Goal: Task Accomplishment & Management: Manage account settings

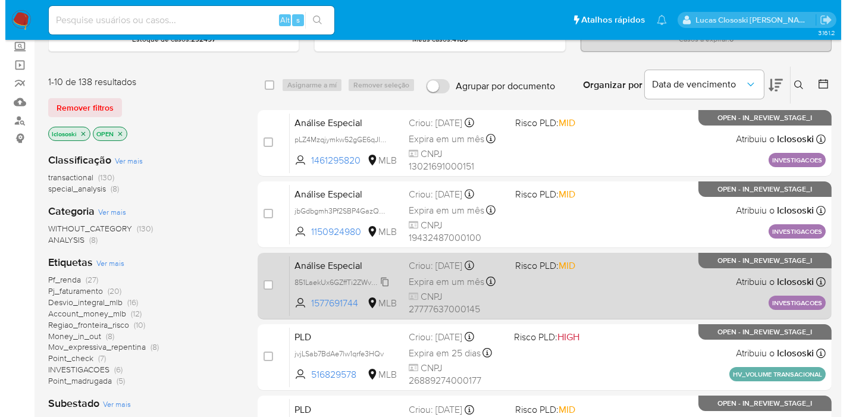
scroll to position [132, 0]
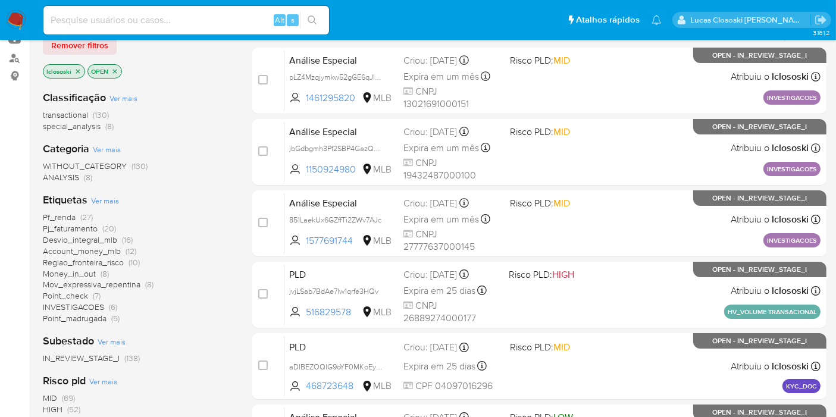
click at [112, 199] on span "Ver mais" at bounding box center [105, 200] width 28 height 11
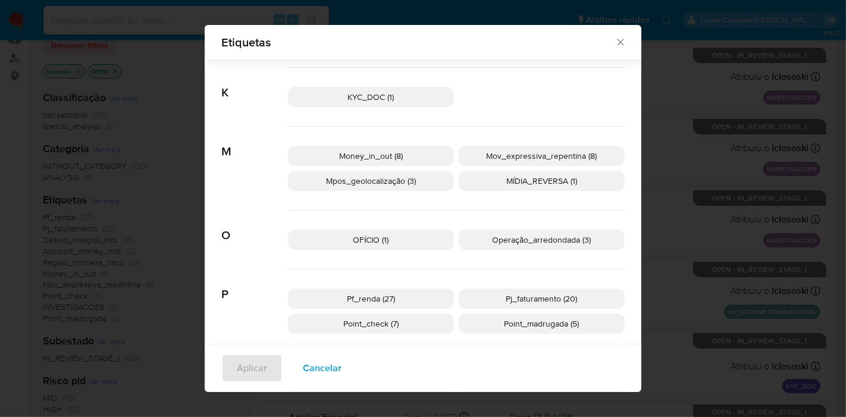
scroll to position [483, 0]
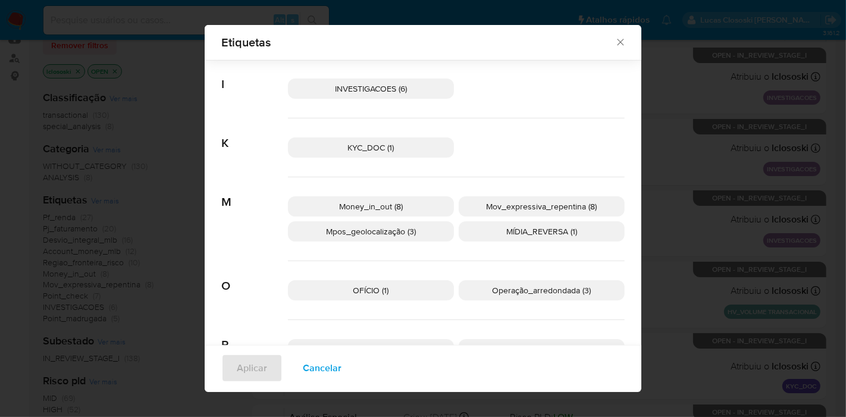
click at [588, 237] on p "MÍDIA_REVERSA (1)" at bounding box center [542, 231] width 166 height 20
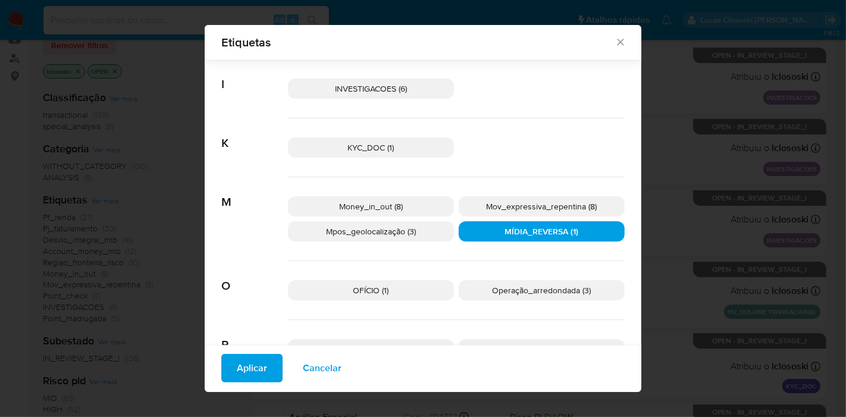
click at [251, 375] on span "Aplicar" at bounding box center [252, 368] width 30 height 26
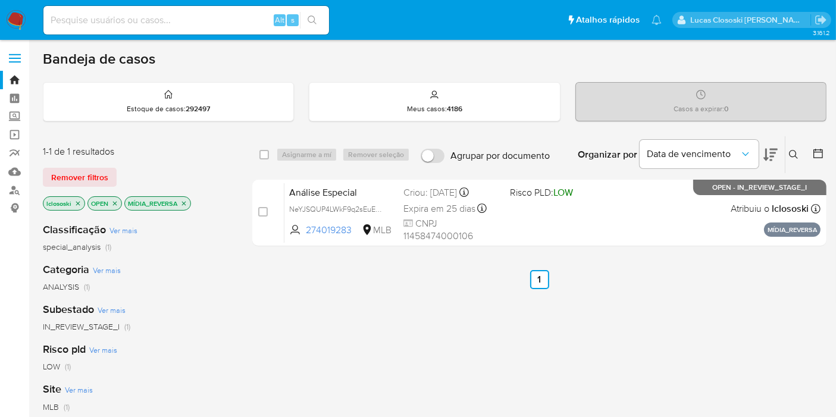
click at [185, 205] on icon "close-filter" at bounding box center [183, 203] width 7 height 7
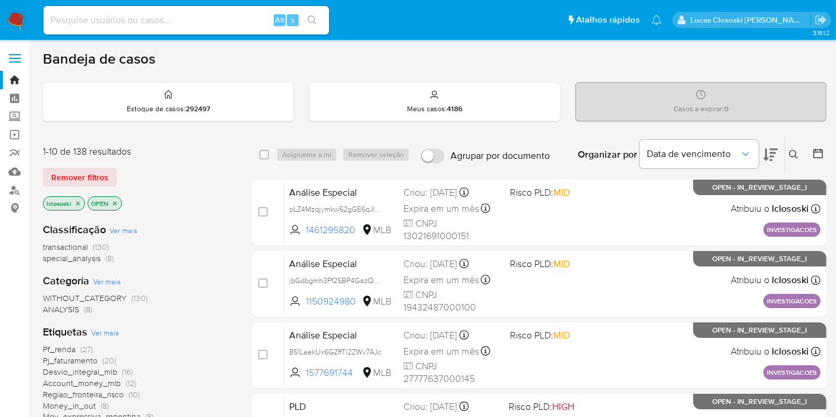
click at [73, 345] on span "Pf_renda" at bounding box center [59, 349] width 33 height 12
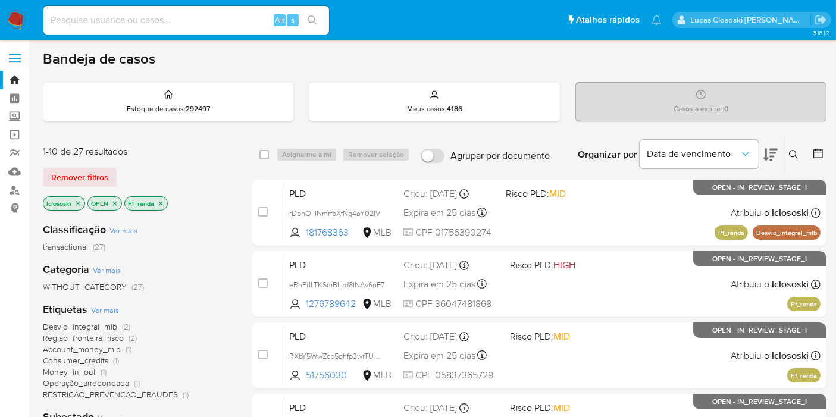
click at [766, 145] on button at bounding box center [770, 154] width 14 height 37
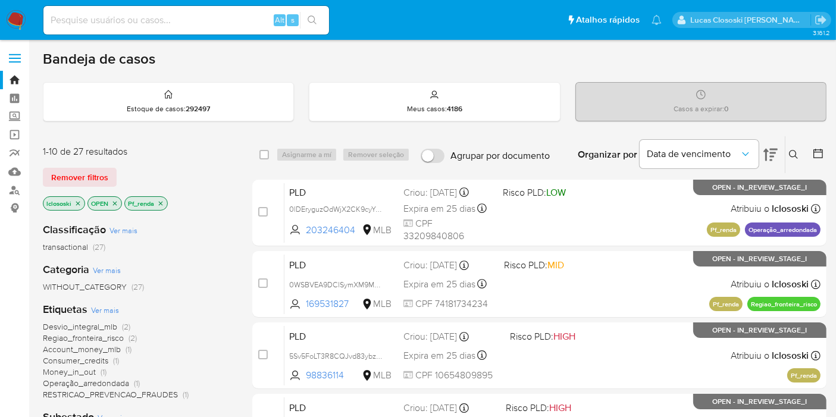
click at [774, 148] on icon at bounding box center [770, 155] width 14 height 14
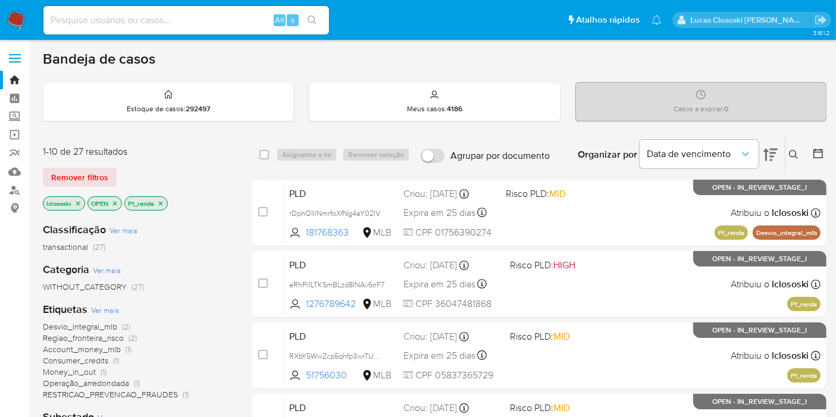
scroll to position [66, 0]
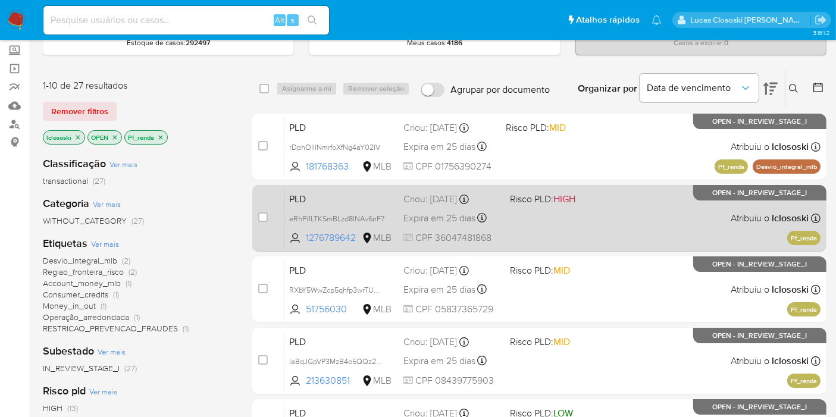
click at [579, 204] on span "Risco PLD: HIGH" at bounding box center [558, 197] width 97 height 15
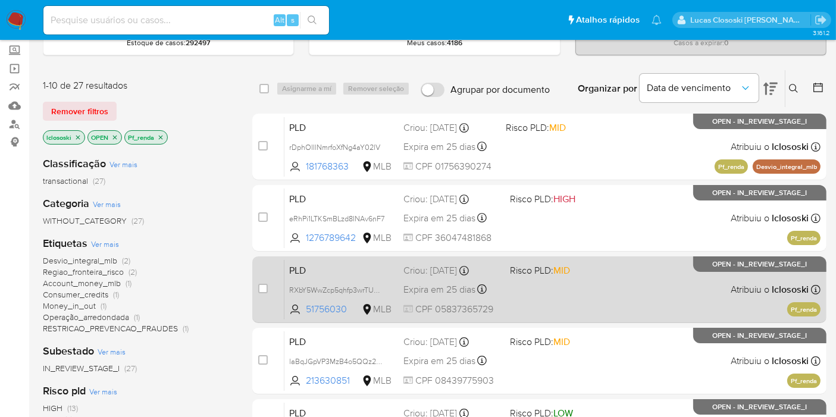
click at [676, 276] on div "PLD RXbY5WwZcp5qhfp3wrTUQaG8 51756030 MLB Risco PLD: MID Criou: 12/09/2025 Crio…" at bounding box center [552, 289] width 536 height 60
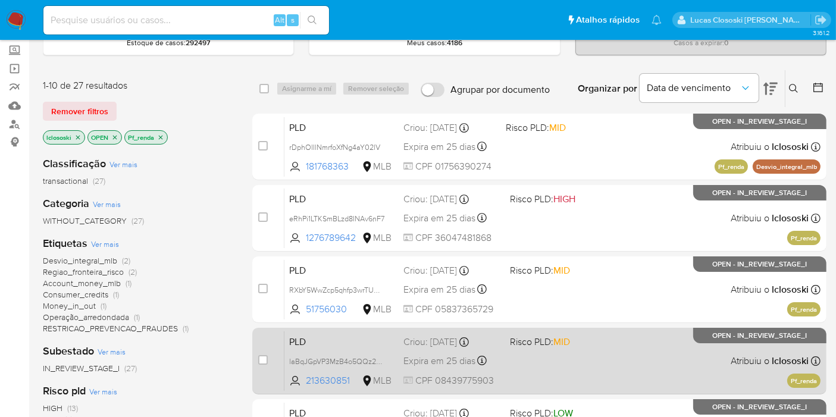
click at [680, 358] on div "PLD laBqJGpVP3MzB4o5QQz2pwnz 213630851 MLB Risco PLD: MID Criou: 12/09/2025 Cri…" at bounding box center [552, 361] width 536 height 60
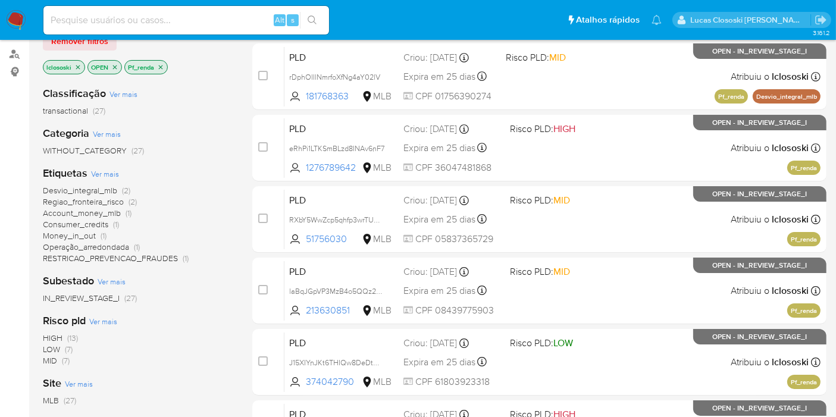
scroll to position [198, 0]
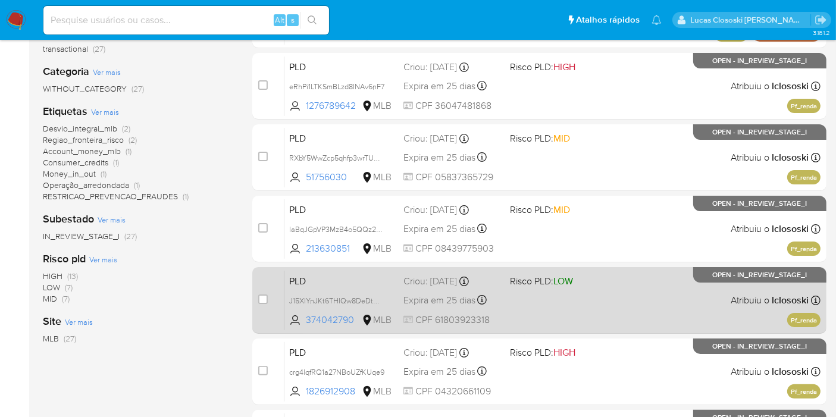
click at [663, 284] on div "PLD J15XIYnJKt6THIQw8DeDtQ3n 374042790 MLB Risco PLD: LOW Criou: 12/09/2025 Cri…" at bounding box center [552, 300] width 536 height 60
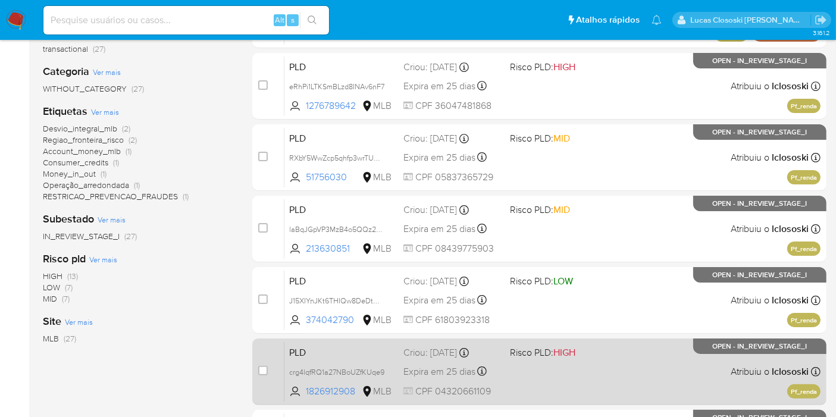
click at [672, 368] on div "PLD crg4lqfRQ1a27NBoUZfKUqe9 1826912908 MLB Risco PLD: HIGH Criou: 12/09/2025 C…" at bounding box center [552, 372] width 536 height 60
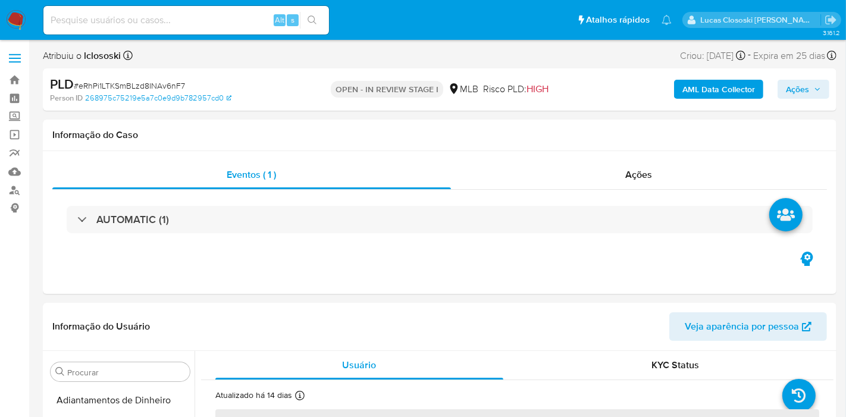
select select "10"
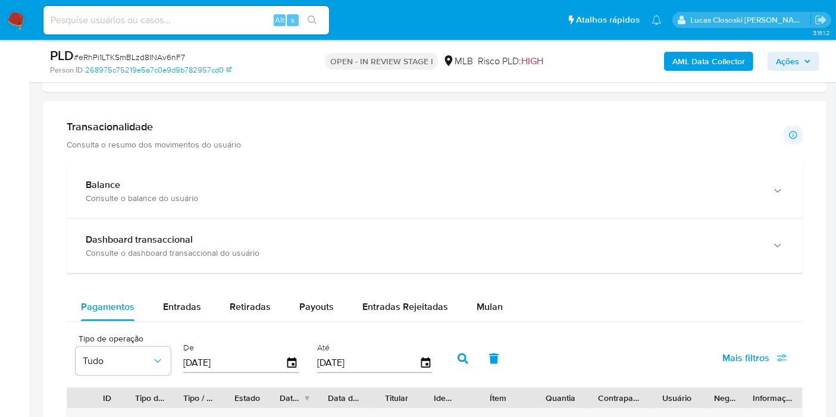
scroll to position [793, 0]
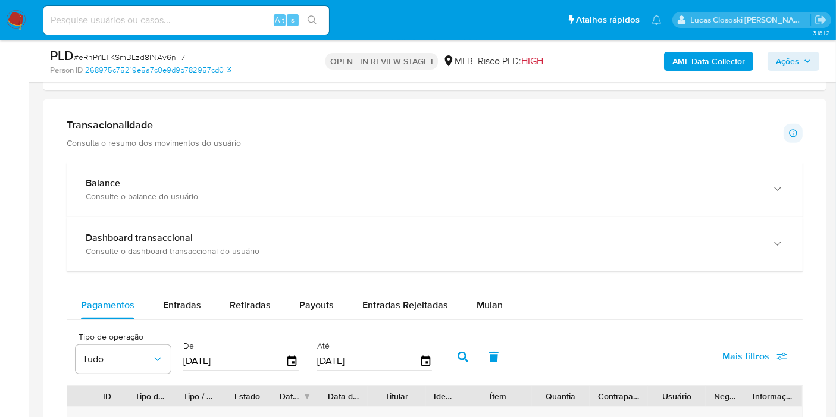
click at [486, 314] on div "Mulan" at bounding box center [490, 305] width 26 height 29
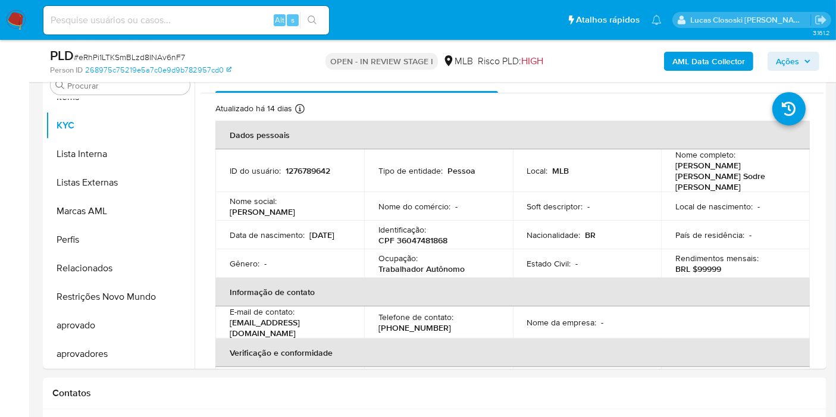
scroll to position [198, 0]
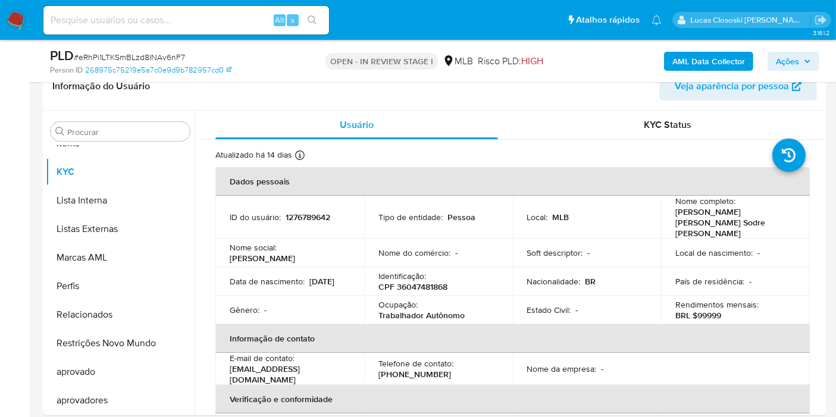
click at [25, 14] on img at bounding box center [16, 20] width 20 height 20
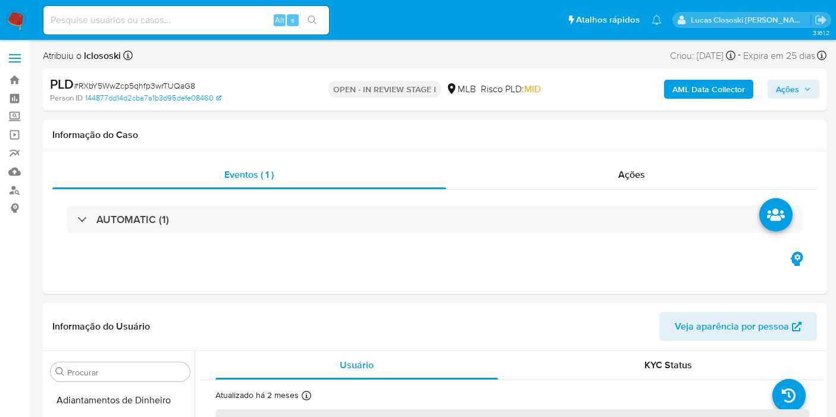
select select "10"
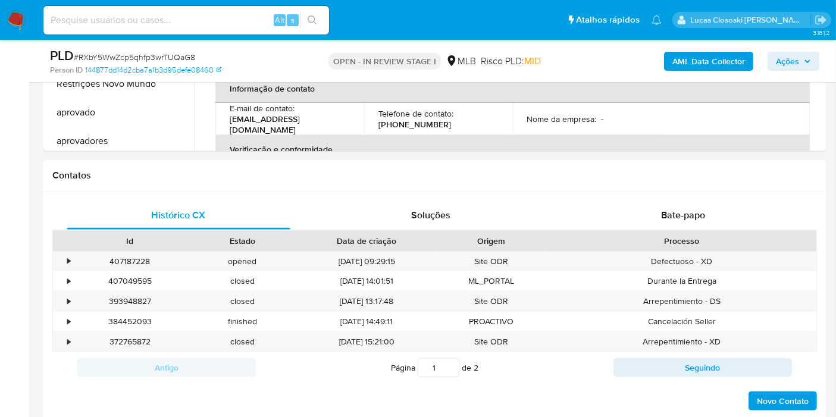
scroll to position [616, 0]
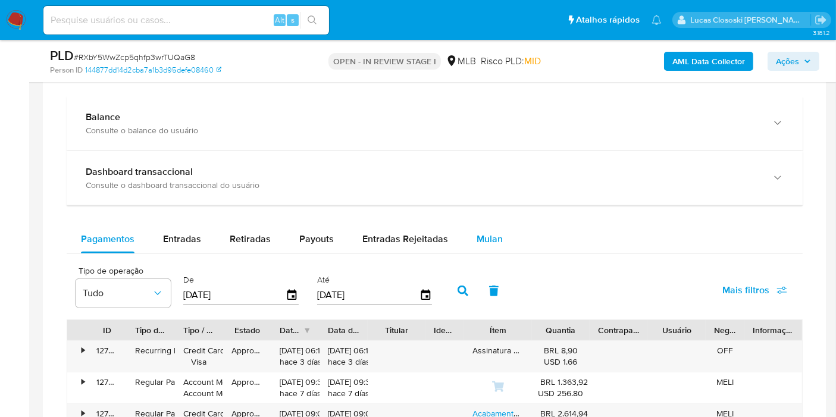
click at [506, 246] on button "Mulan" at bounding box center [489, 239] width 55 height 29
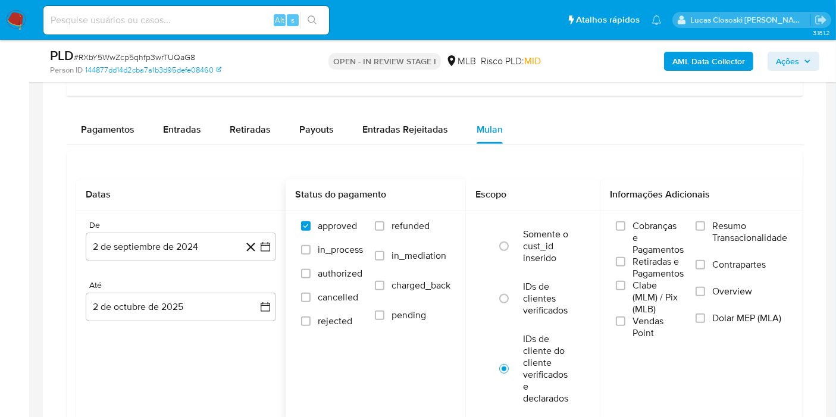
scroll to position [1057, 0]
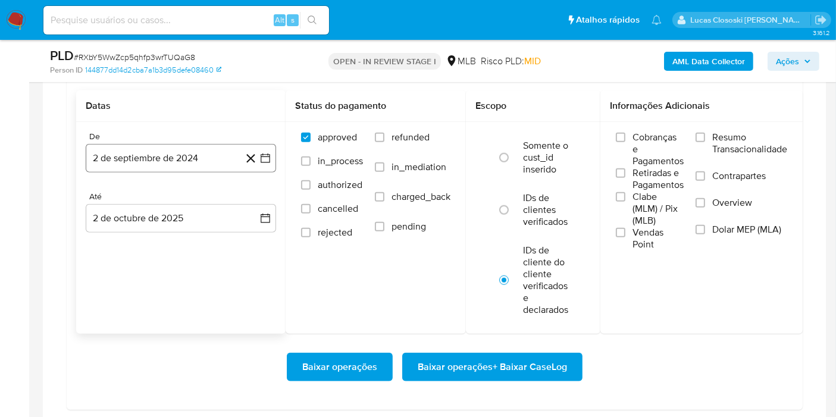
click at [268, 165] on button "2 de septiembre de 2024" at bounding box center [181, 158] width 190 height 29
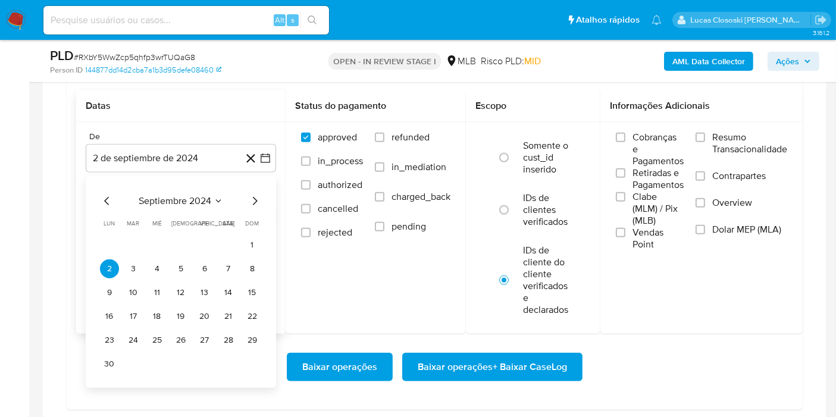
click at [161, 189] on div "septiembre 2024 septiembre 2024 lun lunes mar martes mié miércoles jue jueves v…" at bounding box center [181, 282] width 190 height 212
click at [161, 195] on span "septiembre 2024" at bounding box center [175, 201] width 73 height 12
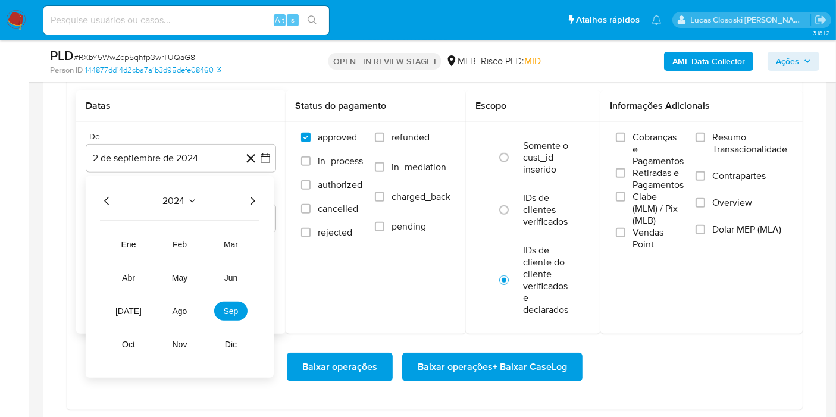
click at [245, 194] on div "2024" at bounding box center [179, 201] width 159 height 14
click at [255, 201] on icon "Año siguiente" at bounding box center [252, 201] width 14 height 14
click at [191, 295] on tr "ene feb mar abr may jun jul ago sep oct nov dic" at bounding box center [180, 294] width 136 height 119
click at [176, 317] on button "ago" at bounding box center [179, 311] width 33 height 19
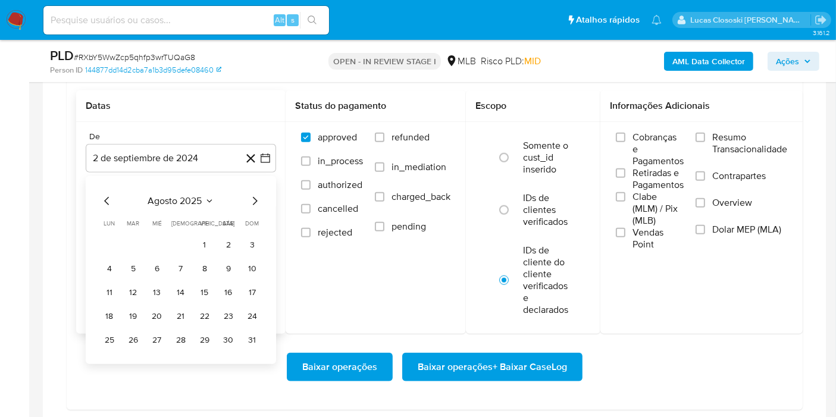
click at [190, 236] on td "Calendario" at bounding box center [180, 245] width 19 height 19
click at [199, 238] on button "1" at bounding box center [204, 245] width 19 height 19
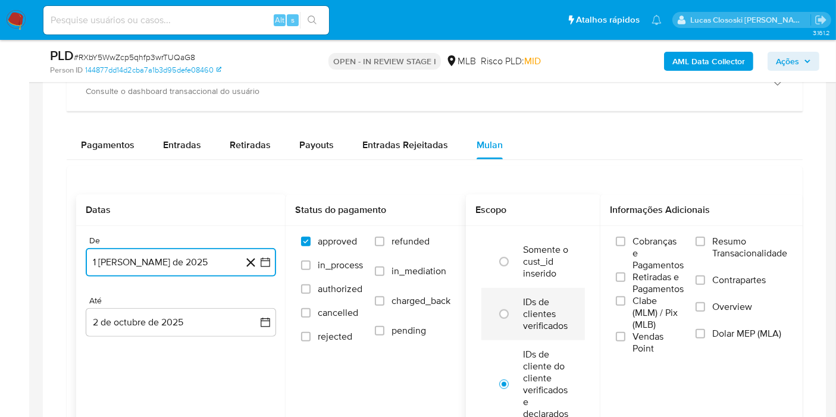
scroll to position [1256, 0]
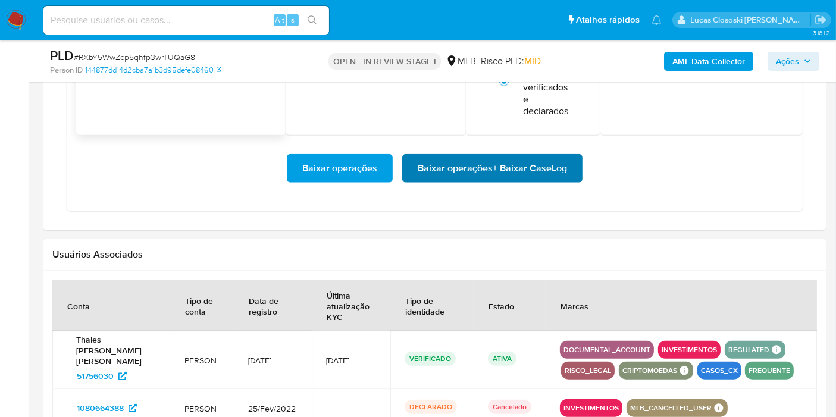
click at [540, 168] on span "Baixar operações + Baixar CaseLog" at bounding box center [492, 168] width 149 height 26
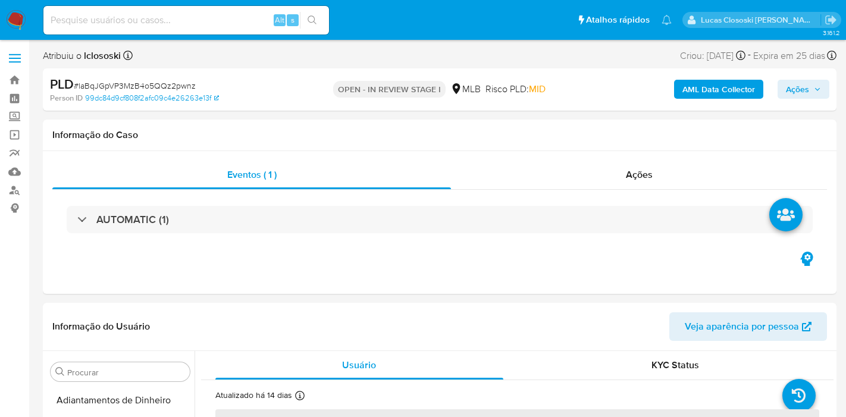
select select "10"
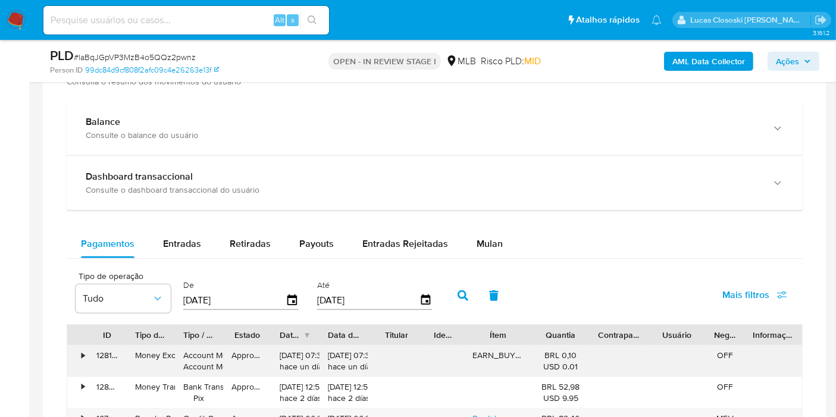
scroll to position [991, 0]
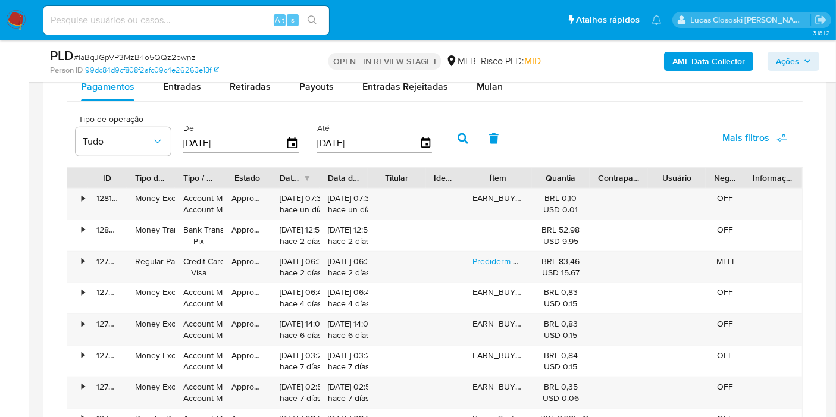
drag, startPoint x: 501, startPoint y: 91, endPoint x: 482, endPoint y: 99, distance: 20.8
click at [501, 91] on button "Mulan" at bounding box center [489, 87] width 55 height 29
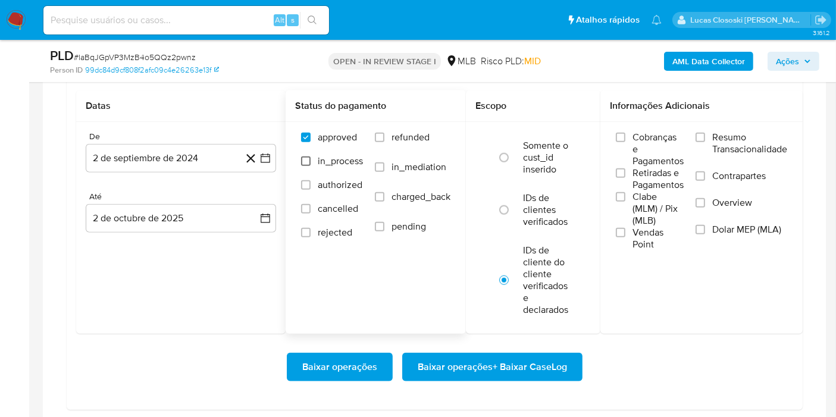
scroll to position [1057, 0]
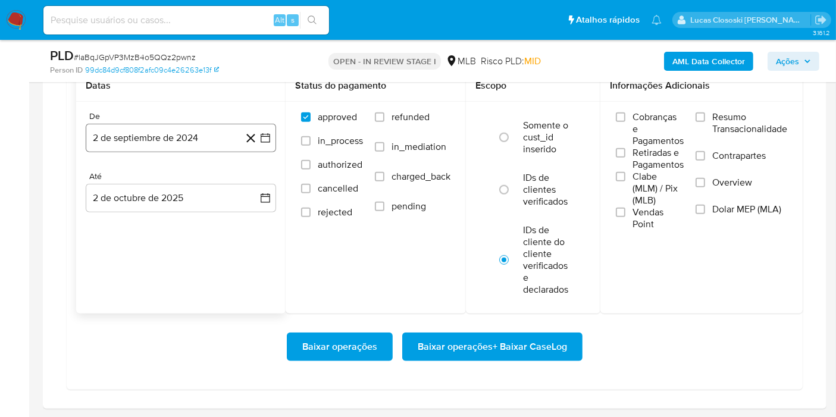
click at [263, 138] on icon "button" at bounding box center [265, 138] width 12 height 12
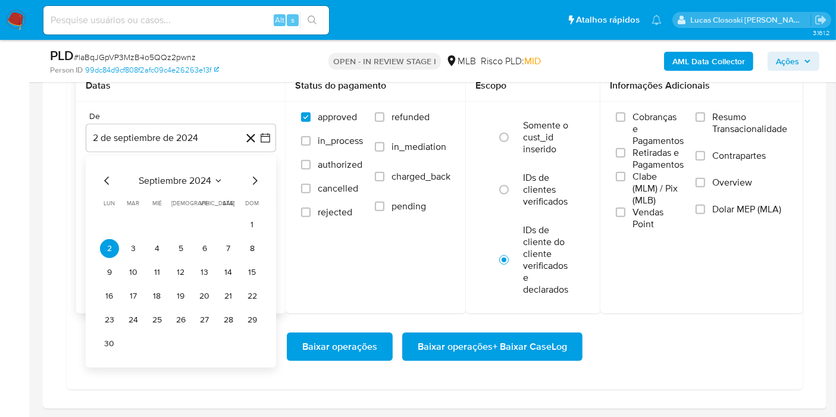
click at [177, 175] on span "septiembre 2024" at bounding box center [175, 181] width 73 height 12
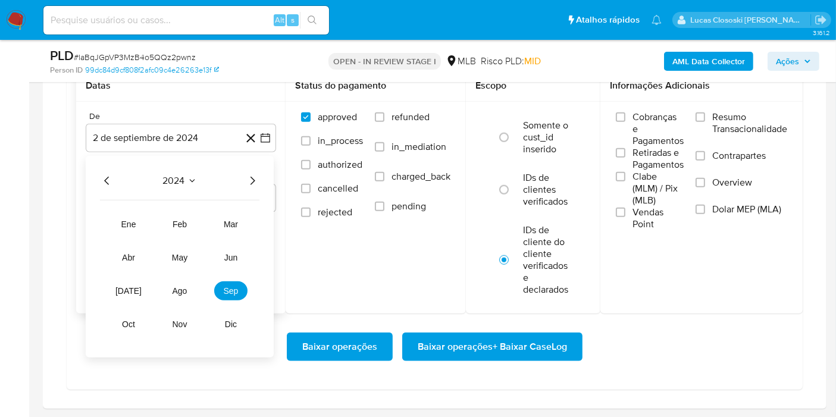
click at [259, 174] on icon "Año siguiente" at bounding box center [252, 181] width 14 height 14
click at [179, 281] on button "ago" at bounding box center [179, 290] width 33 height 19
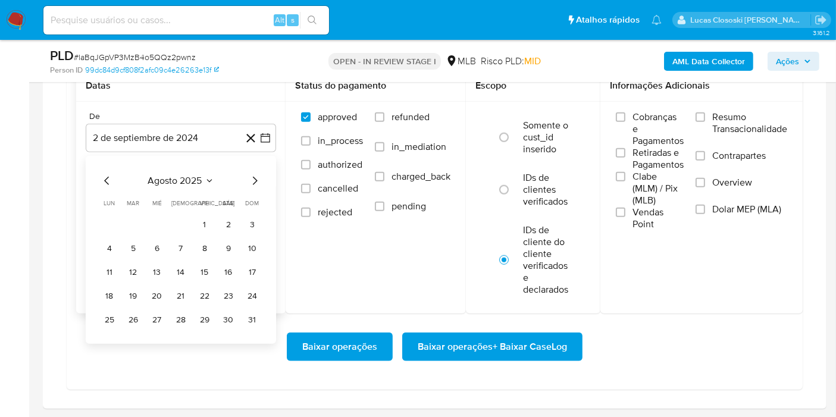
click at [195, 215] on td "1" at bounding box center [204, 224] width 19 height 19
click at [198, 215] on button "1" at bounding box center [204, 224] width 19 height 19
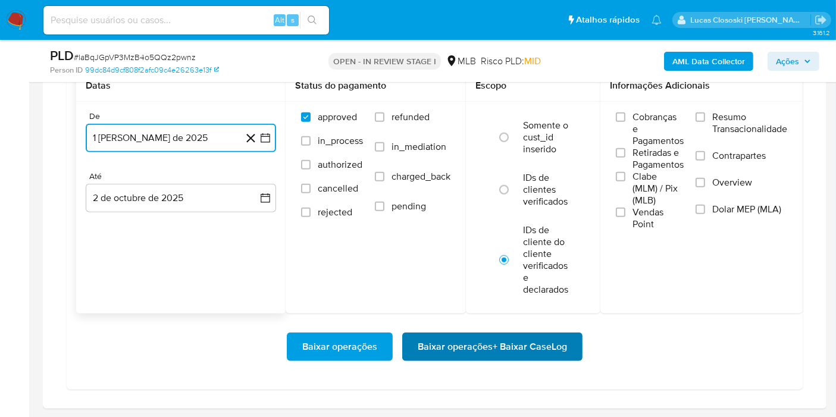
click at [477, 334] on span "Baixar operações + Baixar CaseLog" at bounding box center [492, 347] width 149 height 26
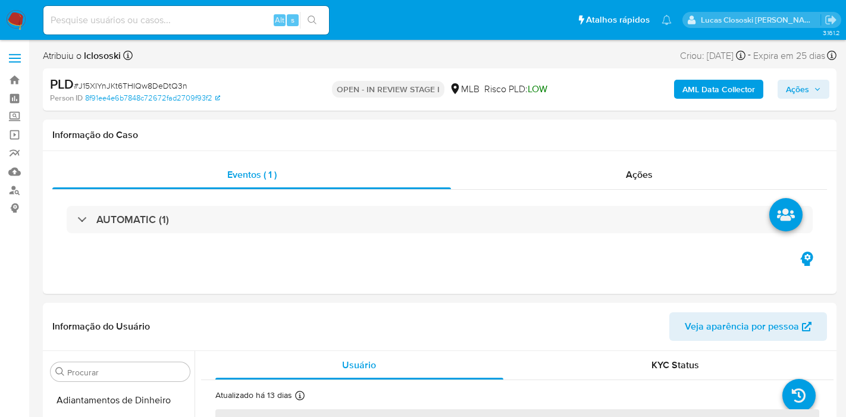
select select "10"
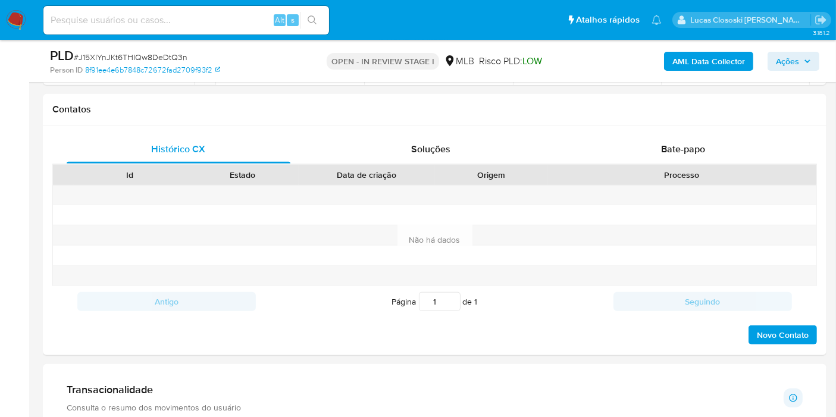
scroll to position [264, 0]
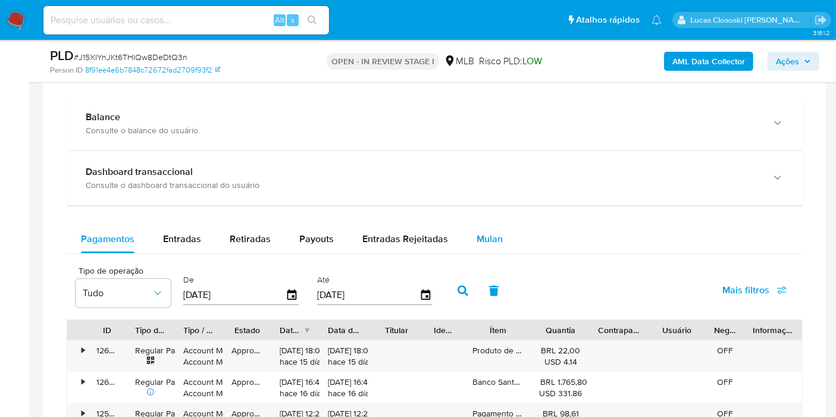
click at [488, 232] on span "Mulan" at bounding box center [490, 239] width 26 height 14
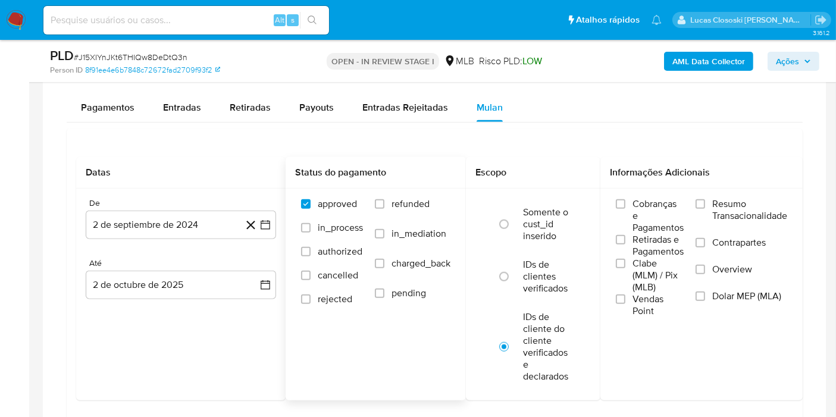
scroll to position [991, 0]
click at [274, 226] on button "2 de septiembre de 2024" at bounding box center [181, 224] width 190 height 29
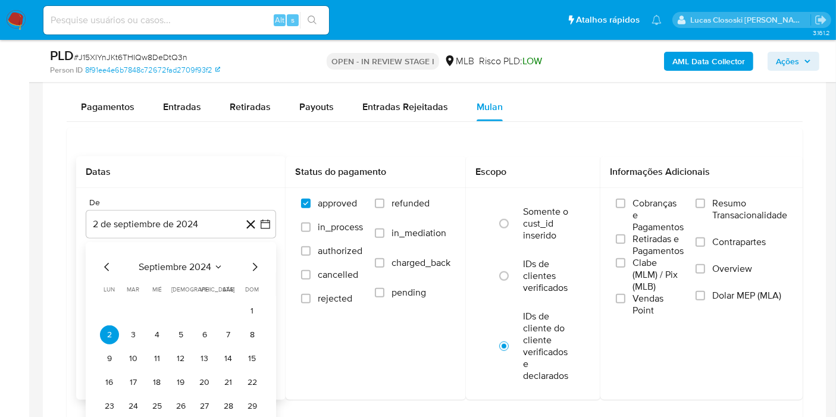
click at [201, 256] on div "septiembre 2024 septiembre 2024 lun lunes mar martes mié miércoles jue jueves v…" at bounding box center [181, 348] width 190 height 212
click at [207, 262] on span "septiembre 2024" at bounding box center [175, 267] width 73 height 12
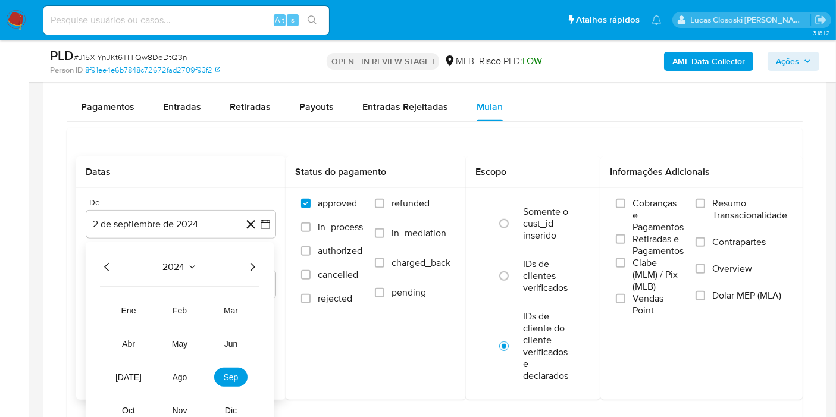
click at [239, 261] on div "2024" at bounding box center [179, 267] width 159 height 14
click at [258, 261] on icon "Año siguiente" at bounding box center [252, 267] width 14 height 14
click at [191, 377] on button "ago" at bounding box center [179, 377] width 33 height 19
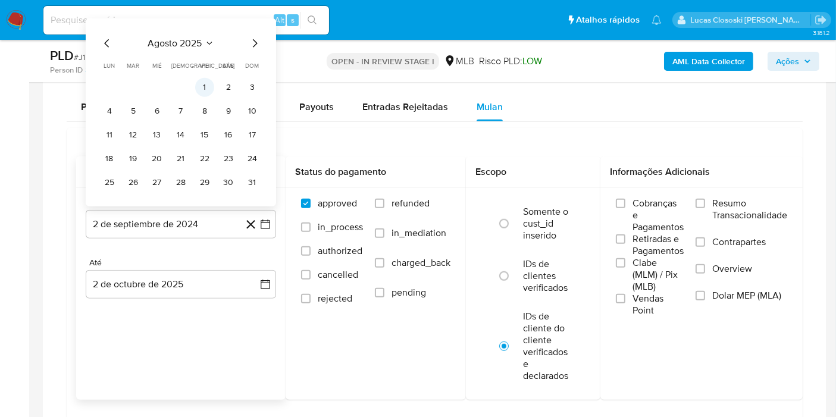
click at [211, 80] on button "1" at bounding box center [204, 87] width 19 height 19
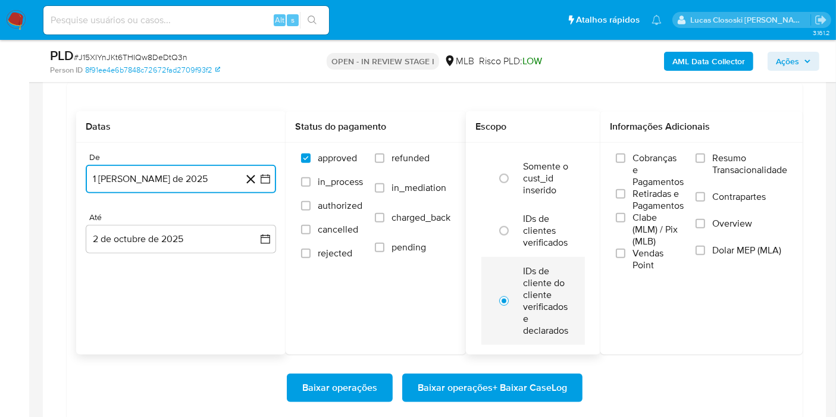
scroll to position [1057, 0]
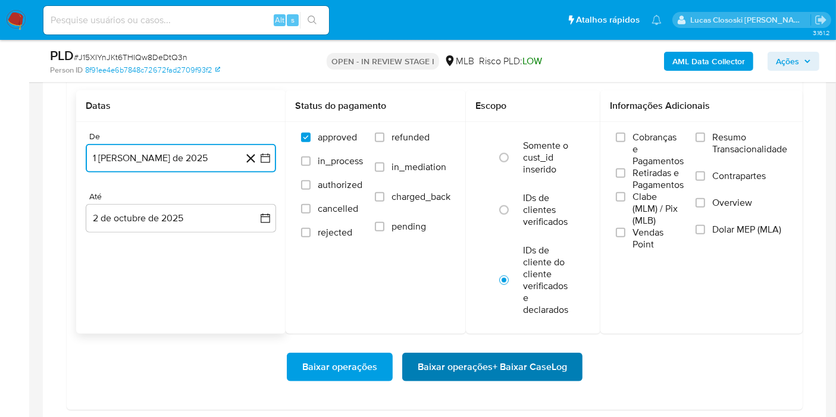
click at [560, 375] on span "Baixar operações + Baixar CaseLog" at bounding box center [492, 367] width 149 height 26
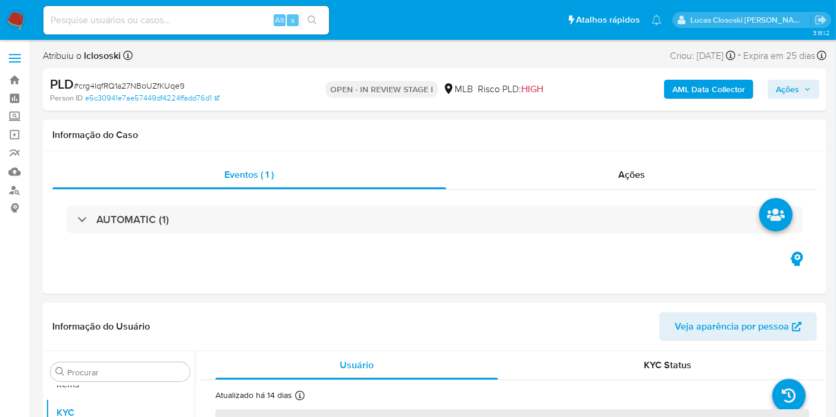
scroll to position [616, 0]
select select "10"
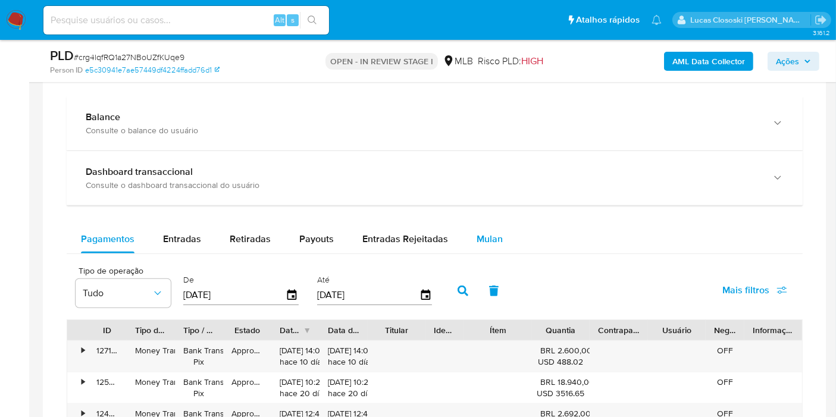
click at [494, 227] on div "Mulan" at bounding box center [490, 239] width 26 height 29
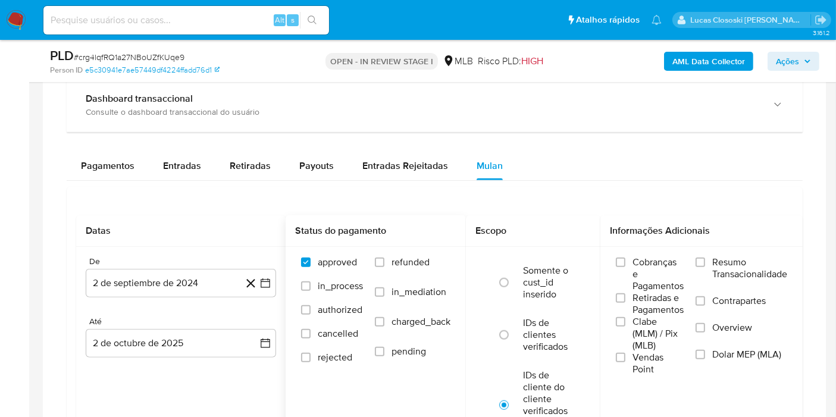
scroll to position [991, 0]
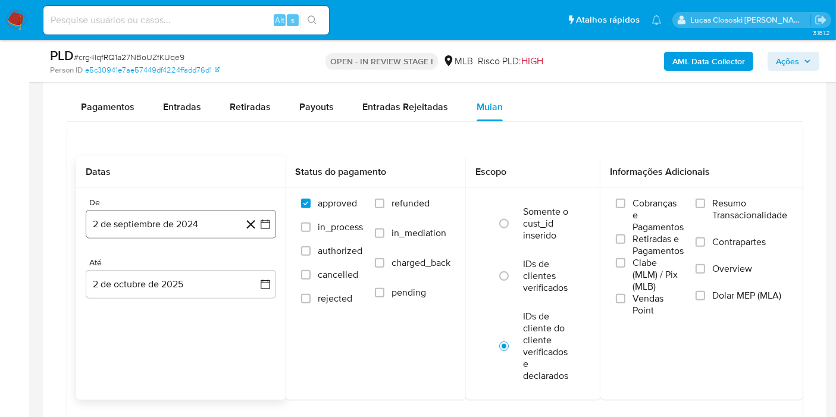
click at [270, 222] on icon "button" at bounding box center [266, 225] width 10 height 10
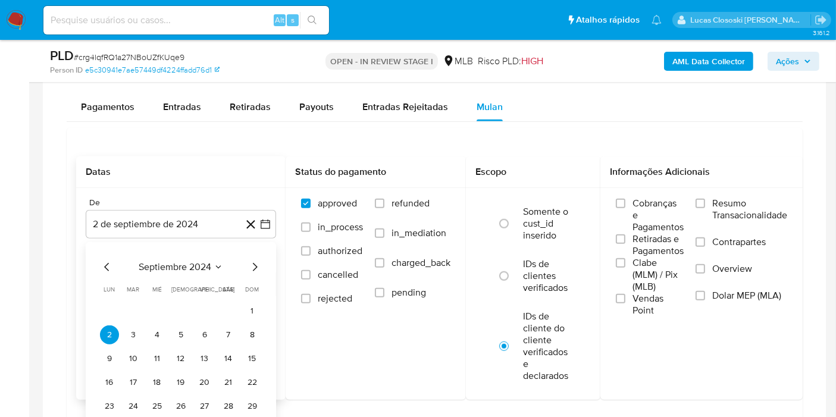
click at [189, 273] on div "septiembre 2024 septiembre 2024 lun lunes mar martes mié miércoles jue jueves v…" at bounding box center [181, 350] width 162 height 180
click at [189, 261] on span "septiembre 2024" at bounding box center [175, 267] width 73 height 12
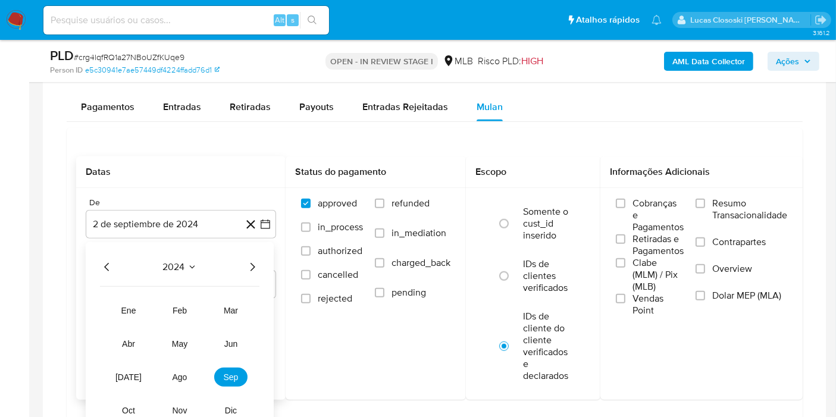
click at [256, 261] on icon "Año siguiente" at bounding box center [252, 267] width 14 height 14
click at [174, 383] on button "ago" at bounding box center [179, 377] width 33 height 19
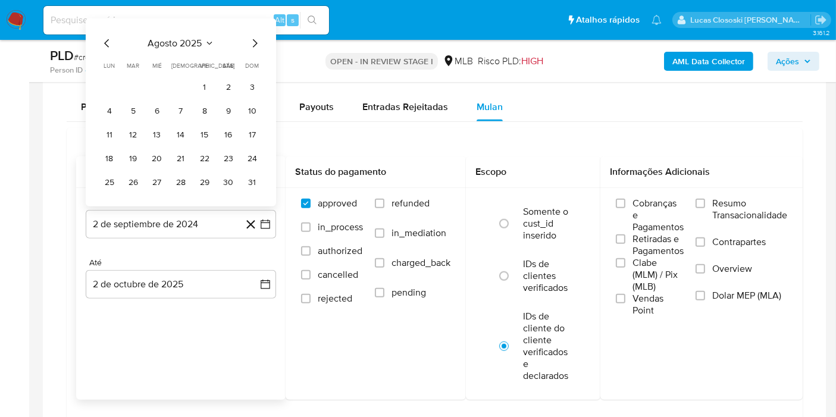
click at [211, 78] on td "1" at bounding box center [204, 87] width 19 height 19
click at [207, 78] on button "1" at bounding box center [204, 87] width 19 height 19
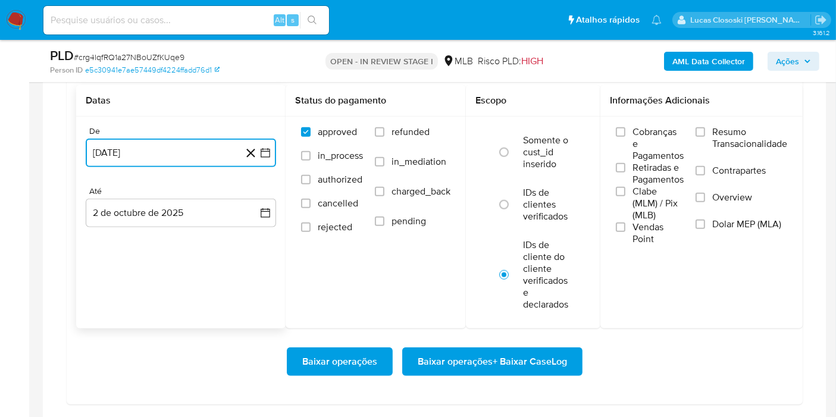
scroll to position [1190, 0]
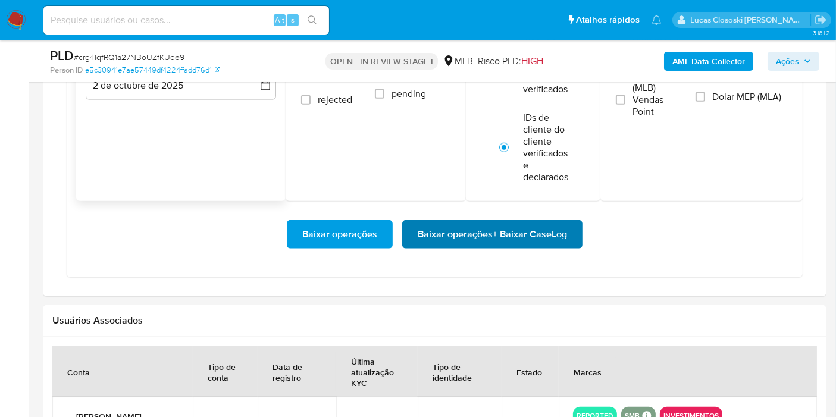
click at [560, 237] on span "Baixar operações + Baixar CaseLog" at bounding box center [492, 234] width 149 height 26
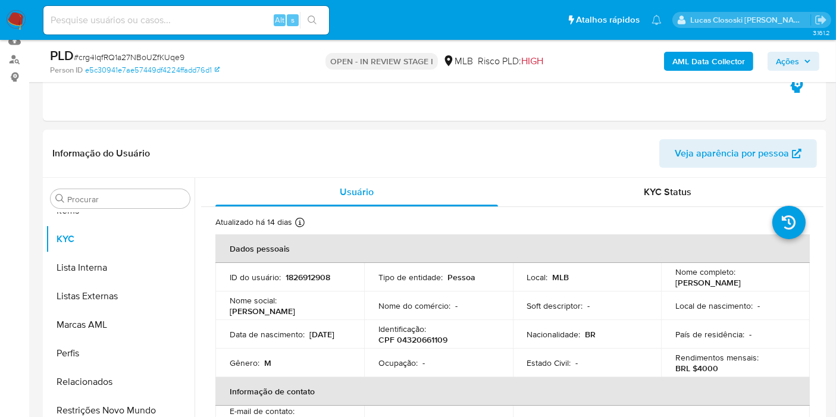
scroll to position [198, 0]
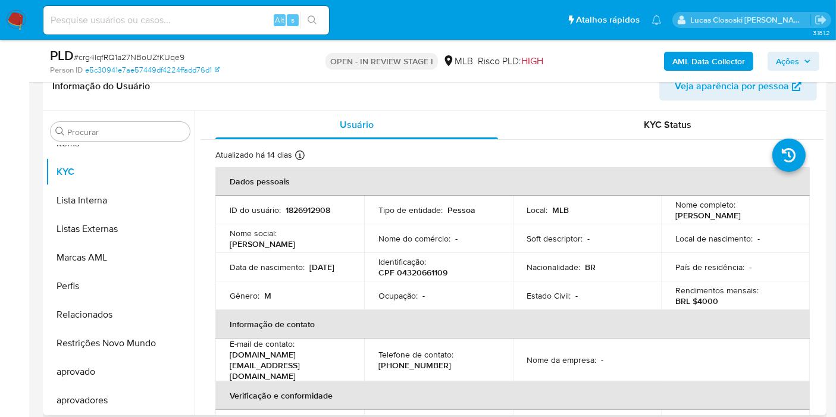
click at [791, 186] on th "Dados pessoais" at bounding box center [512, 181] width 594 height 29
click at [437, 276] on p "CPF 04320661109" at bounding box center [412, 272] width 69 height 11
copy p "04320661109"
click at [417, 278] on p "CPF 04320661109" at bounding box center [412, 272] width 69 height 11
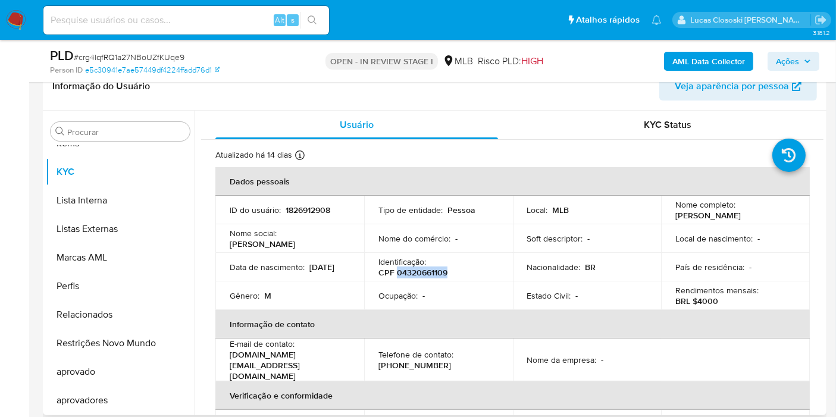
click at [417, 278] on p "CPF 04320661109" at bounding box center [412, 272] width 69 height 11
click at [741, 55] on b "AML Data Collector" at bounding box center [708, 61] width 73 height 19
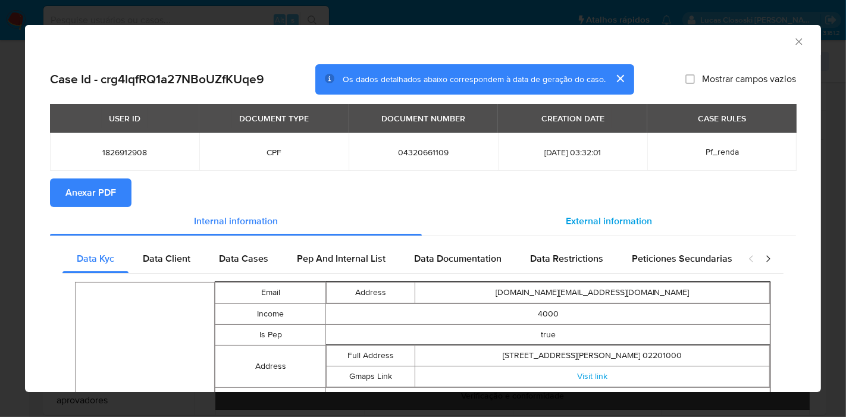
click at [671, 217] on div "External information" at bounding box center [609, 221] width 374 height 29
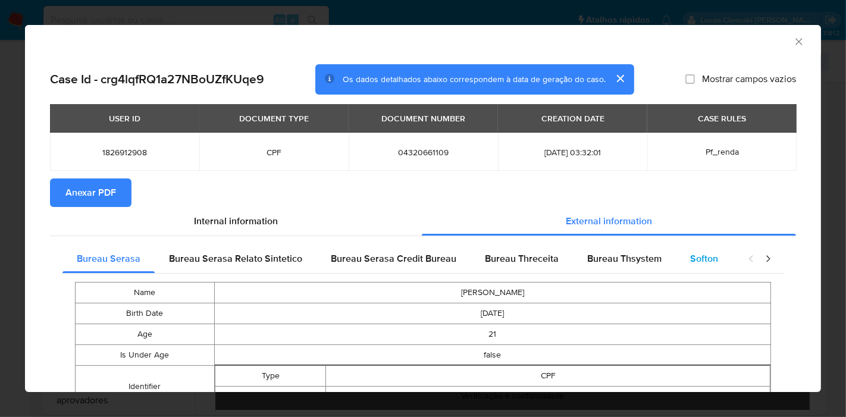
click at [698, 253] on span "Softon" at bounding box center [704, 259] width 28 height 14
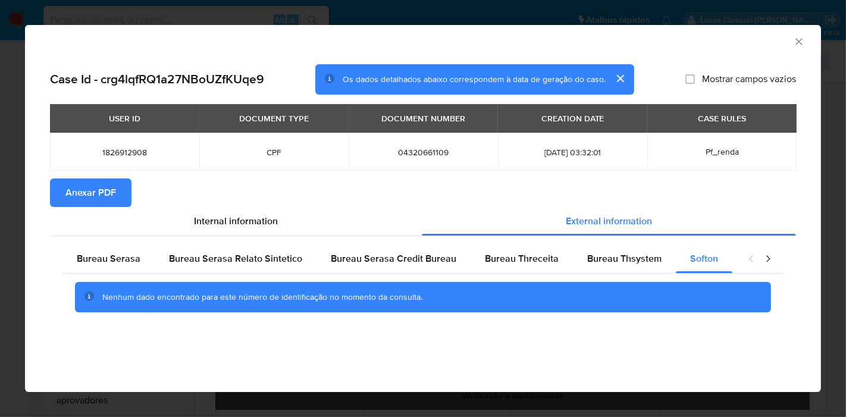
click at [799, 44] on icon "Fechar a janela" at bounding box center [799, 42] width 12 height 12
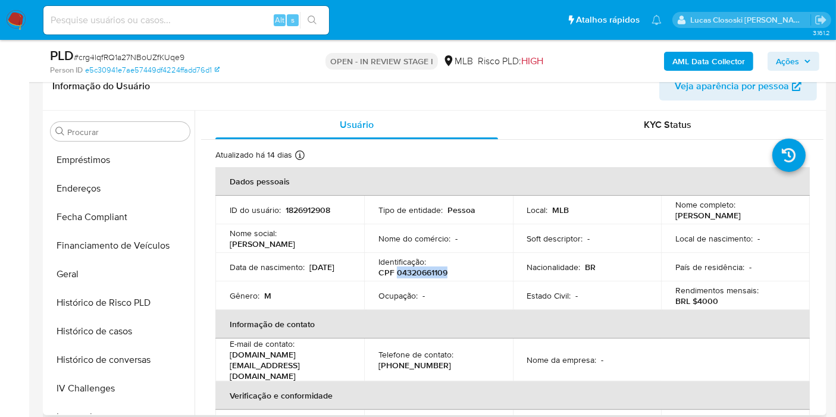
scroll to position [87, 0]
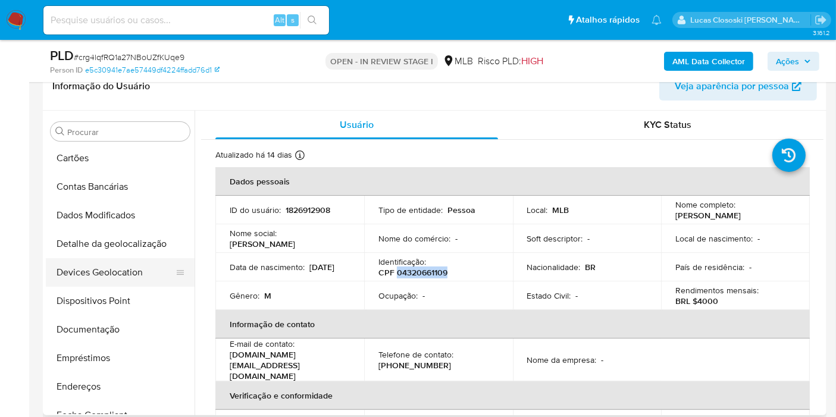
click at [120, 271] on button "Devices Geolocation" at bounding box center [115, 272] width 139 height 29
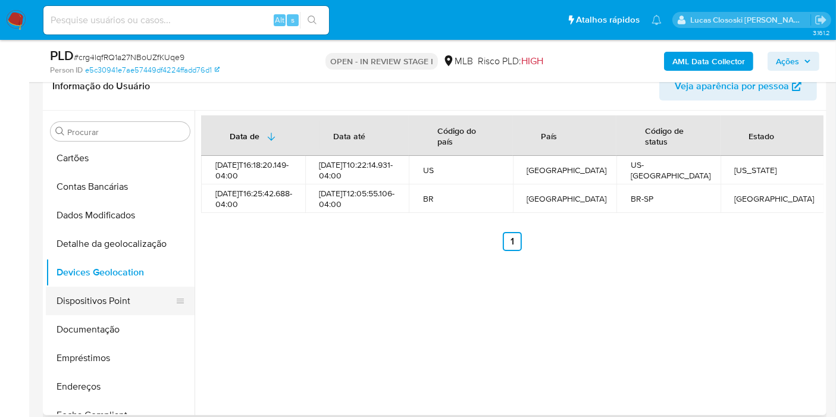
click at [124, 306] on button "Dispositivos Point" at bounding box center [115, 301] width 139 height 29
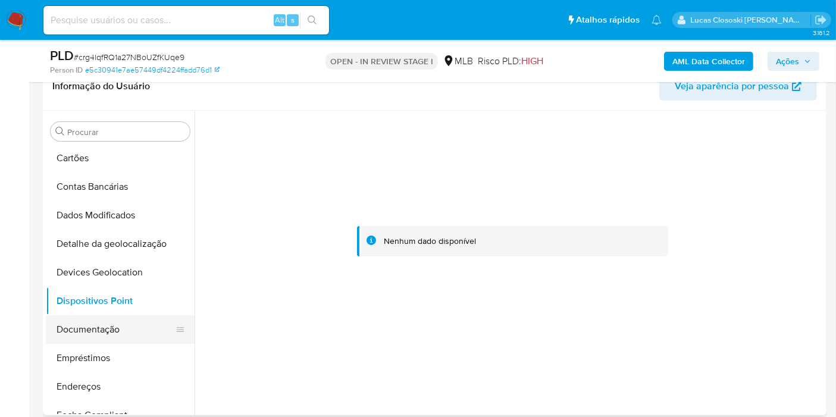
click at [104, 320] on button "Documentação" at bounding box center [115, 329] width 139 height 29
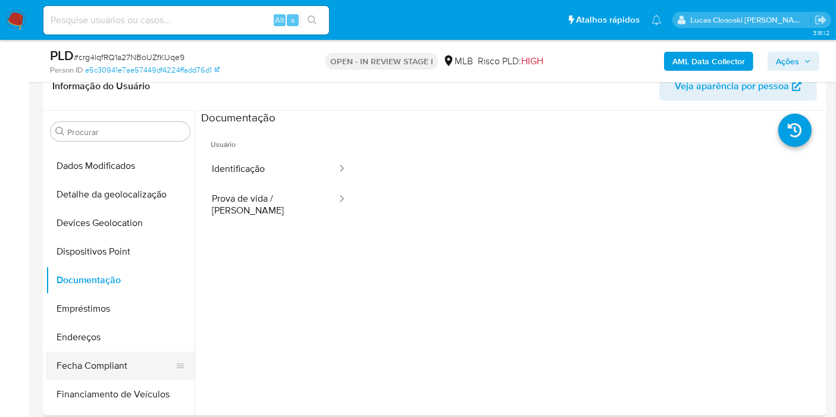
scroll to position [154, 0]
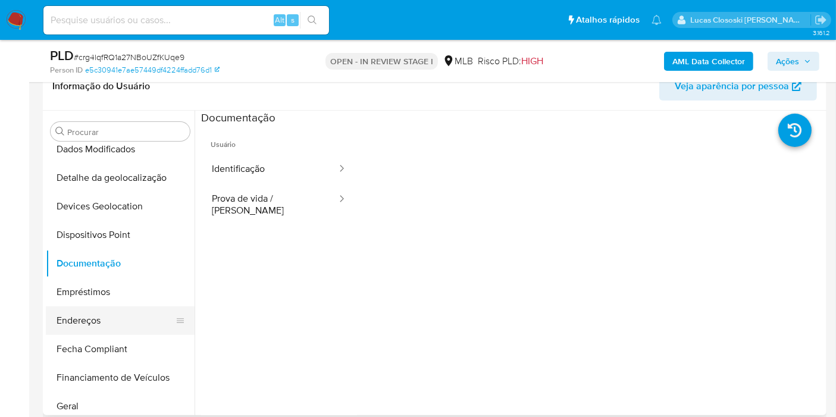
click at [73, 330] on button "Endereços" at bounding box center [115, 320] width 139 height 29
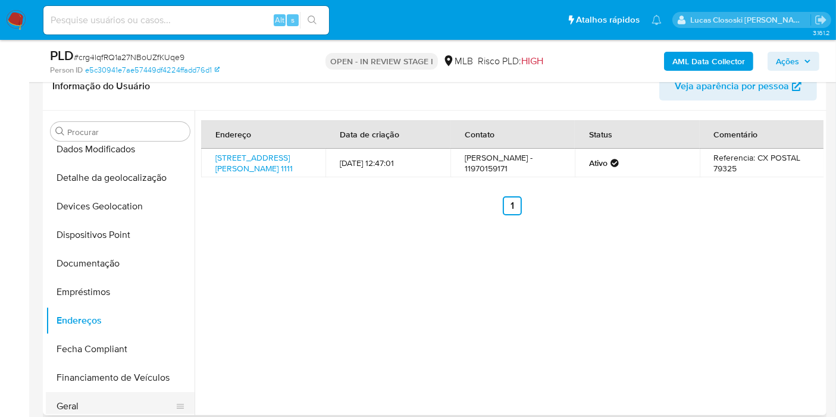
click at [84, 400] on button "Geral" at bounding box center [115, 406] width 139 height 29
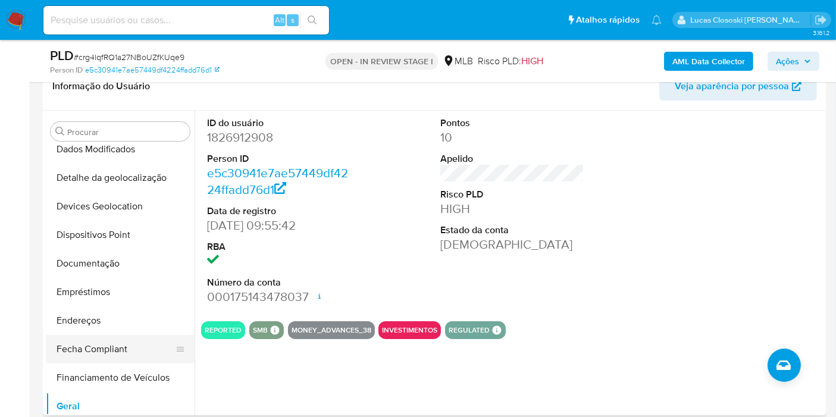
scroll to position [286, 0]
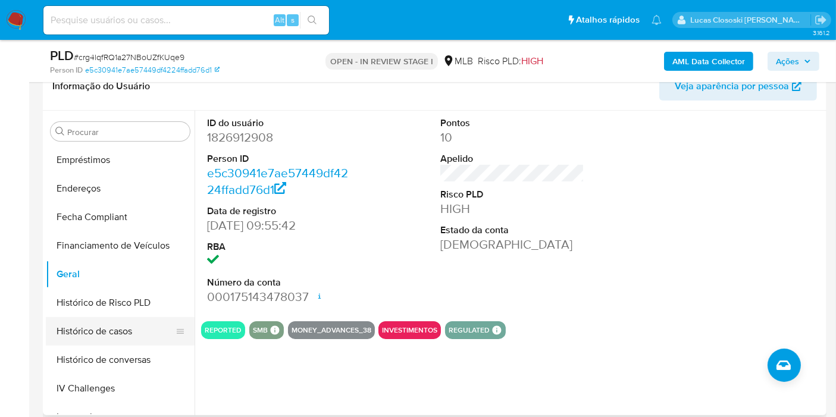
click at [76, 340] on button "Histórico de casos" at bounding box center [115, 331] width 139 height 29
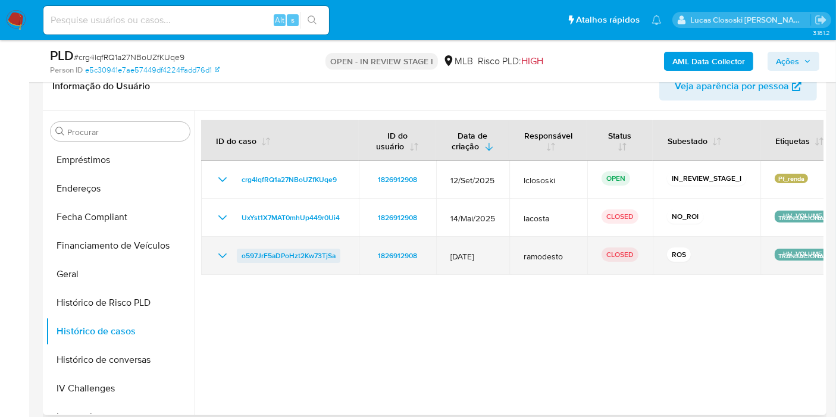
drag, startPoint x: 325, startPoint y: 258, endPoint x: 240, endPoint y: 260, distance: 85.7
click at [240, 260] on td "o597JrF5aDPoHzt2Kw73TjSa" at bounding box center [280, 256] width 158 height 38
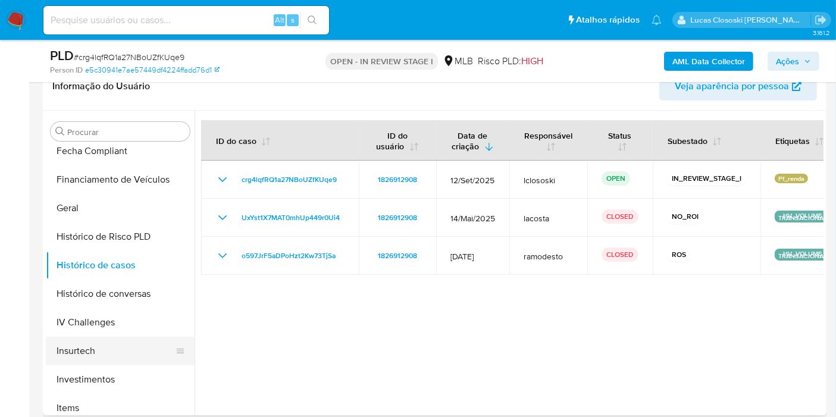
scroll to position [484, 0]
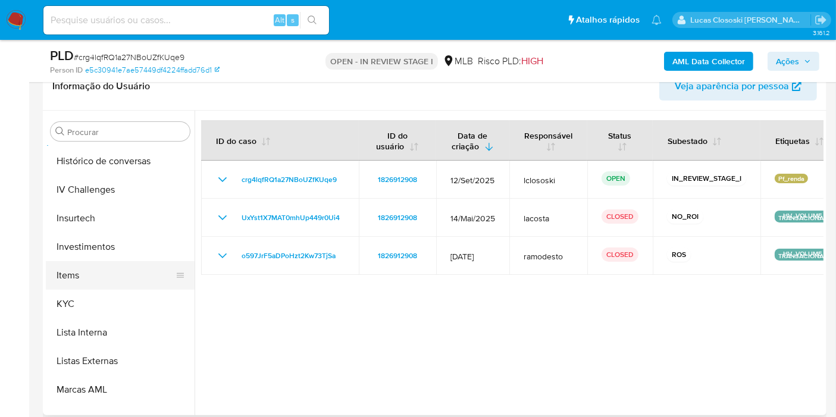
drag, startPoint x: 85, startPoint y: 300, endPoint x: 122, endPoint y: 276, distance: 43.9
click at [85, 300] on button "KYC" at bounding box center [120, 304] width 149 height 29
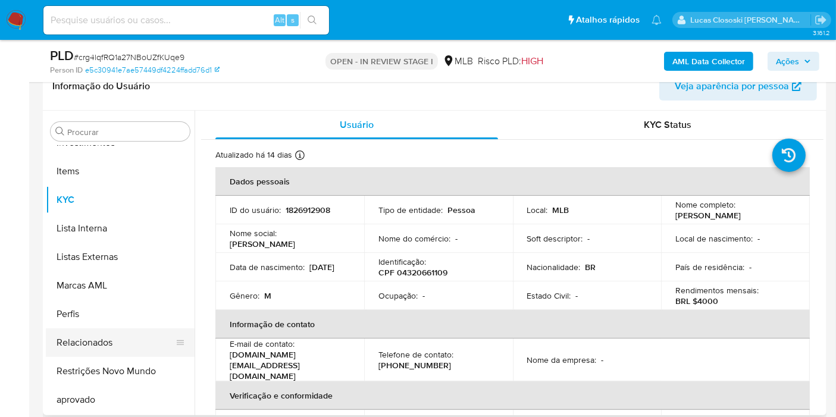
scroll to position [616, 0]
click at [124, 339] on button "Restrições Novo Mundo" at bounding box center [115, 343] width 139 height 29
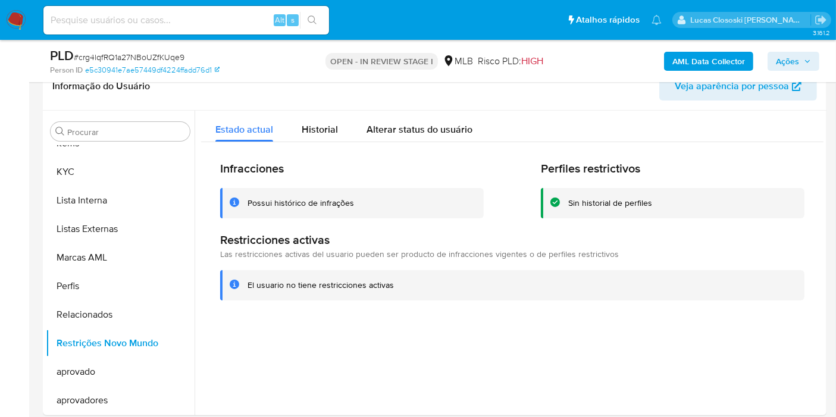
click at [154, 58] on span "# crg4lqfRQ1a27NBoUZfKUqe9" at bounding box center [129, 57] width 111 height 12
copy span "crg4lqfRQ1a27NBoUZfKUqe9"
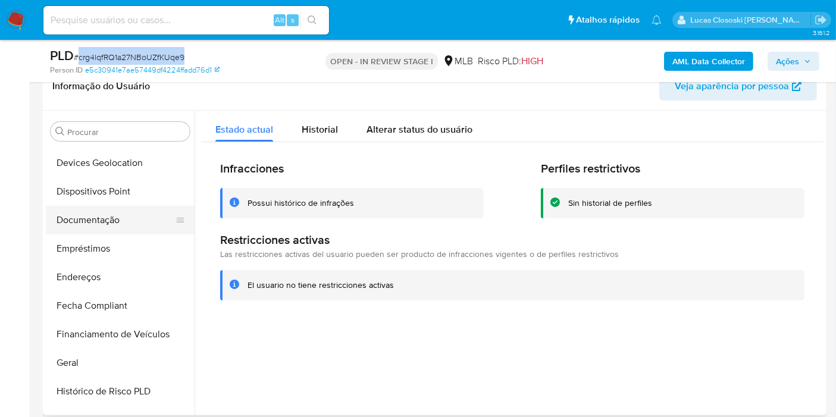
scroll to position [154, 0]
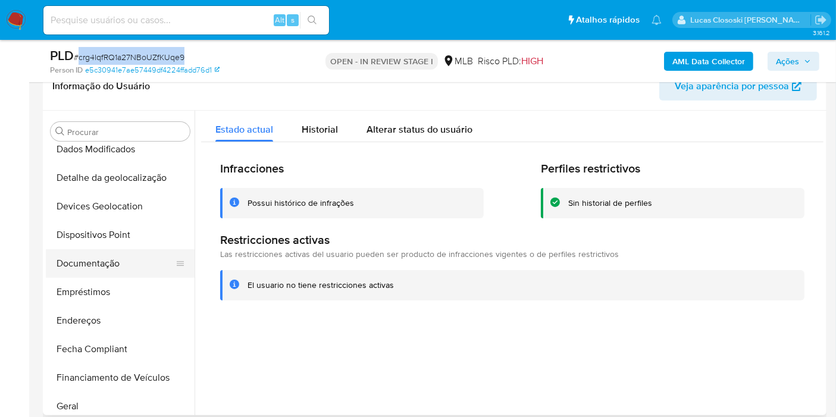
click at [82, 261] on button "Documentação" at bounding box center [115, 263] width 139 height 29
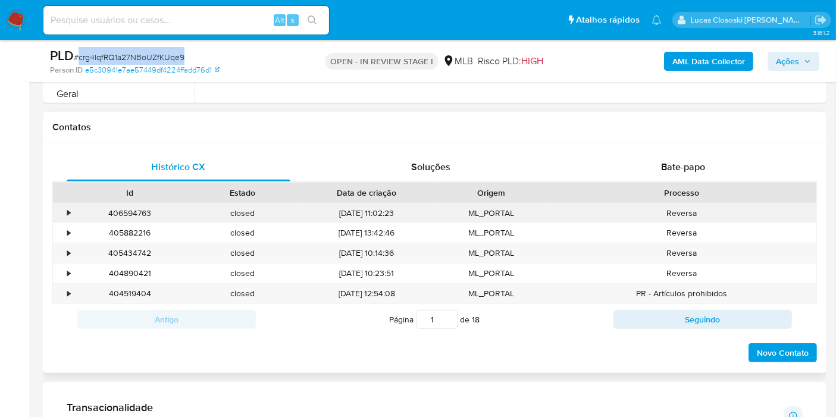
scroll to position [462, 0]
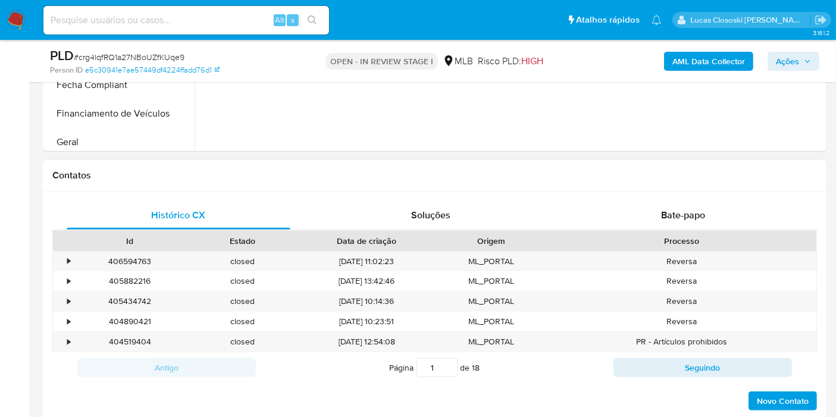
click at [672, 192] on div "Histórico CX Soluções Bate-papo Id Estado Data de criação Origem Processo • 406…" at bounding box center [435, 307] width 784 height 230
click at [653, 231] on div "Processo" at bounding box center [681, 241] width 269 height 20
click at [655, 215] on div "Bate-papo" at bounding box center [683, 215] width 224 height 29
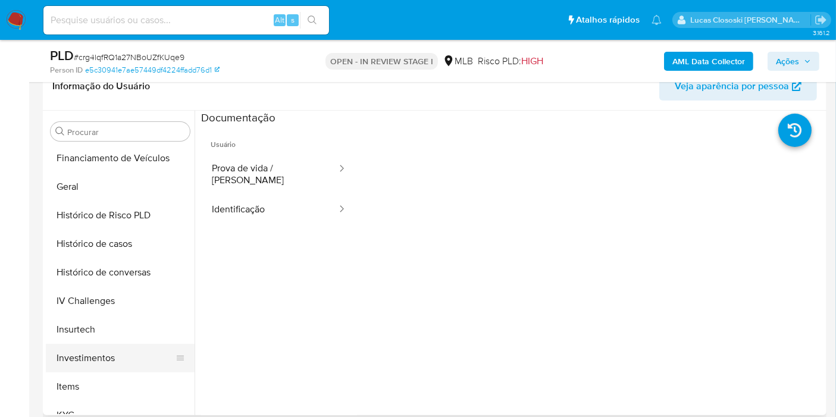
scroll to position [484, 0]
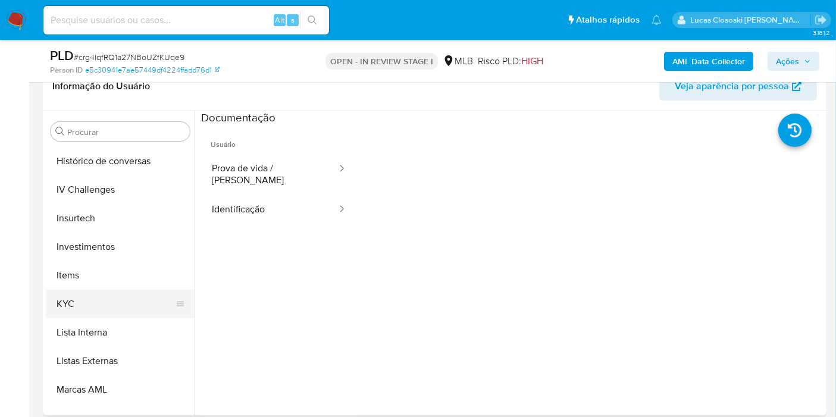
click at [84, 293] on button "KYC" at bounding box center [115, 304] width 139 height 29
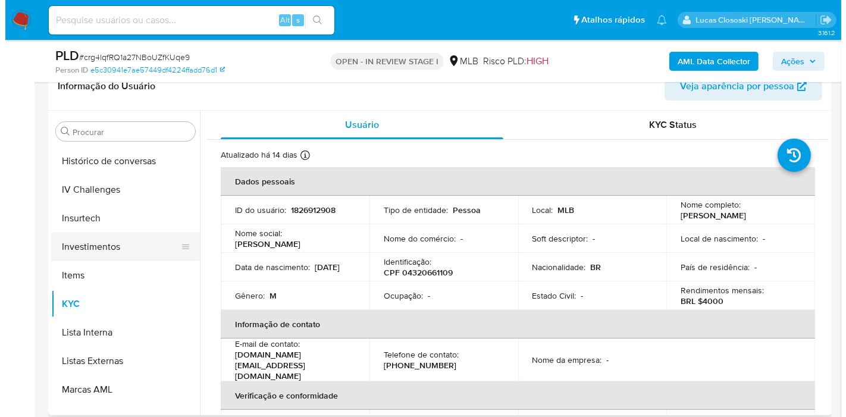
scroll to position [286, 0]
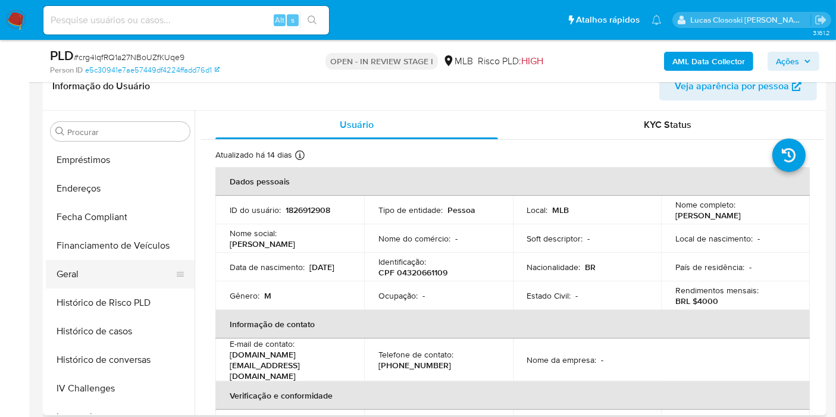
click at [82, 272] on button "Geral" at bounding box center [115, 274] width 139 height 29
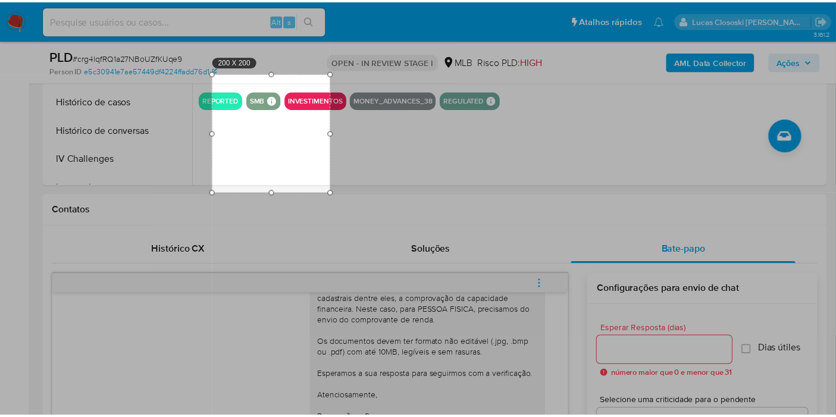
scroll to position [288, 0]
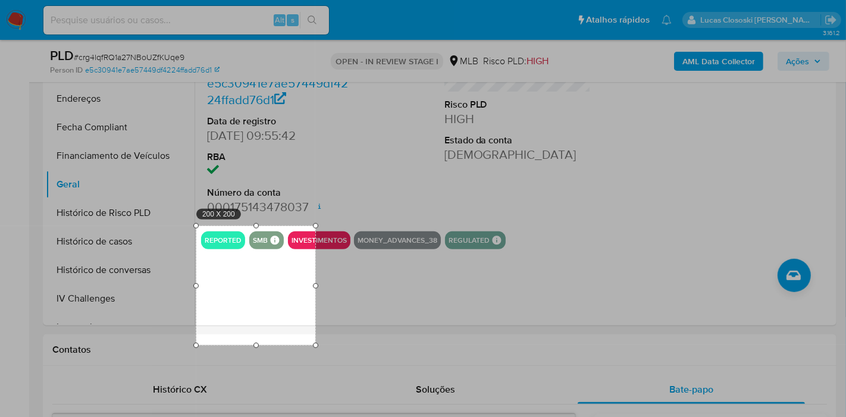
drag, startPoint x: 195, startPoint y: 315, endPoint x: 256, endPoint y: 286, distance: 67.3
click at [256, 286] on div "200 X 200" at bounding box center [255, 285] width 119 height 119
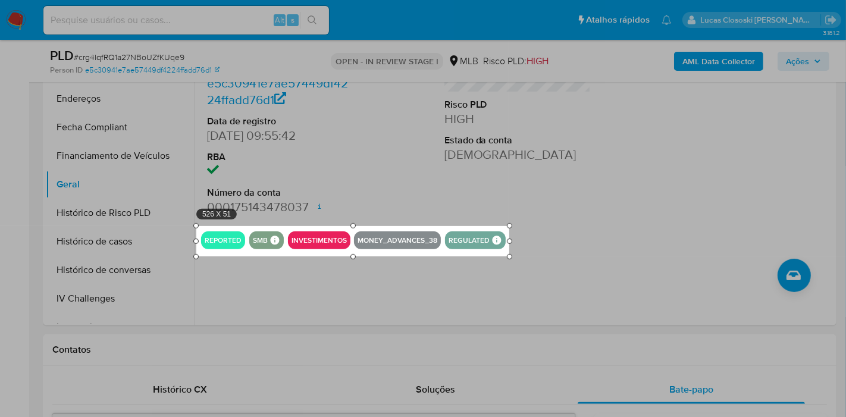
drag, startPoint x: 316, startPoint y: 348, endPoint x: 510, endPoint y: 258, distance: 213.8
click at [510, 258] on div at bounding box center [509, 256] width 5 height 5
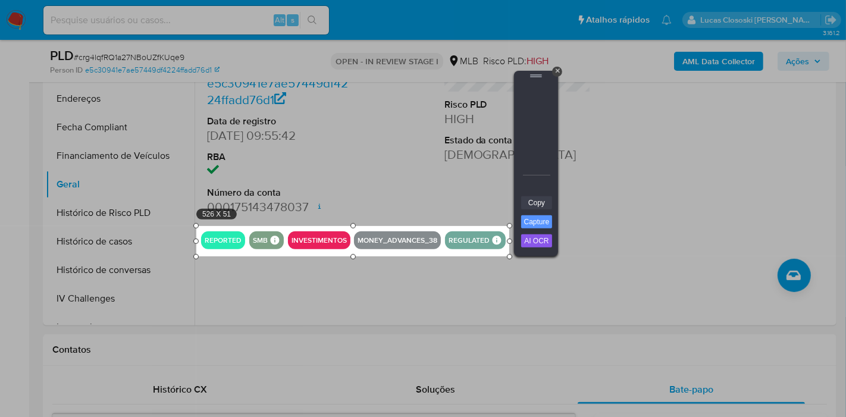
click at [539, 202] on link "Copy" at bounding box center [536, 202] width 31 height 13
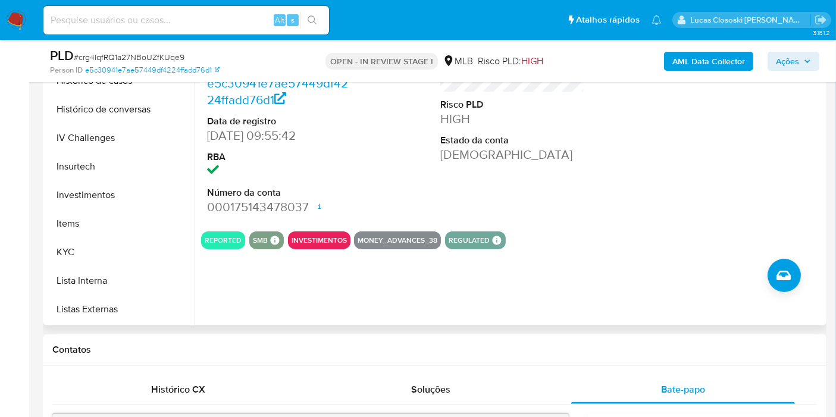
scroll to position [550, 0]
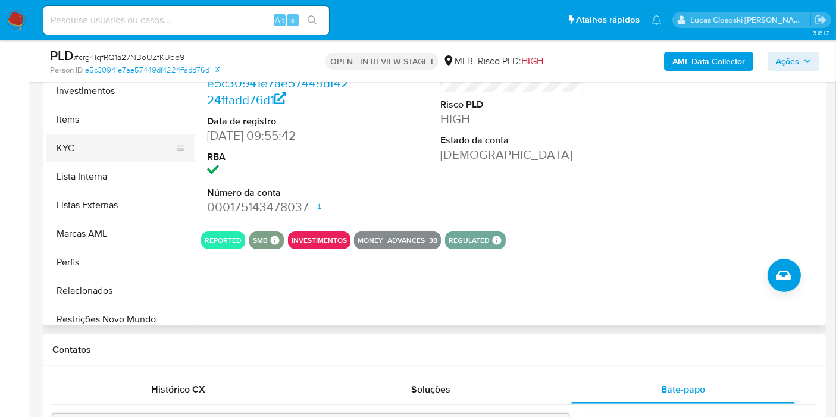
click at [100, 148] on button "KYC" at bounding box center [115, 148] width 139 height 29
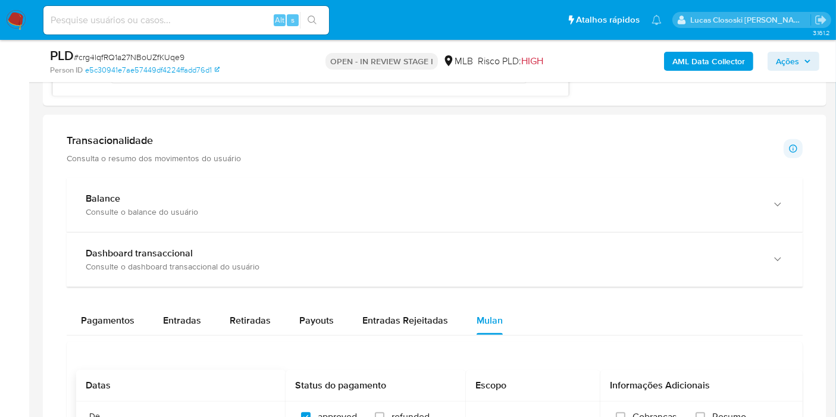
scroll to position [883, 0]
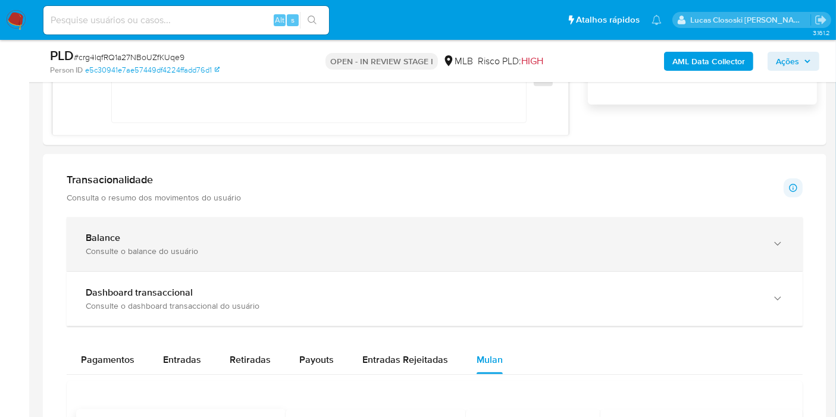
click at [153, 248] on div "Consulte o balance do usuário" at bounding box center [423, 251] width 674 height 11
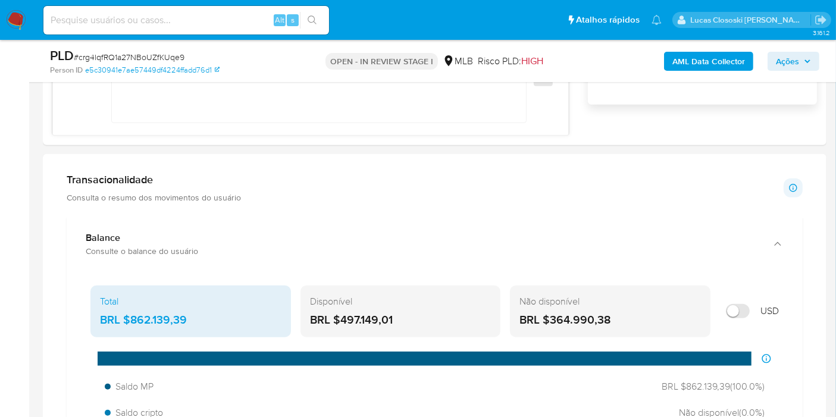
drag, startPoint x: 192, startPoint y: 340, endPoint x: 130, endPoint y: 322, distance: 64.0
click at [800, 57] on span "Ações" at bounding box center [793, 61] width 35 height 17
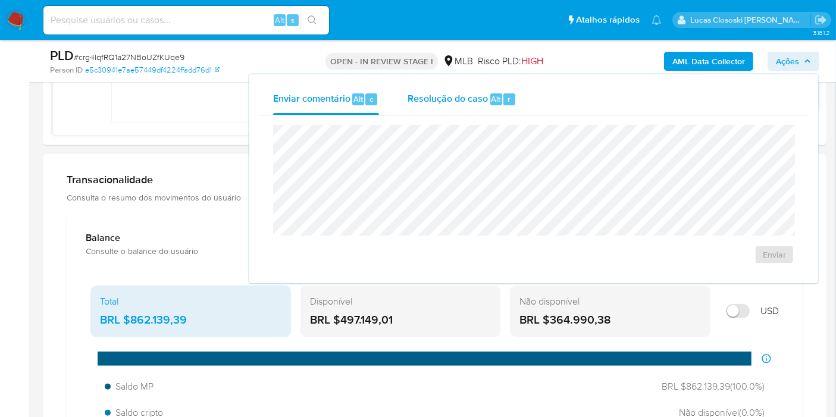
click at [447, 93] on span "Resolução do caso" at bounding box center [448, 99] width 80 height 14
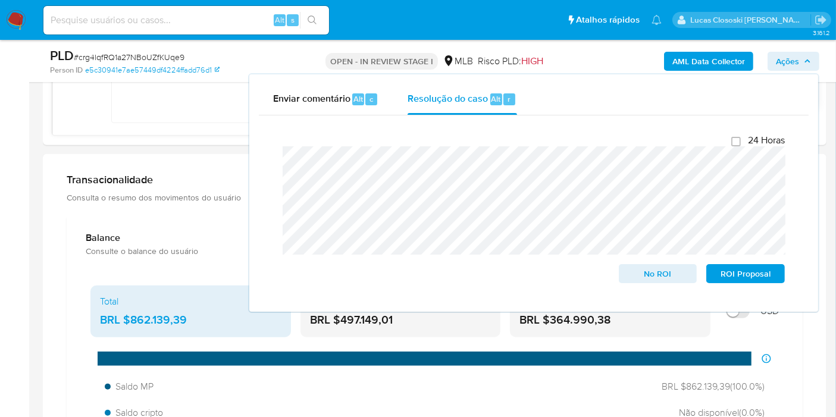
click at [816, 52] on button "Ações" at bounding box center [794, 61] width 52 height 19
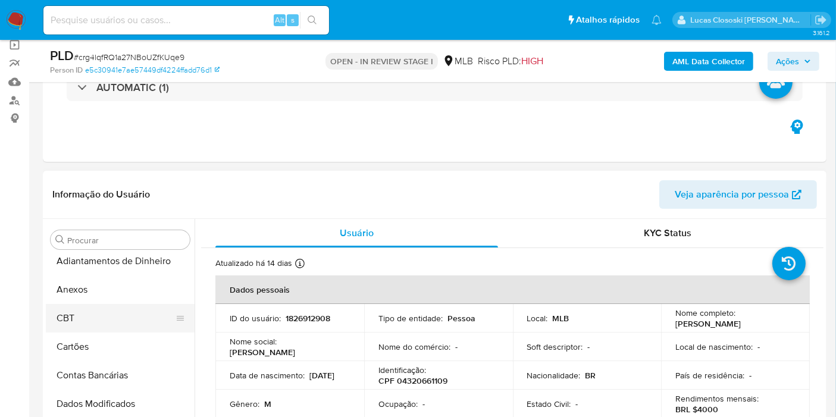
scroll to position [0, 0]
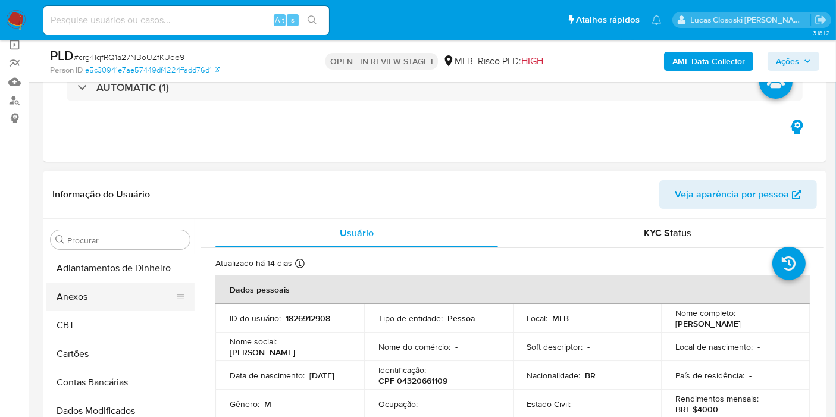
click at [92, 301] on button "Anexos" at bounding box center [115, 297] width 139 height 29
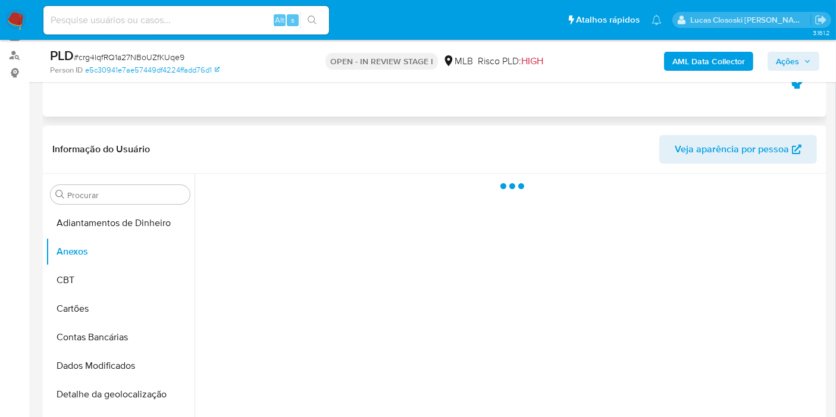
scroll to position [156, 0]
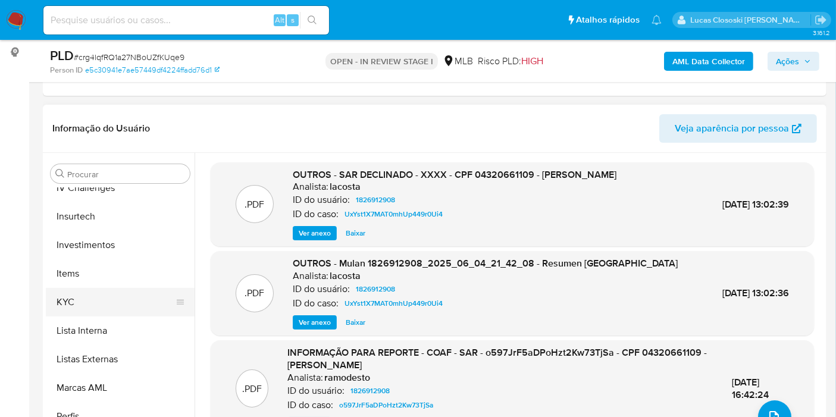
click at [80, 303] on button "KYC" at bounding box center [115, 302] width 139 height 29
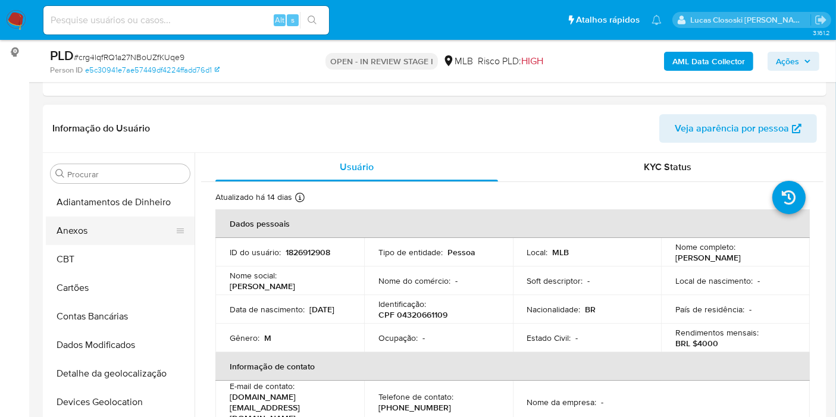
click at [82, 240] on button "Anexos" at bounding box center [115, 231] width 139 height 29
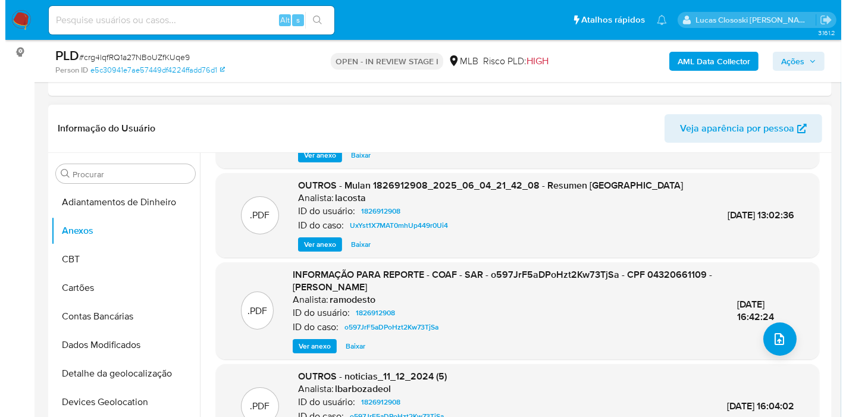
scroll to position [126, 0]
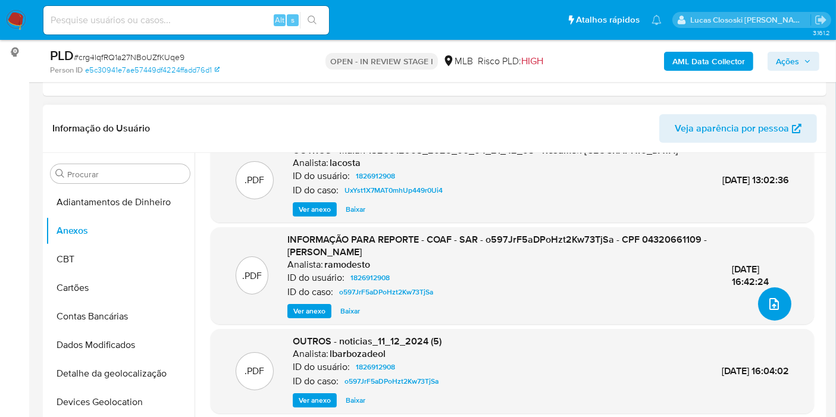
click at [776, 297] on icon "upload-file" at bounding box center [774, 304] width 14 height 14
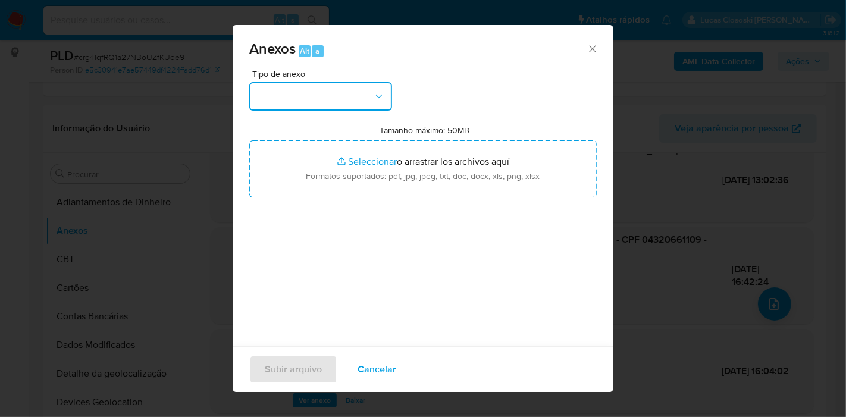
click at [342, 94] on button "button" at bounding box center [320, 96] width 143 height 29
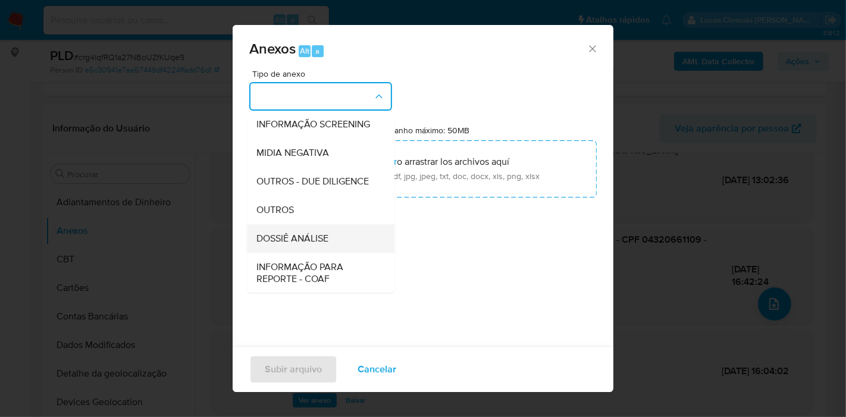
scroll to position [183, 0]
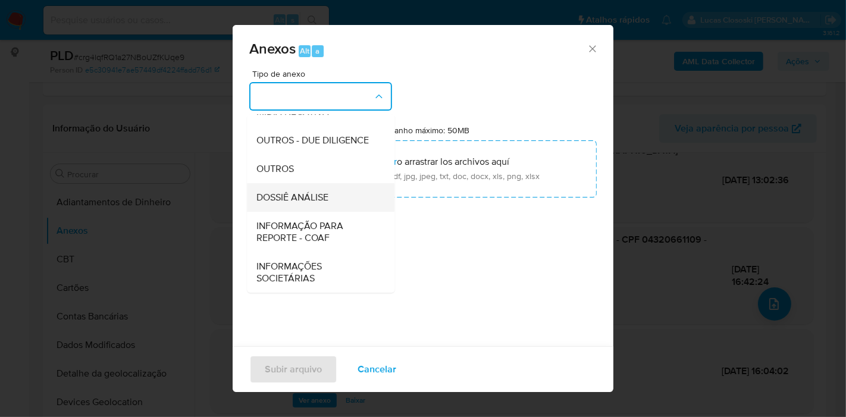
click at [316, 201] on span "DOSSIÊ ANÁLISE" at bounding box center [292, 198] width 72 height 12
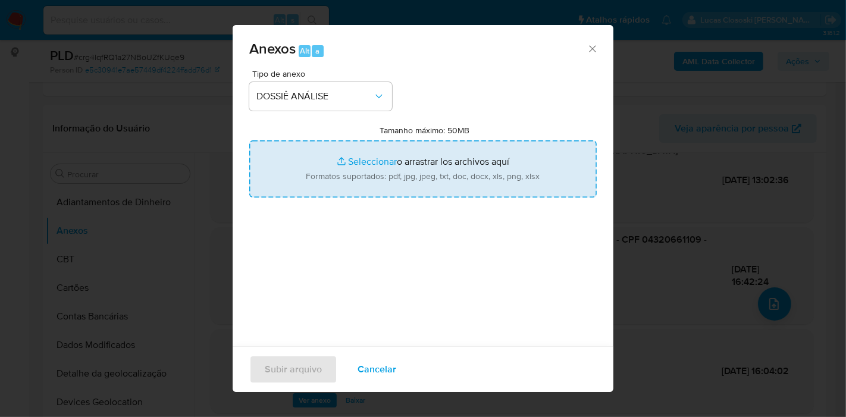
click at [325, 171] on input "Tamanho máximo: 50MB Seleccionar archivos" at bounding box center [423, 168] width 348 height 57
type input "C:\fakepath\2º SAR - XXXX - CPF 04320661109 - WALLACE VINICIUS DE SOUZA CABRAL.…"
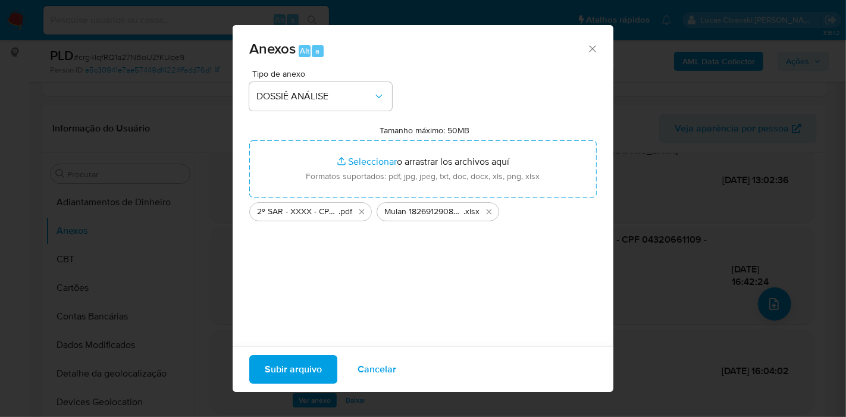
click at [281, 364] on span "Subir arquivo" at bounding box center [293, 369] width 57 height 26
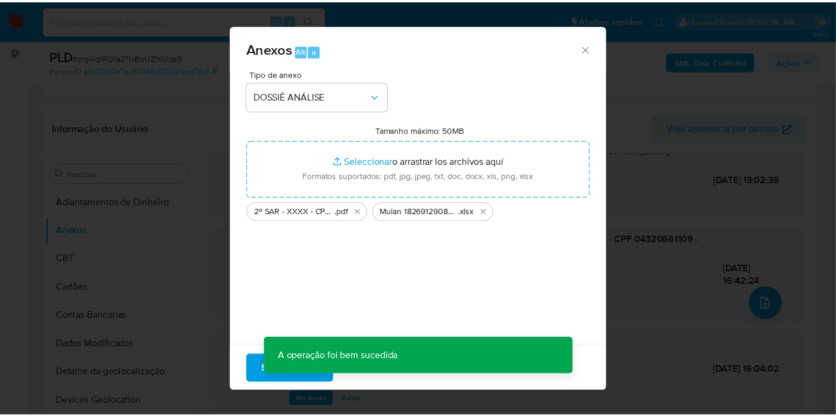
scroll to position [97, 0]
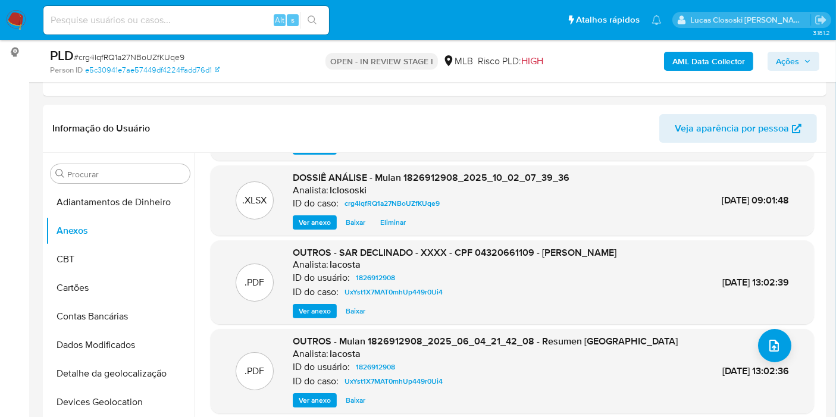
click at [779, 54] on span "Ações" at bounding box center [787, 61] width 23 height 19
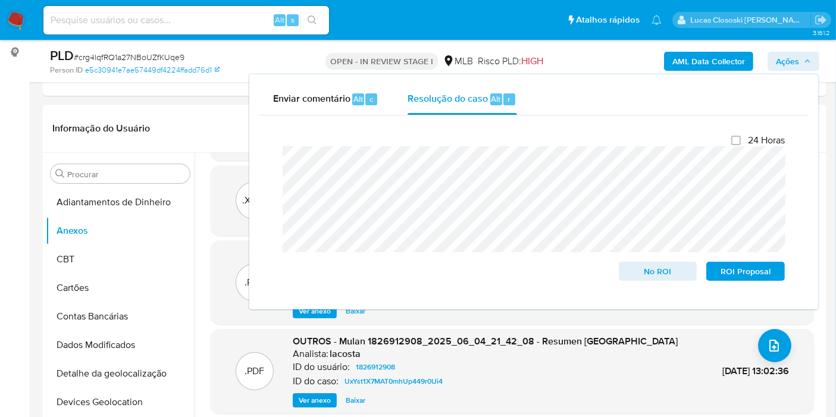
click at [812, 61] on button "Ações" at bounding box center [794, 61] width 52 height 19
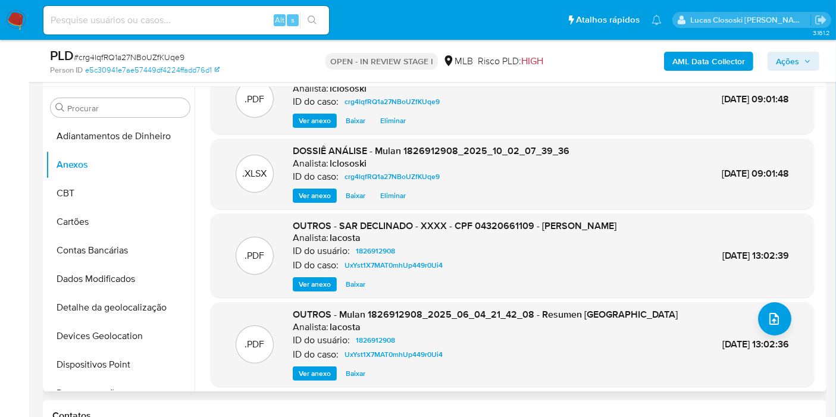
scroll to position [0, 0]
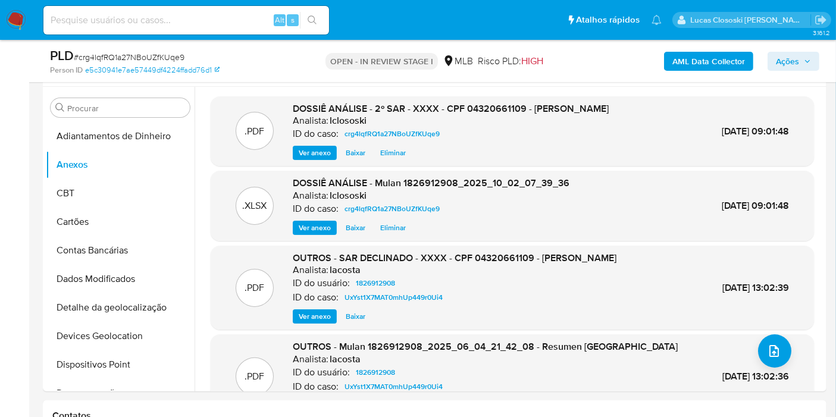
click at [794, 65] on span "Ações" at bounding box center [787, 61] width 23 height 19
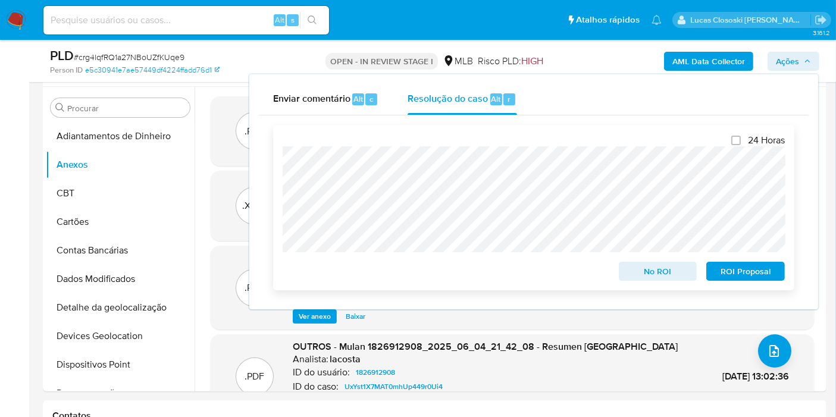
click at [740, 277] on span "ROI Proposal" at bounding box center [746, 271] width 62 height 17
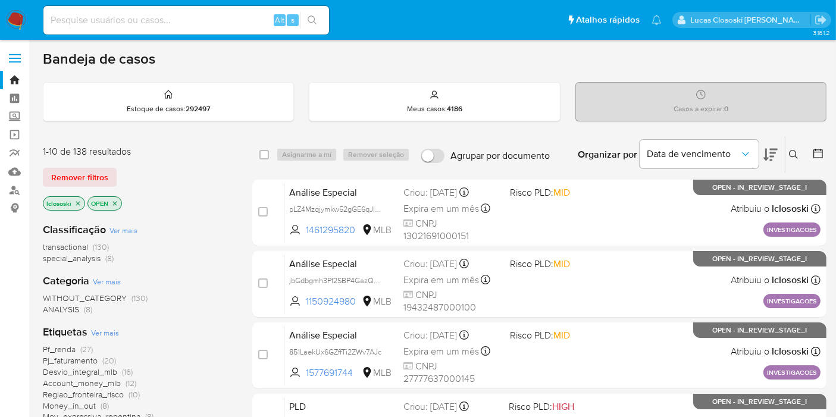
click at [70, 348] on span "Pf_renda" at bounding box center [59, 349] width 33 height 12
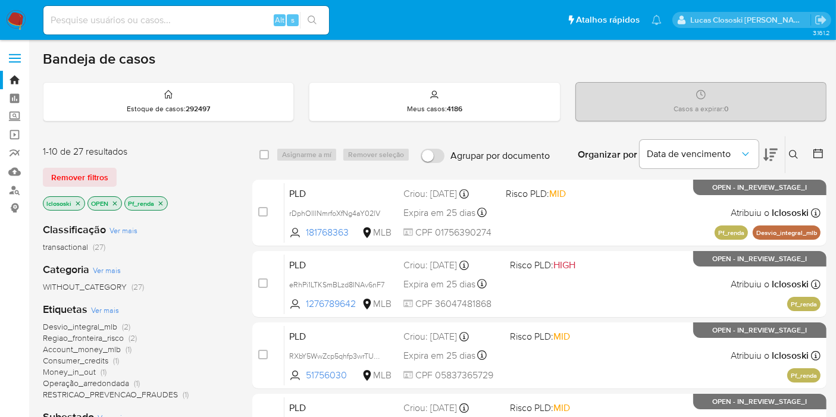
click at [770, 165] on button at bounding box center [770, 154] width 14 height 37
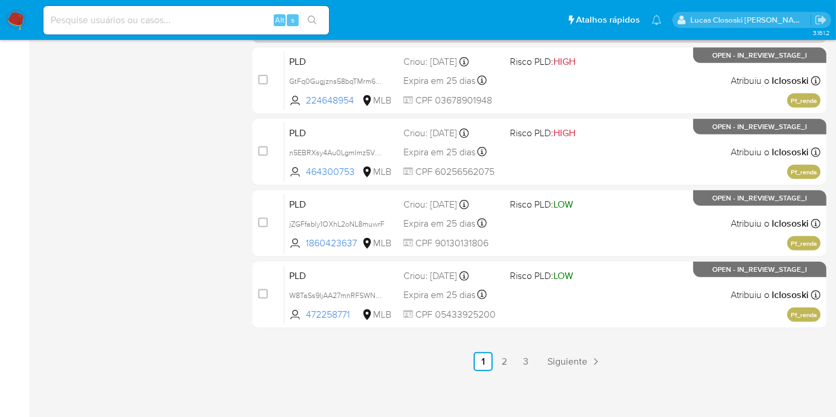
scroll to position [564, 0]
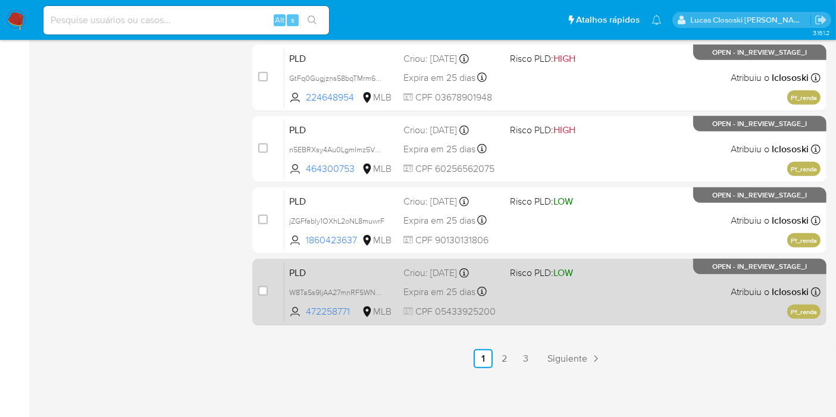
click at [672, 284] on div "PLD W8TaSs9ljAA27mnRFSWNgYjW 472258771 MLB Risco PLD: LOW Criou: [DATE] Criou: …" at bounding box center [552, 292] width 536 height 60
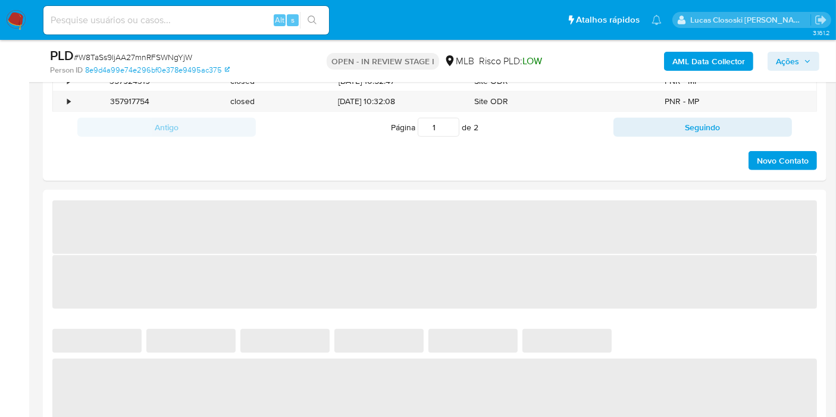
scroll to position [859, 0]
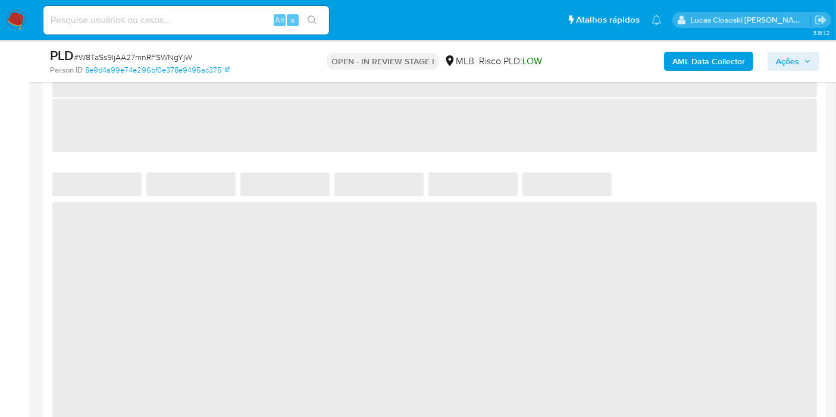
select select "10"
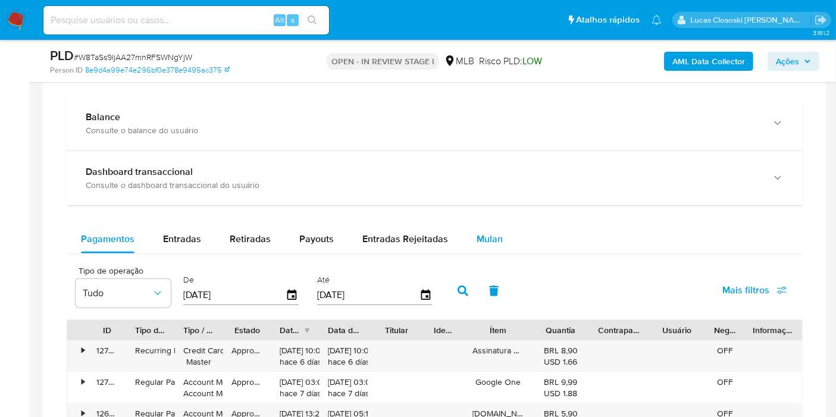
click at [477, 226] on div "Mulan" at bounding box center [490, 239] width 26 height 29
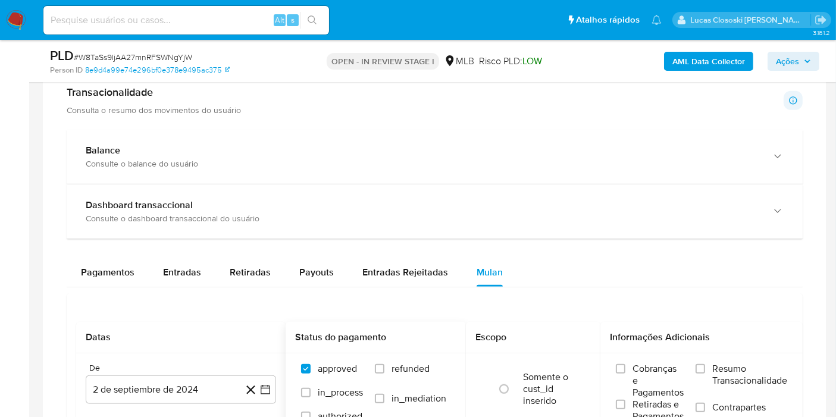
scroll to position [925, 0]
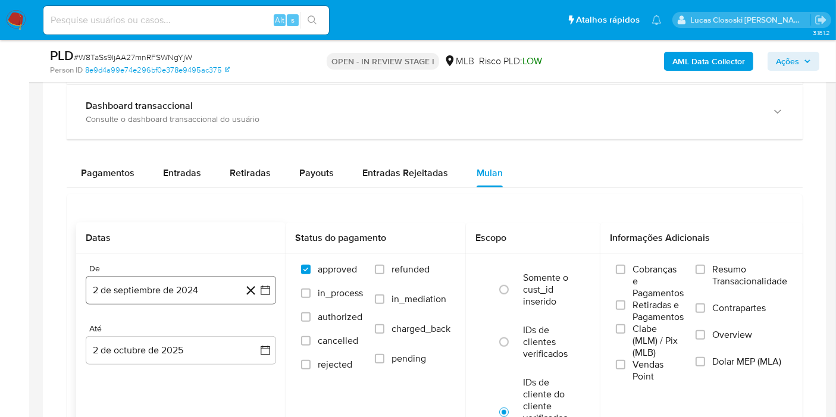
click at [263, 291] on icon "button" at bounding box center [265, 290] width 12 height 12
click at [282, 280] on div "De 2 de septiembre de 2024 2-09-2024 Até 2 de octubre de 2025 2-10-2025" at bounding box center [180, 323] width 209 height 139
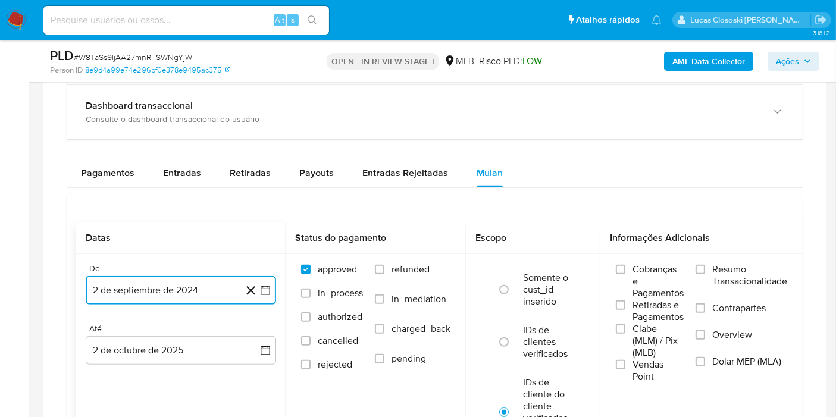
click at [271, 284] on icon "button" at bounding box center [265, 290] width 12 height 12
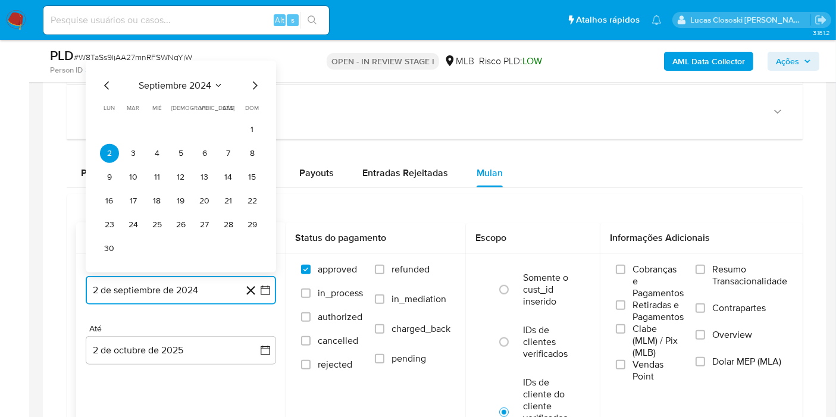
click at [207, 80] on span "septiembre 2024" at bounding box center [175, 86] width 73 height 12
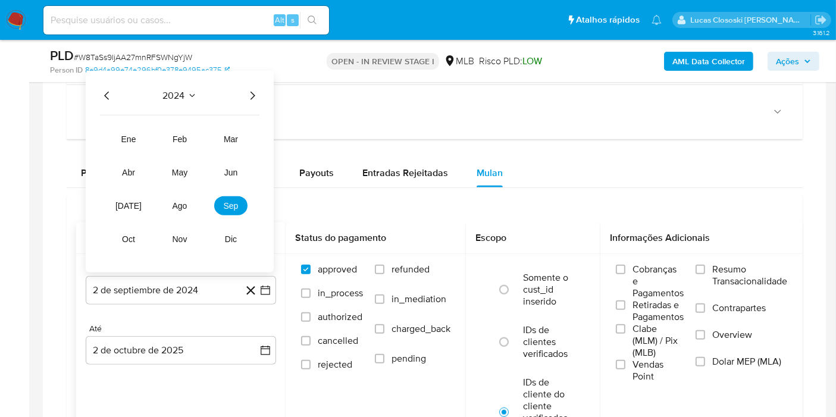
click at [251, 89] on icon "Año siguiente" at bounding box center [252, 96] width 14 height 14
click at [177, 208] on button "ago" at bounding box center [179, 205] width 33 height 19
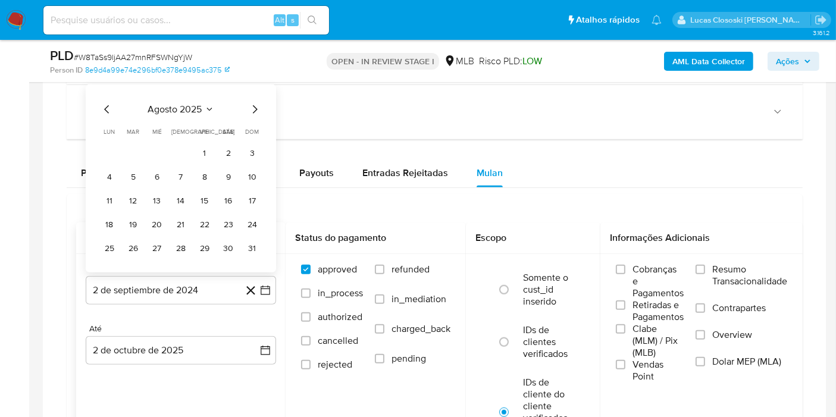
click at [193, 148] on tr "1 2 3" at bounding box center [181, 153] width 162 height 19
click at [197, 147] on button "1" at bounding box center [204, 153] width 19 height 19
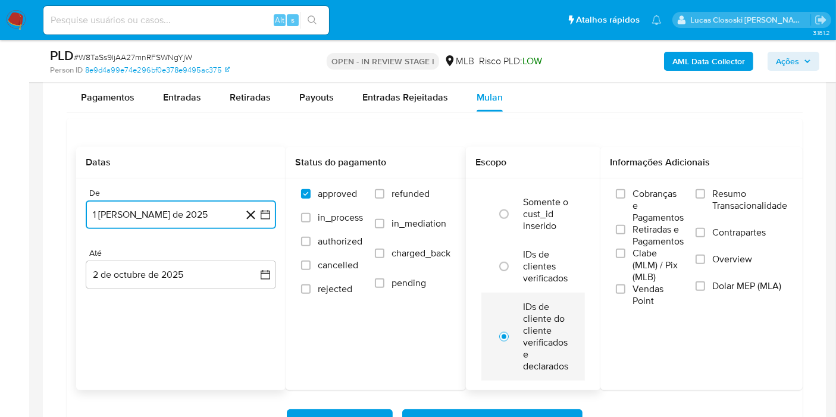
scroll to position [1057, 0]
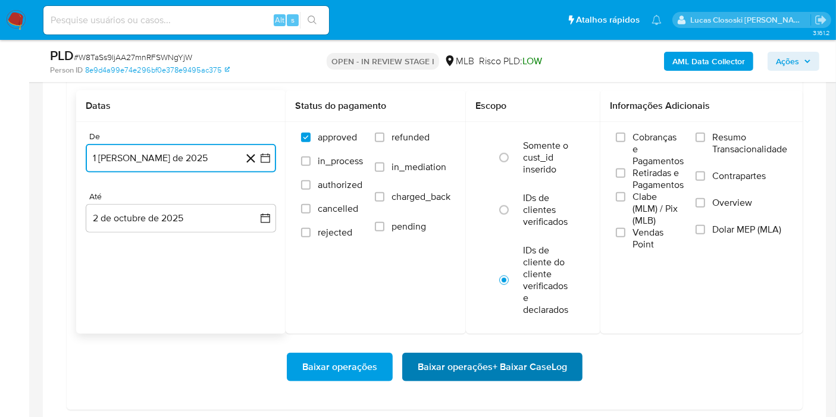
click at [525, 357] on span "Baixar operações + Baixar CaseLog" at bounding box center [492, 367] width 149 height 26
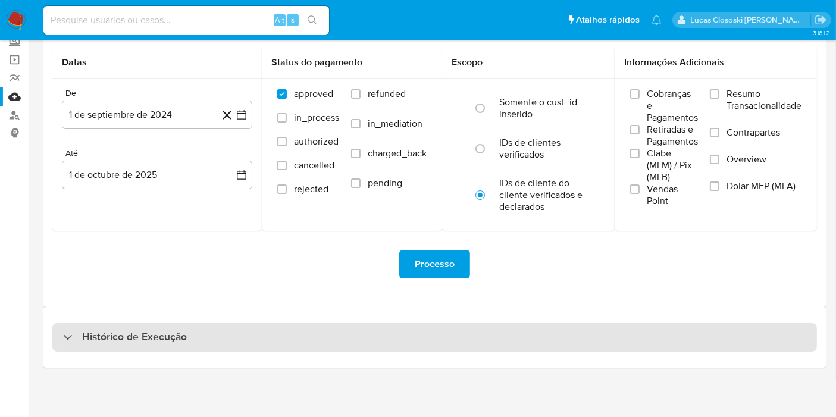
click at [248, 330] on div "Histórico de Execução" at bounding box center [434, 337] width 765 height 29
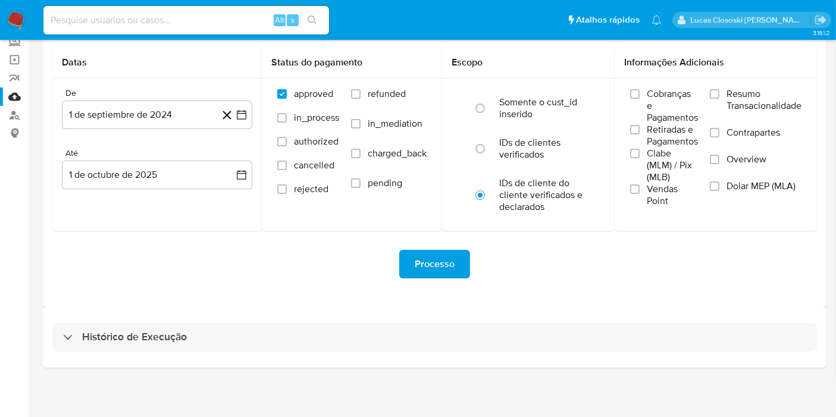
select select "10"
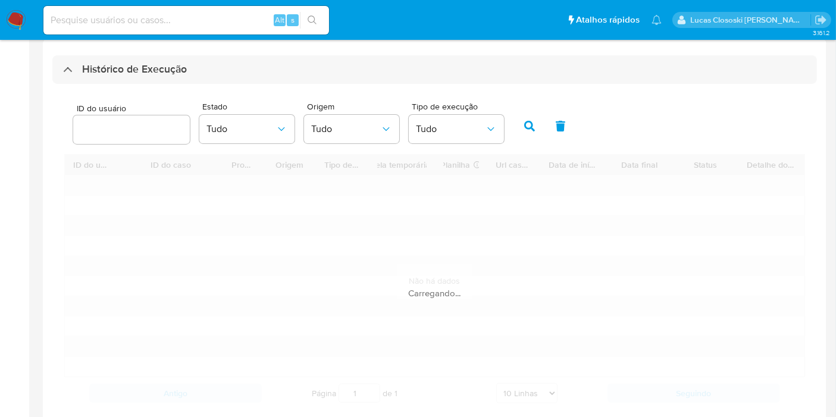
scroll to position [406, 0]
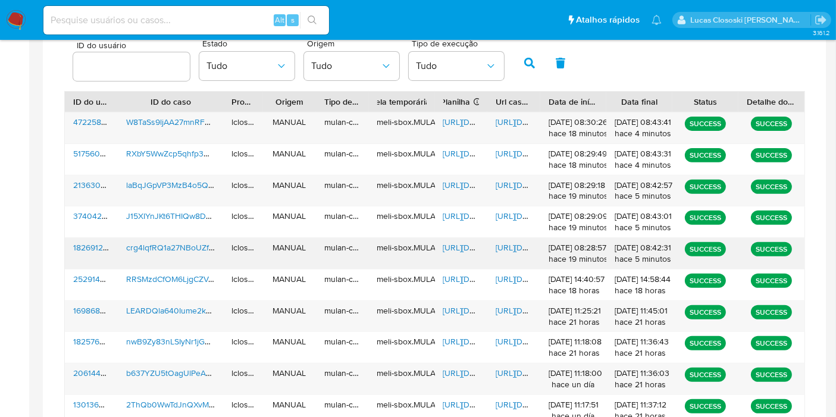
click at [468, 246] on span "https://docs.google.com/spreadsheets/d/1e7kPnGFotnw18B6bkoavwYHNer8m05i064_Q_2W…" at bounding box center [484, 248] width 82 height 12
click at [509, 239] on div "https://docs.google.com/document/d/1iRTfj2g32L-9lf8fnVHb3LIL5AfaQpNBClCYEHt_JOY…" at bounding box center [513, 253] width 53 height 31
click at [509, 248] on span "https://docs.google.com/document/d/1iRTfj2g32L-9lf8fnVHb3LIL5AfaQpNBClCYEHt_JOY…" at bounding box center [537, 248] width 82 height 12
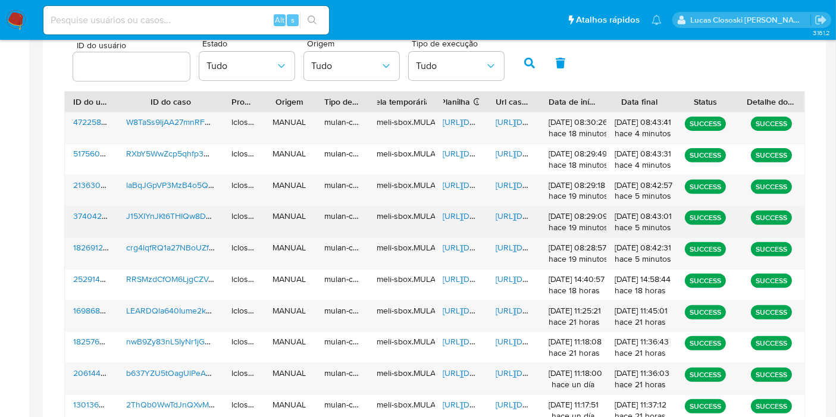
click at [445, 219] on span "https://docs.google.com/spreadsheets/d/1RyJYGlgvKXMQ_B5E-j8jNj7bhv4QflLBVkBwaEI…" at bounding box center [484, 216] width 82 height 12
click at [508, 215] on span "https://docs.google.com/document/d/1AbT20ho21vprHvGgnUeD-eREU-D-8CAikL0RLYcjfiE…" at bounding box center [537, 216] width 82 height 12
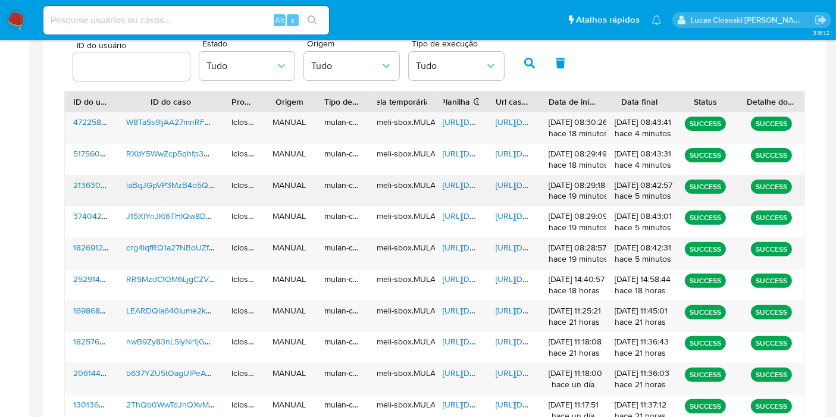
click at [471, 181] on span "https://docs.google.com/spreadsheets/d/1Bq4pYCui0qUtVN-vVHJJi04NeLlBElgR383Na_4…" at bounding box center [484, 185] width 82 height 12
click at [501, 184] on span "https://docs.google.com/document/d/1igKf6LX0gTwOXr5W8C2RyIK6FYwdNTfpo92J3tMi4wM…" at bounding box center [537, 185] width 82 height 12
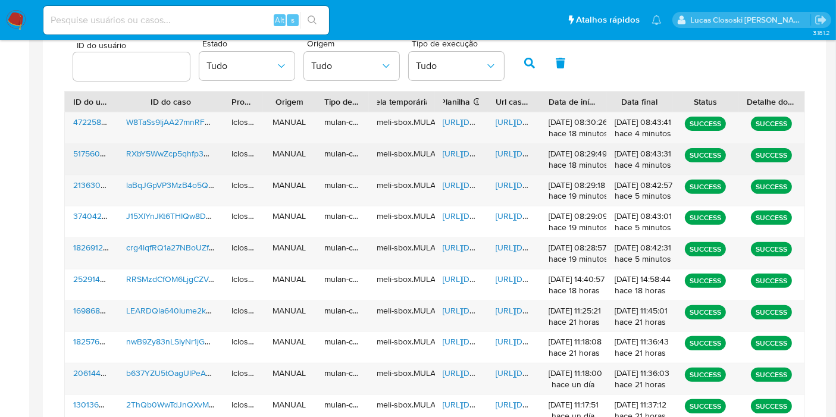
click at [443, 149] on span "https://docs.google.com/spreadsheets/d/12j2GVA8ojnaZNXhskrWxTzCdkCyb-SHfnvqO6ZC…" at bounding box center [484, 154] width 82 height 12
click at [512, 155] on span "https://docs.google.com/document/d/120S9YloIjBIWtxq9eQKkjZrLfqOhOwHDC90_C_dd2og…" at bounding box center [537, 154] width 82 height 12
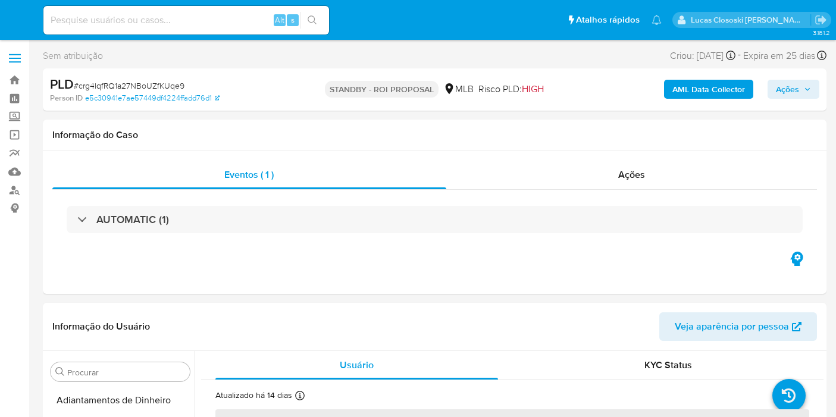
select select "10"
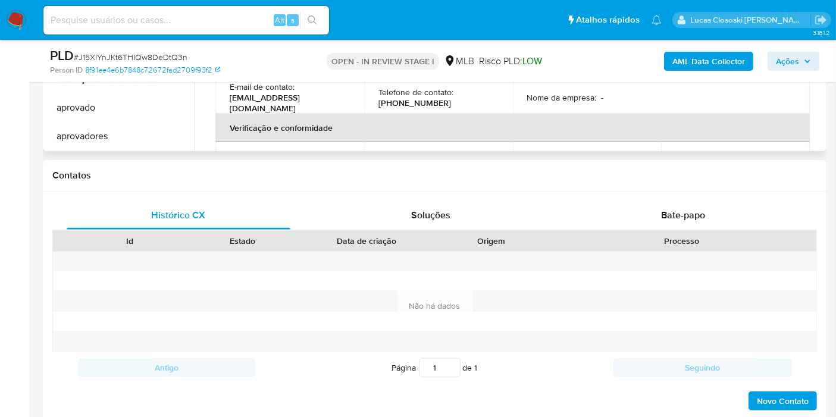
scroll to position [198, 0]
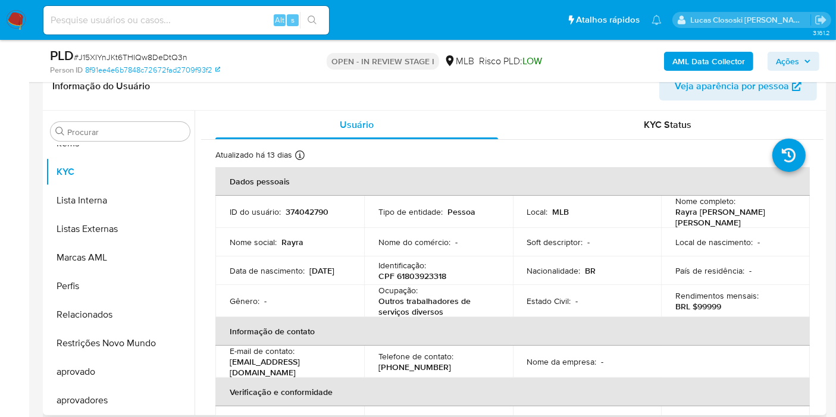
click at [418, 271] on p "CPF 61803923318" at bounding box center [412, 276] width 68 height 11
copy p "61803923318"
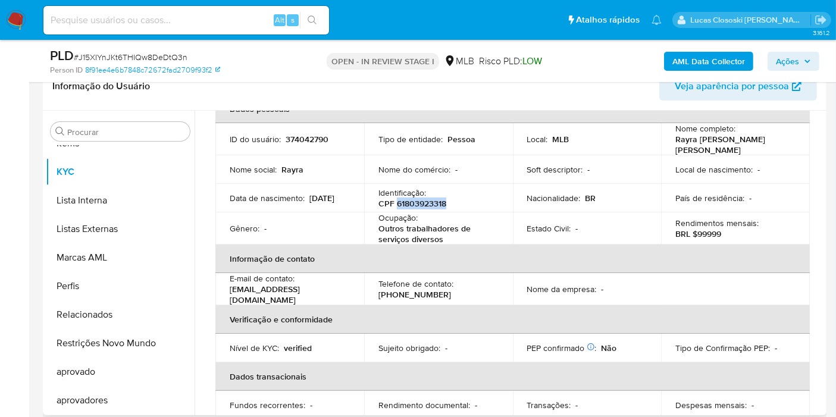
scroll to position [15, 0]
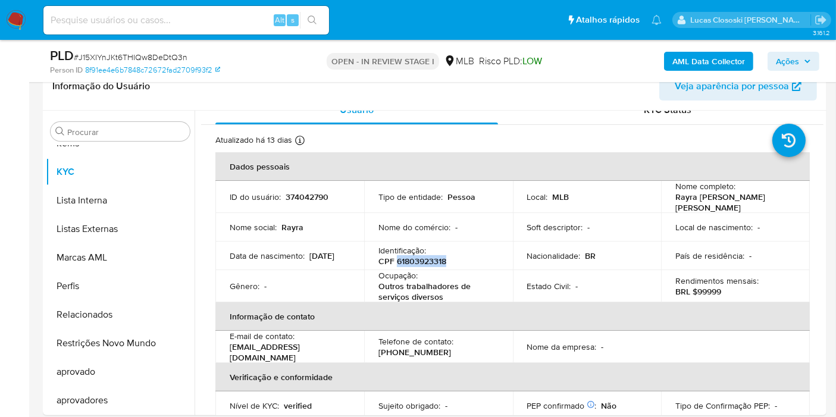
click at [729, 50] on div "AML Data Collector Ações" at bounding box center [692, 61] width 253 height 28
click at [719, 63] on b "AML Data Collector" at bounding box center [708, 61] width 73 height 19
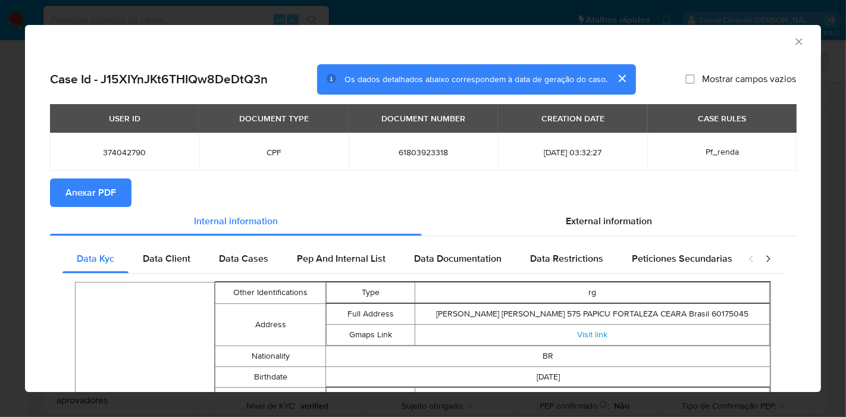
click at [98, 205] on span "Anexar PDF" at bounding box center [90, 193] width 51 height 26
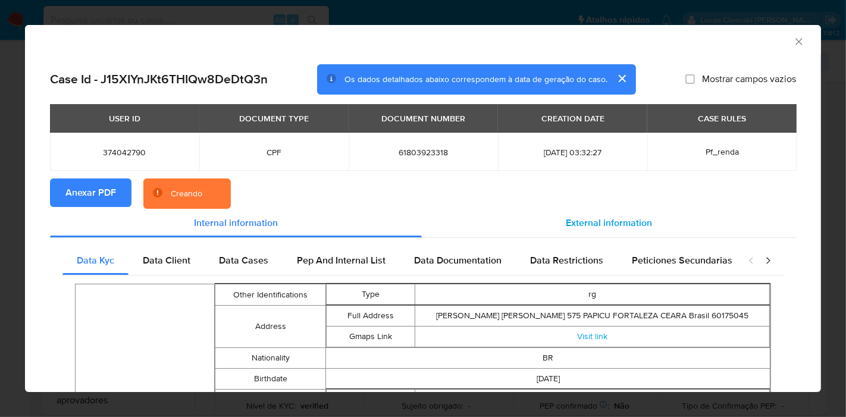
click at [518, 225] on div "External information" at bounding box center [609, 223] width 374 height 29
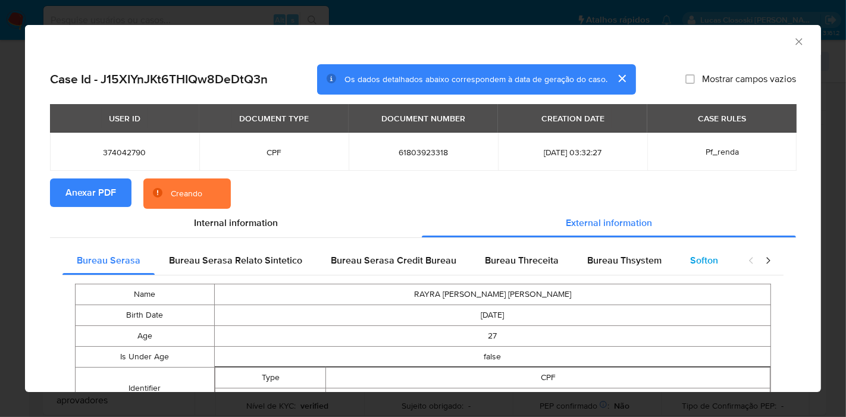
click at [680, 253] on div "Softon" at bounding box center [704, 260] width 57 height 29
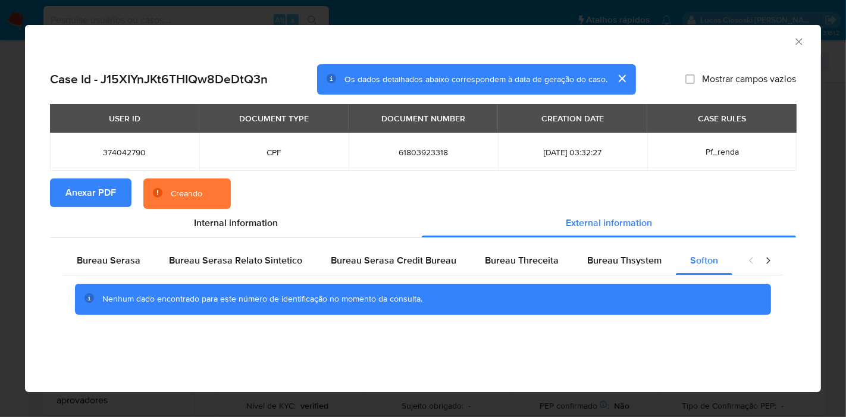
click at [796, 45] on icon "Fechar a janela" at bounding box center [799, 42] width 12 height 12
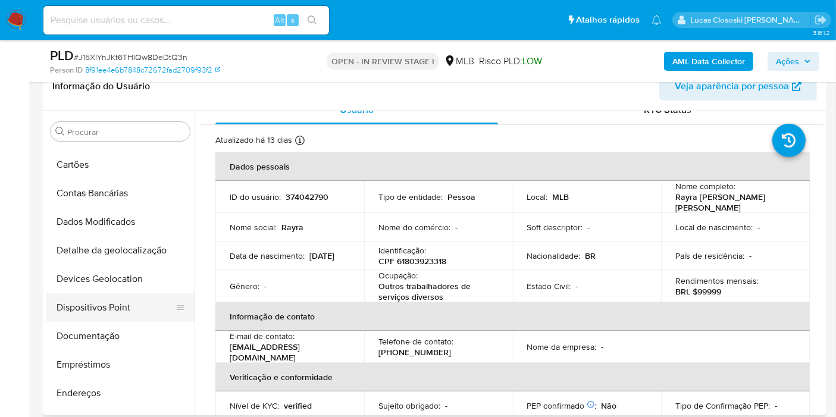
scroll to position [21, 0]
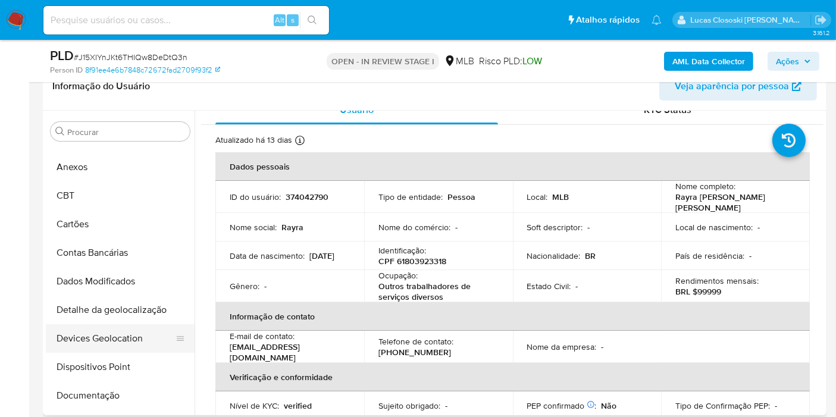
click at [106, 331] on button "Devices Geolocation" at bounding box center [115, 338] width 139 height 29
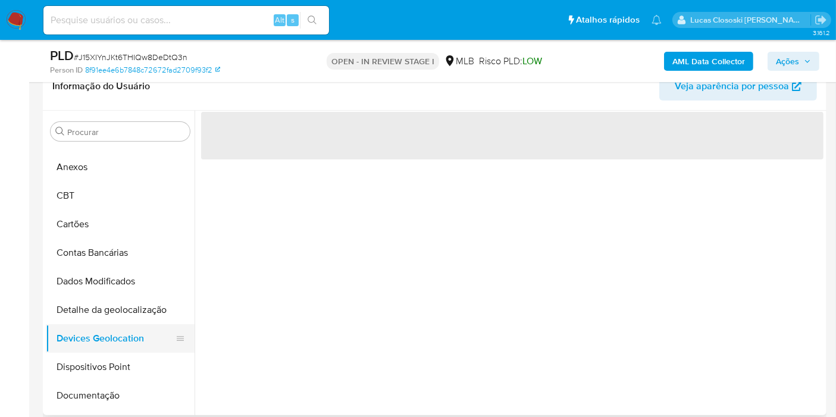
scroll to position [0, 0]
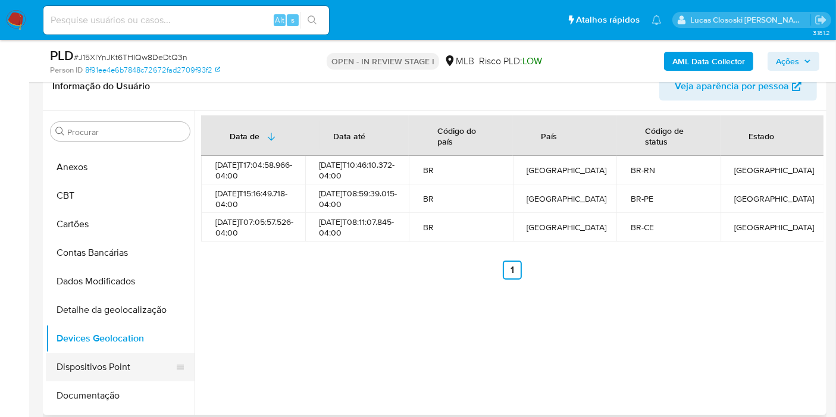
click at [114, 362] on button "Dispositivos Point" at bounding box center [115, 367] width 139 height 29
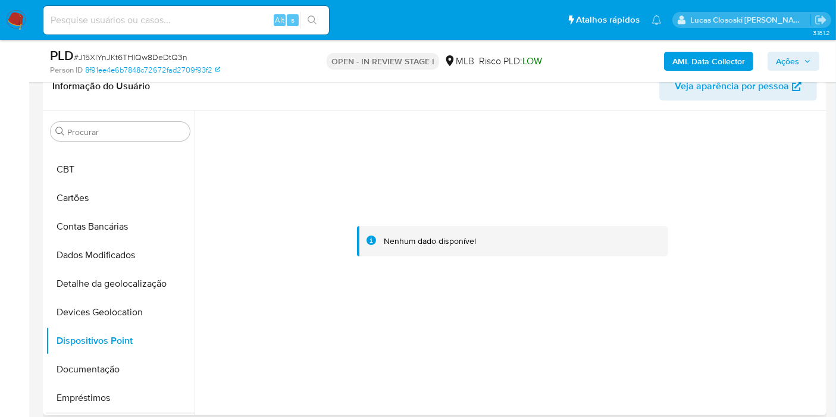
scroll to position [87, 0]
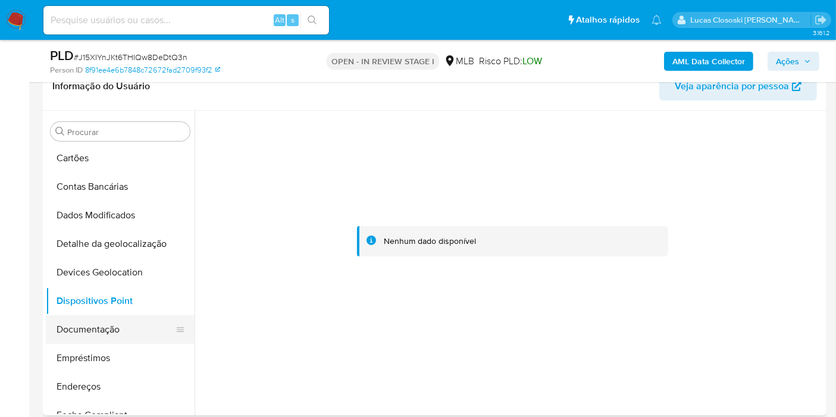
click at [96, 330] on button "Documentação" at bounding box center [115, 329] width 139 height 29
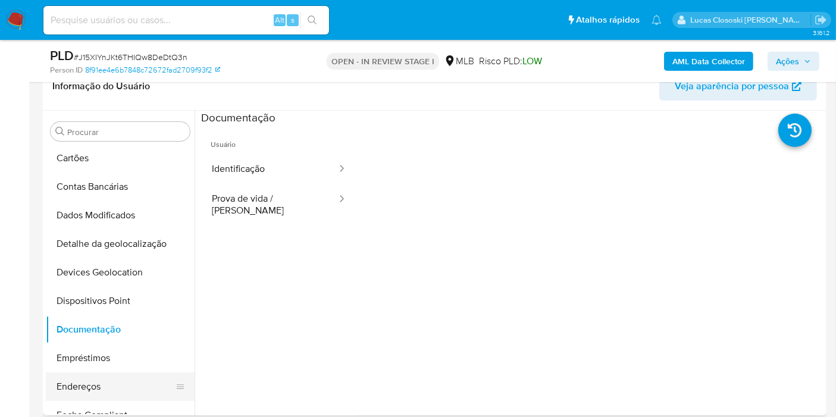
click at [90, 381] on button "Endereços" at bounding box center [115, 386] width 139 height 29
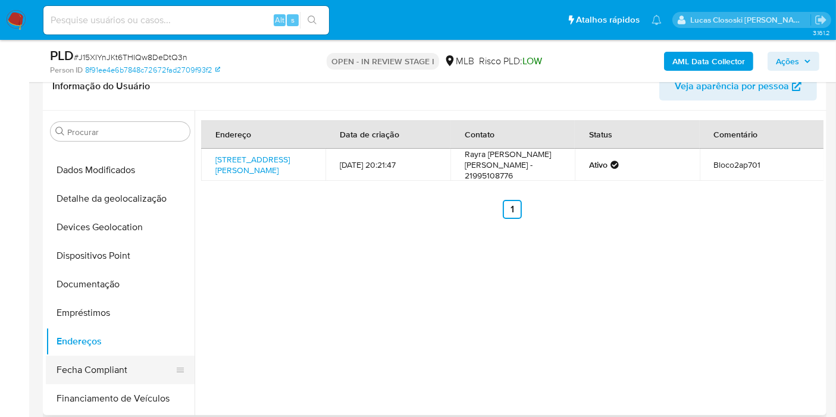
scroll to position [154, 0]
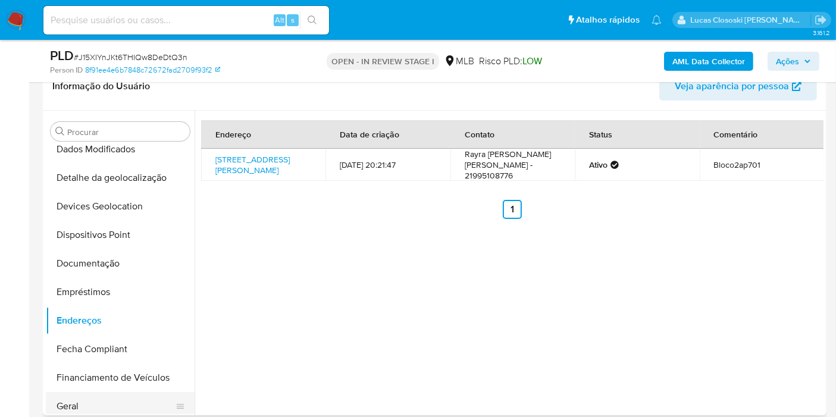
click at [92, 407] on button "Geral" at bounding box center [115, 406] width 139 height 29
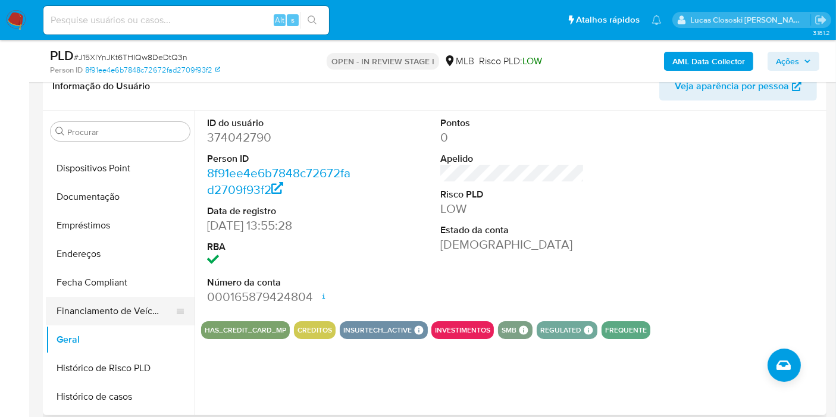
scroll to position [286, 0]
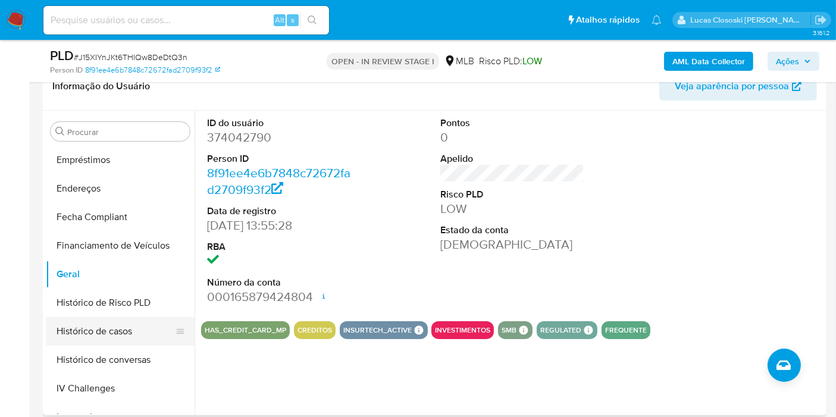
click at [105, 325] on button "Histórico de casos" at bounding box center [115, 331] width 139 height 29
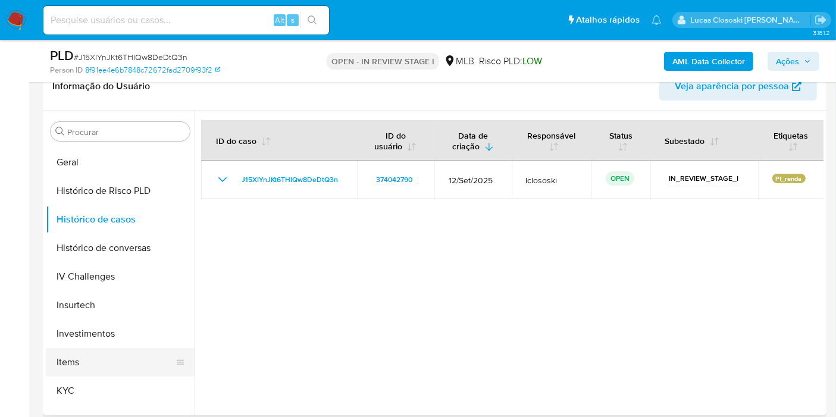
scroll to position [418, 0]
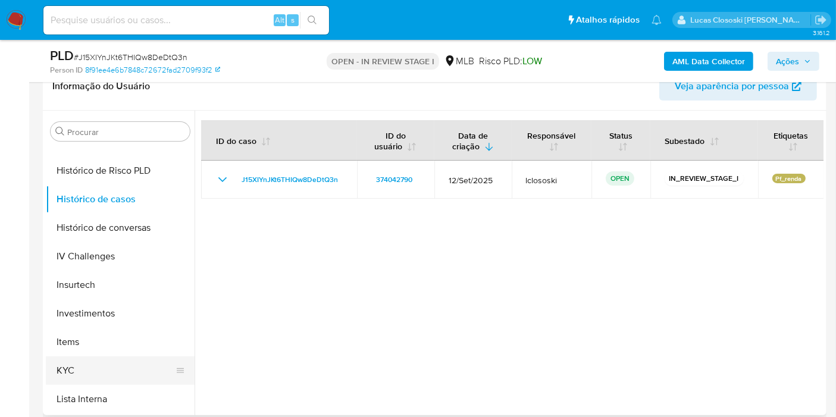
click at [74, 378] on button "KYC" at bounding box center [115, 370] width 139 height 29
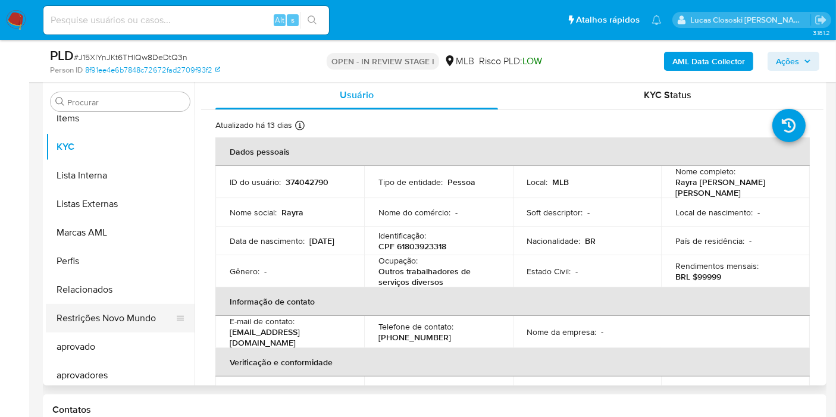
scroll to position [616, 0]
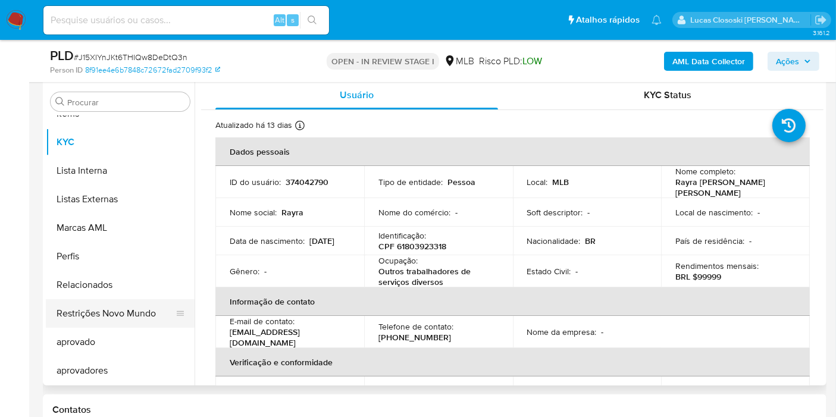
click at [123, 306] on button "Restrições Novo Mundo" at bounding box center [115, 313] width 139 height 29
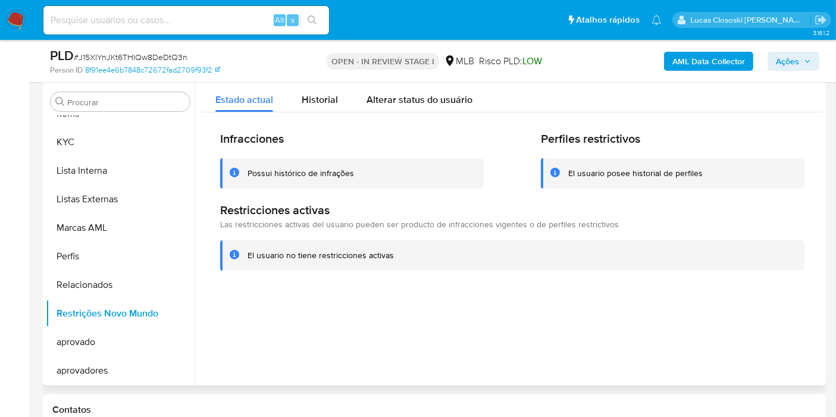
scroll to position [352, 0]
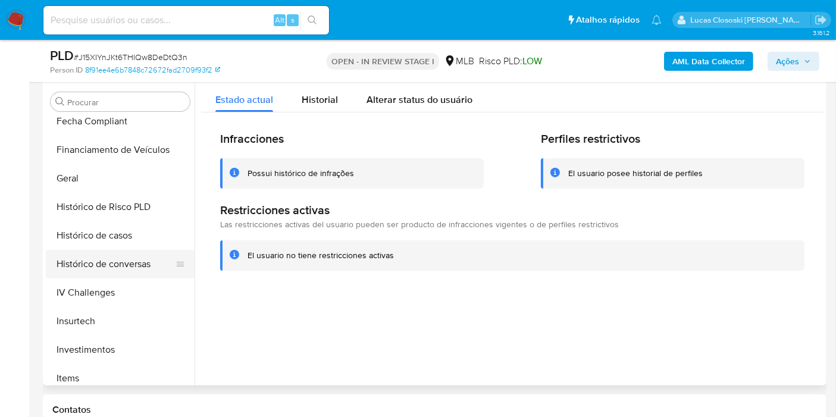
click at [90, 250] on button "Histórico de conversas" at bounding box center [115, 264] width 139 height 29
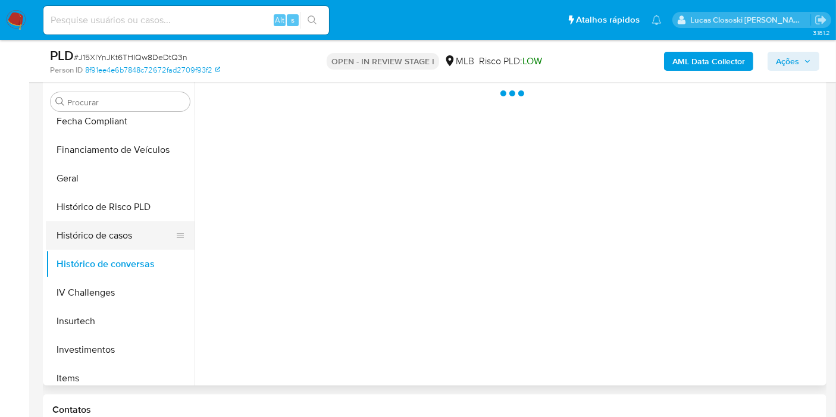
click at [93, 228] on button "Histórico de casos" at bounding box center [115, 235] width 139 height 29
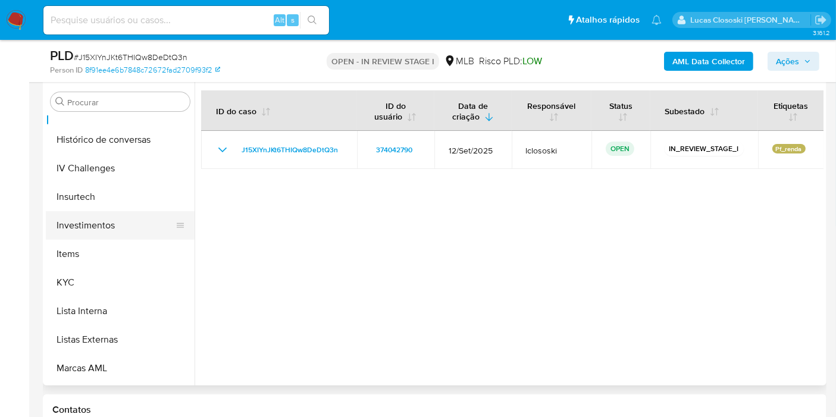
scroll to position [484, 0]
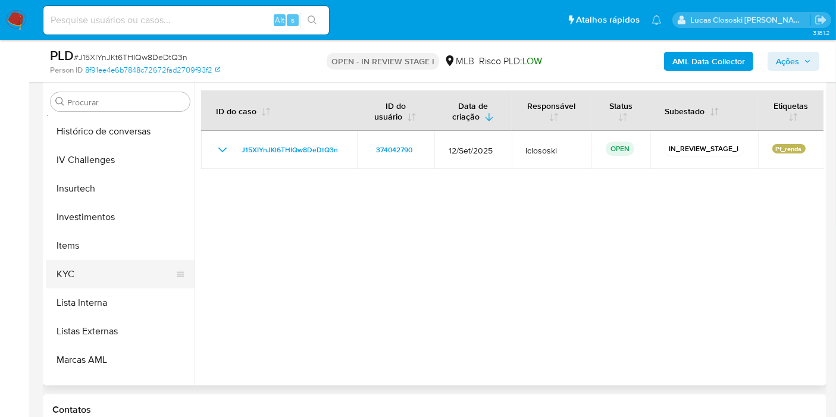
click at [78, 266] on button "KYC" at bounding box center [115, 274] width 139 height 29
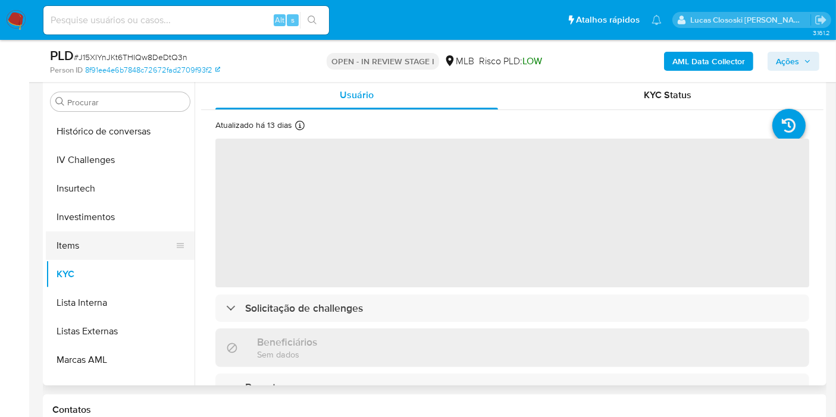
scroll to position [286, 0]
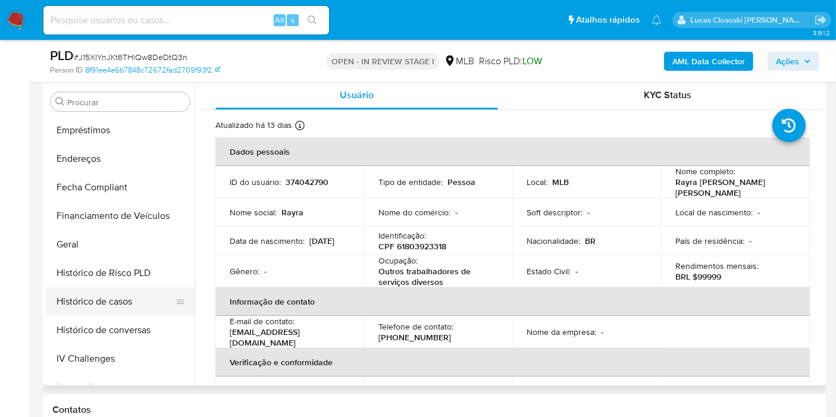
click at [82, 291] on button "Histórico de casos" at bounding box center [115, 301] width 139 height 29
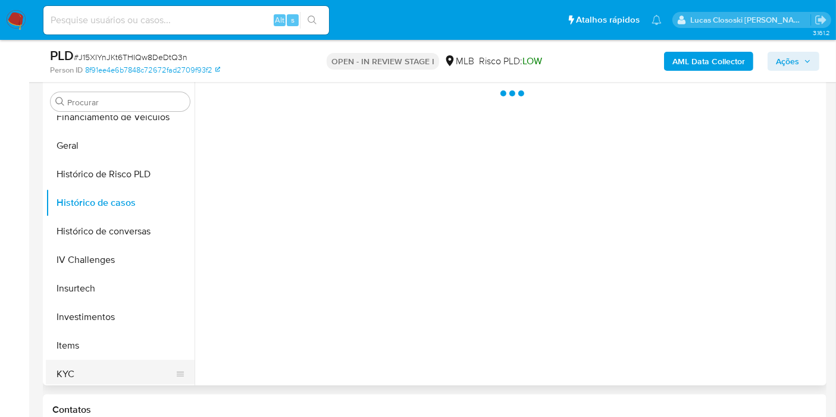
scroll to position [484, 0]
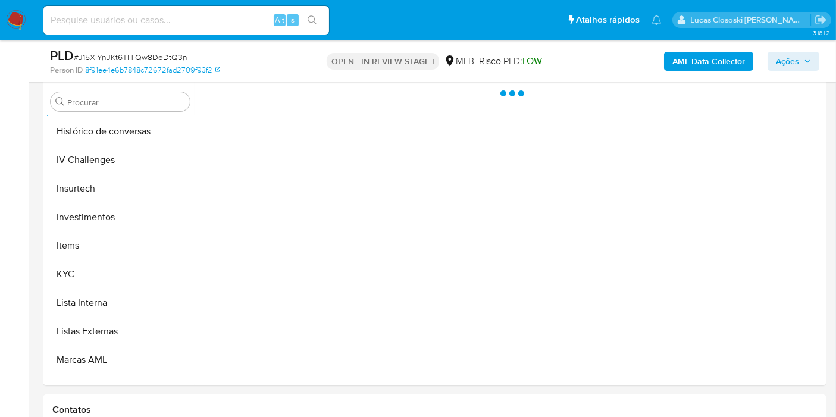
click at [142, 61] on span "# J15XIYnJKt6THIQw8DeDtQ3n" at bounding box center [131, 57] width 114 height 12
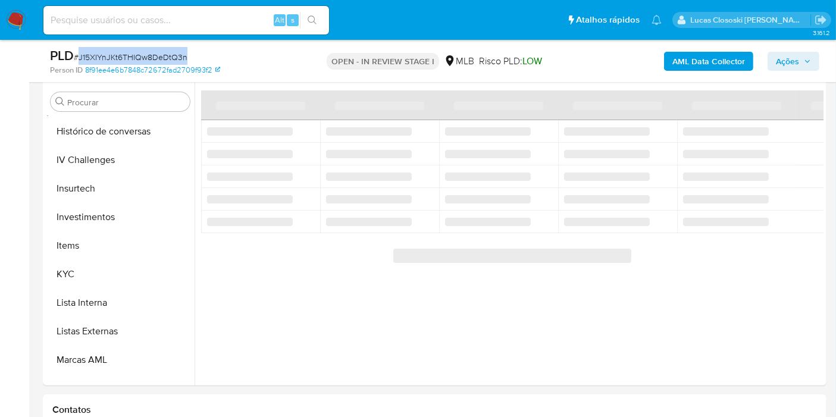
click at [142, 61] on span "# J15XIYnJKt6THIQw8DeDtQ3n" at bounding box center [131, 57] width 114 height 12
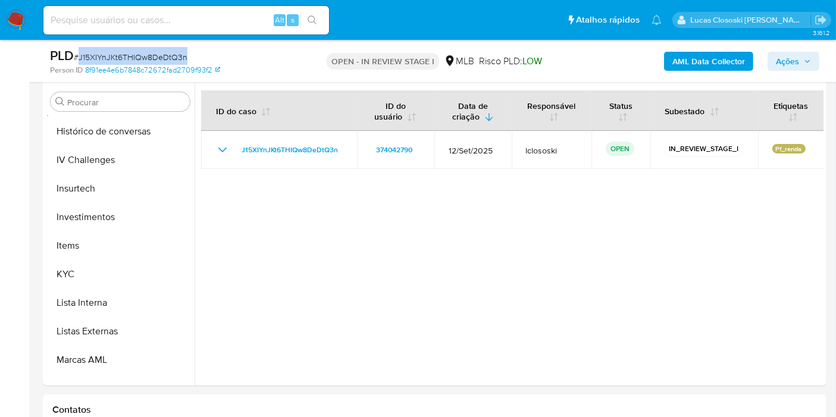
copy span "J15XIYnJKt6THIQw8DeDtQ3n"
click at [92, 254] on button "Items" at bounding box center [115, 245] width 139 height 29
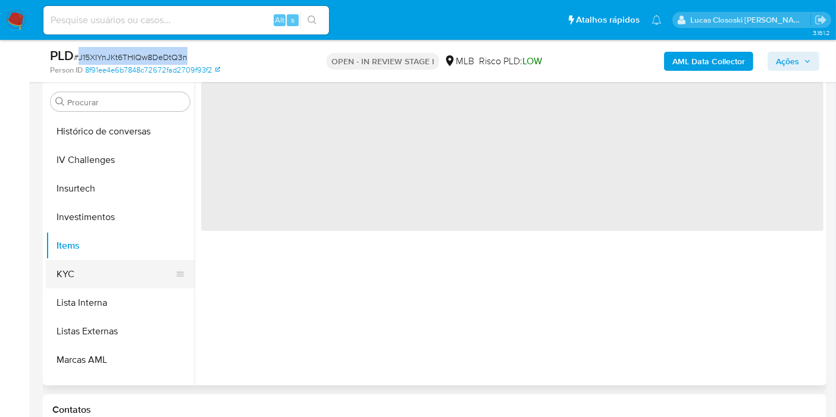
click at [93, 264] on button "KYC" at bounding box center [115, 274] width 139 height 29
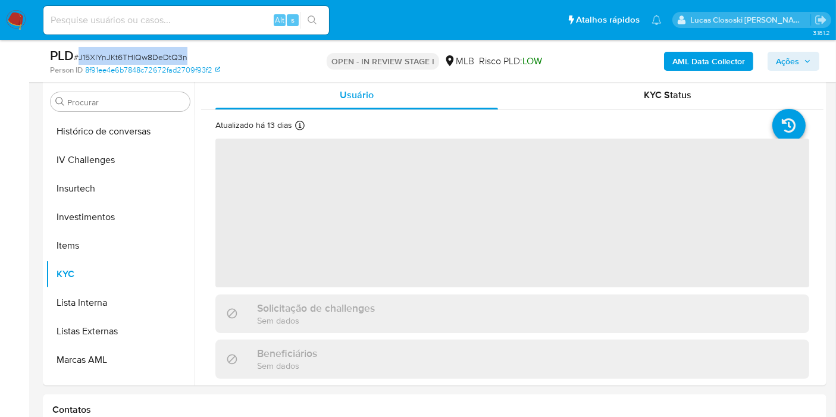
click at [250, 48] on div "PLD # J15XIYnJKt6THIQw8DeDtQ3n" at bounding box center [176, 56] width 252 height 18
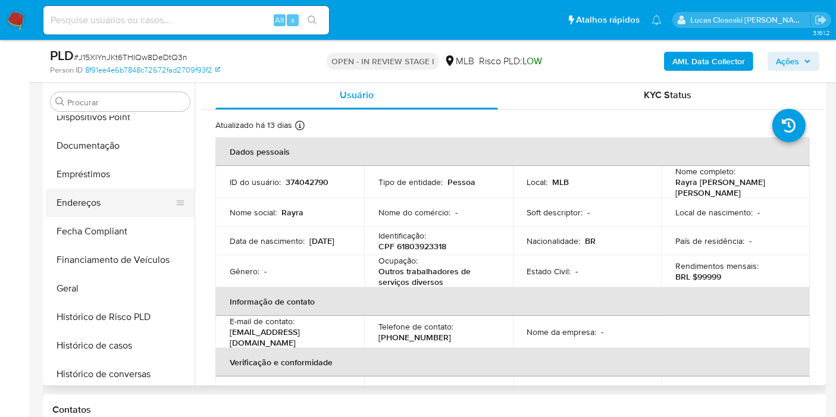
scroll to position [220, 0]
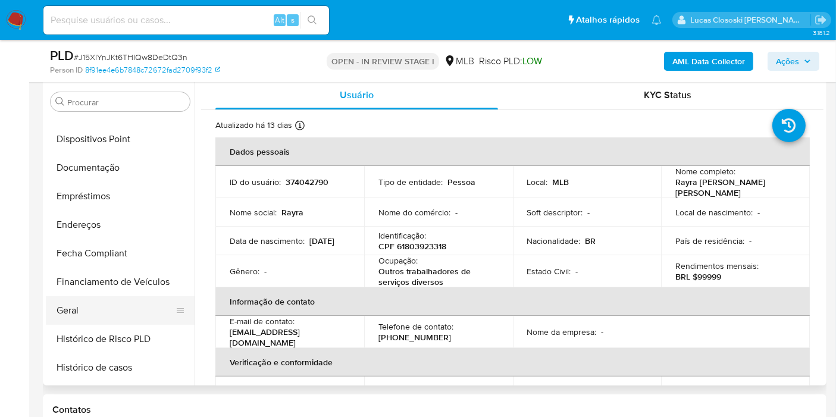
click at [99, 302] on button "Geral" at bounding box center [115, 310] width 139 height 29
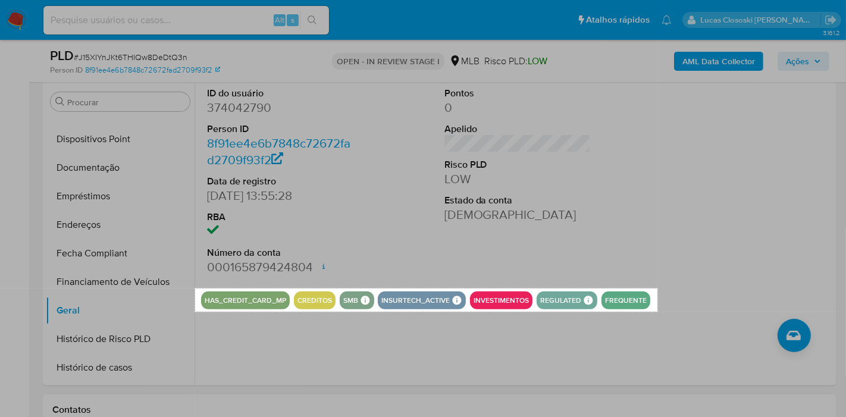
drag, startPoint x: 195, startPoint y: 288, endPoint x: 658, endPoint y: 311, distance: 462.9
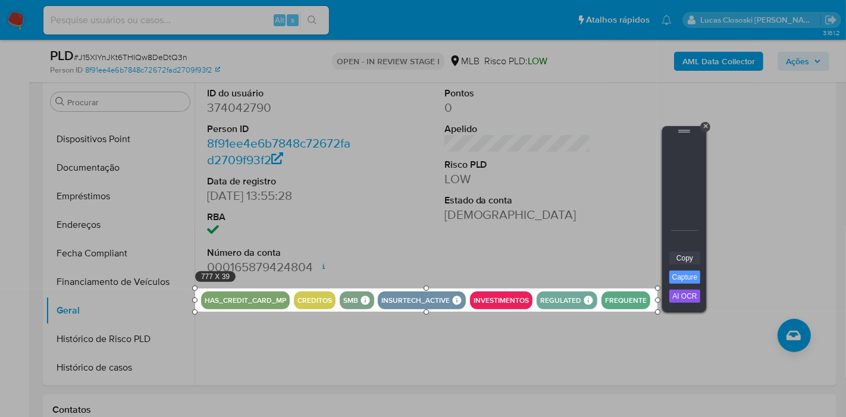
click at [685, 253] on link "Copy" at bounding box center [684, 258] width 31 height 13
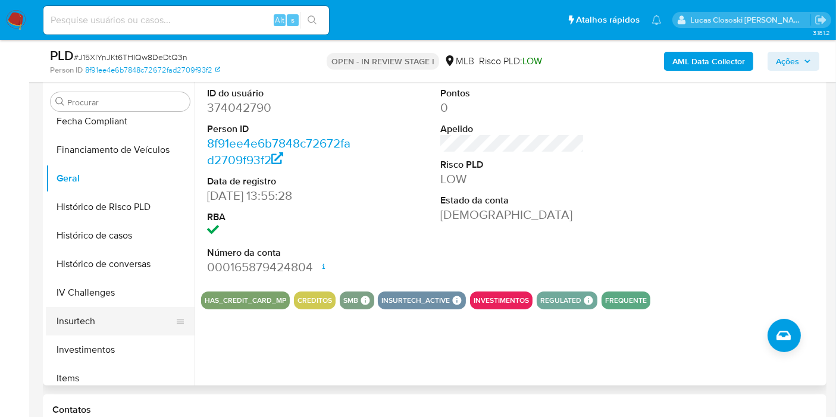
scroll to position [484, 0]
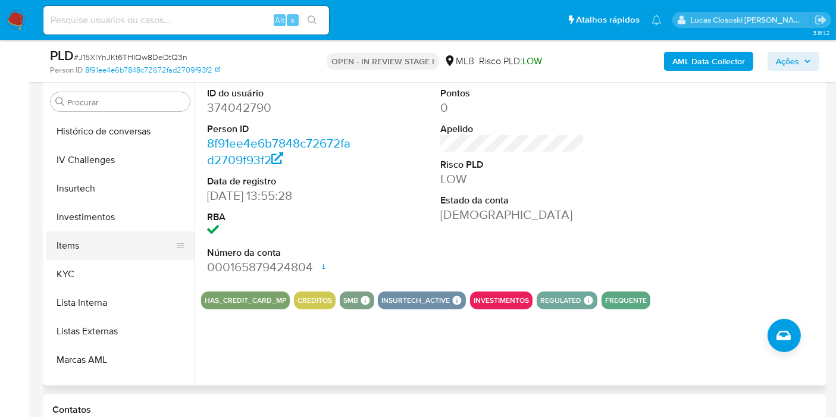
click at [84, 252] on button "Items" at bounding box center [115, 245] width 139 height 29
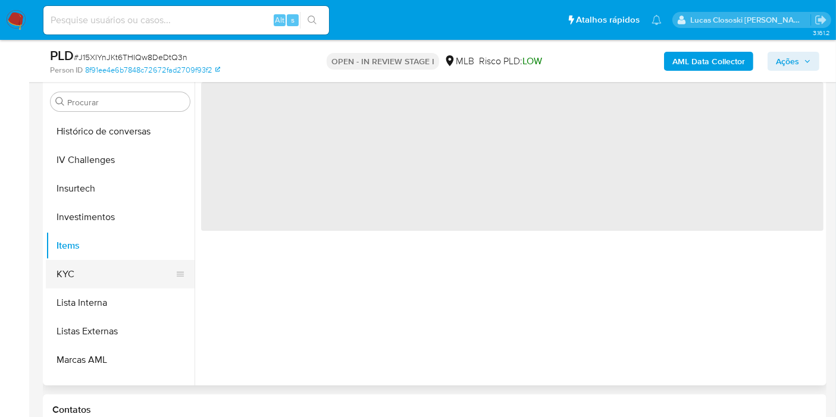
click at [87, 270] on button "KYC" at bounding box center [115, 274] width 139 height 29
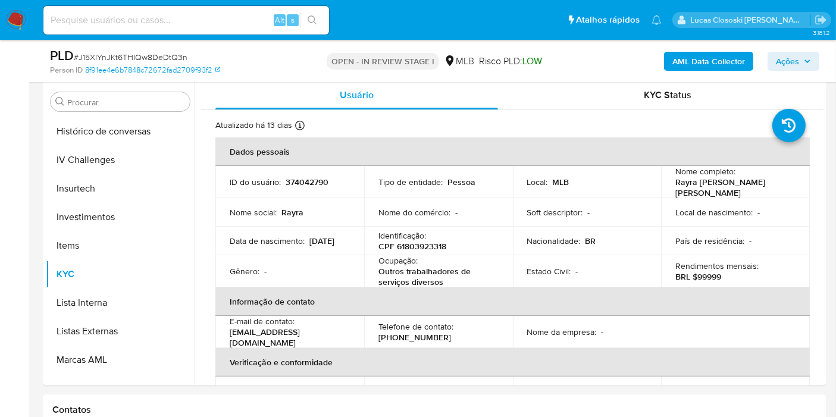
click at [780, 59] on span "Ações" at bounding box center [787, 61] width 23 height 19
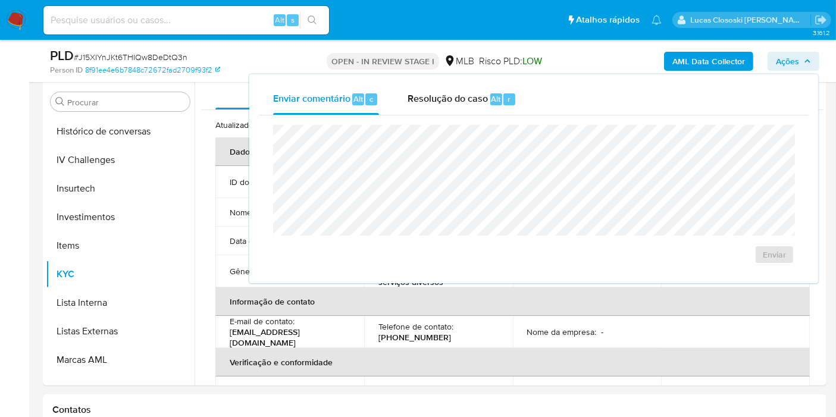
drag, startPoint x: 456, startPoint y: 102, endPoint x: 452, endPoint y: 118, distance: 16.0
click at [456, 102] on span "Resolução do caso" at bounding box center [448, 99] width 80 height 14
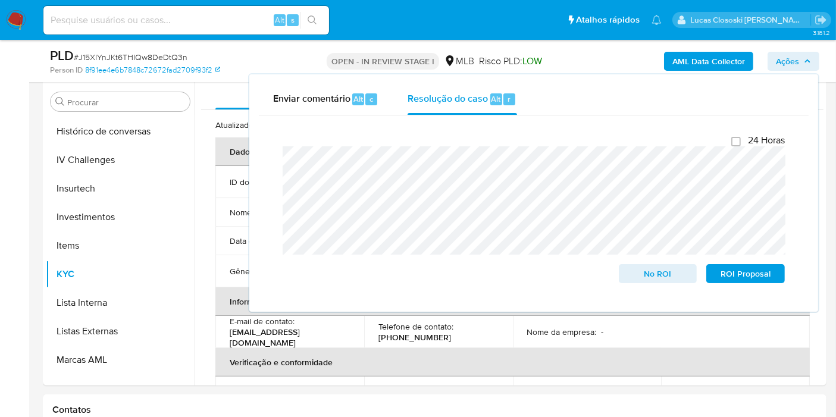
click at [788, 46] on div "PLD # J15XIYnJKt6THIQw8DeDtQ3n Person ID 8f91ee4e6b7848c72672fad2709f93f2 OPEN …" at bounding box center [435, 61] width 784 height 42
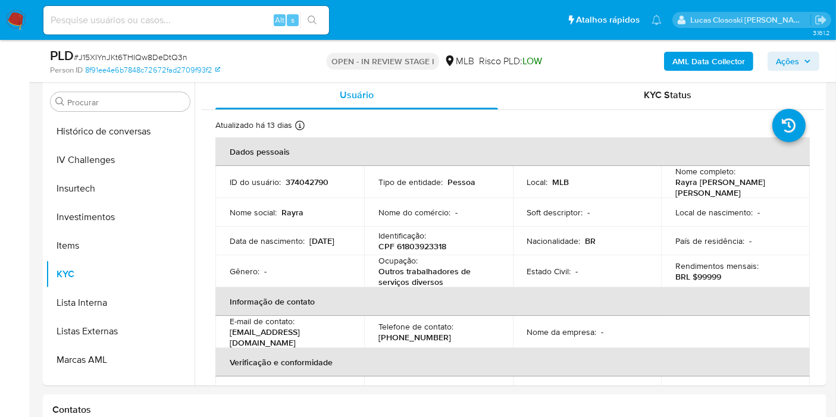
click at [784, 67] on span "Ações" at bounding box center [787, 61] width 23 height 19
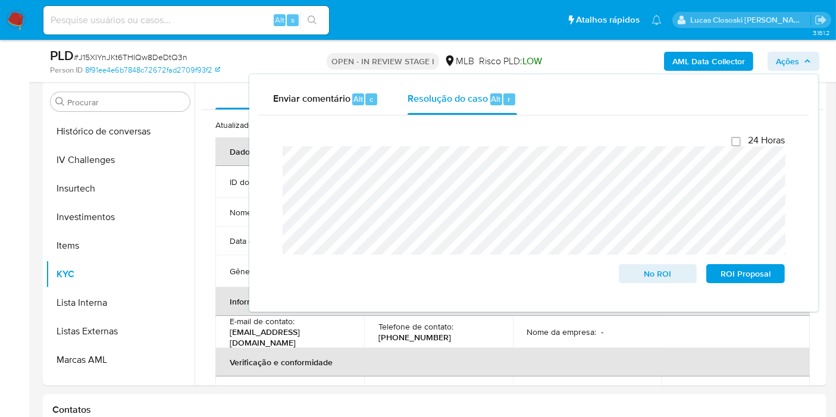
click at [785, 64] on span "Ações" at bounding box center [787, 61] width 23 height 19
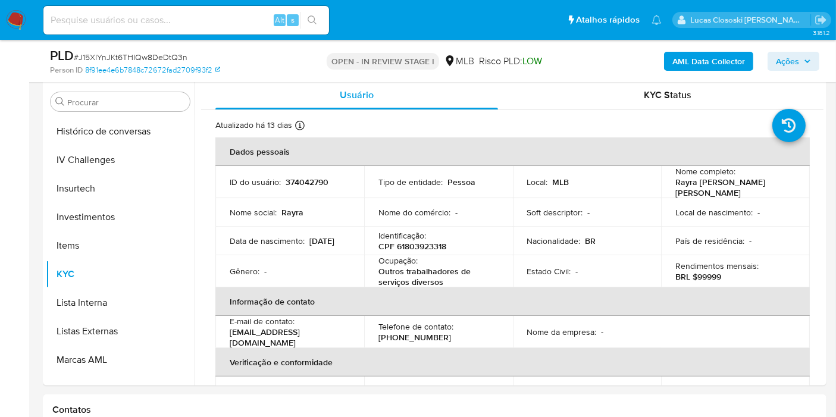
click at [796, 57] on span "Ações" at bounding box center [787, 61] width 23 height 19
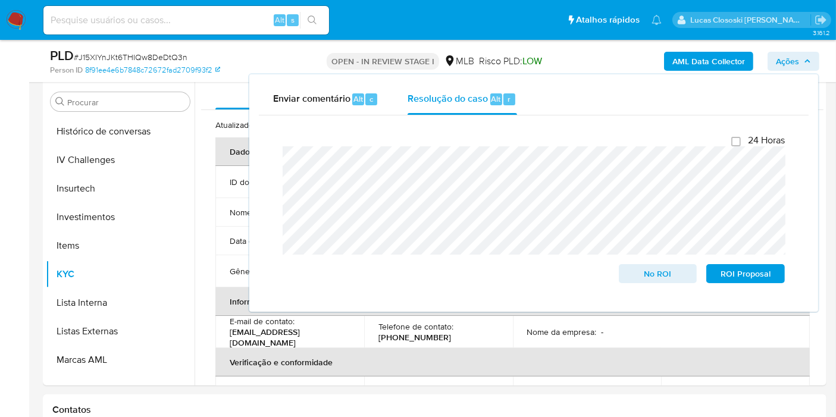
click at [796, 57] on span "Ações" at bounding box center [787, 61] width 23 height 19
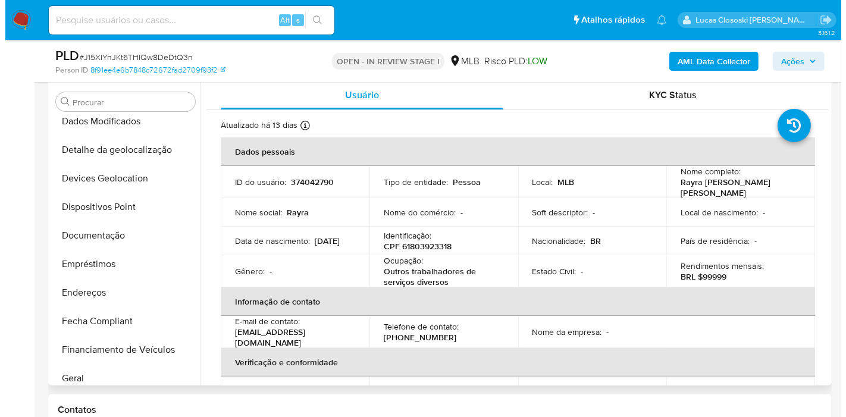
scroll to position [21, 0]
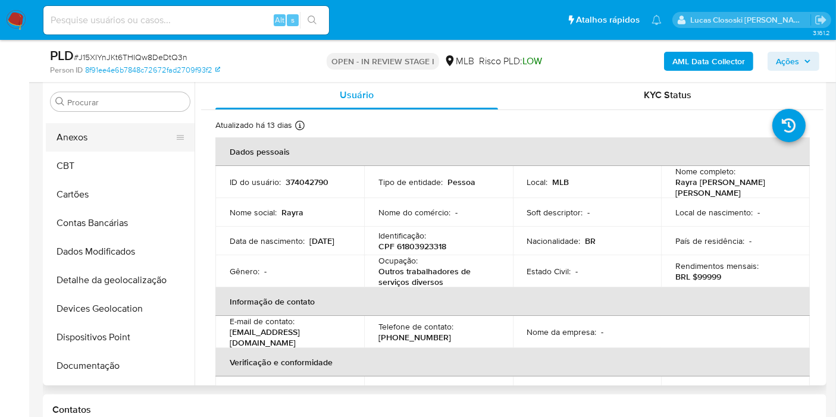
click at [97, 135] on button "Anexos" at bounding box center [115, 137] width 139 height 29
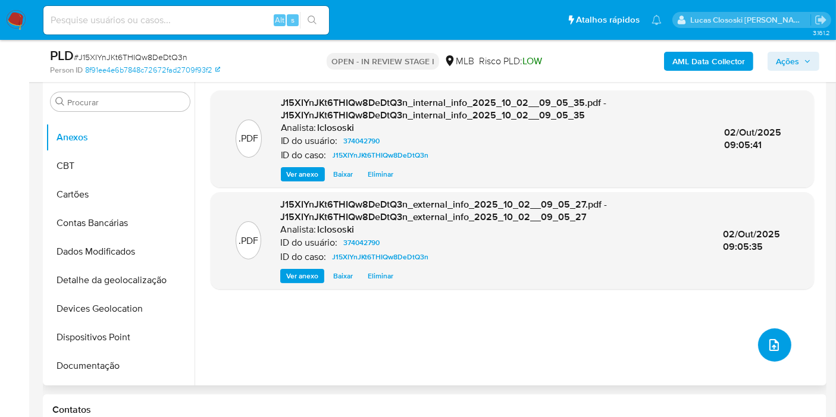
click at [780, 348] on button "upload-file" at bounding box center [774, 344] width 33 height 33
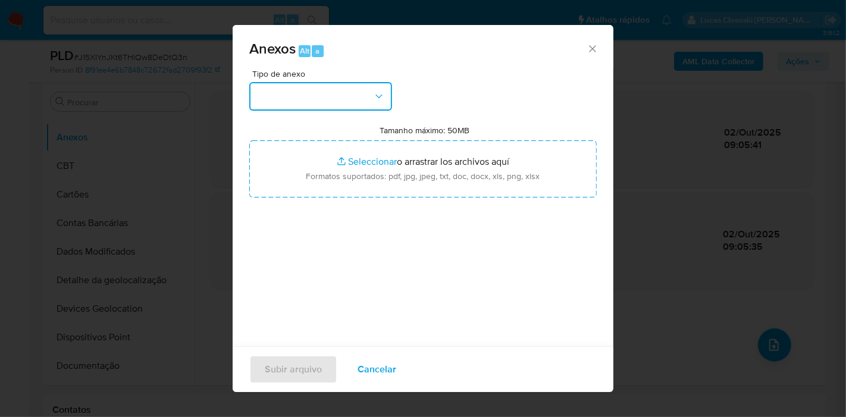
click at [330, 102] on button "button" at bounding box center [320, 96] width 143 height 29
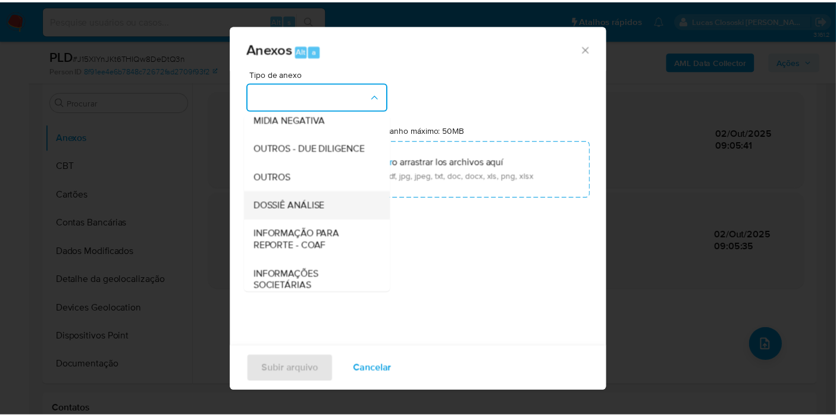
scroll to position [183, 0]
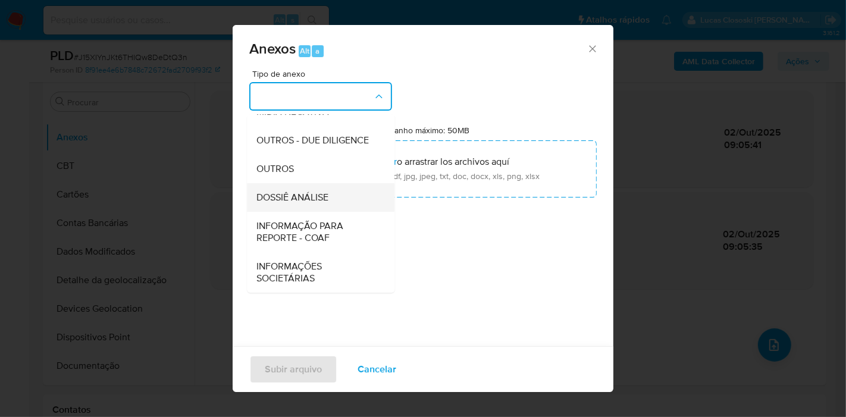
click at [308, 200] on span "DOSSIÊ ANÁLISE" at bounding box center [292, 198] width 72 height 12
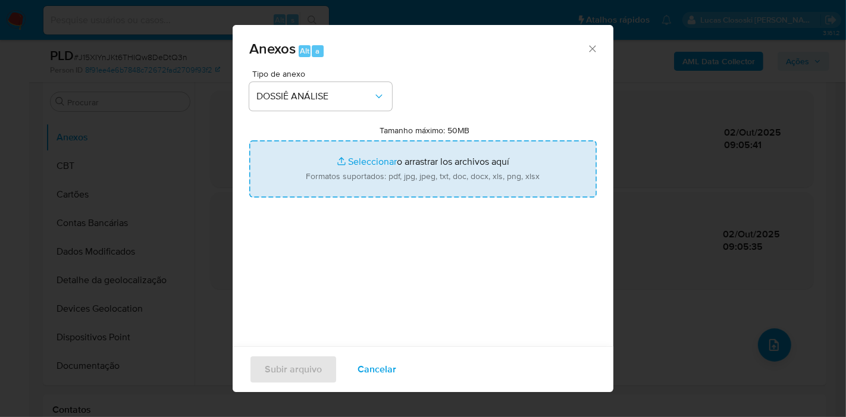
click at [325, 163] on input "Tamanho máximo: 50MB Seleccionar archivos" at bounding box center [423, 168] width 348 height 57
type input "C:\fakepath\Mulan 374042790_2025_10_02_07_39_20.xlsx"
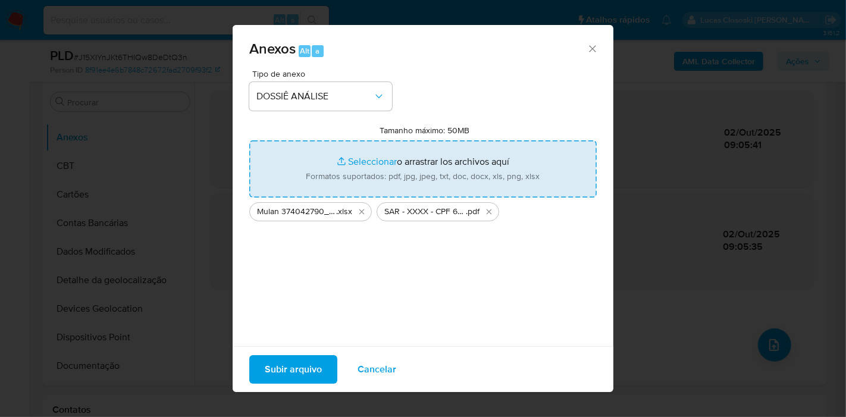
click at [299, 361] on span "Subir arquivo" at bounding box center [293, 369] width 57 height 26
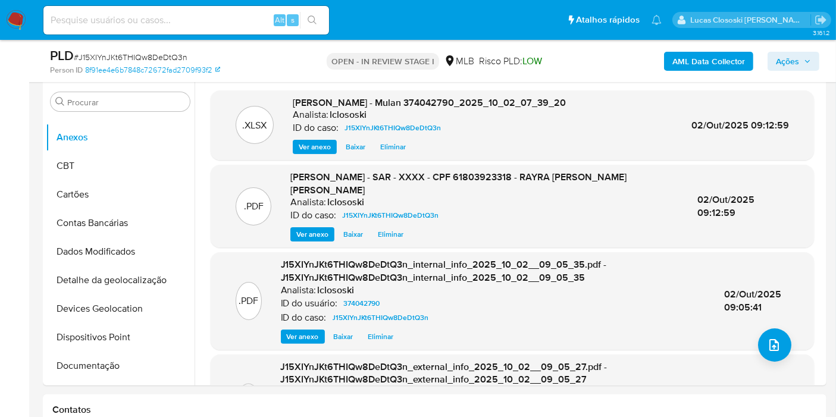
click at [781, 67] on span "Ações" at bounding box center [787, 61] width 23 height 19
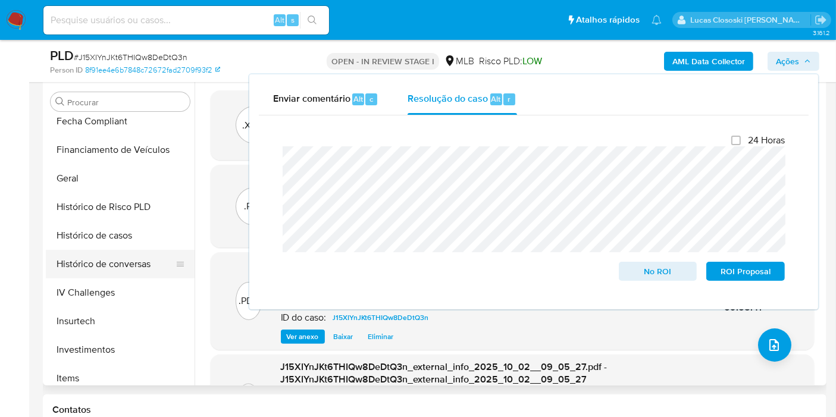
scroll to position [352, 0]
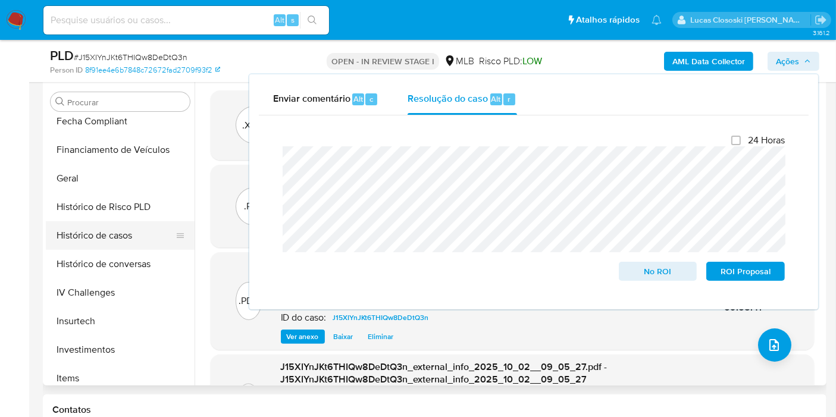
click at [94, 221] on button "Histórico de casos" at bounding box center [115, 235] width 139 height 29
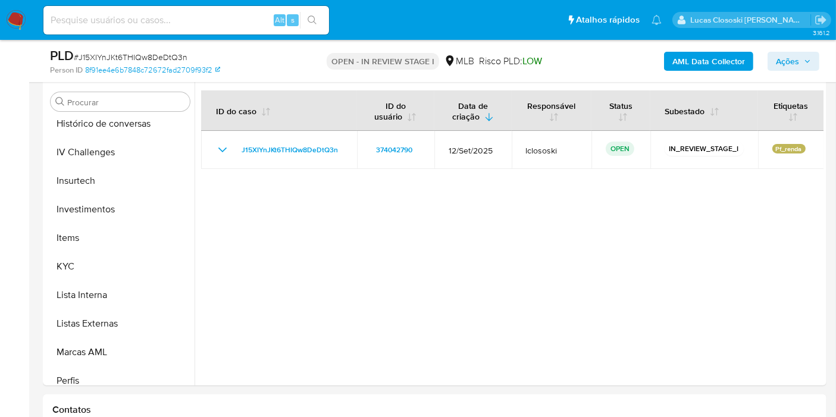
scroll to position [550, 0]
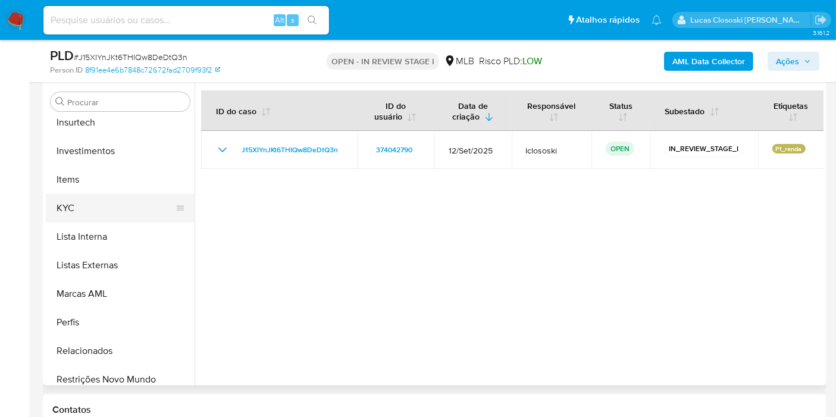
click at [68, 205] on button "KYC" at bounding box center [115, 208] width 139 height 29
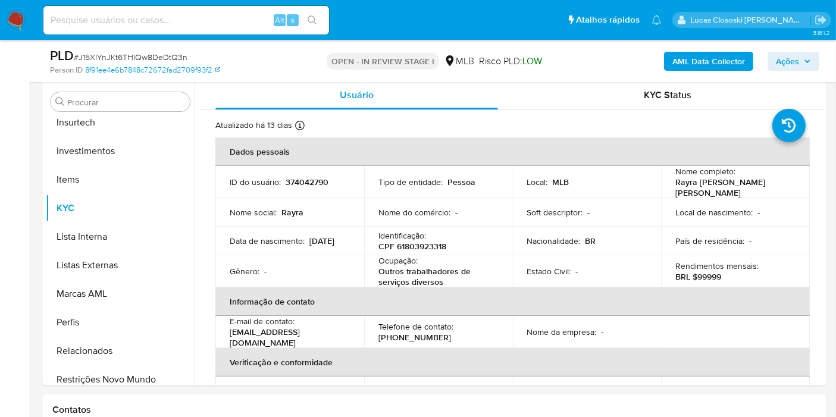
click at [787, 57] on span "Ações" at bounding box center [787, 61] width 23 height 19
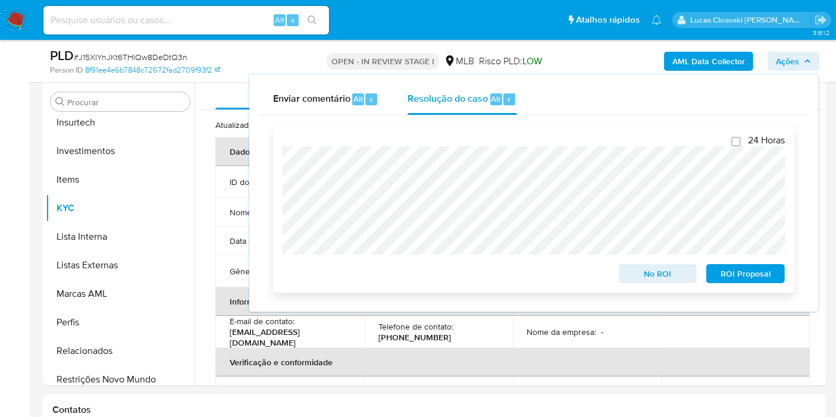
click at [755, 277] on span "ROI Proposal" at bounding box center [746, 273] width 62 height 17
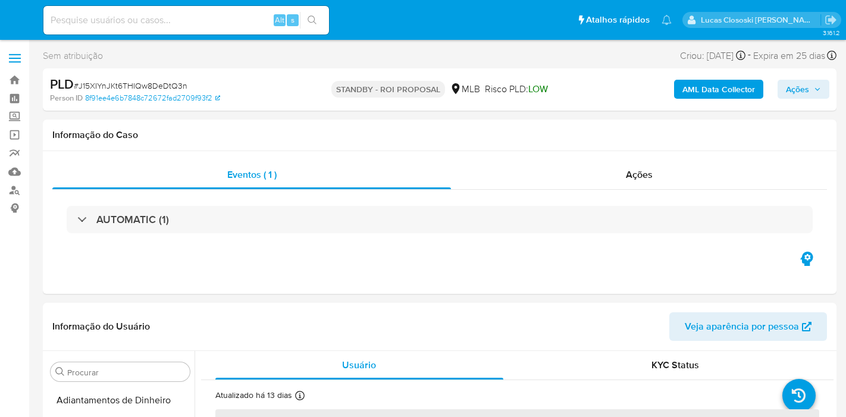
select select "10"
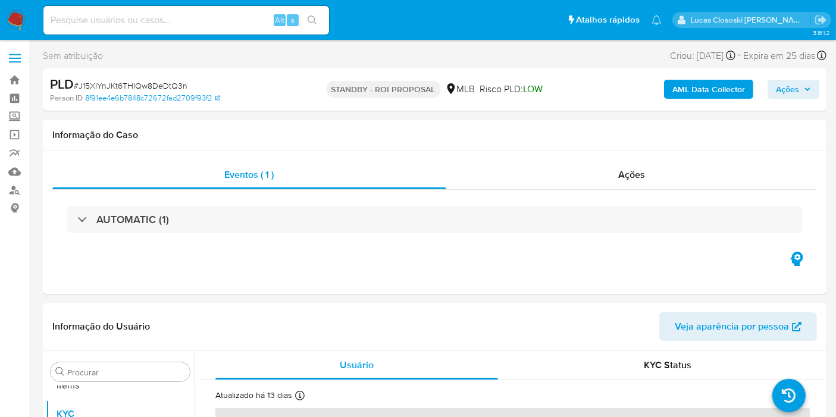
scroll to position [616, 0]
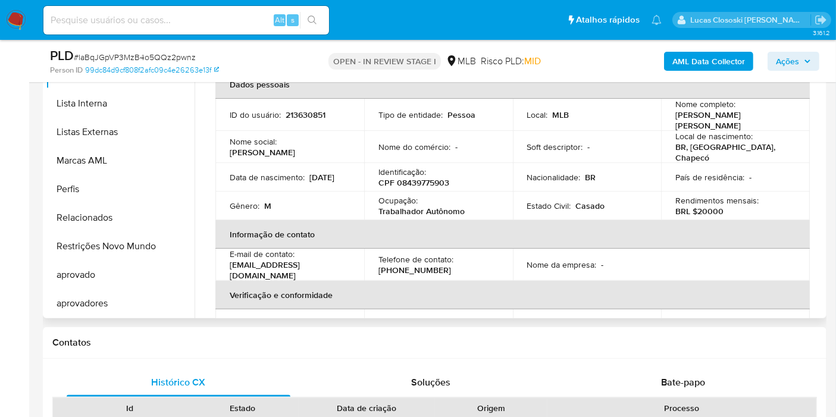
scroll to position [198, 0]
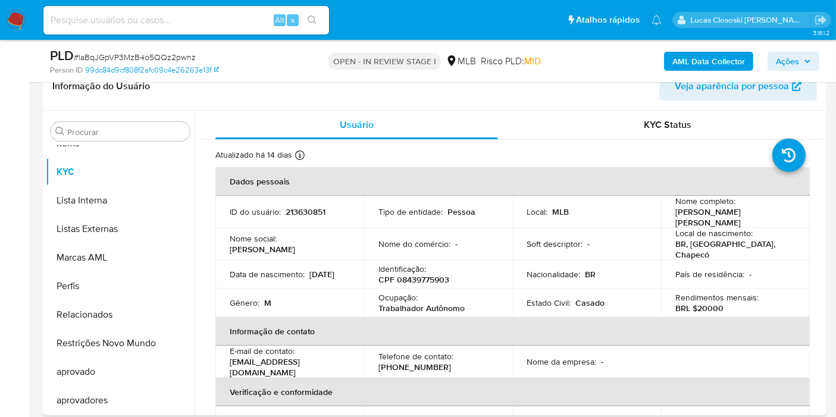
click at [420, 277] on p "CPF 08439775903" at bounding box center [413, 279] width 71 height 11
copy p "08439775903"
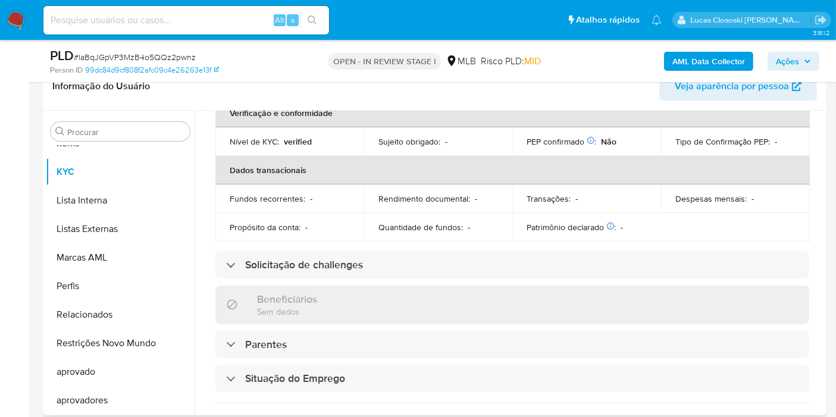
scroll to position [0, 0]
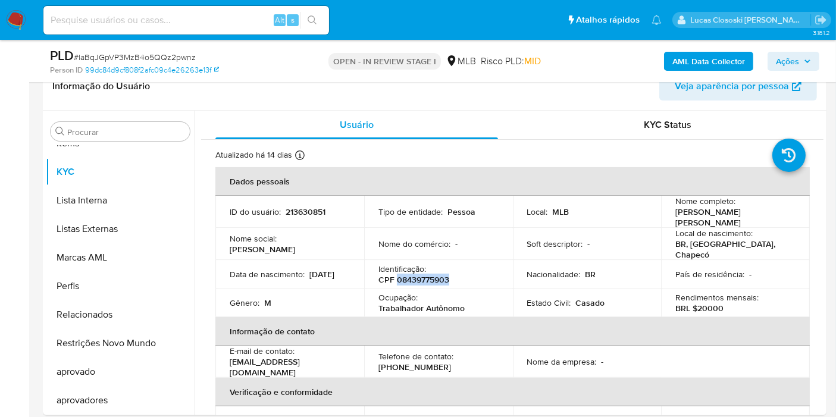
click at [696, 53] on b "AML Data Collector" at bounding box center [708, 61] width 73 height 19
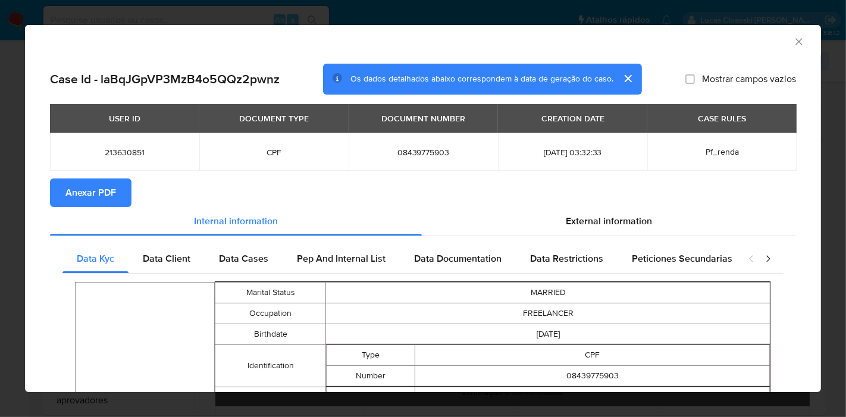
click at [98, 182] on span "Anexar PDF" at bounding box center [90, 193] width 51 height 26
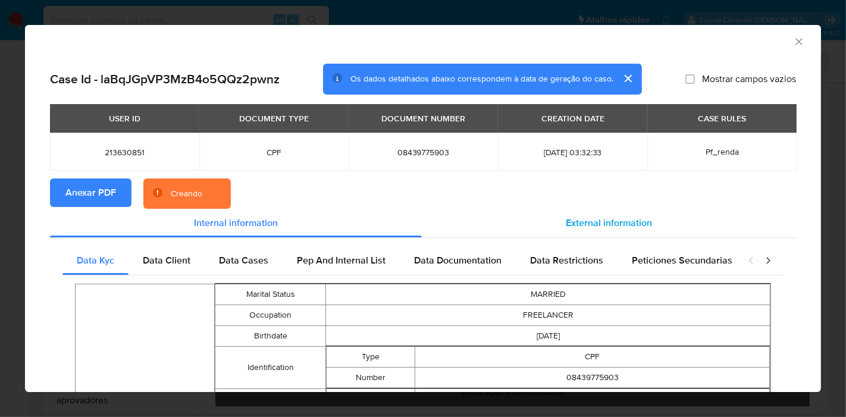
click at [588, 221] on span "External information" at bounding box center [609, 223] width 86 height 14
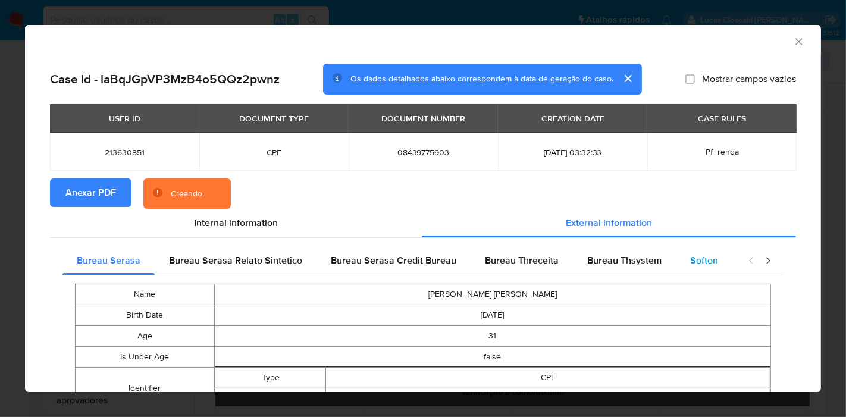
click at [693, 256] on span "Softon" at bounding box center [704, 260] width 28 height 14
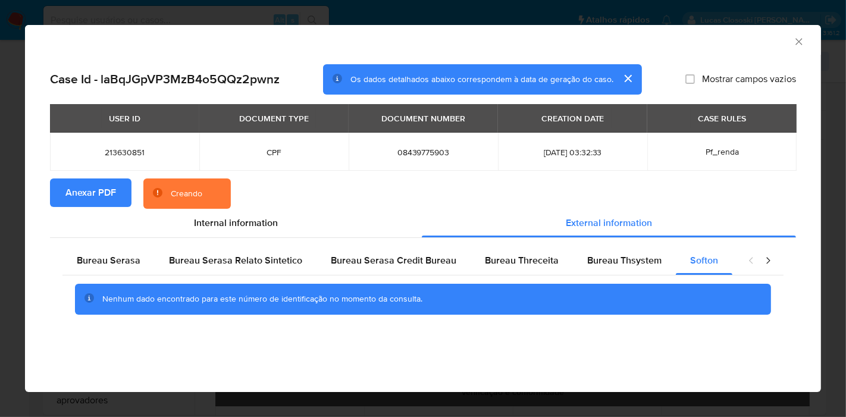
click at [799, 43] on icon "Fechar a janela" at bounding box center [799, 42] width 12 height 12
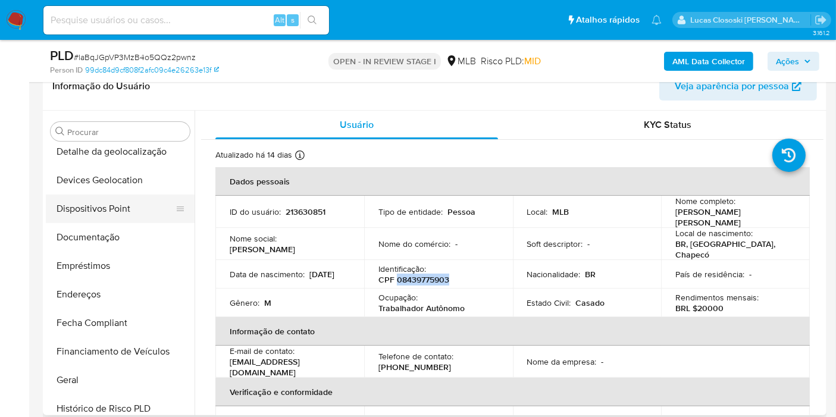
scroll to position [87, 0]
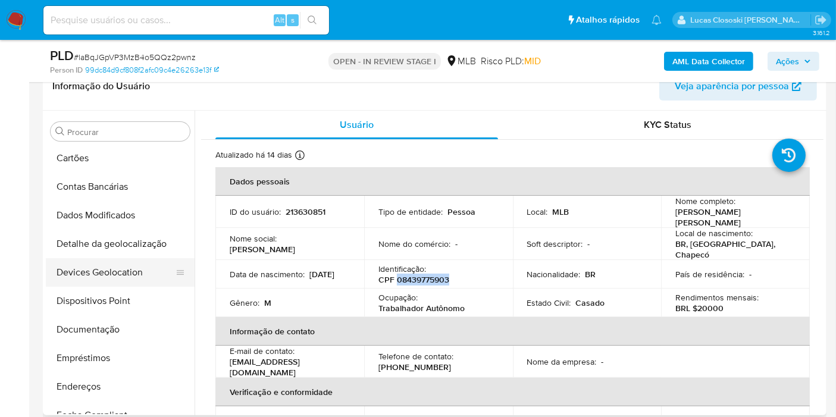
click at [116, 267] on button "Devices Geolocation" at bounding box center [115, 272] width 139 height 29
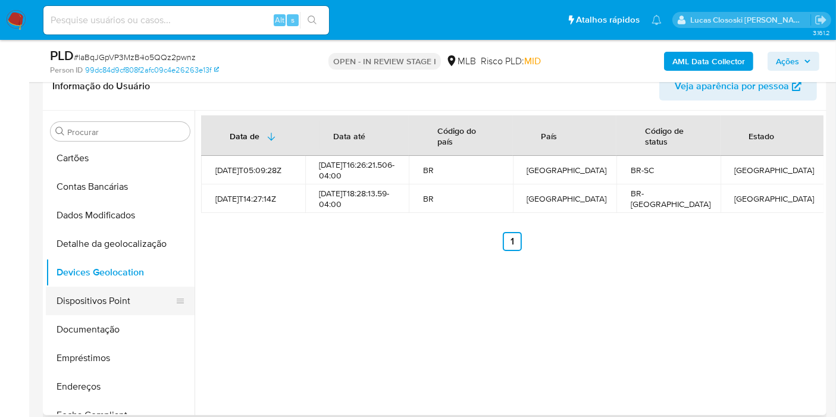
click at [130, 295] on button "Dispositivos Point" at bounding box center [115, 301] width 139 height 29
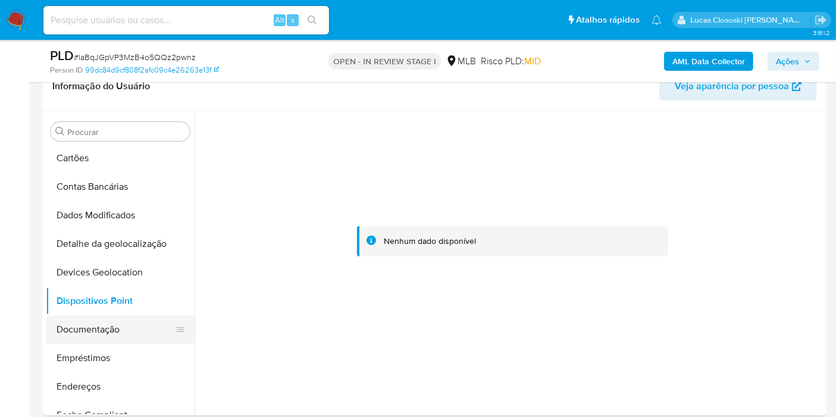
click at [82, 337] on button "Documentação" at bounding box center [115, 329] width 139 height 29
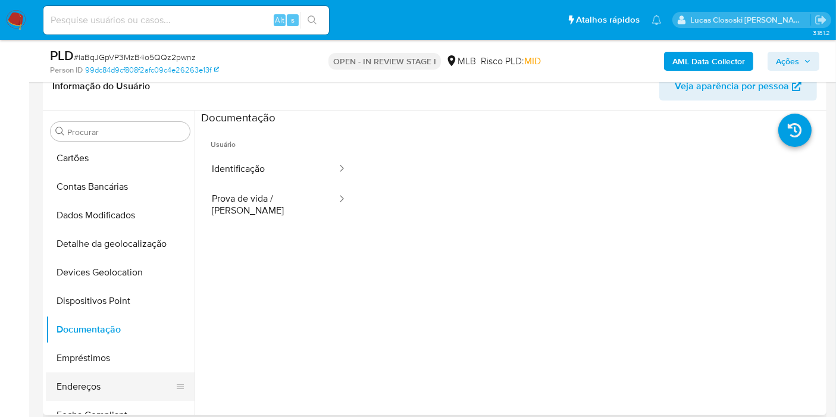
click at [108, 374] on button "Endereços" at bounding box center [115, 386] width 139 height 29
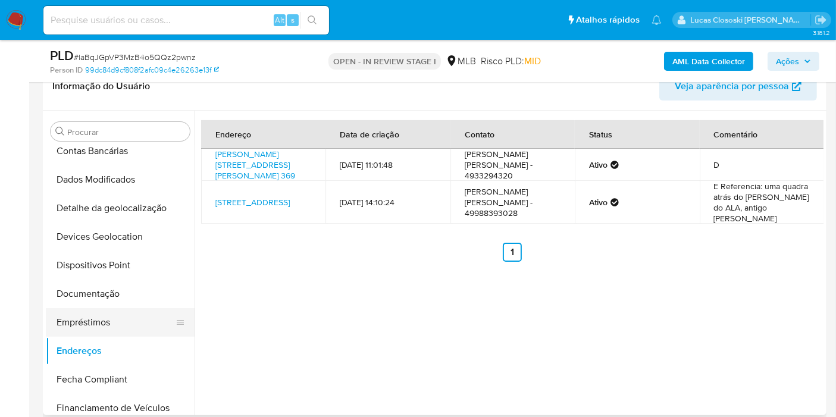
scroll to position [154, 0]
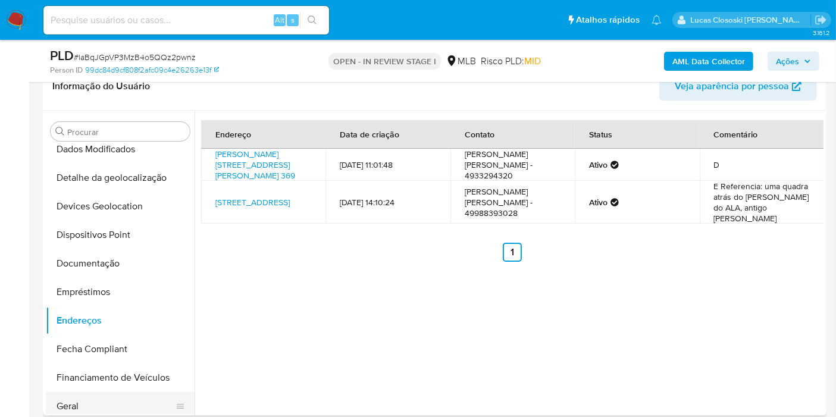
click at [102, 402] on button "Geral" at bounding box center [115, 406] width 139 height 29
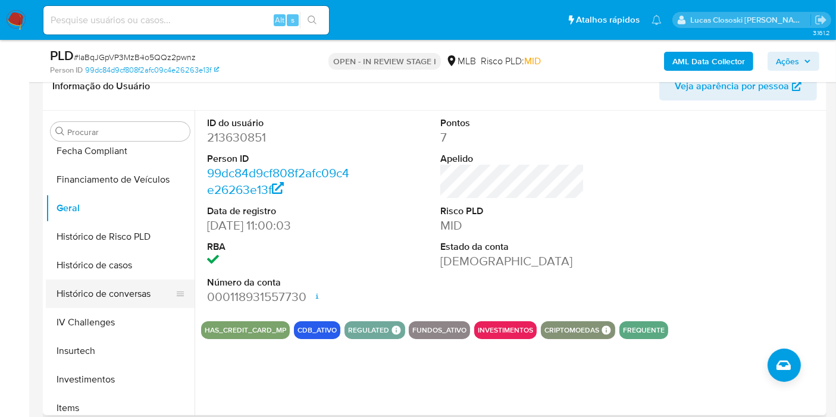
scroll to position [352, 0]
click at [107, 272] on button "Histórico de casos" at bounding box center [115, 265] width 139 height 29
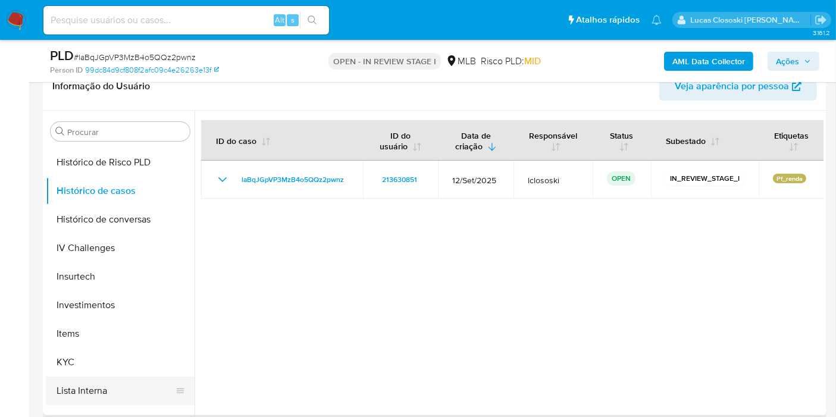
scroll to position [484, 0]
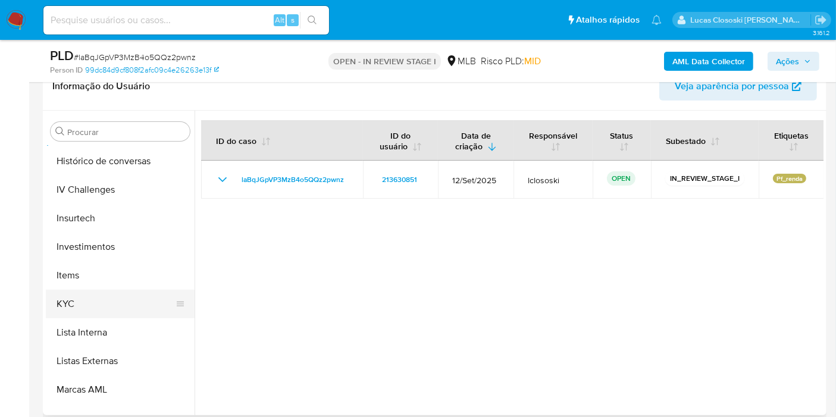
click at [75, 306] on button "KYC" at bounding box center [115, 304] width 139 height 29
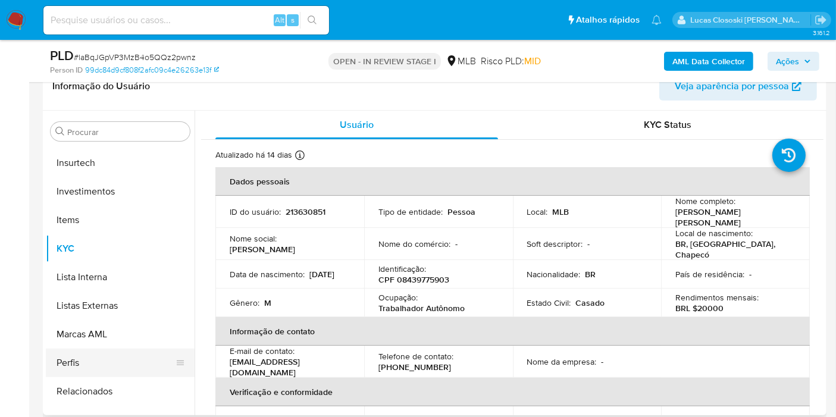
scroll to position [616, 0]
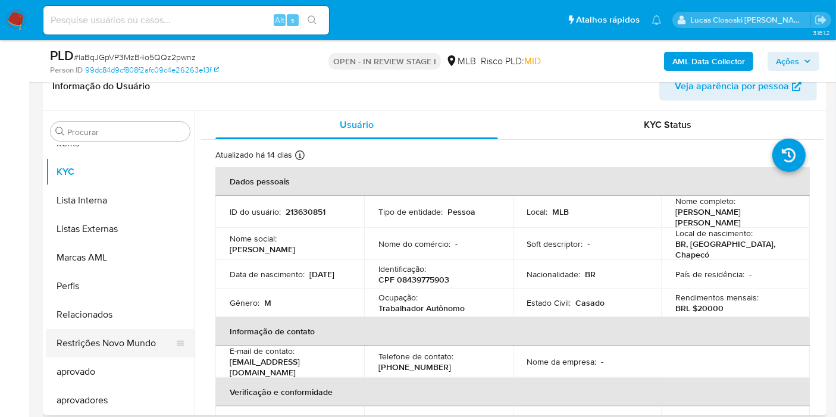
click at [132, 354] on button "Restrições Novo Mundo" at bounding box center [115, 343] width 139 height 29
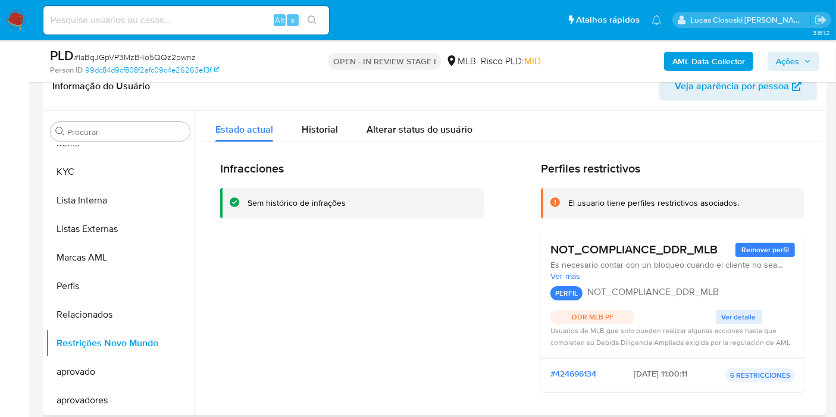
click at [315, 324] on div "Infracciones Sem histórico de infrações" at bounding box center [352, 281] width 264 height 240
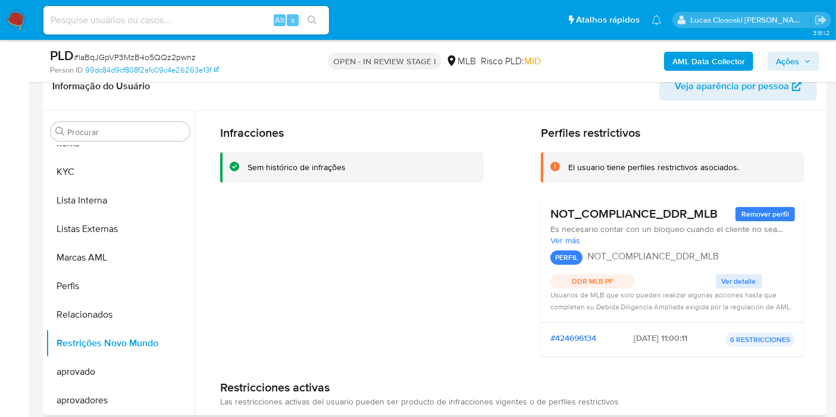
scroll to position [66, 0]
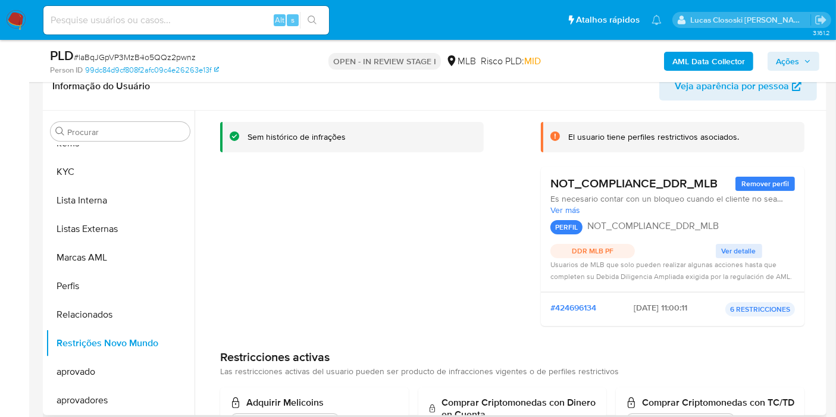
click at [731, 249] on span "Ver detalle" at bounding box center [739, 251] width 35 height 12
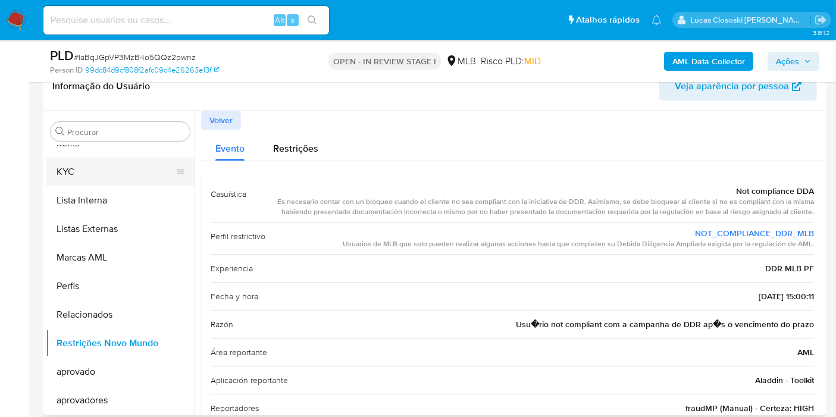
click at [96, 167] on button "KYC" at bounding box center [115, 172] width 139 height 29
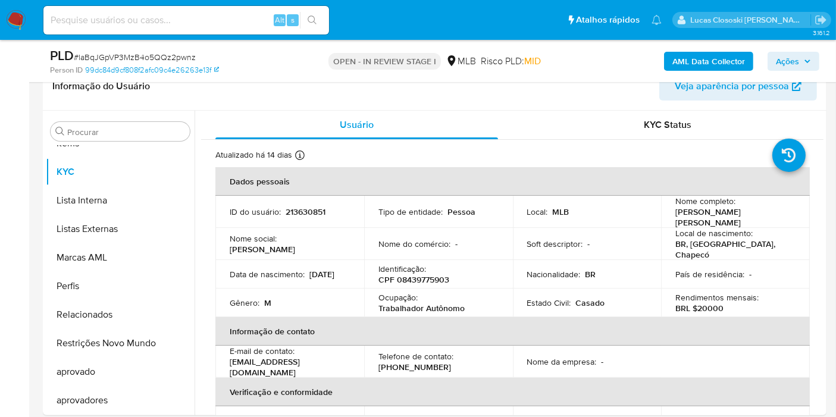
click at [167, 54] on span "# laBqJGpVP3MzB4o5QQz2pwnz" at bounding box center [135, 57] width 122 height 12
copy span "laBqJGpVP3MzB4o5QQz2pwnz"
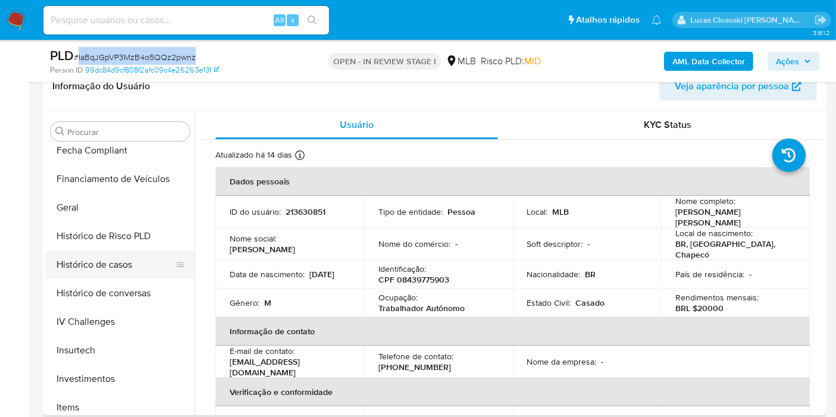
click at [114, 268] on button "Histórico de casos" at bounding box center [115, 265] width 139 height 29
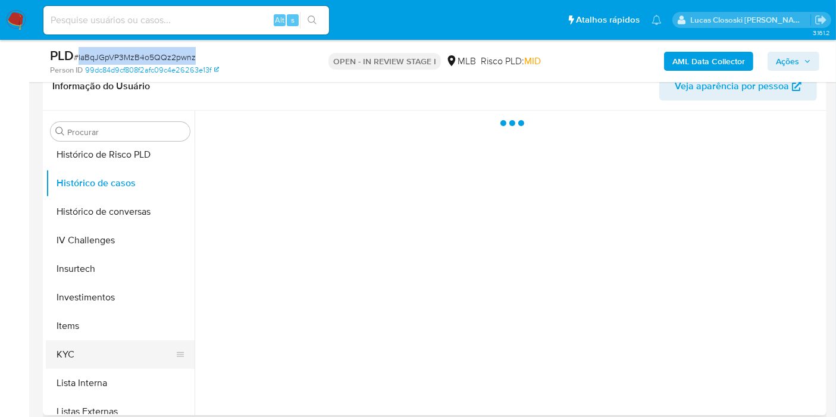
scroll to position [484, 0]
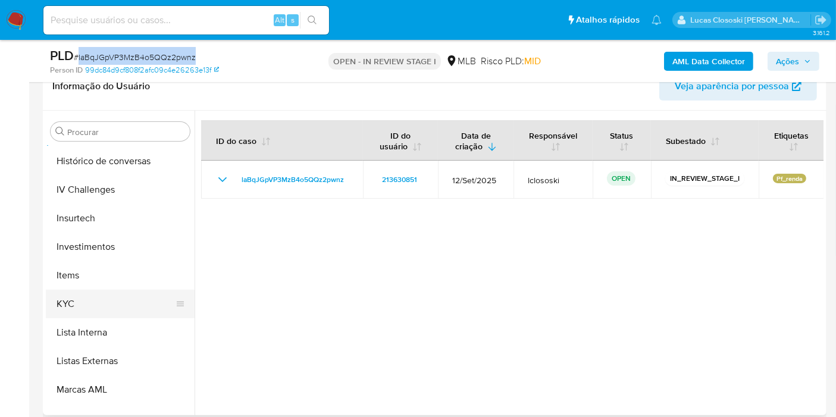
click at [92, 308] on button "KYC" at bounding box center [115, 304] width 139 height 29
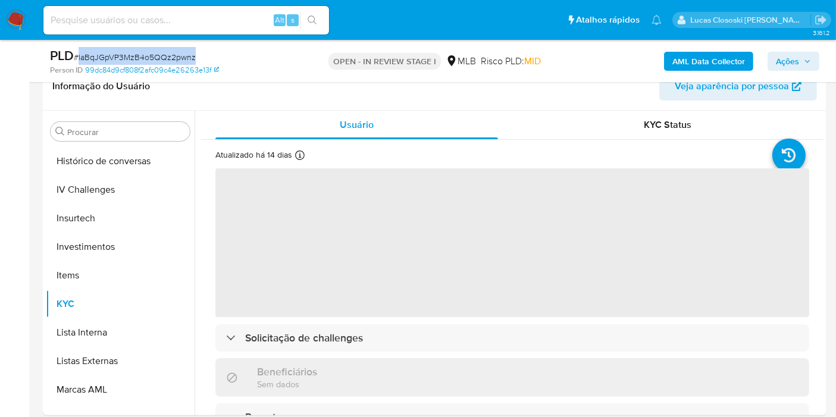
copy span "laBqJGpVP3MzB4o5QQz2pwnz"
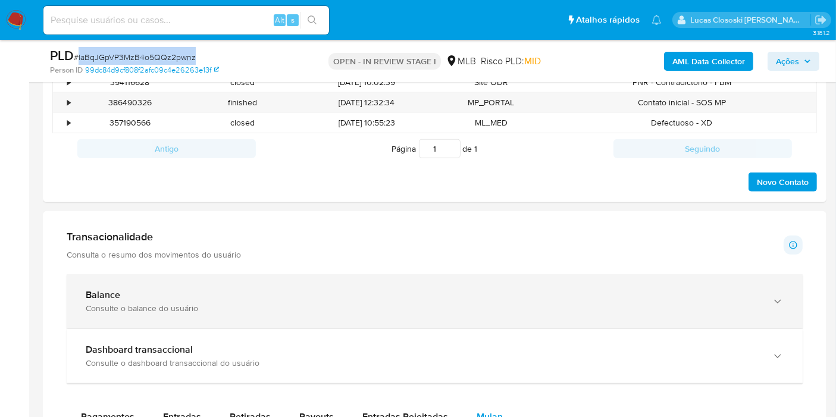
click at [175, 312] on div "Balance Consulte o balance do usuário" at bounding box center [435, 301] width 736 height 54
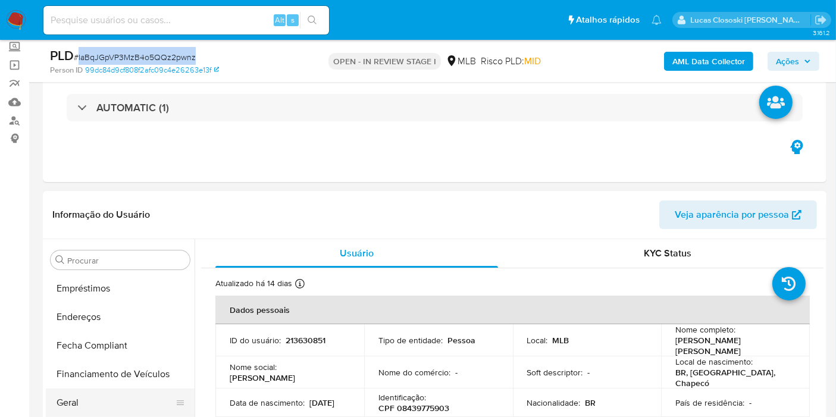
scroll to position [198, 0]
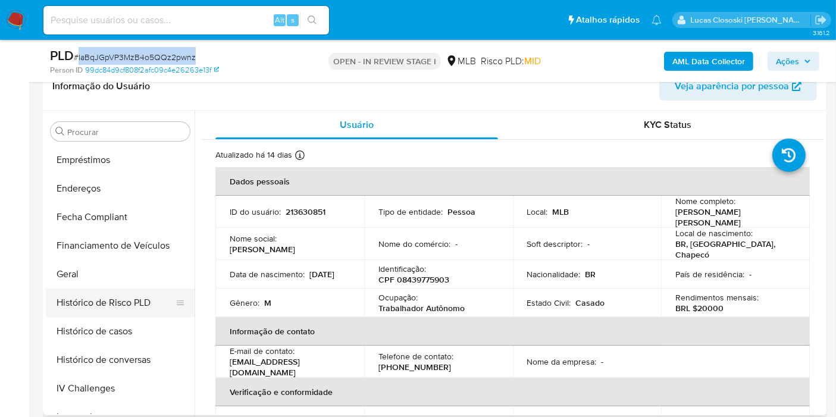
click at [96, 289] on button "Histórico de Risco PLD" at bounding box center [115, 303] width 139 height 29
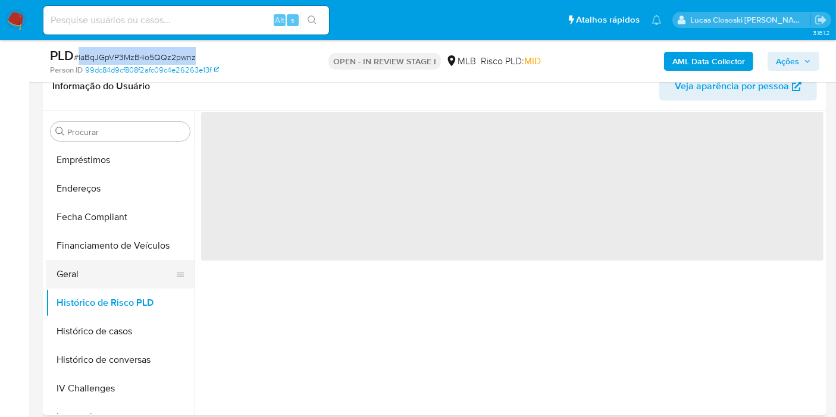
click at [96, 280] on button "Geral" at bounding box center [115, 274] width 139 height 29
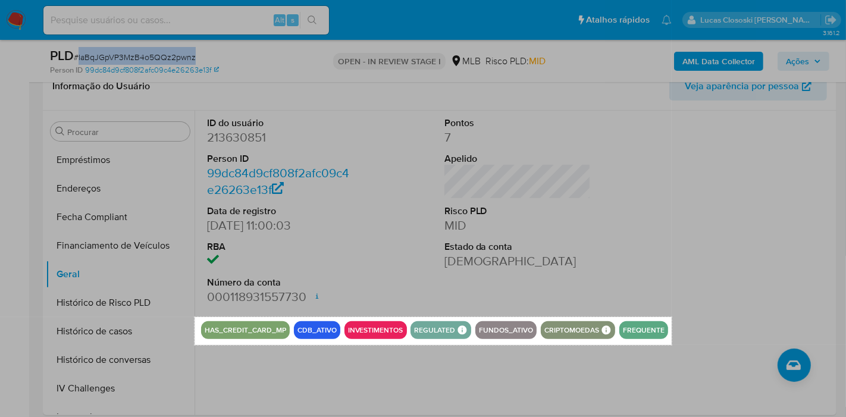
drag, startPoint x: 194, startPoint y: 317, endPoint x: 672, endPoint y: 345, distance: 478.7
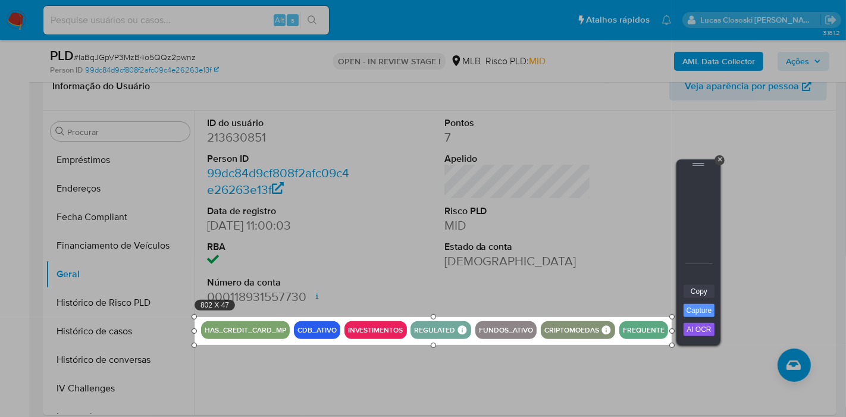
click at [702, 296] on link "Copy" at bounding box center [699, 291] width 31 height 13
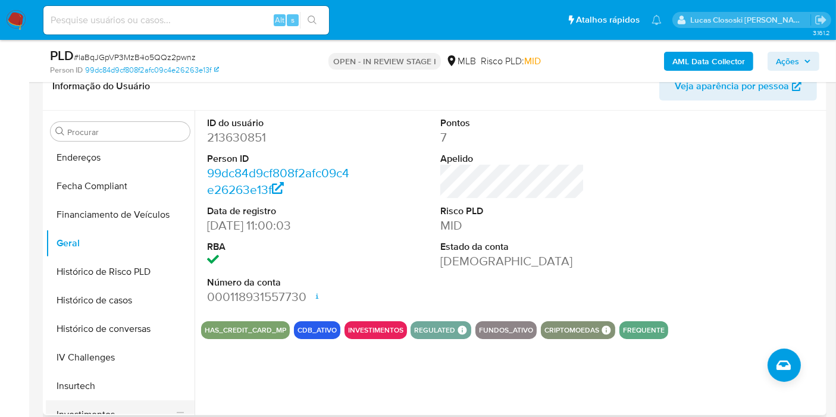
scroll to position [418, 0]
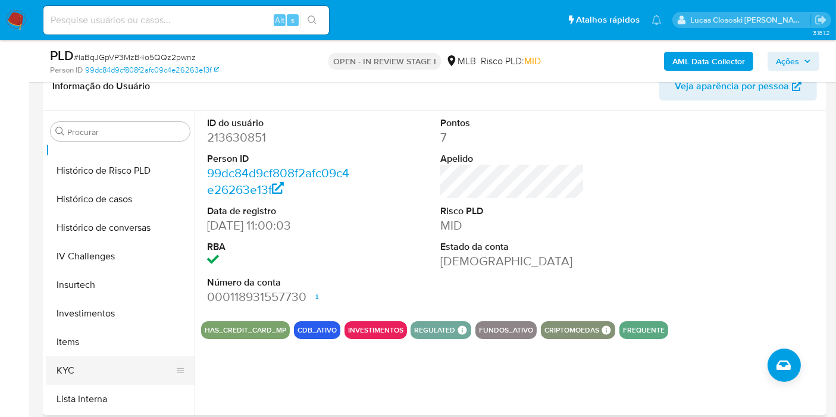
click at [85, 366] on button "KYC" at bounding box center [115, 370] width 139 height 29
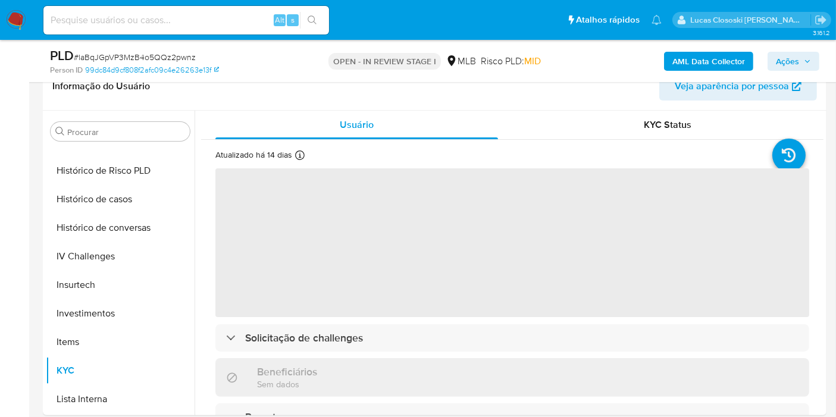
click at [264, 65] on div "Person ID 99dc84d9cf808f2afc09c4e26263e13f" at bounding box center [176, 70] width 253 height 11
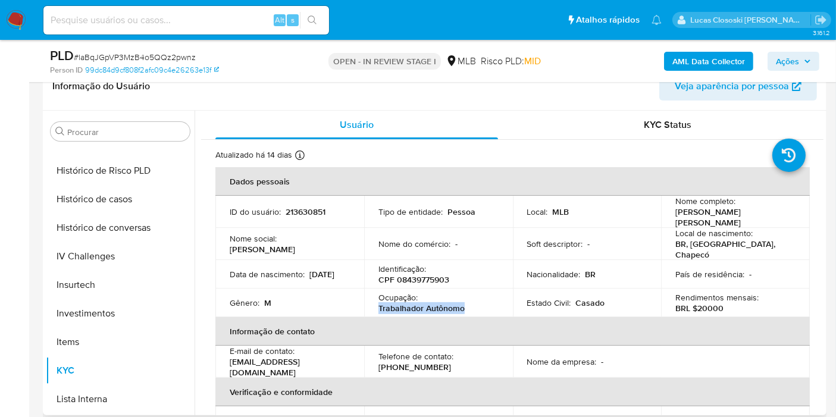
drag, startPoint x: 477, startPoint y: 300, endPoint x: 374, endPoint y: 305, distance: 103.0
click at [374, 305] on td "Ocupação : Trabalhador Autônomo" at bounding box center [438, 303] width 149 height 29
copy p "Trabalhador Autônomo"
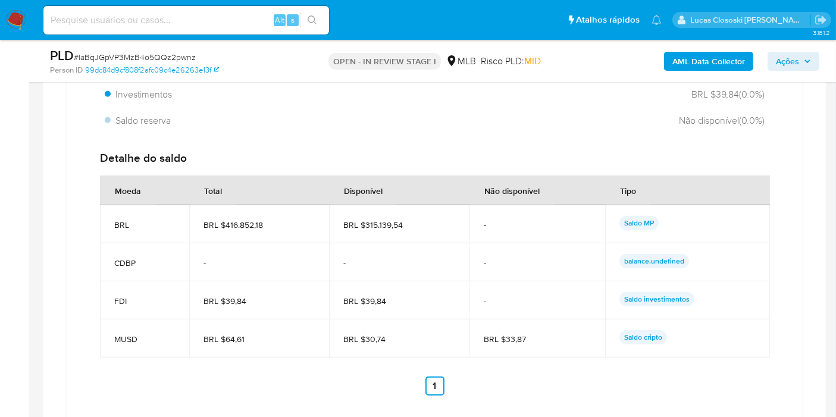
scroll to position [1256, 0]
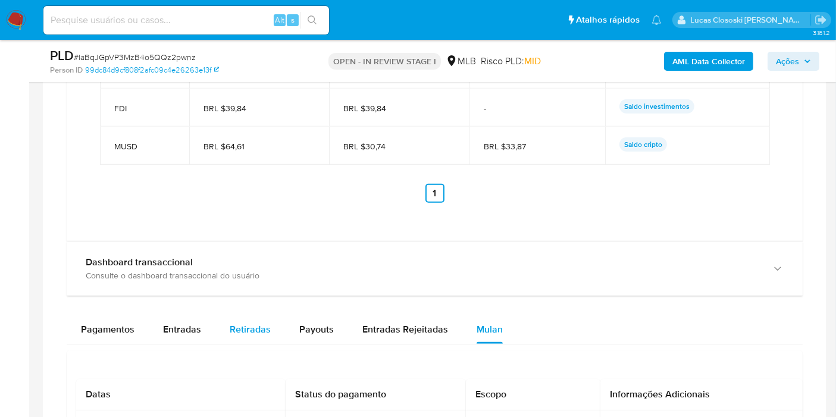
click at [250, 330] on span "Retiradas" at bounding box center [250, 330] width 41 height 14
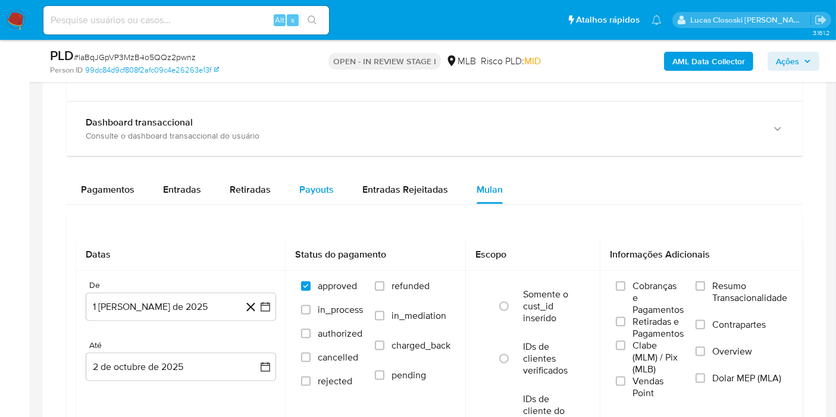
select select "10"
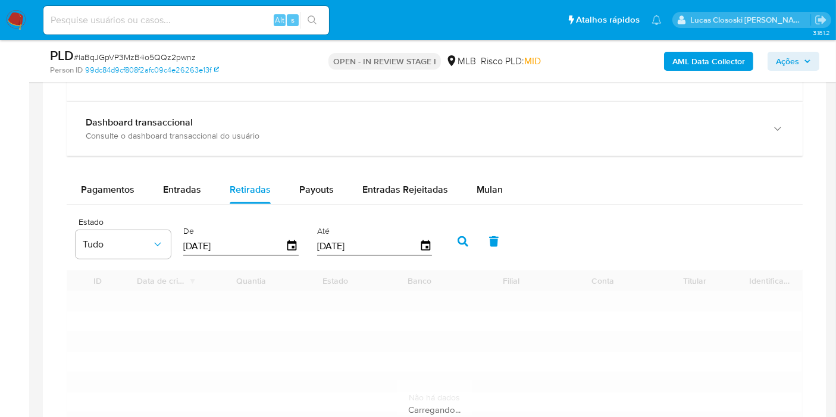
scroll to position [1454, 0]
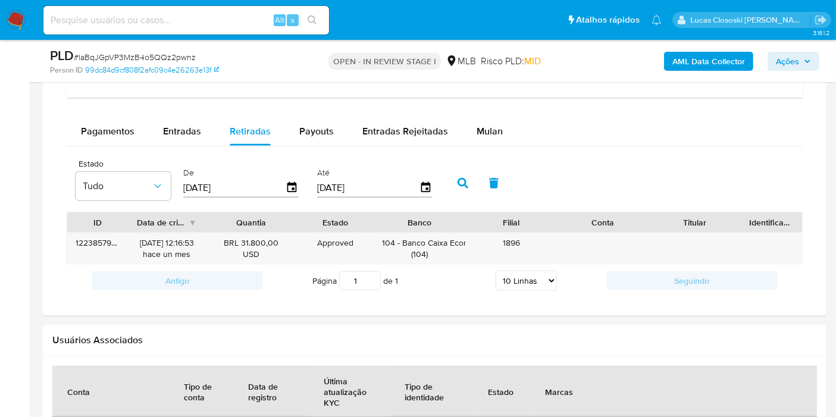
click at [800, 56] on span "Ações" at bounding box center [793, 61] width 35 height 17
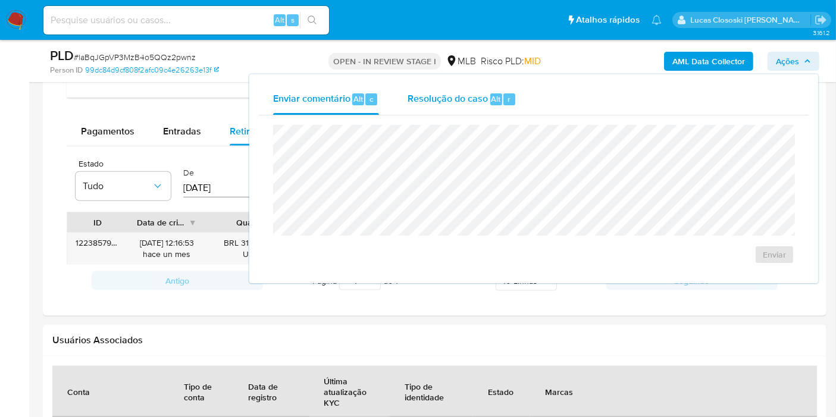
click at [483, 107] on div "Resolução do caso Alt r" at bounding box center [462, 99] width 109 height 31
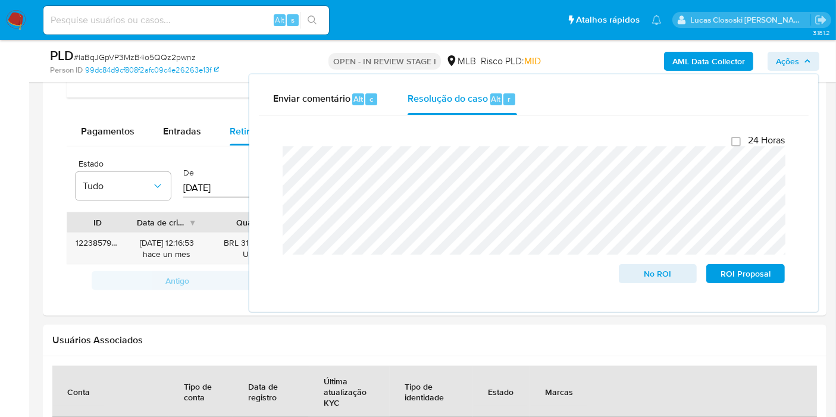
click at [788, 55] on span "Ações" at bounding box center [787, 61] width 23 height 19
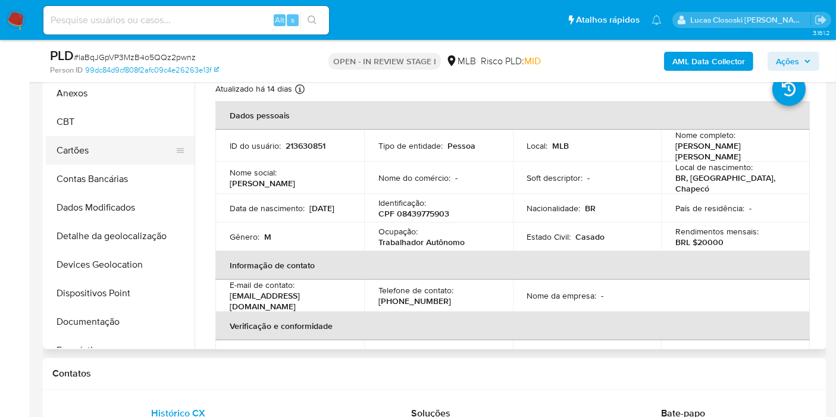
scroll to position [0, 0]
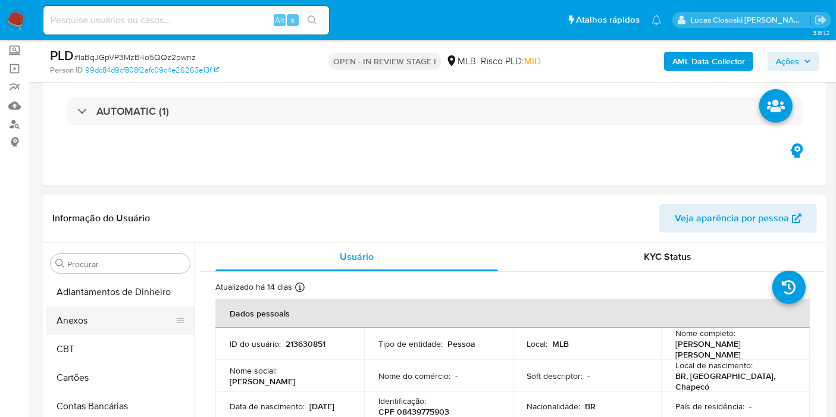
click at [89, 314] on button "Anexos" at bounding box center [115, 320] width 139 height 29
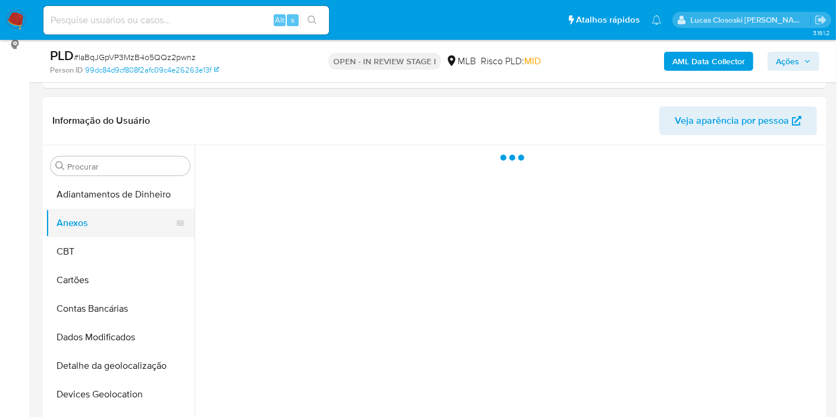
scroll to position [198, 0]
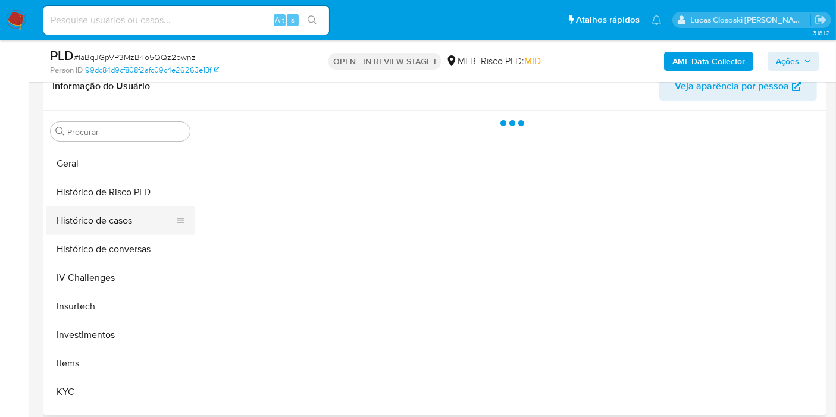
click at [112, 220] on button "Histórico de casos" at bounding box center [115, 220] width 139 height 29
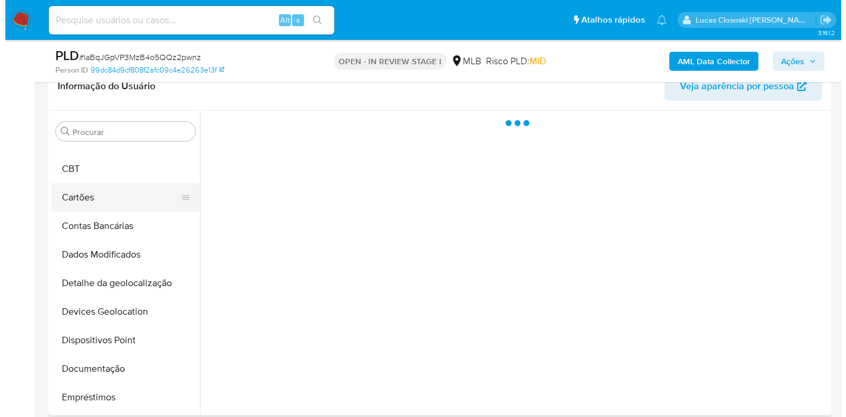
scroll to position [0, 0]
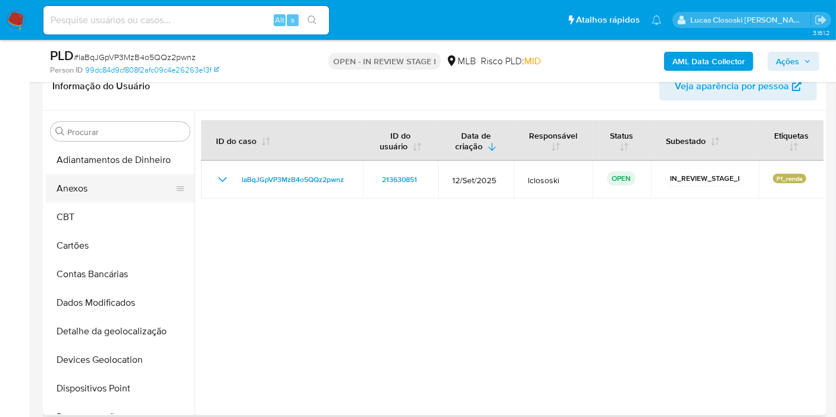
click at [102, 186] on button "Anexos" at bounding box center [115, 188] width 139 height 29
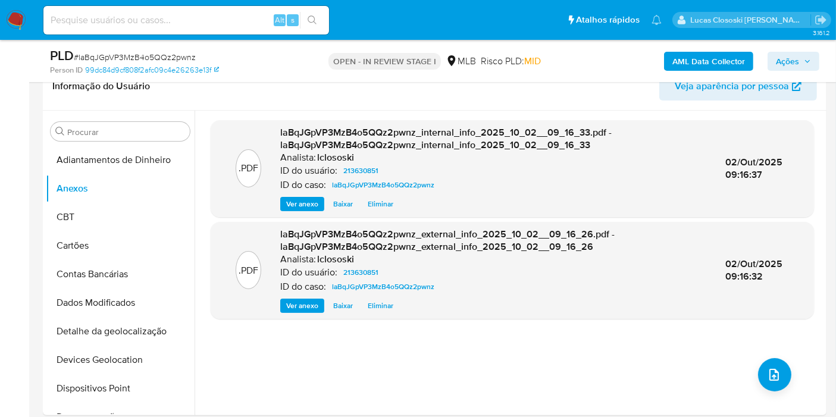
click at [777, 62] on span "Ações" at bounding box center [787, 61] width 23 height 19
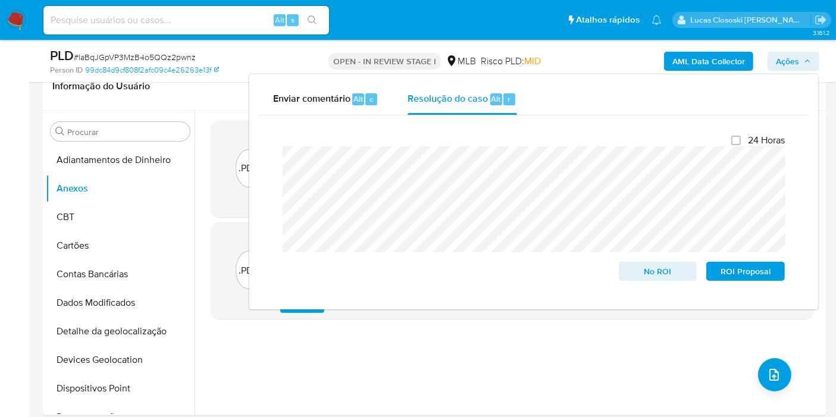
click at [800, 53] on span "Ações" at bounding box center [793, 61] width 35 height 17
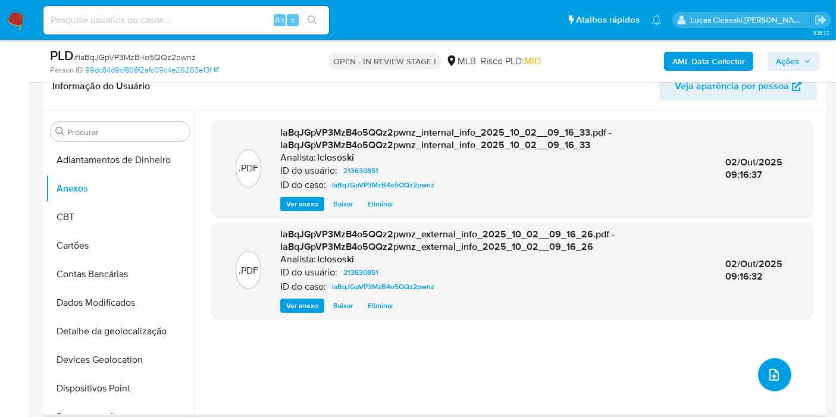
click at [762, 371] on button "upload-file" at bounding box center [774, 374] width 33 height 33
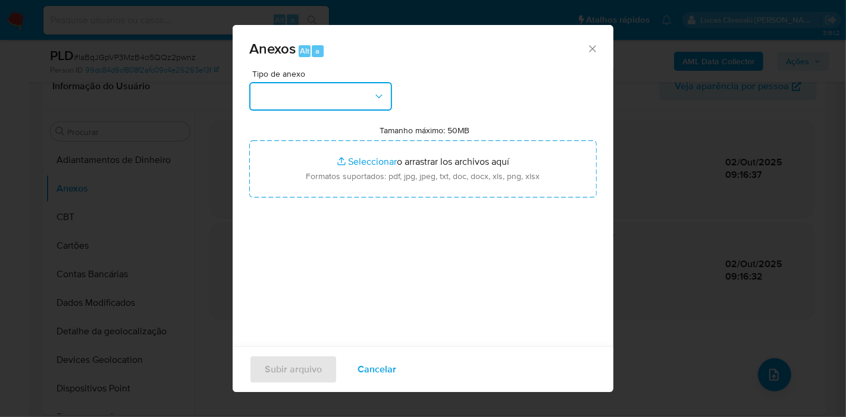
click at [274, 106] on button "button" at bounding box center [320, 96] width 143 height 29
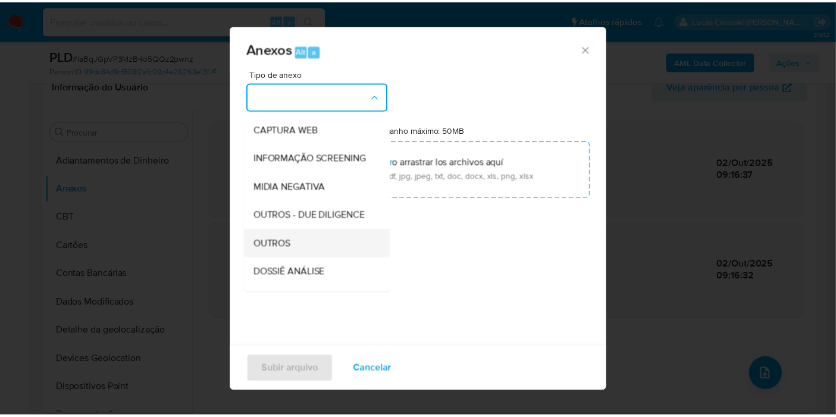
scroll to position [132, 0]
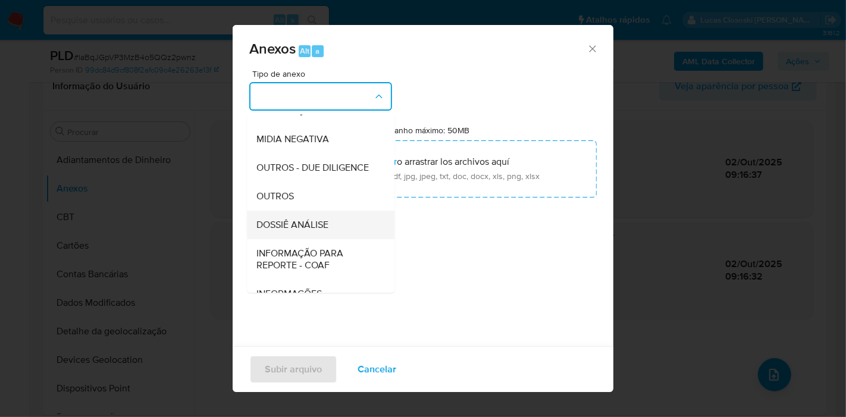
click at [308, 231] on span "DOSSIÊ ANÁLISE" at bounding box center [292, 225] width 72 height 12
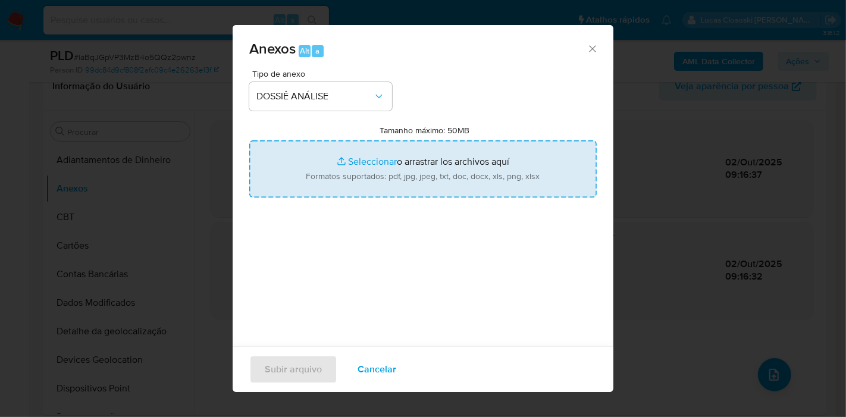
click at [320, 186] on input "Tamanho máximo: 50MB Seleccionar archivos" at bounding box center [423, 168] width 348 height 57
type input "C:\fakepath\Mulan 213630851_2025_10_02_07_40_14.xlsx"
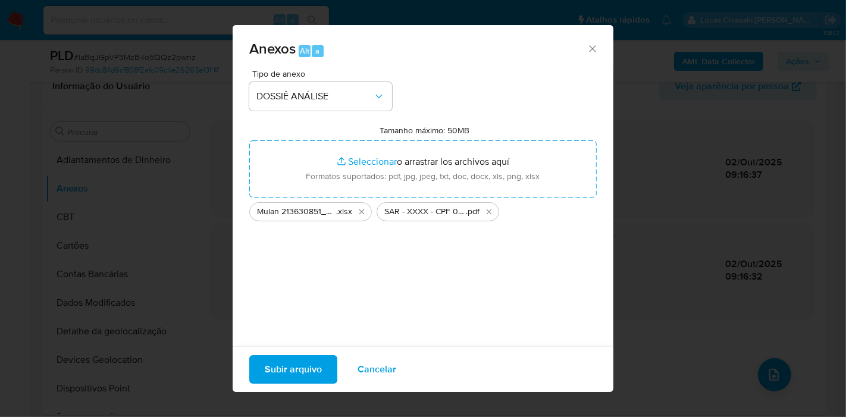
click at [312, 368] on span "Subir arquivo" at bounding box center [293, 369] width 57 height 26
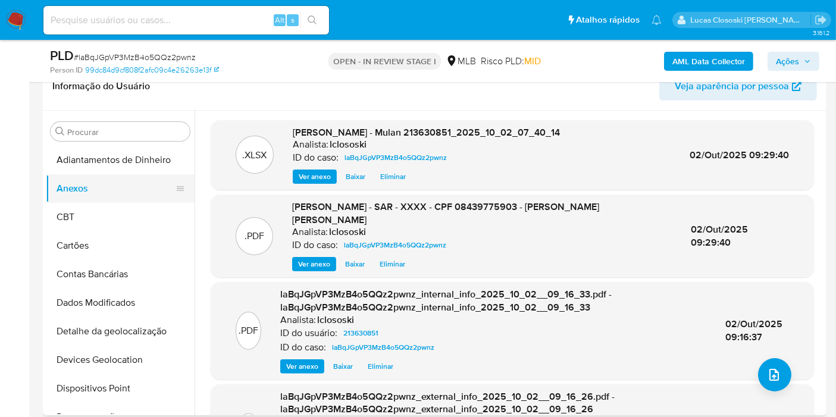
drag, startPoint x: 64, startPoint y: 227, endPoint x: 68, endPoint y: 195, distance: 32.3
click at [64, 227] on button "CBT" at bounding box center [120, 217] width 149 height 29
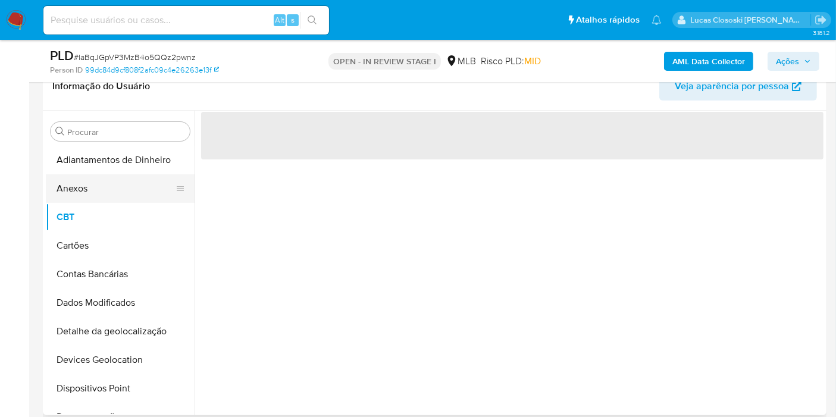
click at [68, 187] on button "Anexos" at bounding box center [115, 188] width 139 height 29
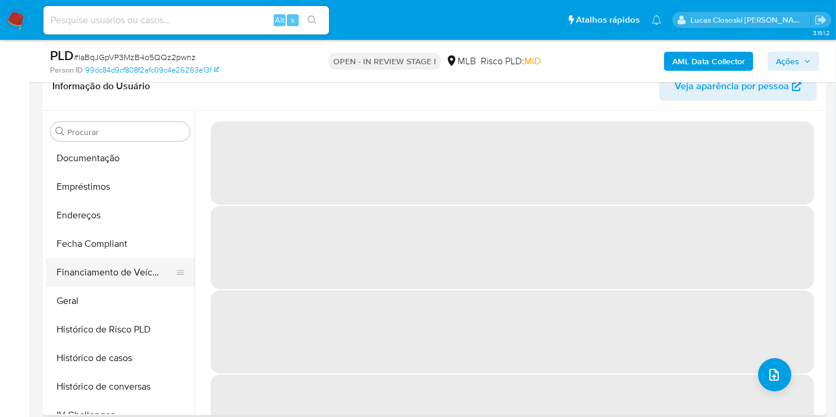
scroll to position [264, 0]
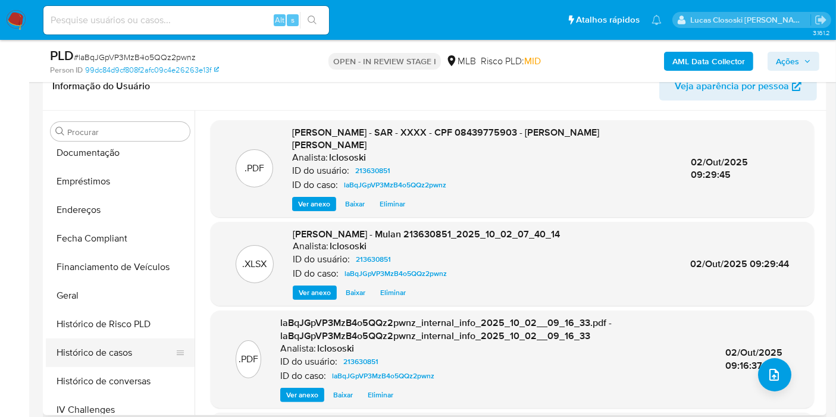
click at [102, 354] on button "Histórico de casos" at bounding box center [115, 353] width 139 height 29
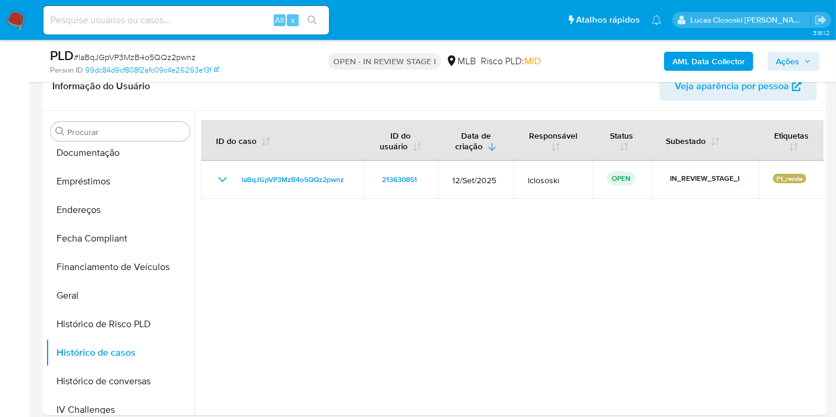
click at [801, 55] on span "Ações" at bounding box center [793, 61] width 35 height 17
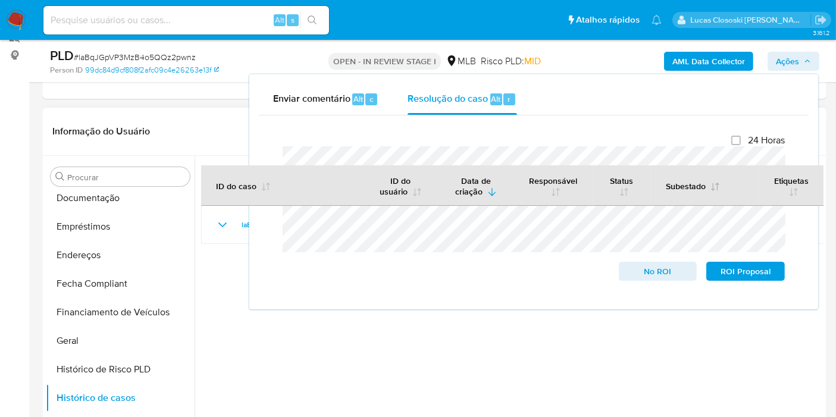
scroll to position [132, 0]
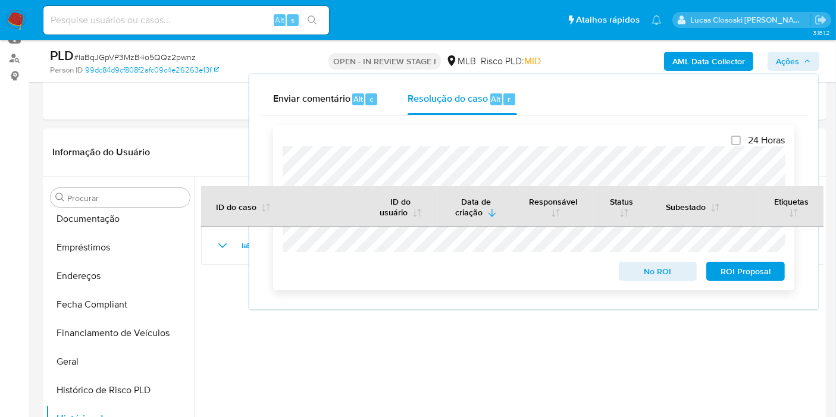
click at [753, 264] on span "ROI Proposal" at bounding box center [746, 271] width 62 height 17
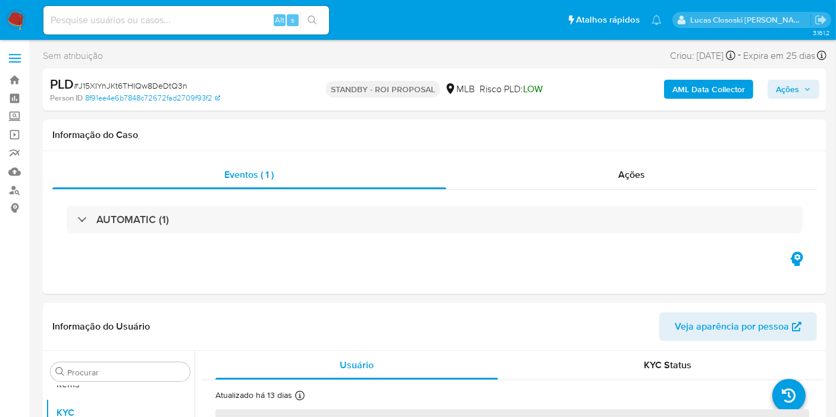
scroll to position [616, 0]
click at [180, 84] on span "# J15XIYnJKt6THIQw8DeDtQ3n" at bounding box center [131, 86] width 114 height 12
copy span "J15XIYnJKt6THIQw8DeDtQ3n"
select select "10"
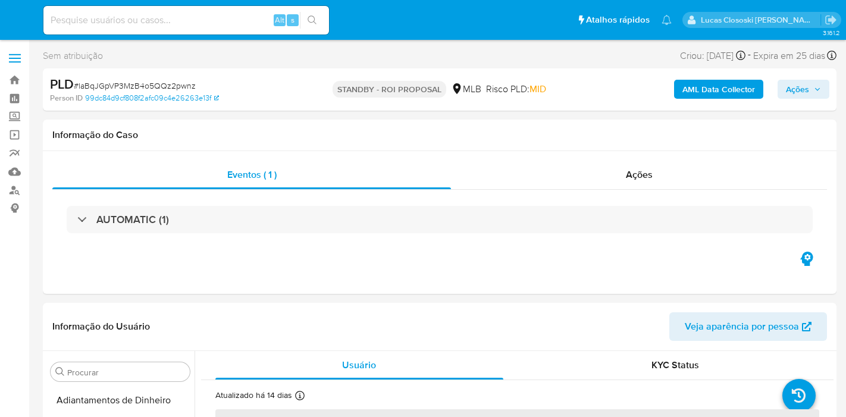
select select "10"
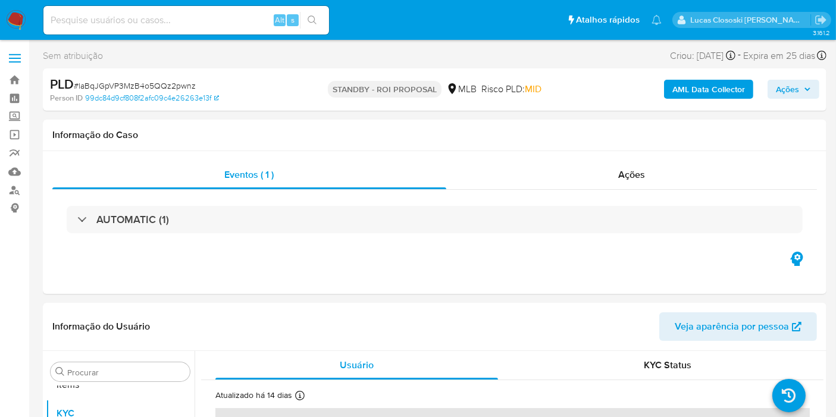
scroll to position [616, 0]
click at [8, 18] on img at bounding box center [16, 20] width 20 height 20
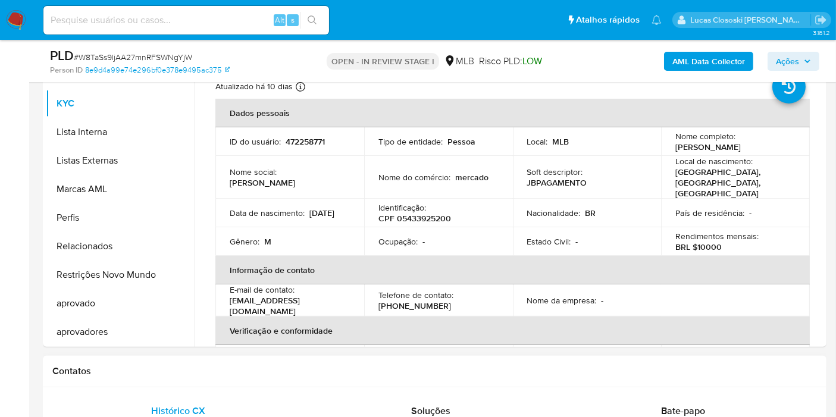
scroll to position [198, 0]
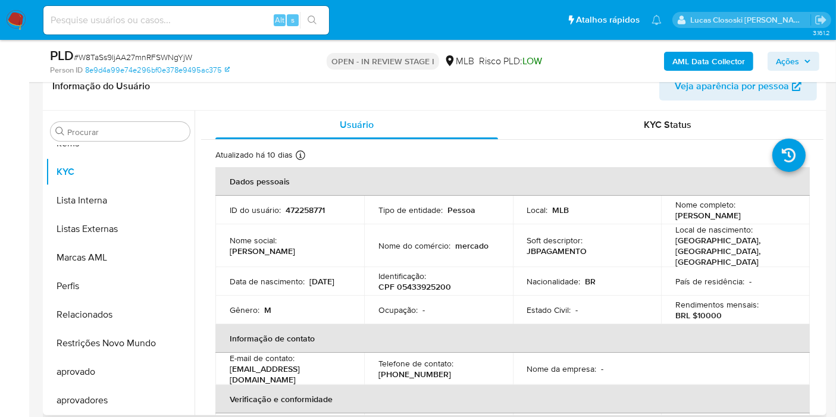
click at [411, 281] on p "CPF 05433925200" at bounding box center [414, 286] width 73 height 11
click at [409, 281] on p "CPF 05433925200" at bounding box center [414, 286] width 73 height 11
copy p "05433925200"
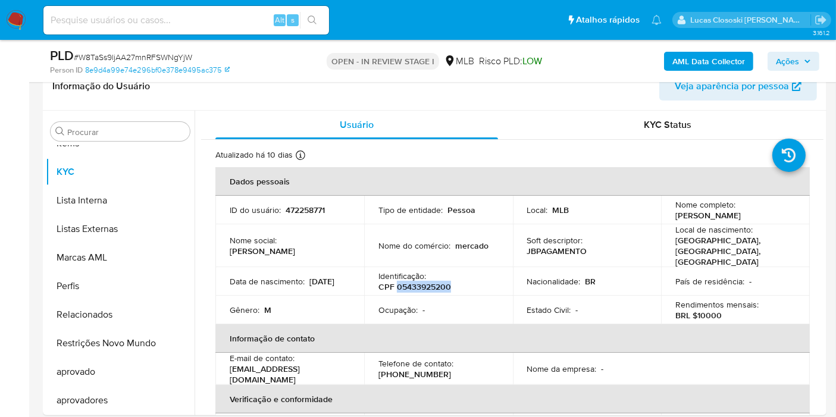
copy p "05433925200"
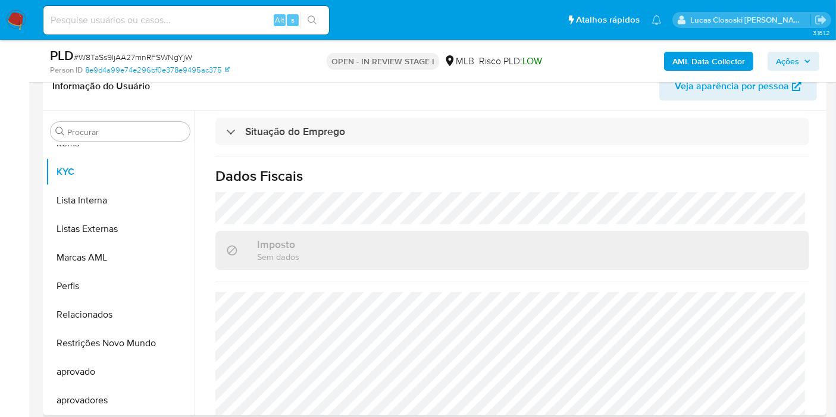
scroll to position [540, 0]
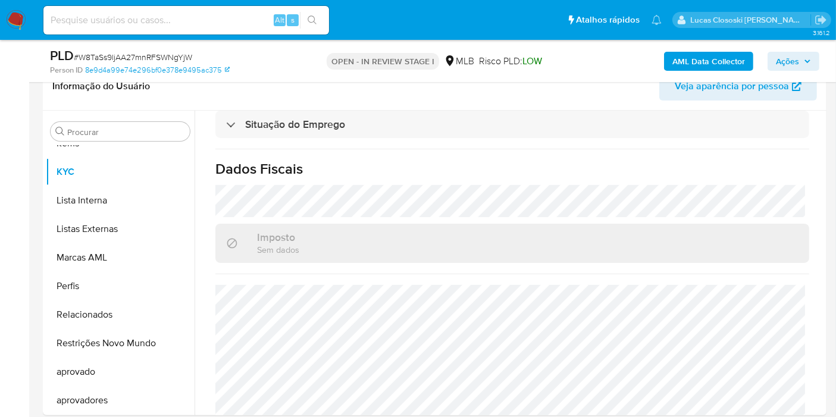
click at [707, 65] on b "AML Data Collector" at bounding box center [708, 61] width 73 height 19
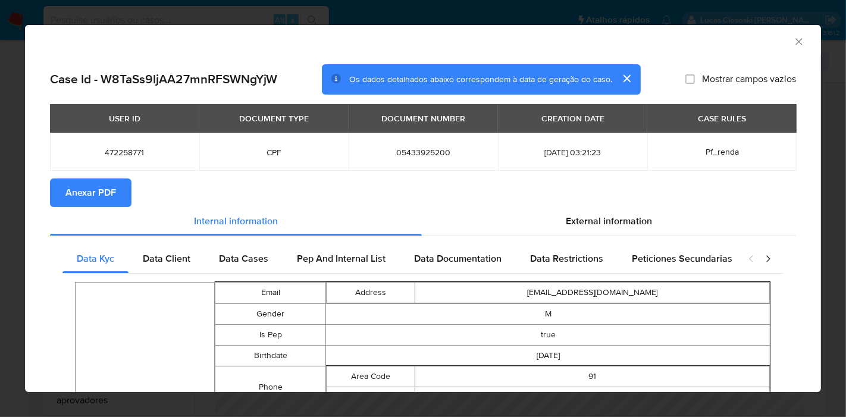
click at [104, 196] on span "Anexar PDF" at bounding box center [90, 193] width 51 height 26
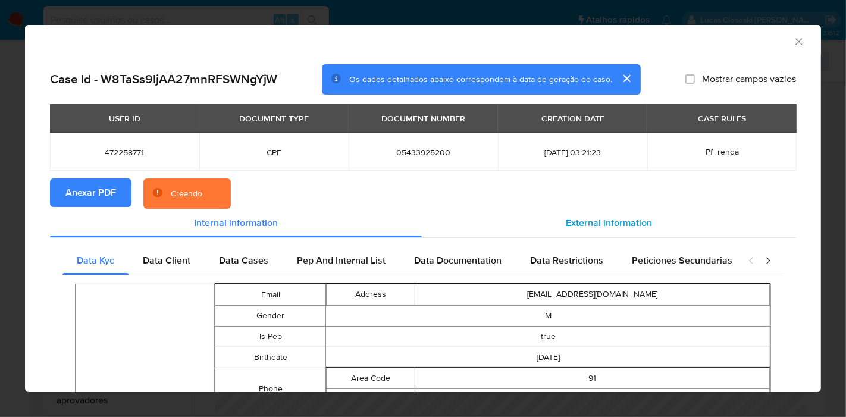
click at [578, 219] on span "External information" at bounding box center [609, 223] width 86 height 14
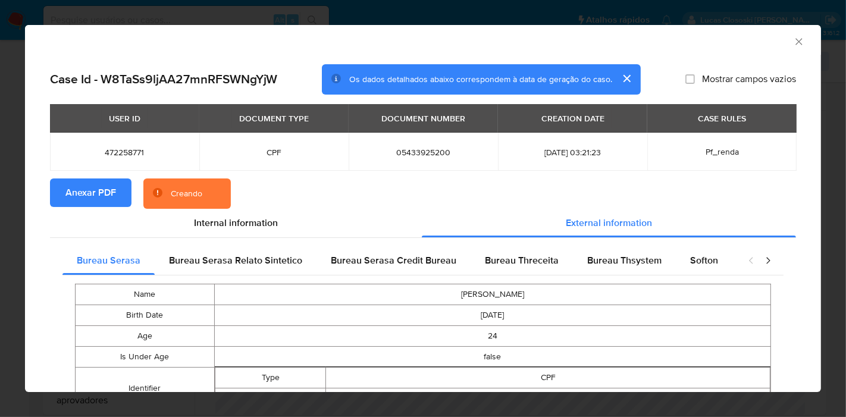
click at [736, 262] on div "closure-recommendation-modal" at bounding box center [760, 260] width 48 height 29
click at [680, 261] on div "Softon" at bounding box center [704, 260] width 57 height 29
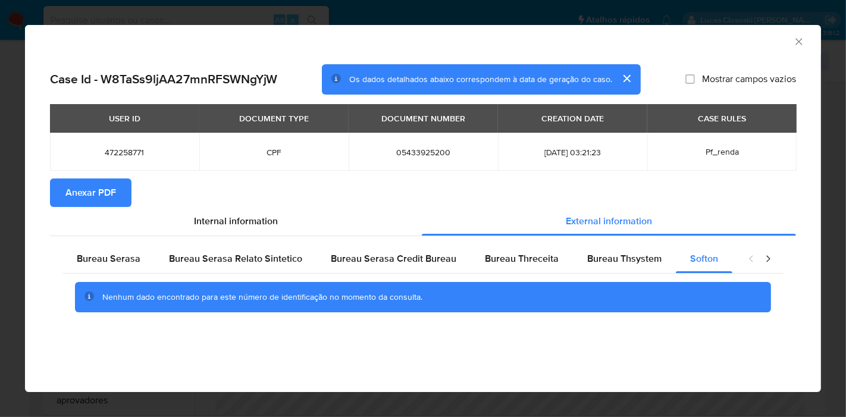
click at [802, 44] on icon "Fechar a janela" at bounding box center [799, 41] width 7 height 7
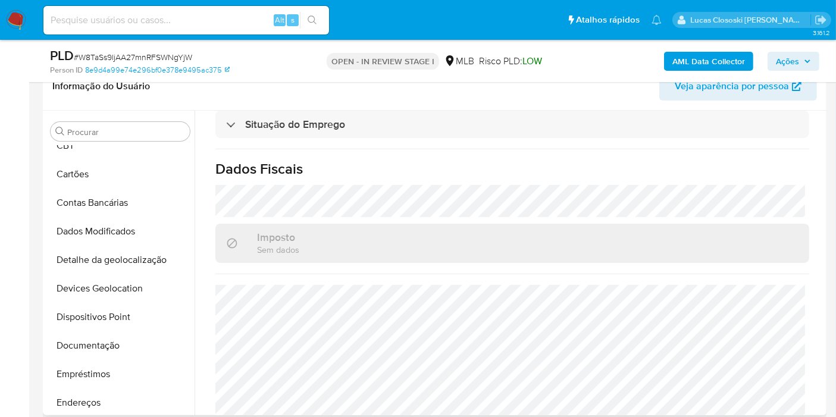
scroll to position [0, 0]
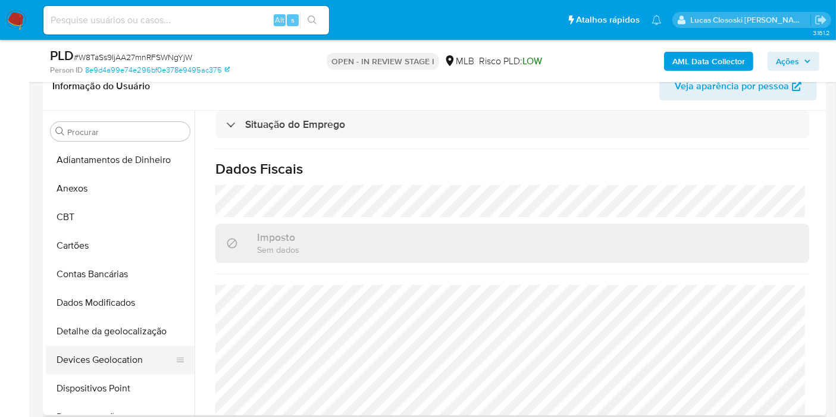
click at [89, 364] on button "Devices Geolocation" at bounding box center [115, 360] width 139 height 29
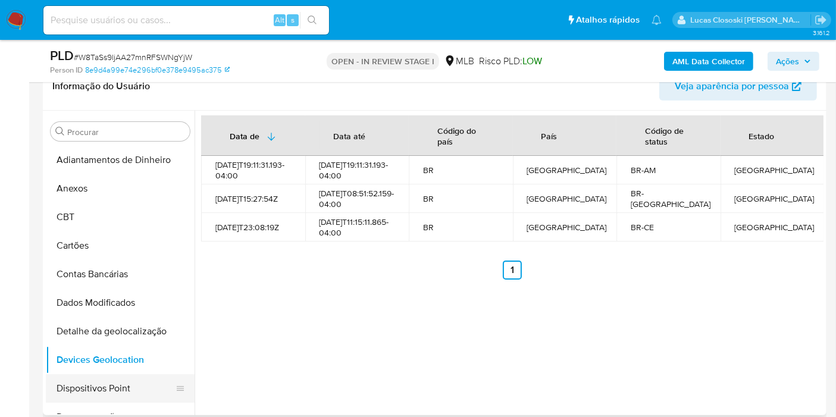
click at [113, 393] on button "Dispositivos Point" at bounding box center [115, 388] width 139 height 29
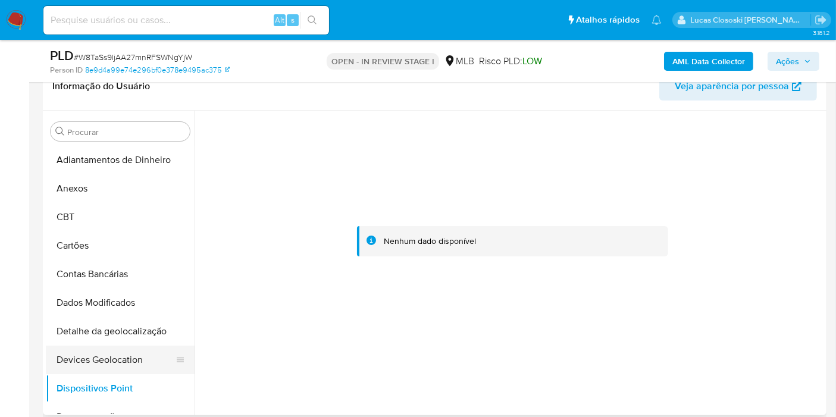
scroll to position [66, 0]
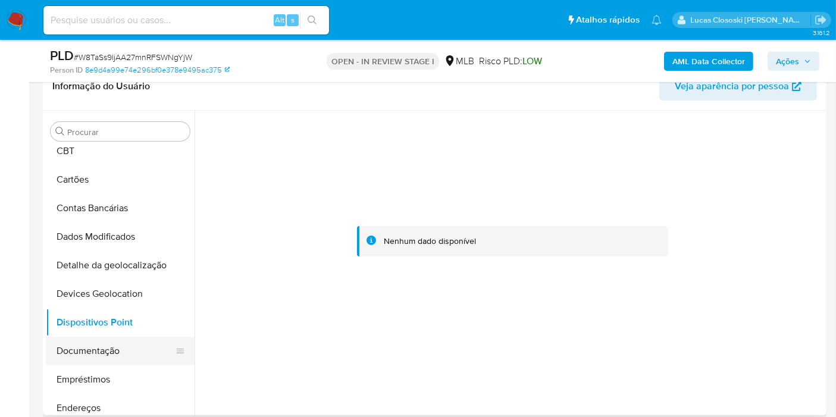
click at [104, 358] on button "Documentação" at bounding box center [115, 351] width 139 height 29
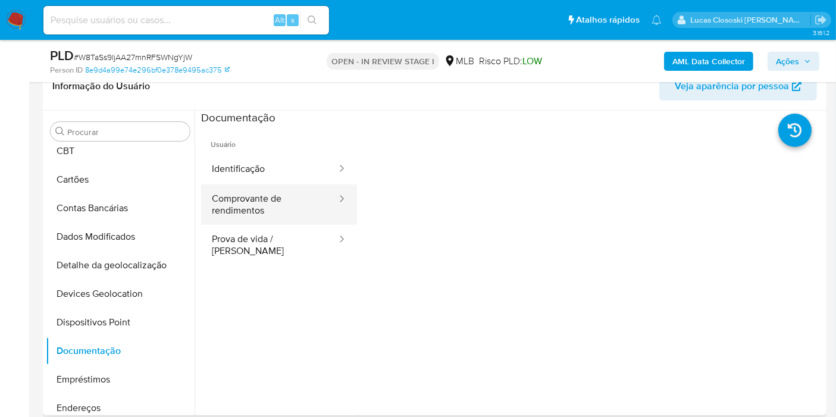
click at [277, 221] on button "Comprovante de rendimentos" at bounding box center [269, 204] width 137 height 40
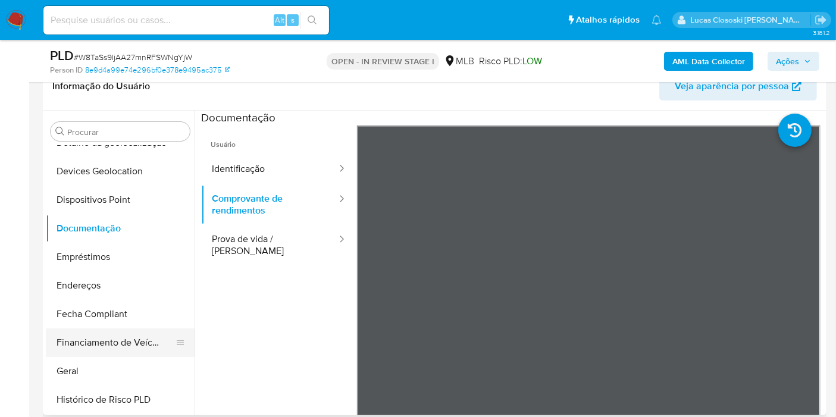
scroll to position [198, 0]
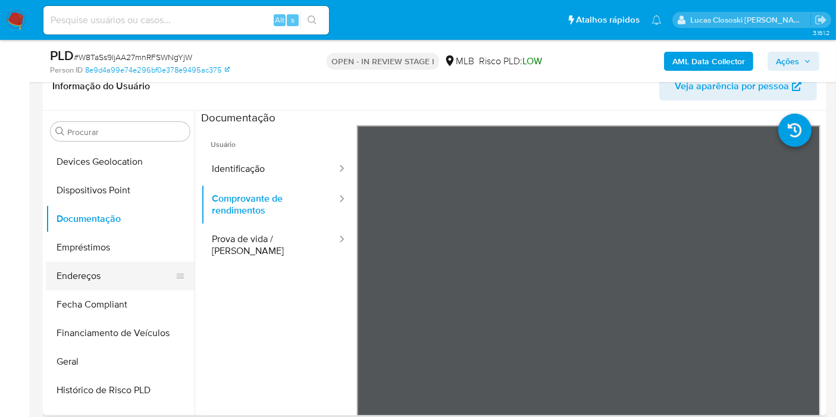
click at [95, 276] on button "Endereços" at bounding box center [115, 276] width 139 height 29
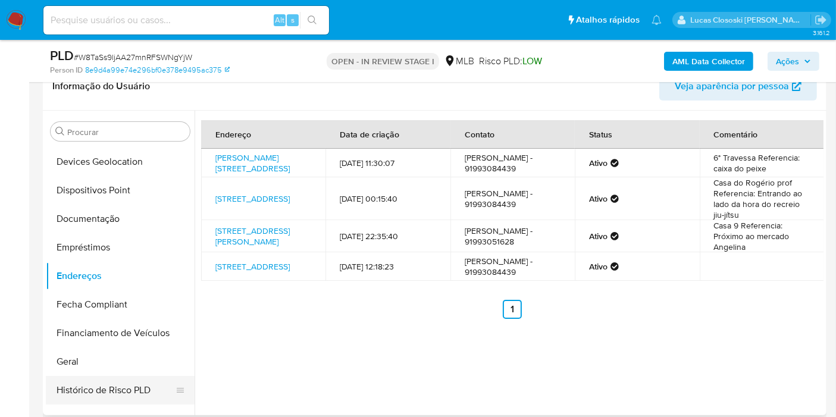
scroll to position [264, 0]
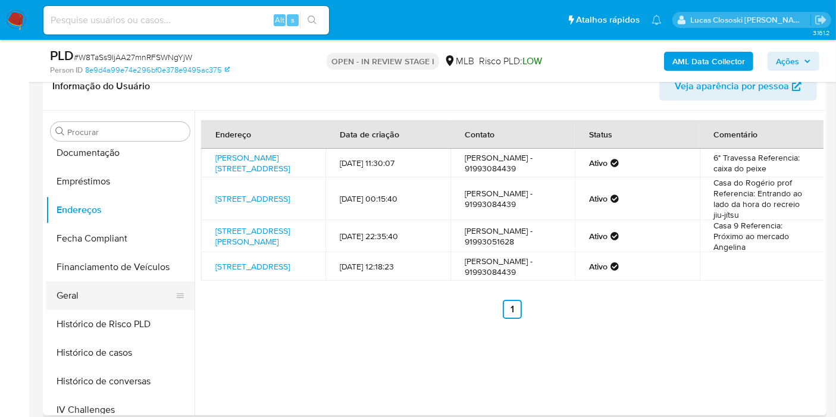
drag, startPoint x: 95, startPoint y: 289, endPoint x: 108, endPoint y: 280, distance: 15.8
click at [95, 289] on button "Geral" at bounding box center [115, 295] width 139 height 29
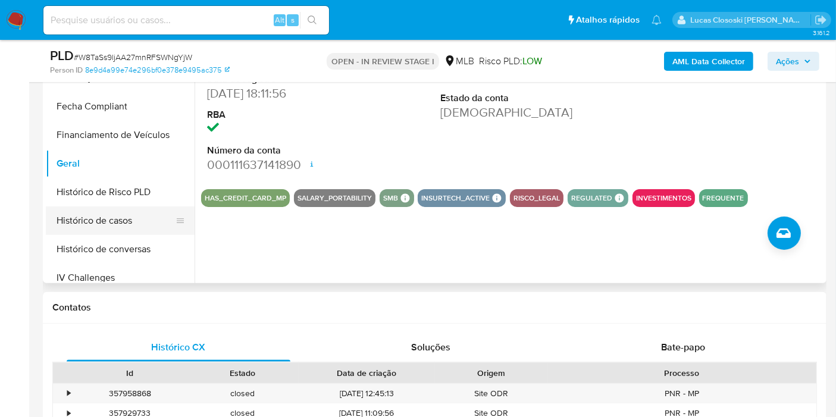
drag, startPoint x: 109, startPoint y: 226, endPoint x: 115, endPoint y: 231, distance: 7.6
click at [109, 226] on button "Histórico de casos" at bounding box center [115, 220] width 139 height 29
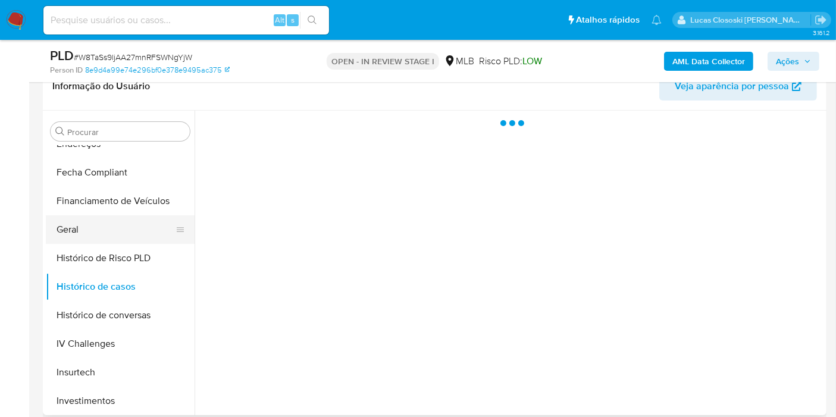
scroll to position [396, 0]
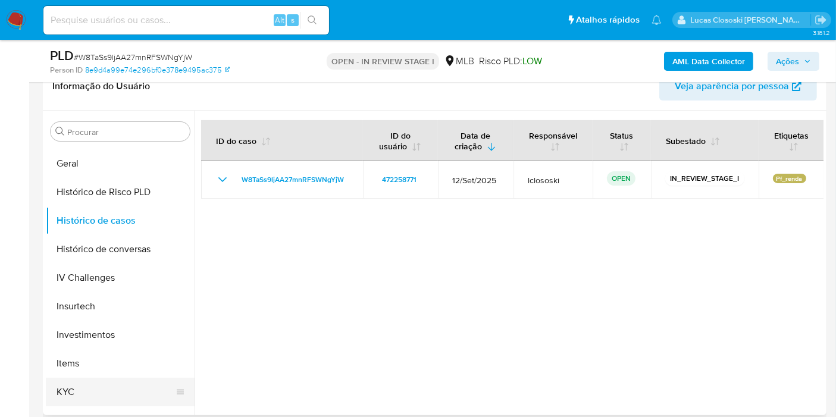
click at [82, 388] on button "KYC" at bounding box center [115, 392] width 139 height 29
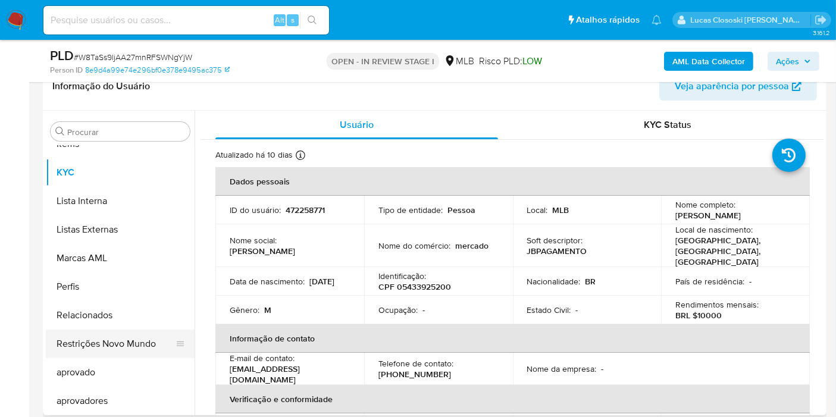
scroll to position [616, 0]
click at [126, 354] on button "Restrições Novo Mundo" at bounding box center [115, 343] width 139 height 29
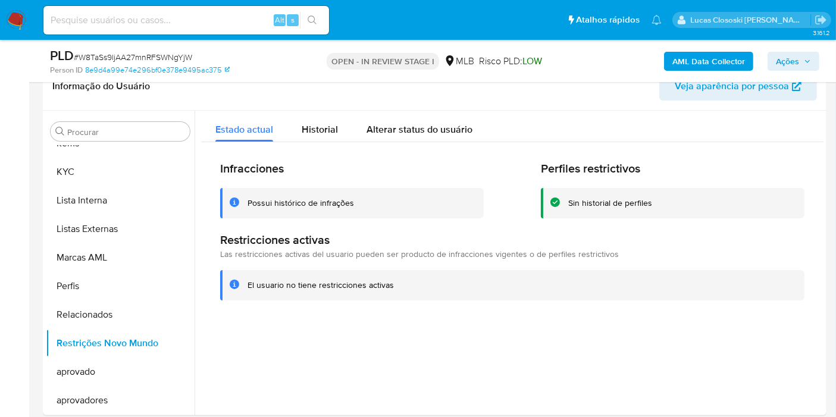
click at [148, 60] on span "# W8TaSs9ljAA27mnRFSWNgYjW" at bounding box center [133, 57] width 118 height 12
copy span "W8TaSs9ljAA27mnRFSWNgYjW"
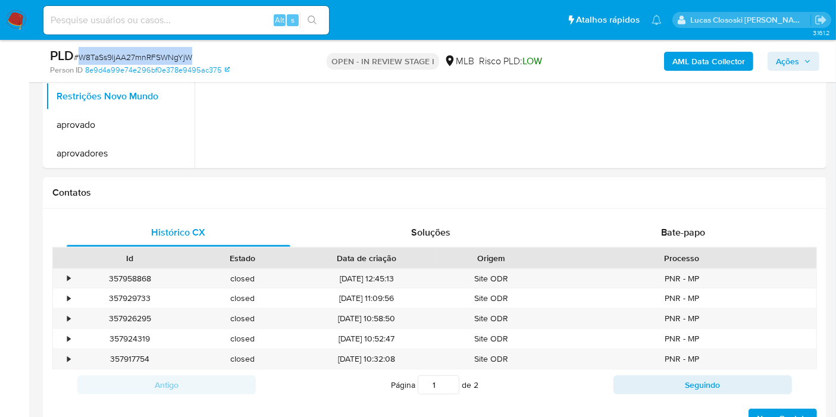
scroll to position [462, 0]
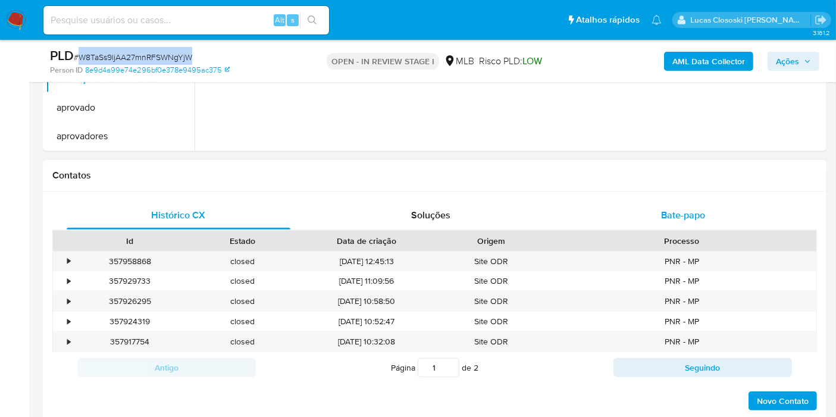
click at [677, 217] on span "Bate-papo" at bounding box center [683, 215] width 44 height 14
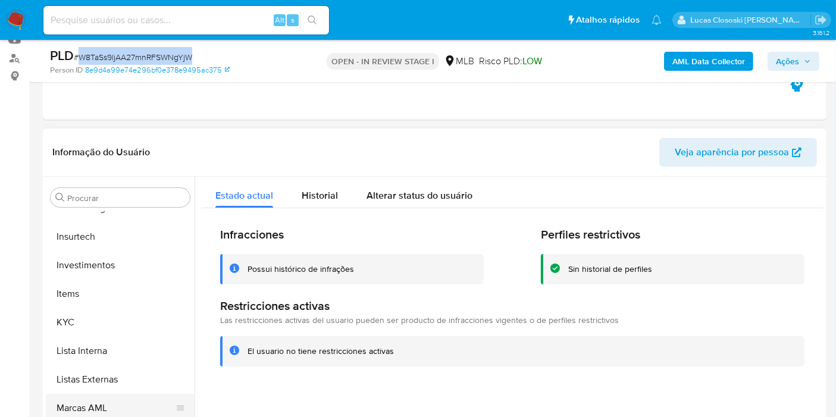
scroll to position [616, 0]
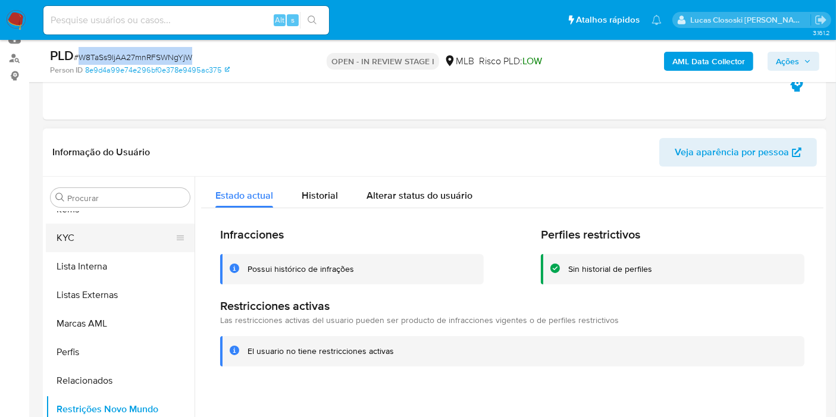
click at [91, 227] on button "KYC" at bounding box center [115, 238] width 139 height 29
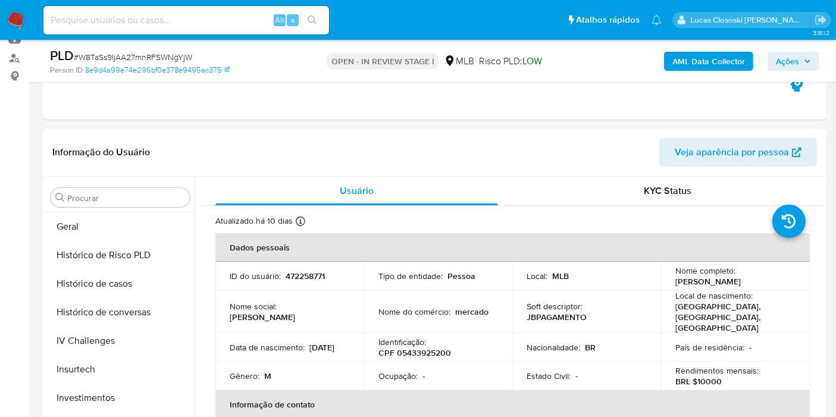
scroll to position [286, 0]
click at [93, 328] on button "Geral" at bounding box center [115, 340] width 139 height 29
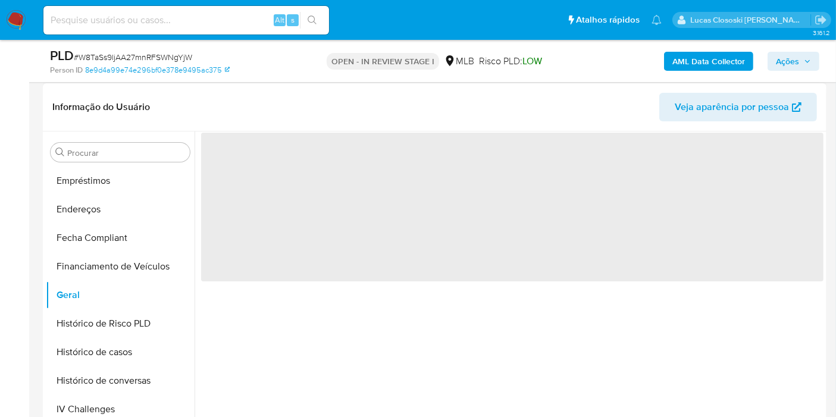
scroll to position [198, 0]
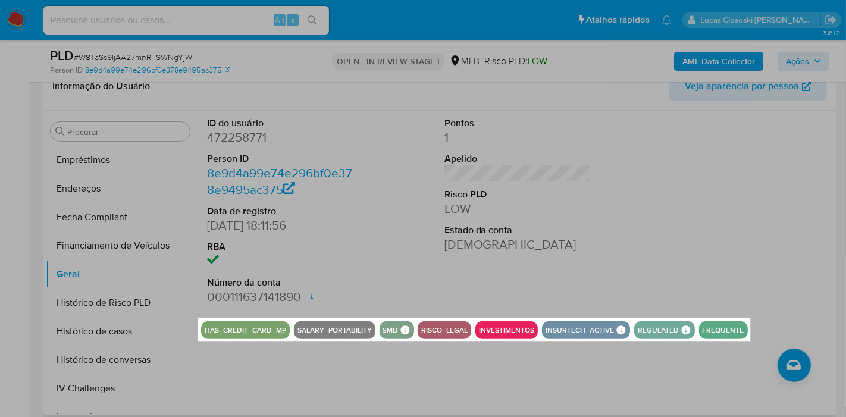
drag, startPoint x: 198, startPoint y: 318, endPoint x: 750, endPoint y: 341, distance: 552.7
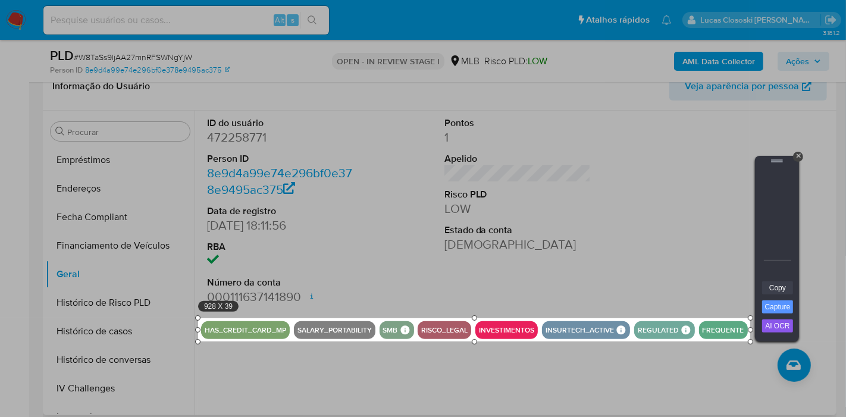
click at [772, 284] on link "Copy" at bounding box center [777, 287] width 31 height 13
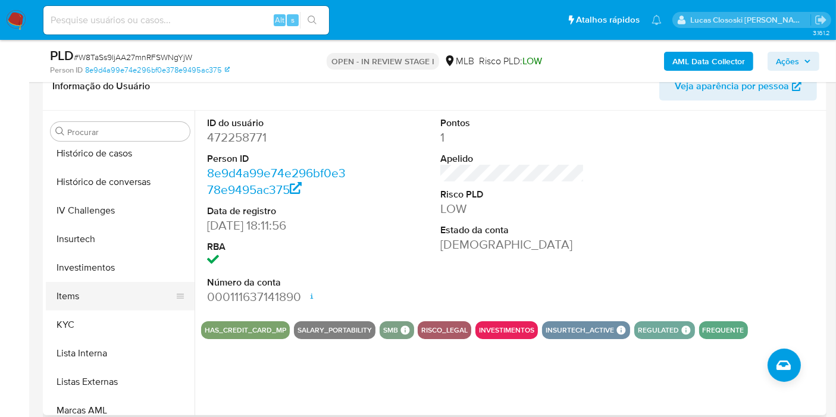
scroll to position [484, 0]
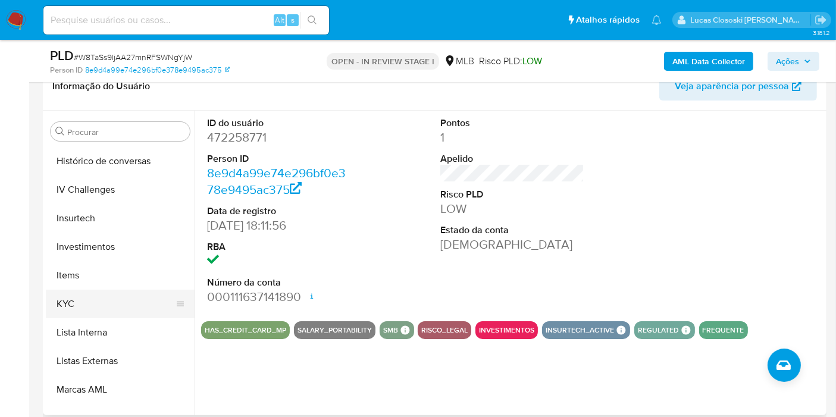
click at [108, 308] on button "KYC" at bounding box center [115, 304] width 139 height 29
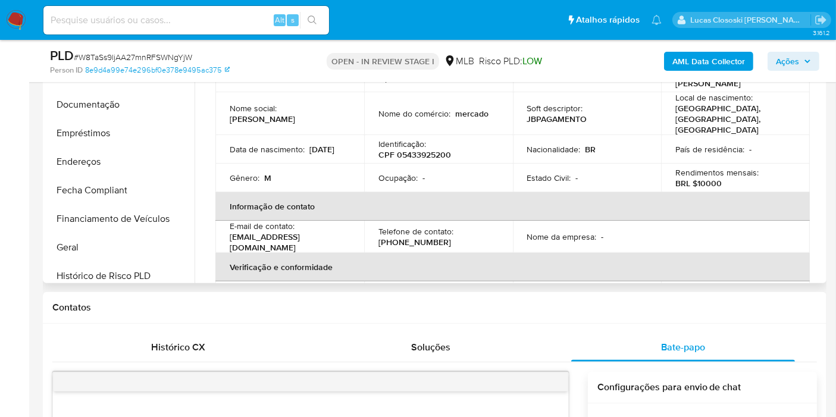
scroll to position [21, 0]
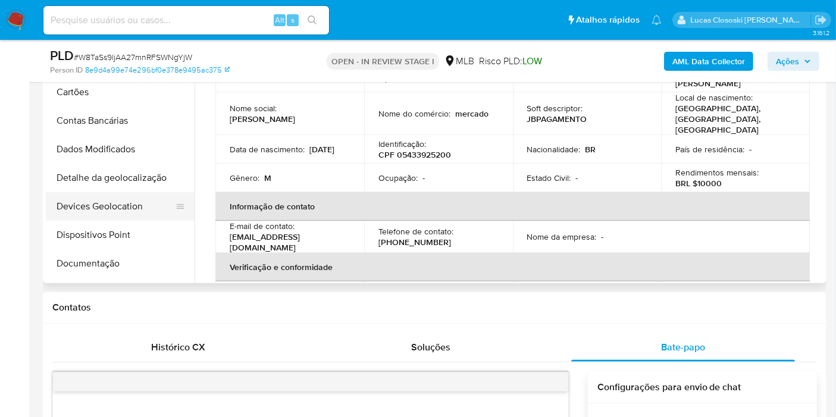
click at [119, 215] on button "Devices Geolocation" at bounding box center [115, 206] width 139 height 29
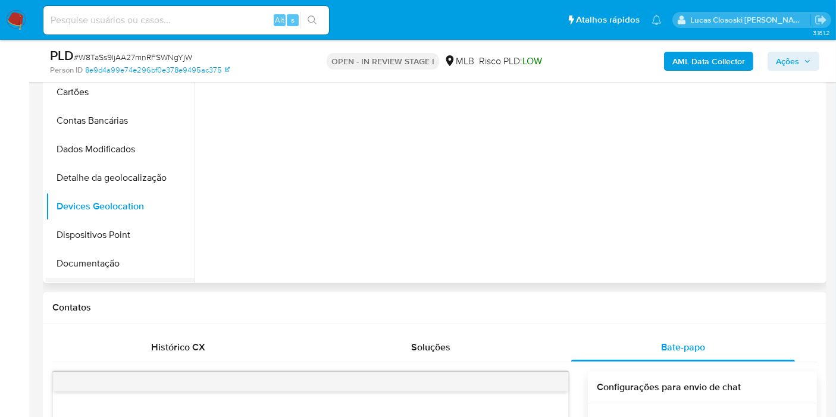
click at [109, 279] on button "Empréstimos" at bounding box center [115, 292] width 139 height 29
click at [110, 262] on button "Documentação" at bounding box center [115, 263] width 139 height 29
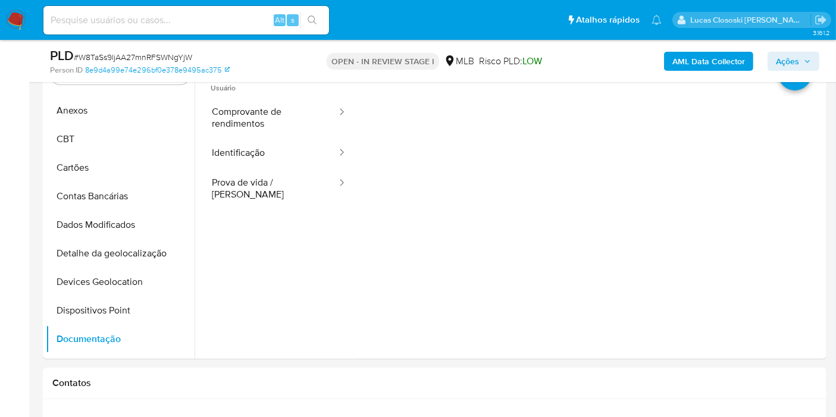
scroll to position [198, 0]
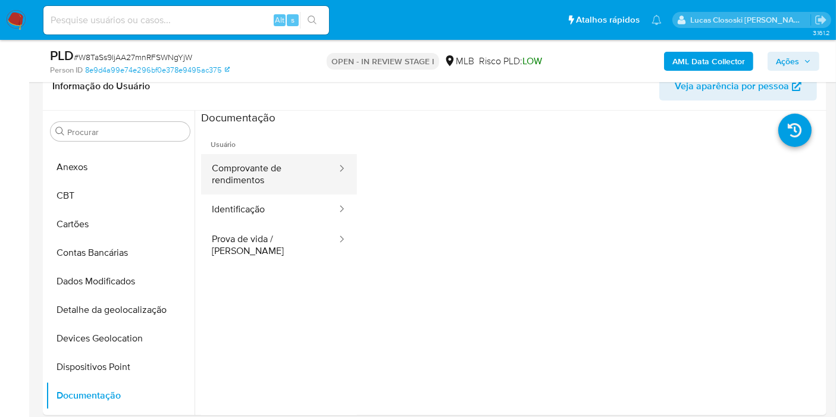
click at [256, 181] on button "Comprovante de rendimentos" at bounding box center [269, 174] width 137 height 40
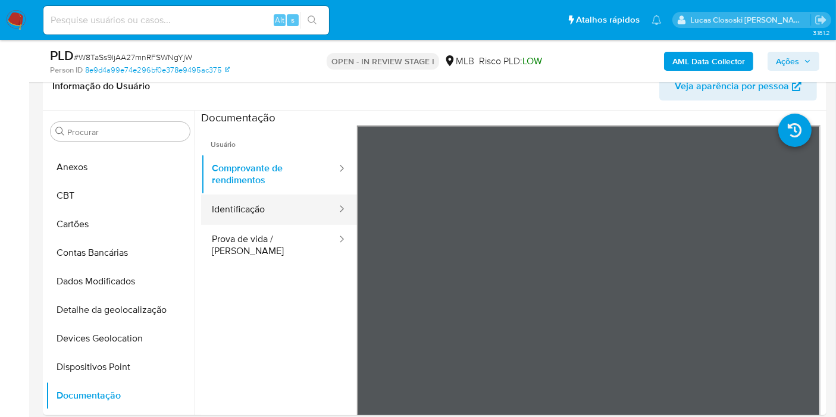
click at [255, 221] on button "Identificação" at bounding box center [269, 210] width 137 height 30
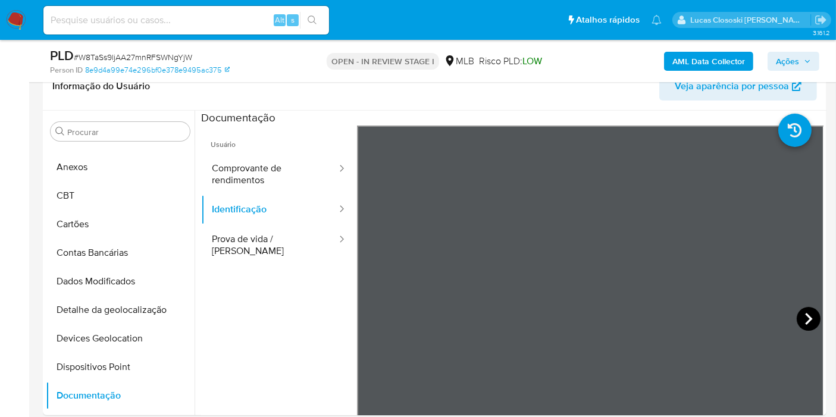
click at [806, 312] on icon at bounding box center [809, 319] width 24 height 24
click at [365, 308] on icon at bounding box center [372, 319] width 24 height 24
click at [776, 62] on span "Ações" at bounding box center [787, 61] width 23 height 19
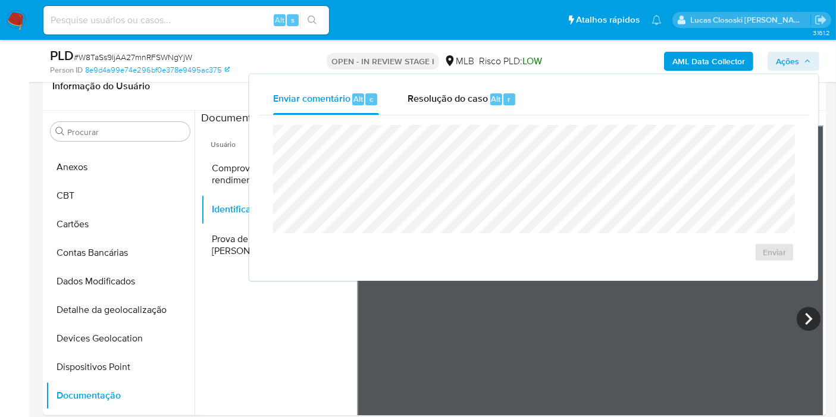
click at [776, 62] on span "Ações" at bounding box center [787, 61] width 23 height 19
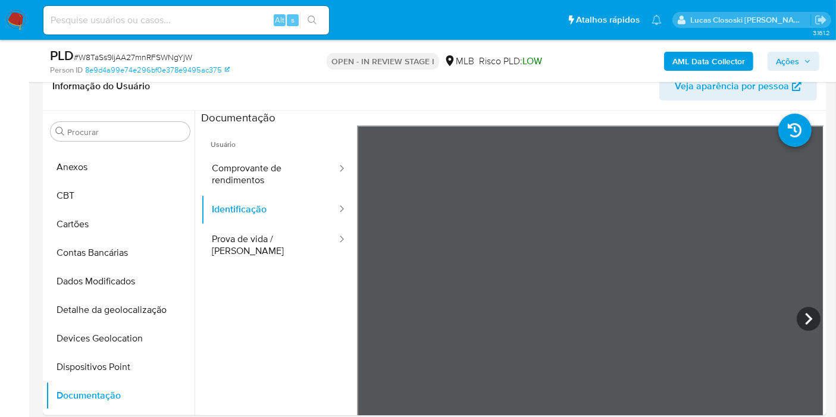
click at [790, 64] on span "Ações" at bounding box center [787, 61] width 23 height 19
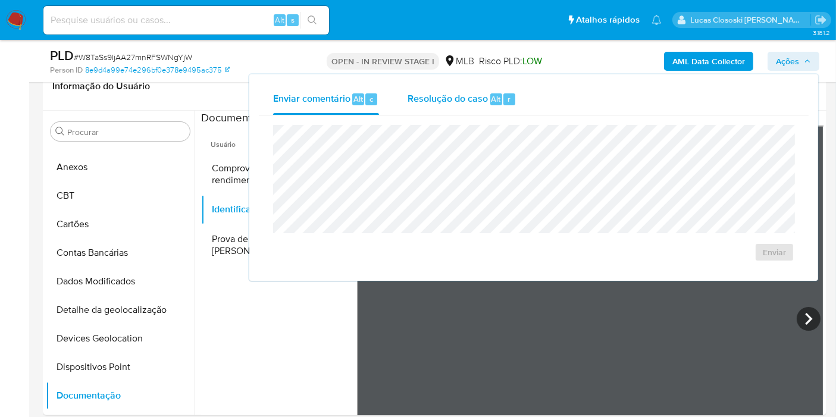
click at [499, 94] on div "Alt" at bounding box center [496, 99] width 12 height 12
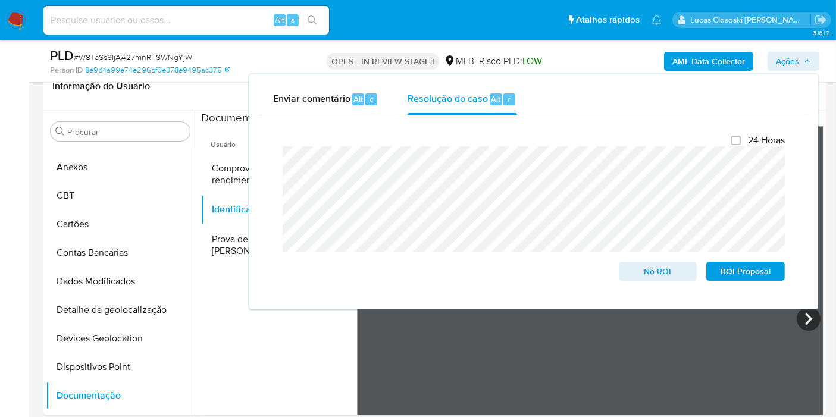
click at [780, 71] on div "AML Data Collector Ações Enviar comentário Alt c Resolução do caso Alt r Fecham…" at bounding box center [692, 61] width 253 height 28
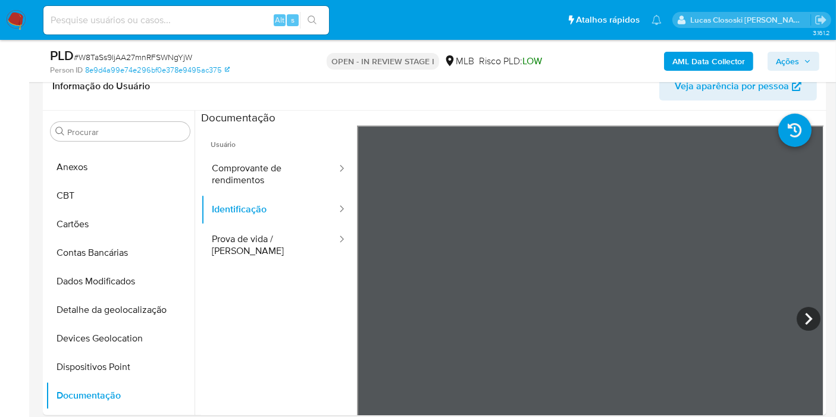
click at [784, 63] on span "Ações" at bounding box center [787, 61] width 23 height 19
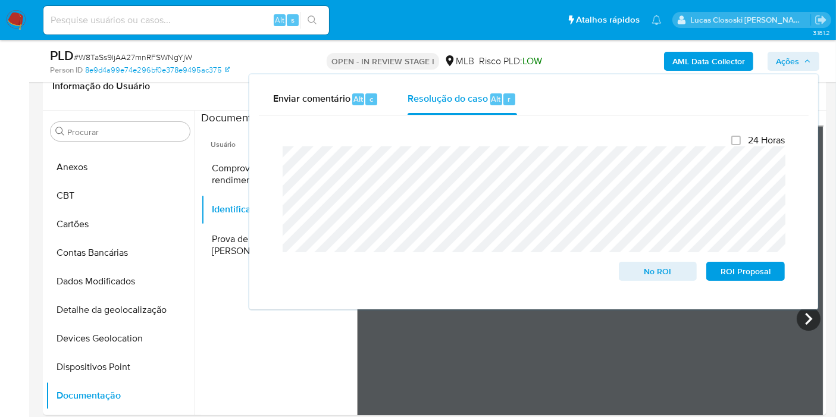
click at [784, 63] on span "Ações" at bounding box center [787, 61] width 23 height 19
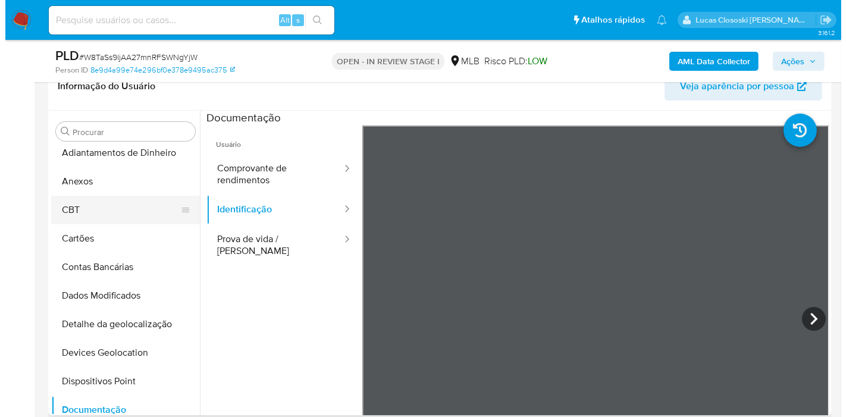
scroll to position [0, 0]
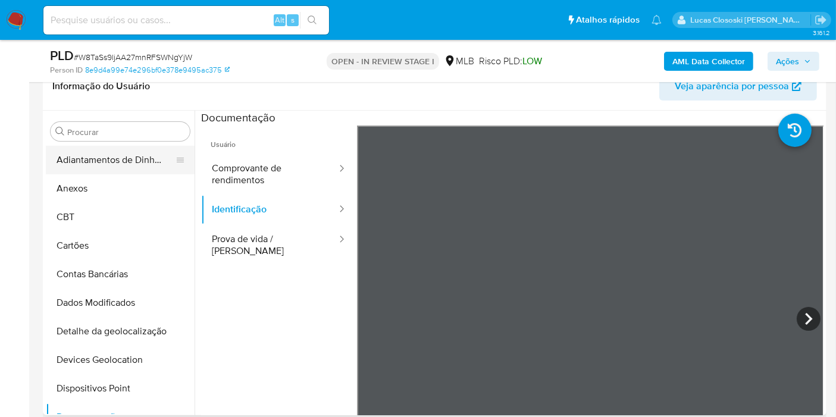
click at [91, 171] on button "Adiantamentos de Dinheiro" at bounding box center [115, 160] width 139 height 29
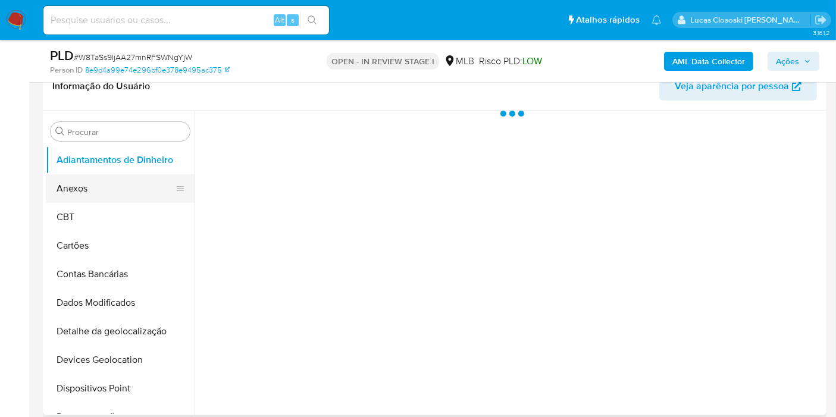
click at [92, 181] on button "Anexos" at bounding box center [115, 188] width 139 height 29
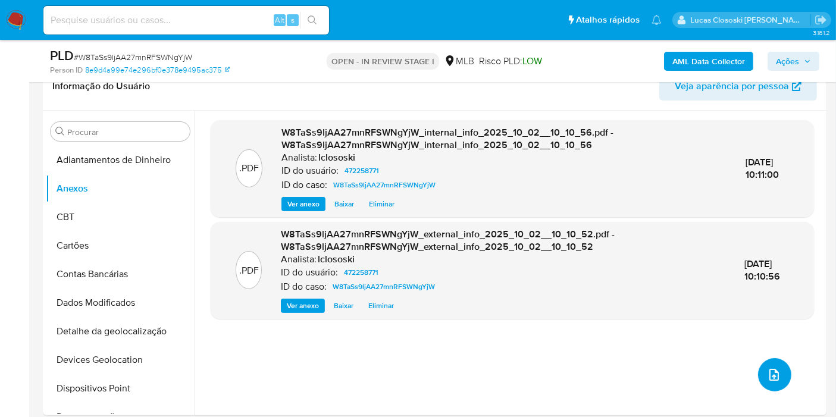
click at [778, 368] on button "upload-file" at bounding box center [774, 374] width 33 height 33
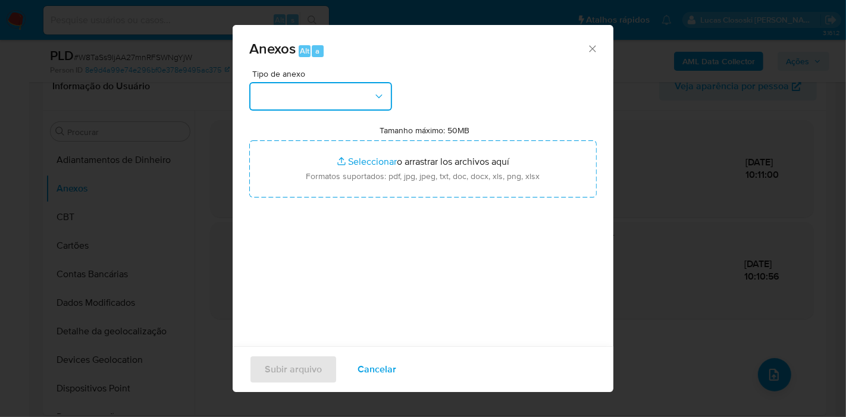
click at [370, 100] on button "button" at bounding box center [320, 96] width 143 height 29
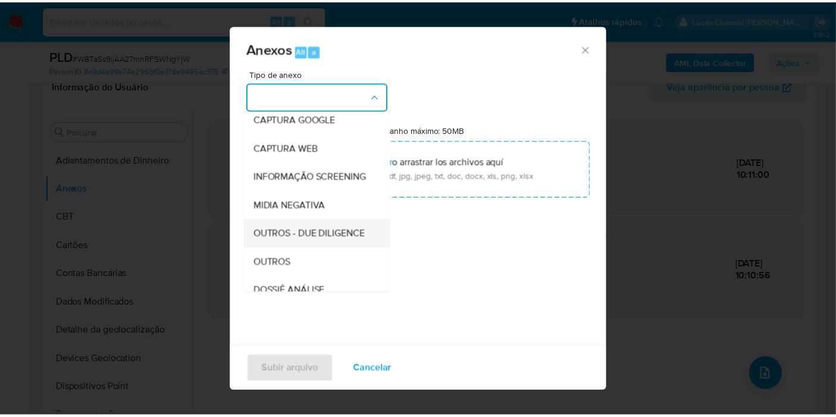
scroll to position [183, 0]
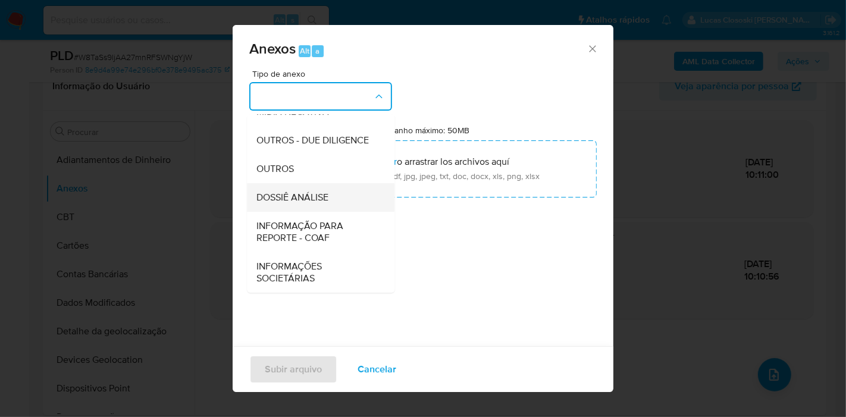
click at [312, 208] on div "DOSSIÊ ANÁLISE" at bounding box center [316, 197] width 121 height 29
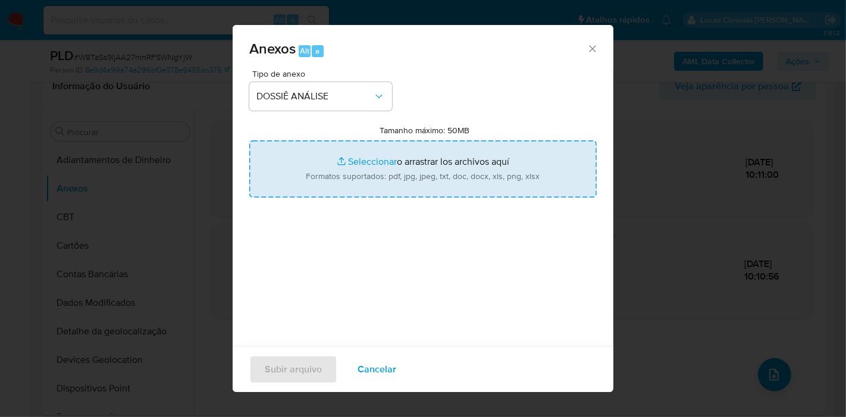
click at [346, 167] on input "Tamanho máximo: 50MB Seleccionar archivos" at bounding box center [423, 168] width 348 height 57
type input "C:\fakepath\Mulan 472258771_2025_10_02_07_40_49.xlsx"
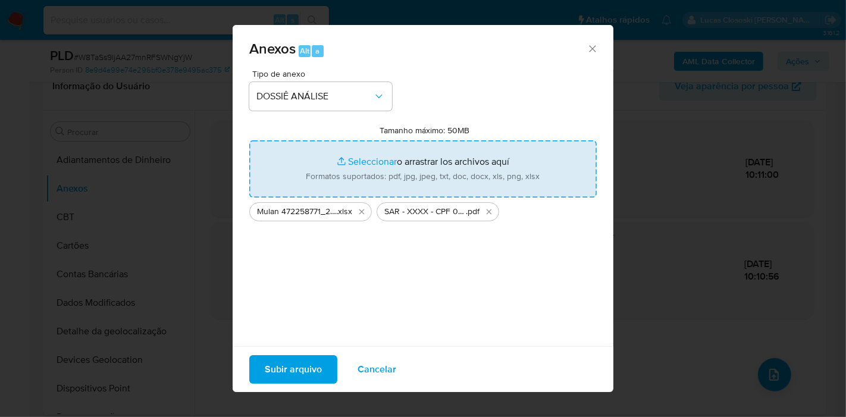
click at [299, 377] on span "Subir arquivo" at bounding box center [293, 369] width 57 height 26
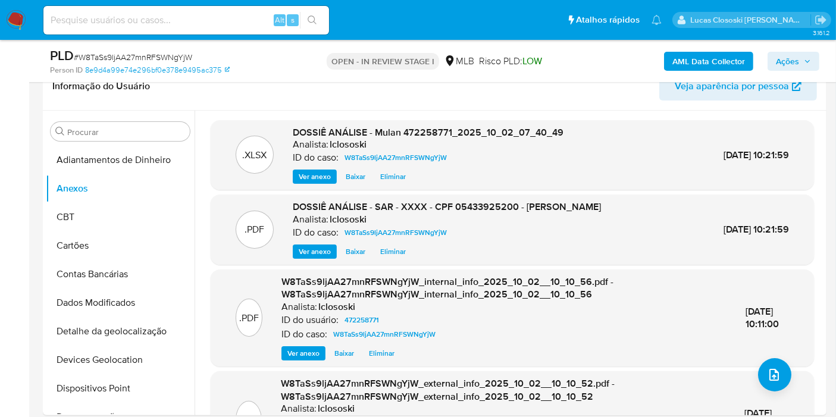
click at [58, 217] on button "CBT" at bounding box center [115, 217] width 139 height 29
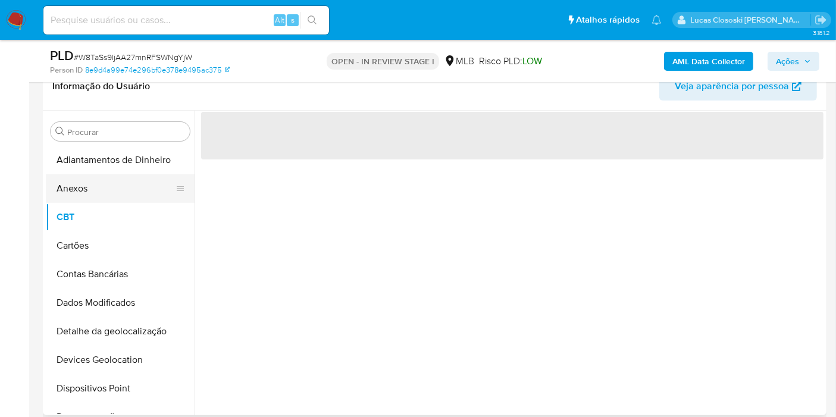
click at [69, 191] on button "Anexos" at bounding box center [115, 188] width 139 height 29
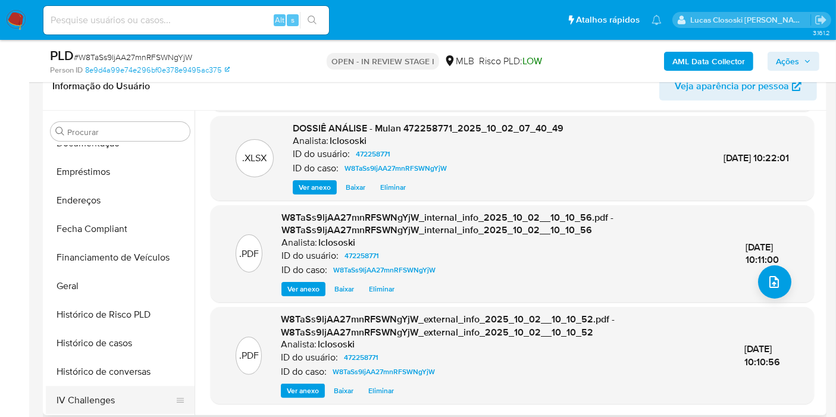
scroll to position [396, 0]
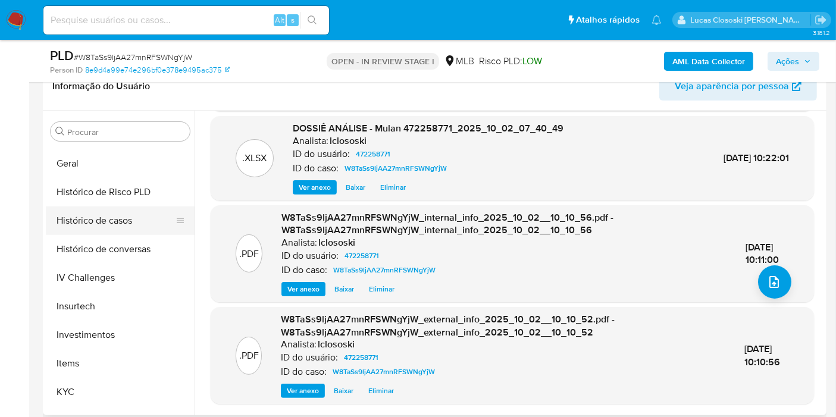
click at [118, 225] on button "Histórico de casos" at bounding box center [115, 220] width 139 height 29
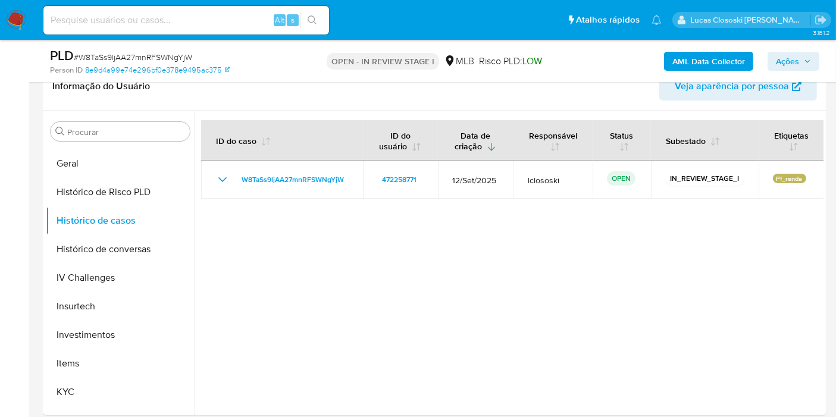
click at [791, 60] on span "Ações" at bounding box center [787, 61] width 23 height 19
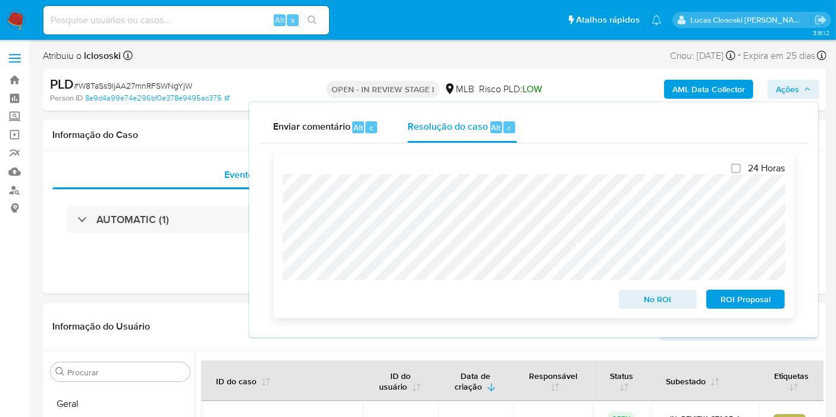
click at [755, 295] on span "ROI Proposal" at bounding box center [746, 299] width 62 height 17
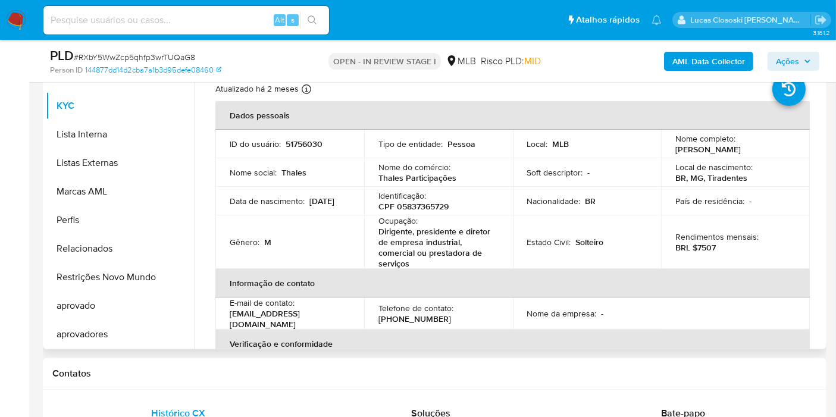
click at [416, 206] on p "CPF 05837365729" at bounding box center [413, 206] width 70 height 11
copy p "05837365729"
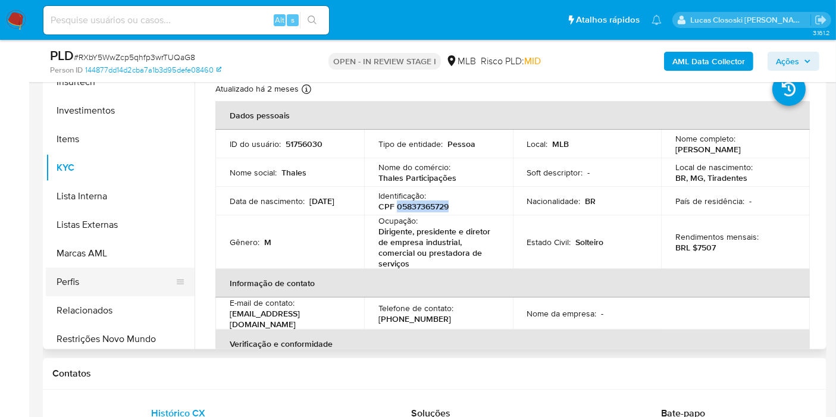
scroll to position [418, 0]
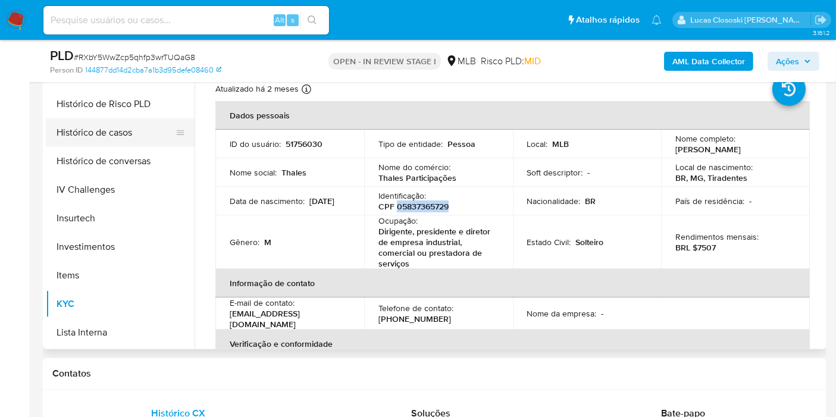
click at [110, 132] on button "Histórico de casos" at bounding box center [115, 132] width 139 height 29
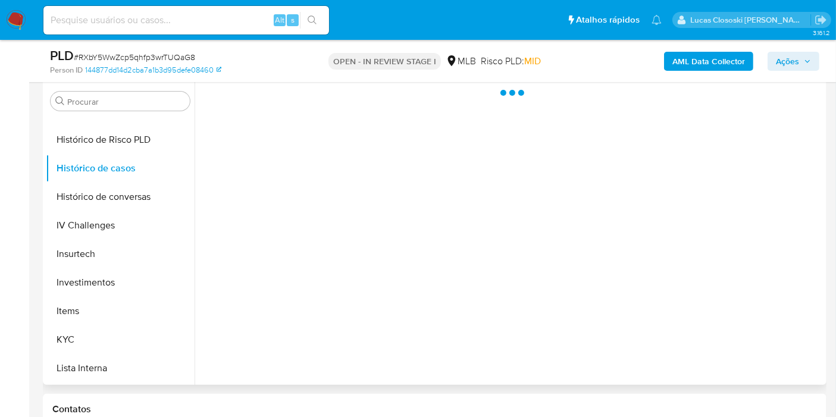
scroll to position [198, 0]
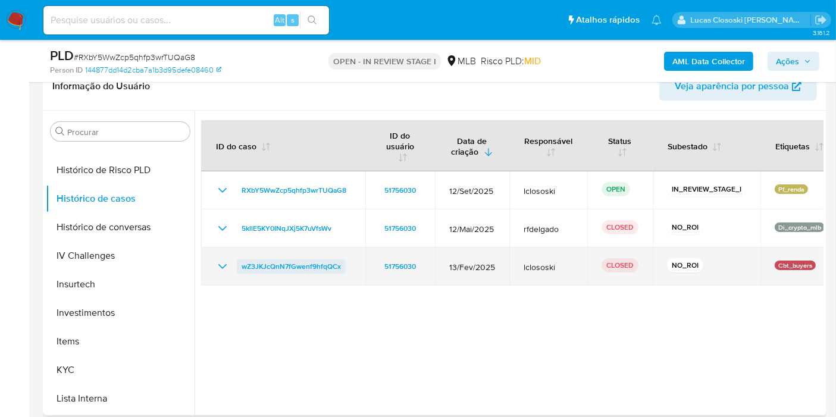
drag, startPoint x: 356, startPoint y: 268, endPoint x: 236, endPoint y: 267, distance: 120.2
click at [236, 267] on td "wZ3JKJcQnN7fGwenf9hfqQCx" at bounding box center [283, 267] width 164 height 38
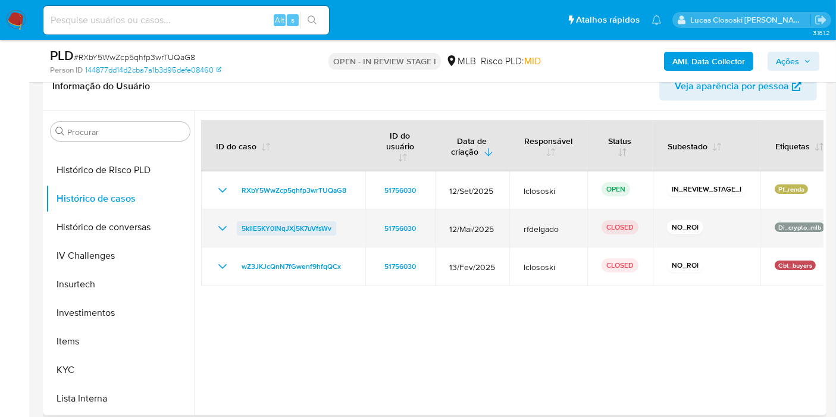
drag, startPoint x: 346, startPoint y: 228, endPoint x: 237, endPoint y: 230, distance: 108.9
click at [237, 230] on div "5kllE5KY0INqJXj5K7uVfsWv" at bounding box center [283, 228] width 136 height 14
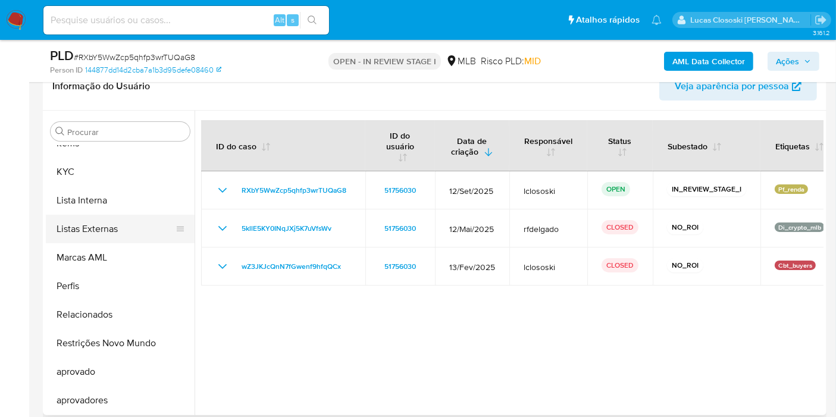
scroll to position [484, 0]
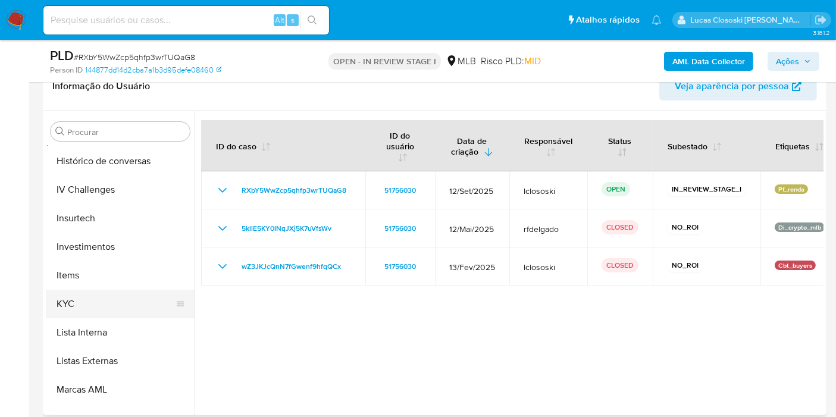
click at [90, 300] on button "KYC" at bounding box center [115, 304] width 139 height 29
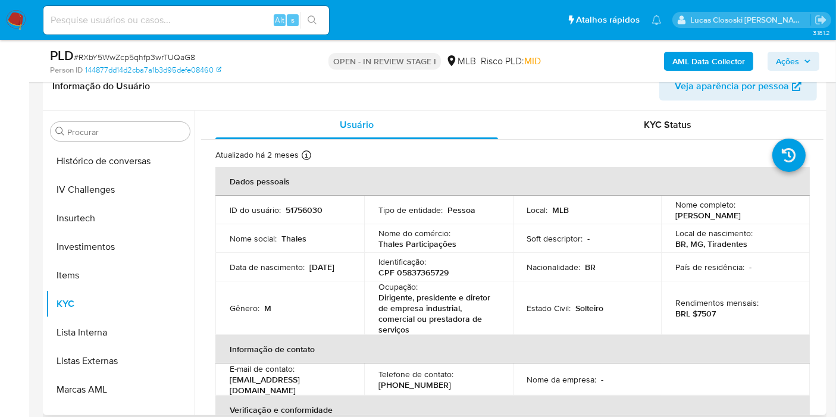
click at [402, 273] on p "CPF 05837365729" at bounding box center [413, 272] width 70 height 11
copy p "05837365729"
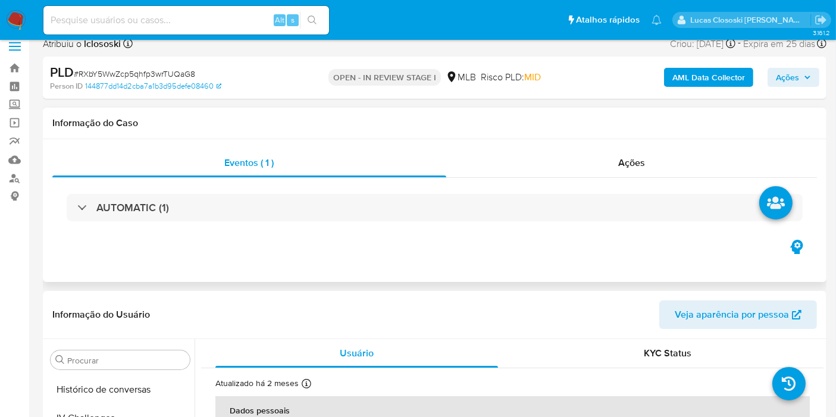
scroll to position [0, 0]
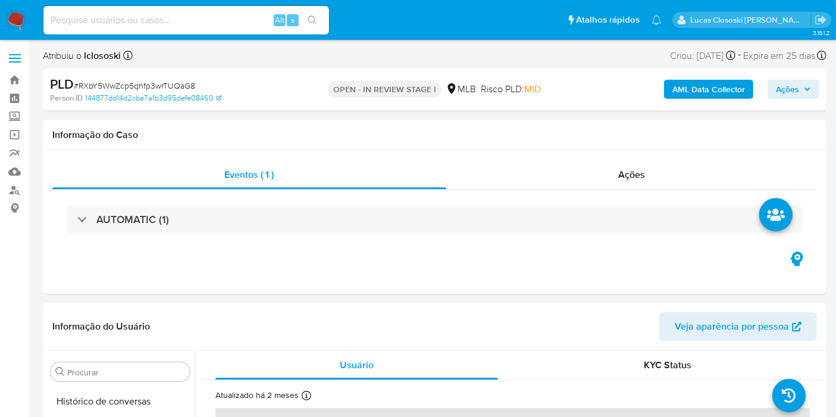
click at [709, 90] on b "AML Data Collector" at bounding box center [708, 89] width 73 height 19
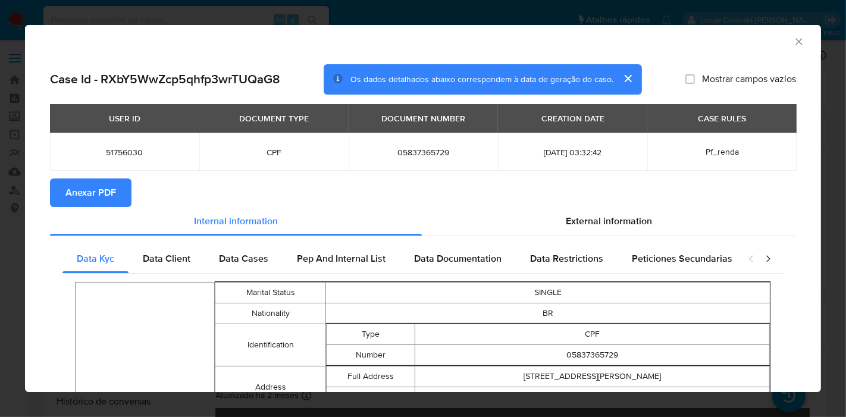
click at [84, 193] on span "Anexar PDF" at bounding box center [90, 193] width 51 height 26
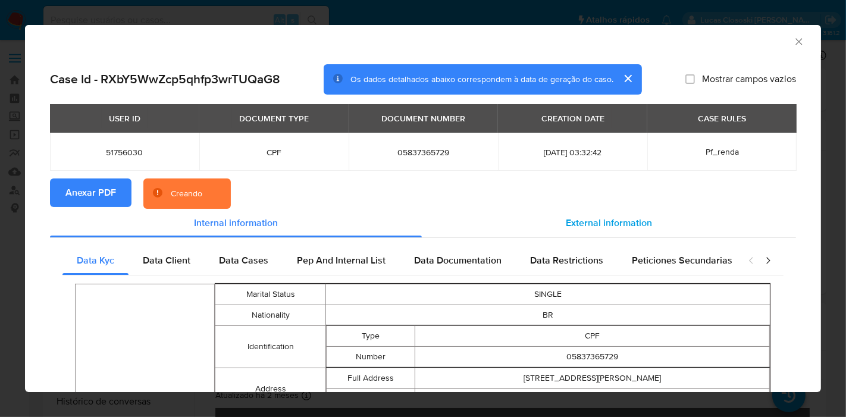
click at [583, 228] on span "External information" at bounding box center [609, 223] width 86 height 14
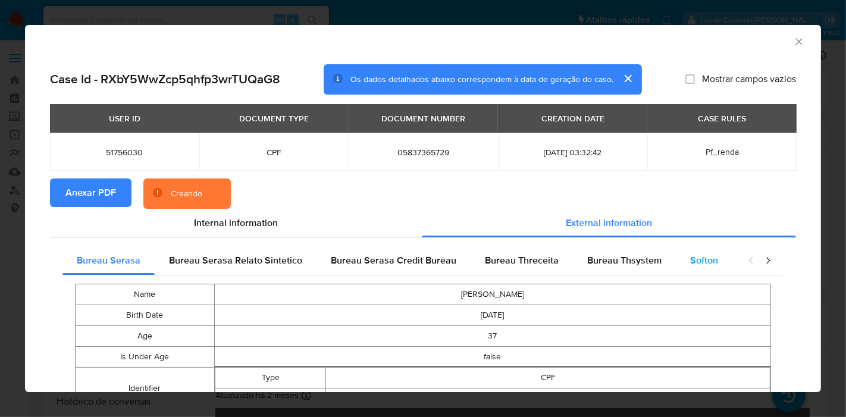
click at [683, 254] on div "Softon" at bounding box center [704, 260] width 57 height 29
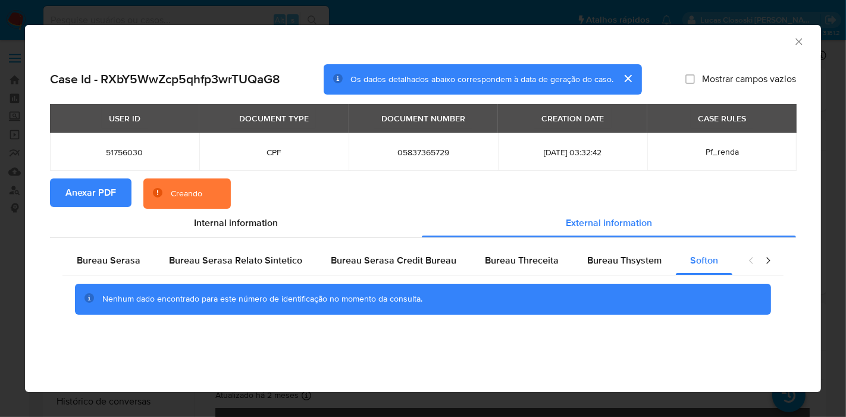
drag, startPoint x: 799, startPoint y: 45, endPoint x: 295, endPoint y: 211, distance: 530.1
click at [799, 44] on icon "Fechar a janela" at bounding box center [799, 42] width 12 height 12
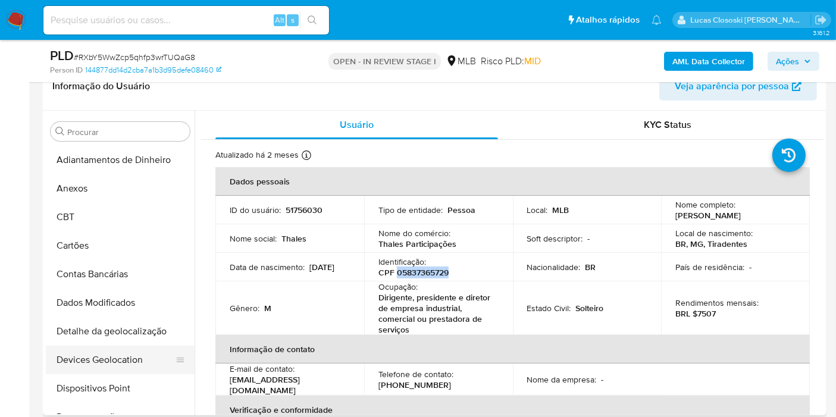
click at [110, 349] on button "Devices Geolocation" at bounding box center [115, 360] width 139 height 29
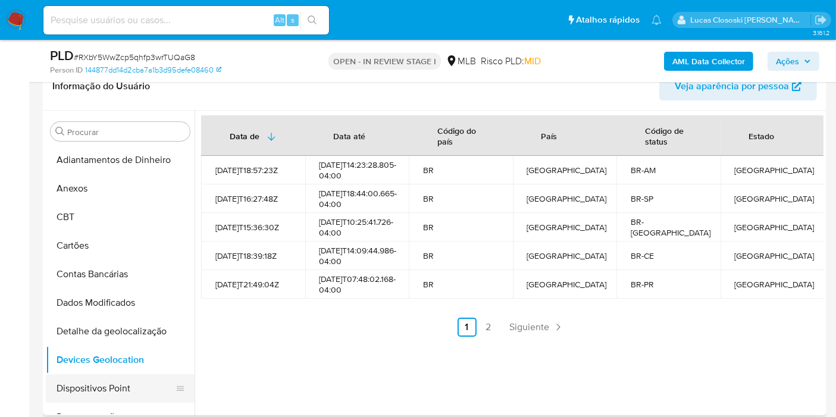
click at [111, 375] on button "Dispositivos Point" at bounding box center [115, 388] width 139 height 29
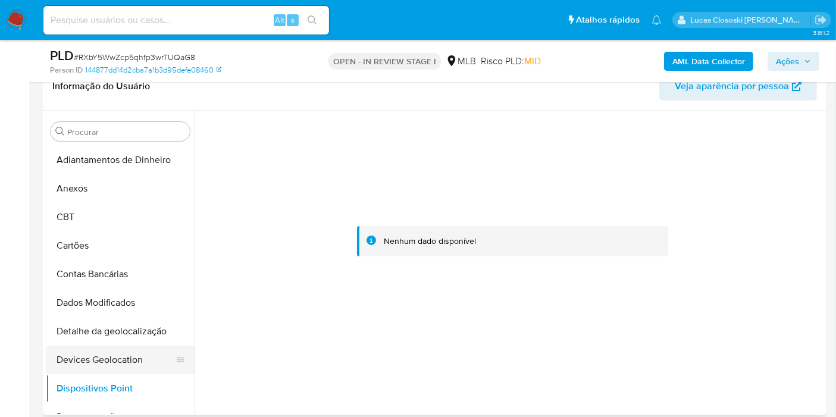
scroll to position [132, 0]
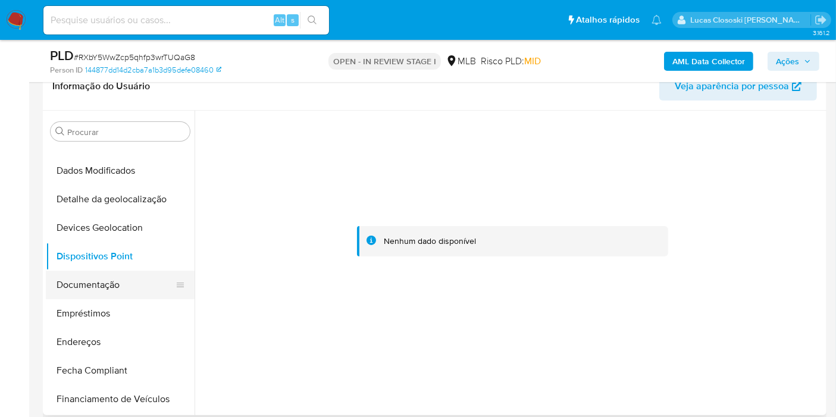
click at [99, 289] on button "Documentação" at bounding box center [115, 285] width 139 height 29
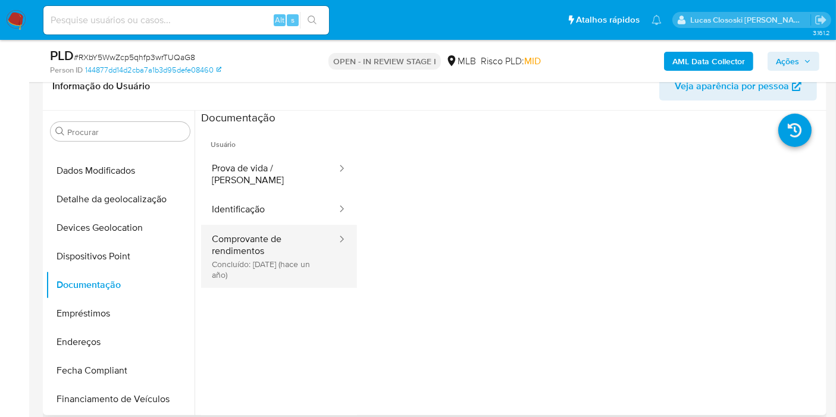
click at [228, 274] on button "Comprovante de rendimentos Concluído: 19/04/2024 (hace un año)" at bounding box center [269, 256] width 137 height 63
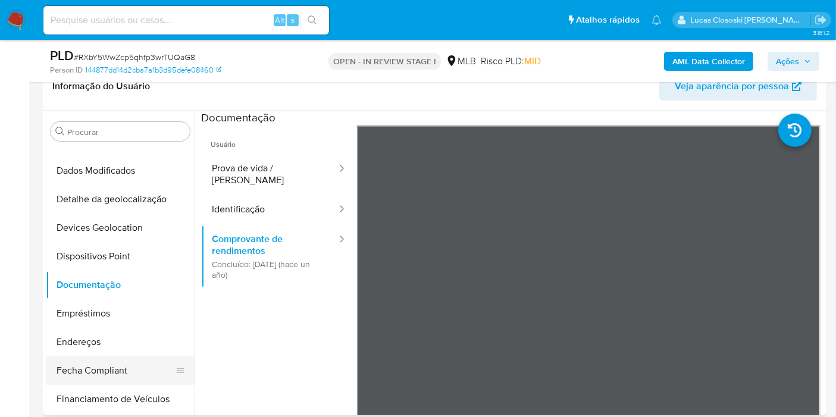
scroll to position [198, 0]
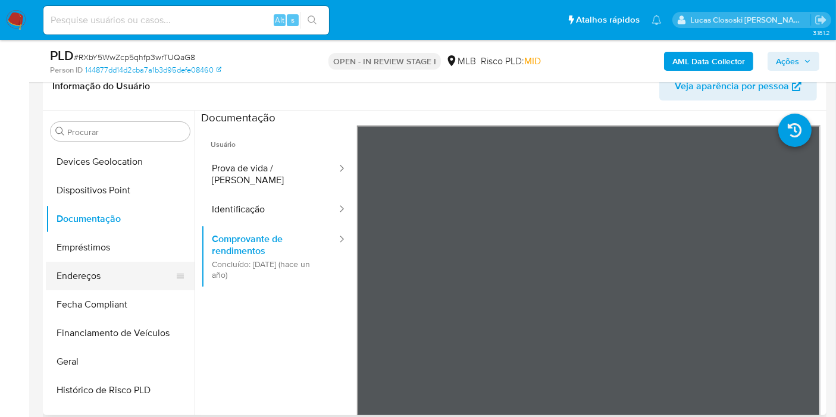
click at [88, 288] on button "Endereços" at bounding box center [115, 276] width 139 height 29
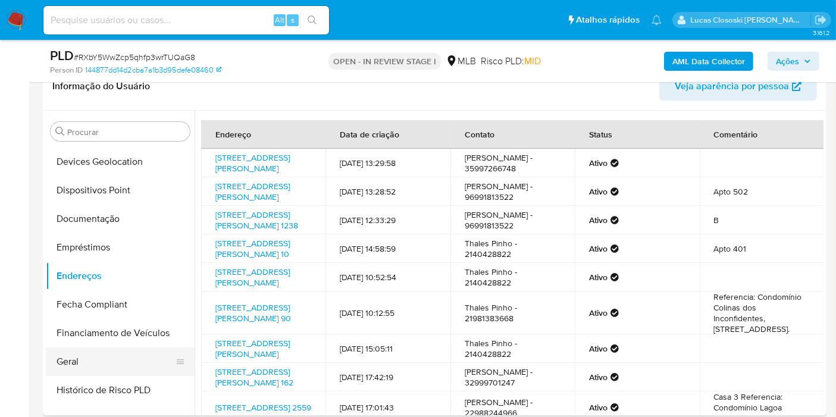
drag, startPoint x: 86, startPoint y: 352, endPoint x: 172, endPoint y: 217, distance: 159.5
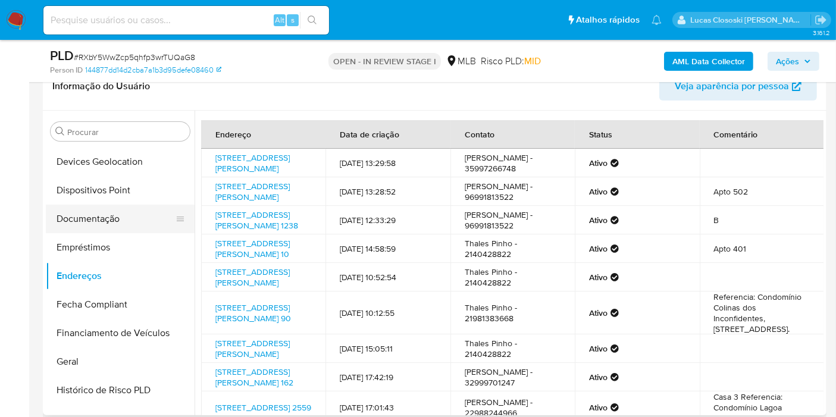
click at [86, 352] on button "Geral" at bounding box center [120, 362] width 149 height 29
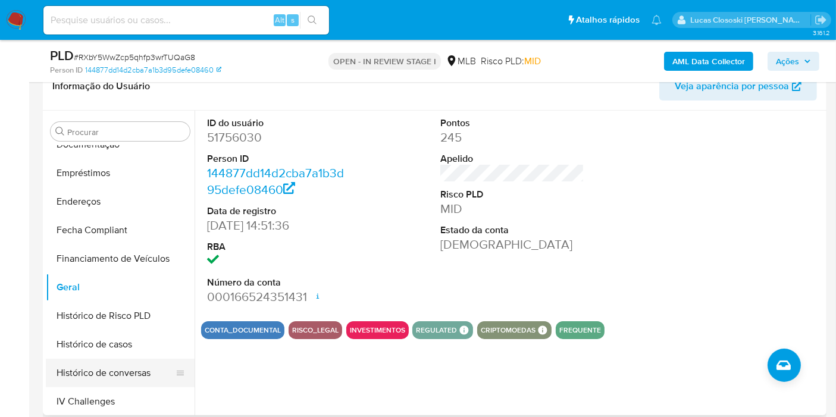
scroll to position [330, 0]
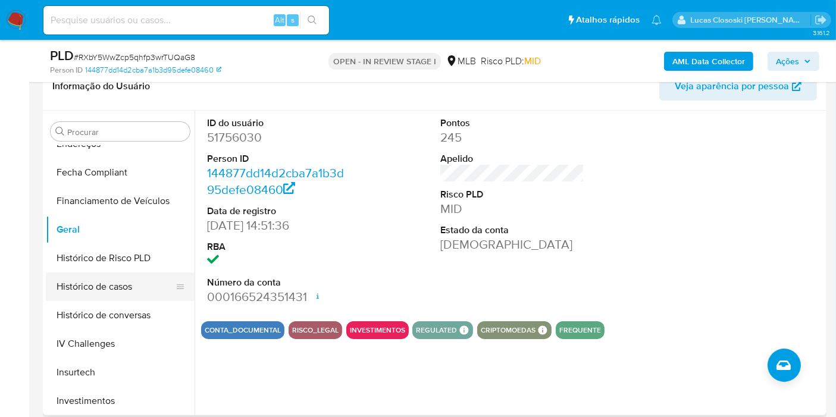
click at [111, 291] on button "Histórico de casos" at bounding box center [115, 287] width 139 height 29
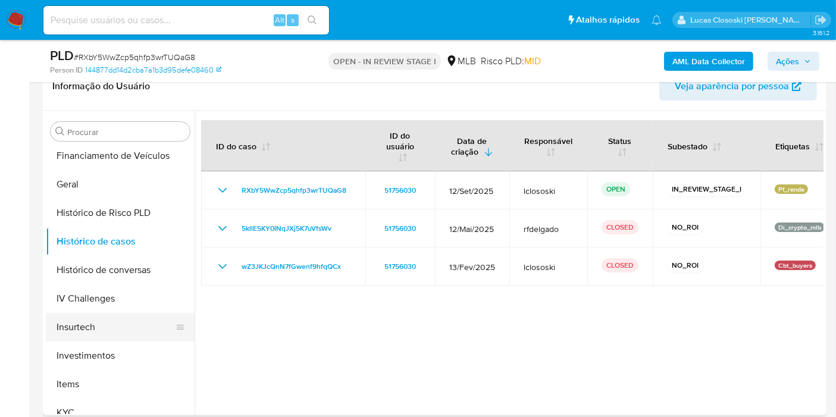
scroll to position [396, 0]
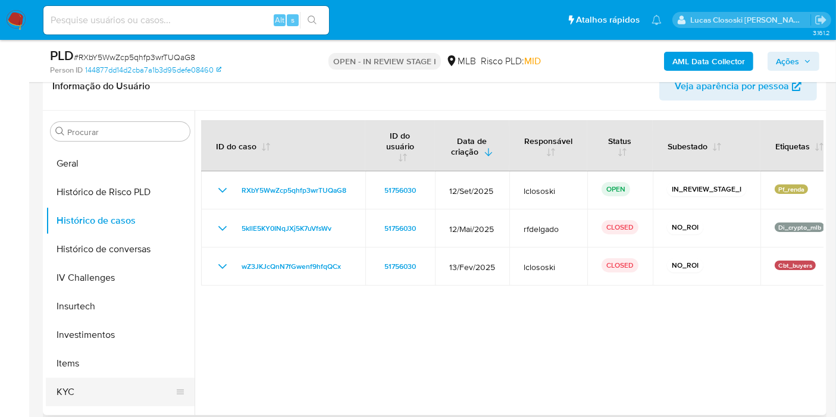
click at [70, 392] on button "KYC" at bounding box center [115, 392] width 139 height 29
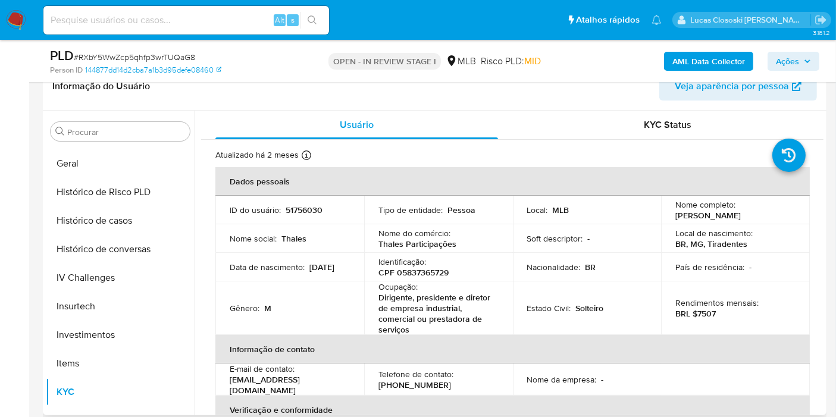
click at [353, 339] on th "Informação de contato" at bounding box center [512, 349] width 594 height 29
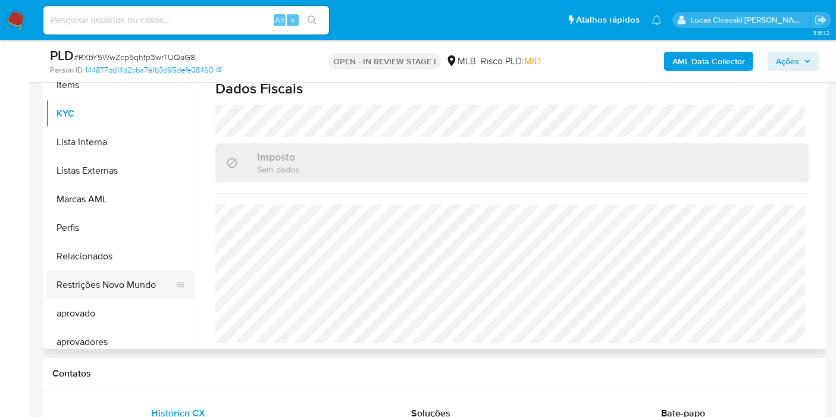
scroll to position [616, 0]
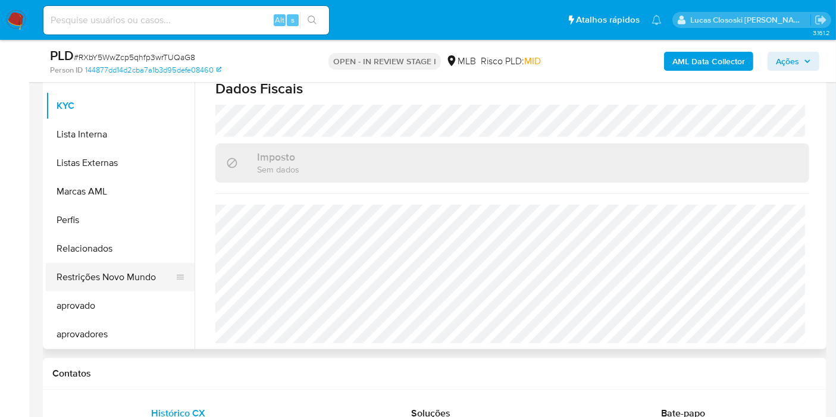
click at [110, 286] on button "Restrições Novo Mundo" at bounding box center [115, 277] width 139 height 29
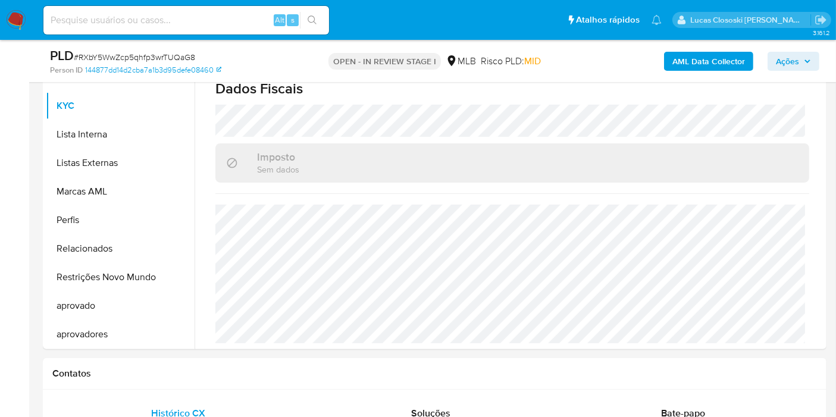
scroll to position [0, 0]
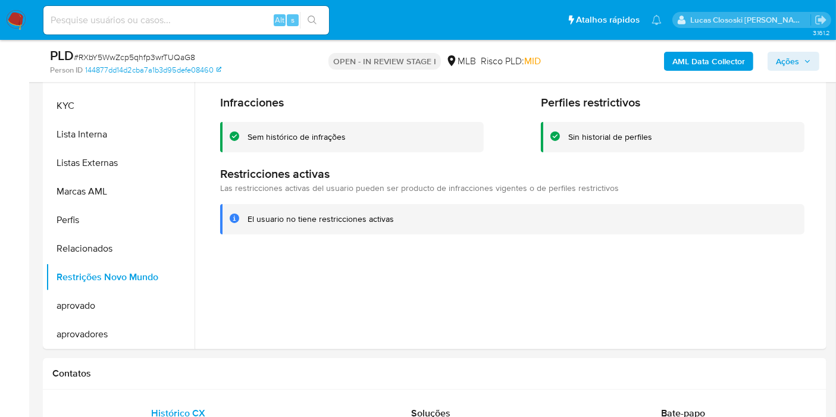
click at [133, 51] on span "# RXbY5WwZcp5qhfp3wrTUQaG8" at bounding box center [134, 57] width 121 height 12
click at [133, 54] on span "# RXbY5WwZcp5qhfp3wrTUQaG8" at bounding box center [134, 57] width 121 height 12
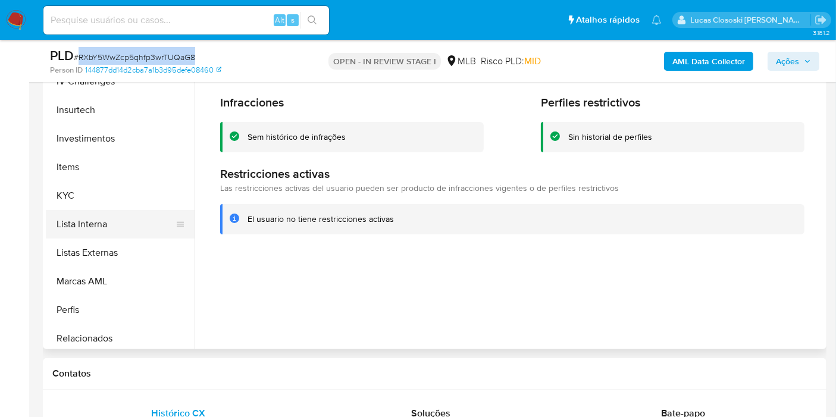
scroll to position [484, 0]
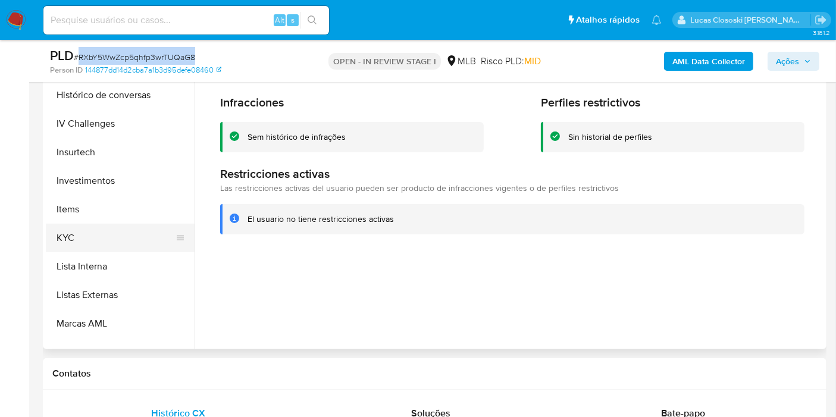
click at [67, 247] on button "KYC" at bounding box center [115, 238] width 139 height 29
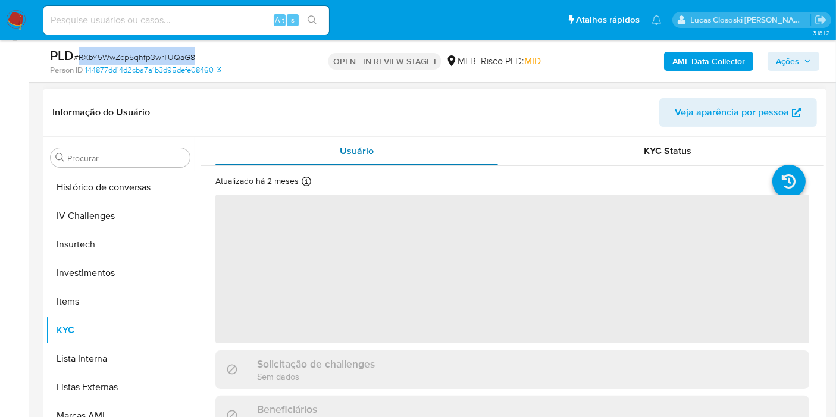
scroll to position [132, 0]
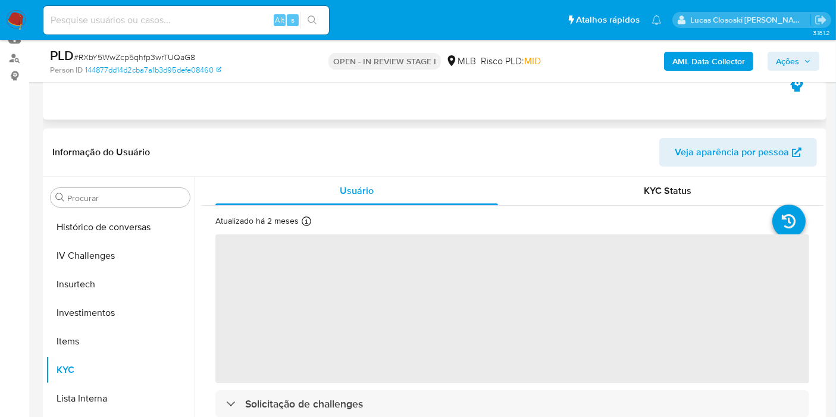
click at [349, 99] on div "Eventos ( 1 ) Ações AUTOMATIC (1)" at bounding box center [435, 48] width 784 height 143
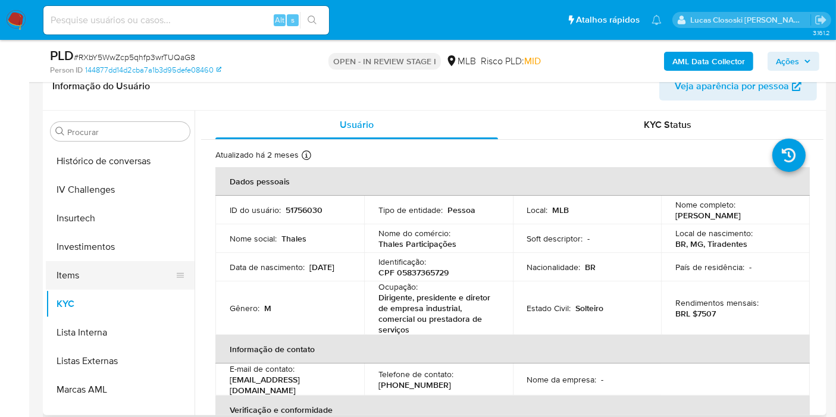
scroll to position [286, 0]
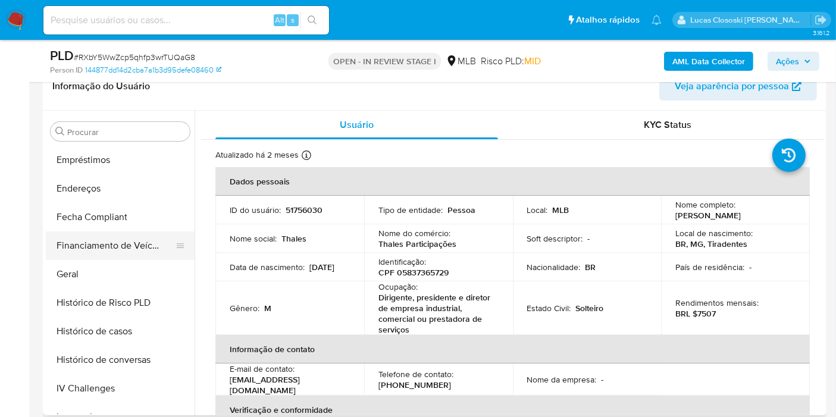
click at [96, 257] on button "Financiamento de Veículos" at bounding box center [115, 245] width 139 height 29
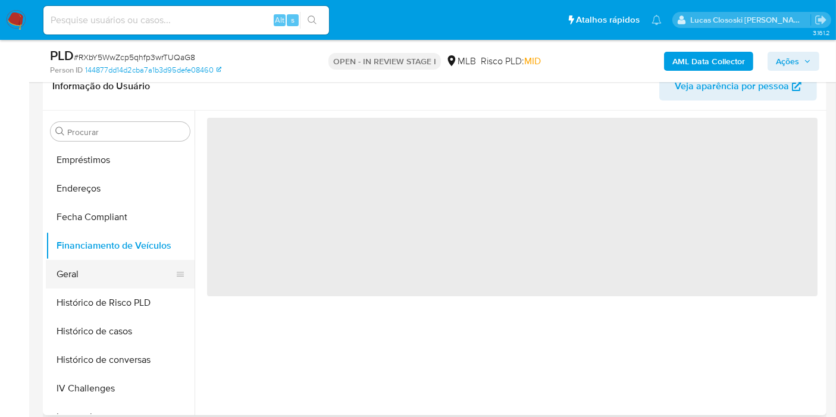
click at [96, 264] on button "Geral" at bounding box center [115, 274] width 139 height 29
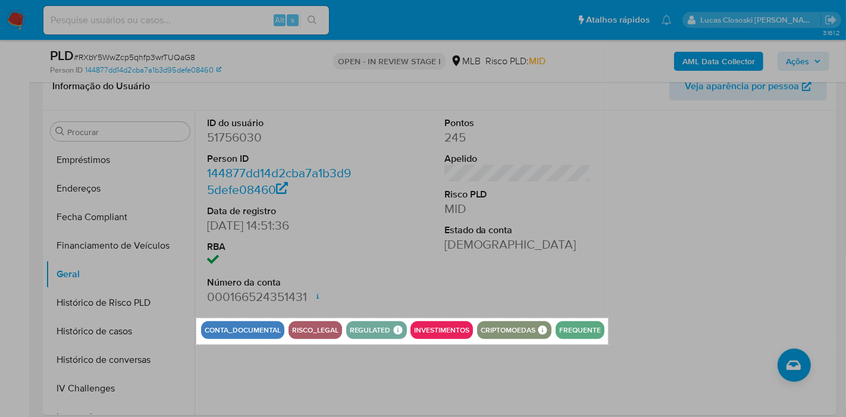
drag, startPoint x: 196, startPoint y: 318, endPoint x: 608, endPoint y: 345, distance: 412.6
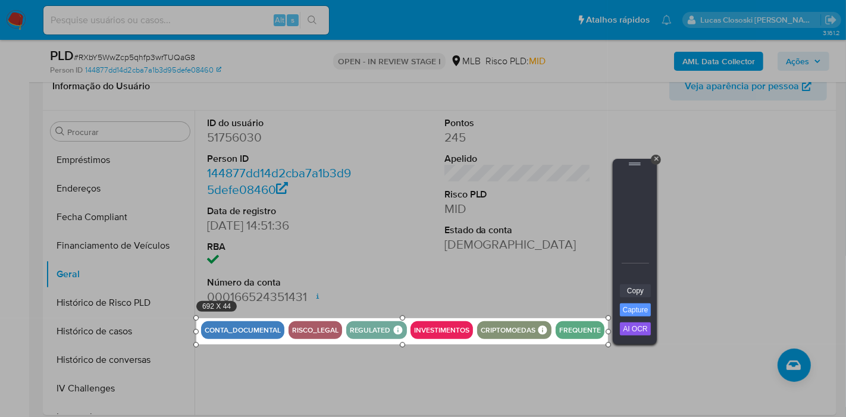
click at [621, 289] on link "Copy" at bounding box center [635, 290] width 31 height 13
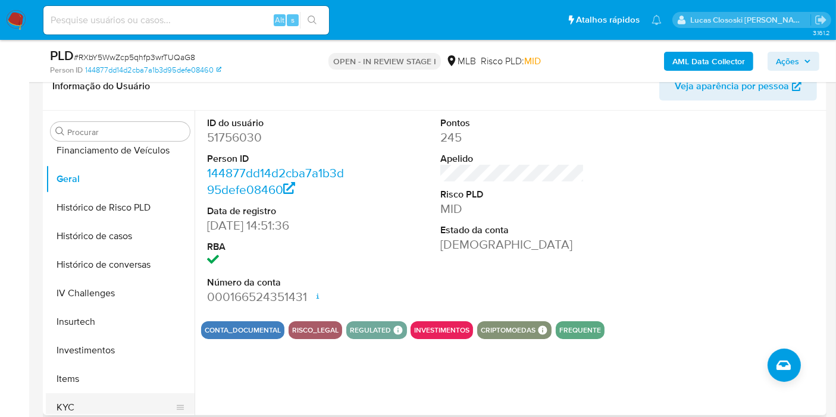
scroll to position [484, 0]
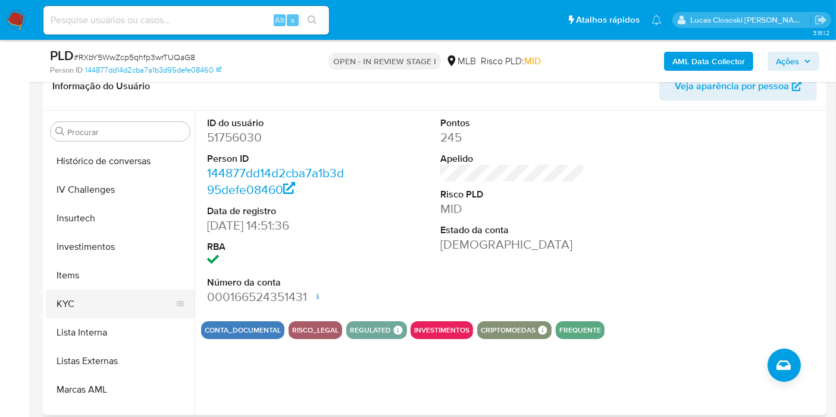
click at [83, 290] on button "KYC" at bounding box center [115, 304] width 139 height 29
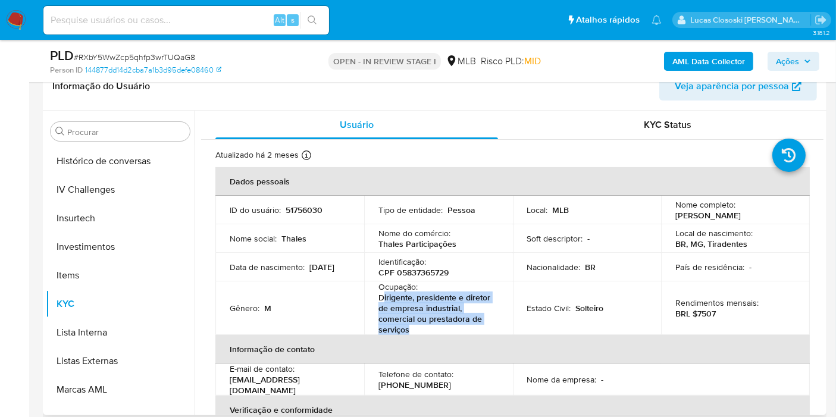
drag, startPoint x: 415, startPoint y: 330, endPoint x: 384, endPoint y: 298, distance: 44.6
click at [384, 298] on p "Dirigente, presidente e diretor de empresa industrial, comercial ou prestadora …" at bounding box center [435, 313] width 115 height 43
copy p "irigente, presidente e diretor de empresa industrial, comercial ou prestadora d…"
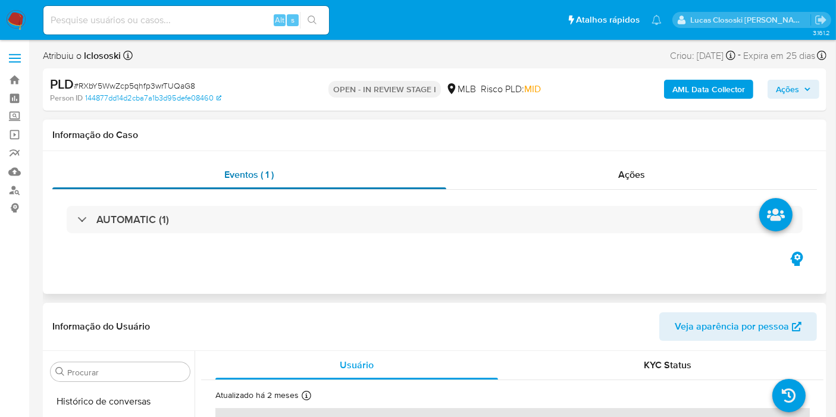
scroll to position [198, 0]
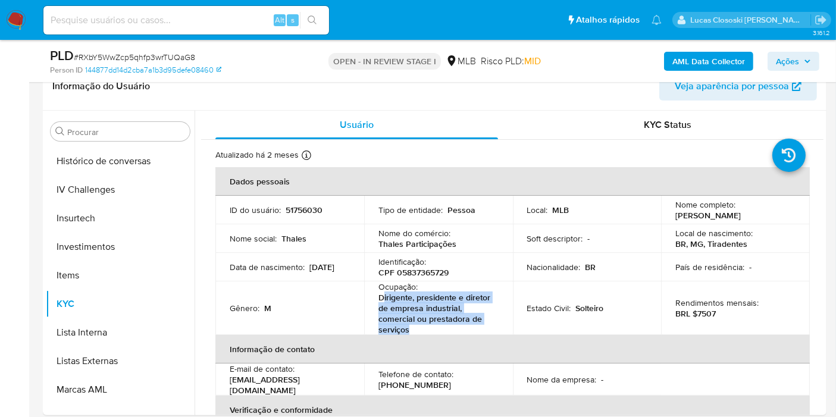
drag, startPoint x: 784, startPoint y: 65, endPoint x: 751, endPoint y: 72, distance: 33.5
click at [784, 65] on span "Ações" at bounding box center [787, 61] width 23 height 19
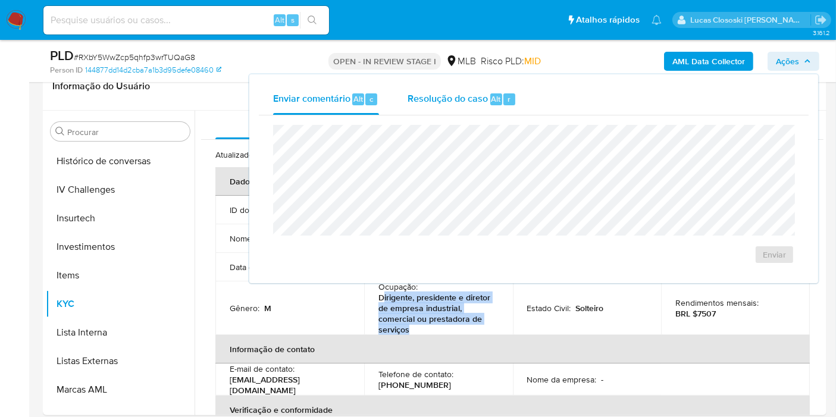
click at [461, 109] on div "Resolução do caso Alt r" at bounding box center [462, 99] width 109 height 31
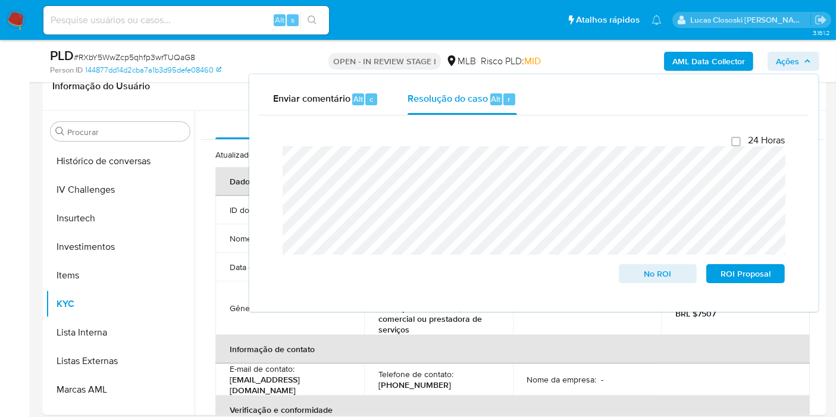
click at [810, 63] on icon "button" at bounding box center [807, 61] width 7 height 7
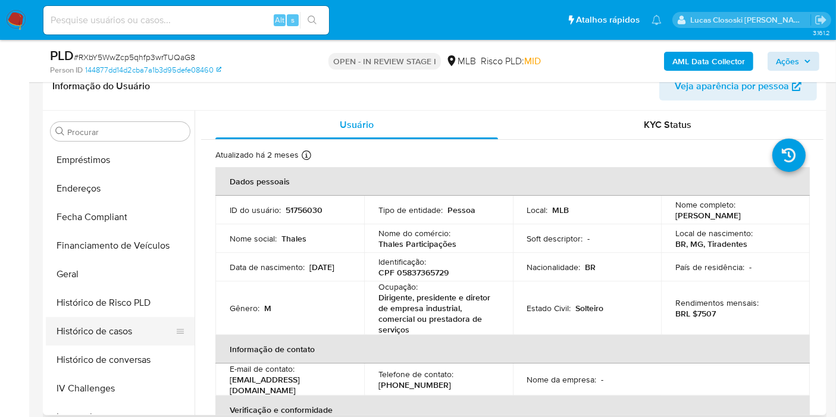
click at [107, 328] on button "Histórico de casos" at bounding box center [115, 331] width 139 height 29
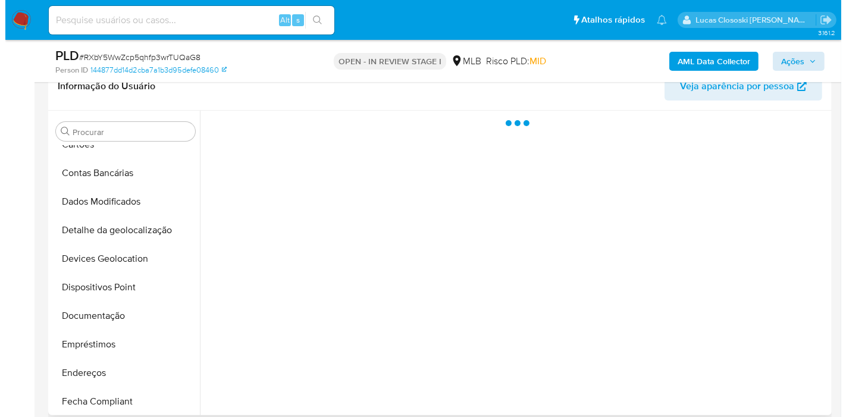
scroll to position [0, 0]
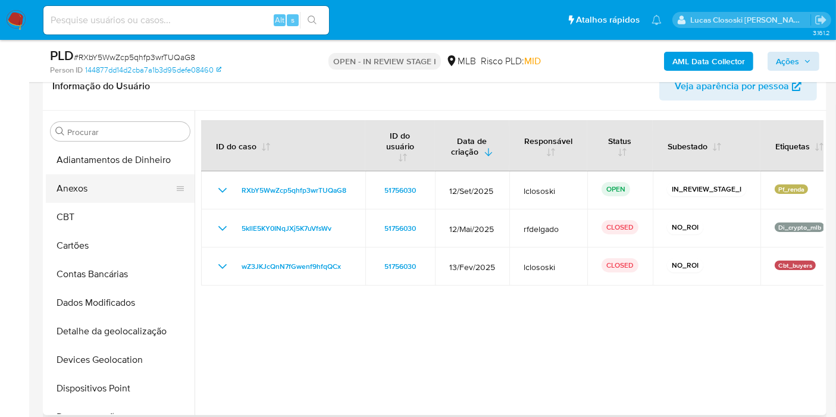
click at [155, 190] on button "Anexos" at bounding box center [115, 188] width 139 height 29
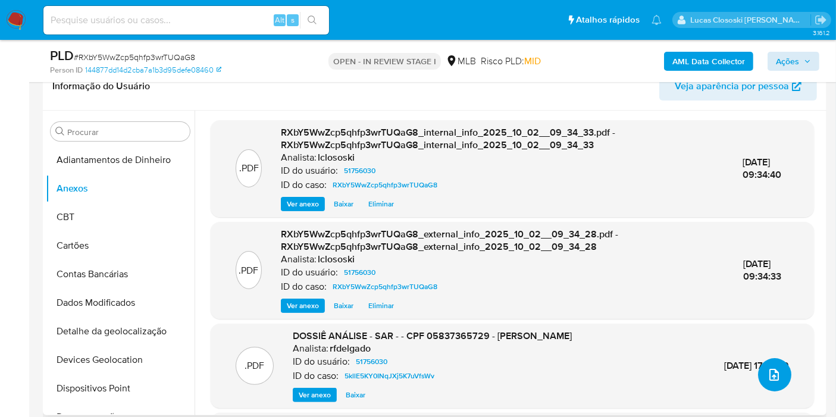
click at [781, 380] on button "upload-file" at bounding box center [774, 374] width 33 height 33
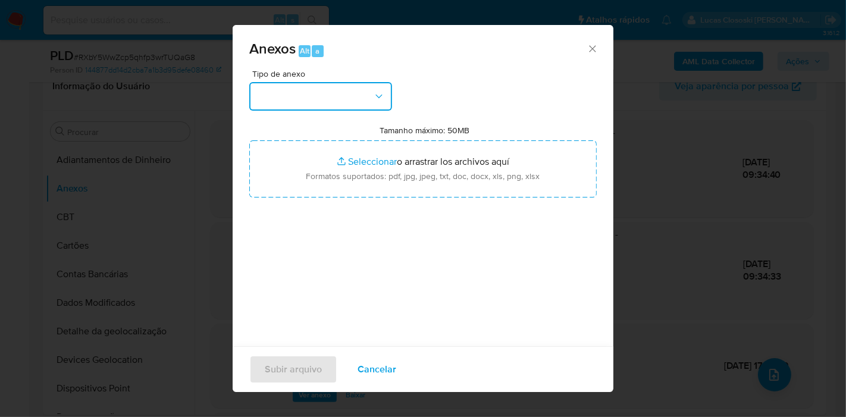
click at [342, 94] on button "button" at bounding box center [320, 96] width 143 height 29
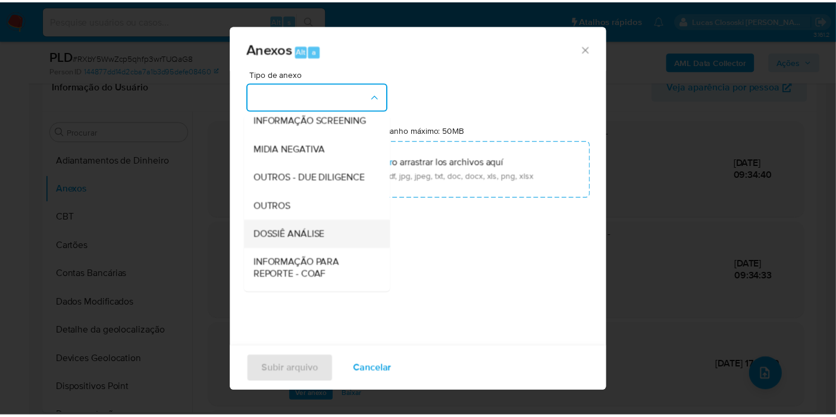
scroll to position [183, 0]
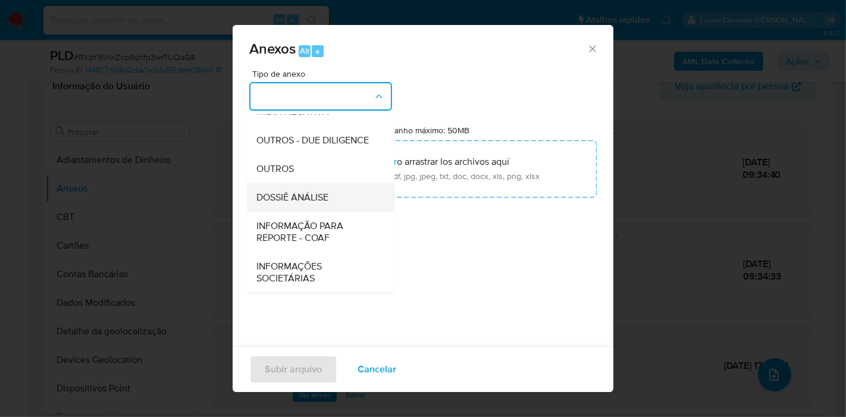
click at [309, 199] on span "DOSSIÊ ANÁLISE" at bounding box center [292, 198] width 72 height 12
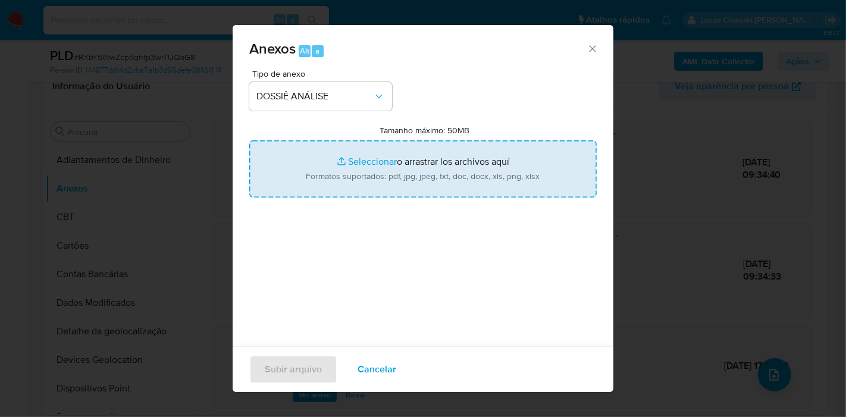
click at [320, 162] on input "Tamanho máximo: 50MB Seleccionar archivos" at bounding box center [423, 168] width 348 height 57
type input "C:\fakepath\Mulan 51756030_2025_10_02_07_40_38.xlsx"
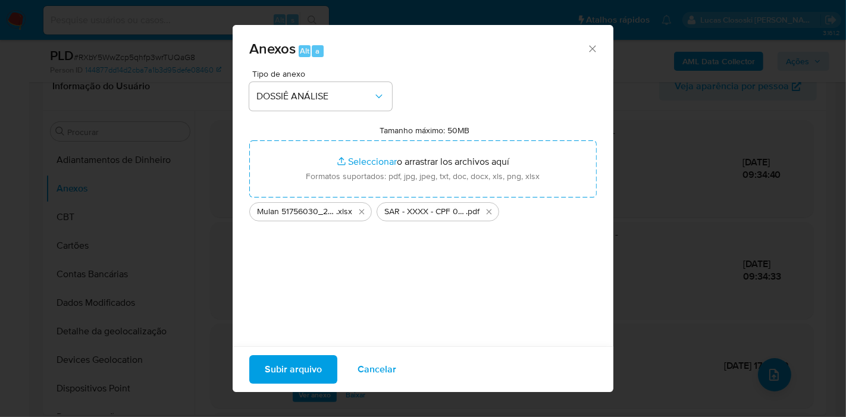
click at [275, 368] on span "Subir arquivo" at bounding box center [293, 369] width 57 height 26
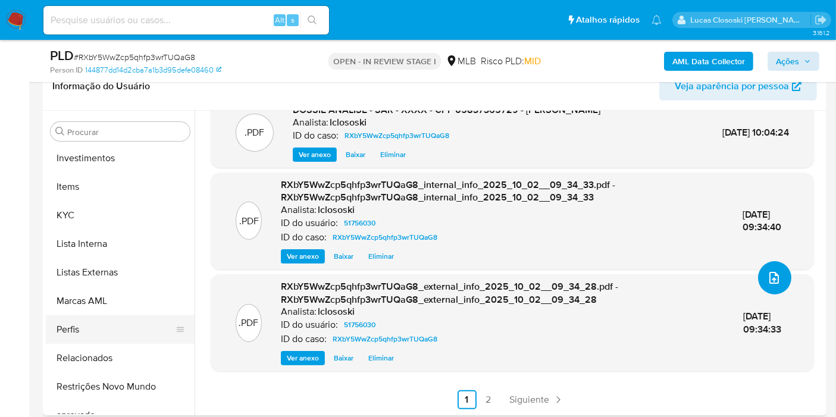
scroll to position [595, 0]
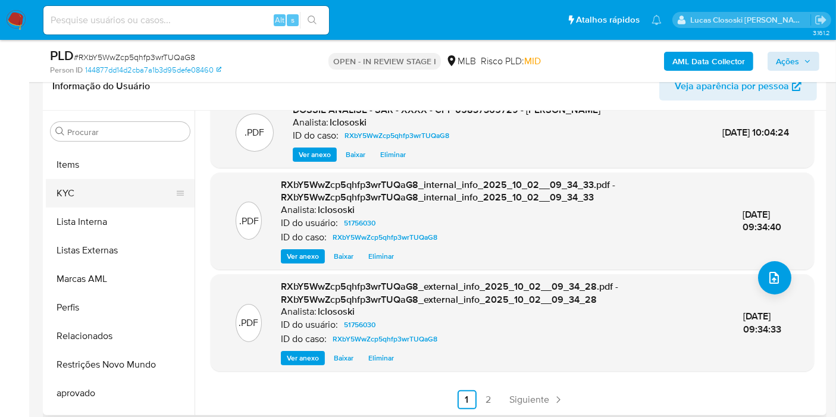
click at [92, 201] on button "KYC" at bounding box center [115, 193] width 139 height 29
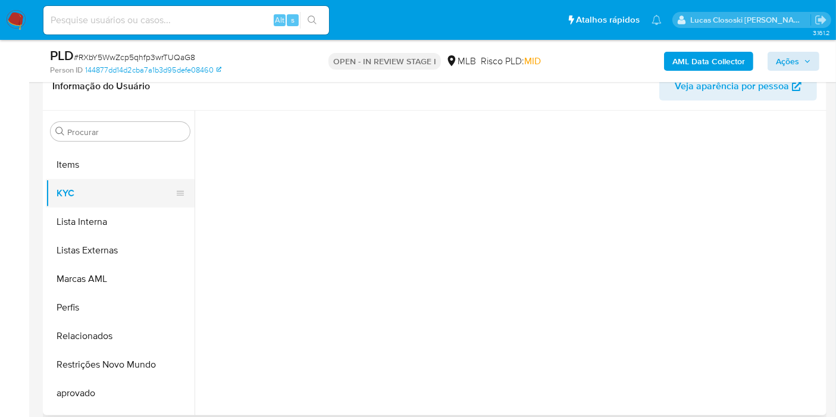
scroll to position [0, 0]
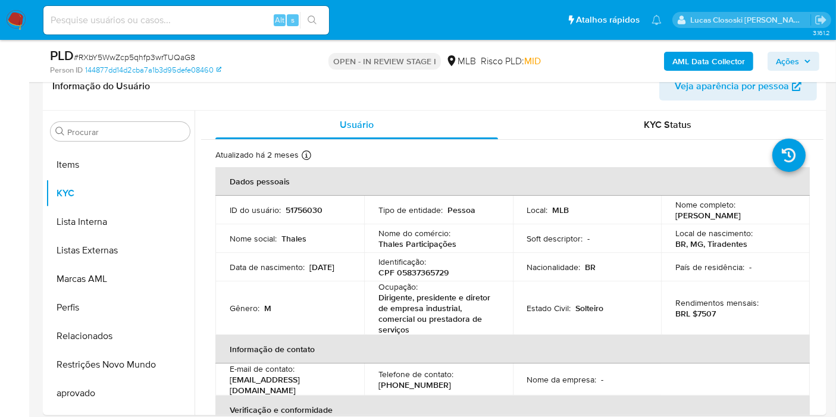
click at [793, 62] on span "Ações" at bounding box center [787, 61] width 23 height 19
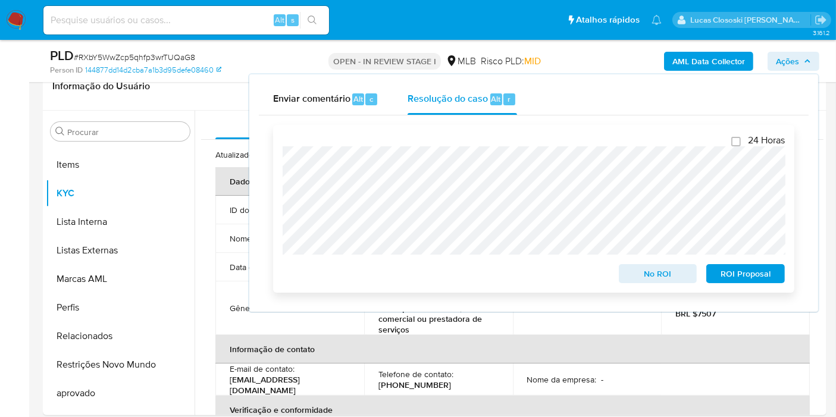
click at [751, 273] on span "ROI Proposal" at bounding box center [746, 273] width 62 height 17
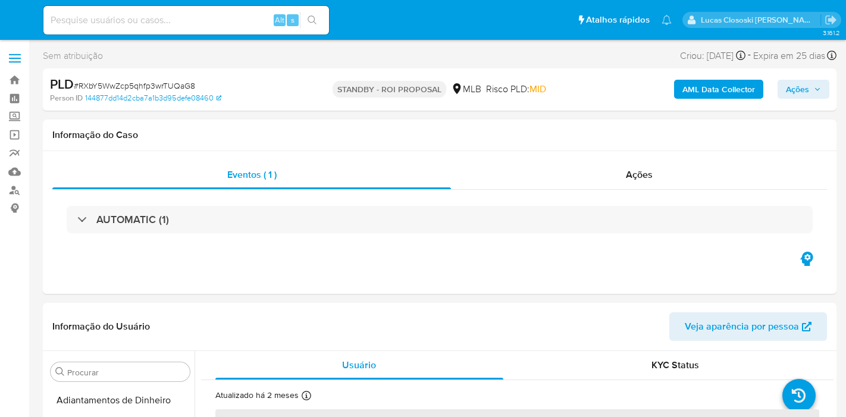
select select "10"
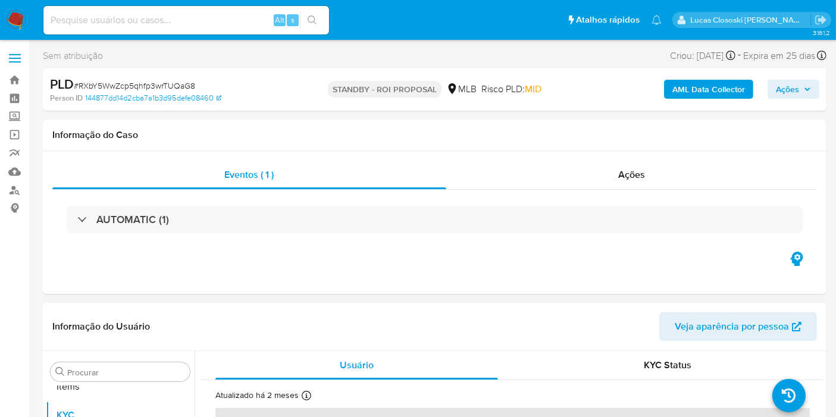
scroll to position [616, 0]
select select "10"
click at [25, 17] on img at bounding box center [16, 20] width 20 height 20
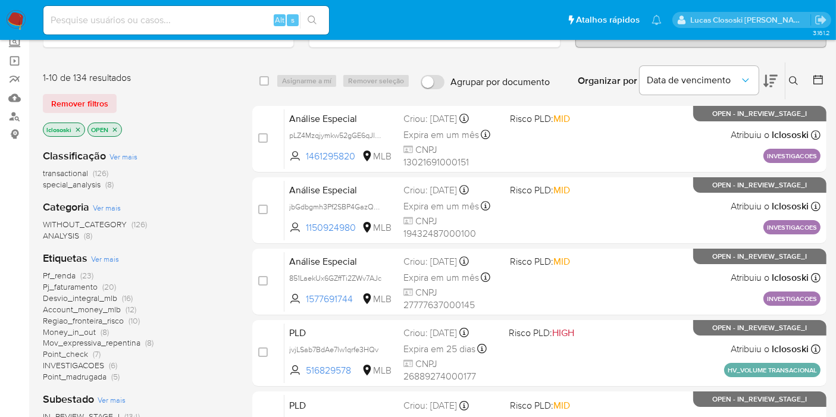
scroll to position [132, 0]
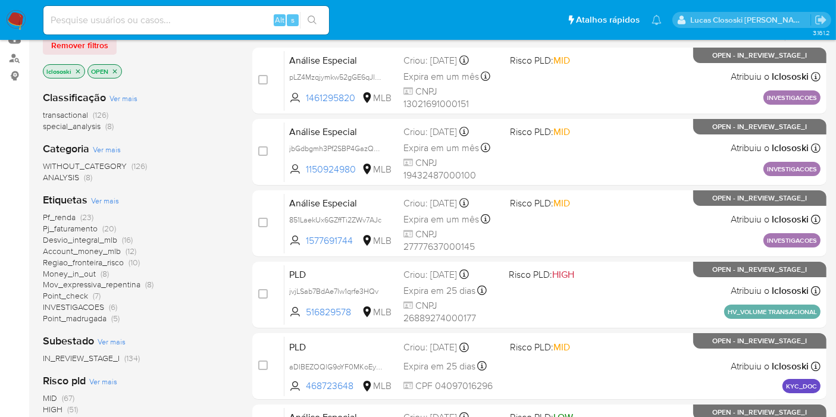
click at [60, 218] on span "Pf_renda" at bounding box center [59, 217] width 33 height 12
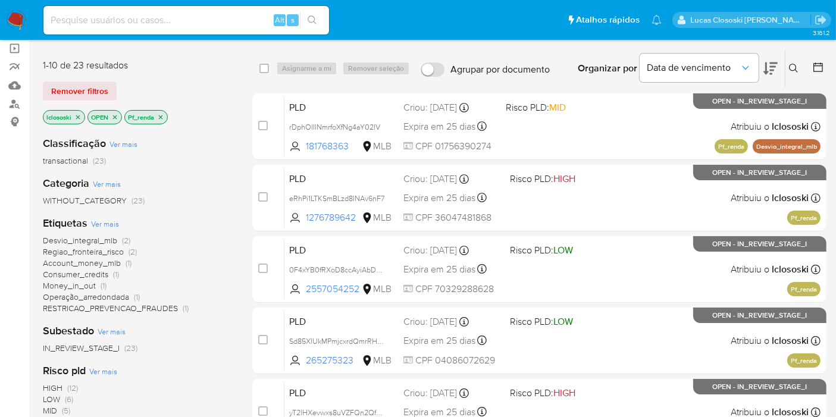
scroll to position [66, 0]
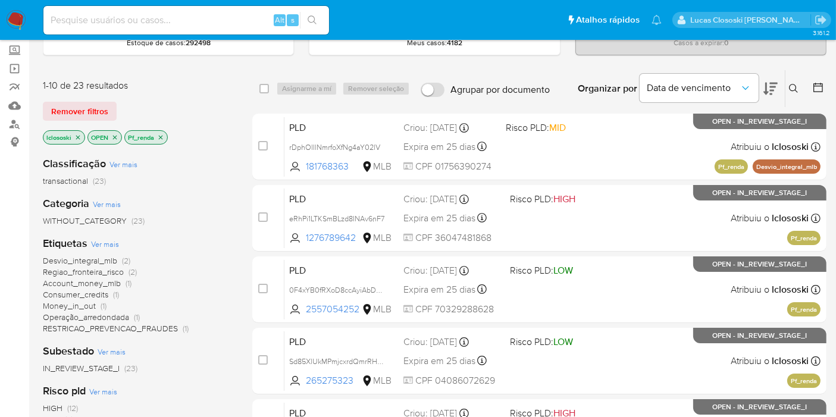
click at [777, 87] on icon at bounding box center [770, 89] width 14 height 14
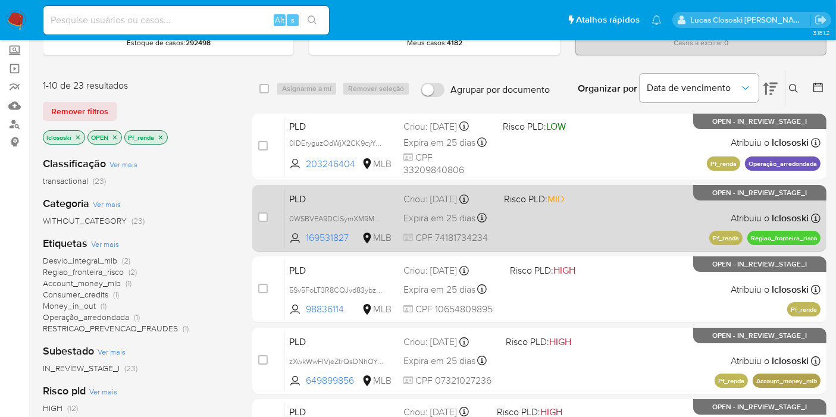
click at [555, 199] on span "MID" at bounding box center [555, 199] width 17 height 14
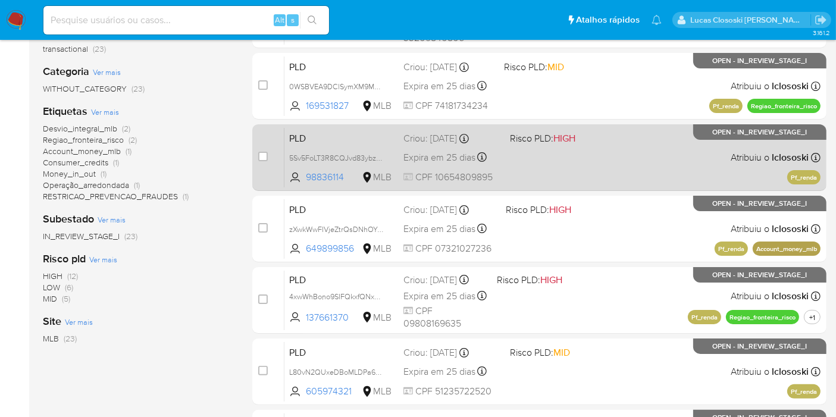
click at [629, 151] on div "PLD 5Sv5FoLT3R8CQJvd83ybzKIp 98836114 MLB Risco PLD: HIGH Criou: [DATE] Criou: …" at bounding box center [552, 157] width 536 height 60
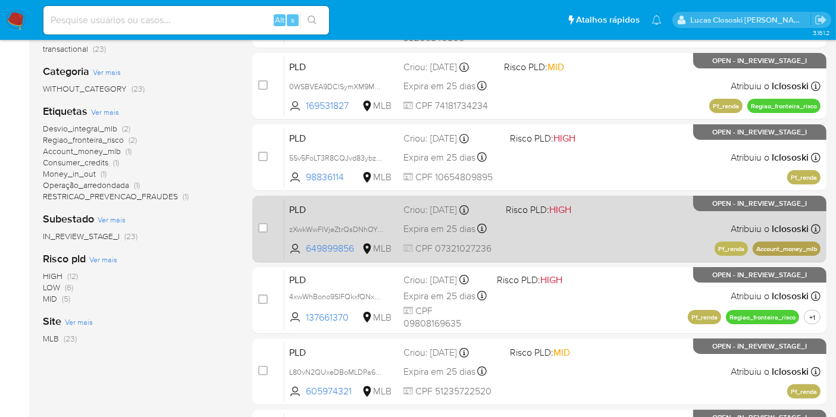
click at [611, 205] on div "PLD zXwkWwFIVjeZtrQsDNhOYfV6 649899856 MLB Risco PLD: HIGH Criou: [DATE] Criou:…" at bounding box center [552, 229] width 536 height 60
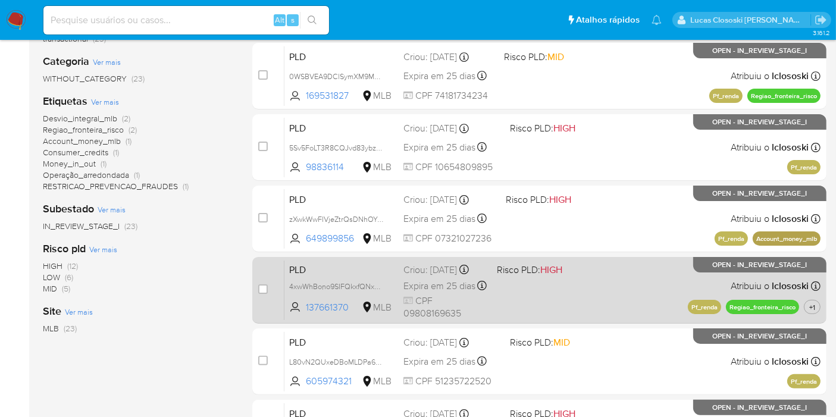
scroll to position [264, 0]
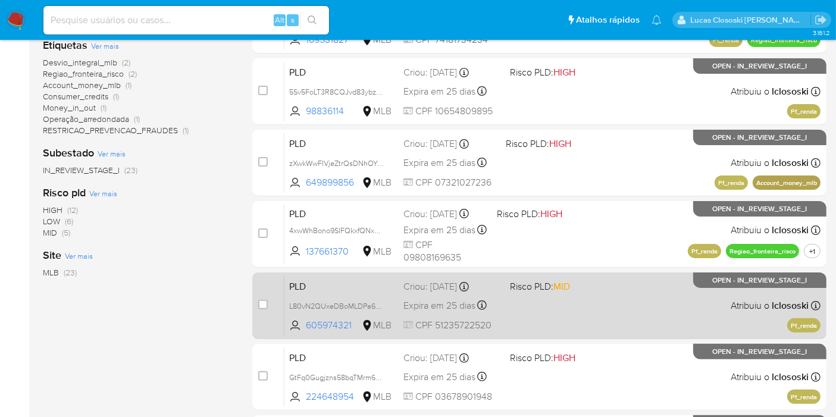
click at [647, 303] on div "PLD L80vN2QUxeDBoMLDPa67tvAS 605974321 MLB Risco PLD: MID Criou: [DATE] Criou: …" at bounding box center [552, 306] width 536 height 60
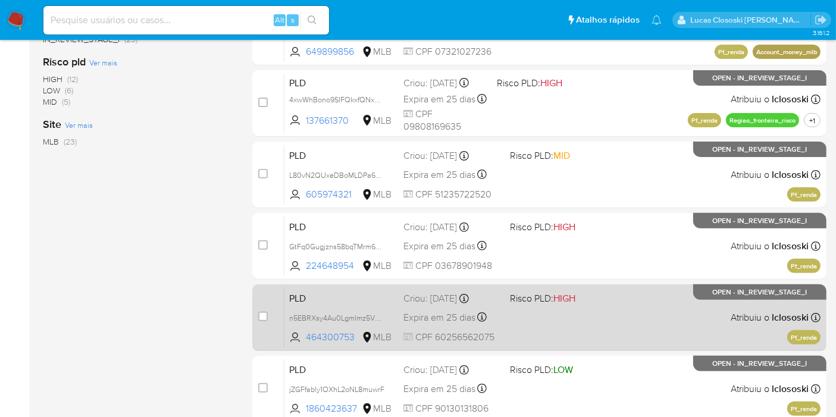
scroll to position [396, 0]
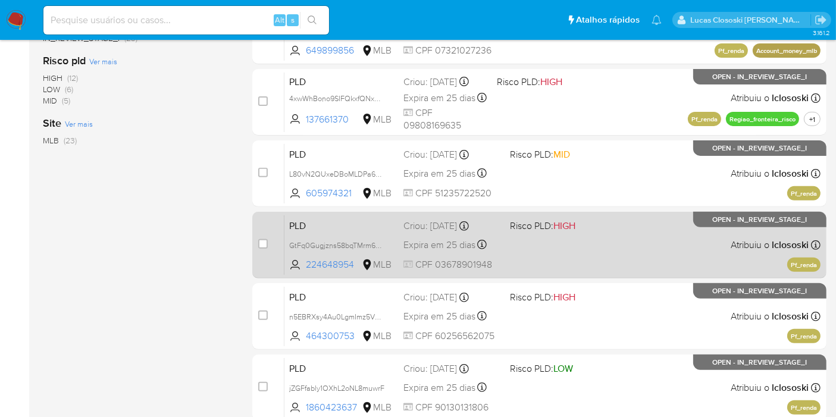
click at [560, 243] on span at bounding box center [558, 244] width 97 height 2
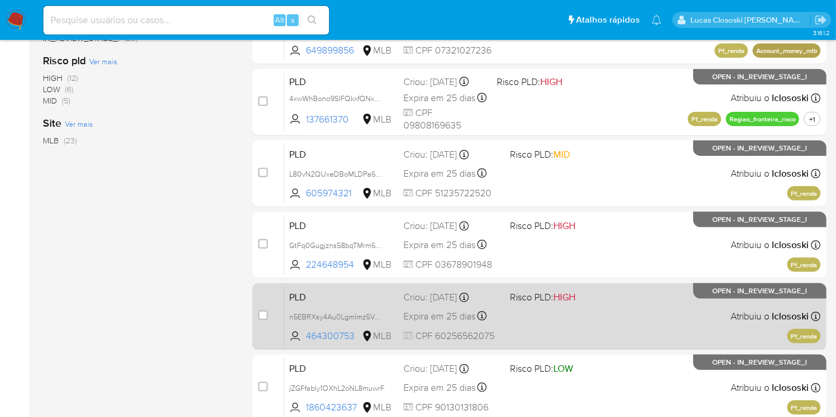
click at [598, 300] on span "Risco PLD: HIGH" at bounding box center [558, 296] width 97 height 15
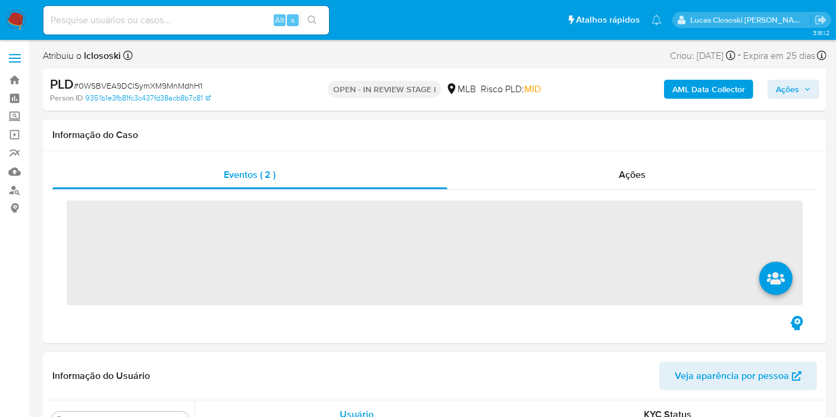
scroll to position [616, 0]
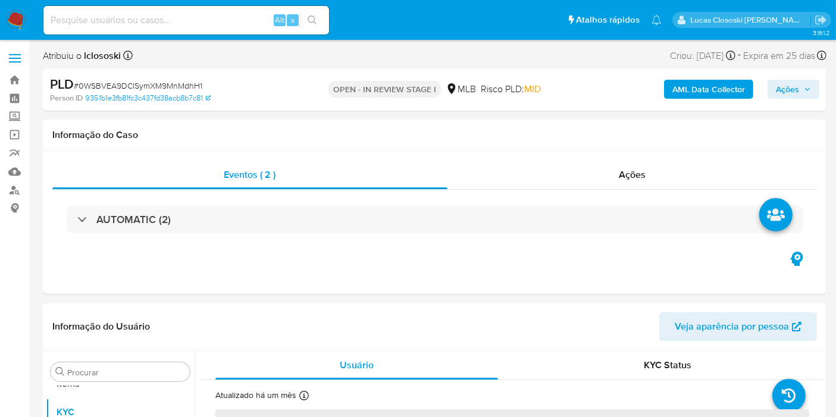
select select "10"
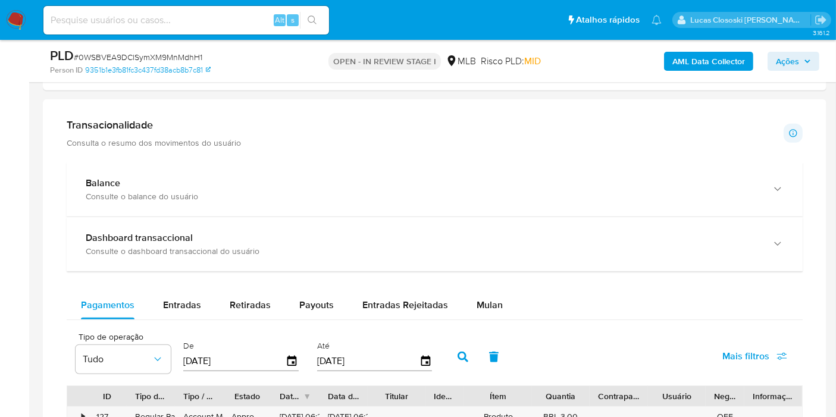
click at [481, 303] on span "Mulan" at bounding box center [490, 305] width 26 height 14
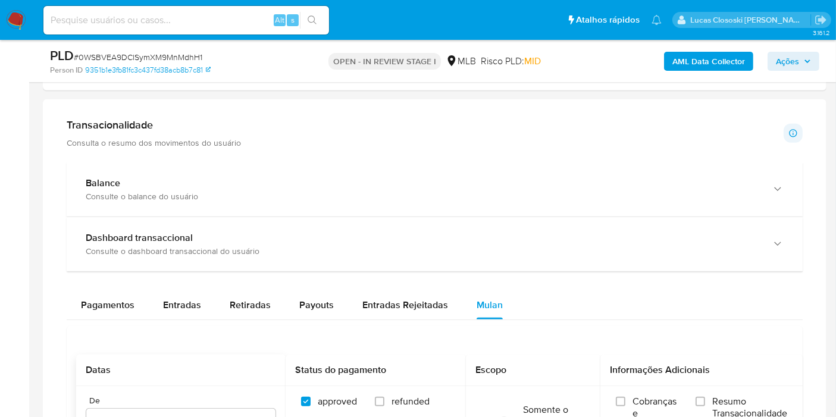
scroll to position [1057, 0]
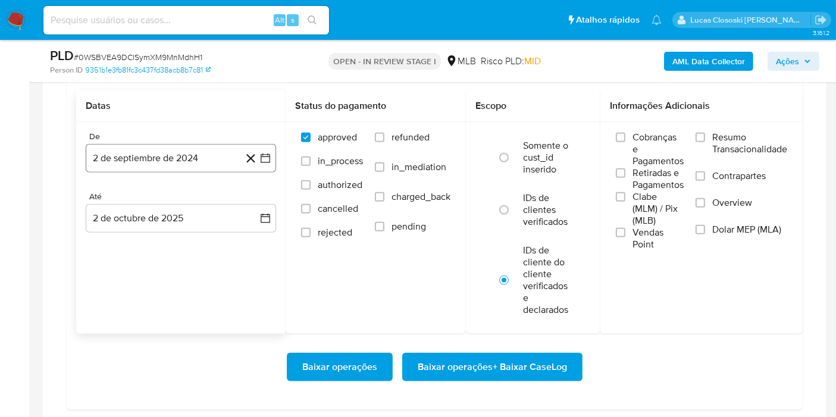
click at [273, 148] on button "2 de septiembre de 2024" at bounding box center [181, 158] width 190 height 29
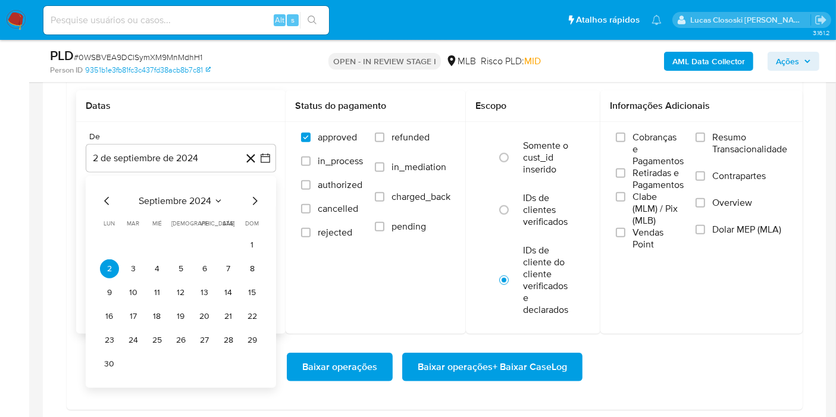
click at [201, 184] on div "septiembre 2024 septiembre 2024 lun lunes mar martes mié miércoles jue jueves v…" at bounding box center [181, 282] width 190 height 212
click at [199, 190] on div "septiembre 2024 septiembre 2024 lun lunes mar martes mié miércoles jue jueves v…" at bounding box center [181, 282] width 190 height 212
click at [198, 199] on span "septiembre 2024" at bounding box center [175, 201] width 73 height 12
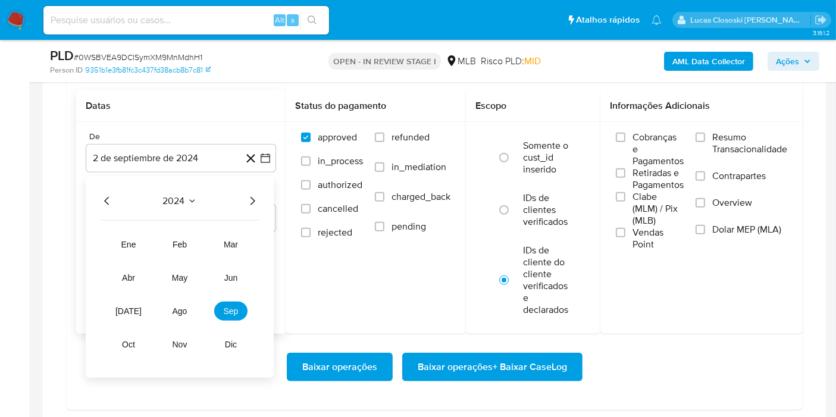
click at [261, 195] on div "2024 2024 ene feb mar abr may jun jul ago sep oct nov dic" at bounding box center [180, 277] width 188 height 202
click at [253, 196] on icon "Año siguiente" at bounding box center [252, 201] width 14 height 14
click at [186, 293] on tr "ene feb mar abr may jun jul ago sep oct nov dic" at bounding box center [180, 294] width 136 height 119
click at [180, 302] on button "ago" at bounding box center [179, 311] width 33 height 19
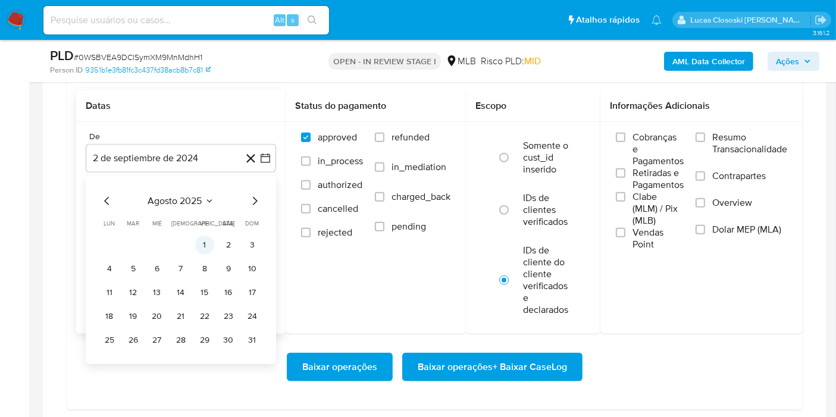
click at [206, 238] on button "1" at bounding box center [204, 245] width 19 height 19
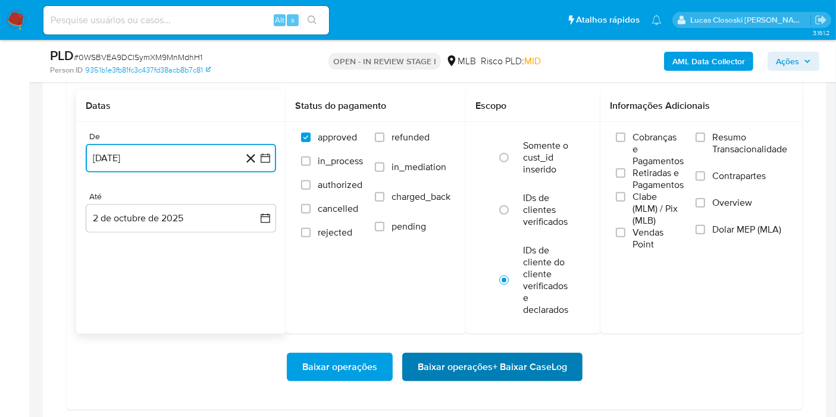
click at [519, 374] on span "Baixar operações + Baixar CaseLog" at bounding box center [492, 367] width 149 height 26
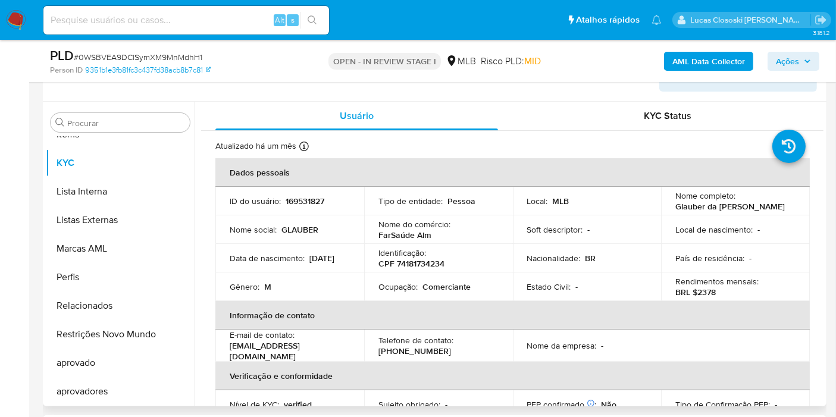
scroll to position [198, 0]
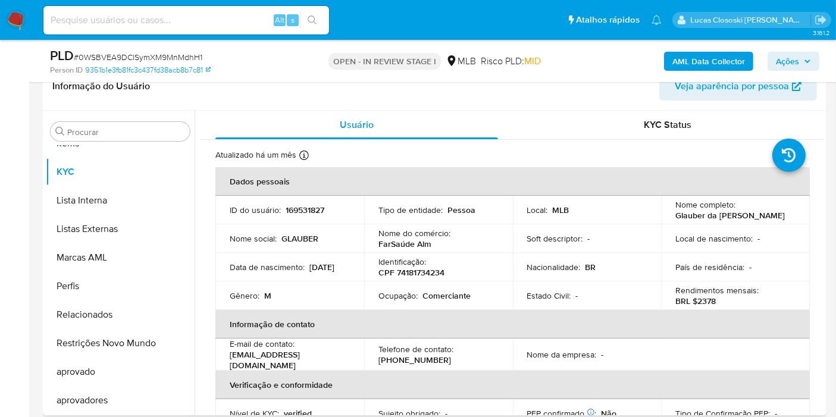
click at [420, 268] on p "CPF 74181734234" at bounding box center [411, 272] width 66 height 11
copy p "74181734234"
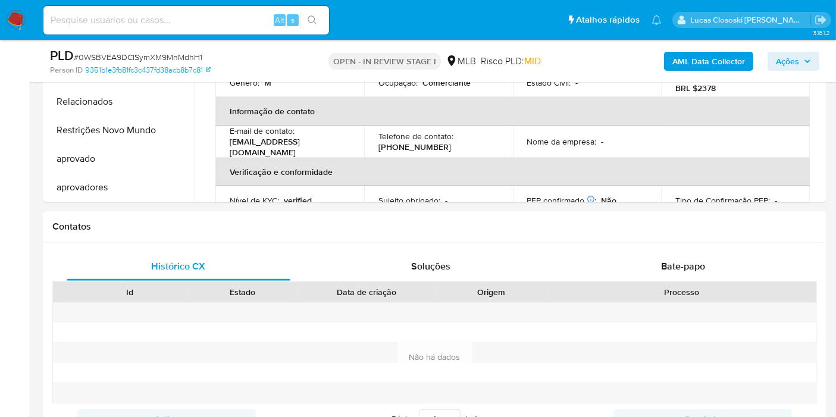
scroll to position [396, 0]
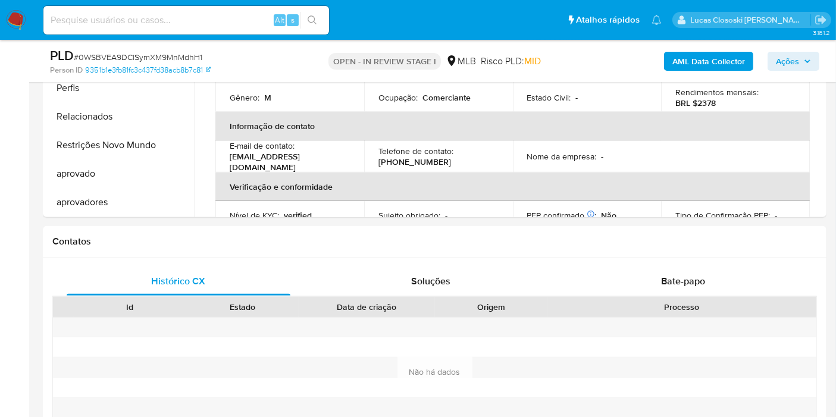
click at [190, 51] on div "PLD # 0WSBVEA9DClSymXM9MnMdhH1" at bounding box center [176, 56] width 252 height 18
copy span "0WSBVEA9DClSymXM9MnMdhH1"
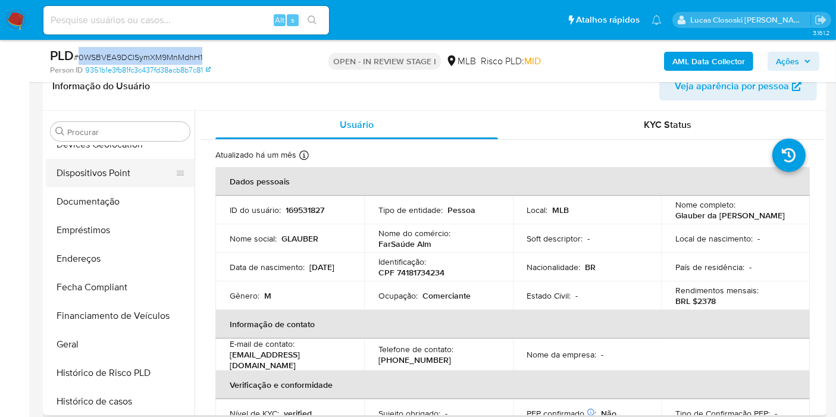
scroll to position [154, 0]
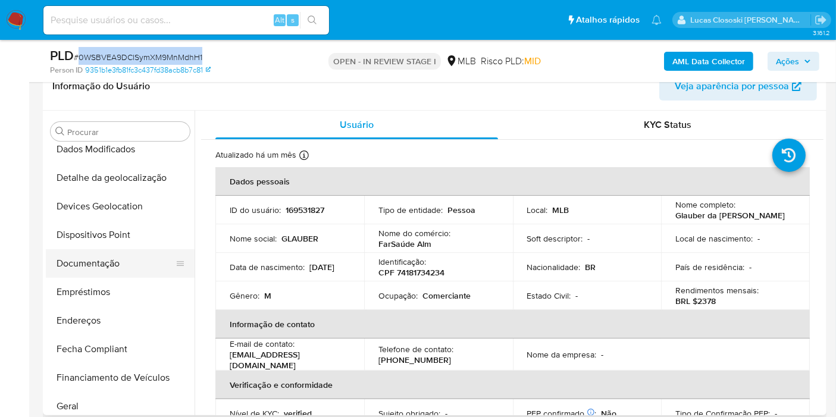
click at [95, 253] on button "Documentação" at bounding box center [115, 263] width 139 height 29
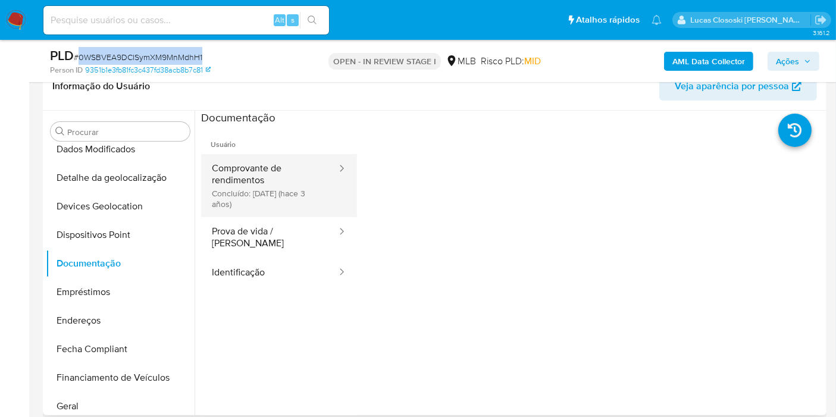
click at [267, 189] on button "Comprovante de rendimentos Concluído: 22/06/2022 (hace 3 años)" at bounding box center [269, 185] width 137 height 63
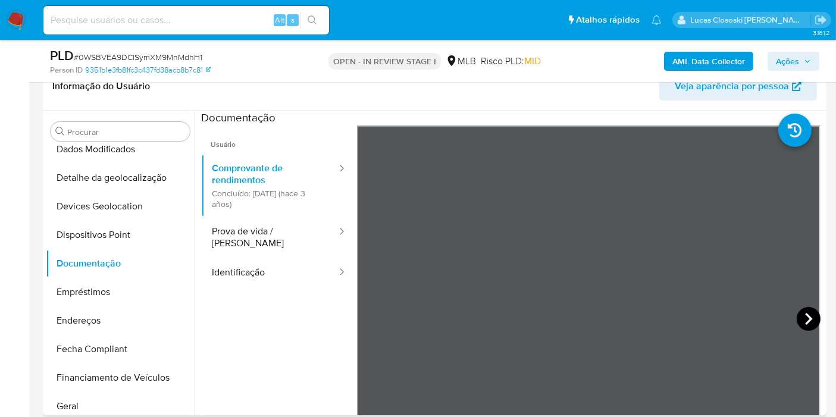
click at [798, 322] on icon at bounding box center [809, 319] width 24 height 24
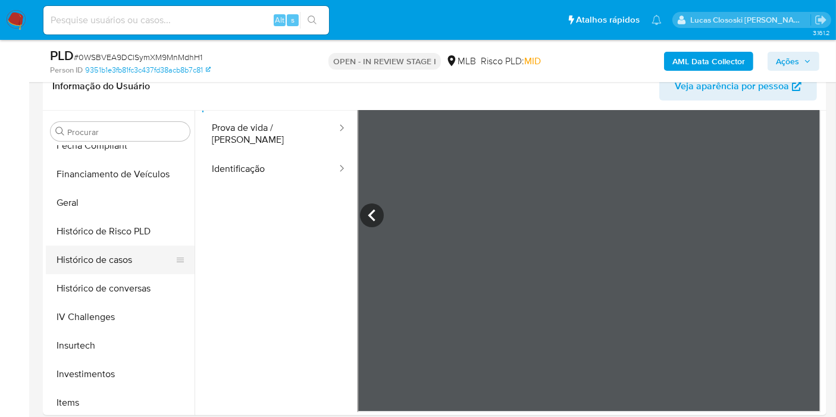
scroll to position [286, 0]
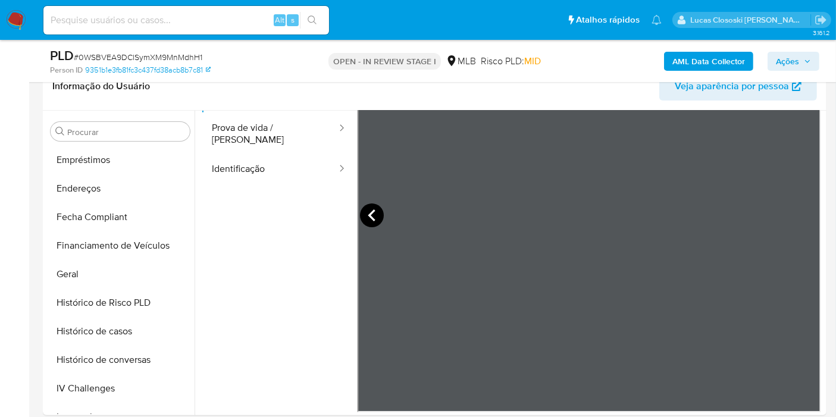
click at [374, 215] on icon at bounding box center [372, 216] width 24 height 24
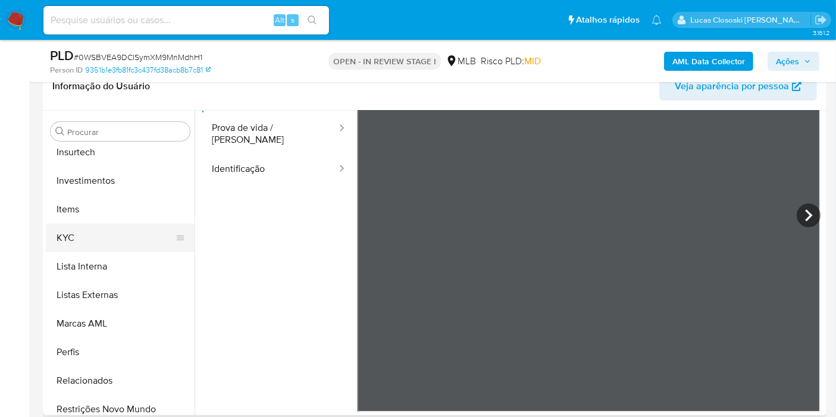
click at [80, 249] on button "KYC" at bounding box center [115, 238] width 139 height 29
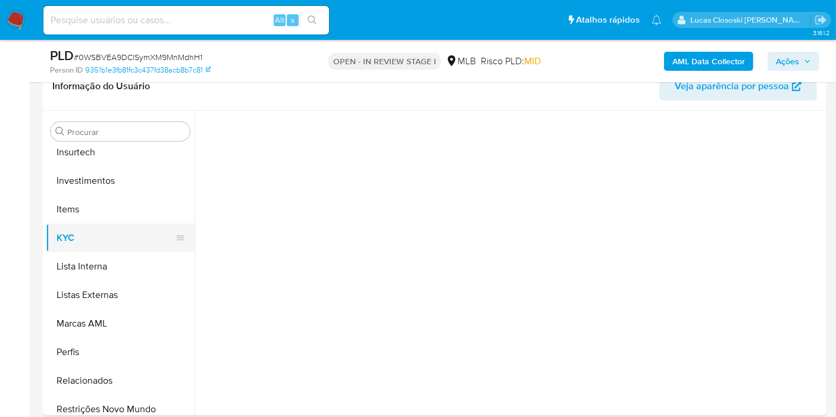
scroll to position [0, 0]
click at [84, 239] on button "KYC" at bounding box center [115, 238] width 139 height 29
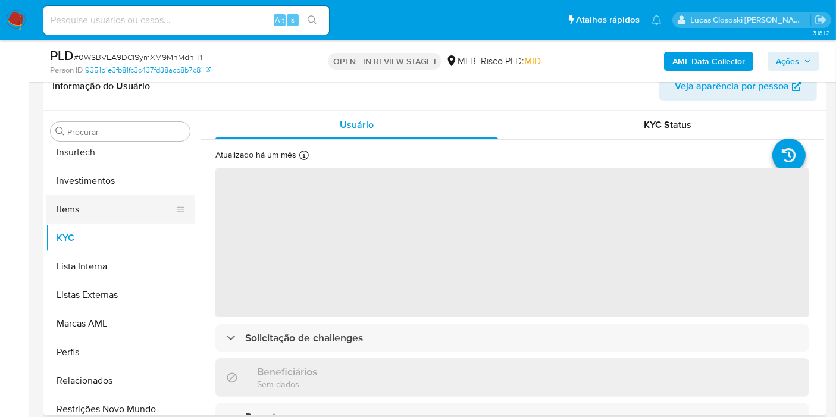
scroll to position [352, 0]
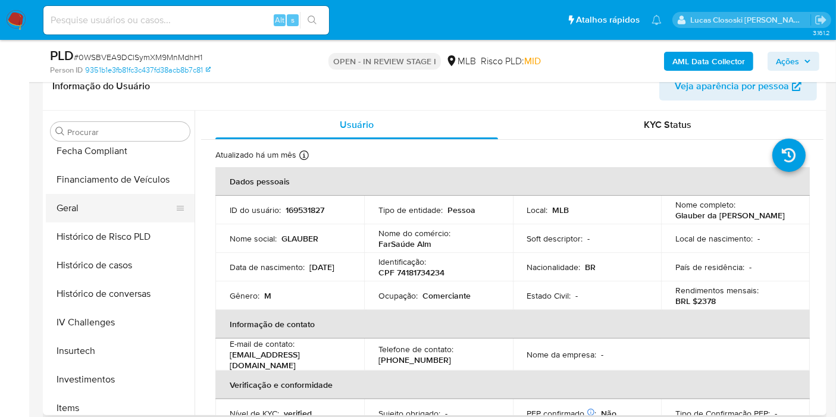
click at [92, 216] on button "Geral" at bounding box center [115, 208] width 139 height 29
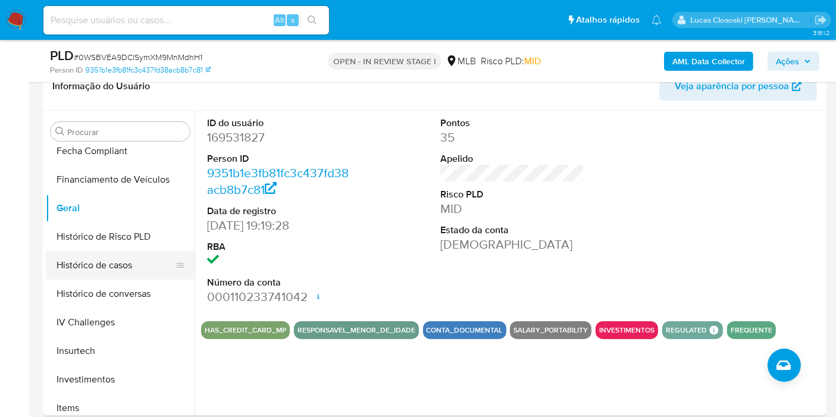
click at [104, 274] on button "Histórico de casos" at bounding box center [115, 265] width 139 height 29
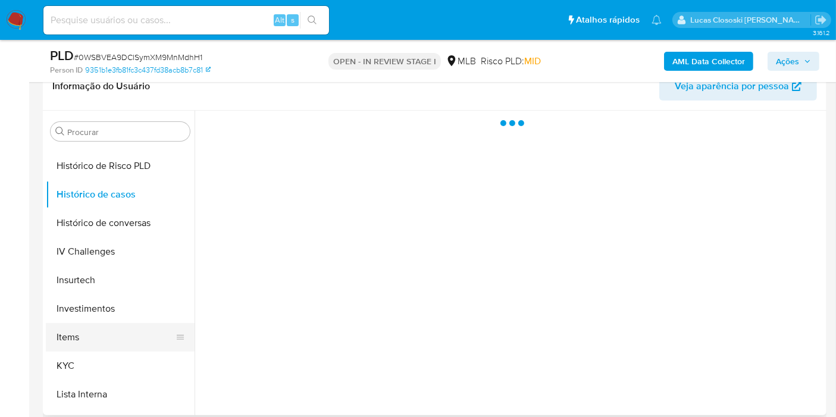
scroll to position [484, 0]
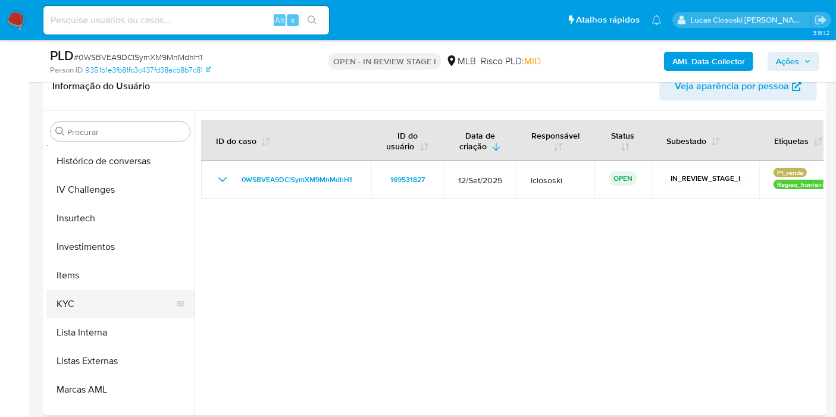
click at [94, 307] on button "KYC" at bounding box center [115, 304] width 139 height 29
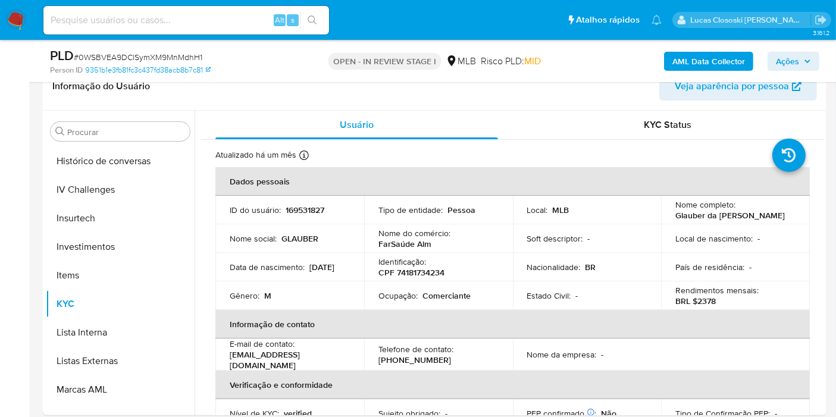
click at [414, 269] on p "CPF 74181734234" at bounding box center [411, 272] width 66 height 11
copy p "74181734234"
click at [713, 66] on b "AML Data Collector" at bounding box center [708, 61] width 73 height 19
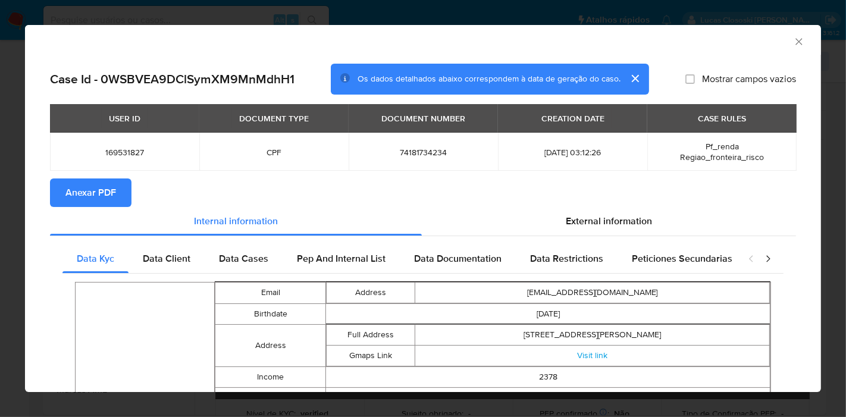
click at [98, 195] on span "Anexar PDF" at bounding box center [90, 193] width 51 height 26
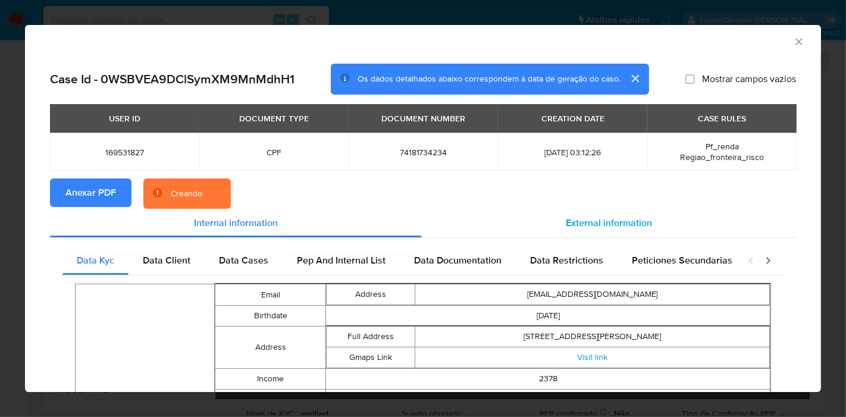
click at [583, 214] on div "External information" at bounding box center [609, 223] width 374 height 29
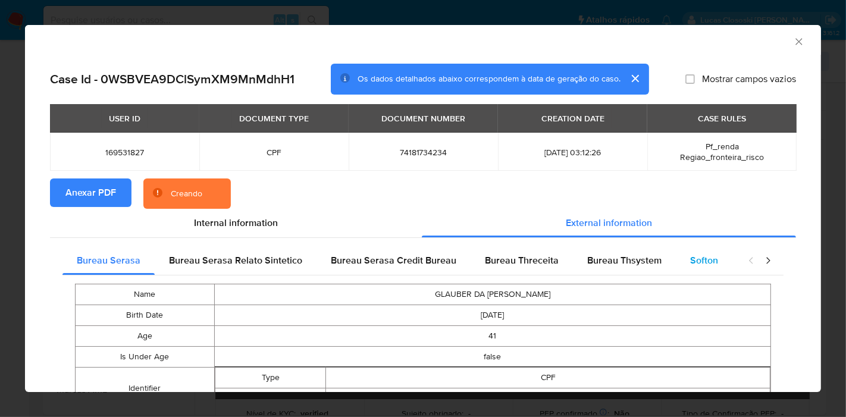
click at [712, 268] on div "Softon" at bounding box center [704, 260] width 57 height 29
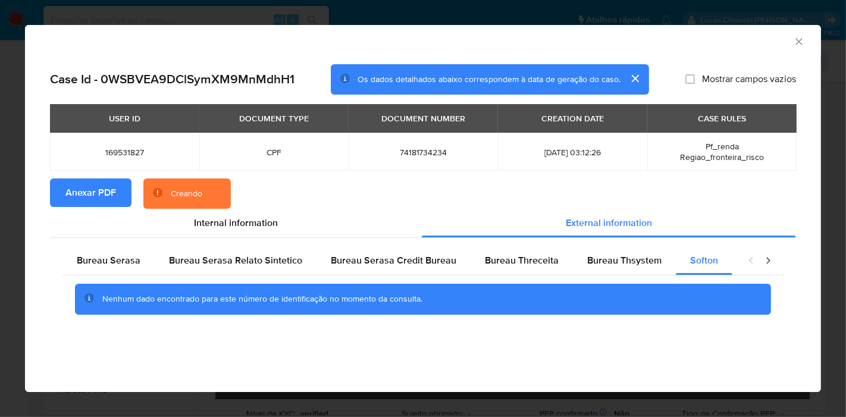
click at [799, 39] on icon "Fechar a janela" at bounding box center [799, 42] width 12 height 12
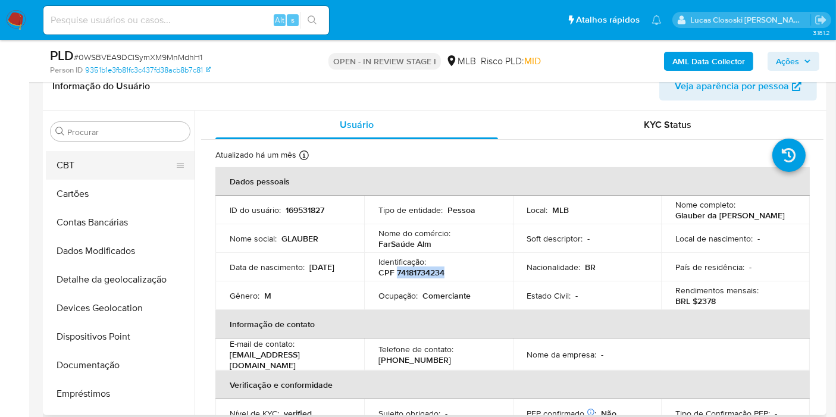
scroll to position [0, 0]
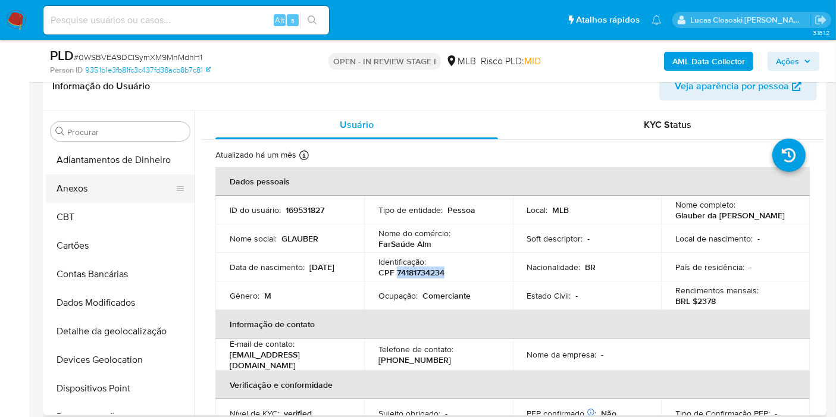
click at [82, 196] on button "Anexos" at bounding box center [115, 188] width 139 height 29
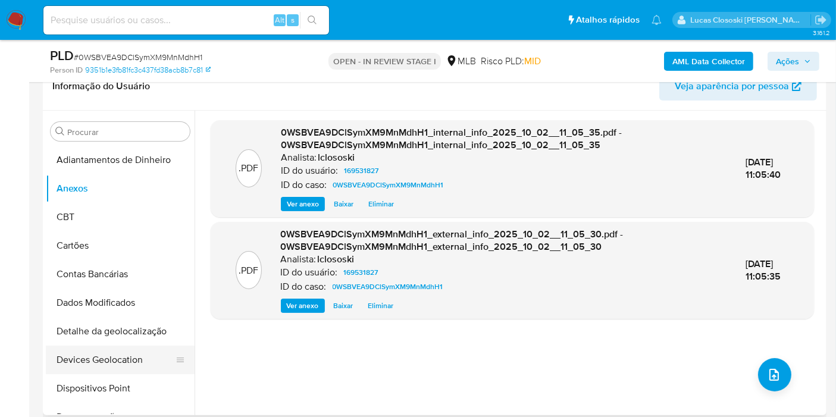
click at [120, 362] on button "Devices Geolocation" at bounding box center [115, 360] width 139 height 29
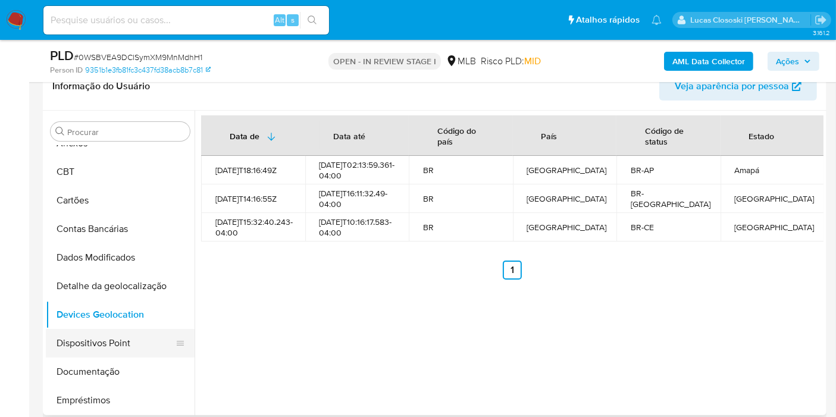
scroll to position [66, 0]
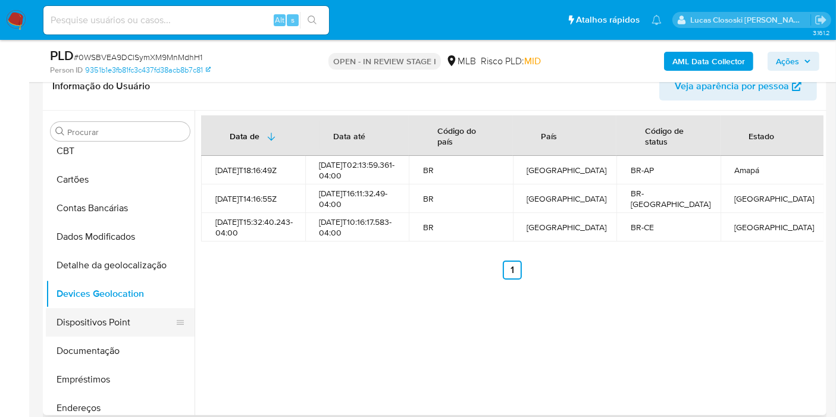
click at [88, 314] on button "Dispositivos Point" at bounding box center [115, 322] width 139 height 29
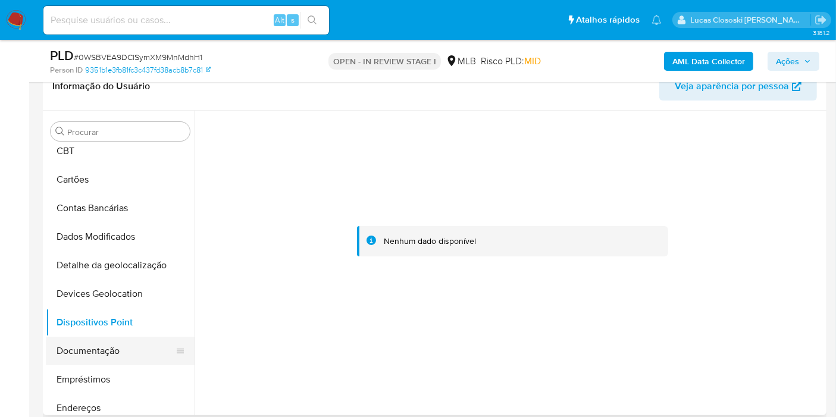
click at [98, 356] on button "Documentação" at bounding box center [115, 351] width 139 height 29
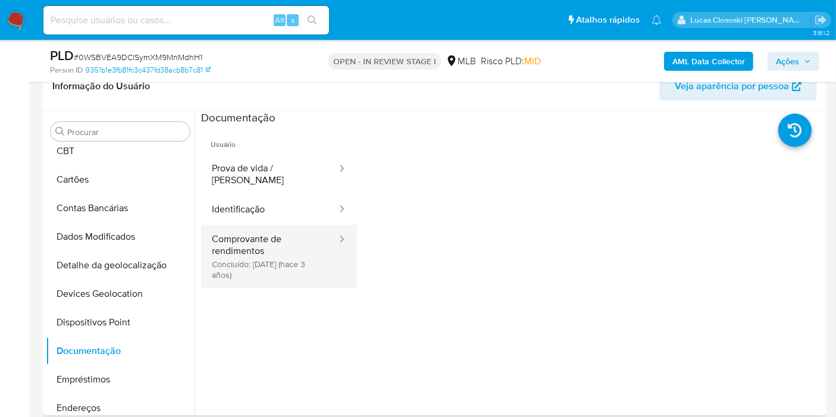
click at [243, 256] on button "Comprovante de rendimentos Concluído: 22/06/2022 (hace 3 años)" at bounding box center [269, 256] width 137 height 63
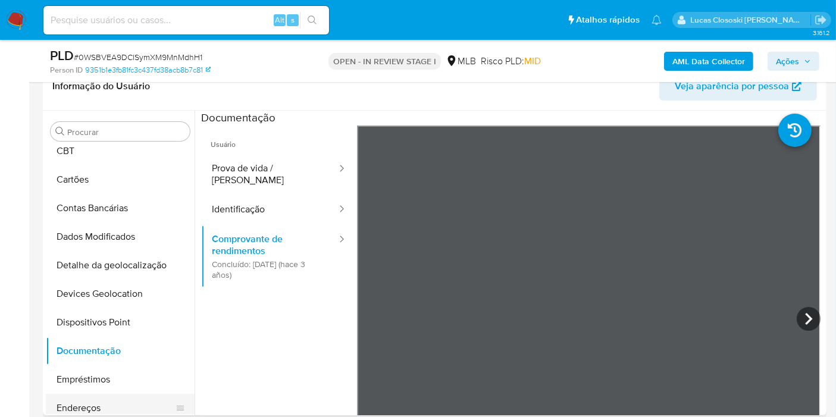
click at [83, 407] on button "Endereços" at bounding box center [115, 408] width 139 height 29
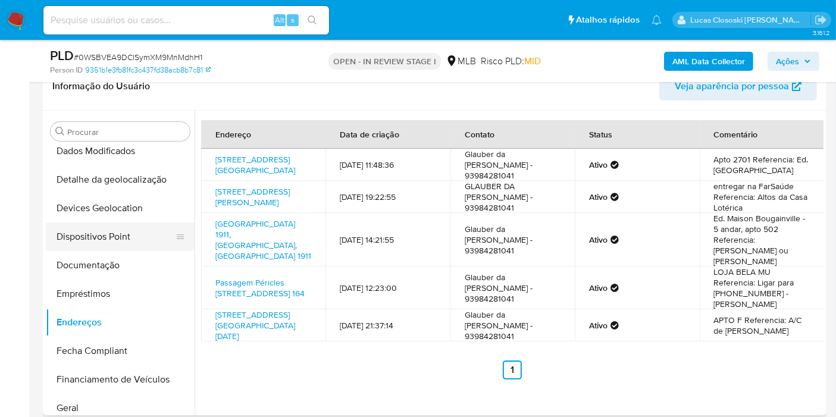
scroll to position [198, 0]
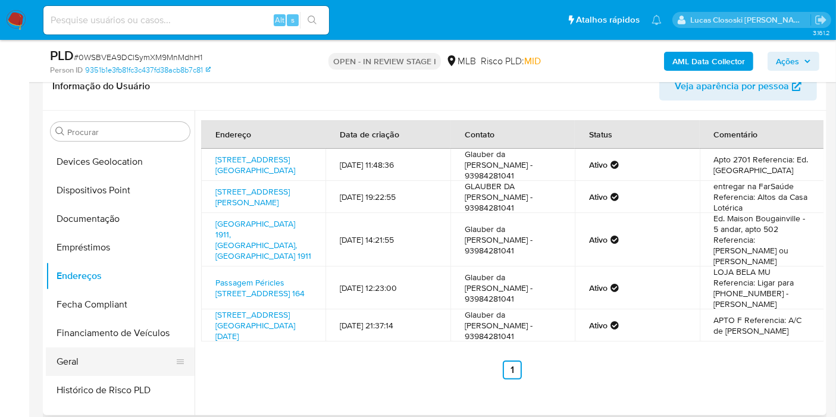
click at [94, 362] on button "Geral" at bounding box center [115, 362] width 139 height 29
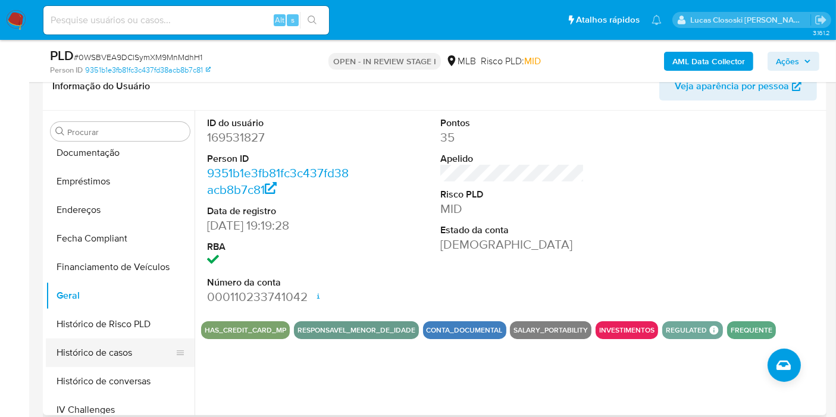
click at [86, 348] on button "Histórico de casos" at bounding box center [115, 353] width 139 height 29
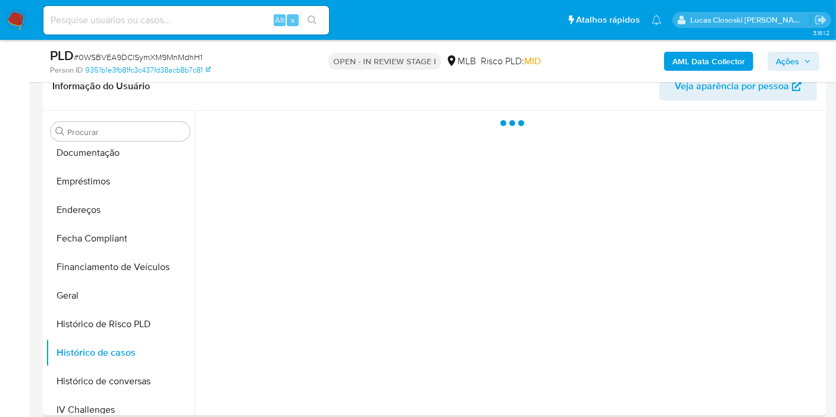
scroll to position [396, 0]
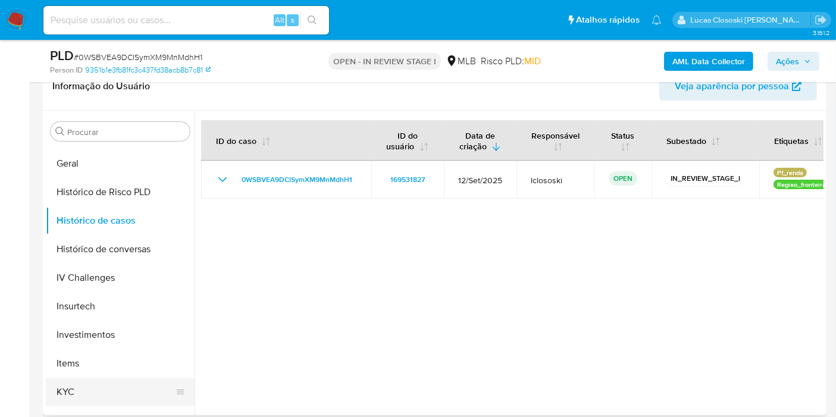
click at [74, 387] on button "KYC" at bounding box center [115, 392] width 139 height 29
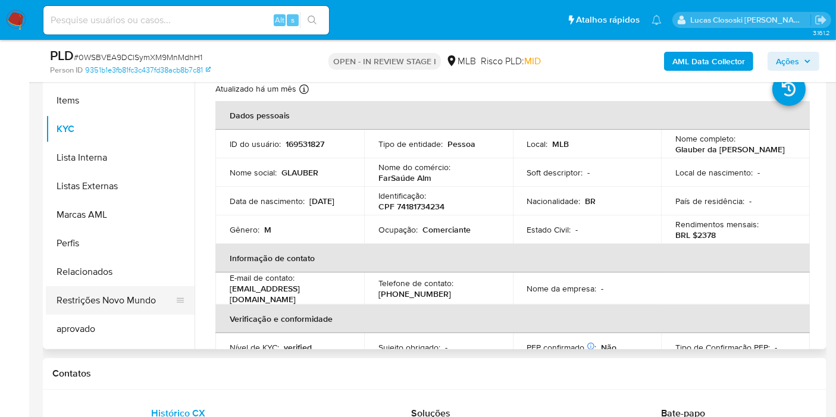
scroll to position [595, 0]
click at [106, 305] on button "Restrições Novo Mundo" at bounding box center [115, 298] width 139 height 29
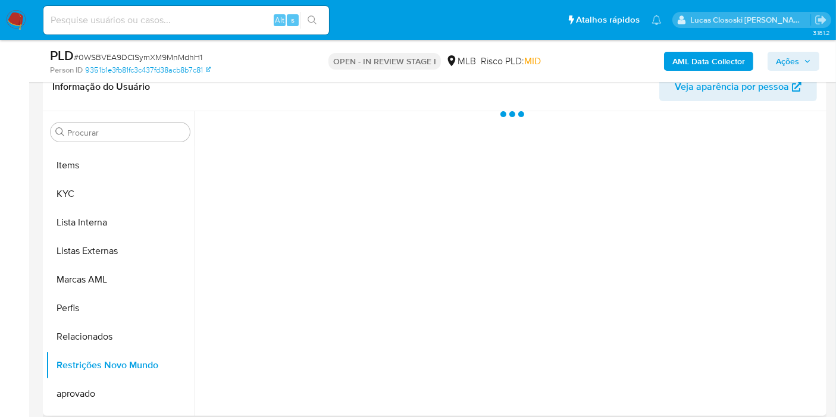
scroll to position [132, 0]
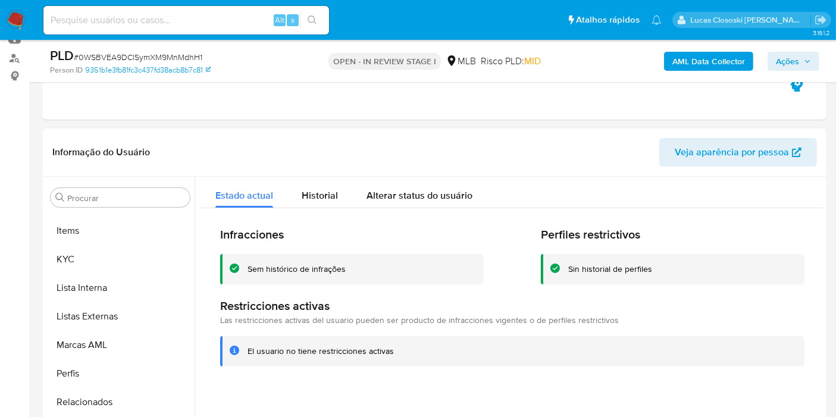
click at [168, 60] on span "# 0WSBVEA9DClSymXM9MnMdhH1" at bounding box center [138, 57] width 129 height 12
copy span "0WSBVEA9DClSymXM9MnMdhH1"
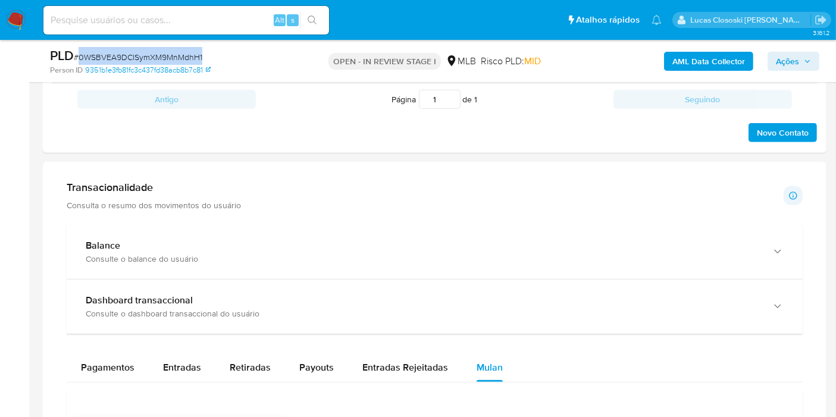
scroll to position [661, 0]
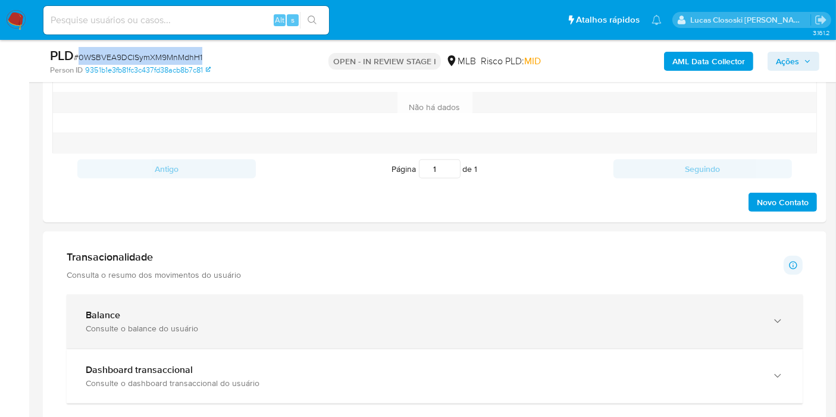
click at [375, 335] on div "Balance Consulte o balance do usuário" at bounding box center [435, 322] width 736 height 54
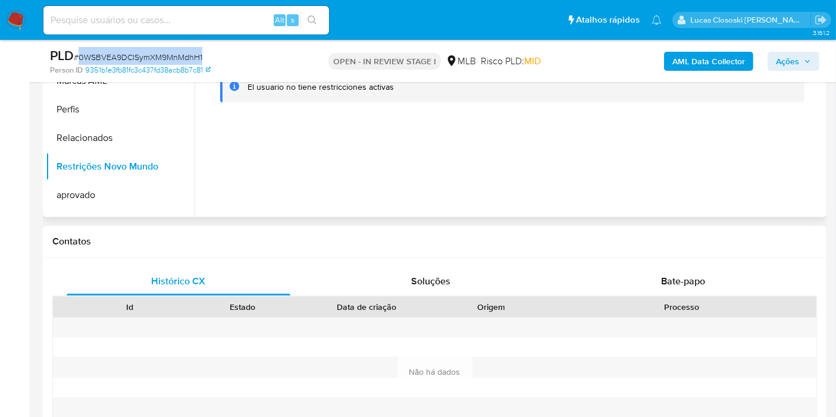
scroll to position [66, 0]
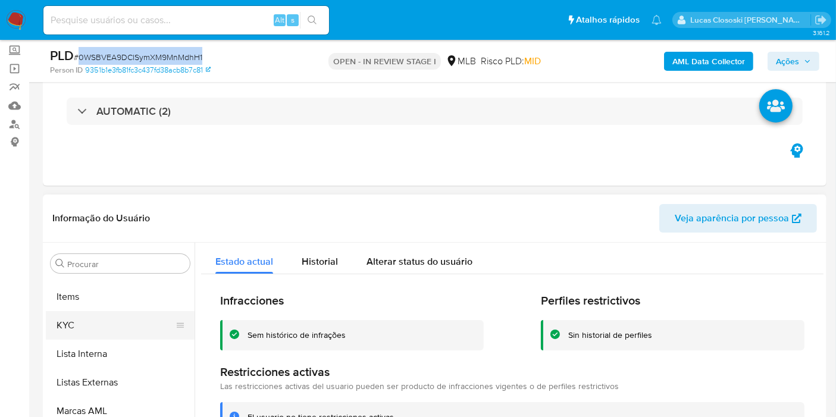
click at [61, 319] on button "KYC" at bounding box center [115, 325] width 139 height 29
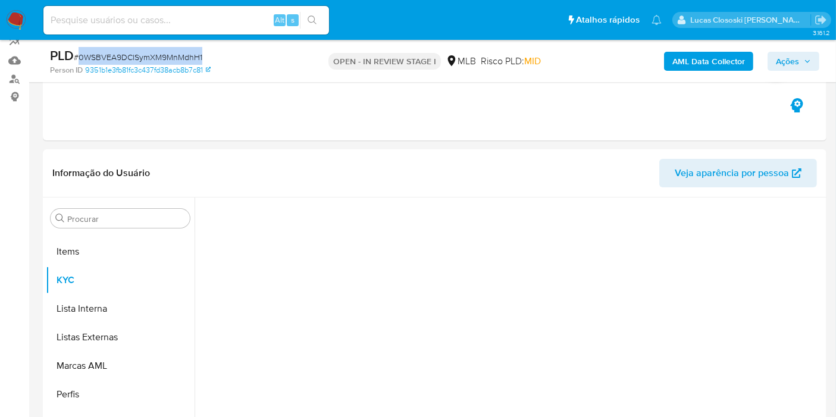
scroll to position [132, 0]
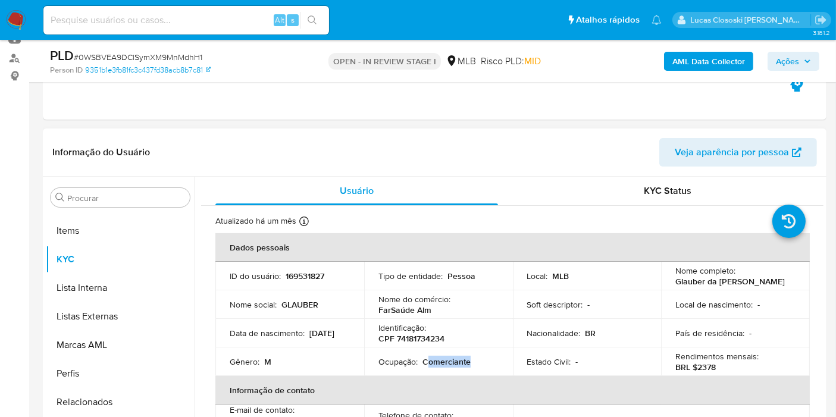
copy p "omerciante"
drag, startPoint x: 436, startPoint y: 361, endPoint x: 428, endPoint y: 364, distance: 8.3
click at [428, 364] on div "Ocupação : Comerciante" at bounding box center [438, 361] width 120 height 11
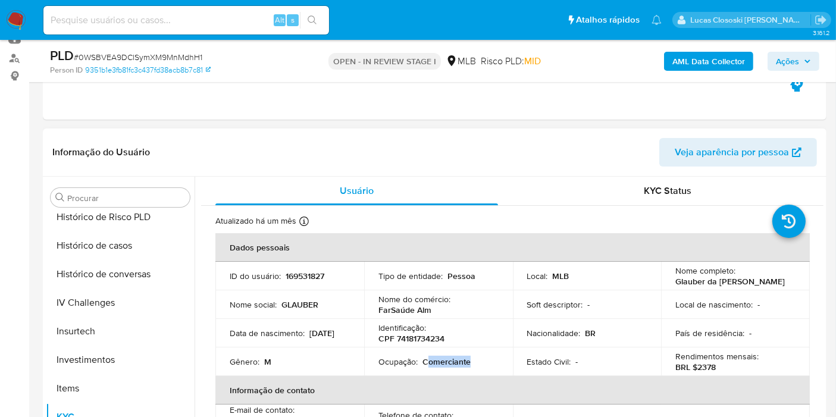
scroll to position [330, 0]
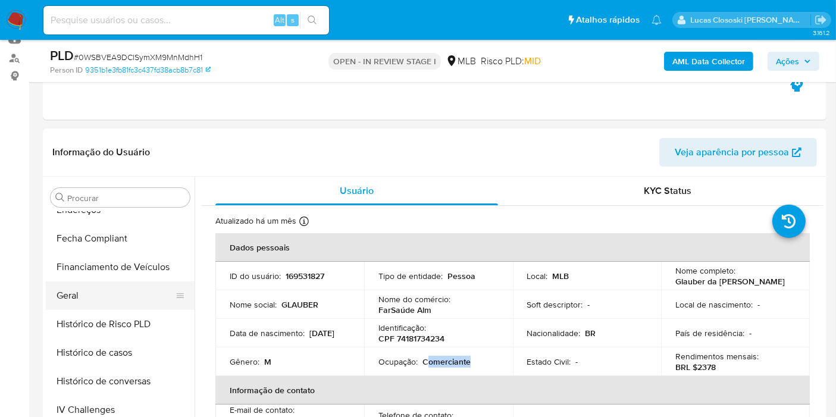
click at [99, 299] on button "Geral" at bounding box center [115, 295] width 139 height 29
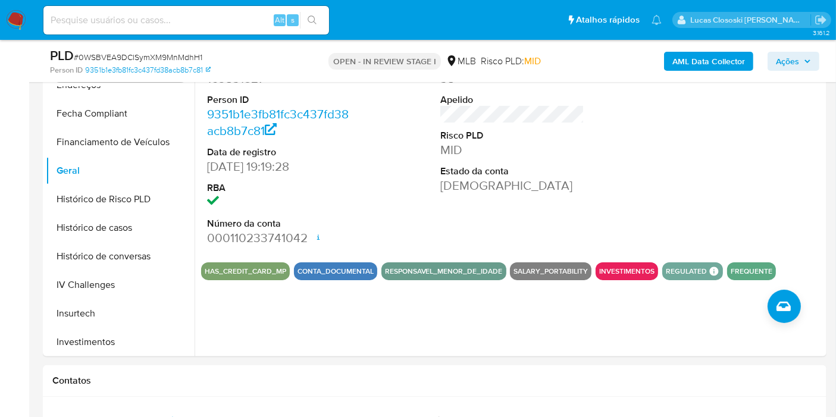
scroll to position [264, 0]
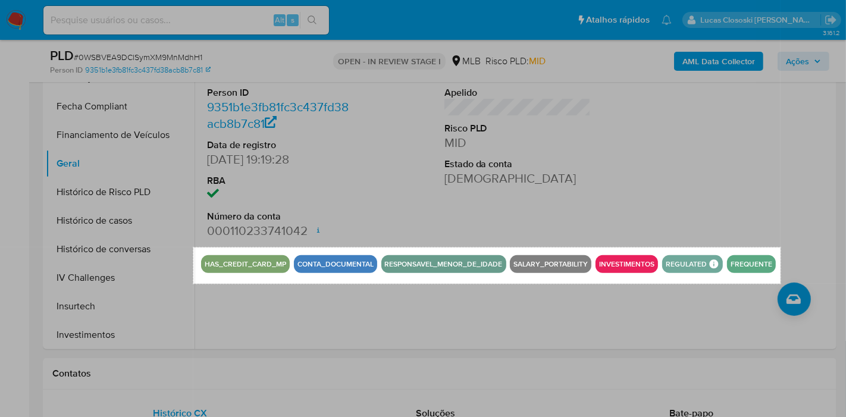
drag, startPoint x: 193, startPoint y: 247, endPoint x: 780, endPoint y: 283, distance: 587.2
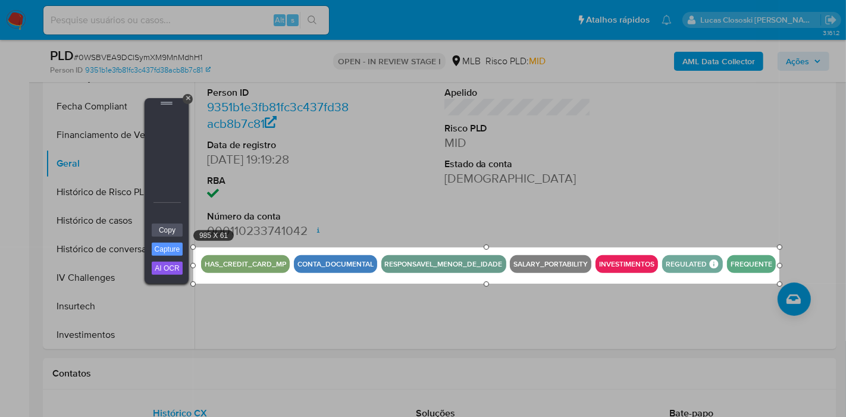
click at [167, 240] on div "Copy Capture AI OCR + Transform Images to Editable Text in Seconds! Instantly e…" at bounding box center [167, 253] width 36 height 61
click at [166, 235] on link "Copy" at bounding box center [167, 230] width 31 height 13
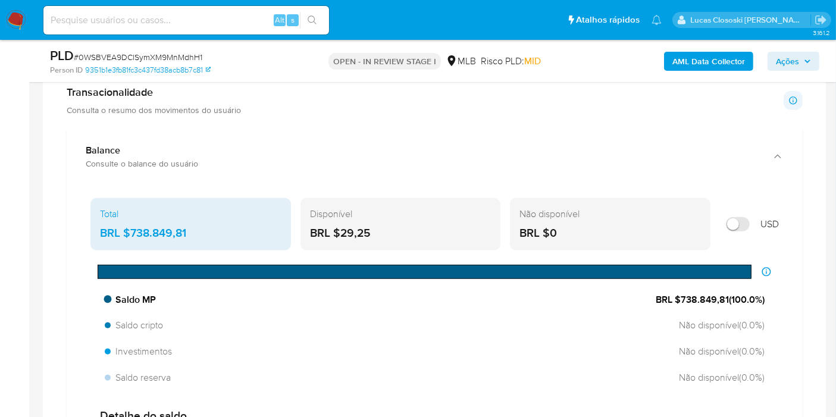
scroll to position [793, 0]
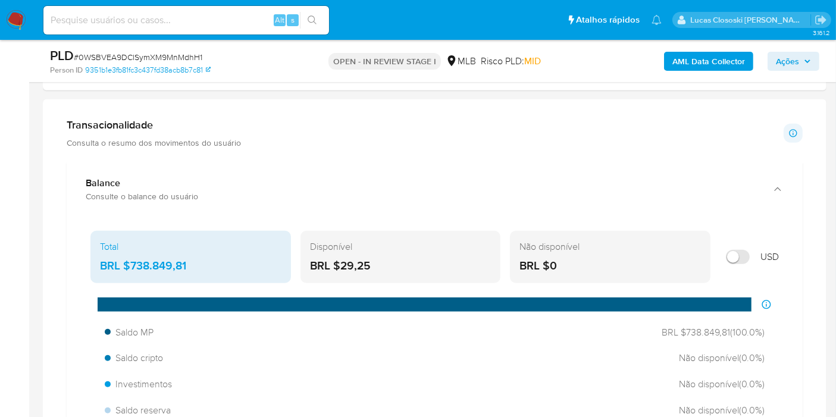
drag, startPoint x: 161, startPoint y: 284, endPoint x: 129, endPoint y: 264, distance: 38.5
click at [129, 264] on div "Total BRL $738.849,81 Disponível BRL $29,25 Não disponível BRL $0 USD Distribui…" at bounding box center [434, 411] width 717 height 370
drag, startPoint x: 73, startPoint y: 223, endPoint x: 187, endPoint y: 266, distance: 122.0
click at [187, 266] on div "Total BRL $738.849,81 Disponível BRL $29,25 Não disponível BRL $0 USD Distribui…" at bounding box center [435, 413] width 736 height 393
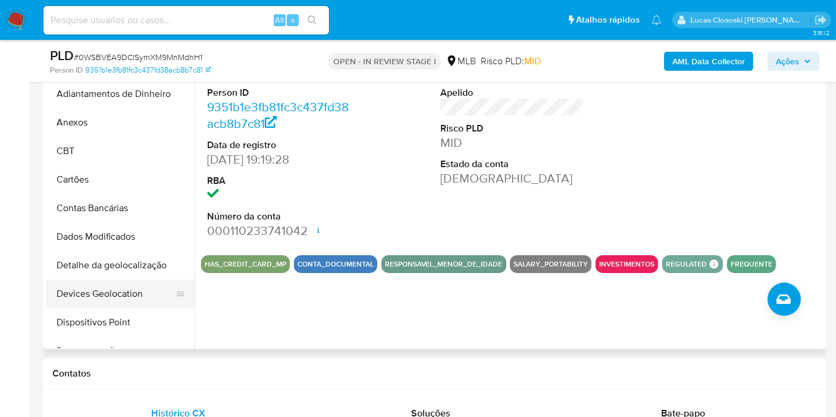
scroll to position [198, 0]
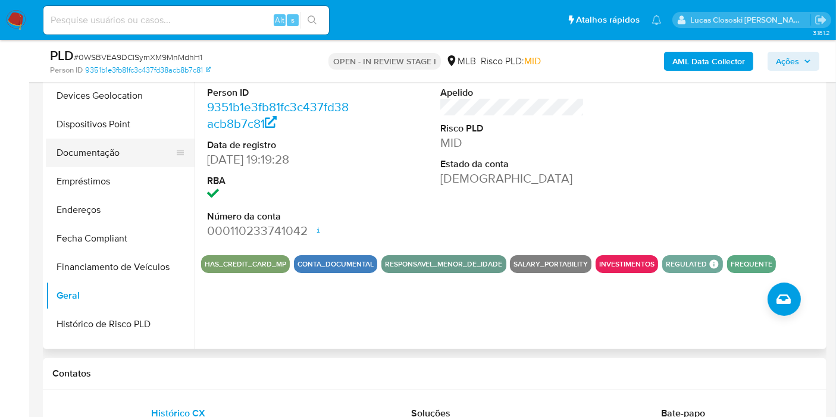
click at [95, 149] on button "Documentação" at bounding box center [115, 153] width 139 height 29
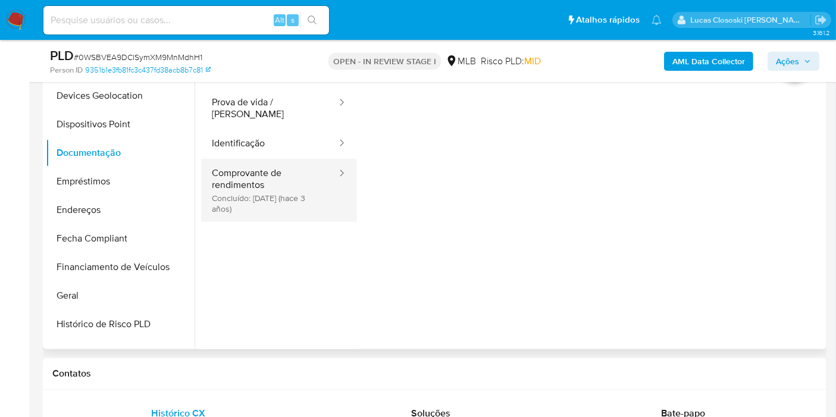
click at [280, 191] on button "Comprovante de rendimentos Concluído: 22/06/2022 (hace 3 años)" at bounding box center [269, 190] width 137 height 63
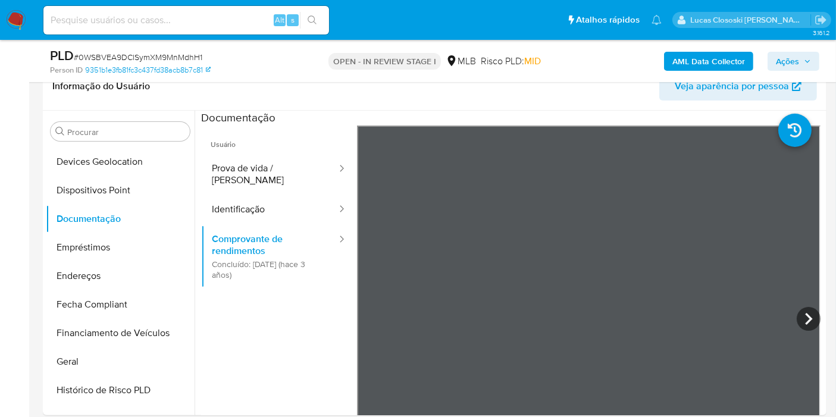
click at [804, 55] on span "Ações" at bounding box center [793, 61] width 35 height 17
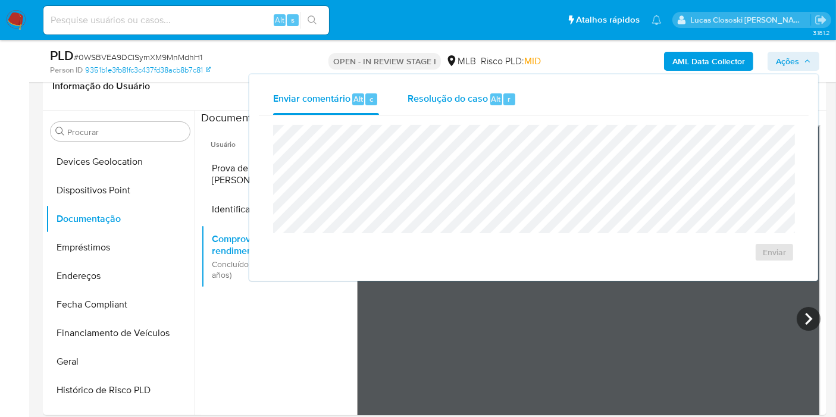
click at [479, 98] on span "Resolução do caso" at bounding box center [448, 99] width 80 height 14
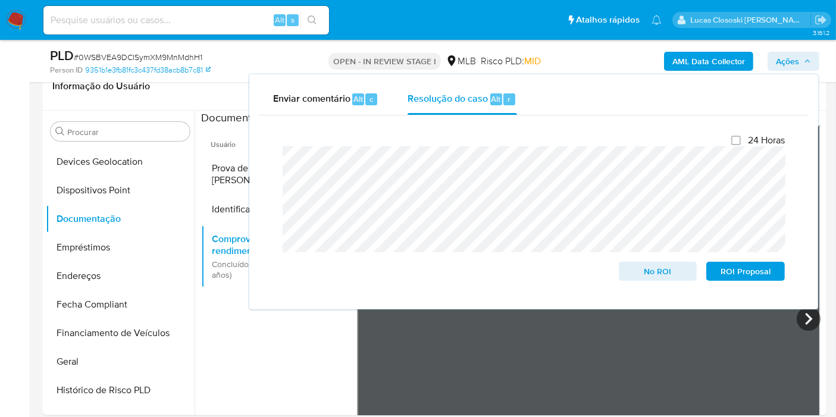
click at [785, 55] on span "Ações" at bounding box center [787, 61] width 23 height 19
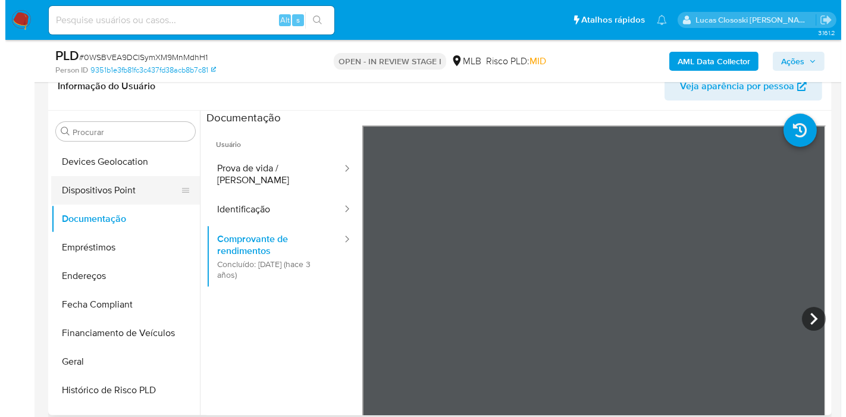
scroll to position [0, 0]
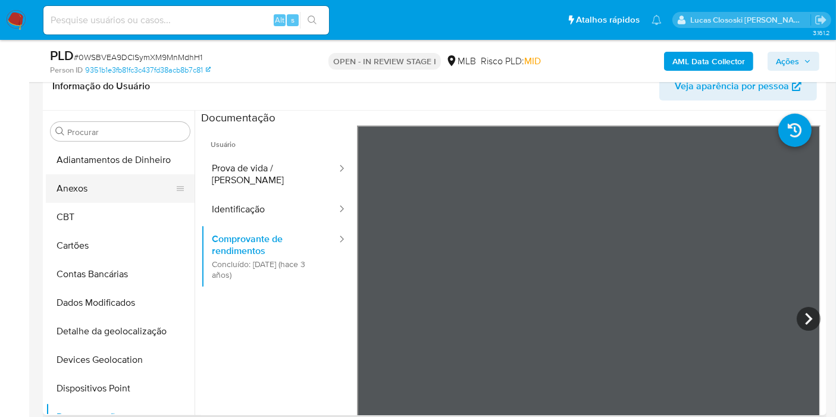
click at [86, 199] on button "Anexos" at bounding box center [115, 188] width 139 height 29
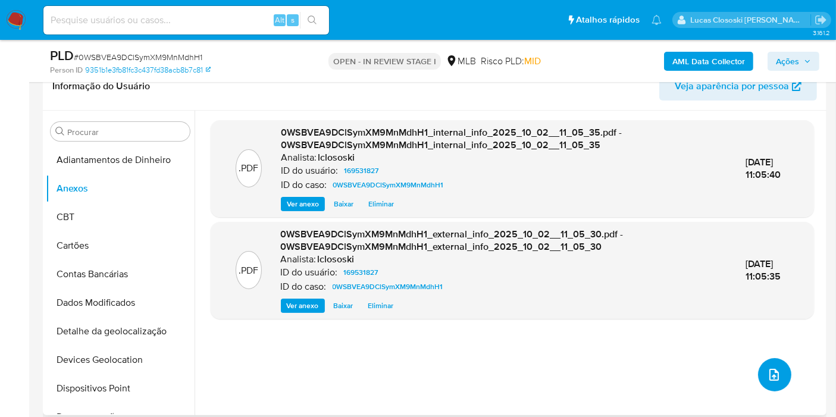
click at [758, 370] on button "upload-file" at bounding box center [774, 374] width 33 height 33
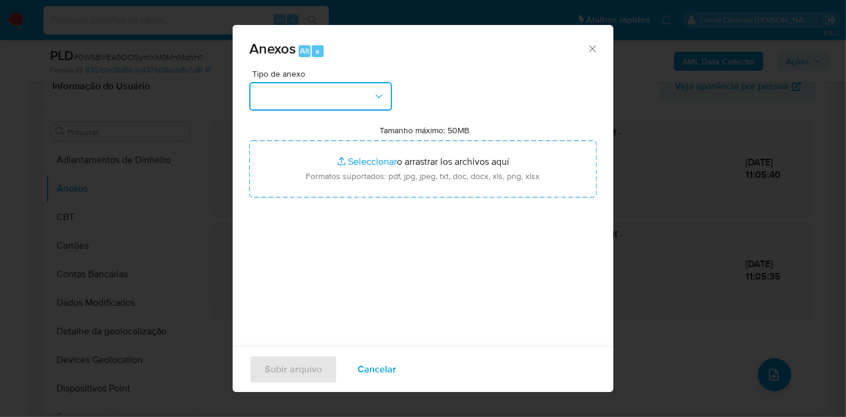
click at [346, 97] on button "button" at bounding box center [320, 96] width 143 height 29
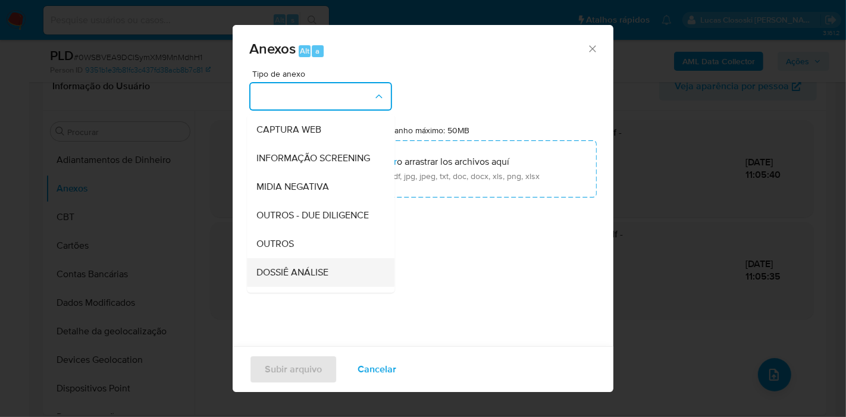
scroll to position [132, 0]
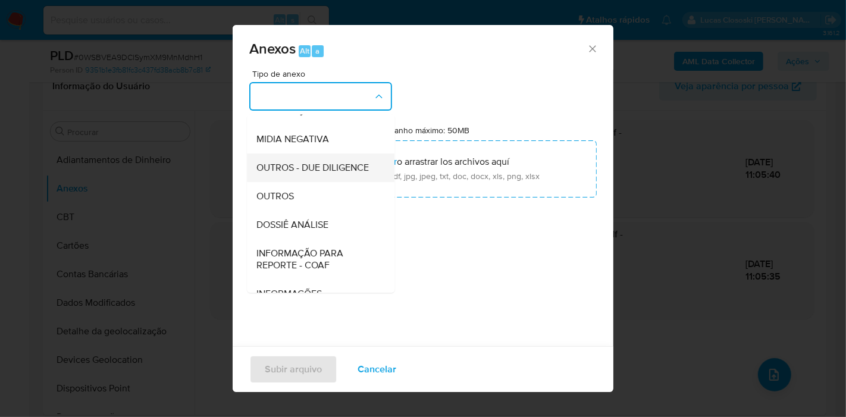
click at [343, 174] on span "OUTROS - DUE DILIGENCE" at bounding box center [312, 168] width 112 height 12
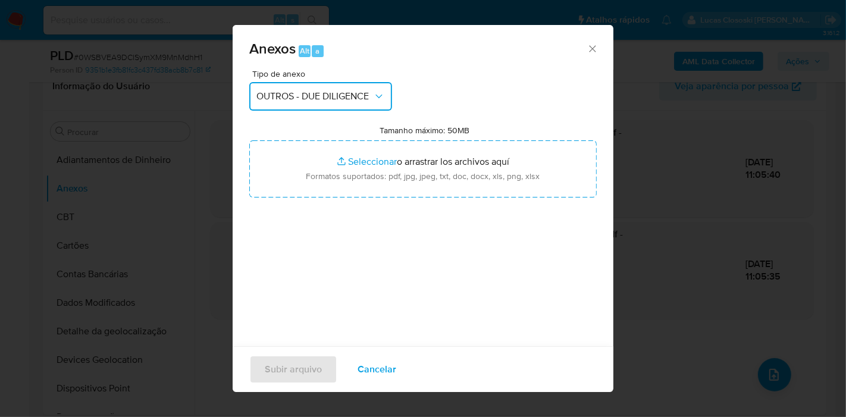
click at [325, 83] on button "OUTROS - DUE DILIGENCE" at bounding box center [320, 96] width 143 height 29
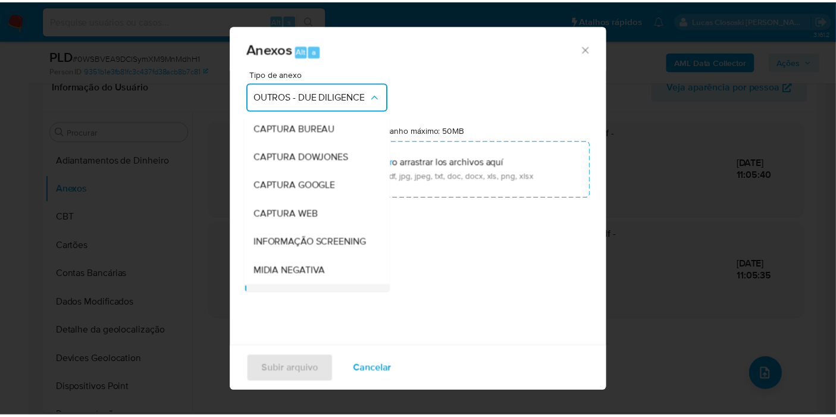
scroll to position [114, 0]
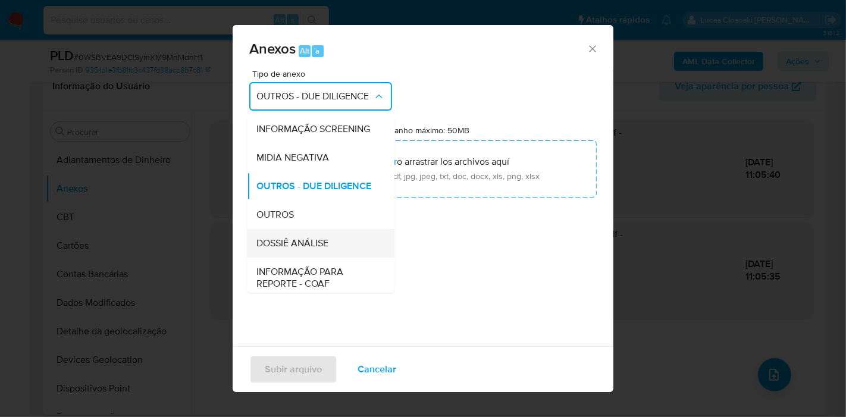
click at [297, 249] on span "DOSSIÊ ANÁLISE" at bounding box center [292, 243] width 72 height 12
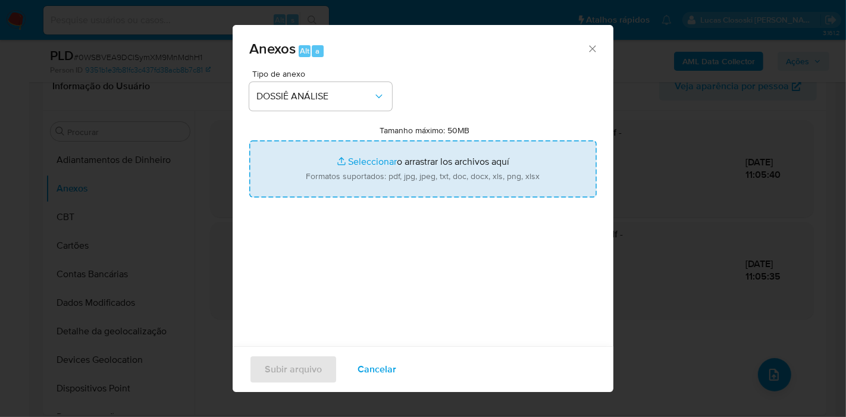
click at [346, 146] on input "Tamanho máximo: 50MB Seleccionar archivos" at bounding box center [423, 168] width 348 height 57
type input "C:\fakepath\SAR - XXXX - CPF 74181734234 - GLAUBER DA SILVA BRILHANTE.pdf"
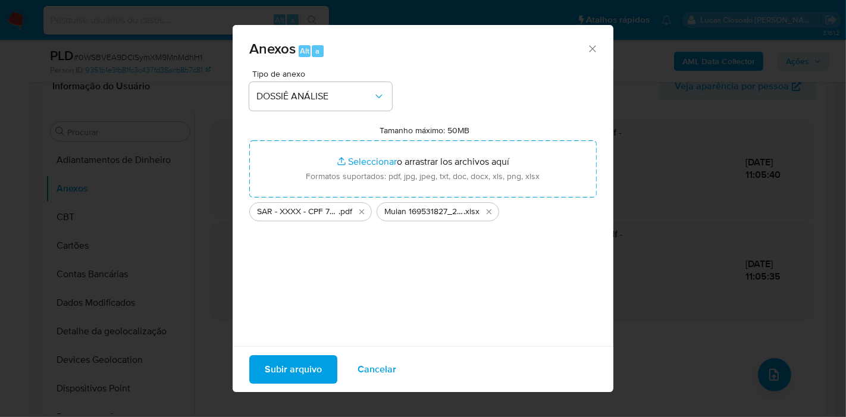
drag, startPoint x: 346, startPoint y: 146, endPoint x: 288, endPoint y: 368, distance: 229.5
click at [288, 368] on span "Subir arquivo" at bounding box center [293, 369] width 57 height 26
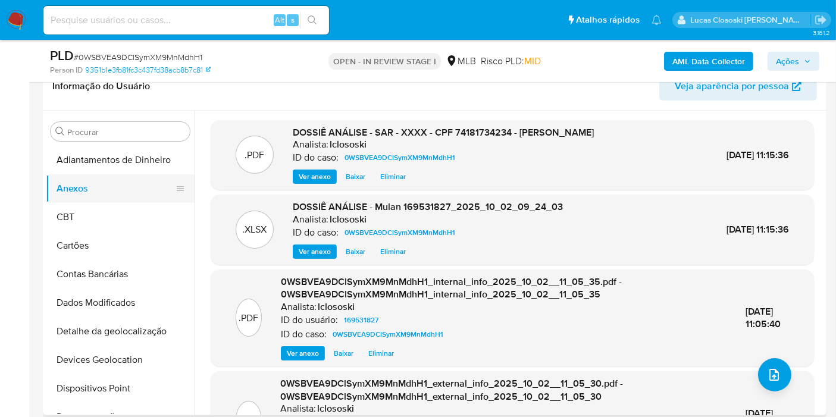
drag, startPoint x: 47, startPoint y: 215, endPoint x: 86, endPoint y: 188, distance: 47.0
click at [47, 215] on button "CBT" at bounding box center [120, 217] width 149 height 29
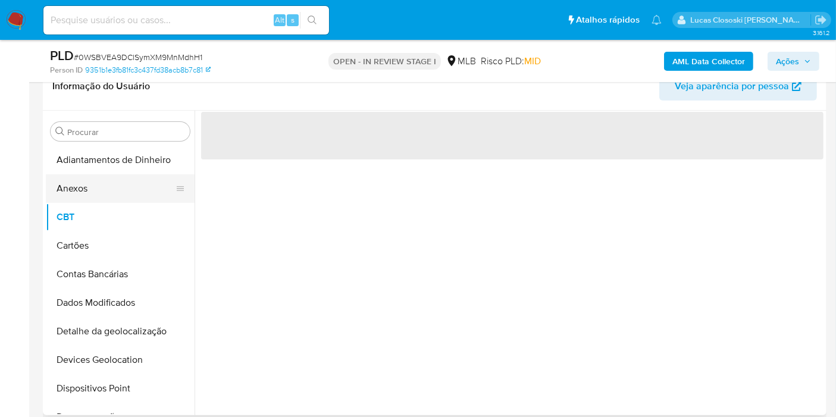
click at [87, 187] on button "Anexos" at bounding box center [115, 188] width 139 height 29
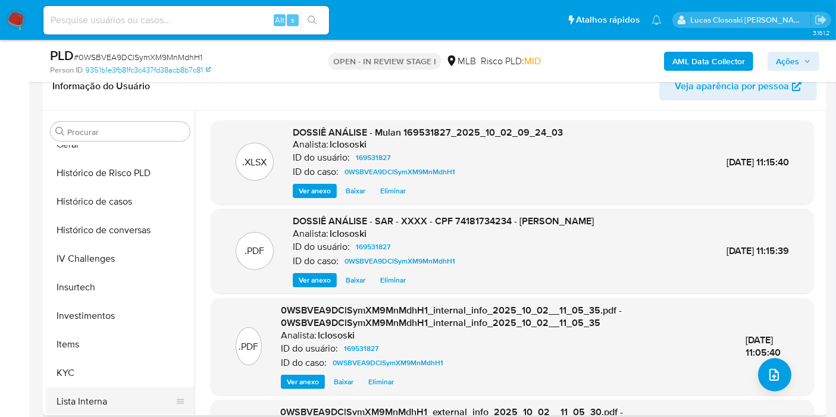
scroll to position [528, 0]
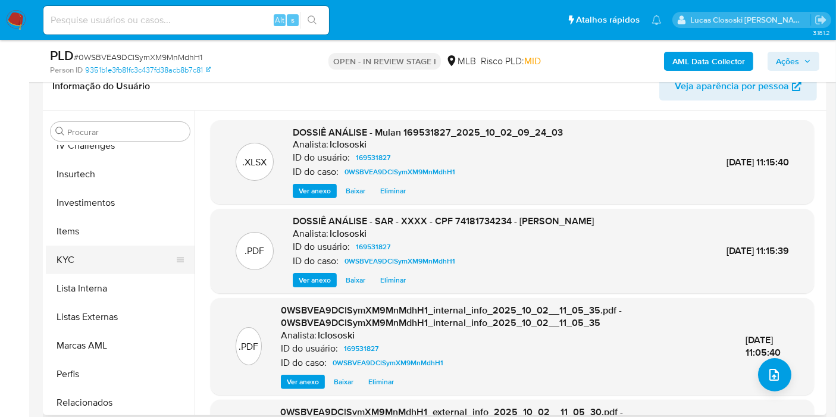
click at [89, 264] on button "KYC" at bounding box center [115, 260] width 139 height 29
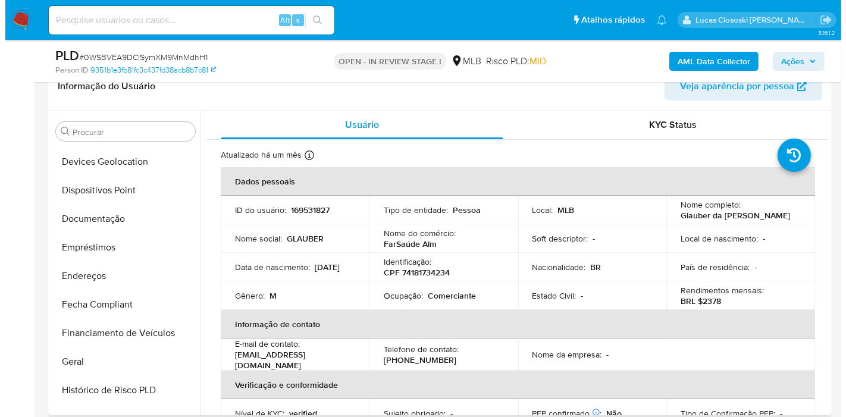
scroll to position [0, 0]
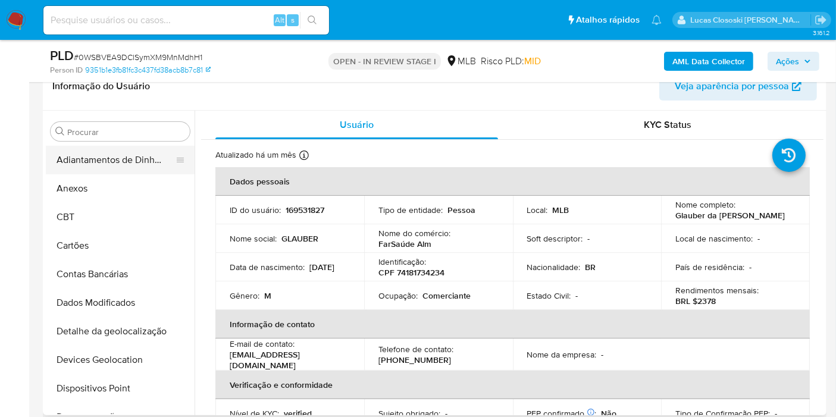
click at [86, 159] on button "Adiantamentos de Dinheiro" at bounding box center [115, 160] width 139 height 29
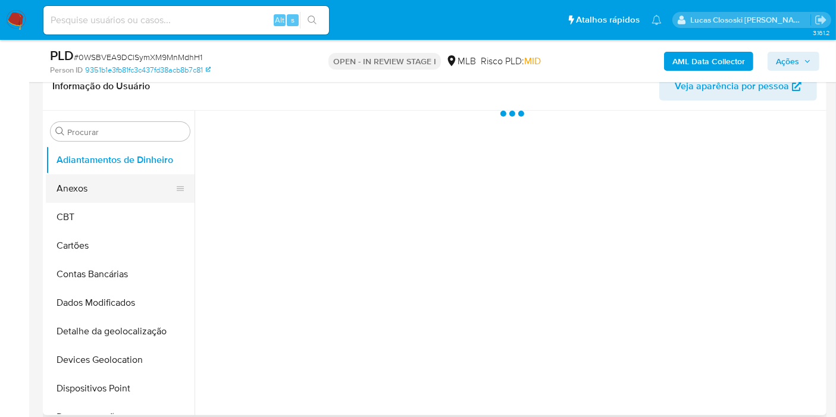
click at [78, 177] on button "Anexos" at bounding box center [115, 188] width 139 height 29
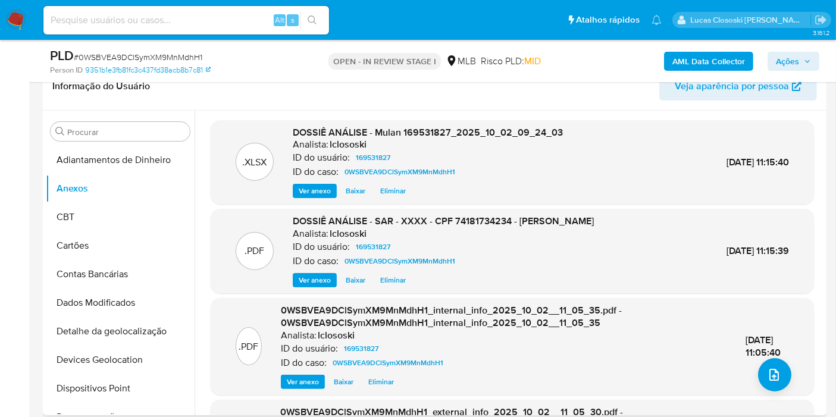
click at [384, 278] on span "Eliminar" at bounding box center [393, 280] width 26 height 12
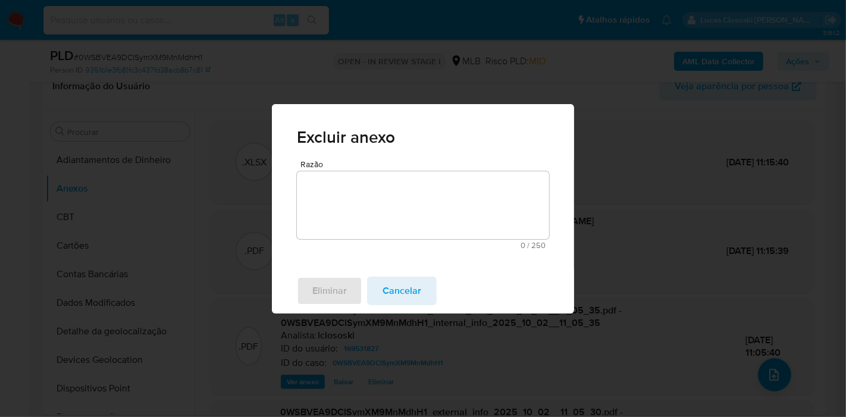
click at [385, 212] on textarea "Razão" at bounding box center [423, 205] width 252 height 68
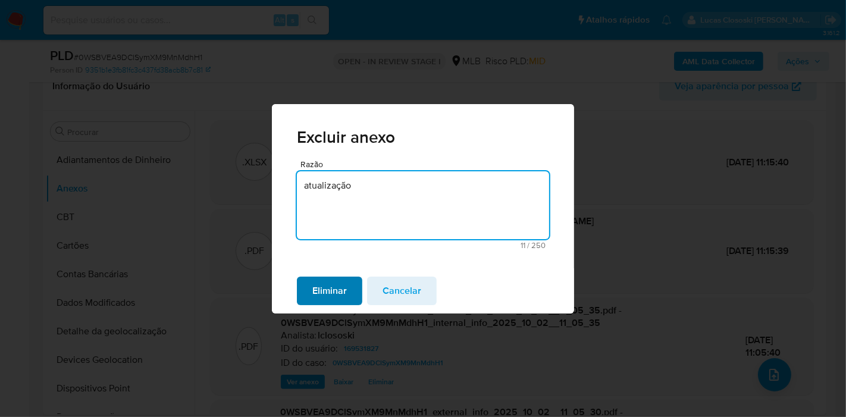
type textarea "atualização"
click at [331, 296] on span "Eliminar" at bounding box center [329, 291] width 35 height 26
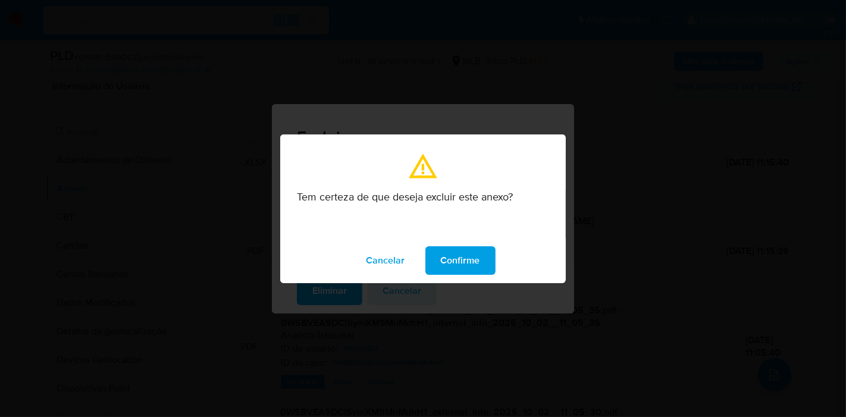
click at [459, 269] on span "Confirme" at bounding box center [460, 261] width 39 height 26
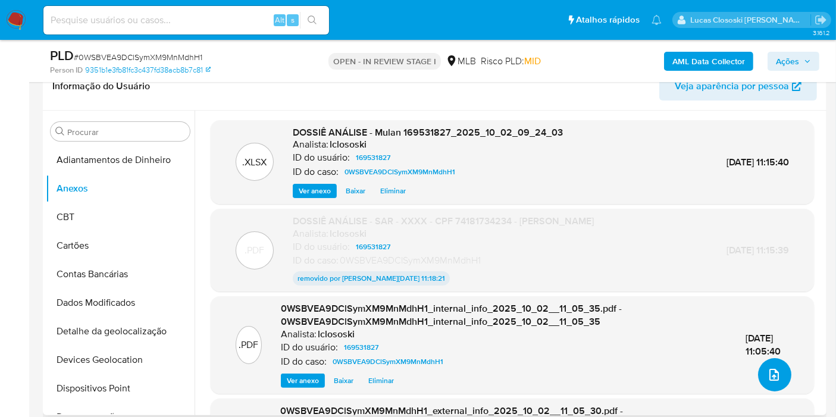
click at [769, 368] on icon "upload-file" at bounding box center [774, 375] width 14 height 14
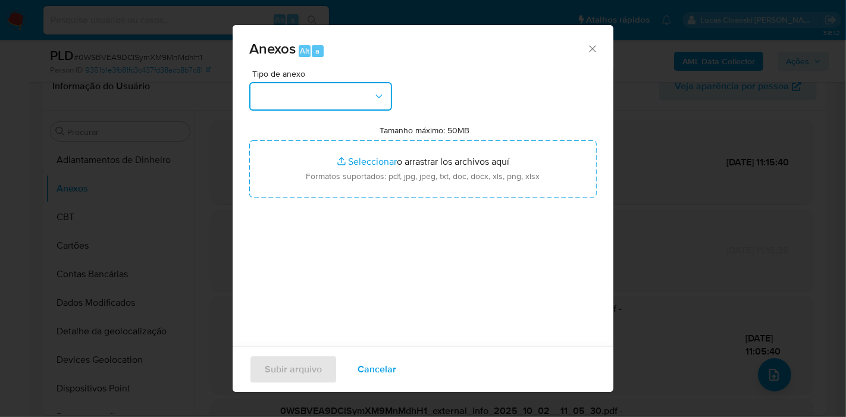
click at [289, 102] on button "button" at bounding box center [320, 96] width 143 height 29
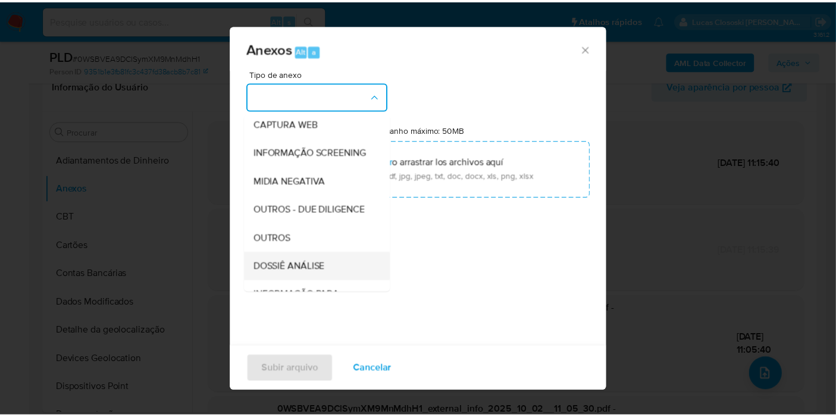
scroll to position [183, 0]
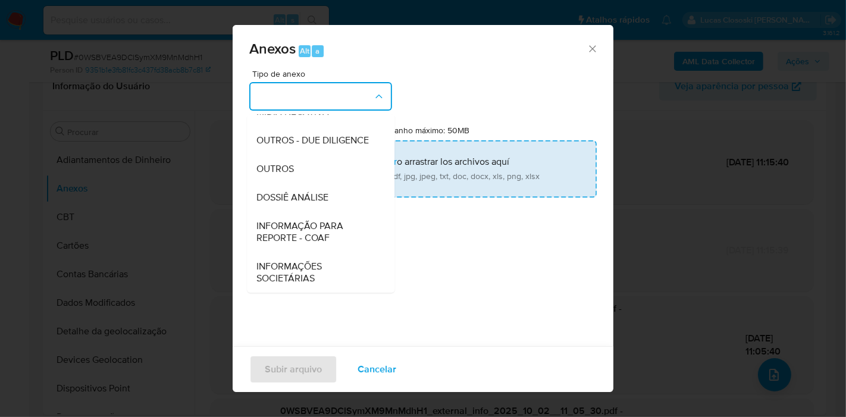
drag, startPoint x: 300, startPoint y: 203, endPoint x: 321, endPoint y: 165, distance: 43.4
click at [300, 203] on span "DOSSIÊ ANÁLISE" at bounding box center [292, 198] width 72 height 12
click at [321, 165] on input "Tamanho máximo: 50MB Seleccionar archivos" at bounding box center [423, 168] width 348 height 57
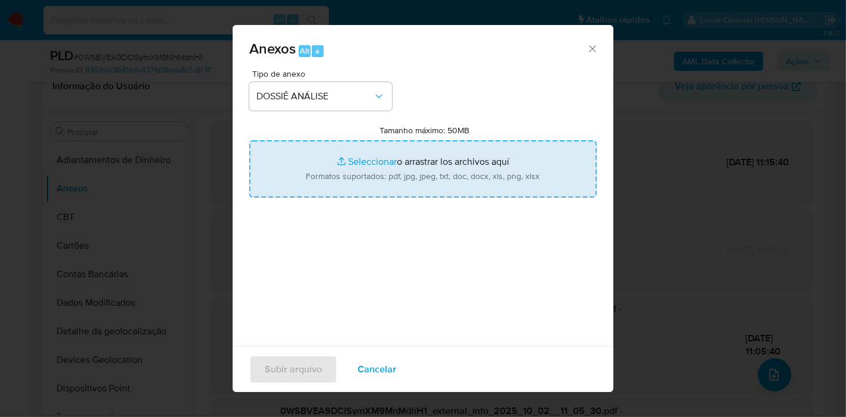
type input "C:\fakepath\SAR - XXXX - CPF 74181734234 - GLAUBER DA SILVA BRILHANTE.pdf"
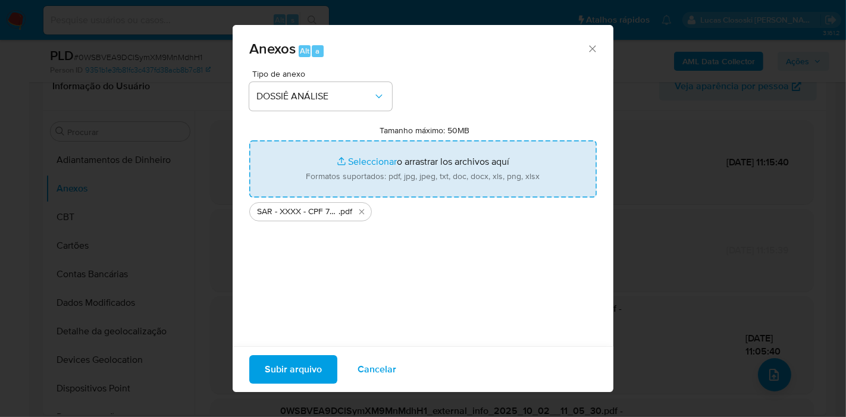
click at [277, 376] on span "Subir arquivo" at bounding box center [293, 369] width 57 height 26
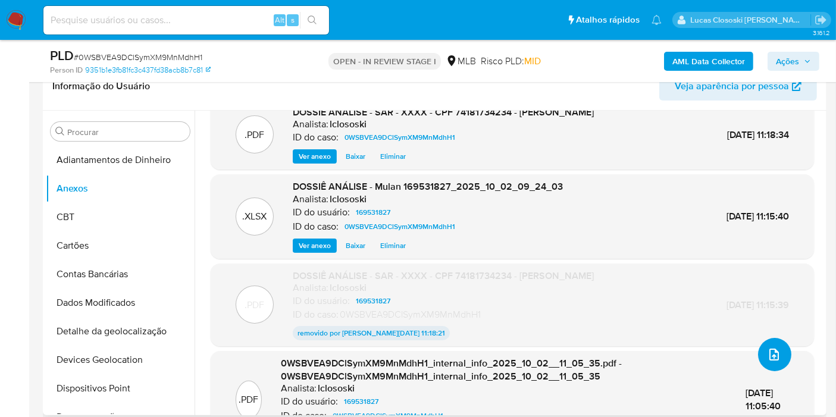
scroll to position [0, 0]
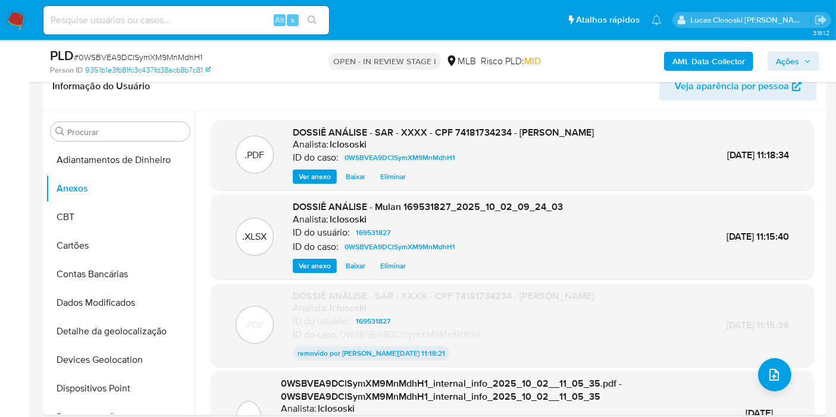
click at [816, 61] on button "Ações" at bounding box center [794, 61] width 52 height 19
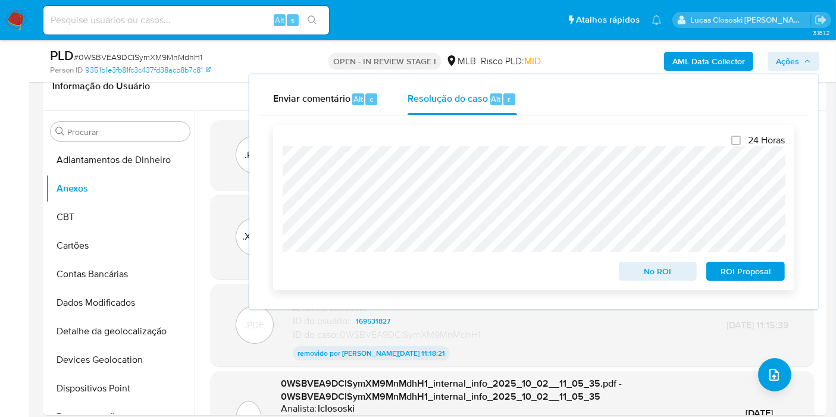
click at [743, 271] on span "ROI Proposal" at bounding box center [746, 271] width 62 height 17
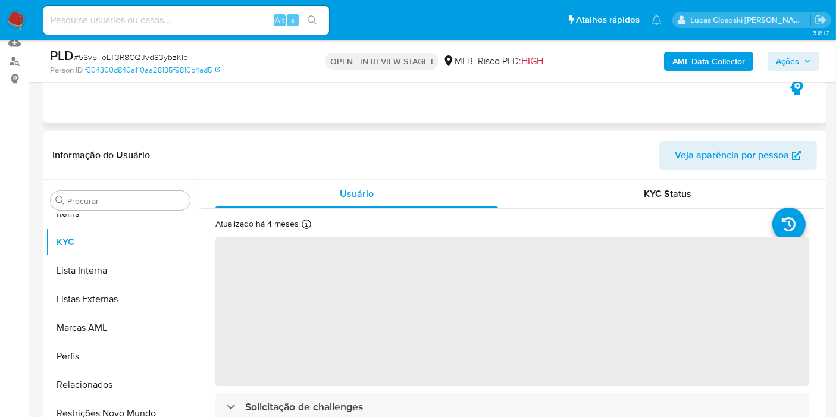
scroll to position [616, 0]
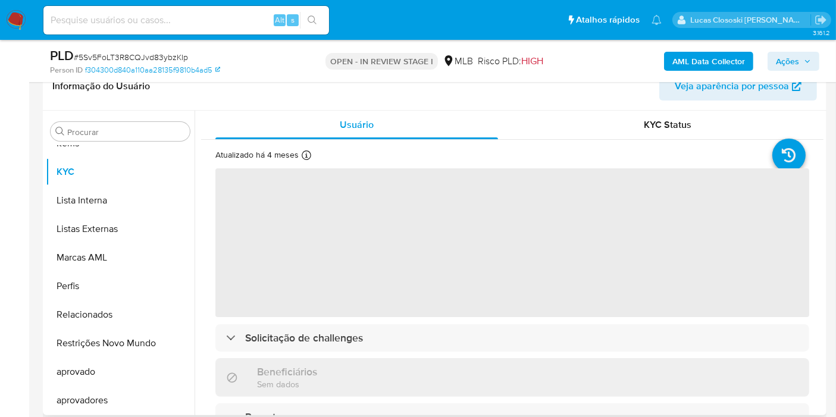
select select "10"
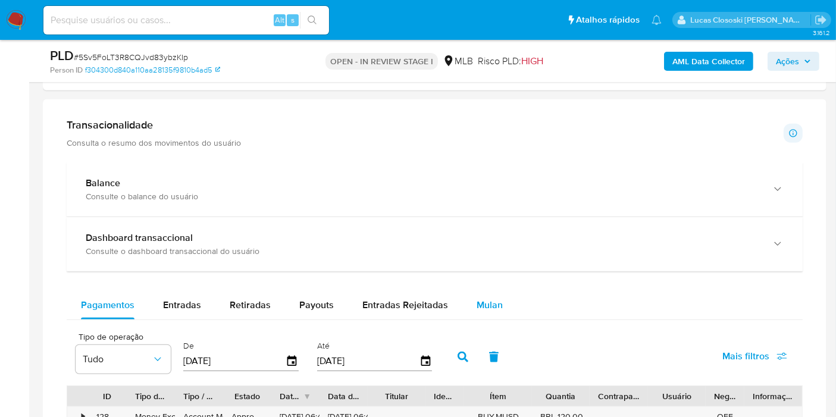
click at [479, 291] on div "Mulan" at bounding box center [490, 305] width 26 height 29
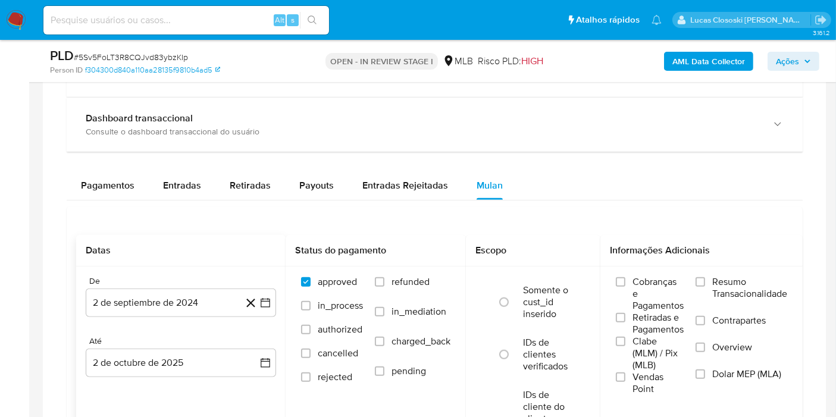
scroll to position [991, 0]
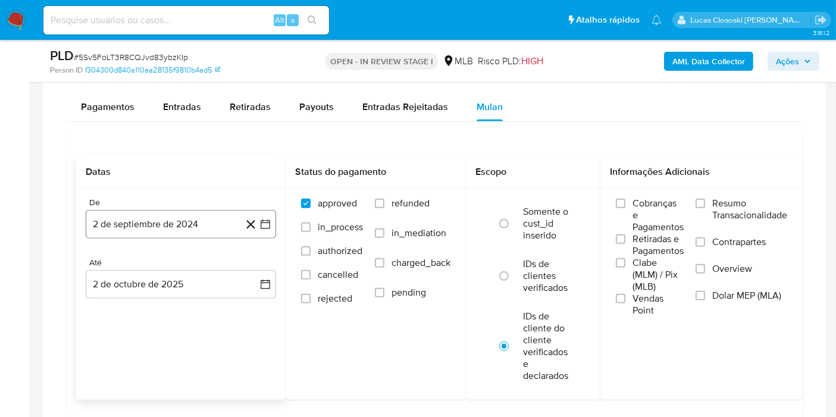
click at [267, 224] on icon "button" at bounding box center [265, 224] width 12 height 12
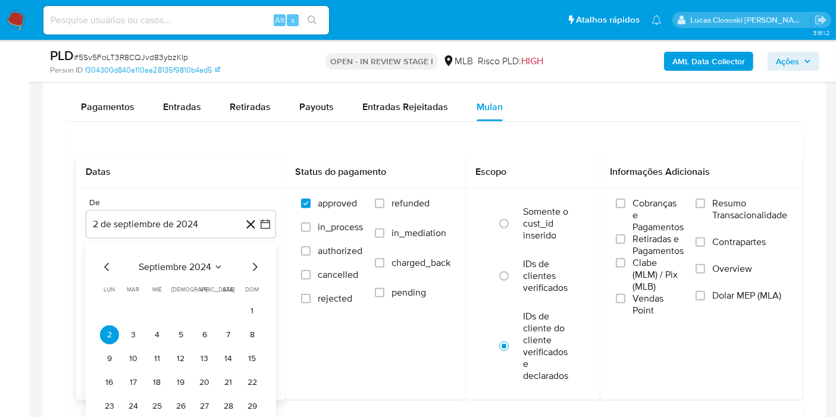
click at [167, 261] on span "septiembre 2024" at bounding box center [175, 267] width 73 height 12
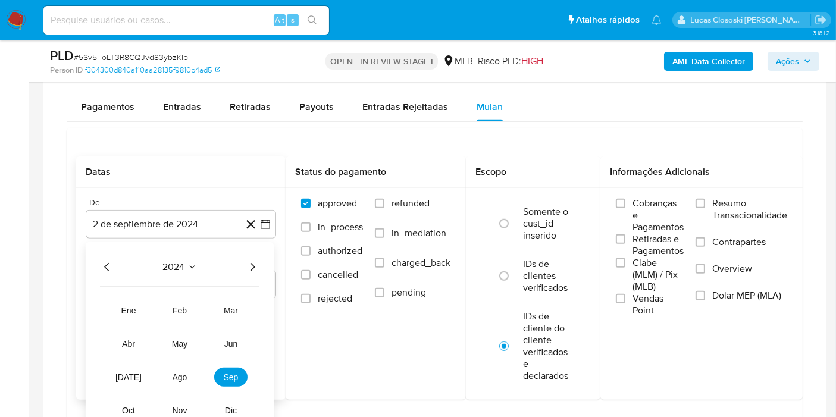
click at [245, 260] on icon "Año siguiente" at bounding box center [252, 267] width 14 height 14
click at [183, 374] on span "ago" at bounding box center [180, 377] width 15 height 10
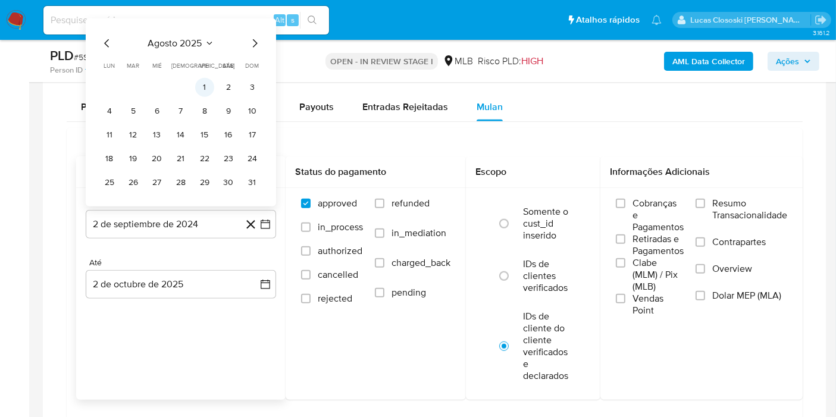
click at [201, 90] on button "1" at bounding box center [204, 87] width 19 height 19
click at [201, 93] on button "Entradas" at bounding box center [182, 107] width 67 height 29
select select "10"
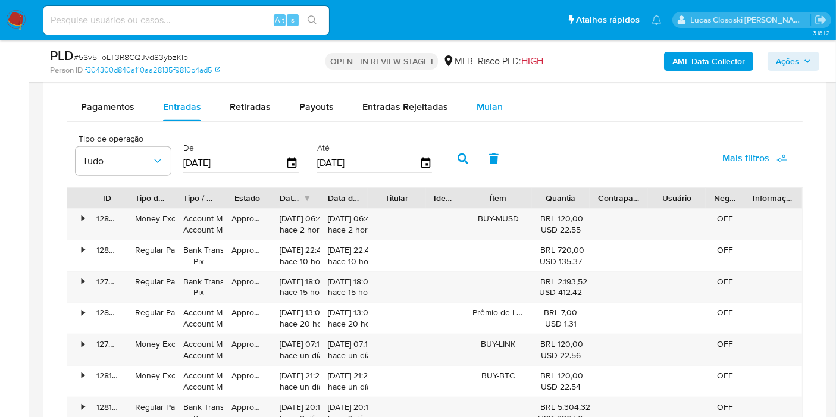
click at [481, 118] on div "Mulan" at bounding box center [490, 107] width 26 height 29
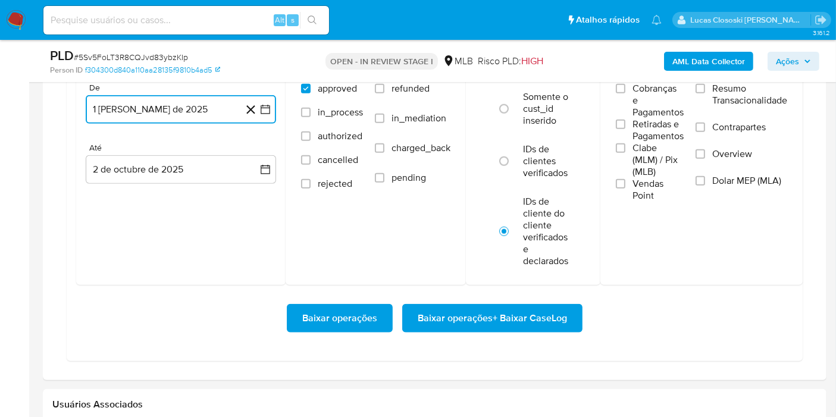
scroll to position [1190, 0]
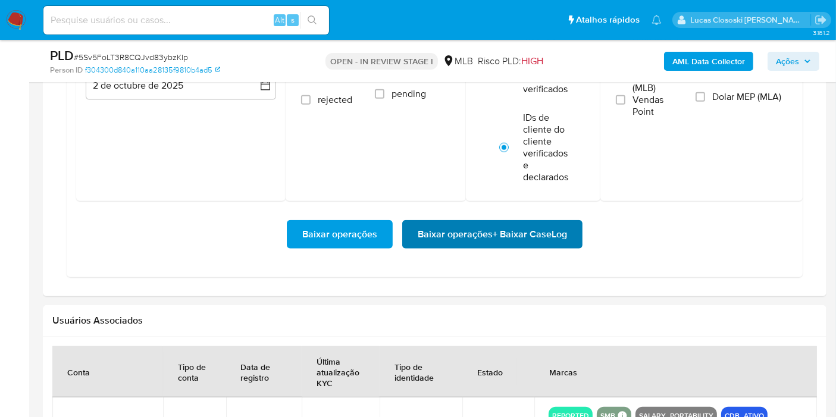
click at [547, 221] on span "Baixar operações + Baixar CaseLog" at bounding box center [492, 234] width 149 height 26
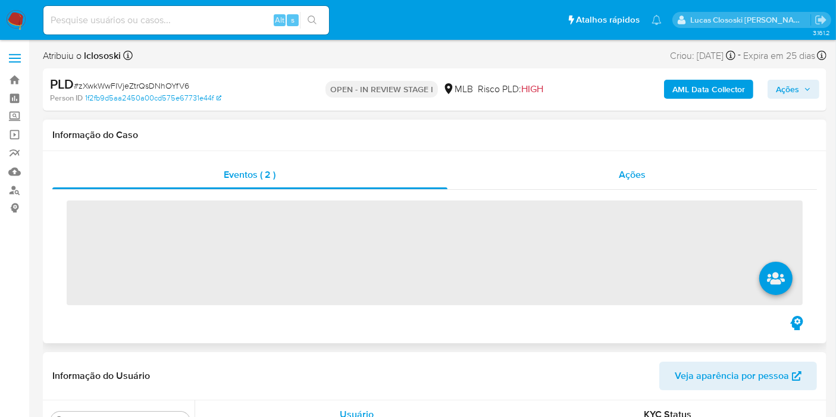
click at [598, 168] on div "Ações" at bounding box center [632, 175] width 370 height 29
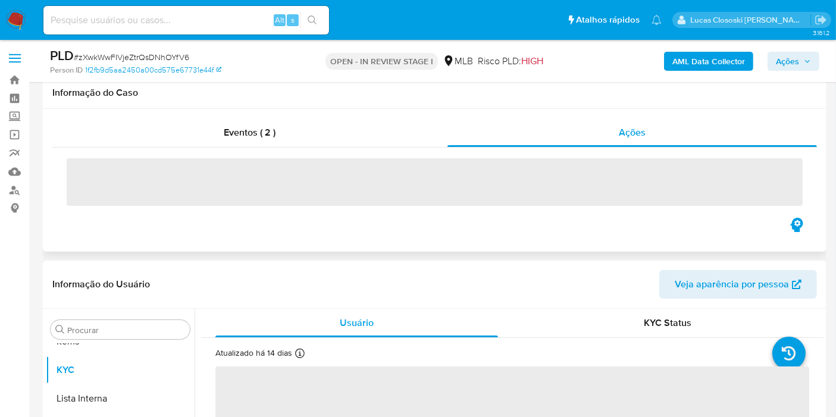
scroll to position [198, 0]
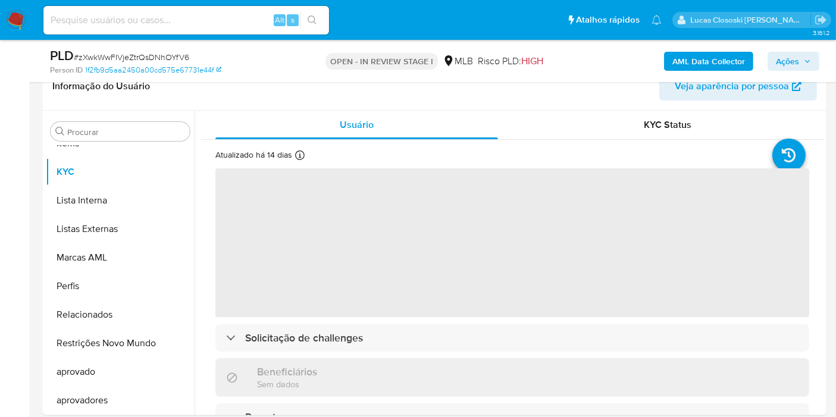
select select "10"
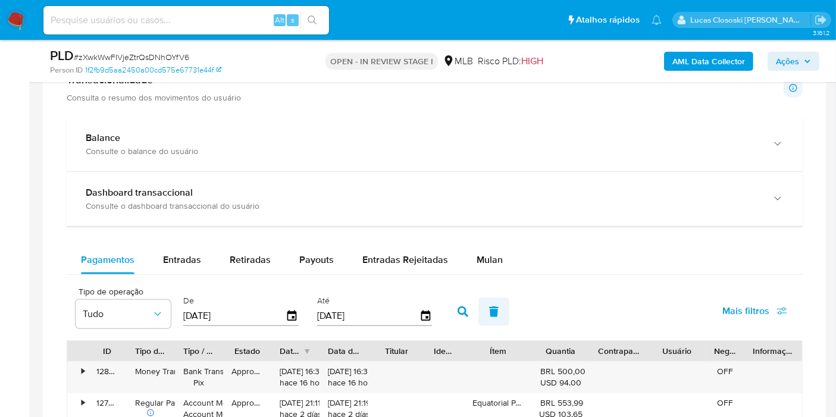
scroll to position [991, 0]
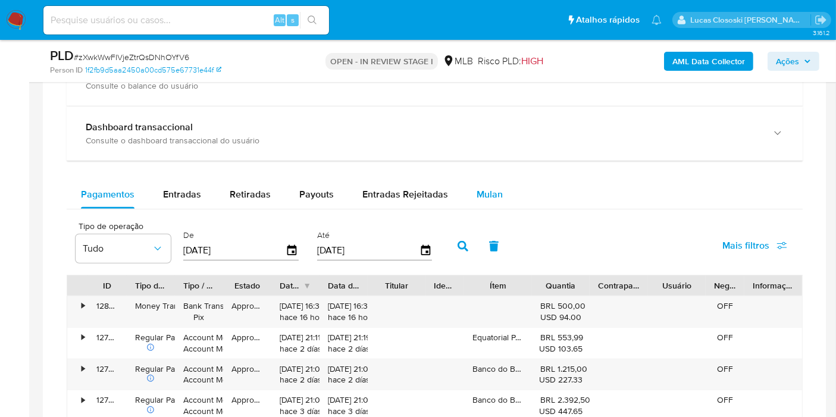
click at [490, 198] on span "Mulan" at bounding box center [490, 194] width 26 height 14
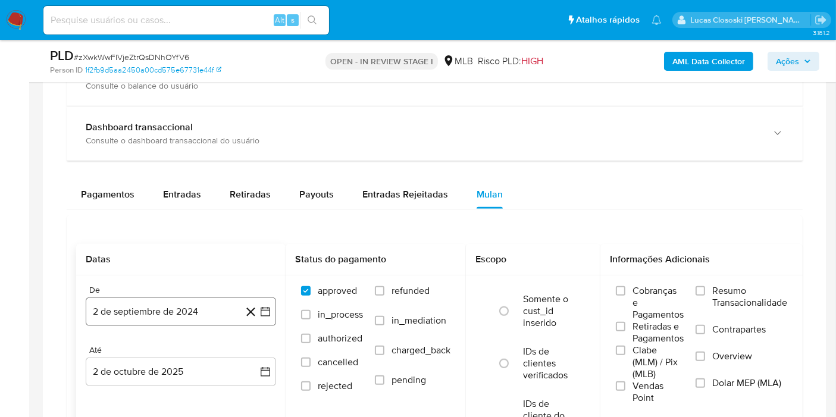
click at [274, 314] on button "2 de septiembre de 2024" at bounding box center [181, 312] width 190 height 29
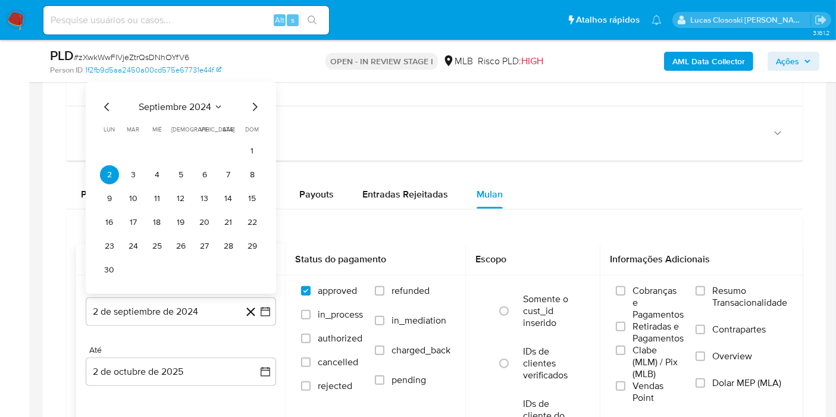
click at [177, 110] on span "septiembre 2024" at bounding box center [175, 107] width 73 height 12
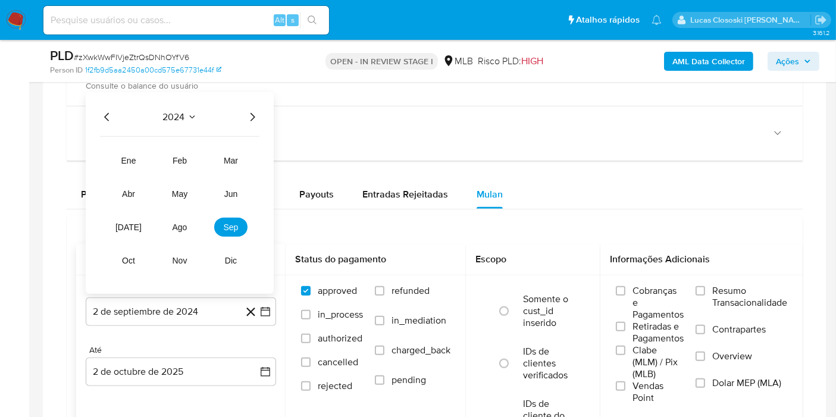
click at [250, 112] on icon "Año siguiente" at bounding box center [252, 117] width 14 height 14
click at [171, 228] on button "ago" at bounding box center [179, 227] width 33 height 19
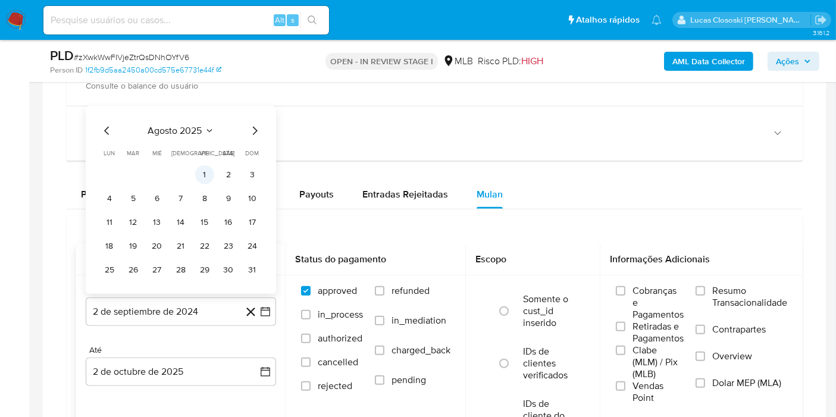
click at [204, 168] on button "1" at bounding box center [204, 174] width 19 height 19
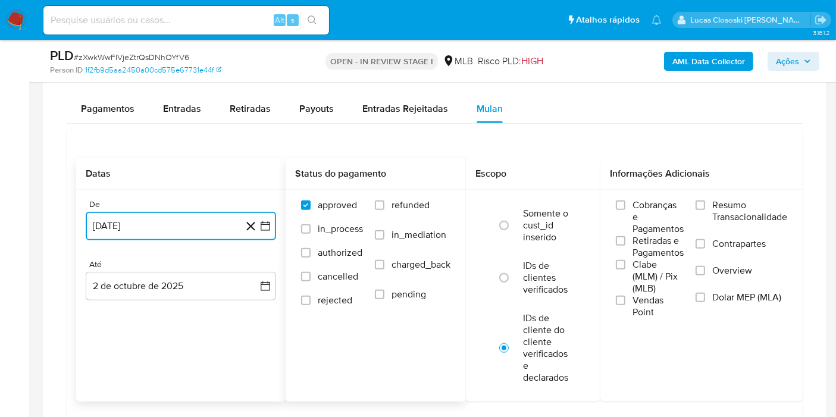
scroll to position [1123, 0]
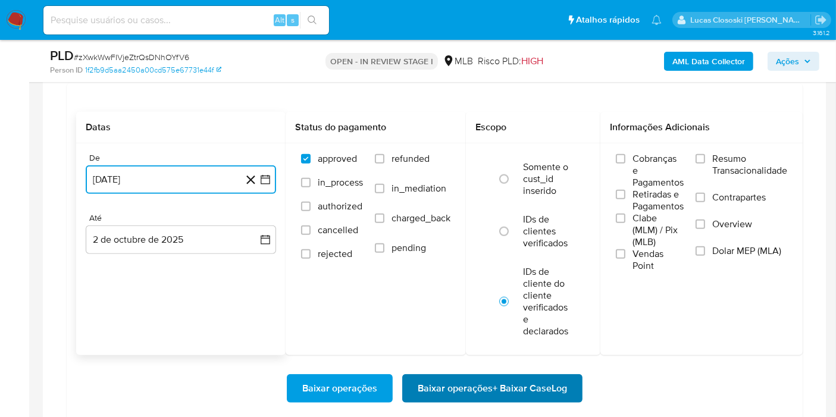
click at [477, 388] on span "Baixar operações + Baixar CaseLog" at bounding box center [492, 388] width 149 height 26
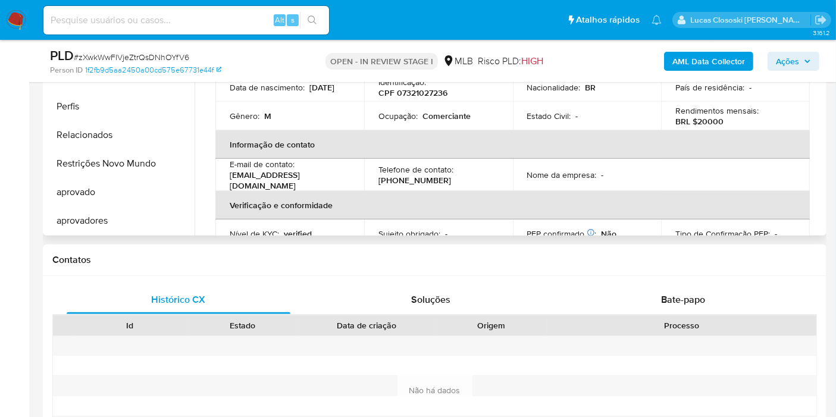
scroll to position [396, 0]
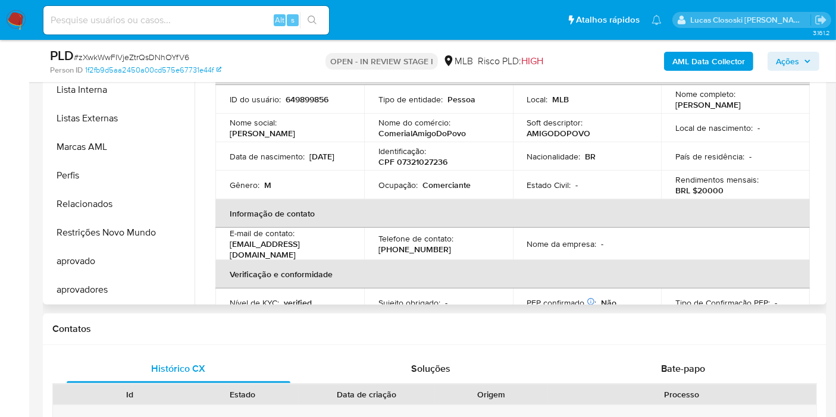
click at [418, 161] on p "CPF 07321027236" at bounding box center [412, 161] width 69 height 11
copy p "07321027236"
click at [141, 51] on span "# zXwkWwFIVjeZtrQsDNhOYfV6" at bounding box center [131, 57] width 115 height 12
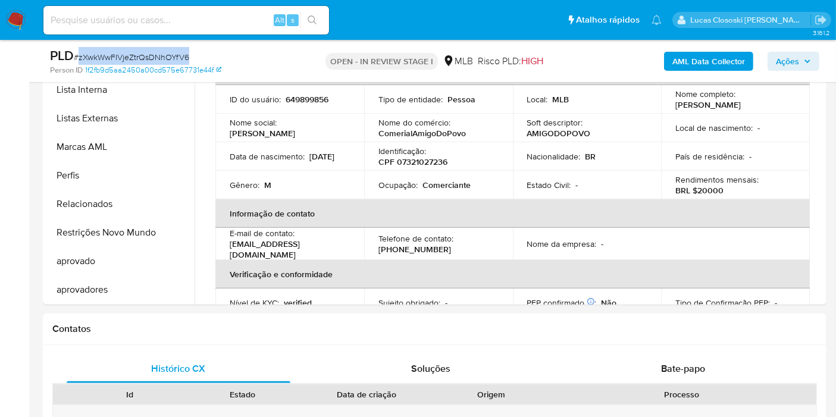
copy span "zXwkWwFIVjeZtrQsDNhOYfV6"
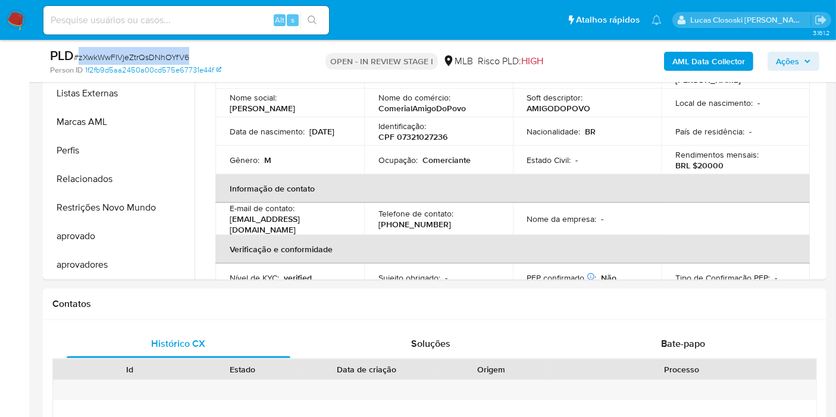
scroll to position [528, 0]
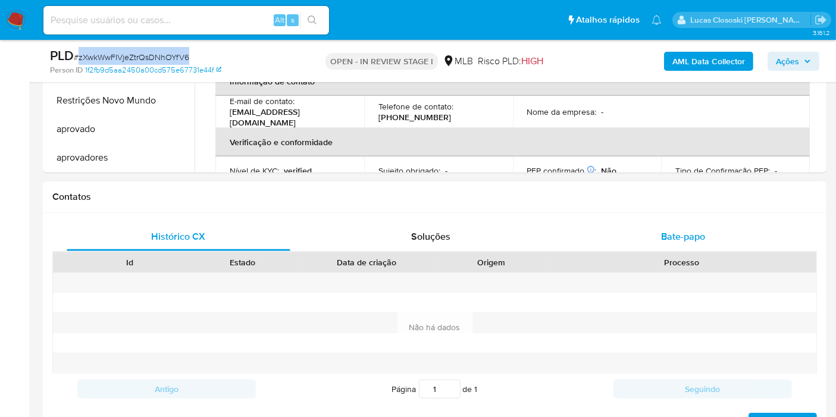
click at [709, 242] on div "Bate-papo" at bounding box center [683, 237] width 224 height 29
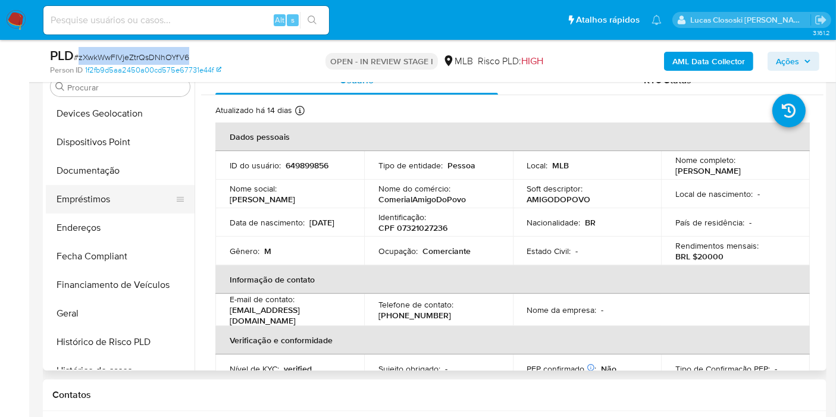
scroll to position [154, 0]
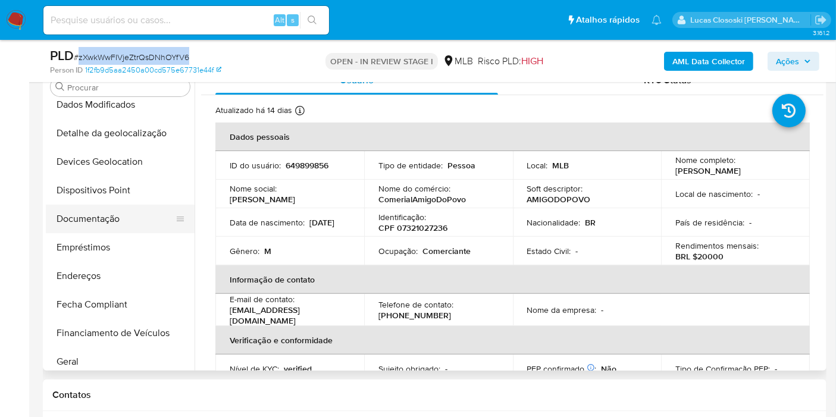
click at [105, 215] on button "Documentação" at bounding box center [115, 219] width 139 height 29
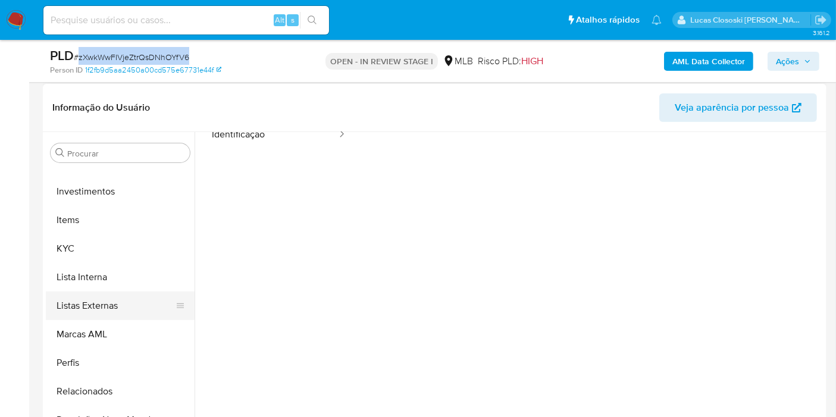
scroll to position [616, 0]
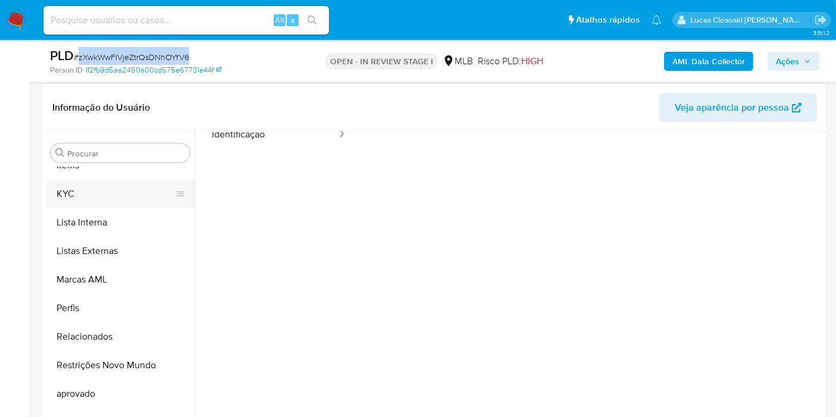
click at [77, 189] on button "KYC" at bounding box center [115, 194] width 139 height 29
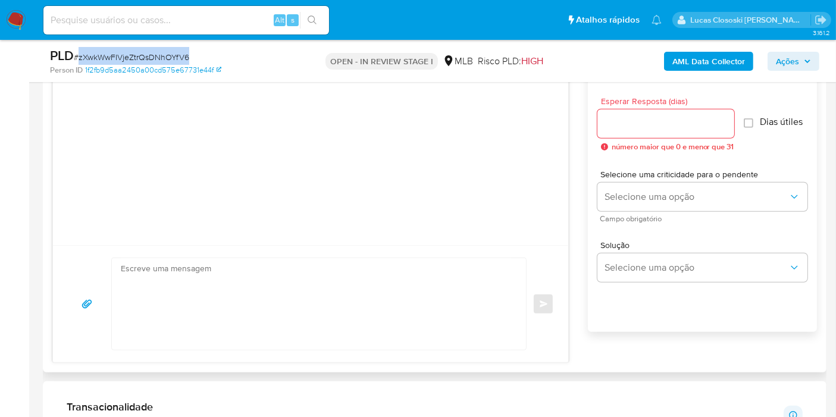
scroll to position [793, 0]
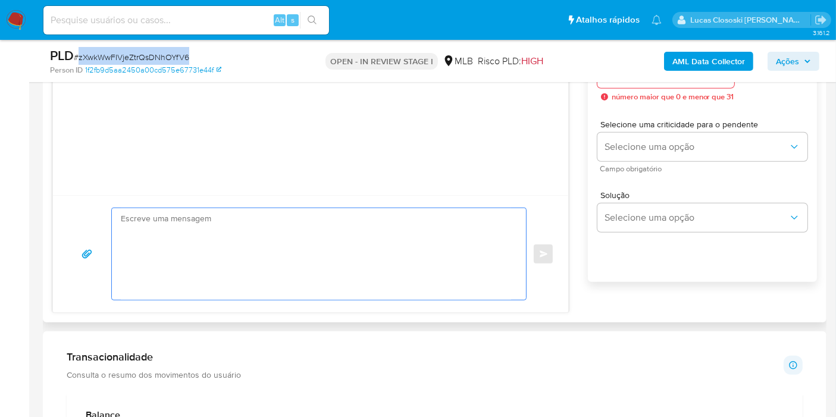
click at [194, 225] on textarea at bounding box center [316, 254] width 390 height 92
paste textarea "Ola, Estamos realizando uma verificação adicional de segurança em contas de usu…"
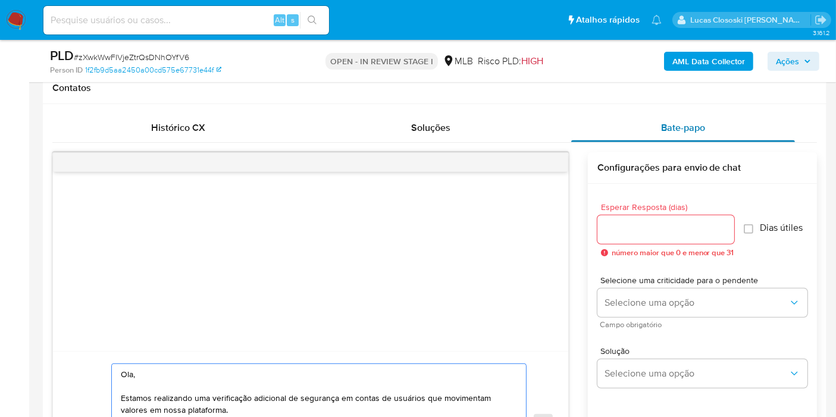
scroll to position [528, 0]
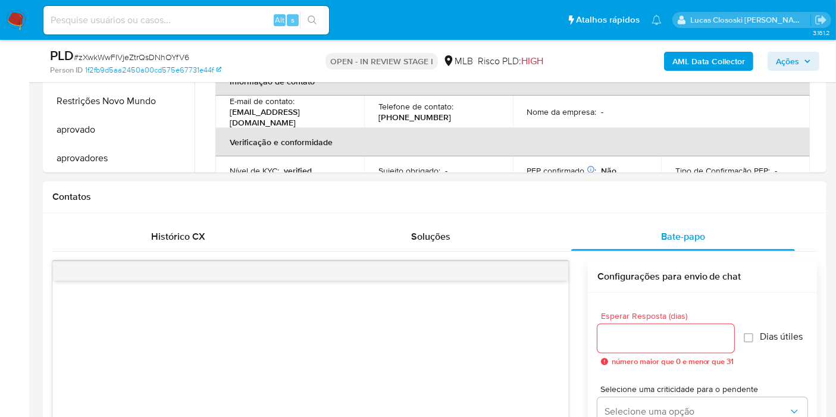
type textarea "Ola, Estamos realizando uma verificação adicional de segurança em contas de usu…"
click at [643, 327] on div at bounding box center [665, 338] width 137 height 29
click at [639, 335] on input "Esperar Resposta (dias)" at bounding box center [665, 338] width 137 height 15
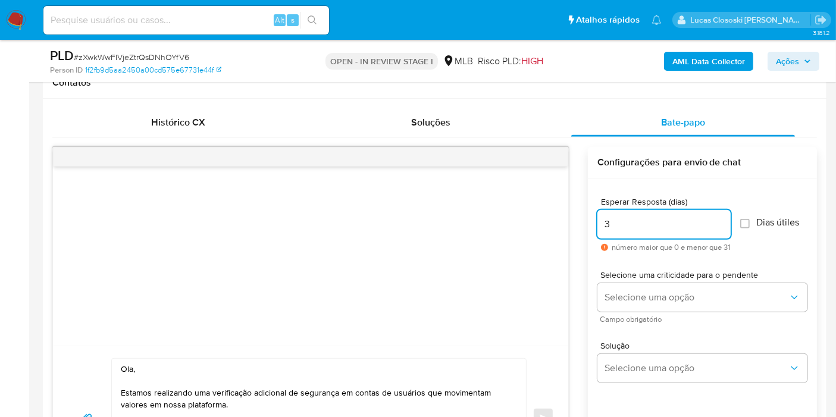
scroll to position [727, 0]
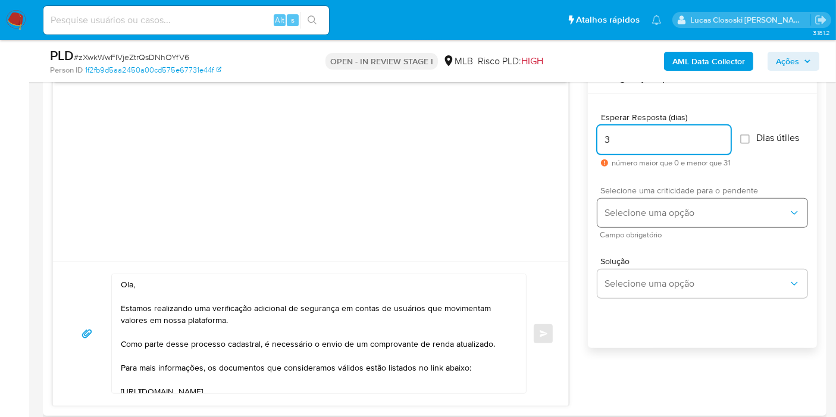
type input "3"
click at [633, 201] on button "Selecione uma opção" at bounding box center [702, 213] width 210 height 29
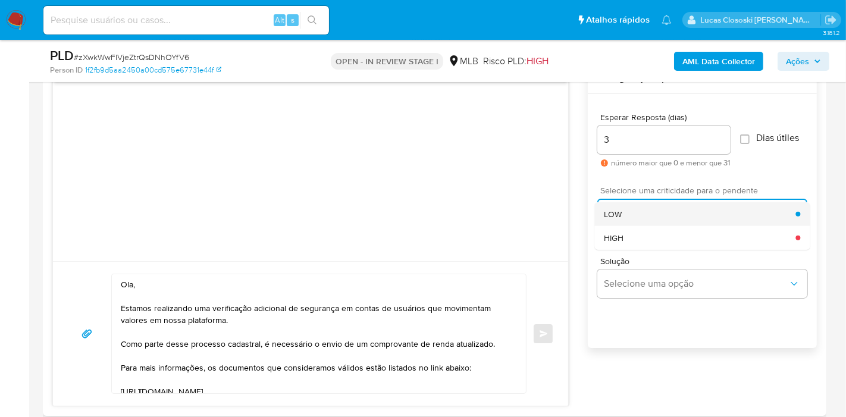
click at [633, 206] on div "LOW" at bounding box center [700, 214] width 192 height 24
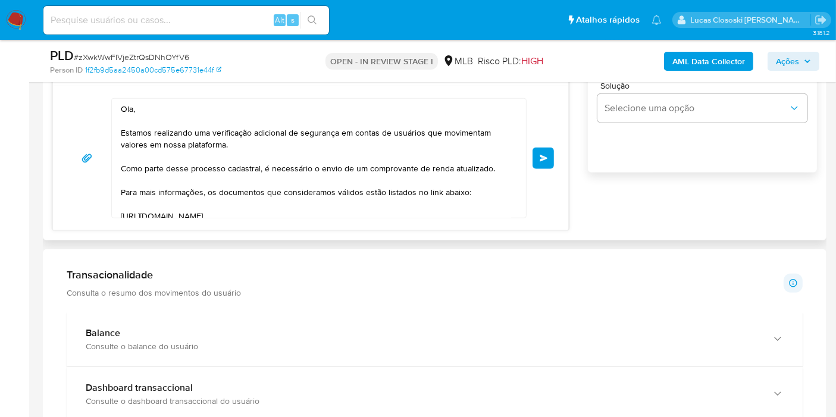
scroll to position [859, 0]
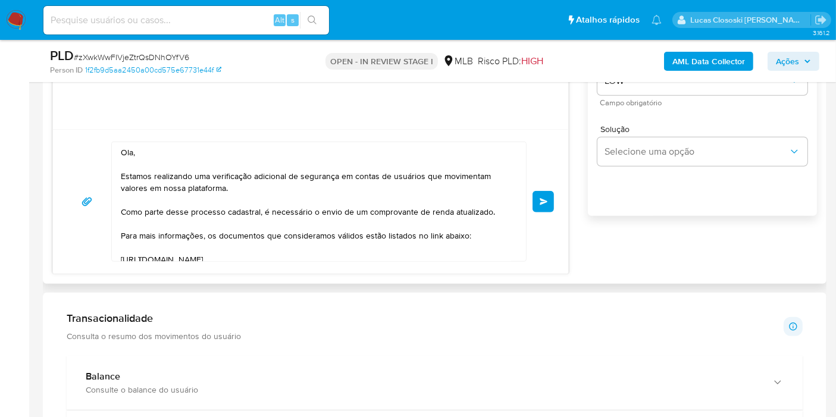
click at [549, 201] on button "common.send" at bounding box center [543, 201] width 21 height 21
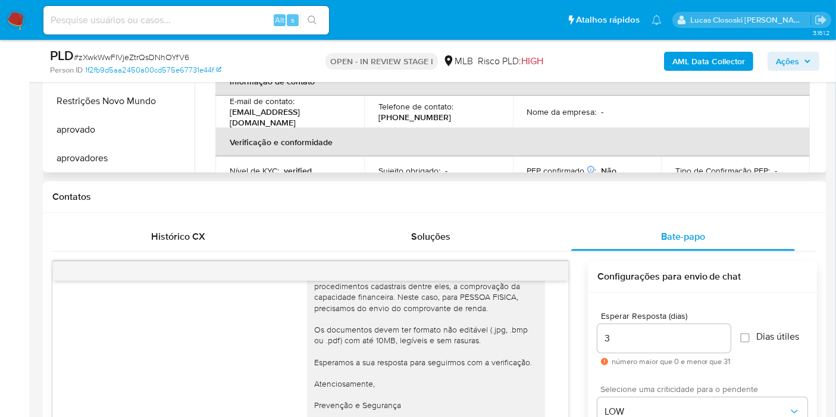
scroll to position [132, 0]
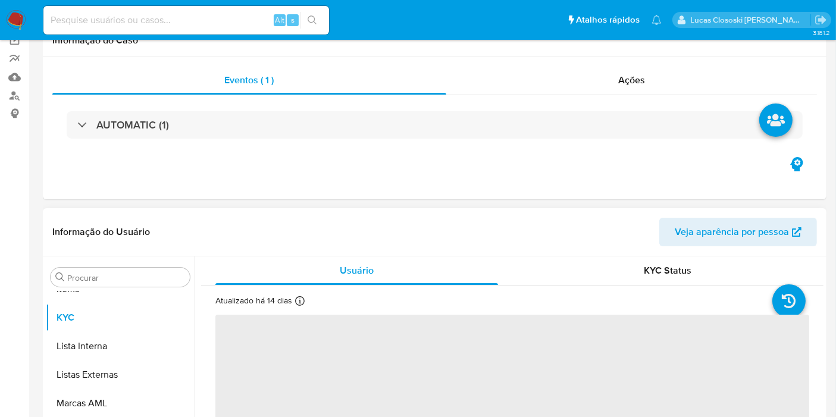
scroll to position [198, 0]
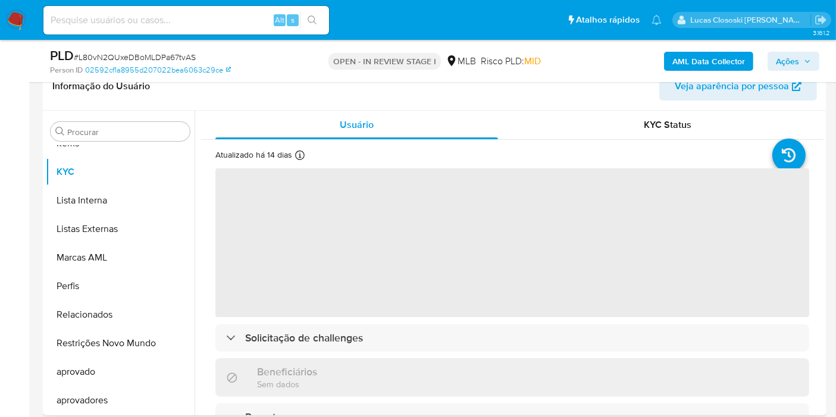
select select "10"
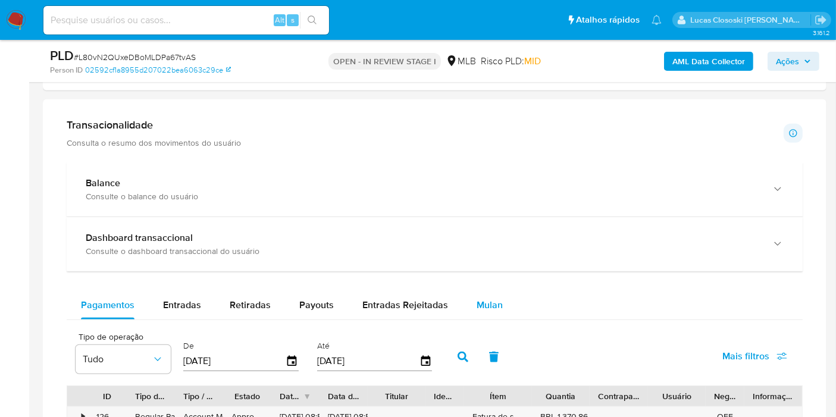
click at [492, 313] on div "Mulan" at bounding box center [490, 305] width 26 height 29
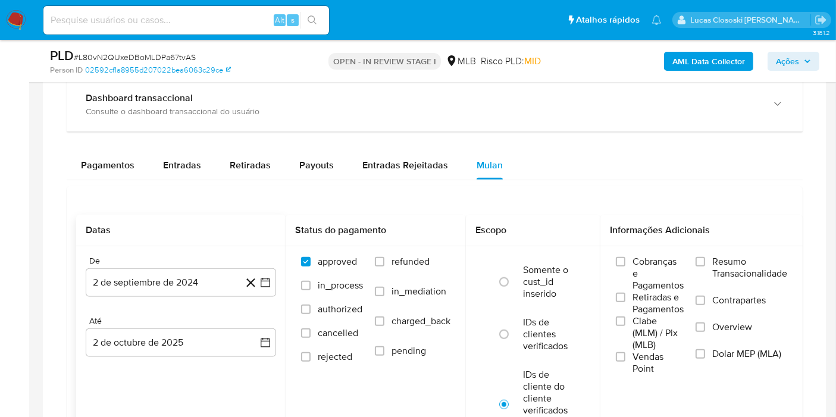
scroll to position [991, 0]
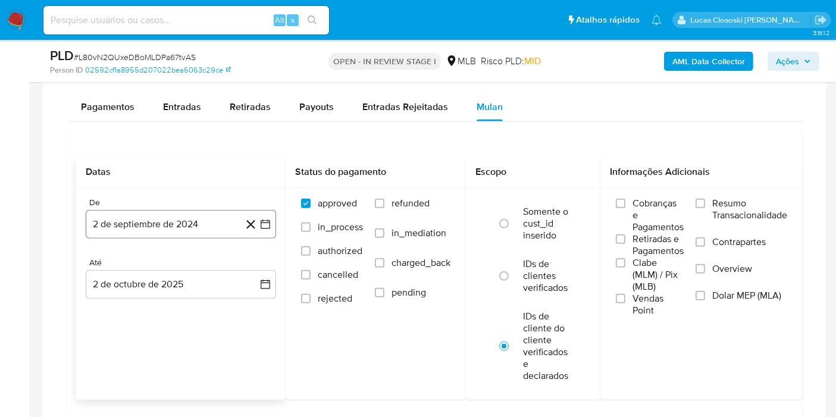
click at [272, 218] on button "2 de septiembre de 2024" at bounding box center [181, 224] width 190 height 29
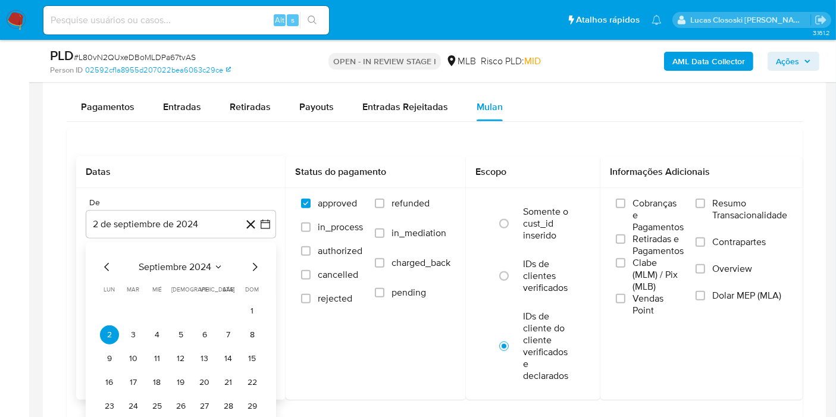
click at [175, 261] on span "septiembre 2024" at bounding box center [175, 267] width 73 height 12
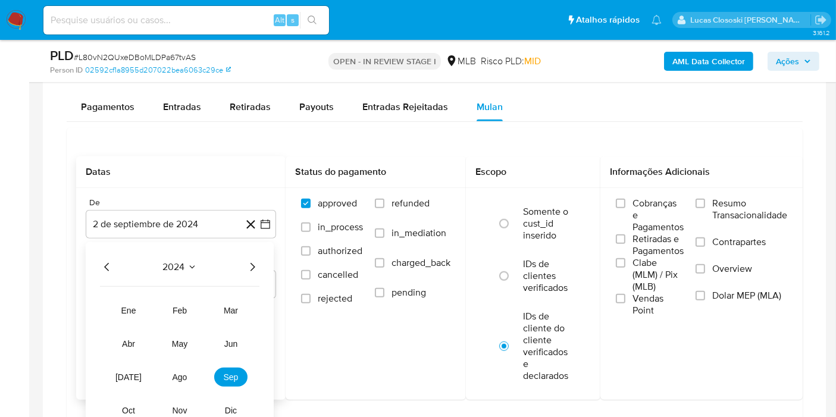
click at [254, 266] on icon "Año siguiente" at bounding box center [252, 267] width 14 height 14
click at [195, 372] on button "ago" at bounding box center [179, 377] width 33 height 19
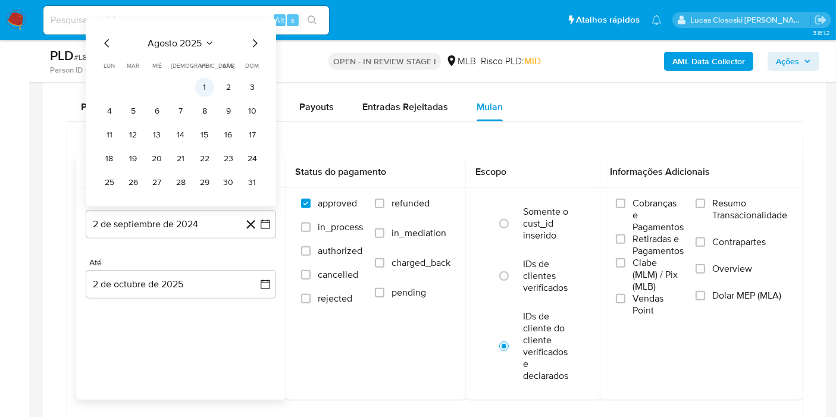
click at [199, 86] on button "1" at bounding box center [204, 87] width 19 height 19
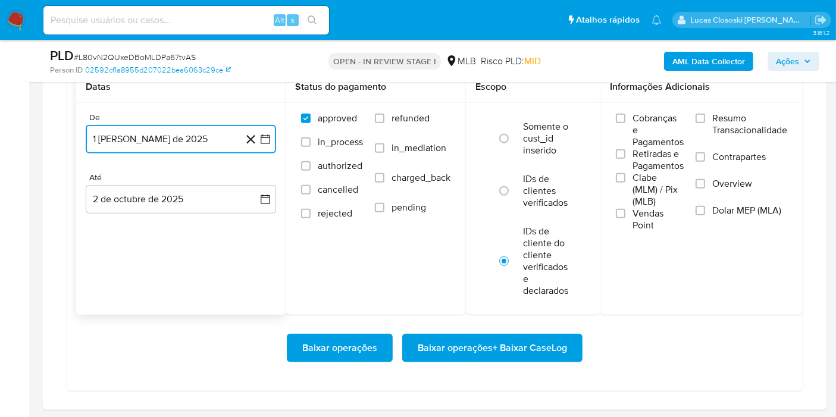
scroll to position [1123, 0]
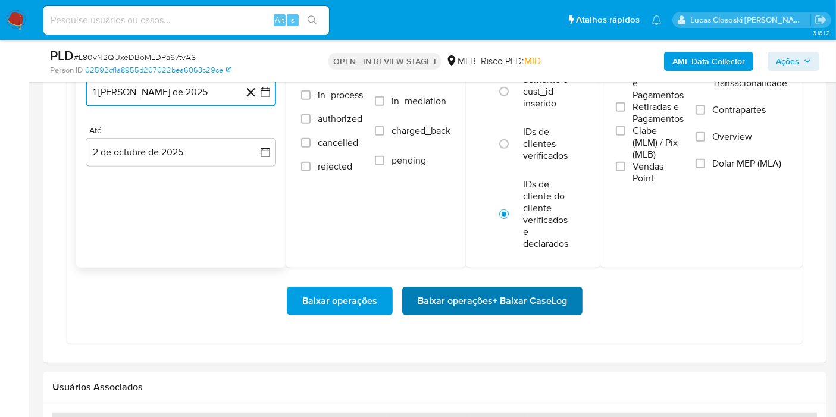
click at [516, 288] on span "Baixar operações + Baixar CaseLog" at bounding box center [492, 301] width 149 height 26
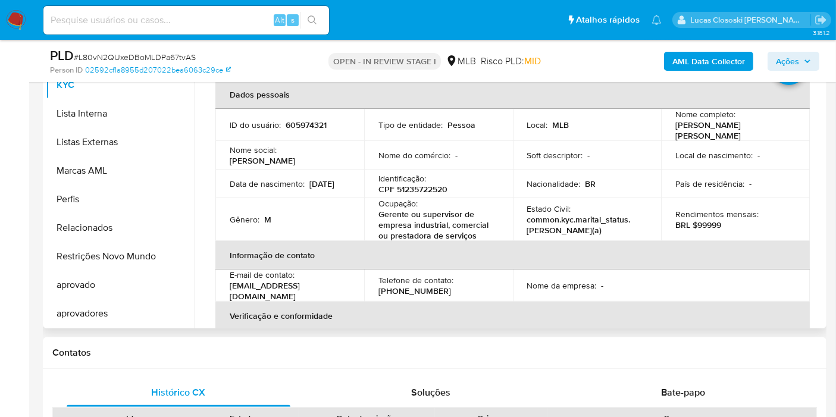
scroll to position [264, 0]
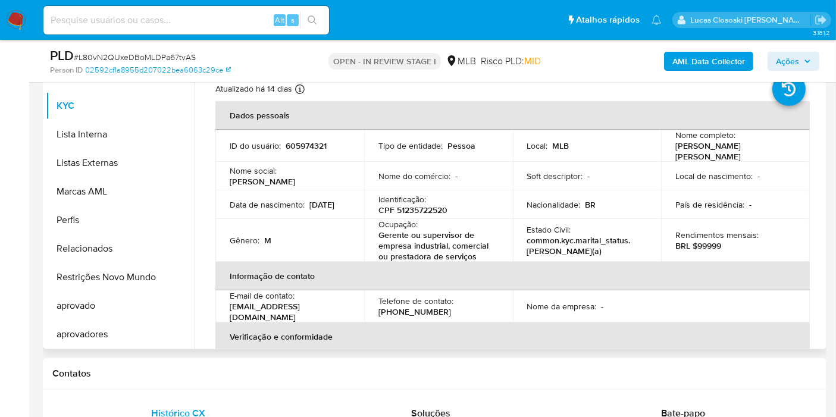
click at [425, 206] on p "CPF 51235722520" at bounding box center [412, 210] width 69 height 11
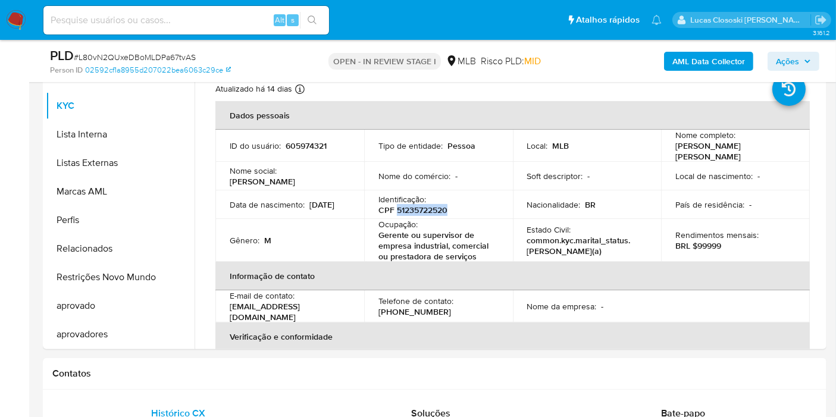
copy p "51235722520"
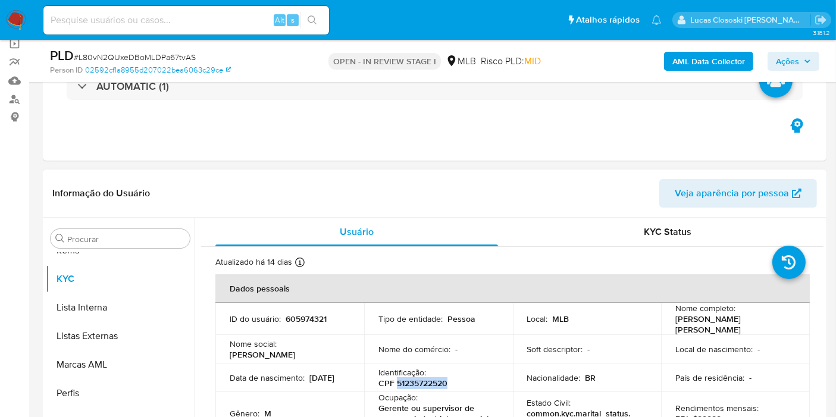
scroll to position [66, 0]
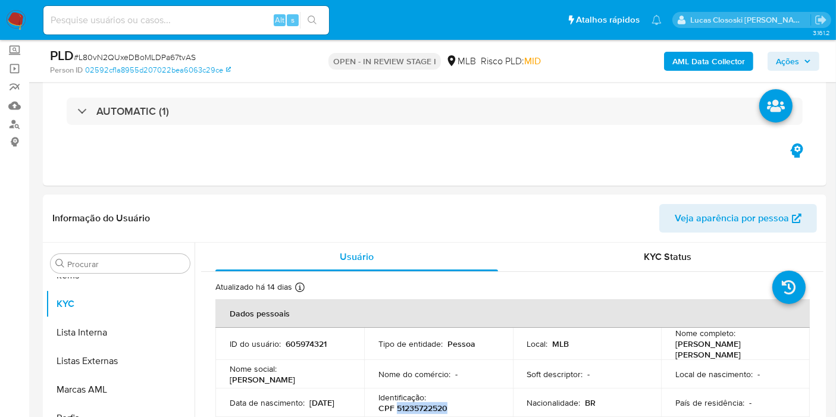
click at [680, 69] on b "AML Data Collector" at bounding box center [708, 61] width 73 height 19
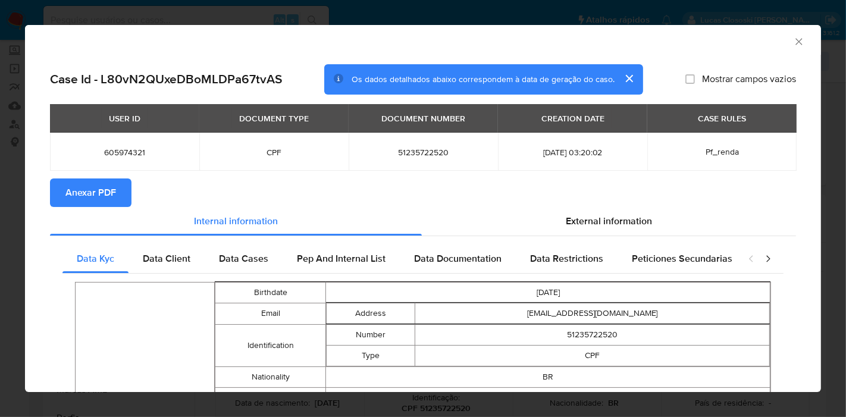
click at [114, 196] on span "Anexar PDF" at bounding box center [90, 193] width 51 height 26
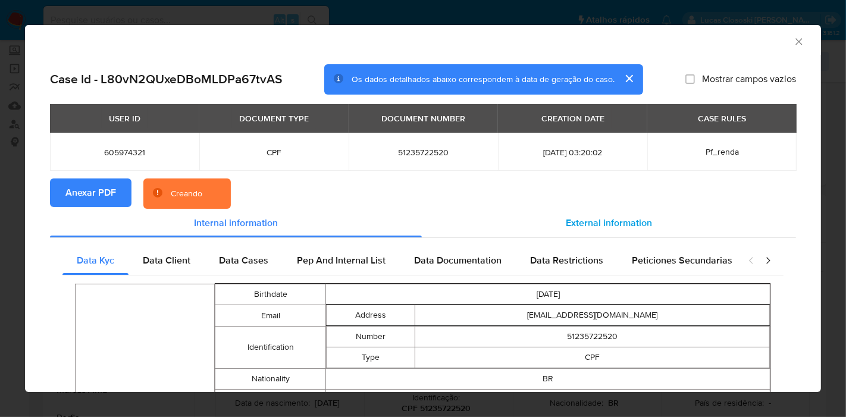
click at [590, 220] on span "External information" at bounding box center [609, 223] width 86 height 14
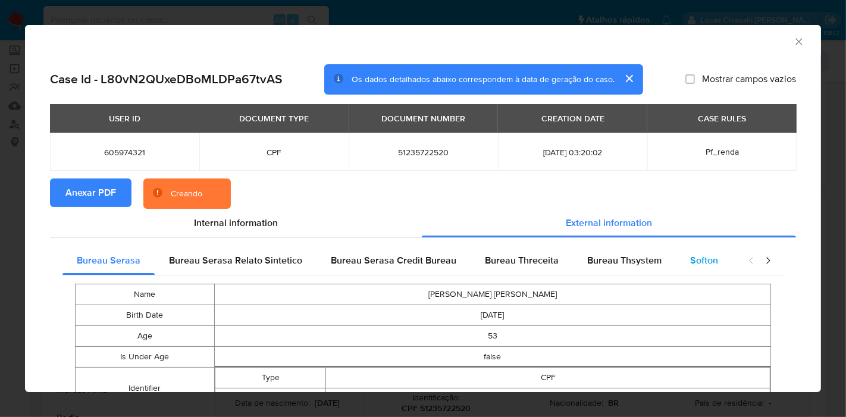
click at [697, 251] on div "Softon" at bounding box center [704, 260] width 57 height 29
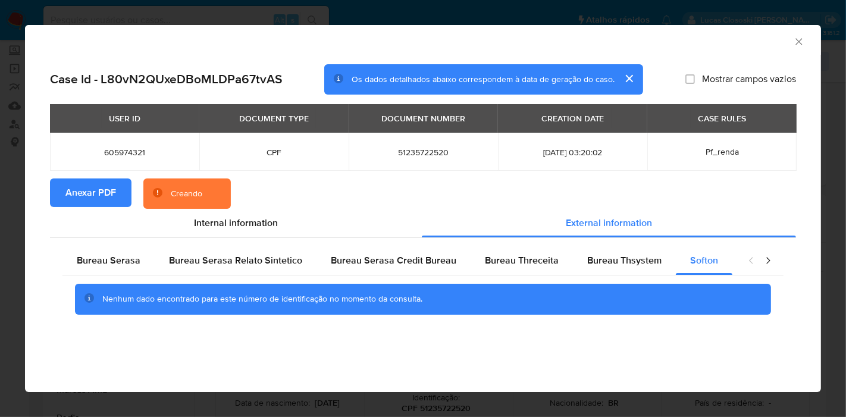
click at [797, 40] on icon "Fechar a janela" at bounding box center [799, 42] width 12 height 12
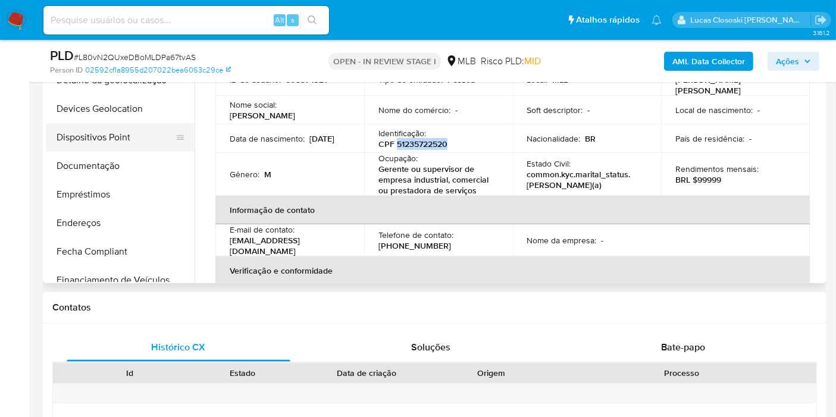
scroll to position [0, 0]
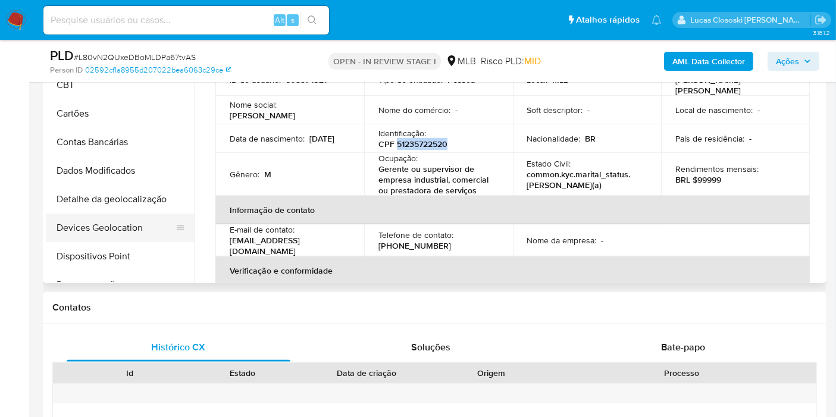
click at [115, 223] on button "Devices Geolocation" at bounding box center [115, 228] width 139 height 29
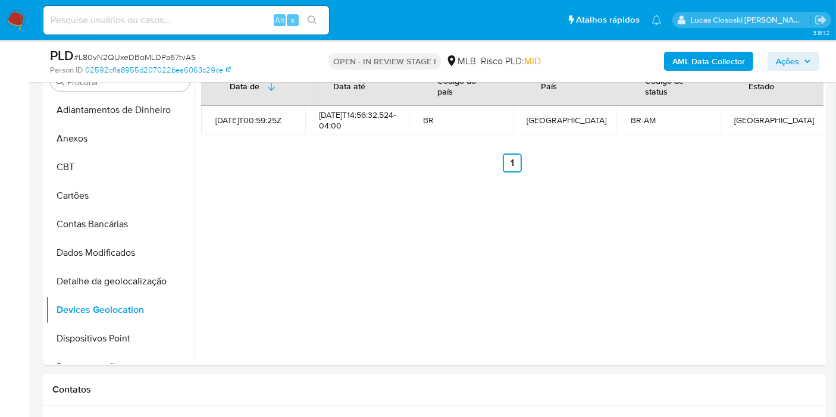
scroll to position [193, 0]
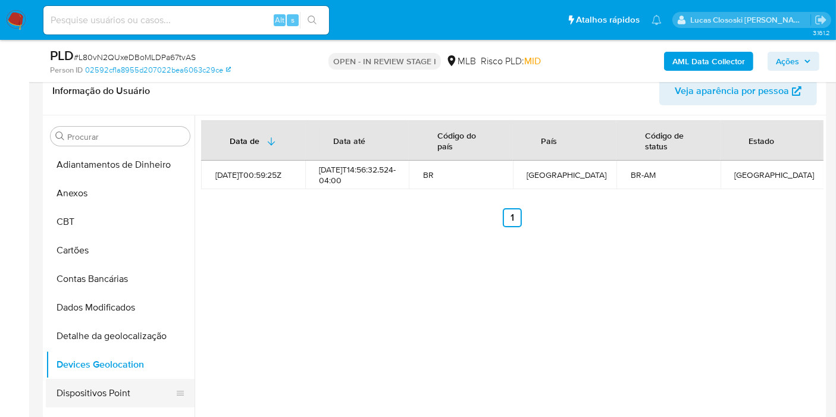
click at [100, 384] on button "Dispositivos Point" at bounding box center [115, 393] width 139 height 29
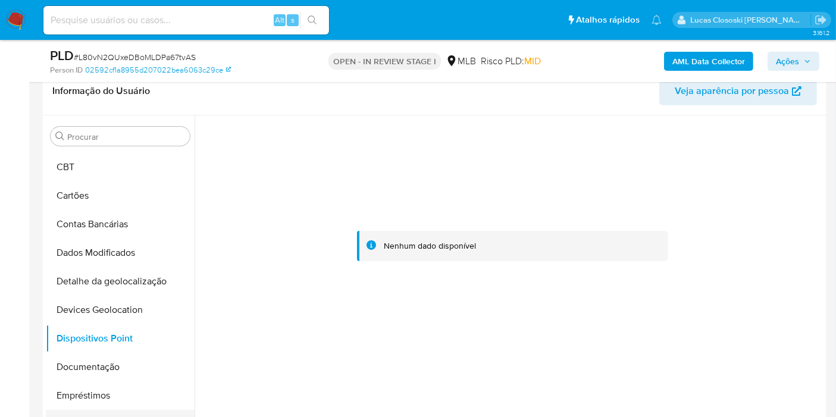
scroll to position [132, 0]
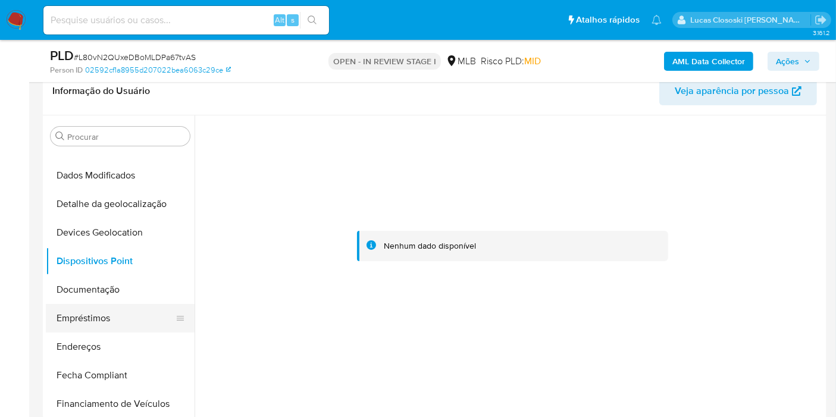
click at [103, 304] on button "Empréstimos" at bounding box center [115, 318] width 139 height 29
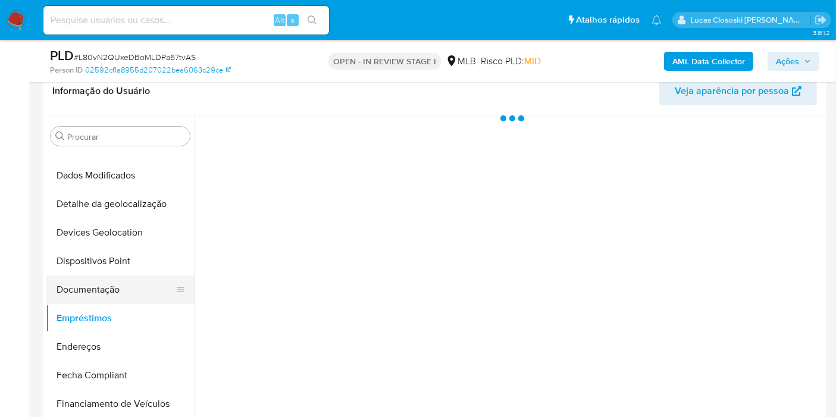
click at [110, 286] on button "Documentação" at bounding box center [115, 290] width 139 height 29
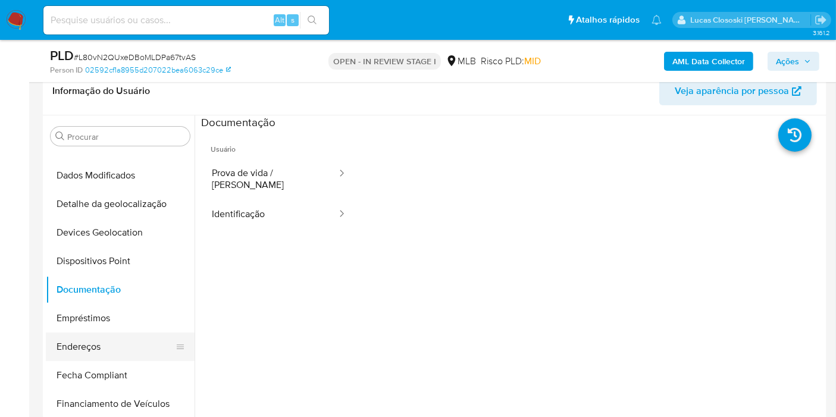
click at [104, 341] on button "Endereços" at bounding box center [115, 347] width 139 height 29
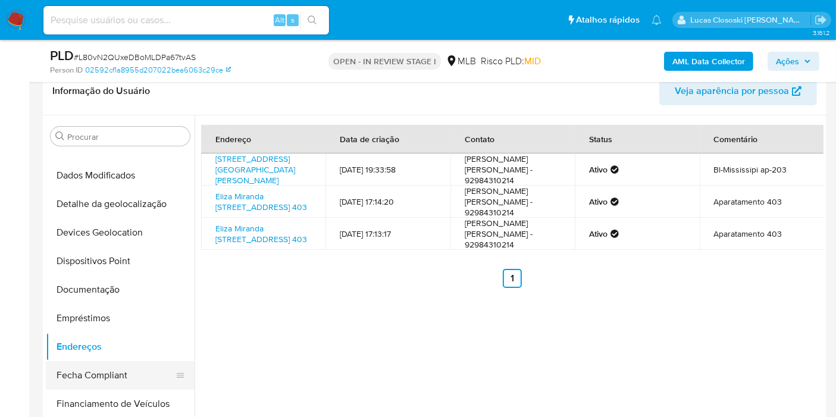
scroll to position [198, 0]
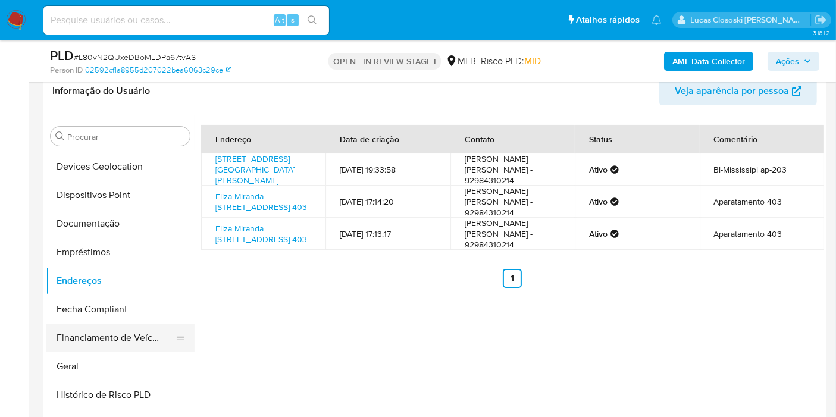
click at [84, 340] on button "Financiamento de Veículos" at bounding box center [115, 338] width 139 height 29
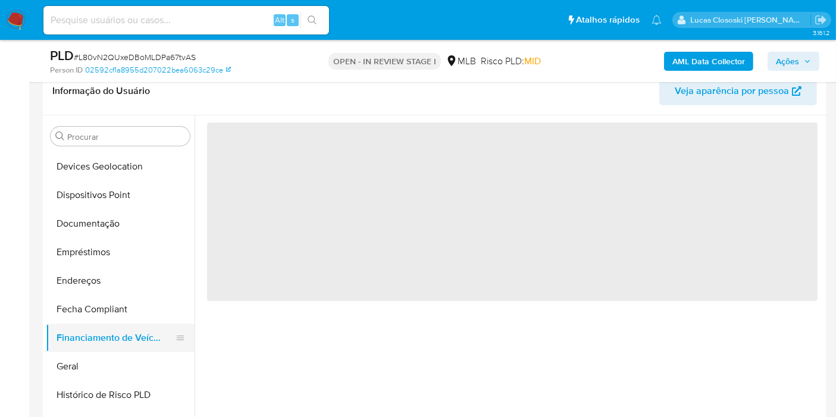
click at [84, 348] on button "Financiamento de Veículos" at bounding box center [115, 338] width 139 height 29
click at [84, 359] on button "Geral" at bounding box center [115, 366] width 139 height 29
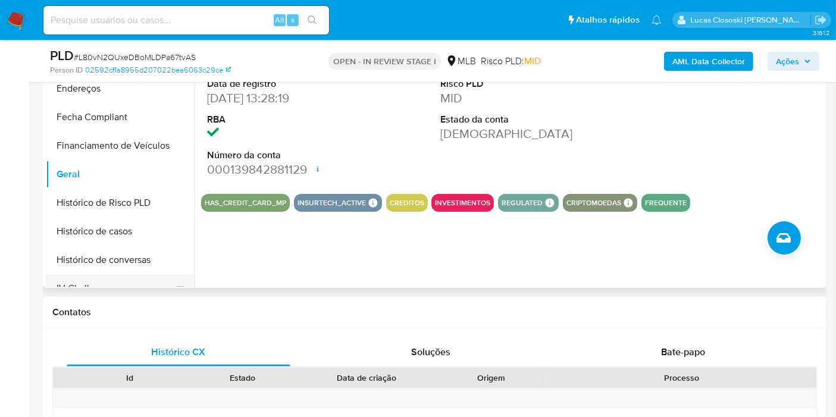
scroll to position [330, 0]
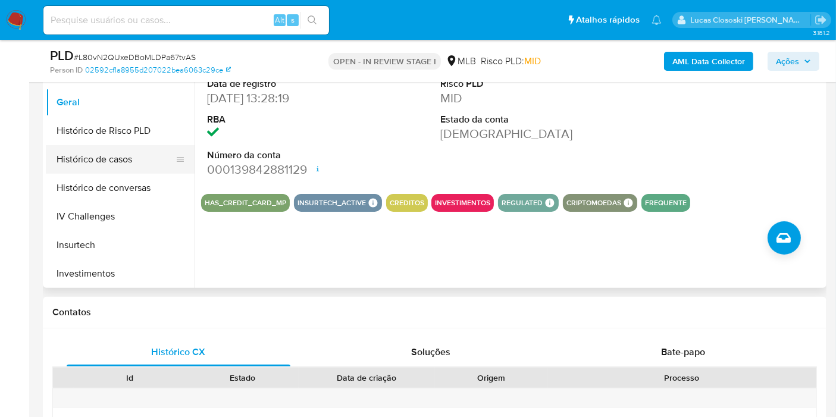
click at [109, 162] on button "Histórico de casos" at bounding box center [115, 159] width 139 height 29
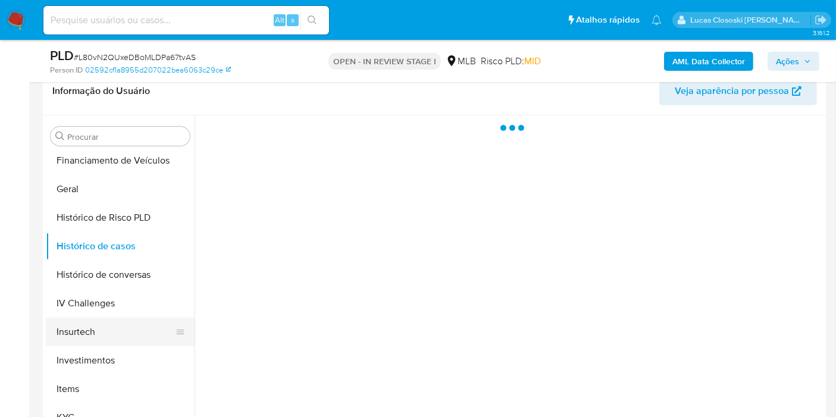
scroll to position [396, 0]
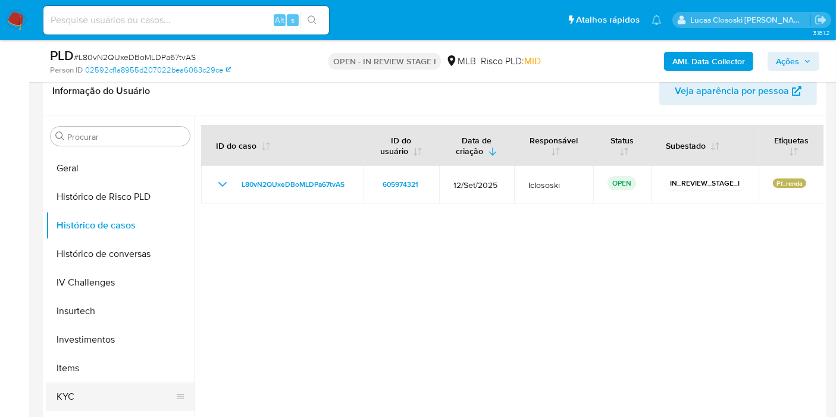
click at [92, 393] on button "KYC" at bounding box center [115, 397] width 139 height 29
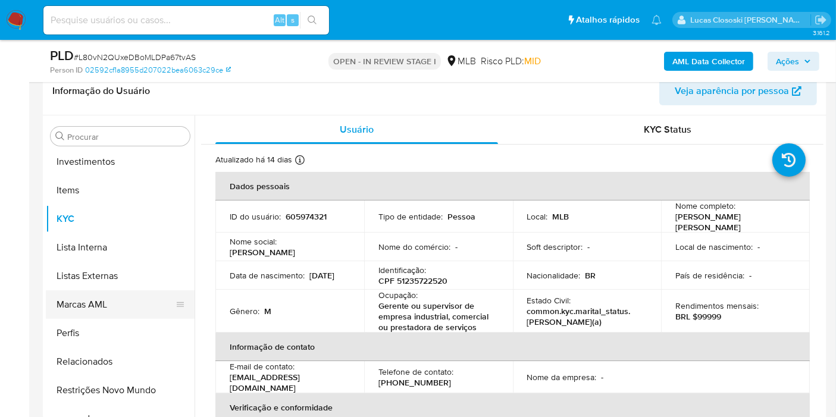
scroll to position [595, 0]
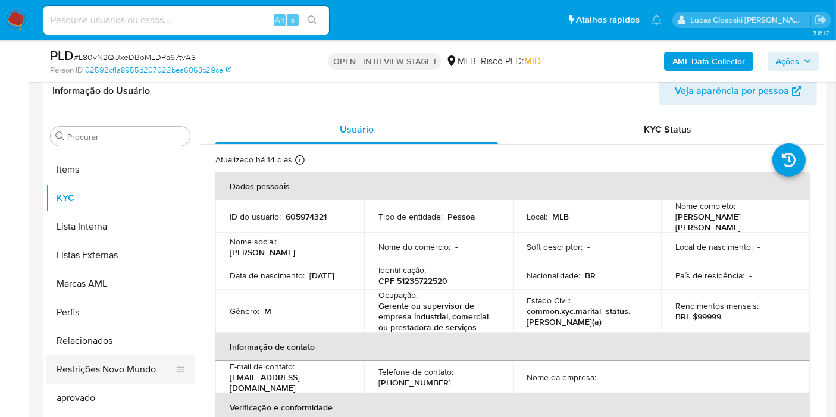
click at [109, 364] on button "Restrições Novo Mundo" at bounding box center [115, 369] width 139 height 29
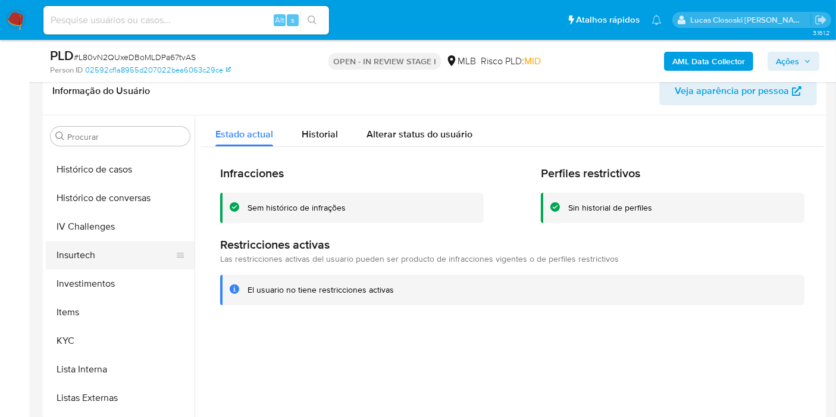
scroll to position [396, 0]
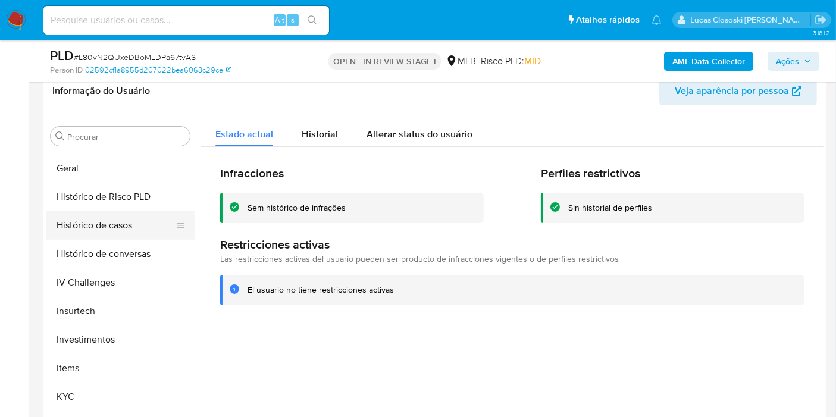
drag, startPoint x: 117, startPoint y: 226, endPoint x: 113, endPoint y: 234, distance: 8.5
click at [117, 226] on button "Histórico de casos" at bounding box center [115, 225] width 139 height 29
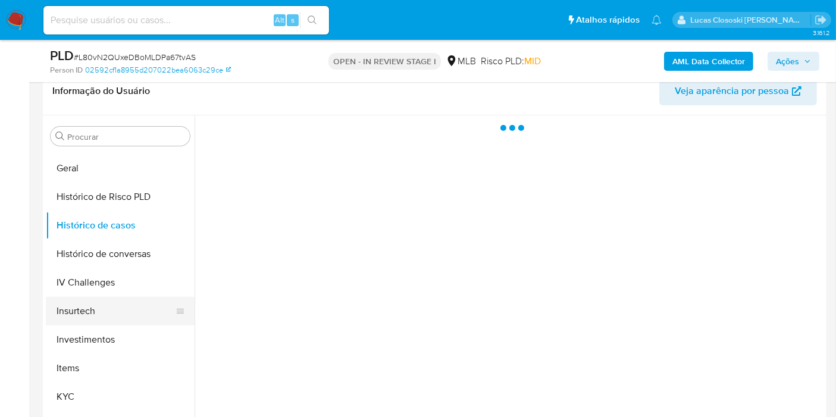
scroll to position [462, 0]
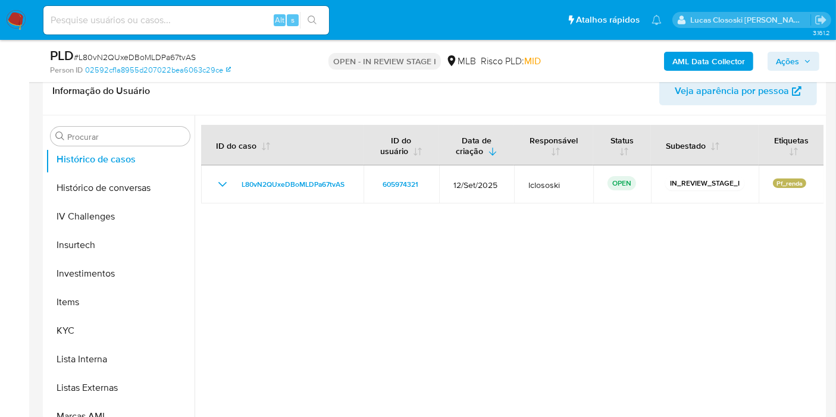
click at [148, 58] on span "# L80vN2QUxeDBoMLDPa67tvAS" at bounding box center [135, 57] width 122 height 12
copy span "L80vN2QUxeDBoMLDPa67tvAS"
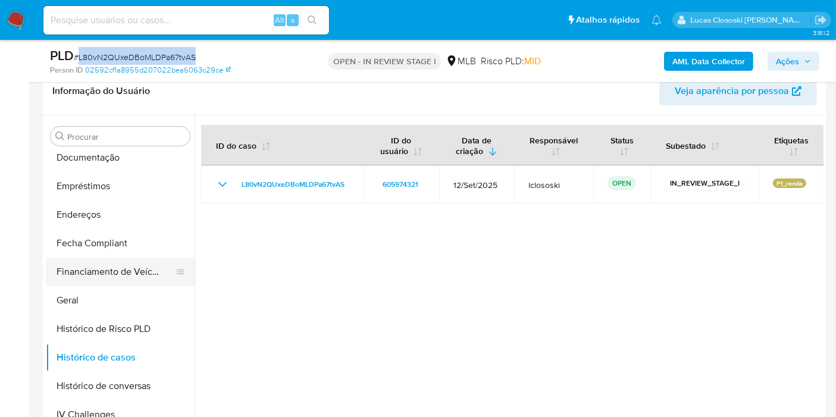
scroll to position [132, 0]
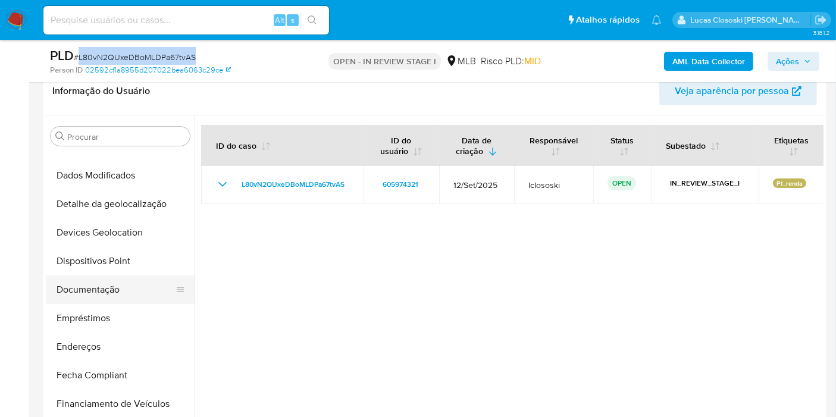
click at [95, 283] on button "Documentação" at bounding box center [115, 290] width 139 height 29
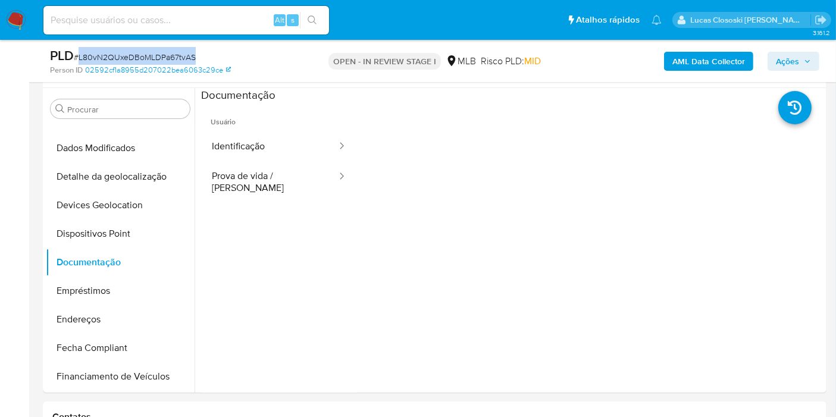
scroll to position [524, 0]
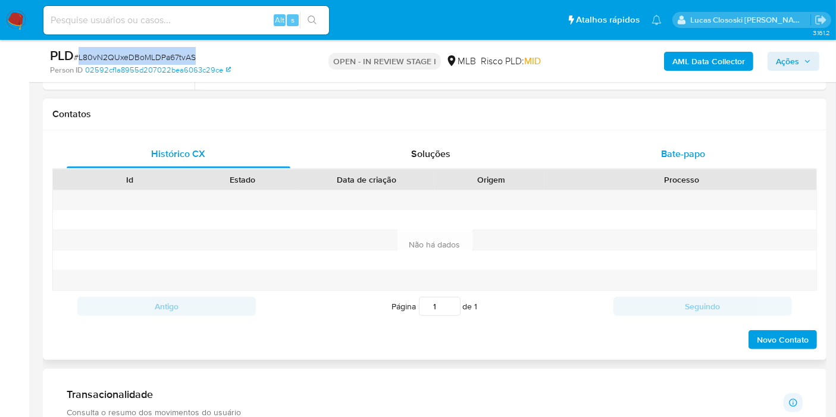
click at [724, 166] on div "Bate-papo" at bounding box center [683, 154] width 224 height 29
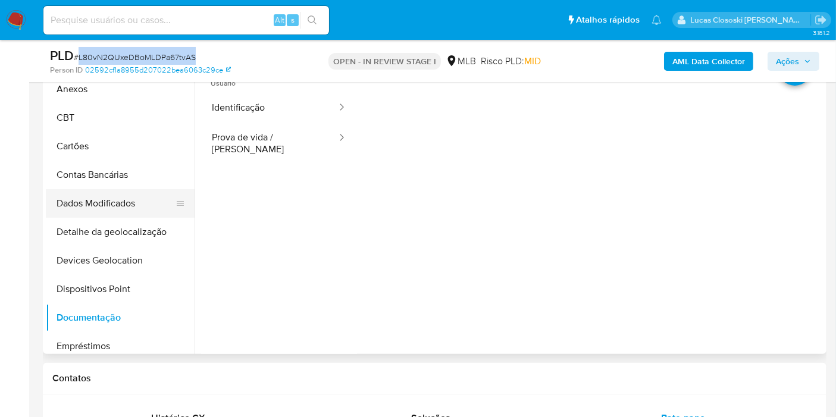
scroll to position [0, 0]
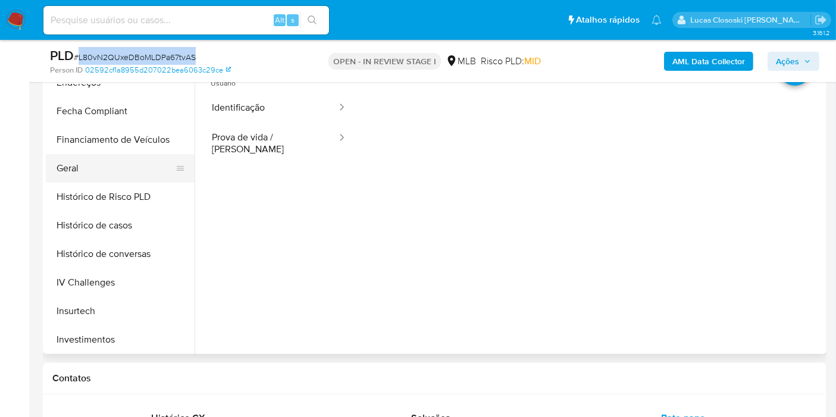
click at [102, 223] on button "Histórico de casos" at bounding box center [120, 225] width 149 height 29
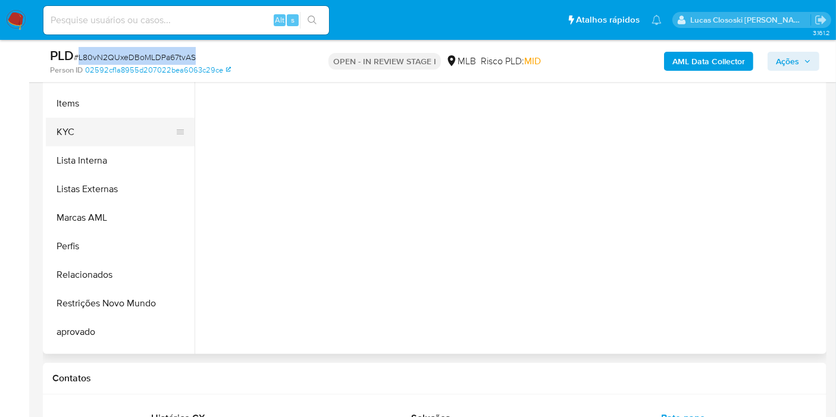
click at [99, 121] on button "KYC" at bounding box center [115, 132] width 139 height 29
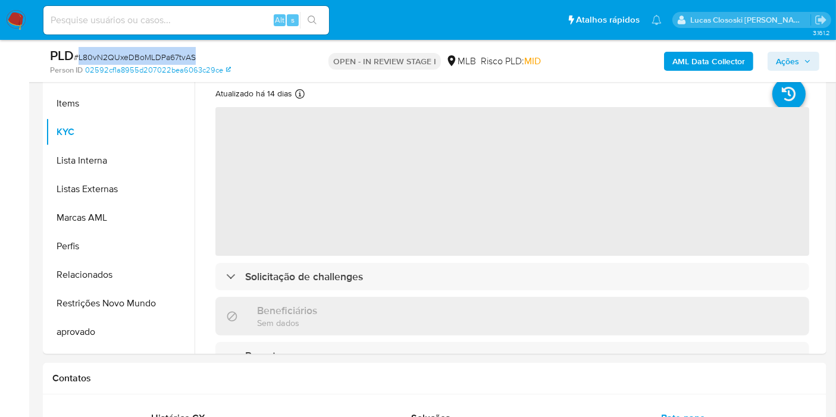
click at [269, 57] on div "PLD # L80vN2QUxeDBoMLDPa67tvAS" at bounding box center [176, 56] width 252 height 18
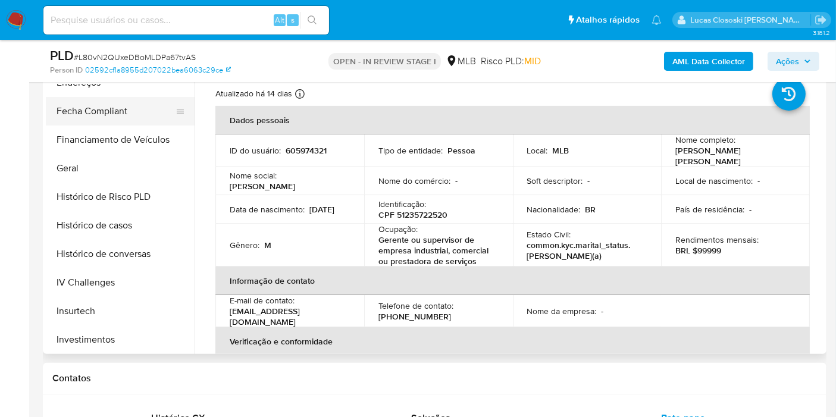
scroll to position [264, 0]
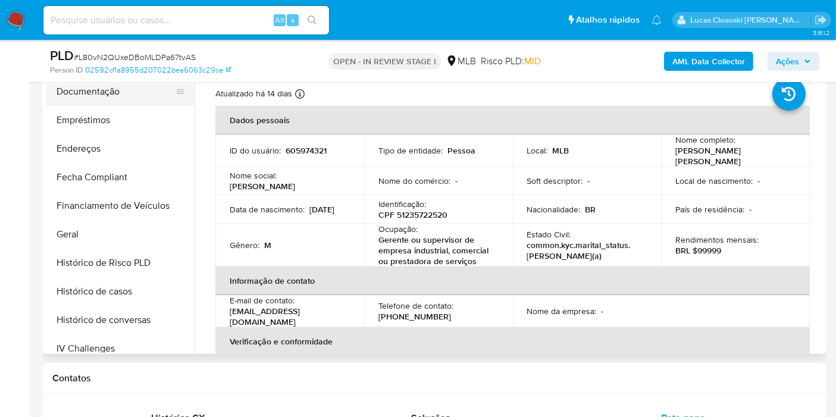
click at [108, 97] on button "Documentação" at bounding box center [115, 91] width 139 height 29
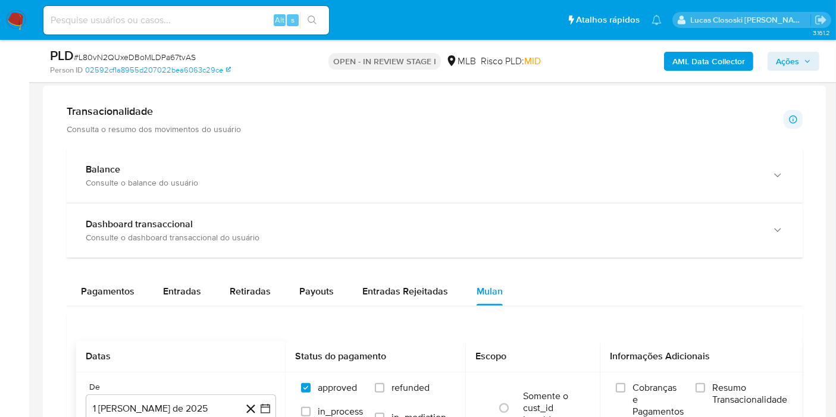
scroll to position [854, 0]
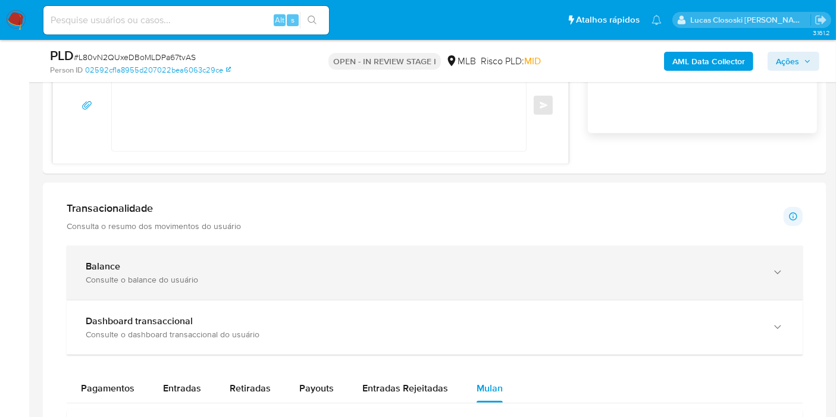
click at [137, 266] on div "Balance" at bounding box center [423, 267] width 674 height 12
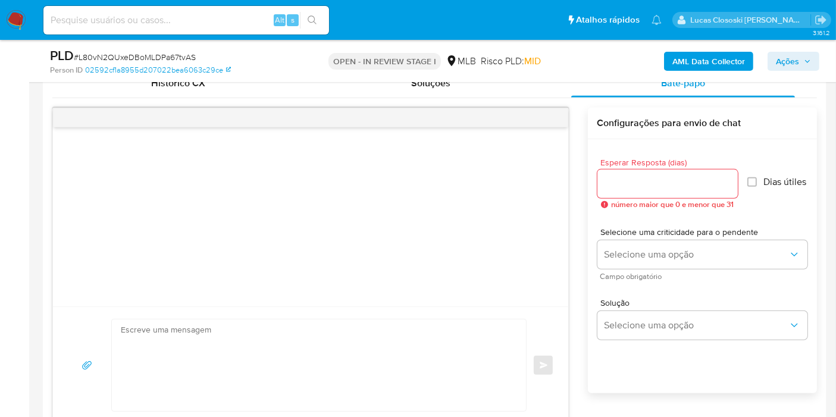
scroll to position [656, 0]
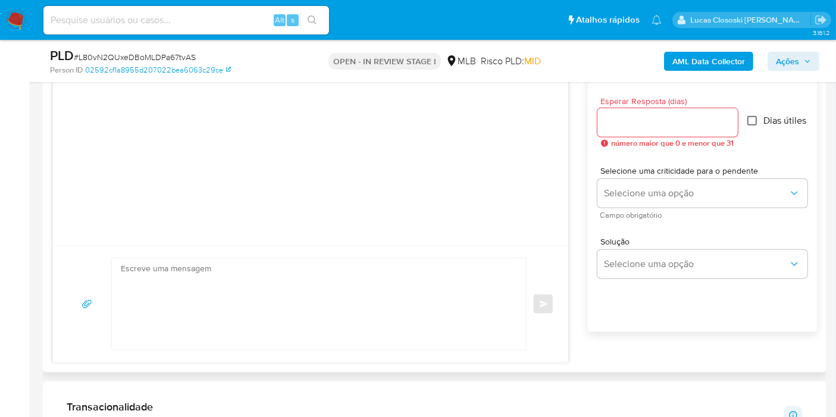
click at [757, 121] on input "Dias útiles" at bounding box center [752, 121] width 10 height 10
click at [759, 123] on label "Dias útiles" at bounding box center [777, 121] width 60 height 12
click at [757, 123] on input "Dias útiles" at bounding box center [752, 121] width 10 height 10
checkbox input "false"
click at [687, 121] on input "Esperar Resposta (dias)" at bounding box center [667, 122] width 140 height 15
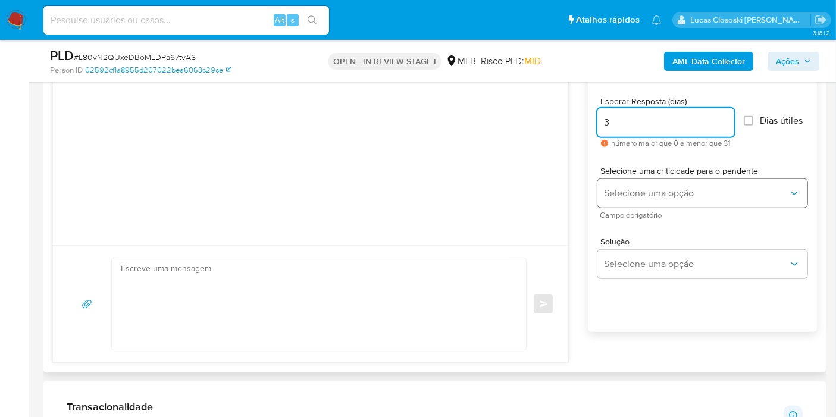
type input "3"
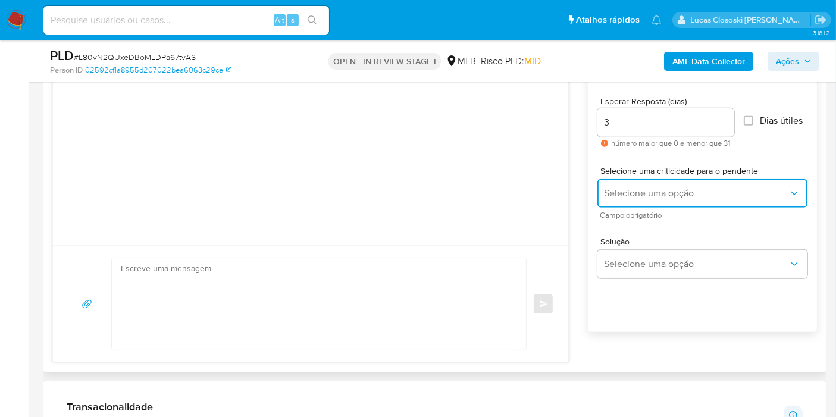
click at [653, 180] on button "Selecione uma opção" at bounding box center [702, 193] width 210 height 29
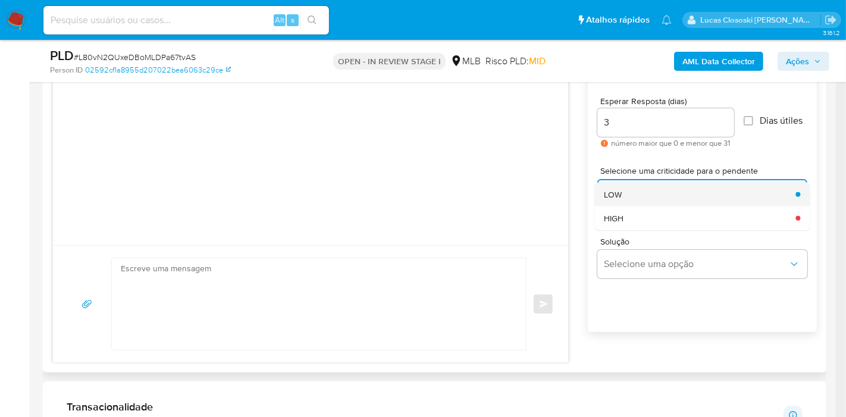
click at [652, 183] on div "LOW" at bounding box center [696, 195] width 184 height 24
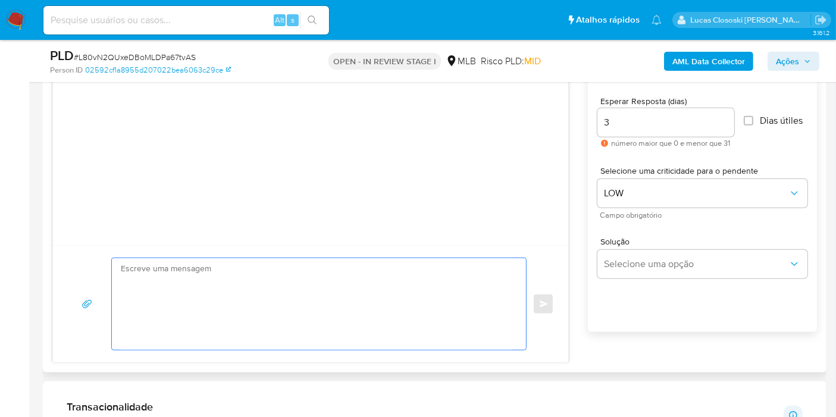
click at [226, 278] on textarea at bounding box center [316, 304] width 390 height 92
paste textarea "Ola, Estamos realizando uma verificação adicional de segurança [PERSON_NAME] de…"
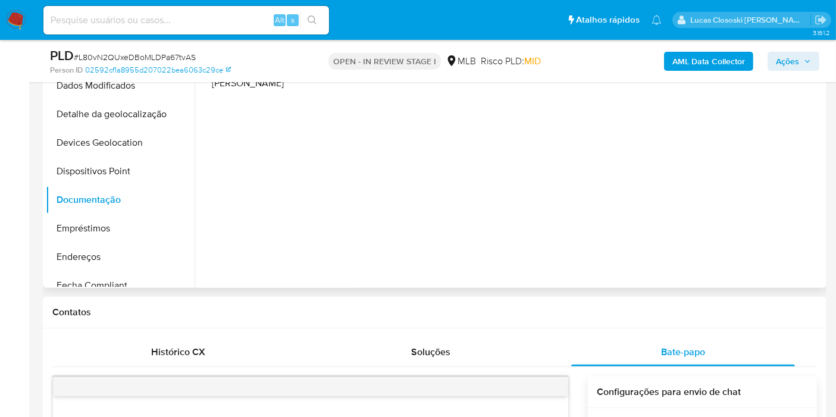
scroll to position [0, 0]
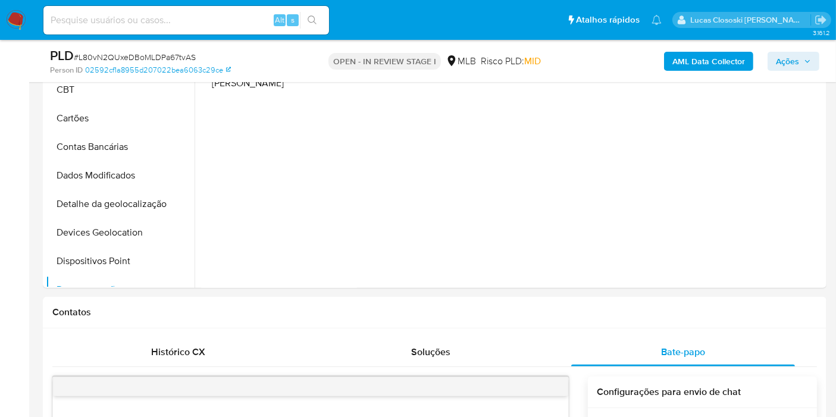
type textarea "Ola, Estamos realizando uma verificação adicional de segurança [PERSON_NAME] de…"
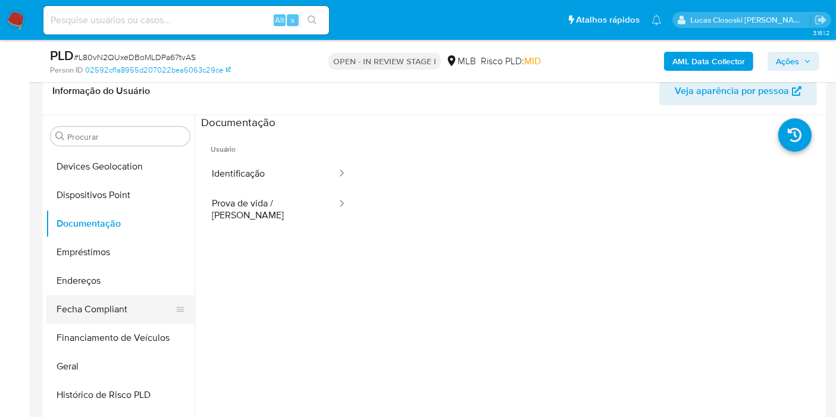
scroll to position [396, 0]
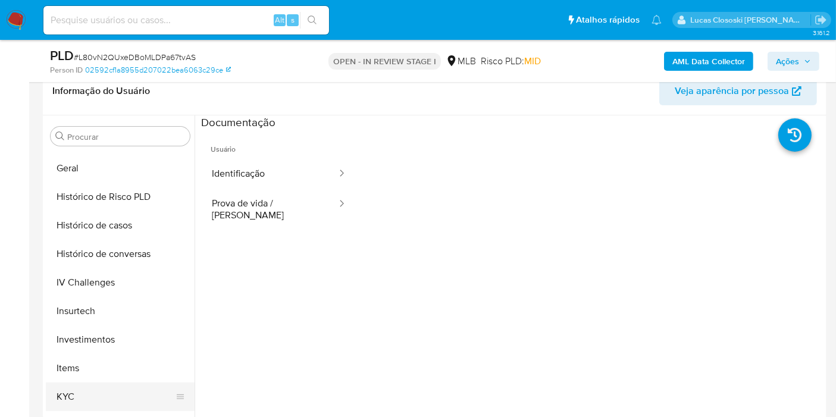
click at [89, 392] on button "KYC" at bounding box center [115, 397] width 139 height 29
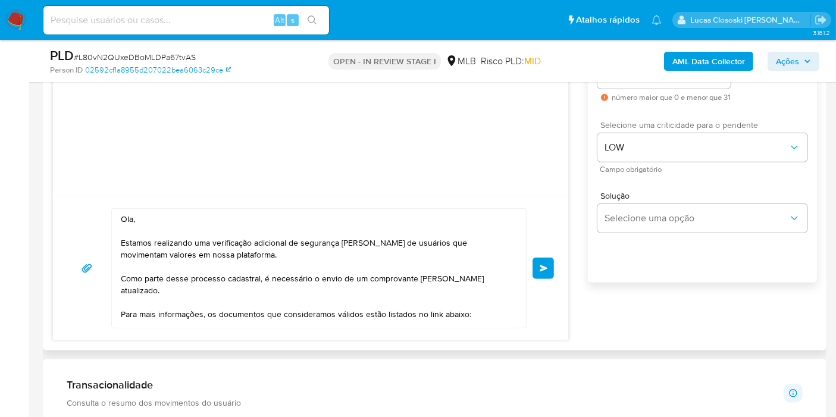
scroll to position [722, 0]
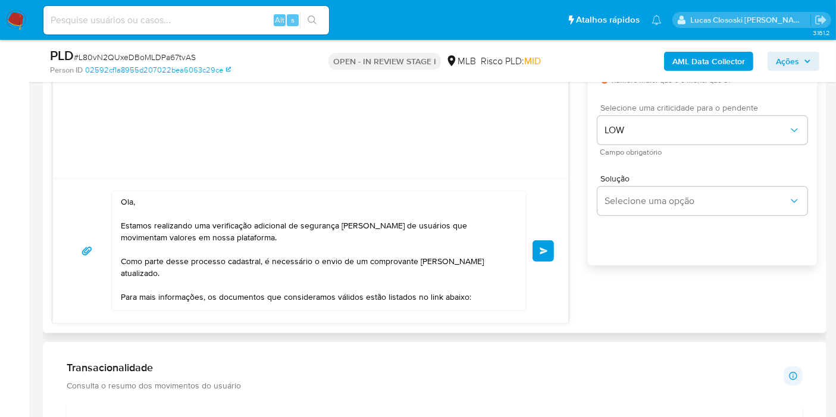
click at [540, 243] on button "common.send" at bounding box center [543, 250] width 21 height 21
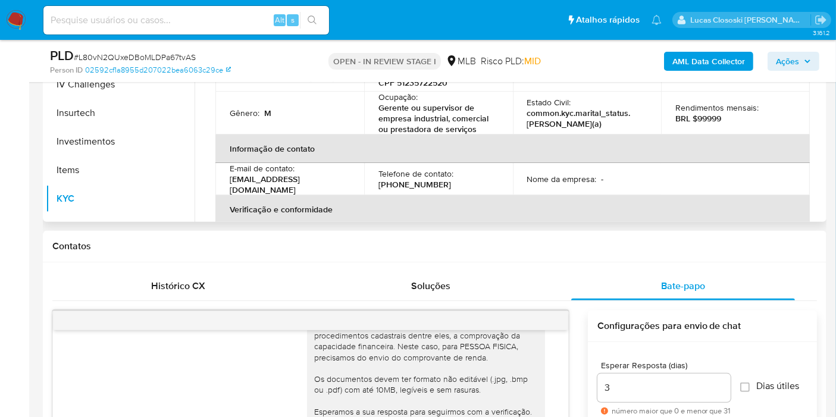
scroll to position [0, 0]
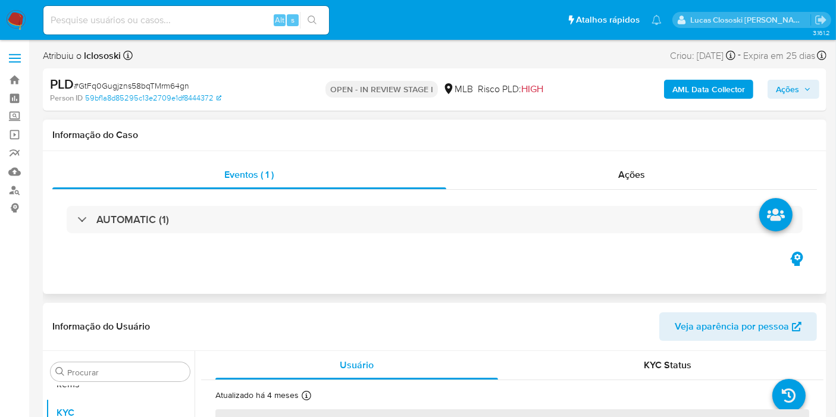
scroll to position [616, 0]
select select "10"
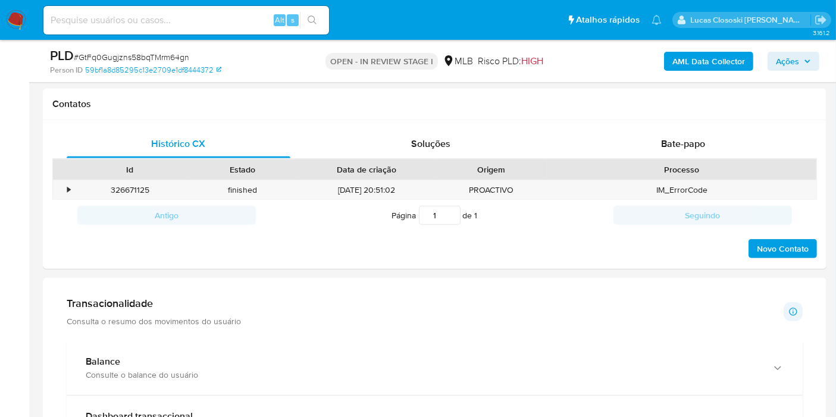
scroll to position [727, 0]
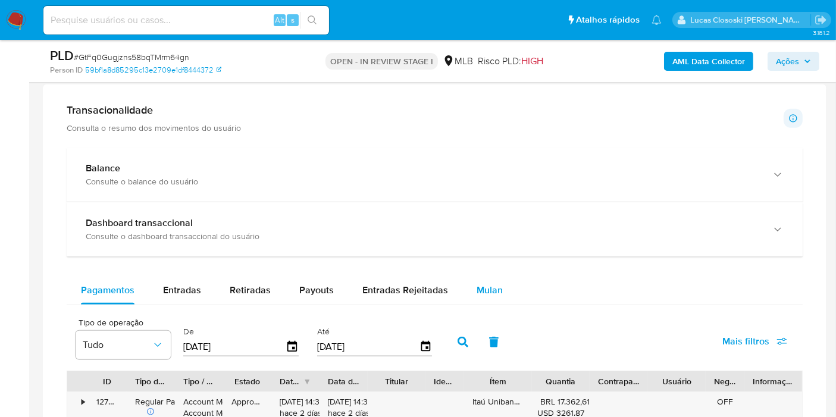
click at [501, 284] on button "Mulan" at bounding box center [489, 290] width 55 height 29
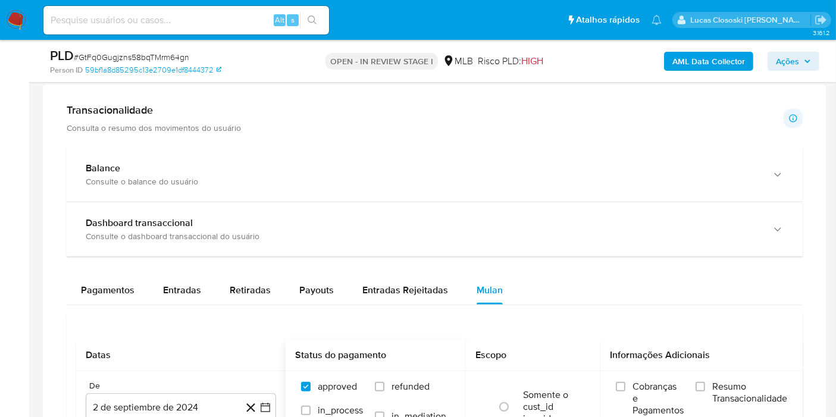
scroll to position [859, 0]
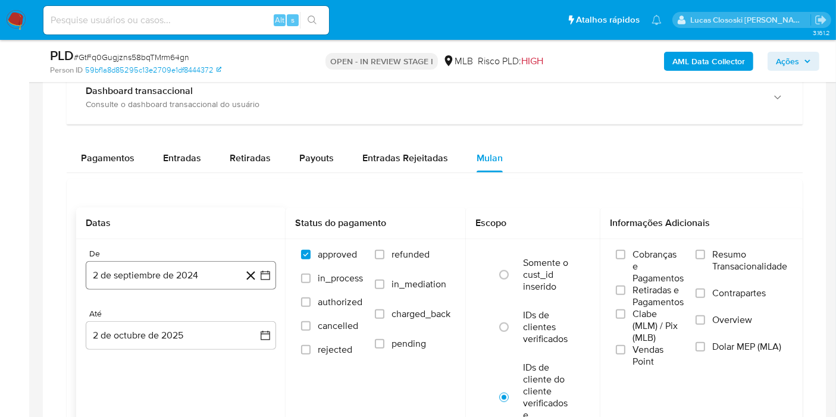
click at [273, 273] on button "2 de septiembre de 2024" at bounding box center [181, 275] width 190 height 29
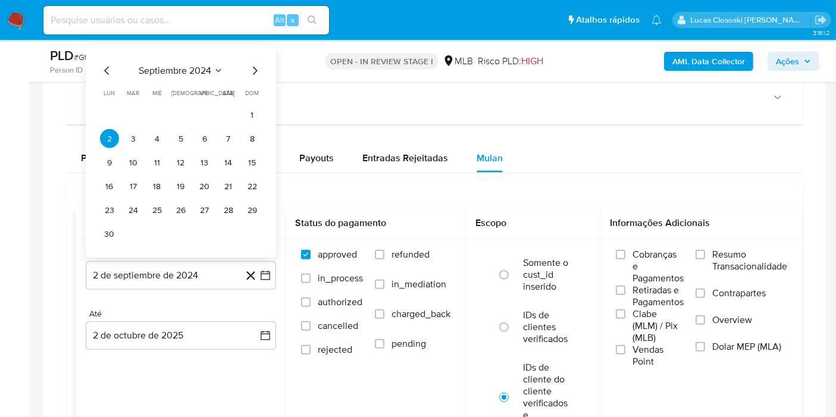
click at [187, 60] on div "septiembre 2024 septiembre 2024 lun lunes mar martes mié miércoles jue jueves v…" at bounding box center [181, 152] width 190 height 212
click at [161, 77] on div "septiembre 2024 septiembre 2024 lun lunes mar martes mié miércoles jue jueves v…" at bounding box center [181, 154] width 162 height 180
click at [182, 65] on span "septiembre 2024" at bounding box center [175, 71] width 73 height 12
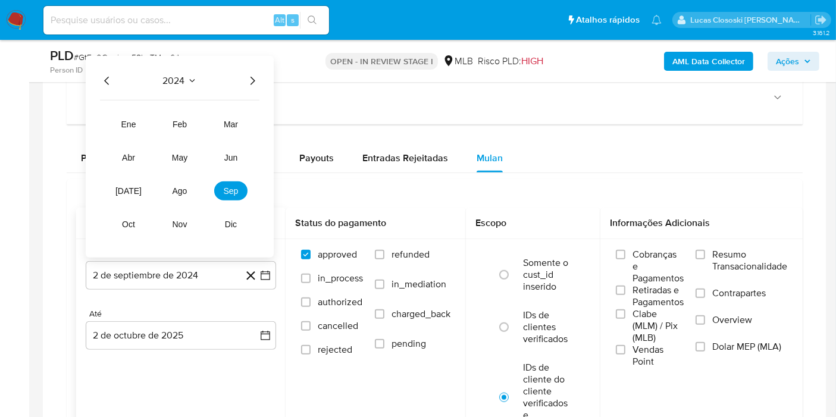
click at [255, 81] on icon "Año siguiente" at bounding box center [252, 81] width 14 height 14
click at [187, 195] on button "ago" at bounding box center [179, 190] width 33 height 19
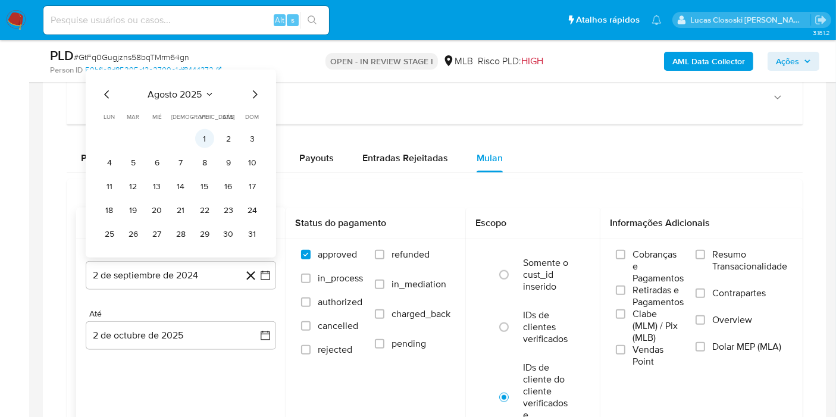
click at [207, 139] on button "1" at bounding box center [204, 138] width 19 height 19
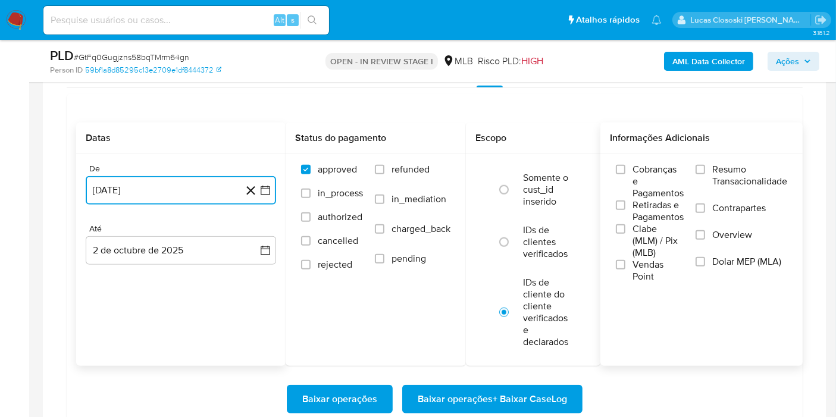
scroll to position [991, 0]
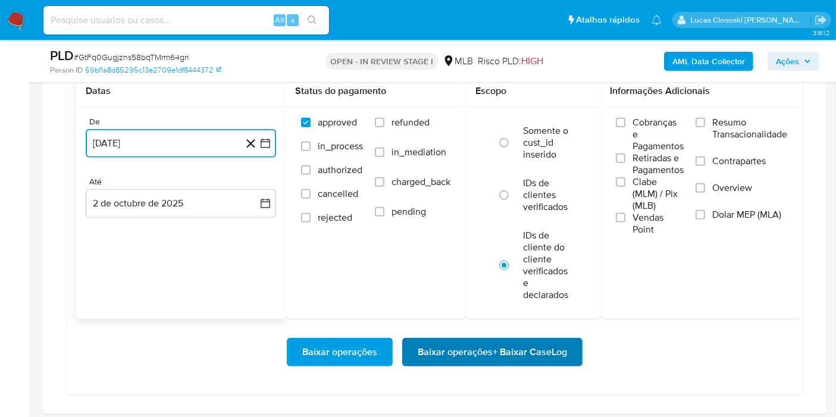
click at [550, 339] on span "Baixar operações + Baixar CaseLog" at bounding box center [492, 352] width 149 height 26
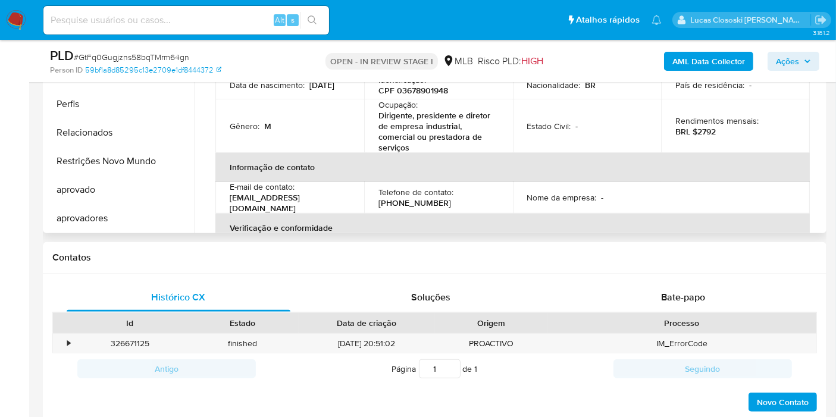
scroll to position [330, 0]
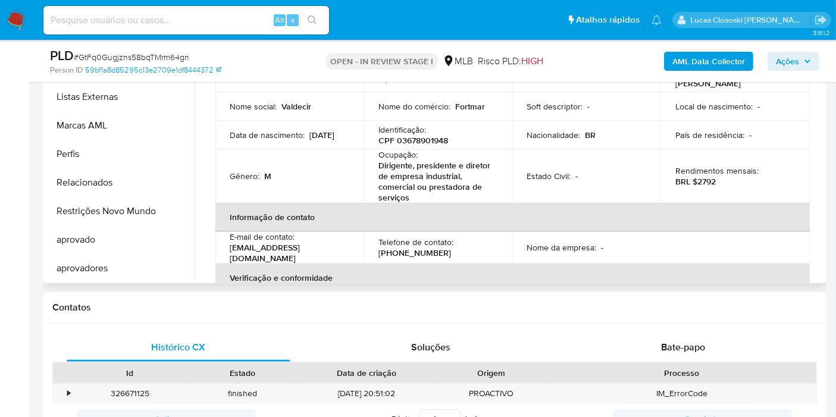
click at [428, 137] on p "CPF 03678901948" at bounding box center [413, 140] width 70 height 11
copy p "03678901948"
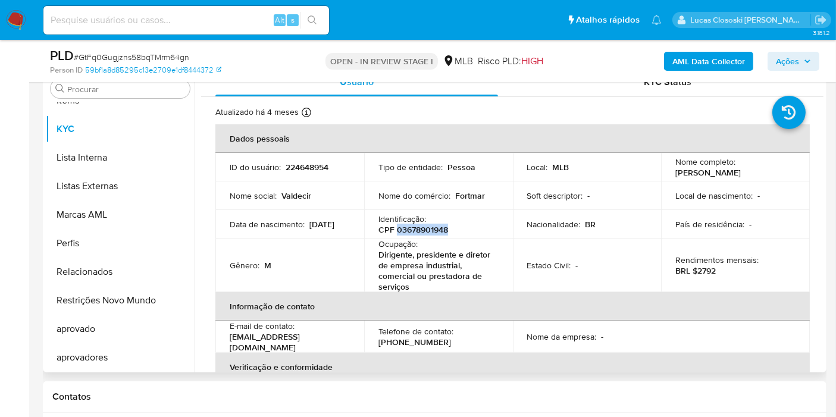
scroll to position [198, 0]
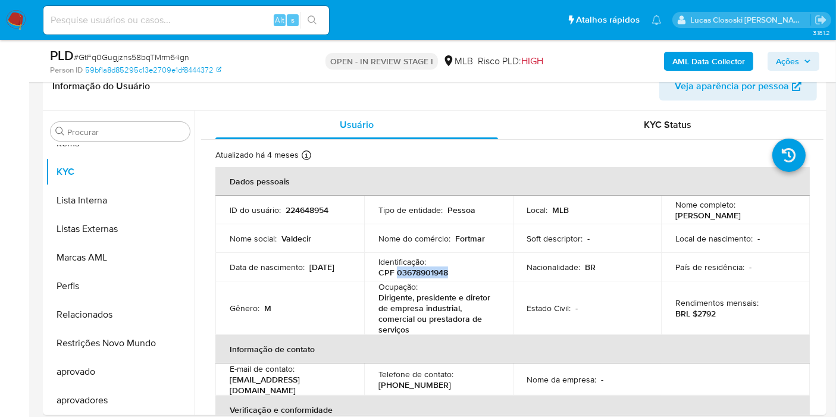
copy p "03678901948"
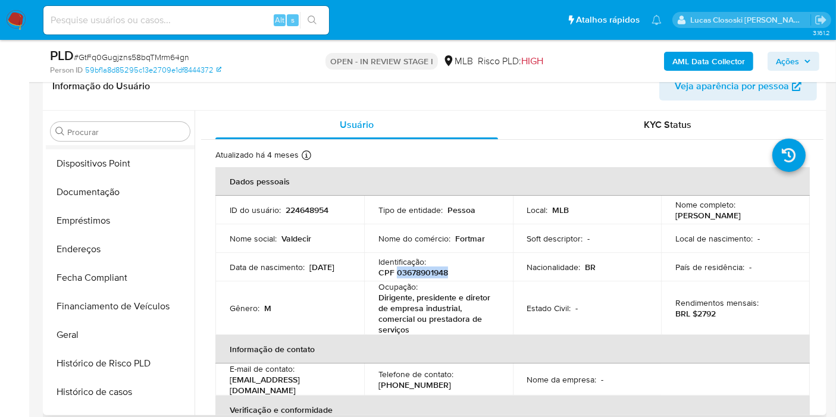
scroll to position [154, 0]
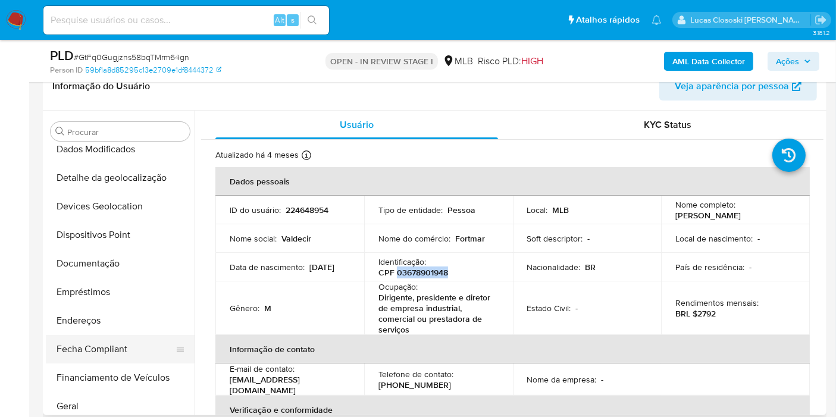
click at [112, 351] on button "Fecha Compliant" at bounding box center [115, 349] width 139 height 29
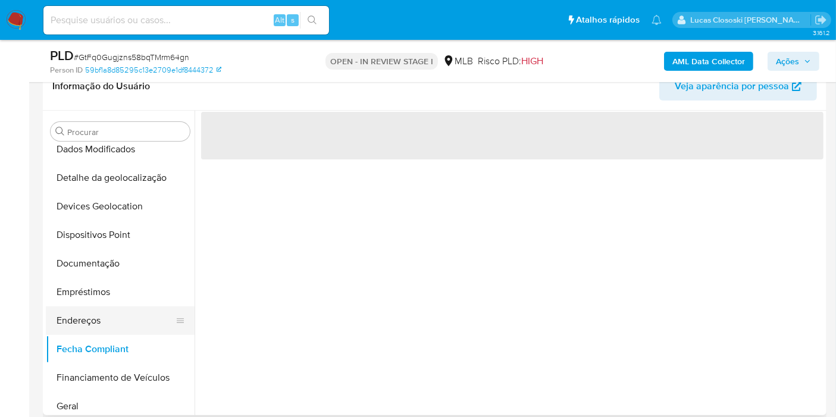
click at [110, 318] on button "Endereços" at bounding box center [115, 320] width 139 height 29
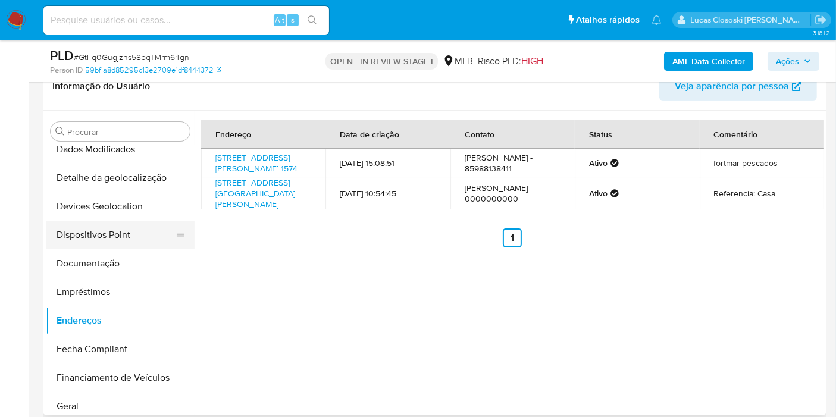
click at [124, 230] on button "Dispositivos Point" at bounding box center [115, 235] width 139 height 29
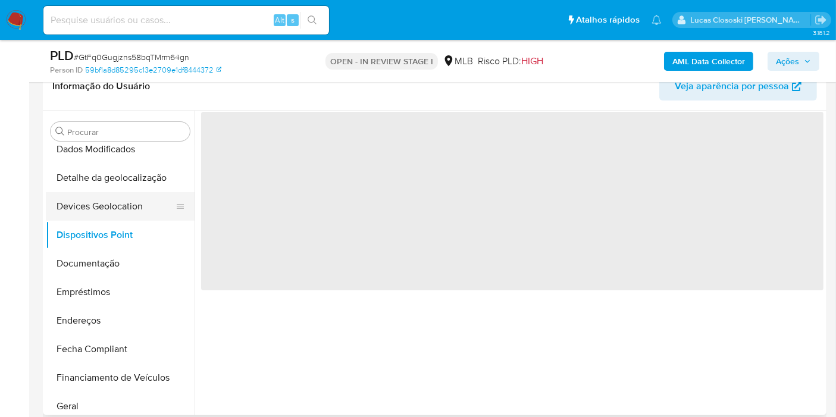
click at [124, 203] on button "Devices Geolocation" at bounding box center [115, 206] width 139 height 29
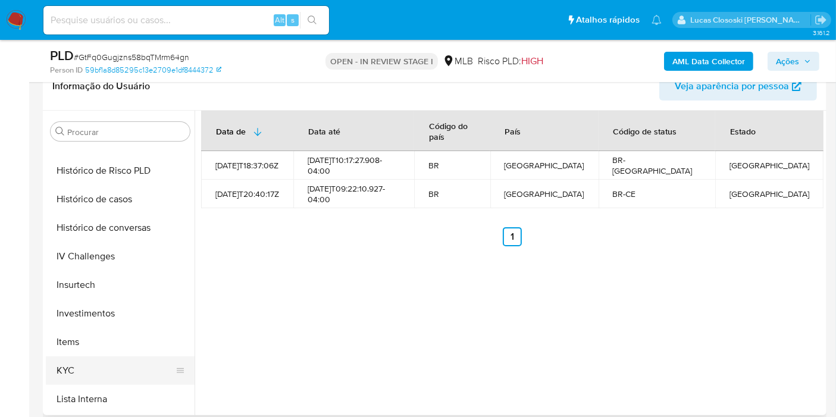
scroll to position [484, 0]
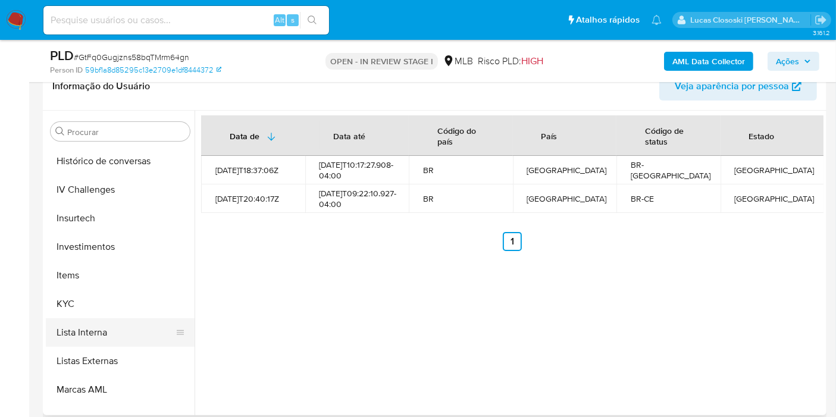
click at [81, 320] on button "Lista Interna" at bounding box center [115, 332] width 139 height 29
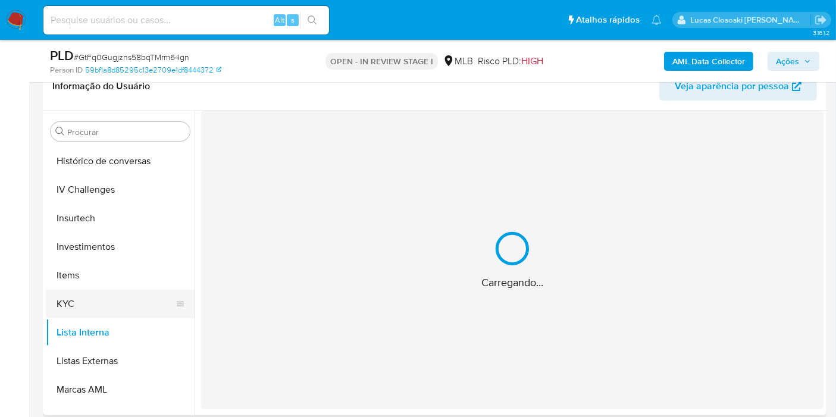
drag, startPoint x: 78, startPoint y: 303, endPoint x: 77, endPoint y: 296, distance: 6.7
click at [78, 303] on button "KYC" at bounding box center [115, 304] width 139 height 29
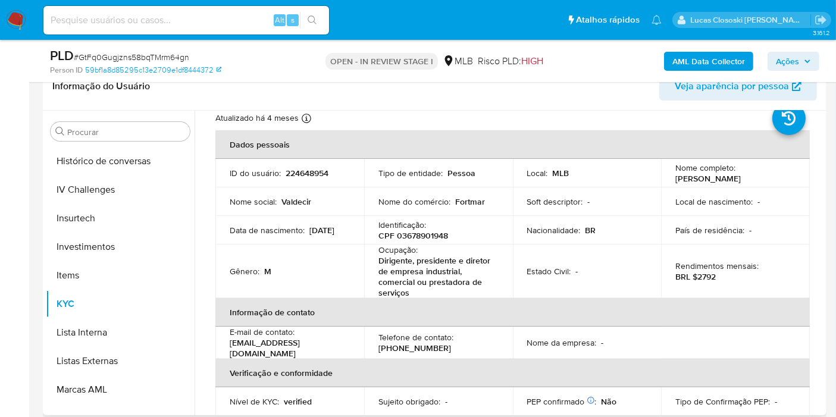
scroll to position [0, 0]
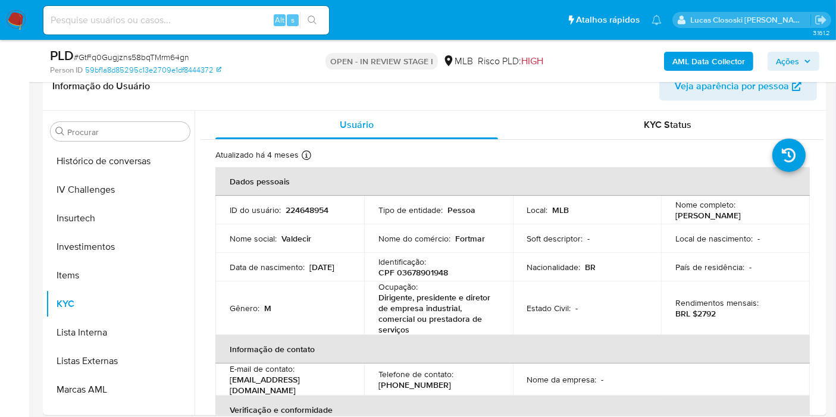
click at [719, 52] on b "AML Data Collector" at bounding box center [708, 61] width 73 height 19
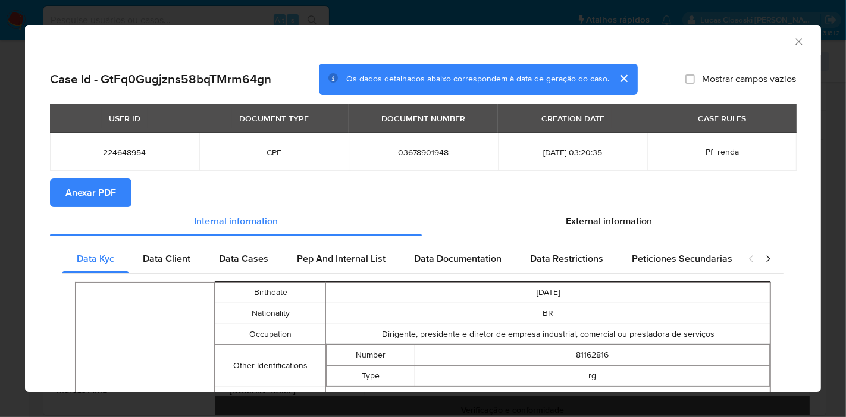
click at [116, 196] on button "Anexar PDF" at bounding box center [91, 193] width 82 height 29
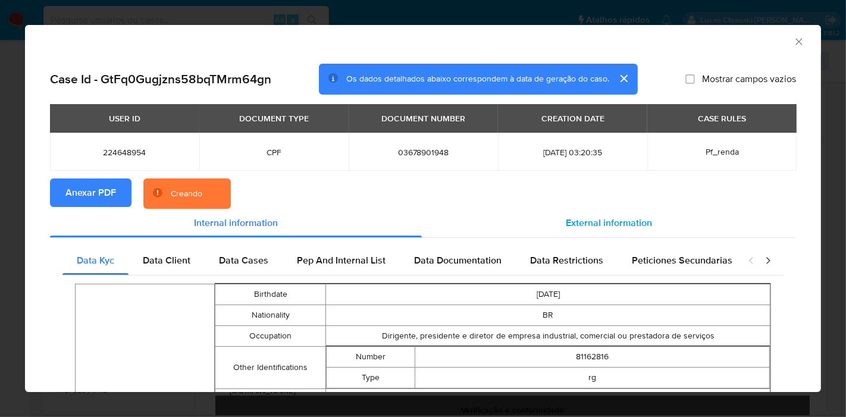
click at [595, 227] on span "External information" at bounding box center [609, 223] width 86 height 14
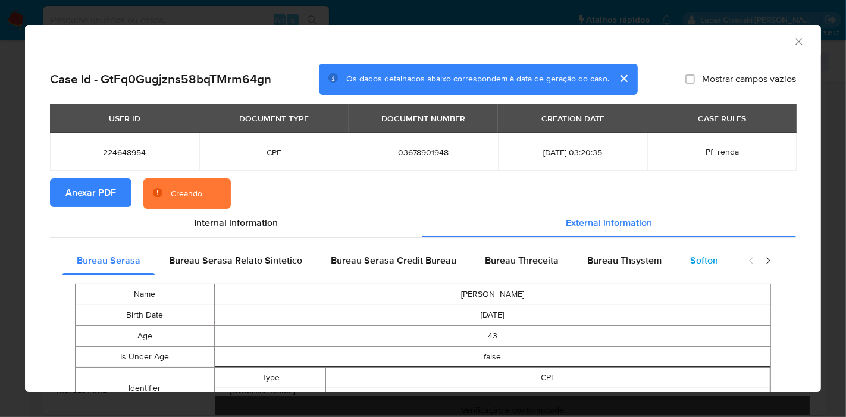
click at [694, 265] on span "Softon" at bounding box center [704, 260] width 28 height 14
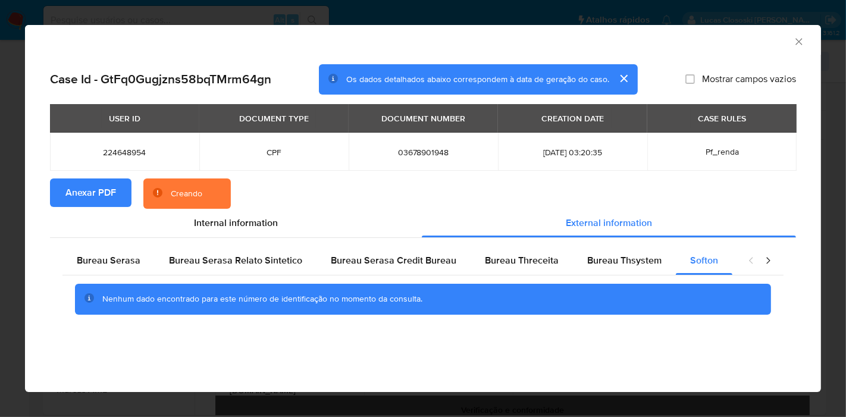
click at [804, 41] on icon "Fechar a janela" at bounding box center [799, 42] width 12 height 12
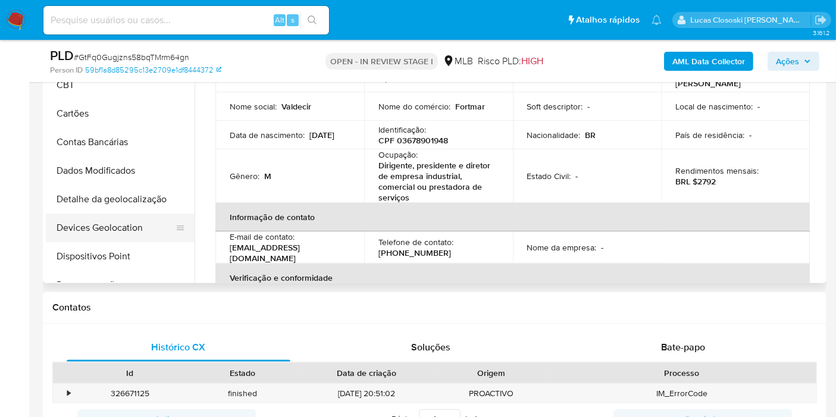
click at [110, 237] on button "Devices Geolocation" at bounding box center [115, 228] width 139 height 29
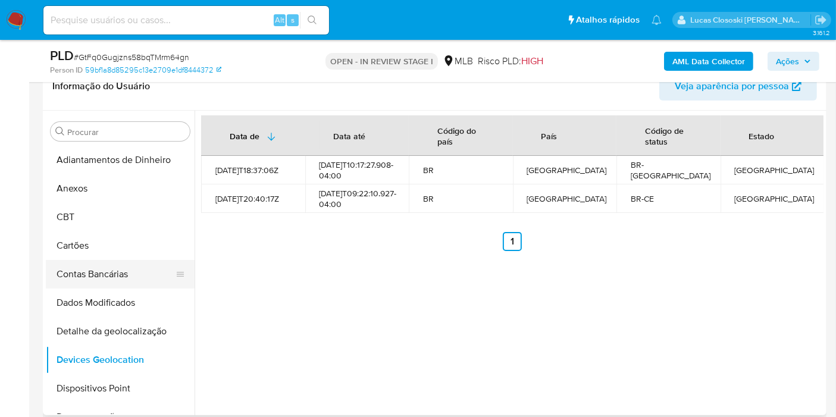
scroll to position [66, 0]
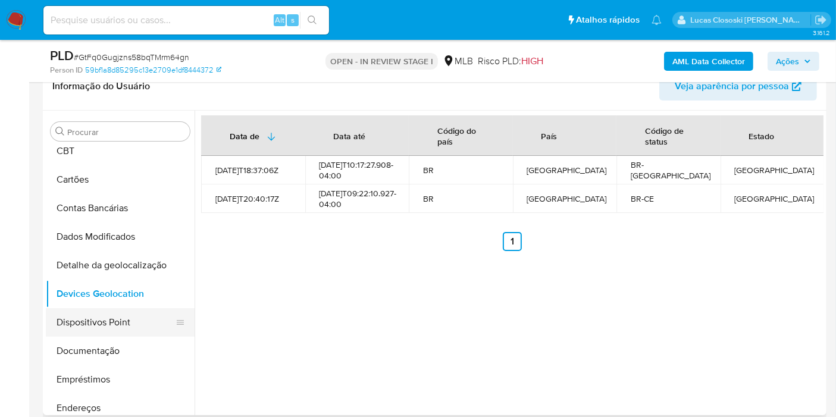
click at [98, 325] on button "Dispositivos Point" at bounding box center [115, 322] width 139 height 29
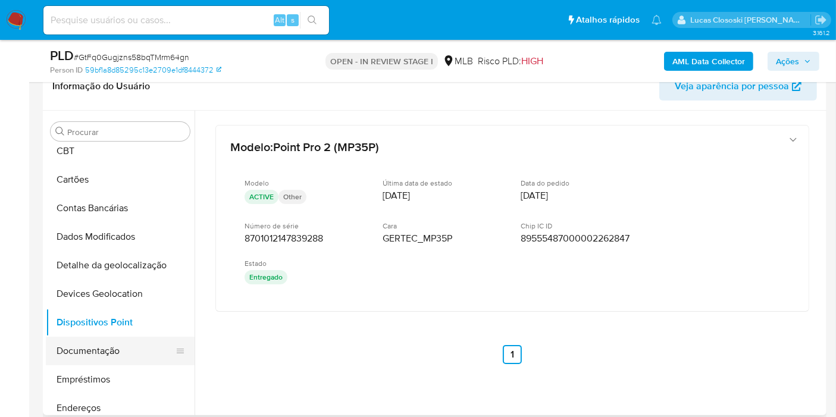
click at [111, 356] on button "Documentação" at bounding box center [115, 351] width 139 height 29
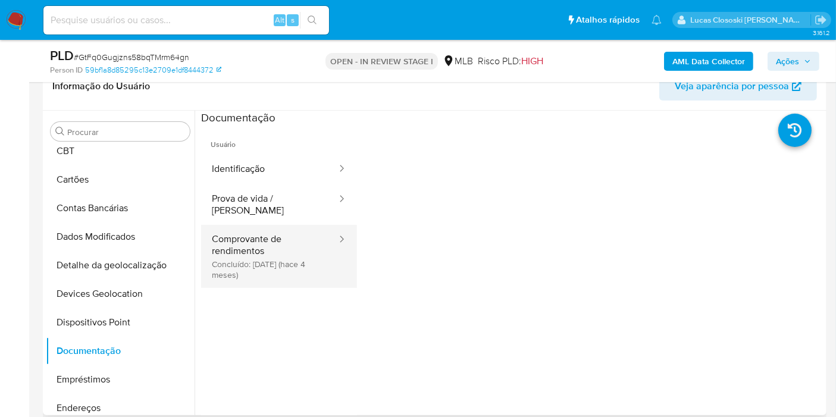
click at [275, 245] on button "Comprovante de rendimentos Concluído: 17/05/2025 (hace 4 meses)" at bounding box center [269, 256] width 137 height 63
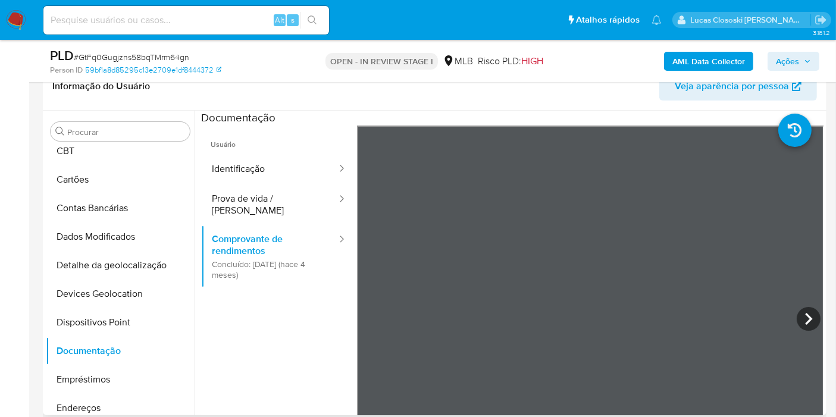
click at [573, 123] on section at bounding box center [512, 309] width 622 height 396
click at [798, 315] on icon at bounding box center [809, 319] width 24 height 24
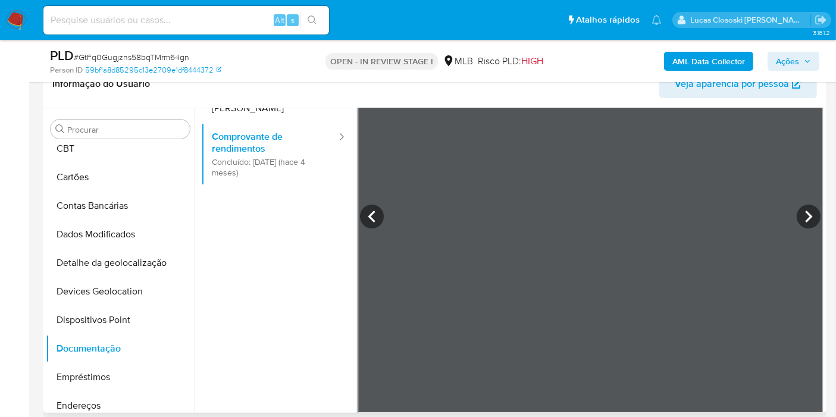
scroll to position [0, 0]
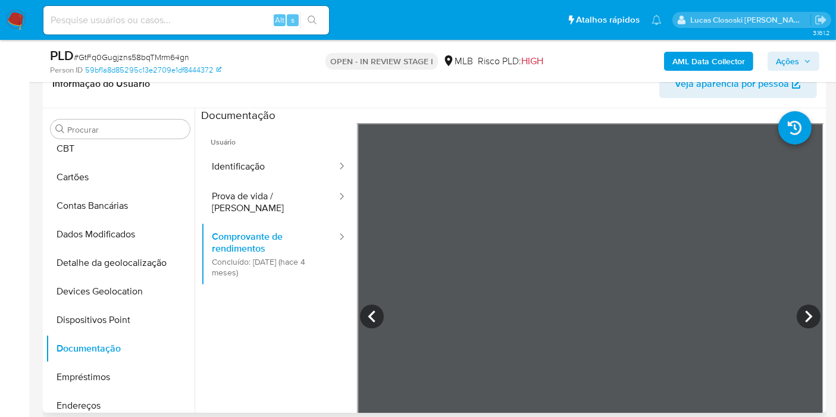
click at [614, 87] on div "Informação do Usuário Veja aparência por pessoa Procurar Adiantamentos de Dinhe…" at bounding box center [435, 236] width 784 height 353
click at [721, 118] on section at bounding box center [512, 306] width 622 height 396
click at [807, 315] on icon at bounding box center [808, 317] width 7 height 12
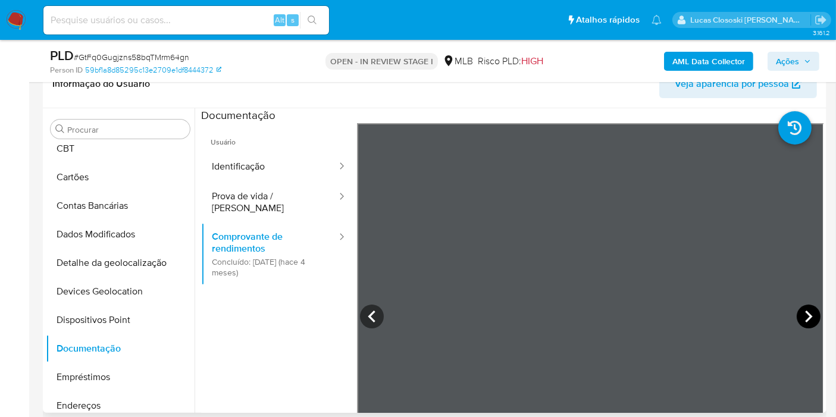
click at [805, 318] on icon at bounding box center [808, 317] width 7 height 12
click at [805, 311] on icon at bounding box center [808, 317] width 7 height 12
click at [807, 314] on icon at bounding box center [809, 317] width 24 height 24
click at [812, 308] on icon at bounding box center [809, 317] width 24 height 24
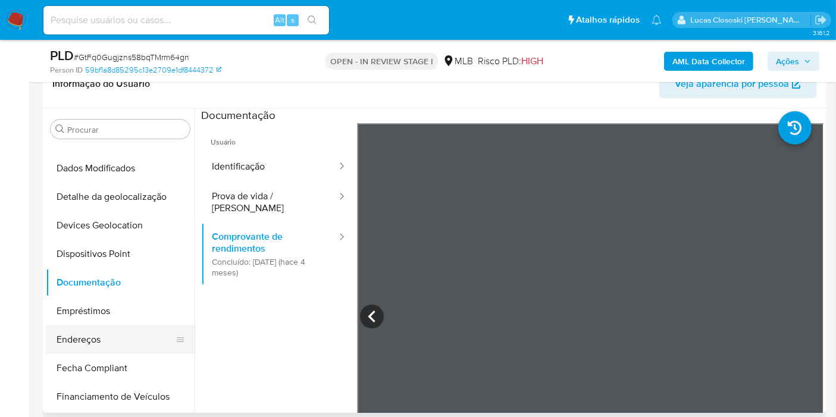
click at [108, 331] on button "Endereços" at bounding box center [115, 339] width 139 height 29
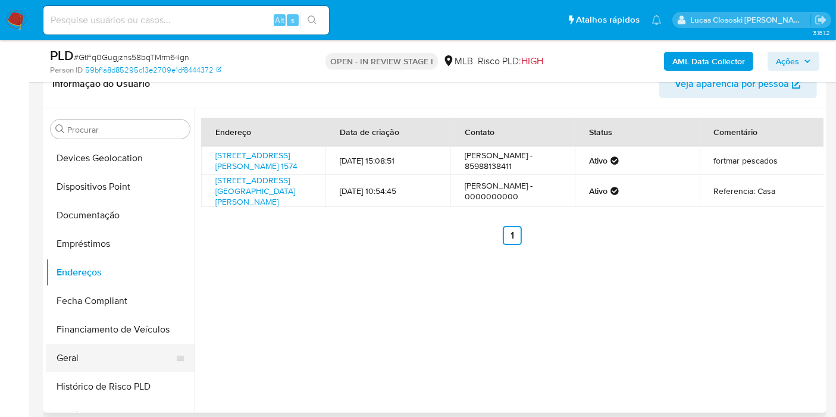
scroll to position [264, 0]
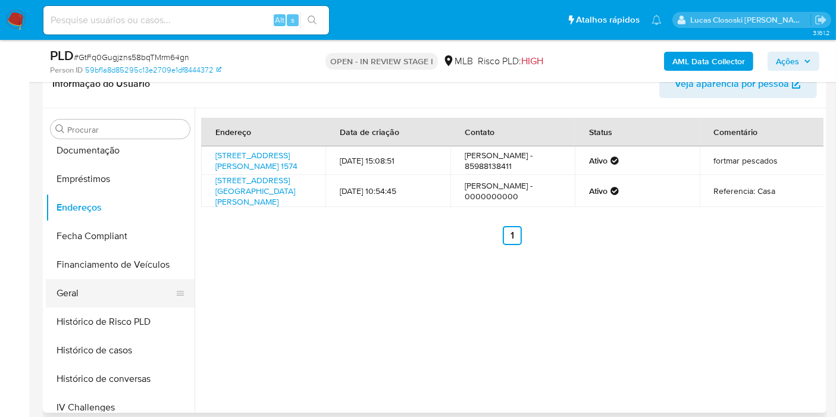
click at [96, 297] on button "Geral" at bounding box center [115, 293] width 139 height 29
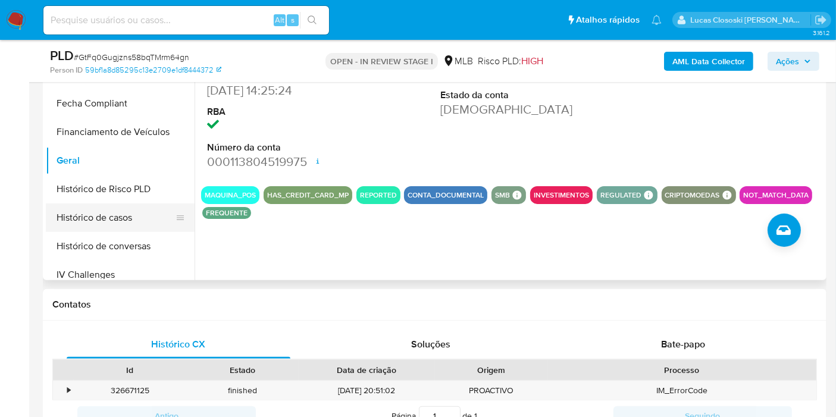
click at [98, 215] on button "Histórico de casos" at bounding box center [115, 218] width 139 height 29
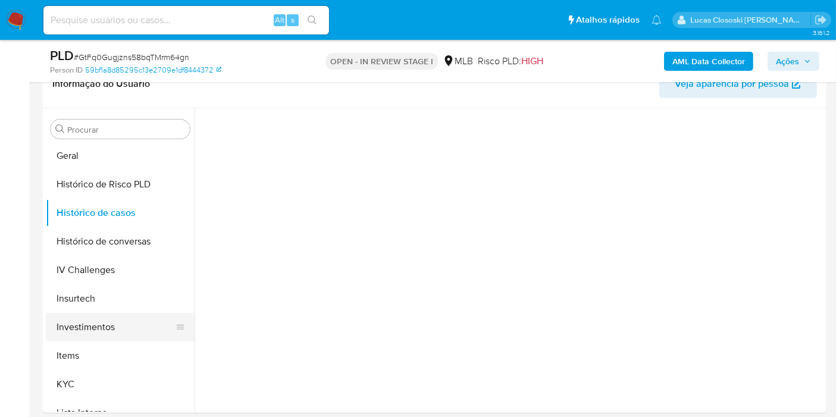
scroll to position [462, 0]
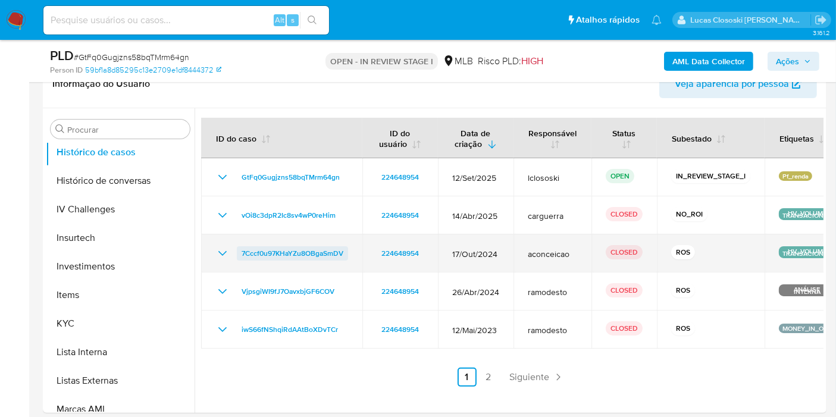
drag, startPoint x: 352, startPoint y: 256, endPoint x: 240, endPoint y: 254, distance: 111.9
click at [240, 254] on td "7Cccf0u97KHaYZu8OBgaSmDV" at bounding box center [281, 253] width 161 height 38
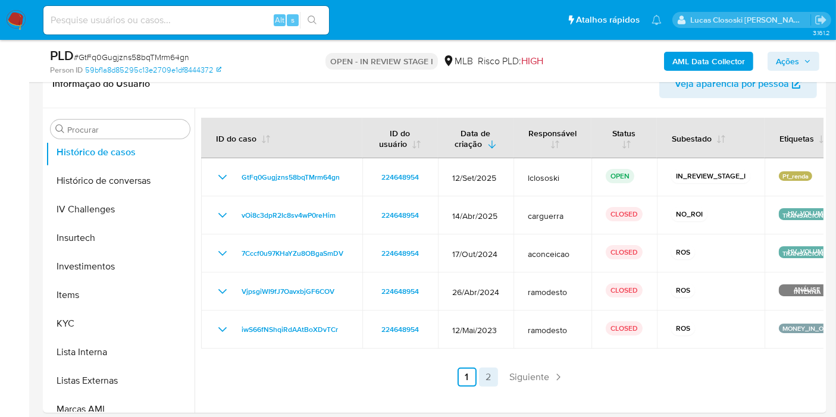
click at [479, 368] on link "2" at bounding box center [488, 377] width 19 height 19
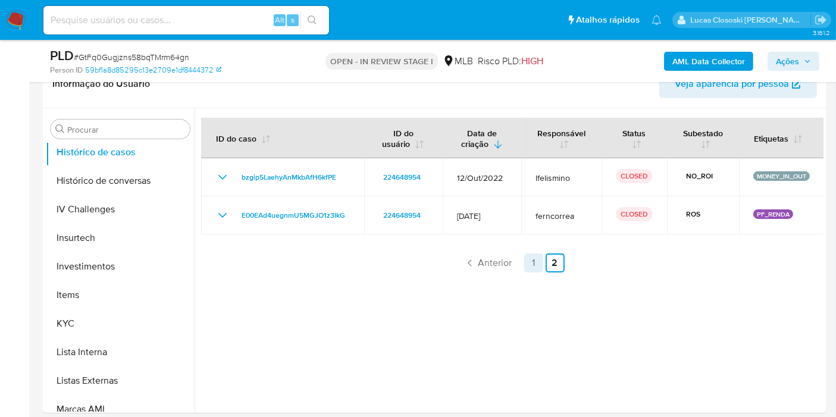
click at [532, 256] on link "1" at bounding box center [533, 262] width 19 height 19
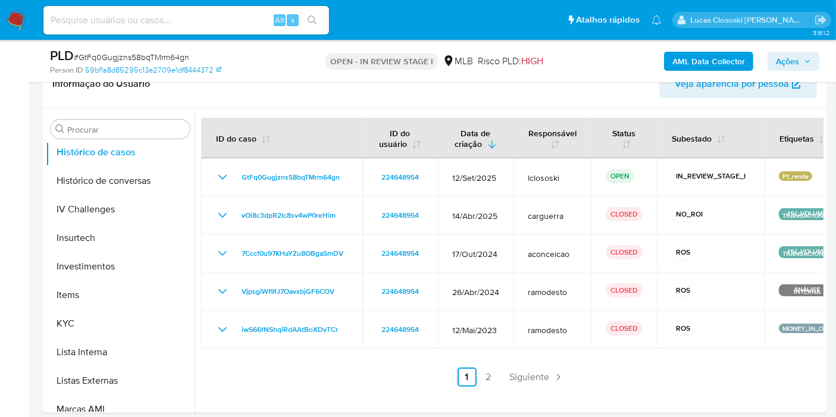
click at [486, 372] on link "2" at bounding box center [488, 377] width 19 height 19
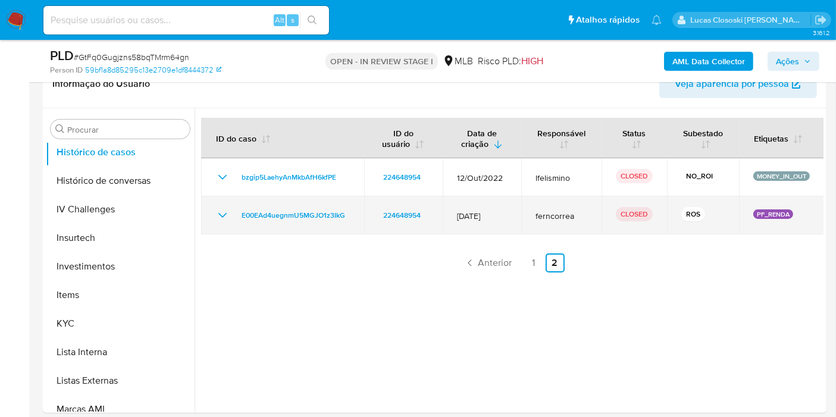
click at [225, 218] on icon "Mostrar/Ocultar" at bounding box center [222, 215] width 14 height 14
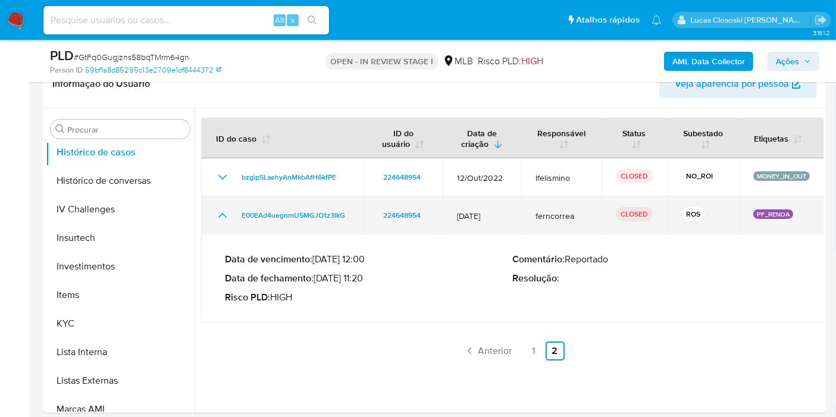
click at [225, 218] on icon "Mostrar/Ocultar" at bounding box center [222, 215] width 14 height 14
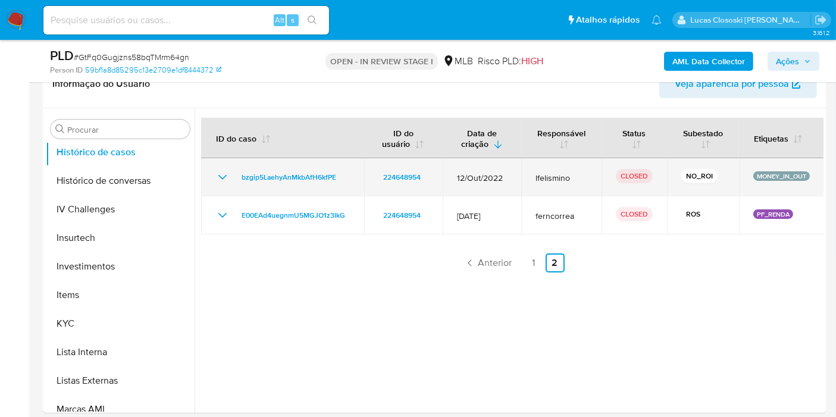
click at [227, 178] on icon "Mostrar/Ocultar" at bounding box center [222, 177] width 14 height 14
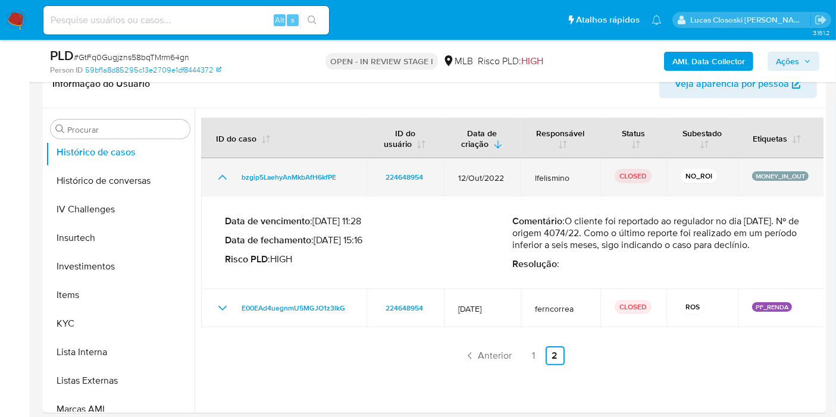
click at [227, 178] on icon "Mostrar/Ocultar" at bounding box center [222, 177] width 14 height 14
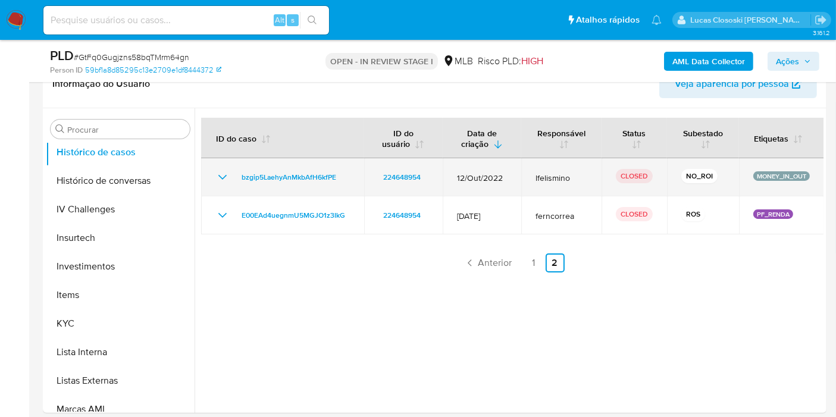
click at [227, 178] on icon "Mostrar/Ocultar" at bounding box center [222, 177] width 14 height 14
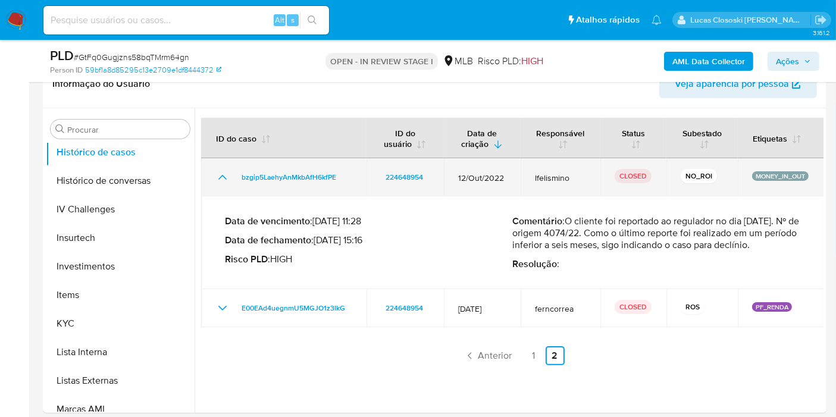
click at [227, 178] on icon "Mostrar/Ocultar" at bounding box center [222, 177] width 14 height 14
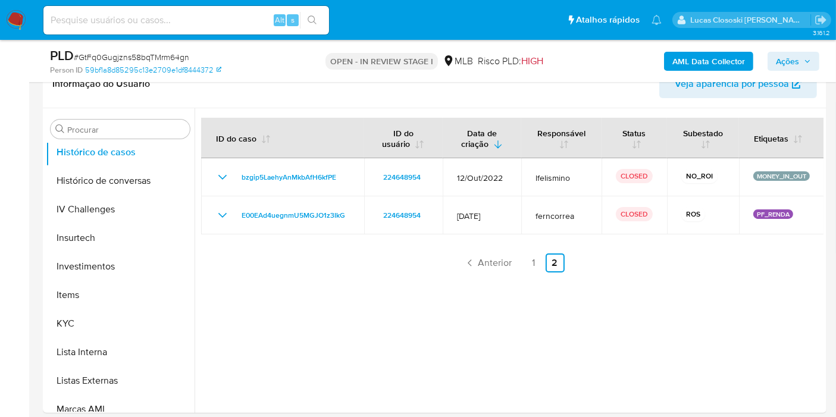
click at [545, 251] on div "ID do caso ID do usuário Data de criação Responsável Status Subestado Etiquetas…" at bounding box center [512, 195] width 622 height 155
click at [530, 269] on link "1" at bounding box center [533, 262] width 19 height 19
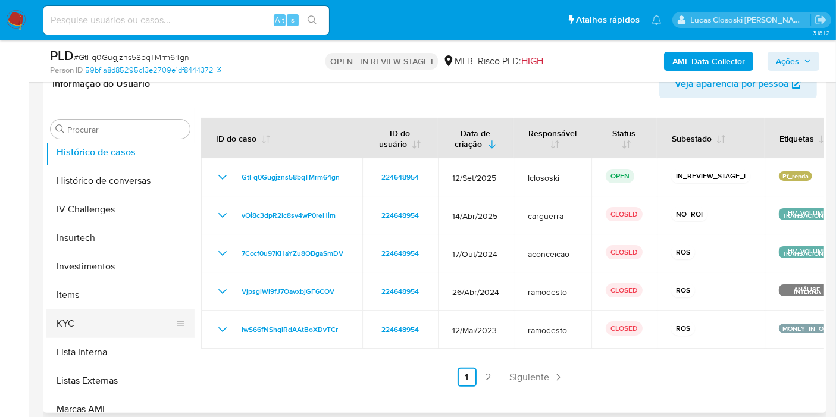
click at [100, 314] on button "KYC" at bounding box center [115, 323] width 139 height 29
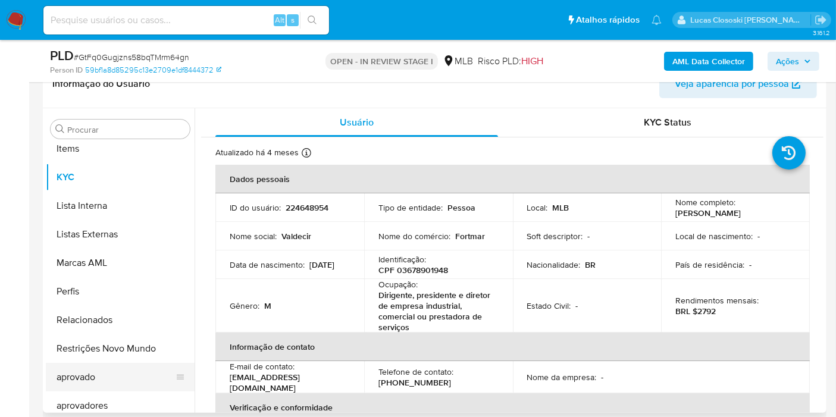
scroll to position [616, 0]
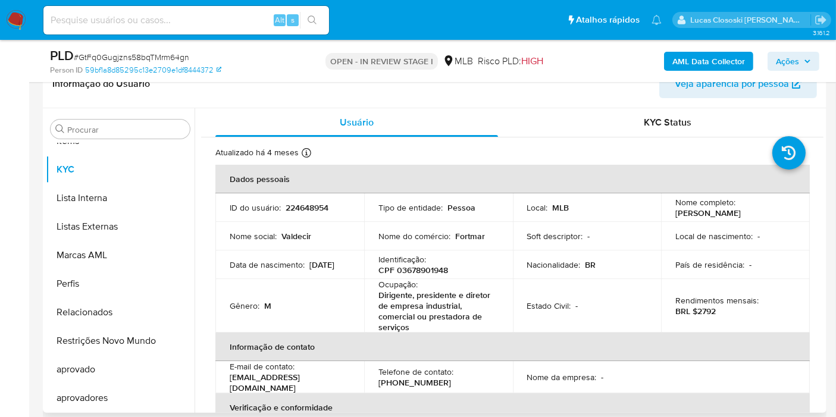
drag, startPoint x: 108, startPoint y: 334, endPoint x: 192, endPoint y: 245, distance: 121.7
click at [109, 333] on button "Restrições Novo Mundo" at bounding box center [120, 341] width 149 height 29
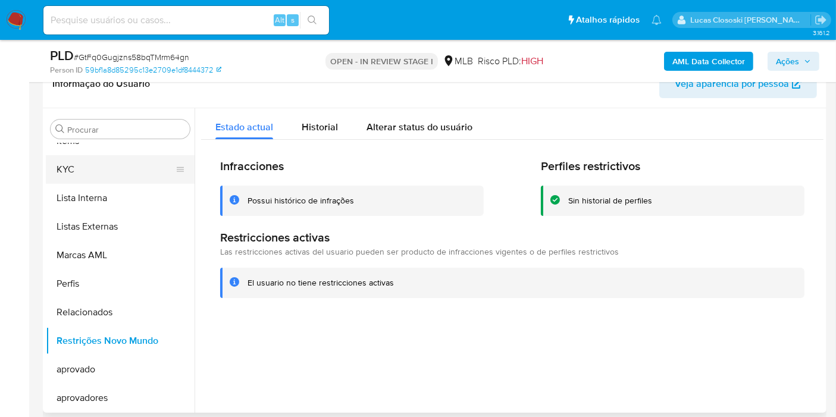
click at [100, 172] on button "KYC" at bounding box center [115, 169] width 139 height 29
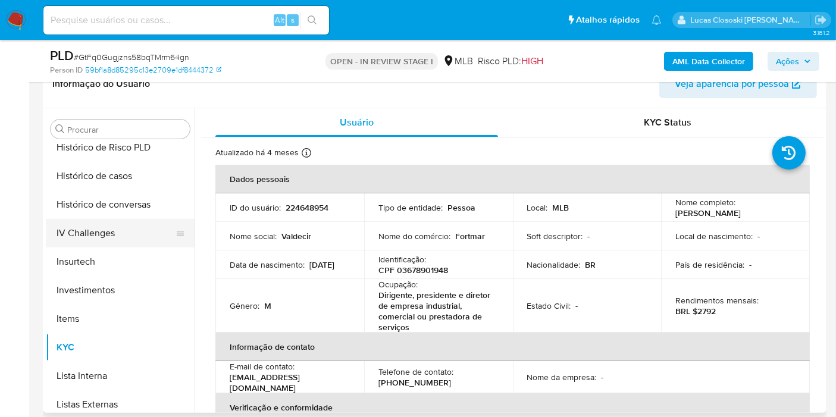
scroll to position [418, 0]
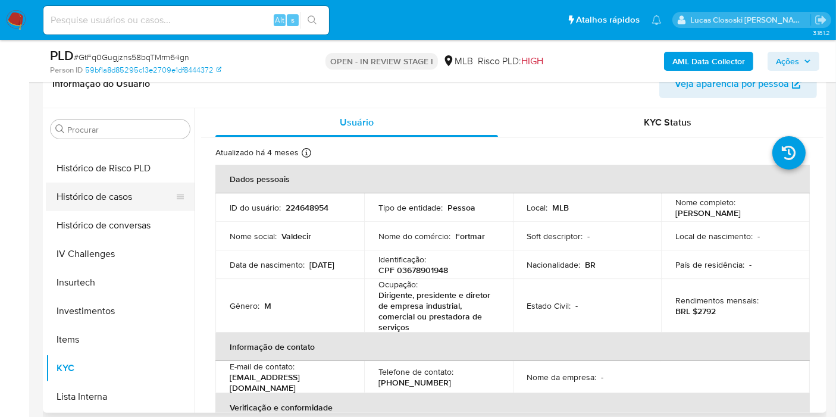
click at [114, 206] on button "Histórico de casos" at bounding box center [115, 197] width 139 height 29
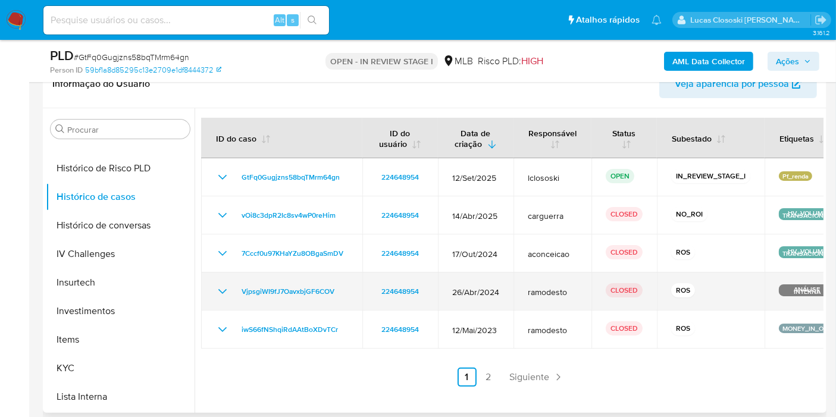
drag, startPoint x: 344, startPoint y: 288, endPoint x: 236, endPoint y: 290, distance: 108.3
click at [236, 290] on div "VjpsgiWI9fJ7OavxbjGF6COV" at bounding box center [281, 291] width 133 height 14
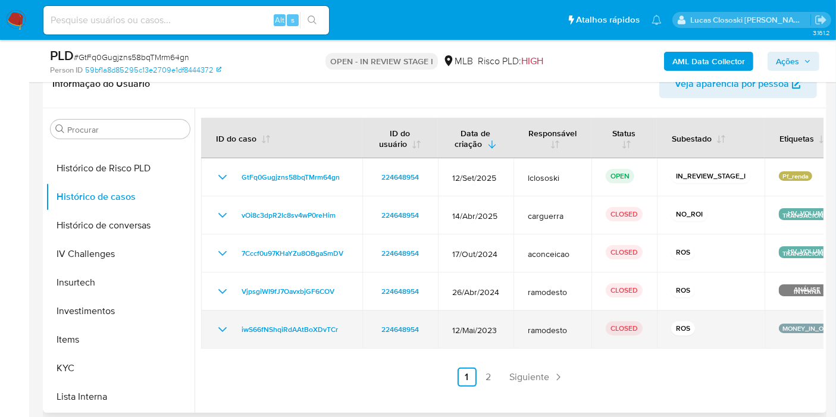
drag, startPoint x: 358, startPoint y: 333, endPoint x: 226, endPoint y: 333, distance: 132.1
click at [226, 333] on td "iwS66fNShqiRdAAtBoXDvTCr" at bounding box center [281, 330] width 161 height 38
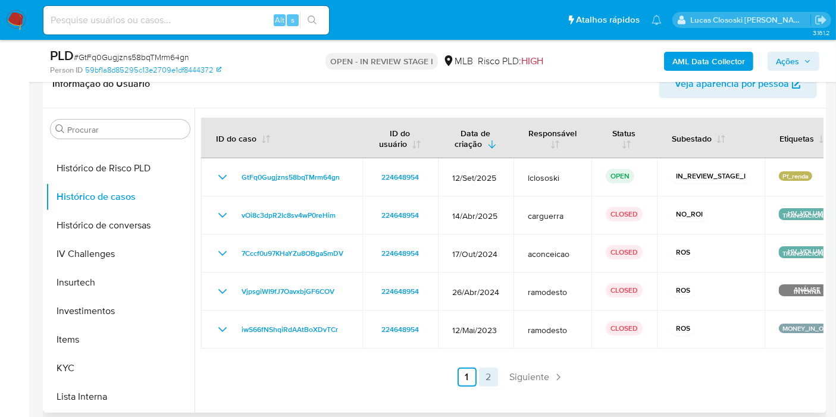
click at [484, 368] on link "2" at bounding box center [488, 377] width 19 height 19
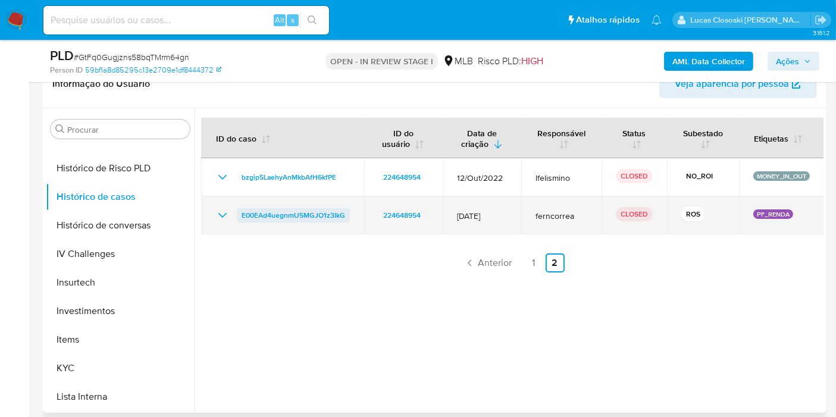
drag, startPoint x: 358, startPoint y: 215, endPoint x: 244, endPoint y: 218, distance: 114.3
click at [244, 218] on td "E00EAd4uegnmU5MGJO1z3IkG" at bounding box center [282, 215] width 163 height 38
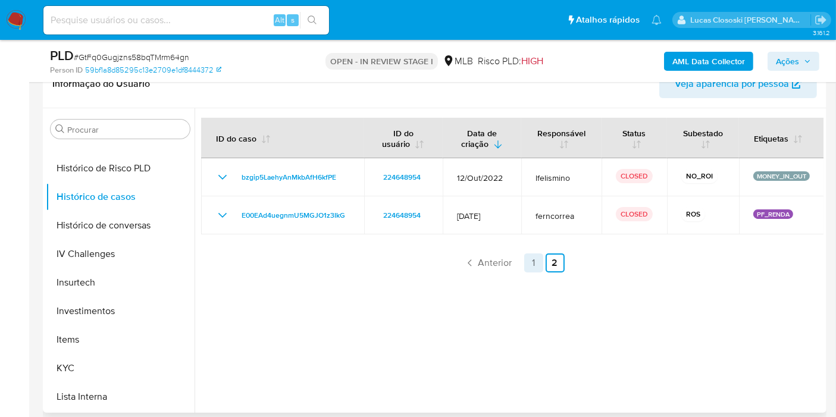
click at [531, 263] on link "1" at bounding box center [533, 262] width 19 height 19
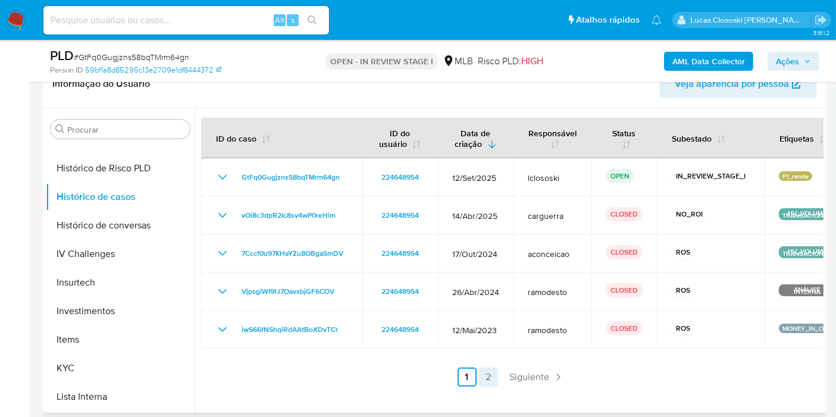
click at [491, 378] on link "2" at bounding box center [488, 377] width 19 height 19
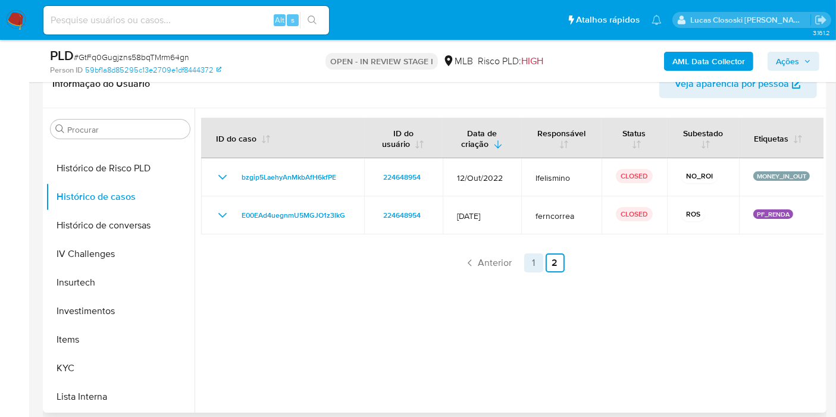
click at [537, 262] on link "1" at bounding box center [533, 262] width 19 height 19
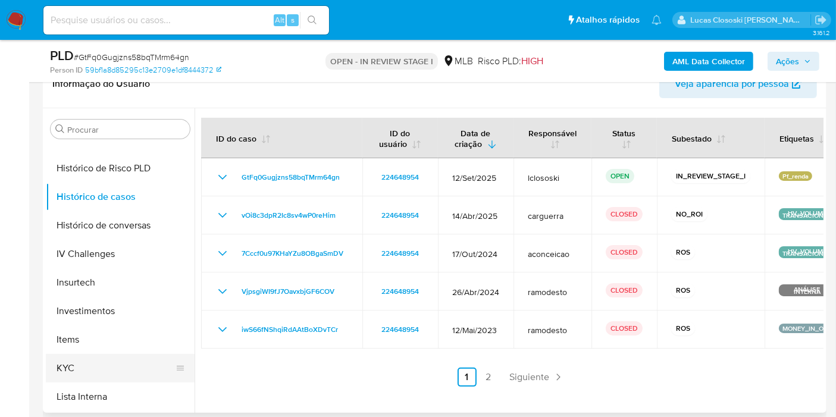
click at [91, 362] on button "KYC" at bounding box center [115, 368] width 139 height 29
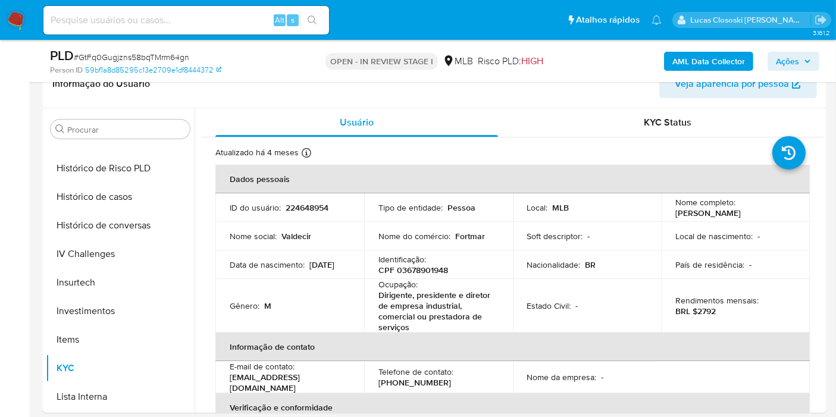
click at [144, 58] on span "# GtFq0Gugjzns58bqTMrm64gn" at bounding box center [131, 57] width 115 height 12
copy span "GtFq0Gugjzns58bqTMrm64gn"
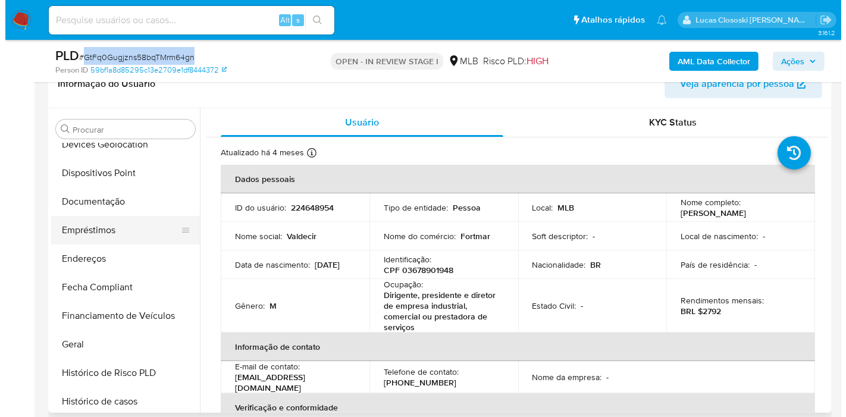
scroll to position [154, 0]
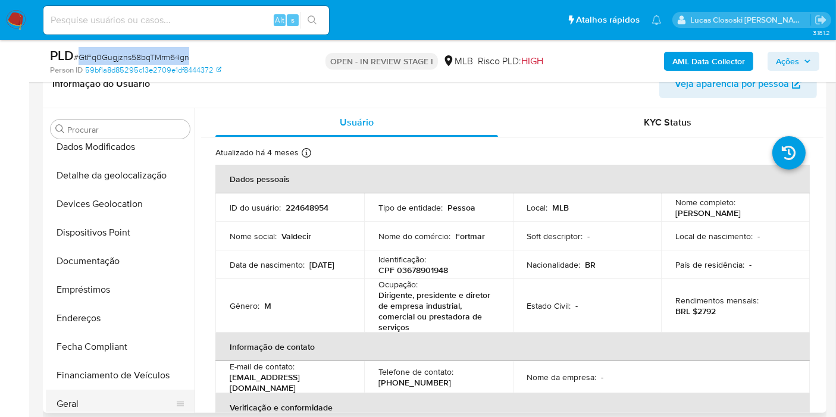
click at [80, 403] on button "Geral" at bounding box center [115, 404] width 139 height 29
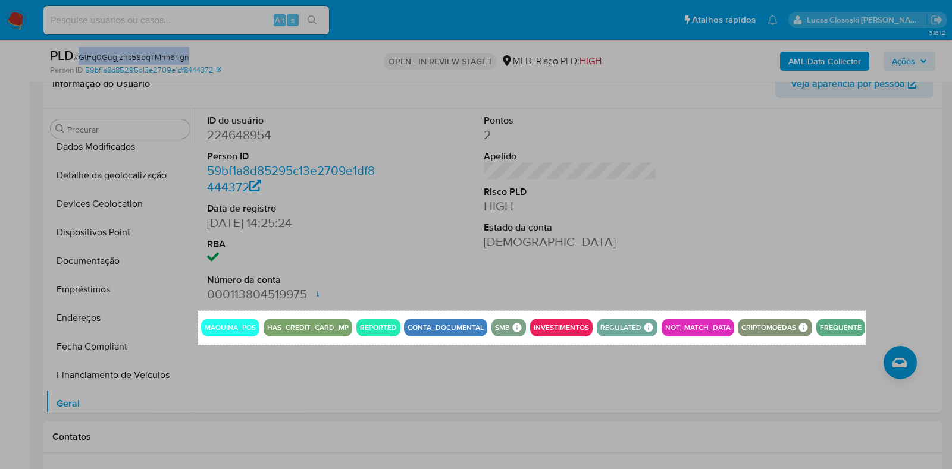
drag, startPoint x: 198, startPoint y: 311, endPoint x: 866, endPoint y: 345, distance: 668.5
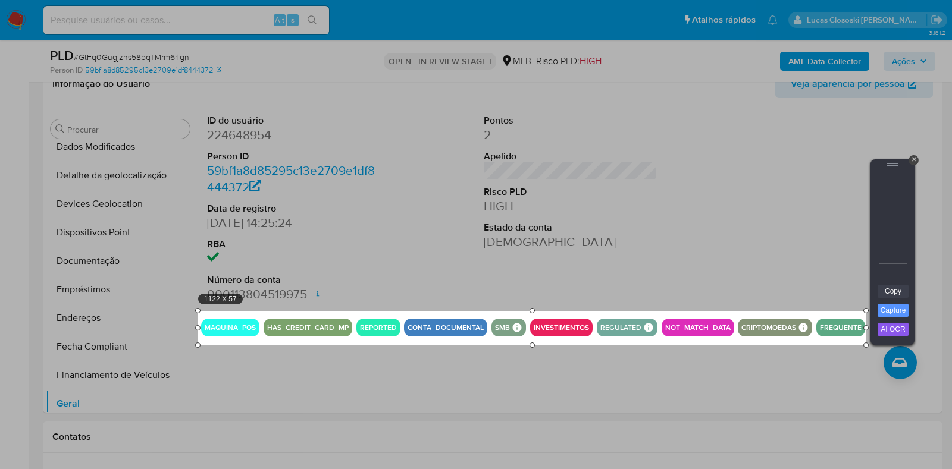
click at [846, 293] on link "Copy" at bounding box center [893, 291] width 31 height 13
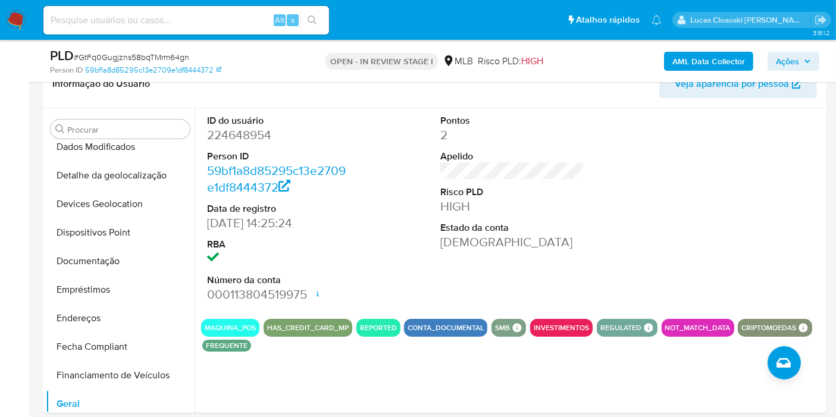
drag, startPoint x: 915, startPoint y: 2, endPoint x: 353, endPoint y: 276, distance: 624.3
click at [353, 276] on div "ID do usuário 224648954 Person ID 59bf1a8d85295c13e2709e1df8444372 Data de regi…" at bounding box center [279, 208] width 156 height 201
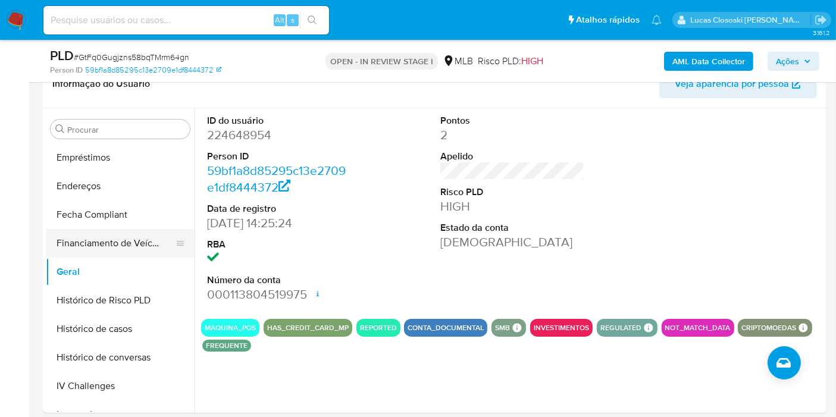
scroll to position [418, 0]
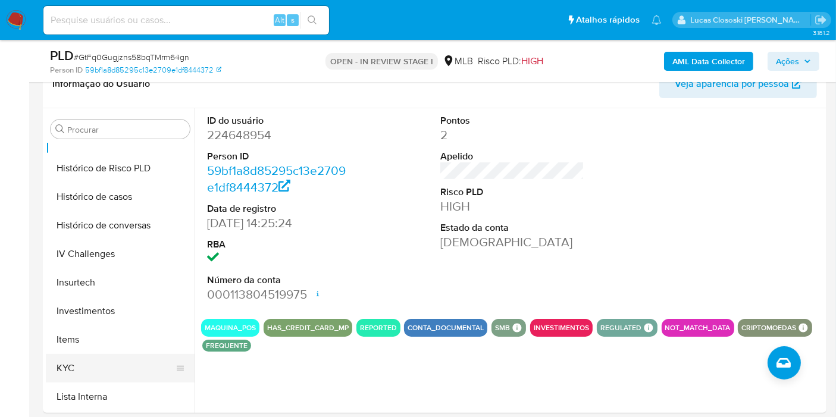
click at [86, 359] on button "KYC" at bounding box center [115, 368] width 139 height 29
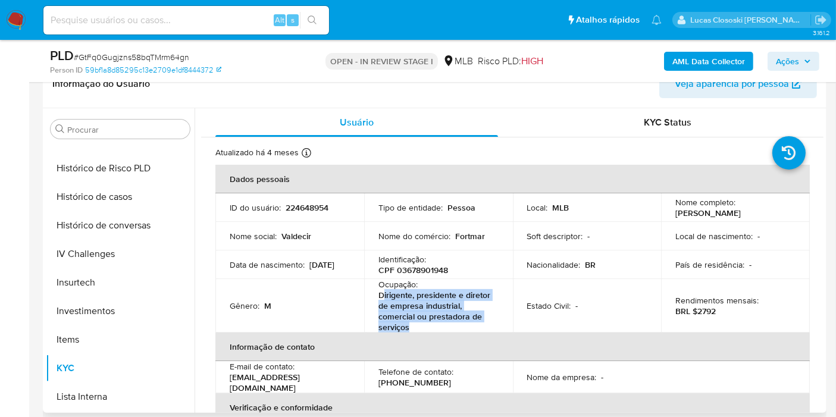
drag, startPoint x: 415, startPoint y: 328, endPoint x: 381, endPoint y: 298, distance: 45.1
click at [381, 298] on p "Dirigente, presidente e diretor de empresa industrial, comercial ou prestadora …" at bounding box center [435, 311] width 115 height 43
copy p "irigente, presidente e diretor de empresa industrial, comercial ou prestadora d…"
click at [794, 56] on span "Ações" at bounding box center [787, 61] width 23 height 19
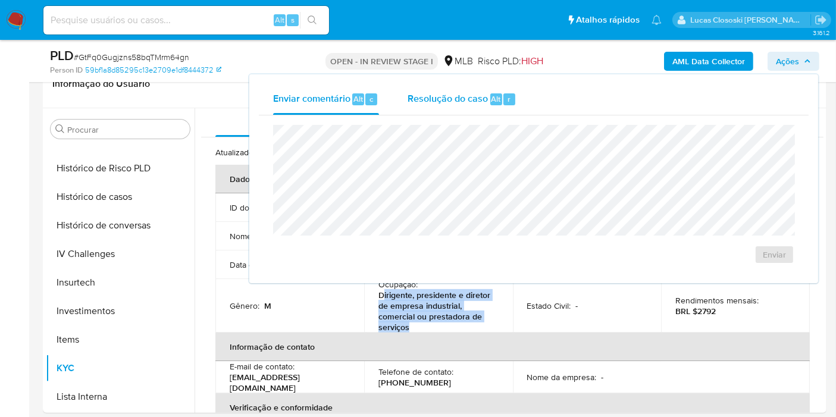
click at [480, 89] on div "Resolução do caso Alt r" at bounding box center [462, 99] width 109 height 31
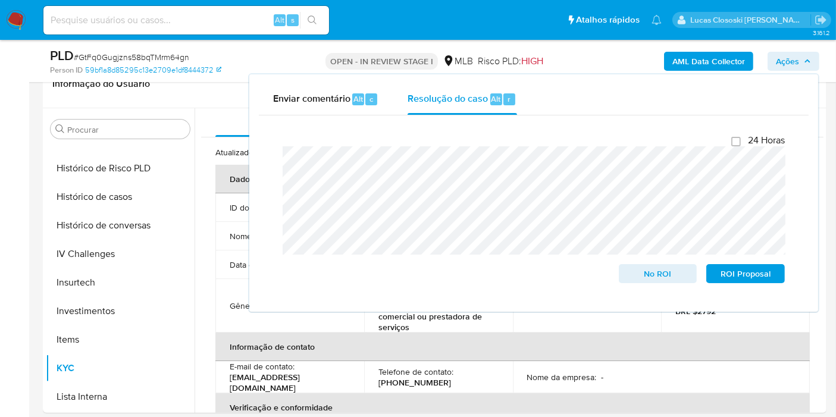
click at [791, 72] on div "AML Data Collector Ações Enviar comentário Alt c Resolução do caso Alt r Fecham…" at bounding box center [692, 61] width 253 height 28
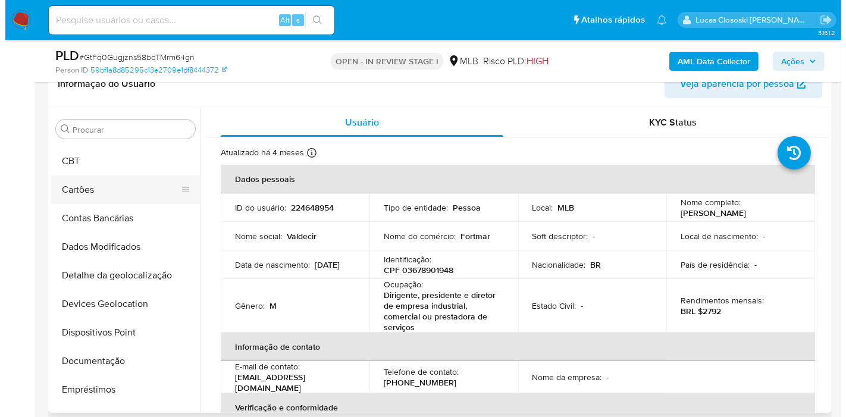
scroll to position [0, 0]
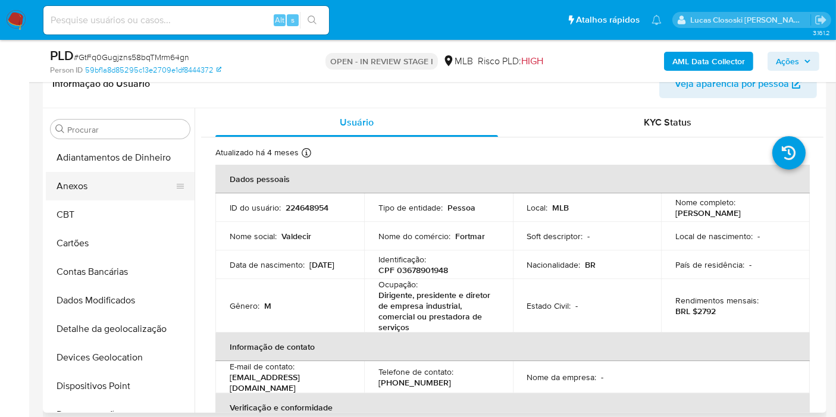
click at [73, 186] on button "Anexos" at bounding box center [115, 186] width 139 height 29
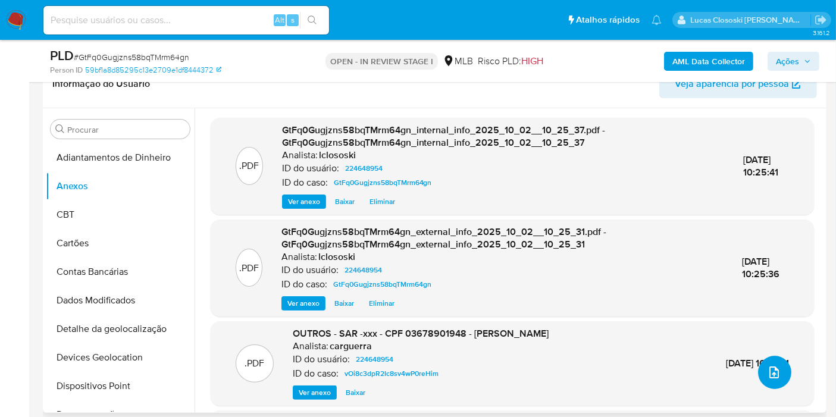
click at [771, 378] on icon "upload-file" at bounding box center [774, 372] width 14 height 14
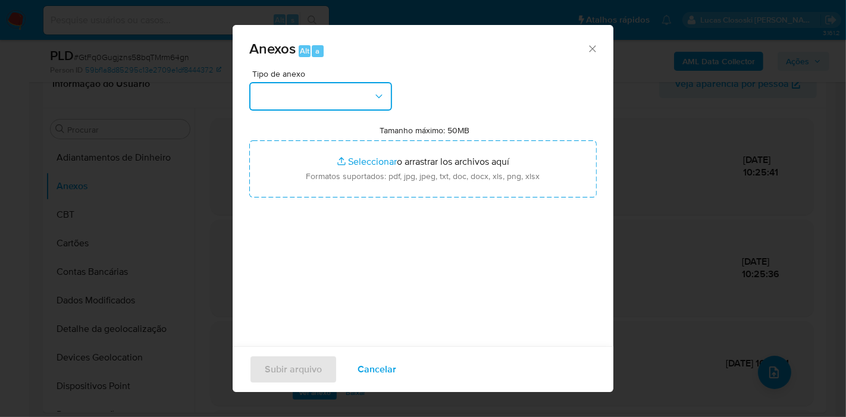
click at [327, 98] on button "button" at bounding box center [320, 96] width 143 height 29
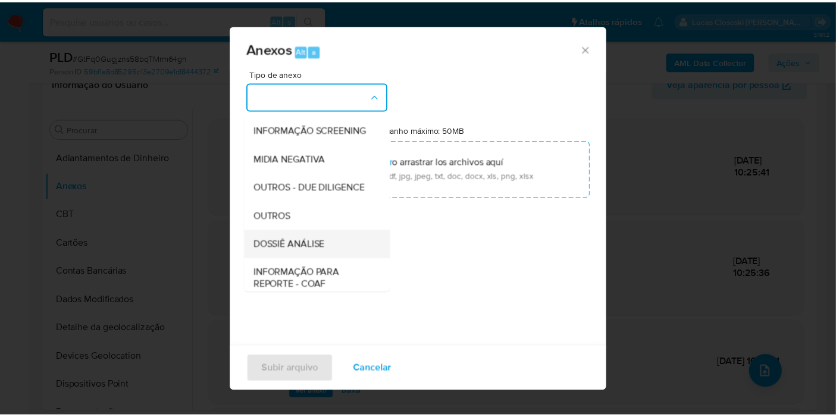
scroll to position [132, 0]
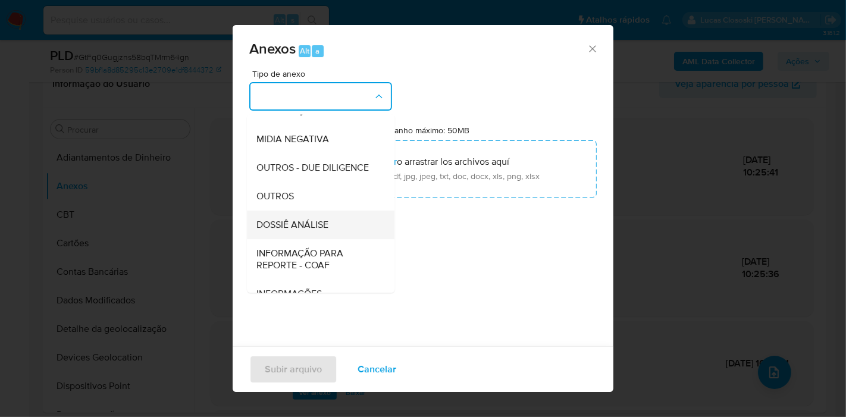
click at [310, 239] on div "DOSSIÊ ANÁLISE" at bounding box center [316, 225] width 121 height 29
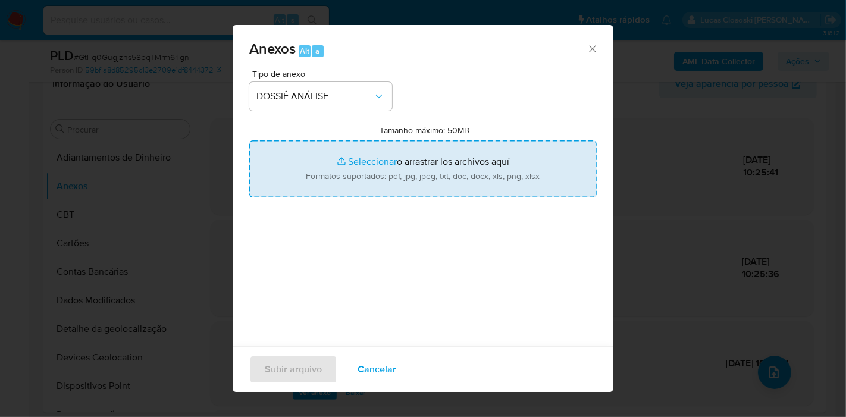
click at [314, 193] on input "Tamanho máximo: 50MB Seleccionar archivos" at bounding box center [423, 168] width 348 height 57
type input "C:\fakepath\Mulan 224648954_2025_10_02_09_23_02.xlsx"
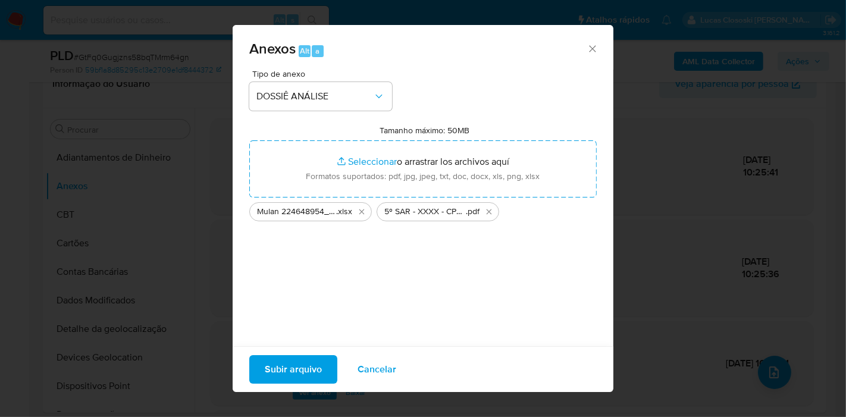
click at [292, 368] on span "Subir arquivo" at bounding box center [293, 369] width 57 height 26
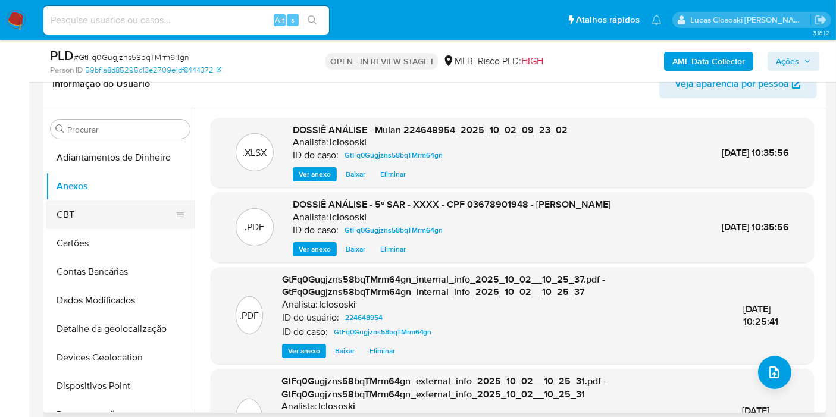
drag, startPoint x: 65, startPoint y: 223, endPoint x: 77, endPoint y: 203, distance: 23.8
click at [66, 222] on button "CBT" at bounding box center [115, 215] width 139 height 29
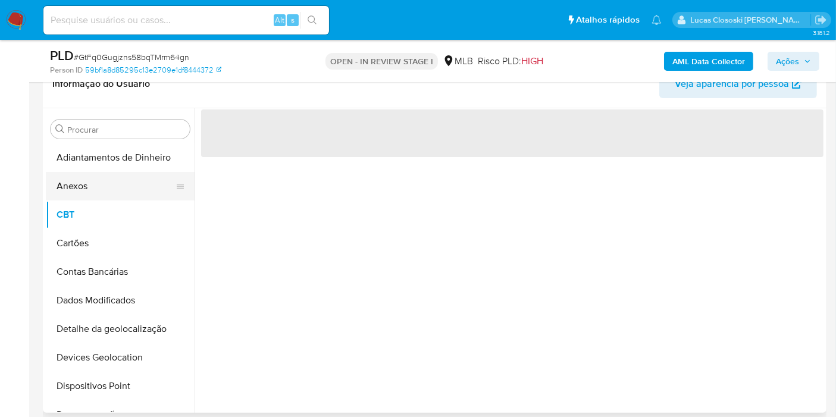
click at [83, 191] on button "Anexos" at bounding box center [115, 186] width 139 height 29
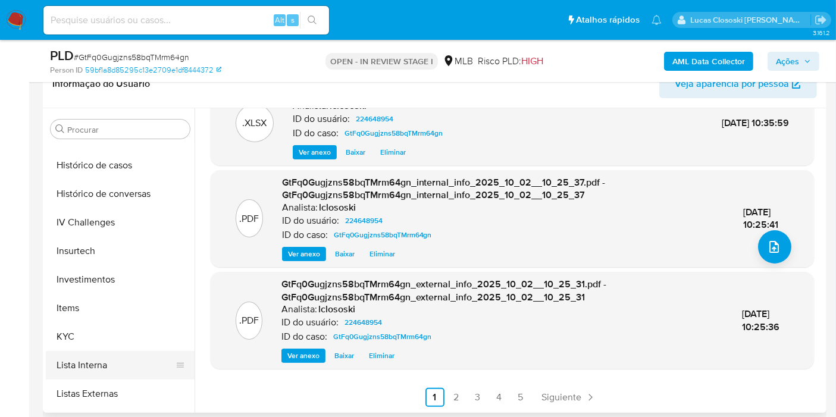
scroll to position [528, 0]
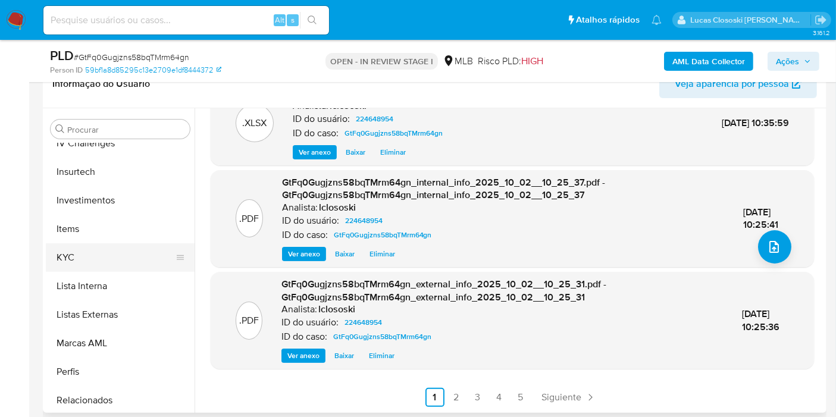
click at [91, 245] on button "KYC" at bounding box center [115, 257] width 139 height 29
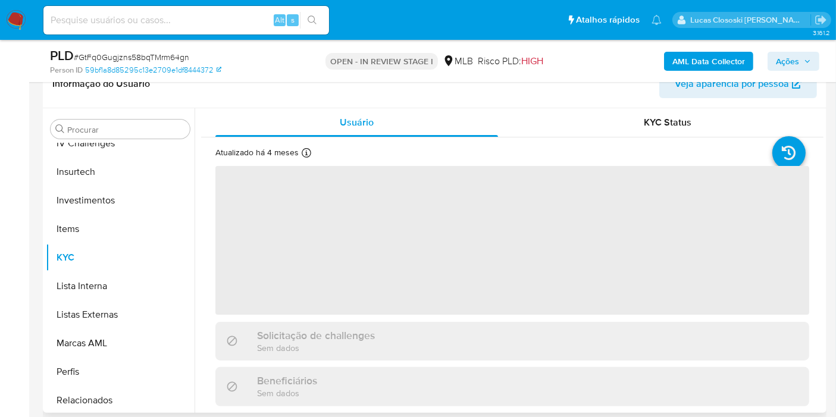
scroll to position [134, 0]
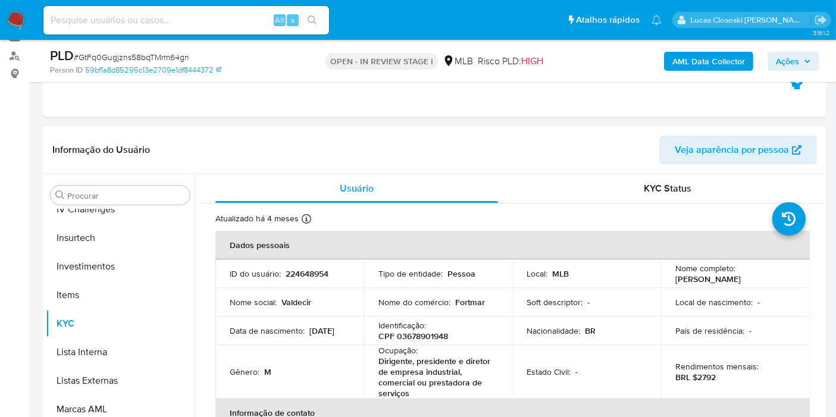
click at [793, 60] on span "Ações" at bounding box center [787, 61] width 23 height 19
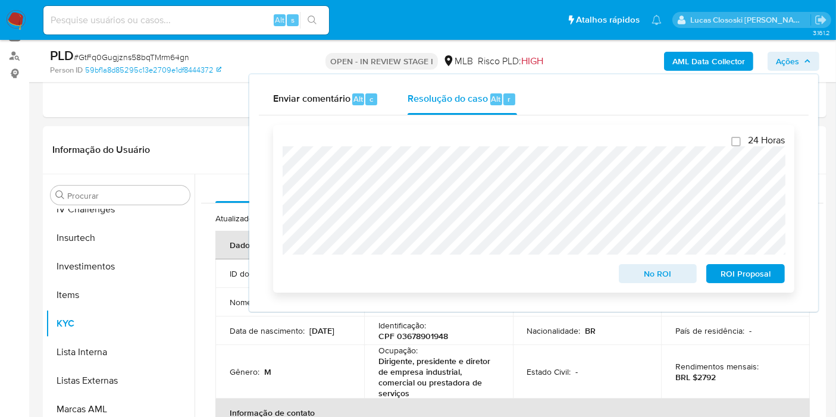
click at [741, 268] on span "ROI Proposal" at bounding box center [746, 273] width 62 height 17
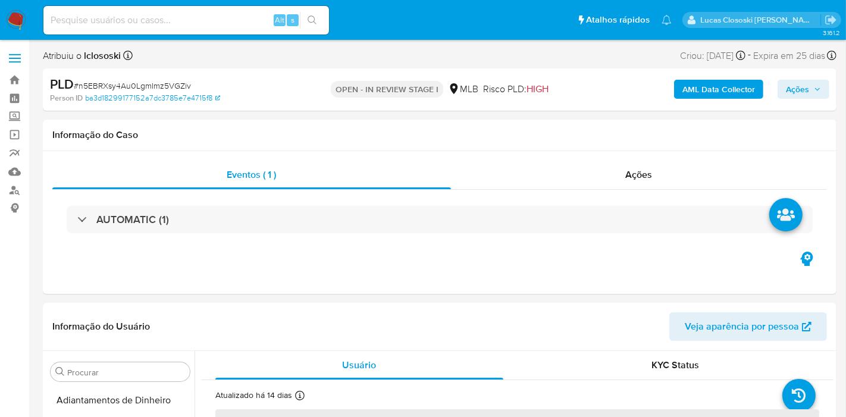
select select "10"
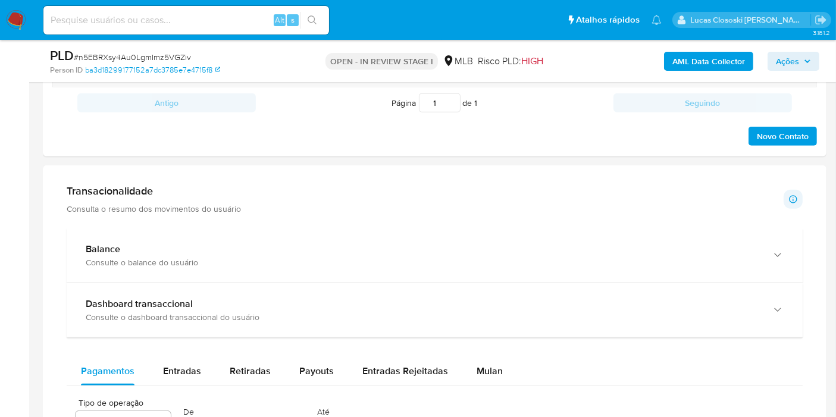
scroll to position [991, 0]
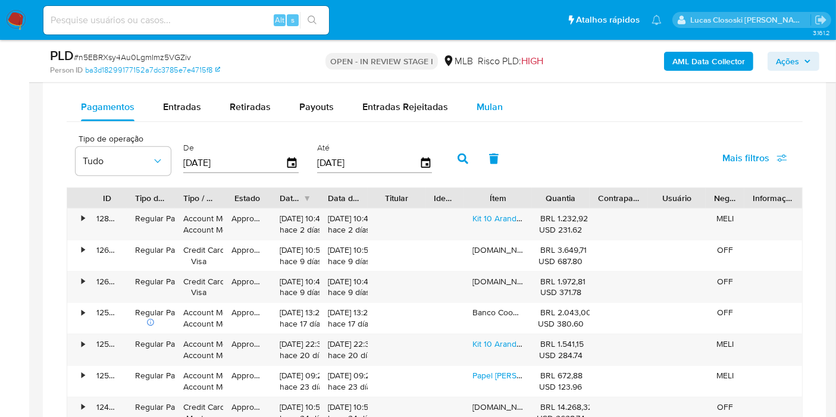
click at [503, 104] on button "Mulan" at bounding box center [489, 107] width 55 height 29
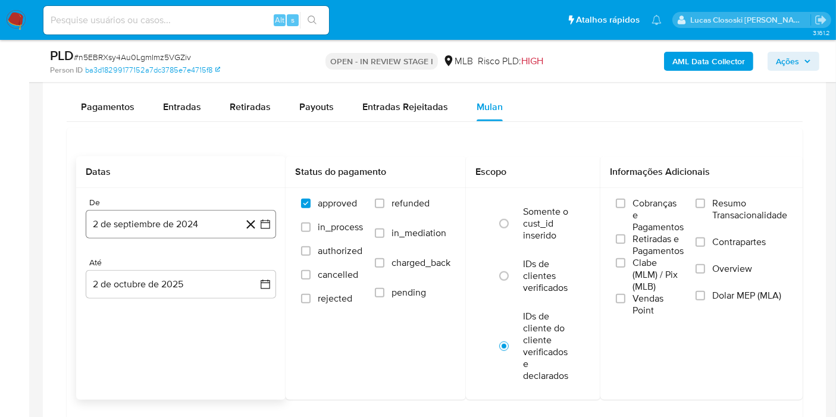
click at [273, 218] on button "2 de septiembre de 2024" at bounding box center [181, 224] width 190 height 29
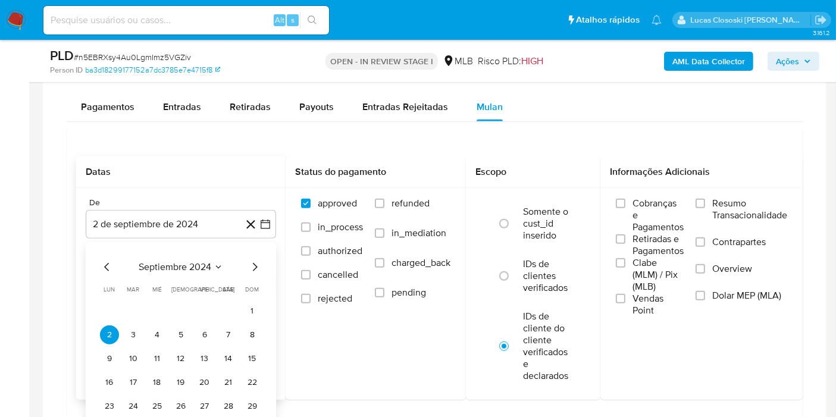
click at [167, 262] on span "septiembre 2024" at bounding box center [175, 267] width 73 height 12
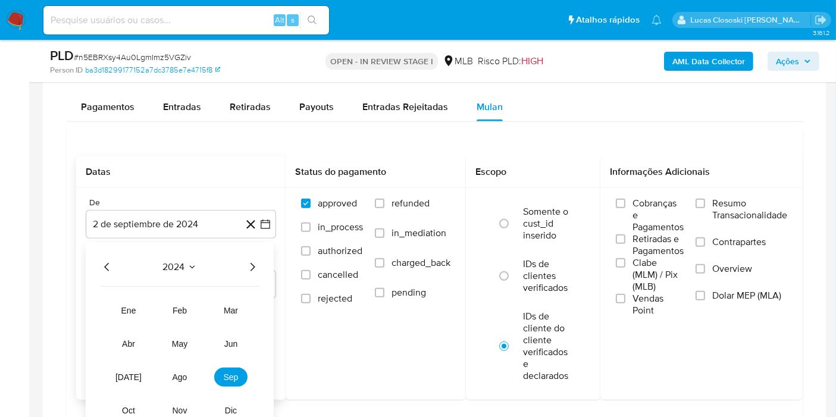
click at [246, 265] on icon "Año siguiente" at bounding box center [252, 267] width 14 height 14
click at [168, 368] on button "ago" at bounding box center [179, 377] width 33 height 19
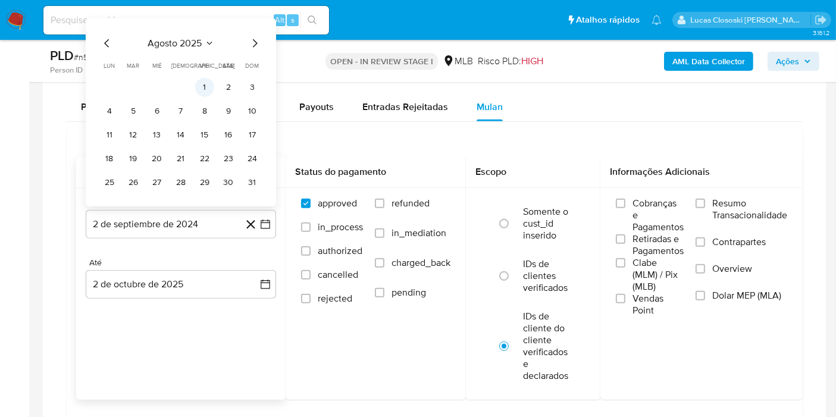
click at [199, 87] on button "1" at bounding box center [204, 87] width 19 height 19
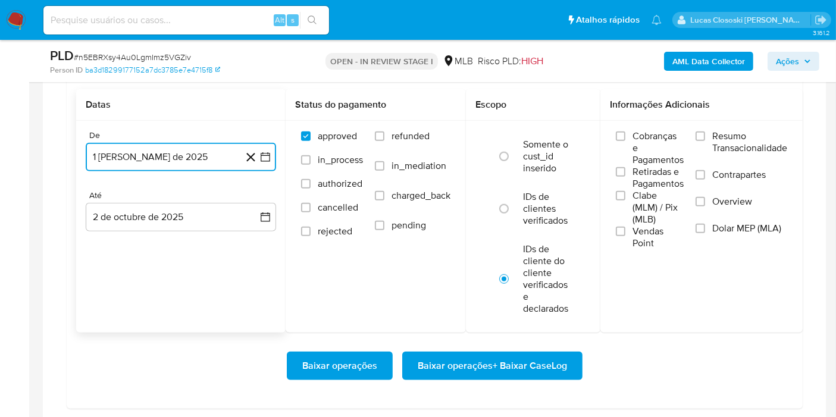
scroll to position [1123, 0]
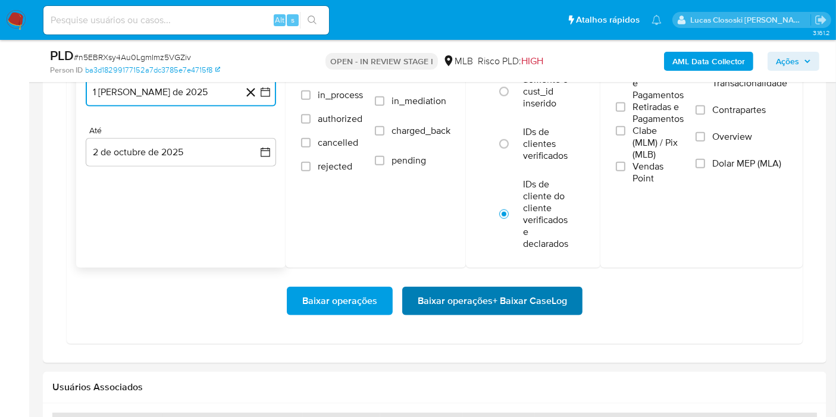
click at [550, 308] on span "Baixar operações + Baixar CaseLog" at bounding box center [492, 301] width 149 height 26
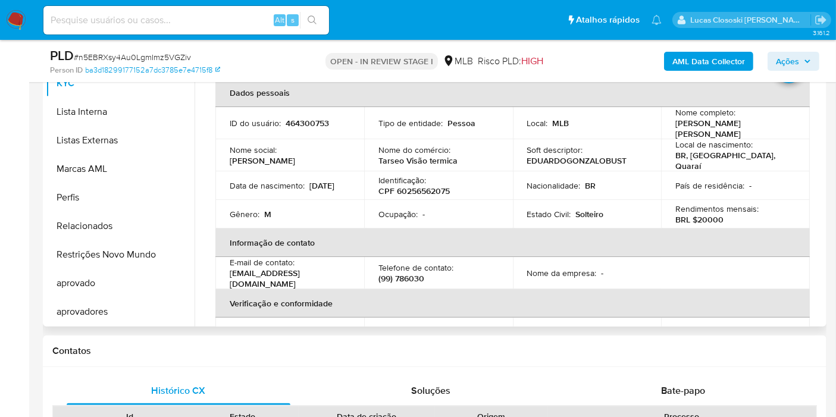
scroll to position [264, 0]
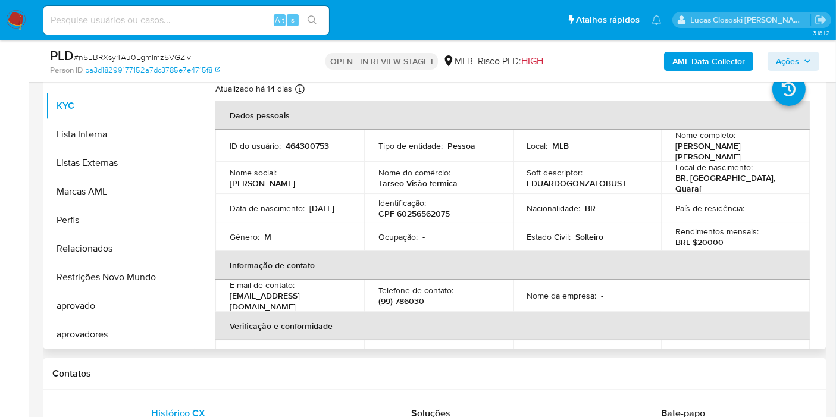
click at [586, 181] on p "EDUARDOGONZALOBUST" at bounding box center [577, 183] width 100 height 11
click at [414, 209] on p "CPF 60256562075" at bounding box center [413, 213] width 71 height 11
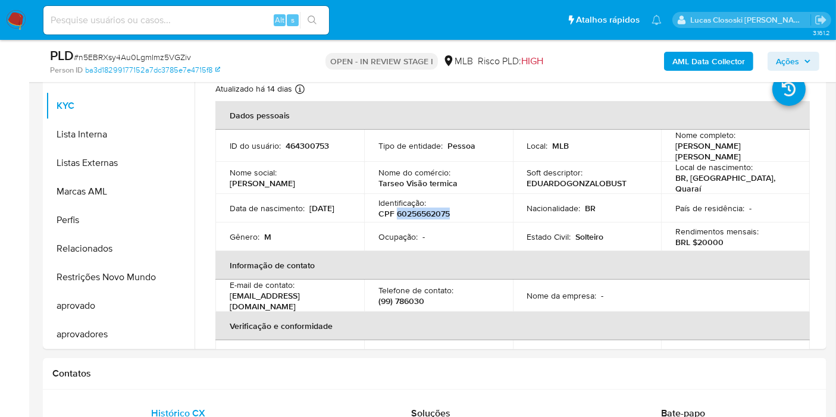
copy p "60256562075"
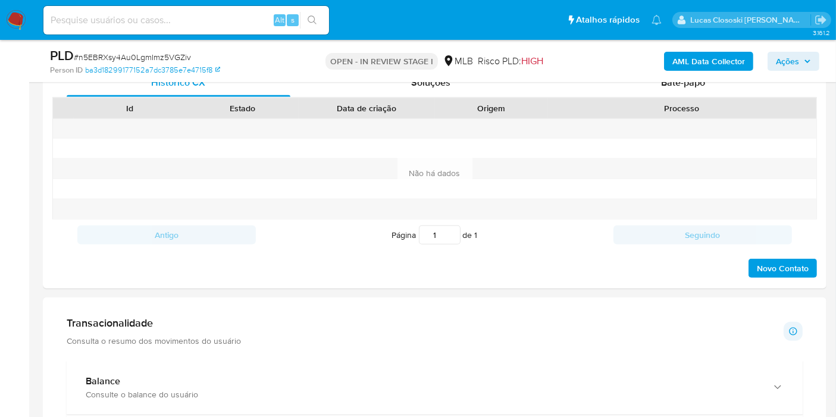
scroll to position [462, 0]
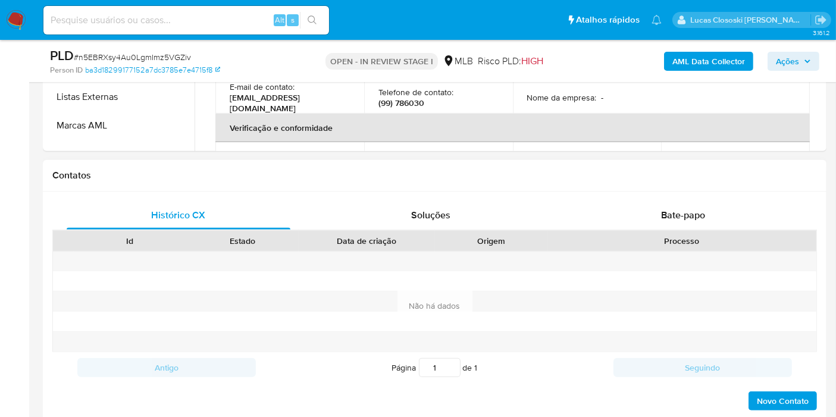
click at [675, 232] on div "Processo" at bounding box center [681, 241] width 269 height 20
click at [675, 221] on div "Bate-papo" at bounding box center [683, 215] width 224 height 29
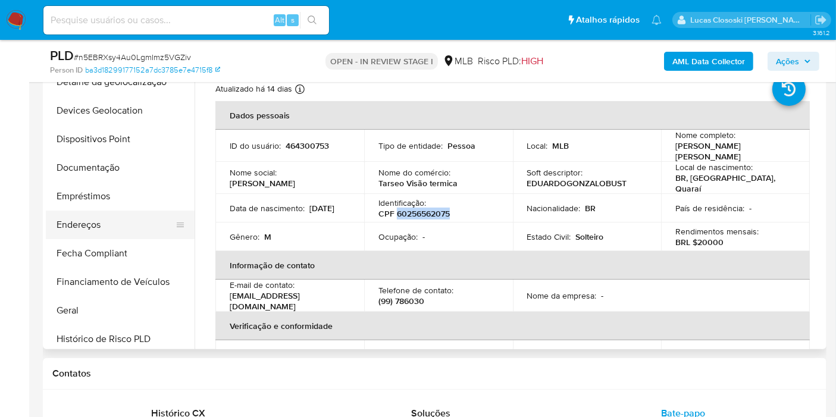
scroll to position [154, 0]
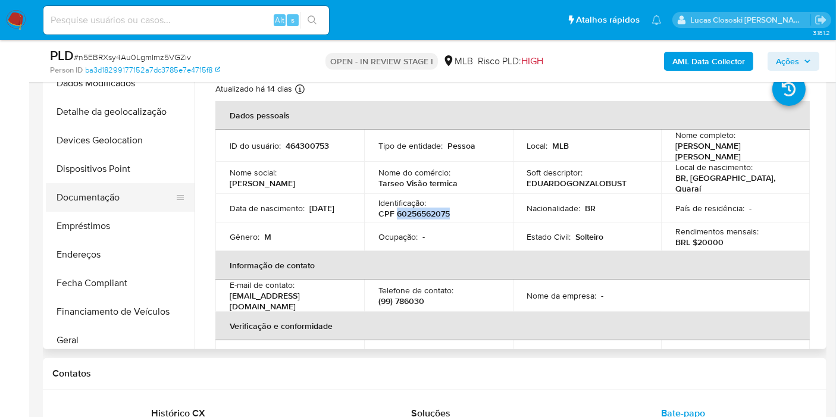
click at [145, 209] on button "Documentação" at bounding box center [115, 197] width 139 height 29
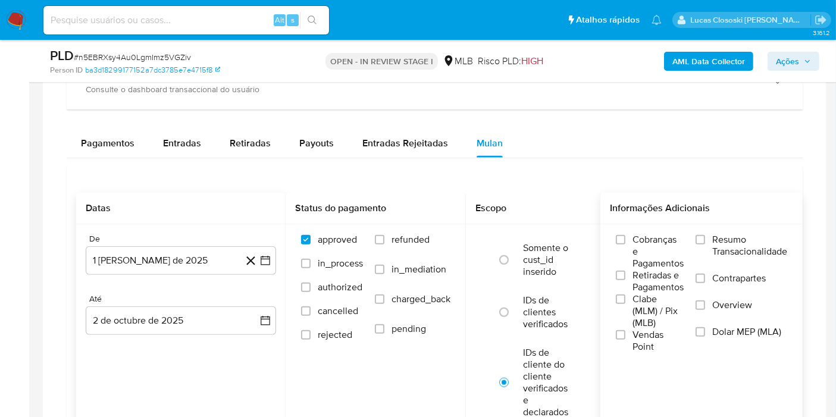
scroll to position [1057, 0]
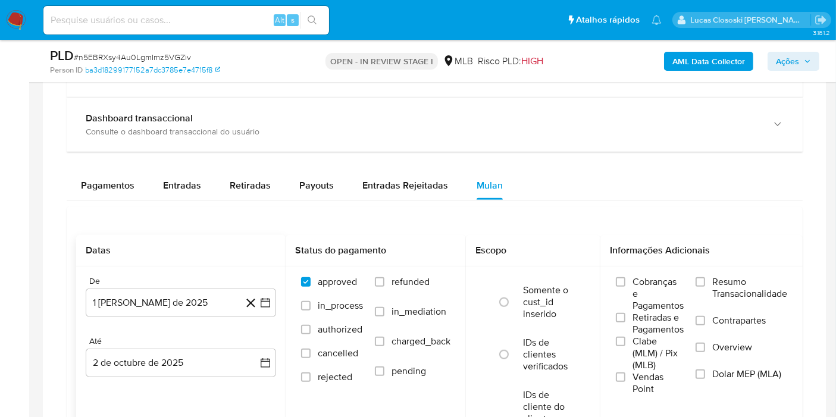
drag, startPoint x: 164, startPoint y: 58, endPoint x: 171, endPoint y: 55, distance: 7.0
click at [164, 58] on span "# n5EBRXsy4Au0LgmImz5VGZiv" at bounding box center [132, 57] width 117 height 12
click at [117, 57] on span "# n5EBRXsy4Au0LgmImz5VGZiv" at bounding box center [132, 57] width 117 height 12
copy span "n5EBRXsy4Au0LgmImz5VGZiv"
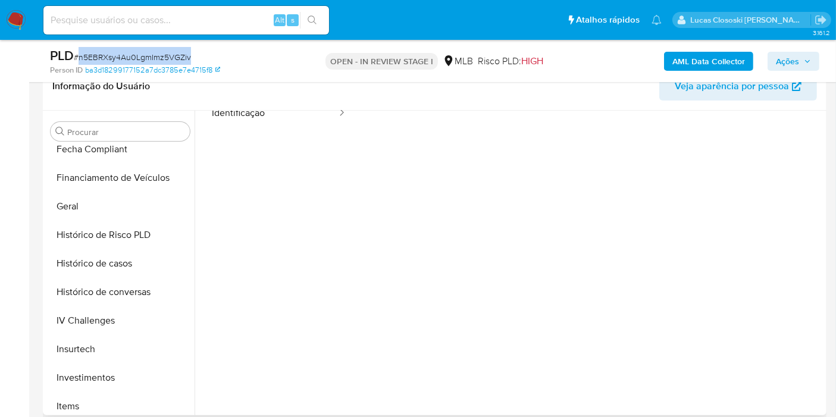
scroll to position [418, 0]
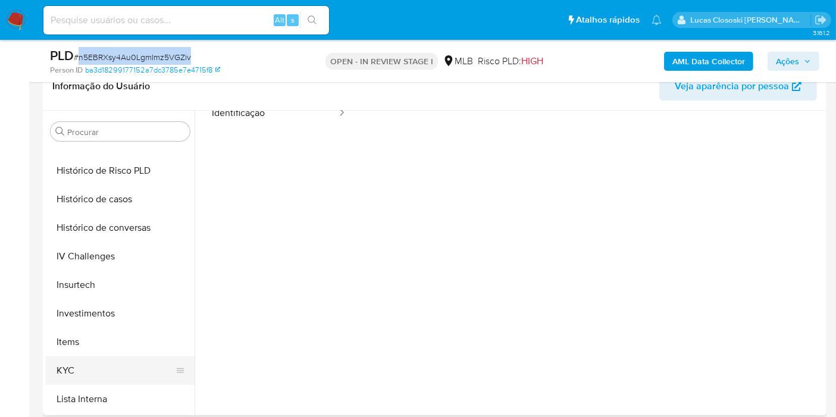
click at [99, 369] on button "KYC" at bounding box center [115, 370] width 139 height 29
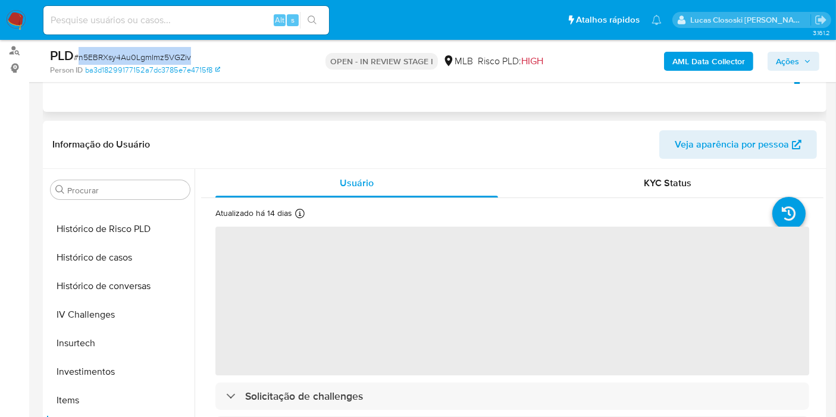
scroll to position [0, 0]
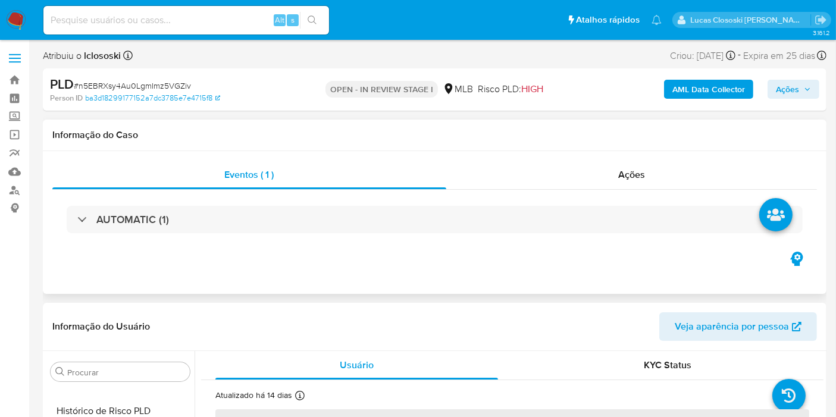
click at [193, 242] on div "AUTOMATIC (1)" at bounding box center [434, 220] width 765 height 60
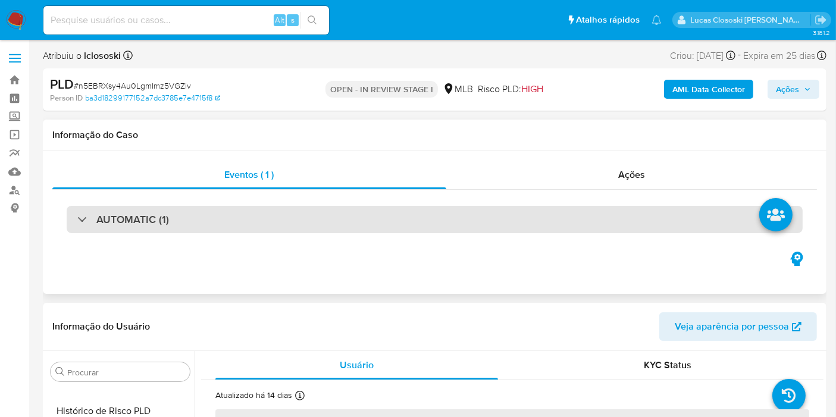
click at [190, 223] on div "AUTOMATIC (1)" at bounding box center [435, 219] width 736 height 27
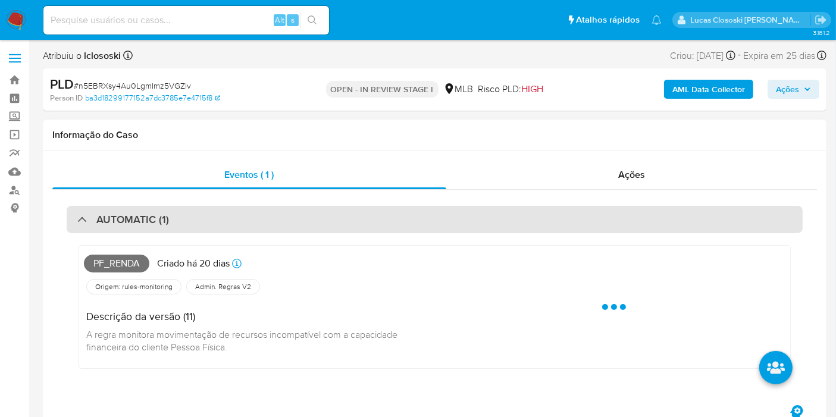
click at [190, 224] on div "AUTOMATIC (1)" at bounding box center [435, 219] width 736 height 27
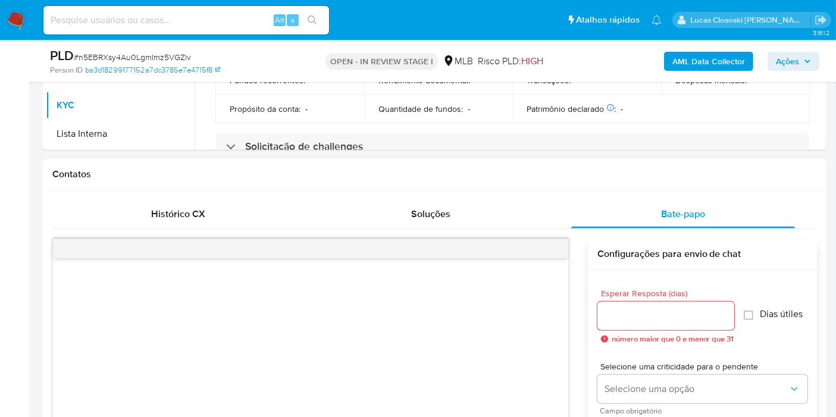
scroll to position [528, 0]
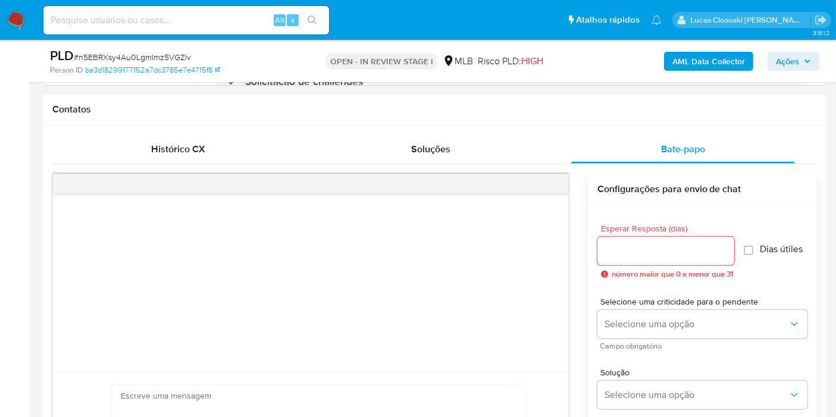
click at [652, 270] on span "número maior que 0 e menor que 31" at bounding box center [673, 274] width 123 height 8
click at [650, 262] on div at bounding box center [665, 251] width 137 height 29
click at [650, 259] on div at bounding box center [665, 251] width 137 height 29
click at [655, 248] on input "Esperar Resposta (dias)" at bounding box center [665, 250] width 137 height 15
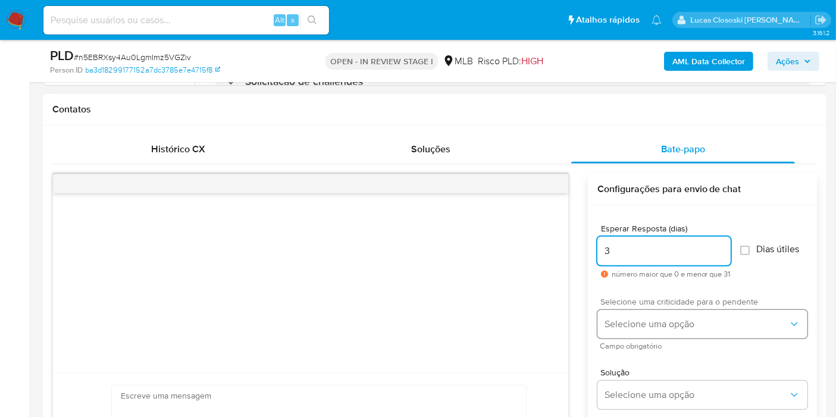
type input "3"
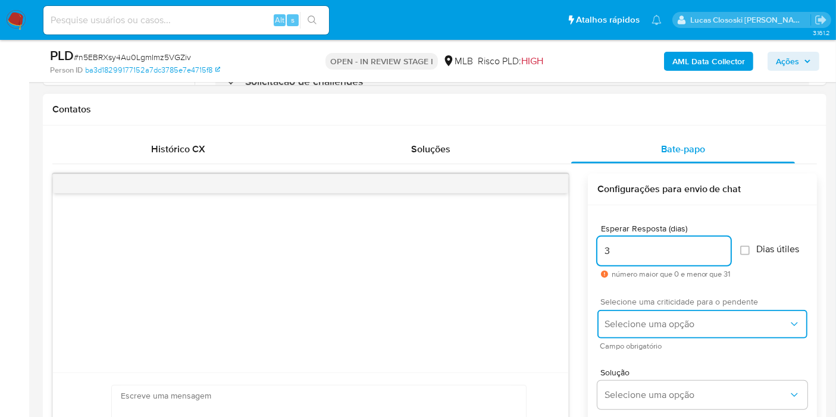
click at [659, 327] on span "Selecione uma opção" at bounding box center [697, 324] width 184 height 12
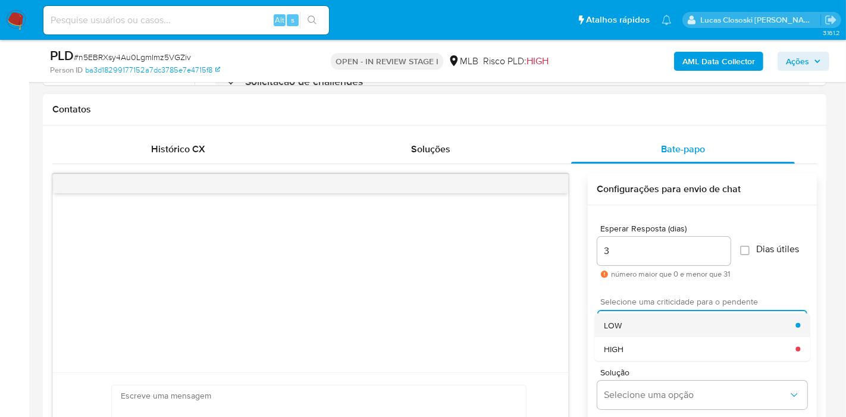
click at [659, 325] on div "LOW" at bounding box center [700, 326] width 192 height 24
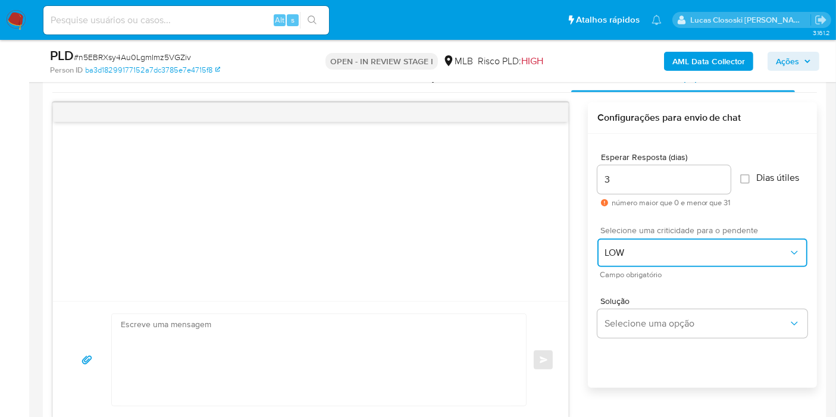
scroll to position [661, 0]
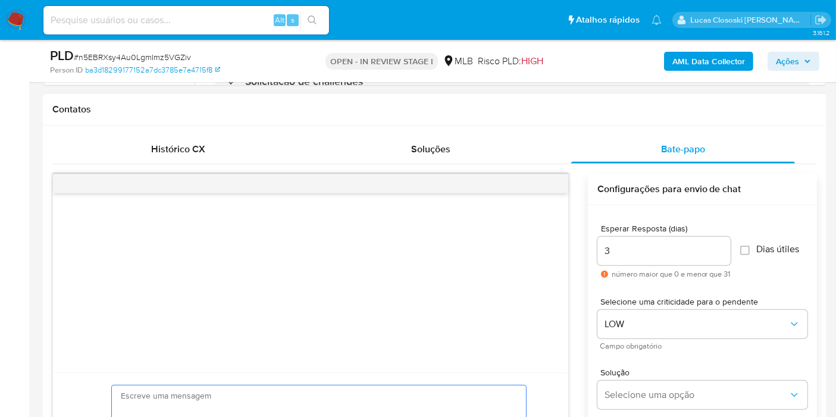
paste textarea "Ola, Estamos realizando uma verificação adicional de segurança em contas de usu…"
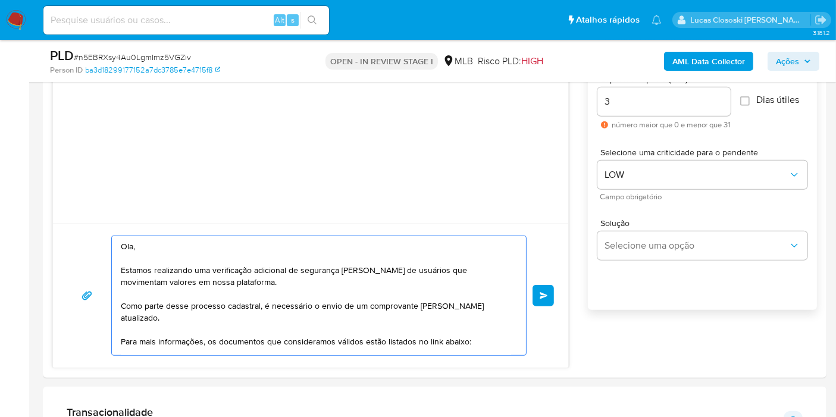
scroll to position [746, 0]
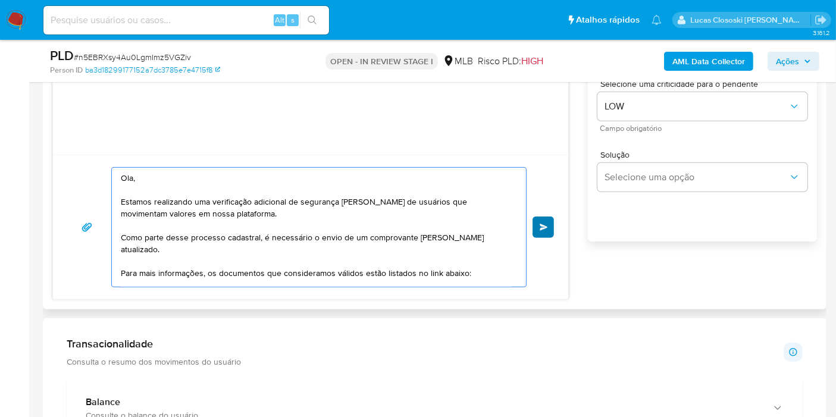
type textarea "Ola, Estamos realizando uma verificação adicional de segurança em contas de usu…"
click at [546, 227] on span "common.send" at bounding box center [544, 227] width 8 height 7
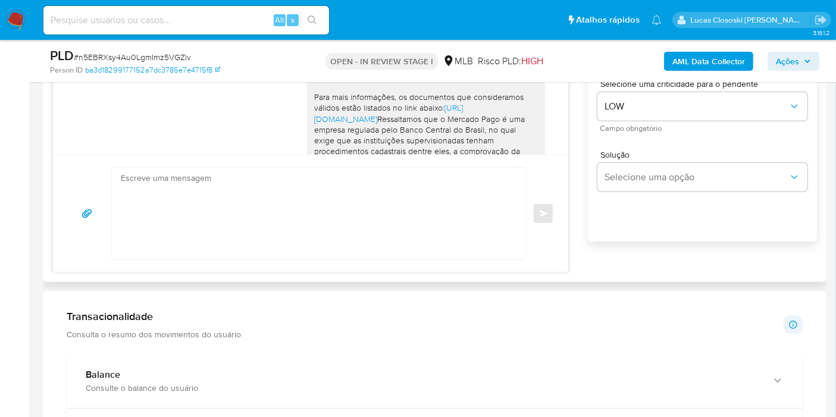
scroll to position [203, 0]
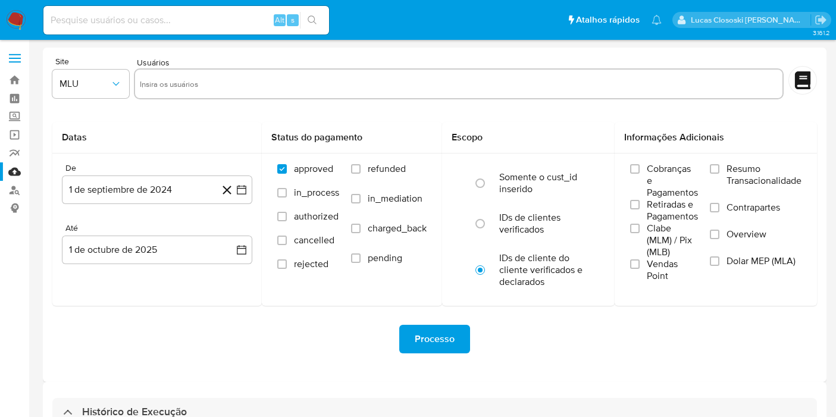
select select "10"
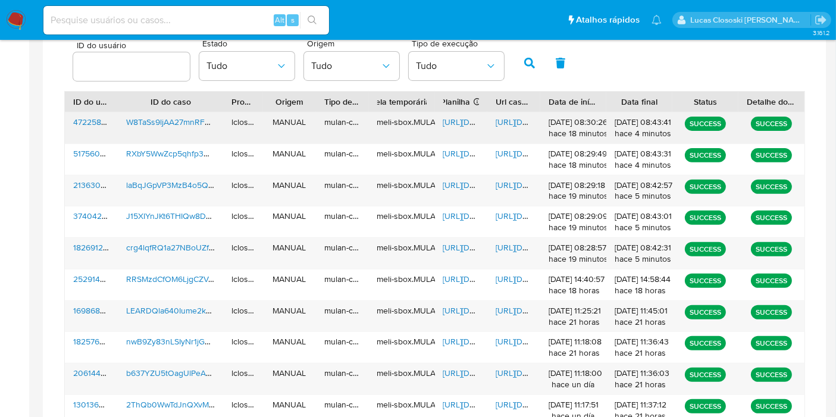
click at [446, 121] on span "[URL][DOMAIN_NAME]" at bounding box center [484, 122] width 82 height 12
click at [502, 124] on span "[URL][DOMAIN_NAME]" at bounding box center [537, 122] width 82 height 12
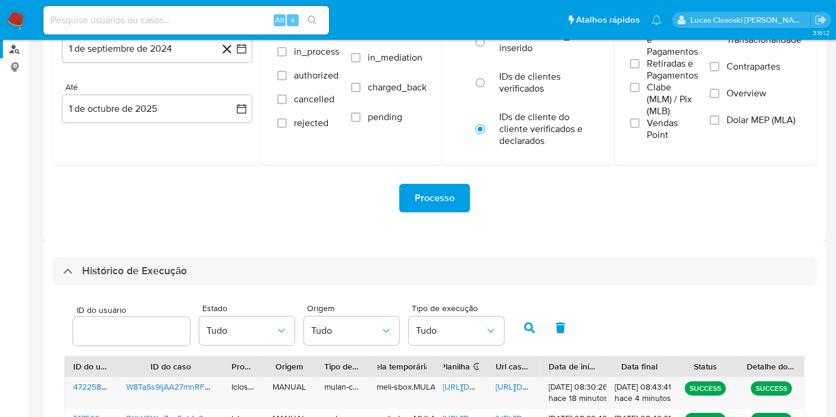
scroll to position [75, 0]
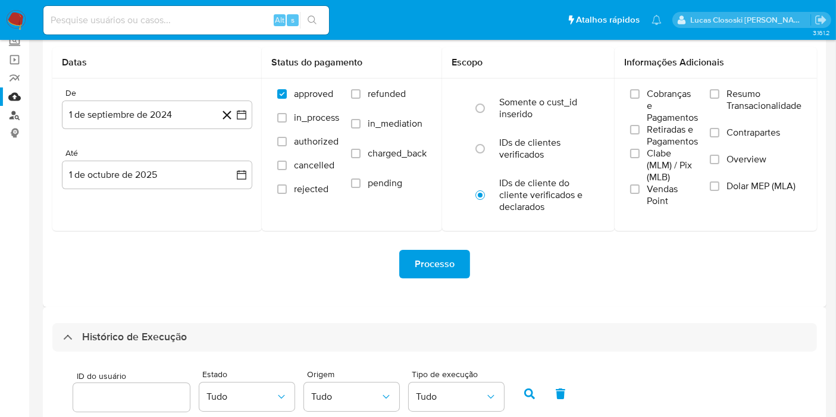
click at [7, 114] on link "Localizador de pessoas" at bounding box center [71, 115] width 142 height 18
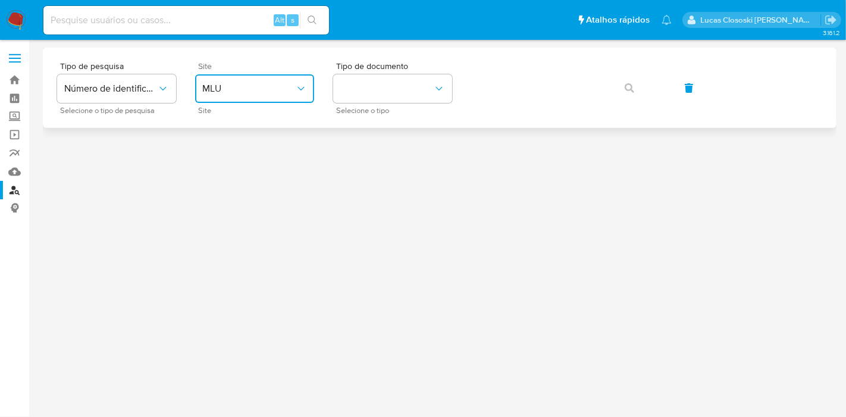
click at [235, 94] on span "MLU" at bounding box center [248, 89] width 93 height 12
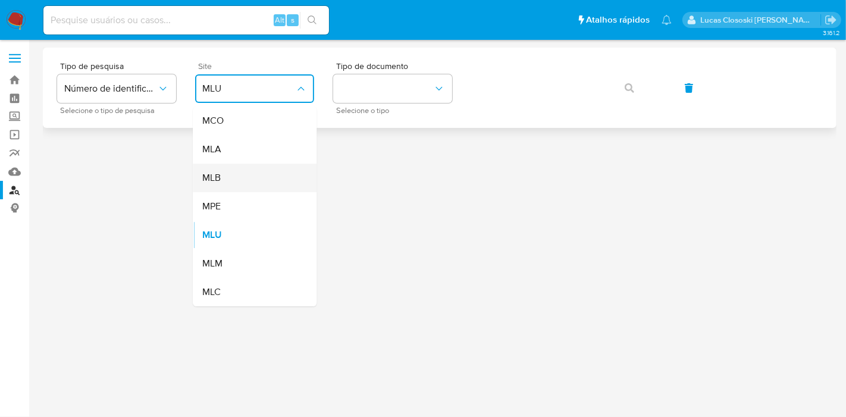
click at [232, 173] on div "MLB" at bounding box center [251, 178] width 98 height 29
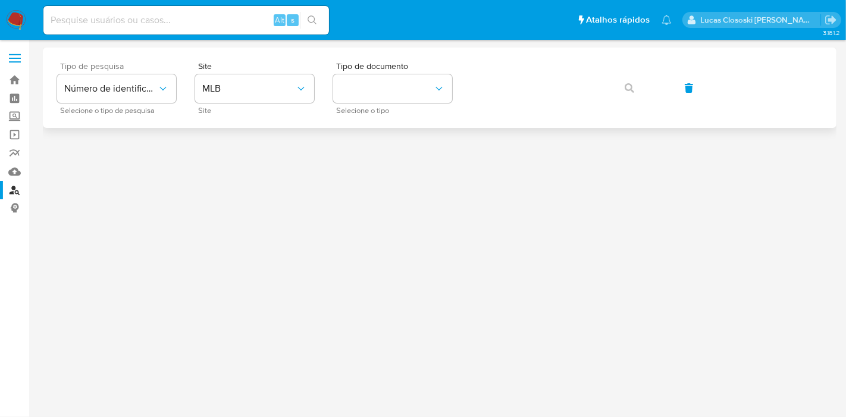
click at [122, 68] on span "Tipo de pesquisa" at bounding box center [119, 66] width 119 height 8
click at [120, 83] on span "Número de identificação" at bounding box center [110, 89] width 93 height 12
click at [360, 87] on button "identificationType" at bounding box center [392, 88] width 119 height 29
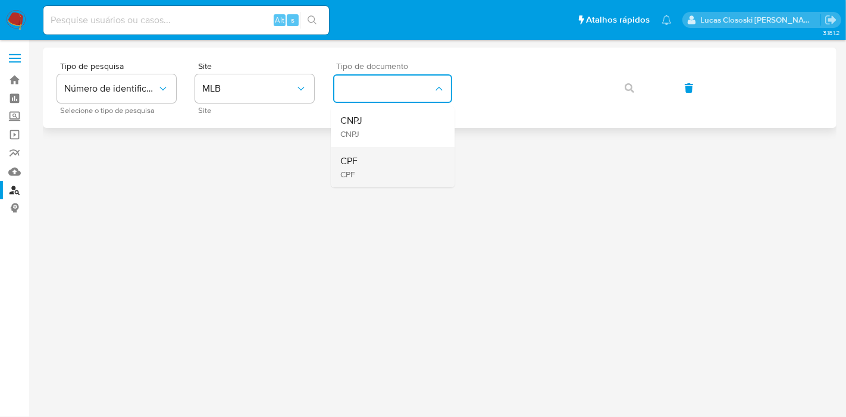
click at [372, 179] on div "CPF CPF" at bounding box center [389, 167] width 98 height 40
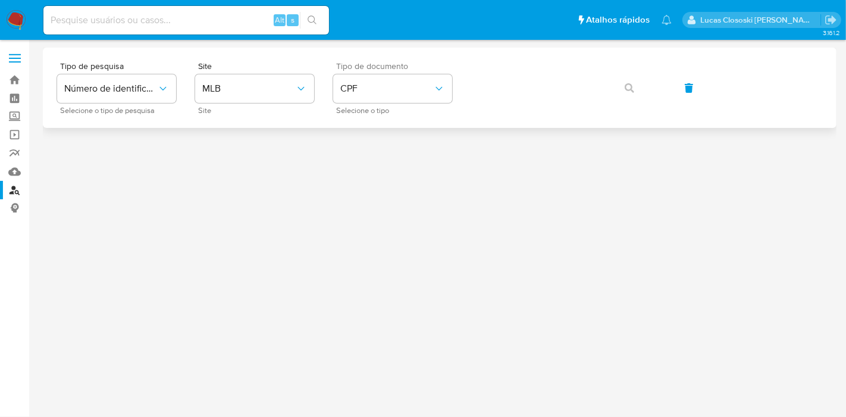
click at [477, 110] on div "Tipo de pesquisa Número de identificação Selecione o tipo de pesquisa Site MLB …" at bounding box center [439, 88] width 765 height 52
click at [610, 90] on button "button" at bounding box center [629, 88] width 40 height 29
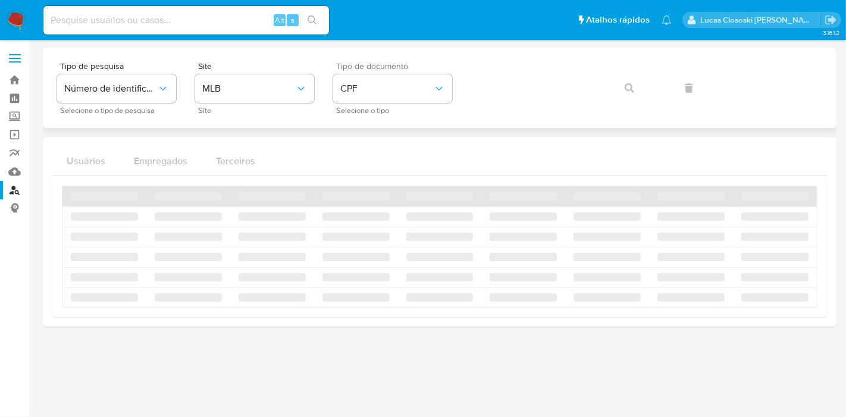
click at [615, 90] on div "Tipo de pesquisa Número de identificação Selecione o tipo de pesquisa Site MLB …" at bounding box center [439, 88] width 765 height 52
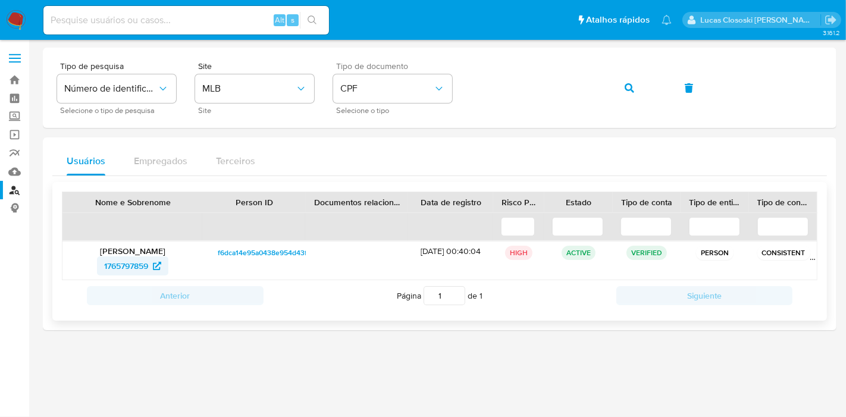
click at [120, 258] on span "1765797859" at bounding box center [126, 265] width 44 height 19
click at [13, 167] on link "Mulan" at bounding box center [71, 171] width 142 height 18
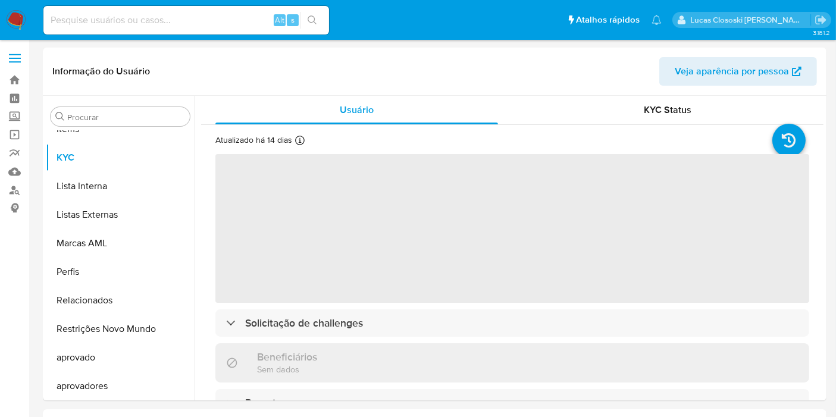
scroll to position [616, 0]
select select "10"
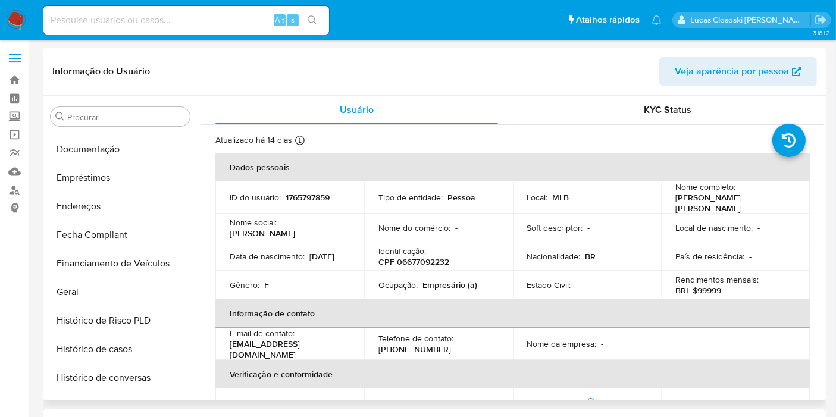
scroll to position [21, 0]
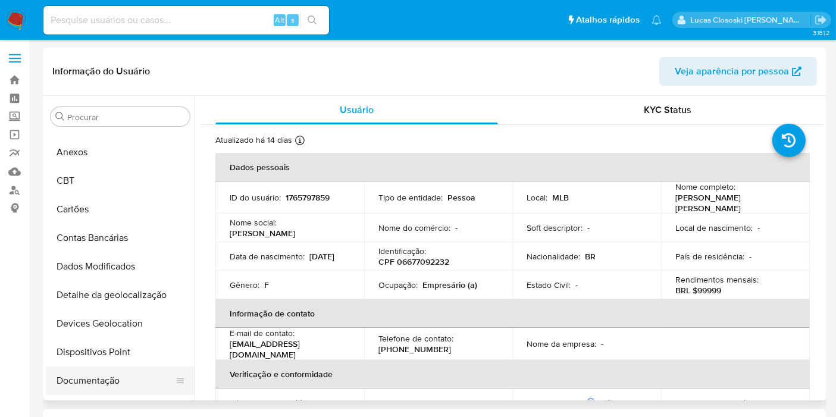
click at [105, 376] on button "Documentação" at bounding box center [115, 381] width 139 height 29
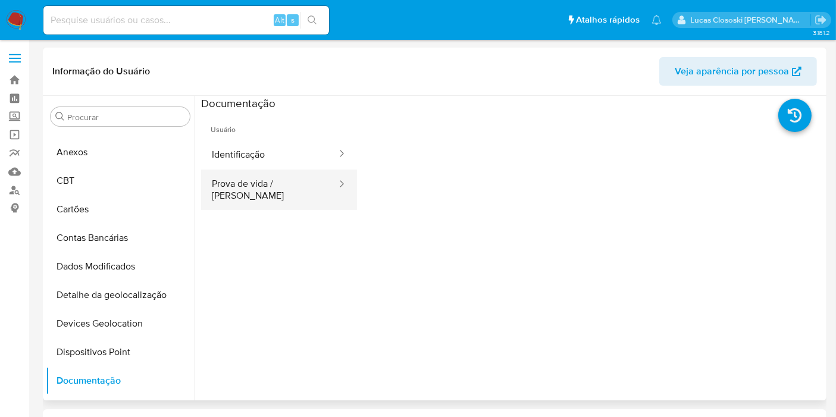
click at [266, 195] on button "Prova de vida / [PERSON_NAME]" at bounding box center [269, 190] width 137 height 40
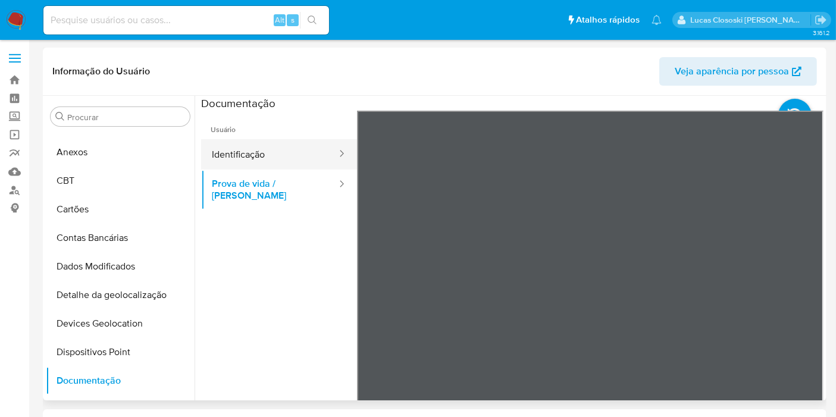
click at [262, 147] on button "Identificação" at bounding box center [269, 154] width 137 height 30
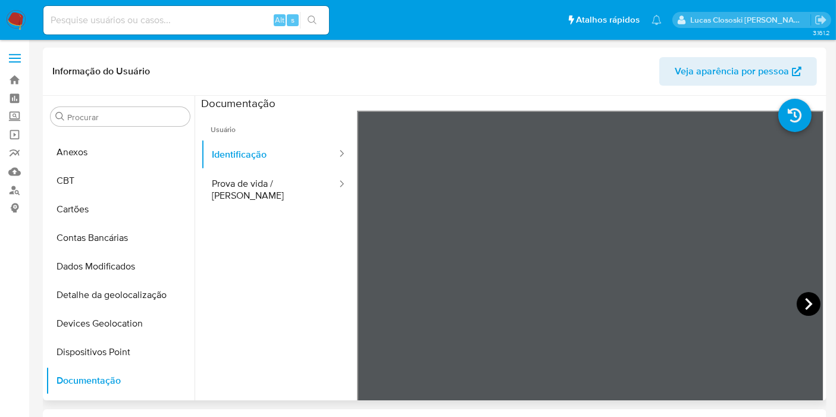
click at [799, 307] on icon at bounding box center [809, 304] width 24 height 24
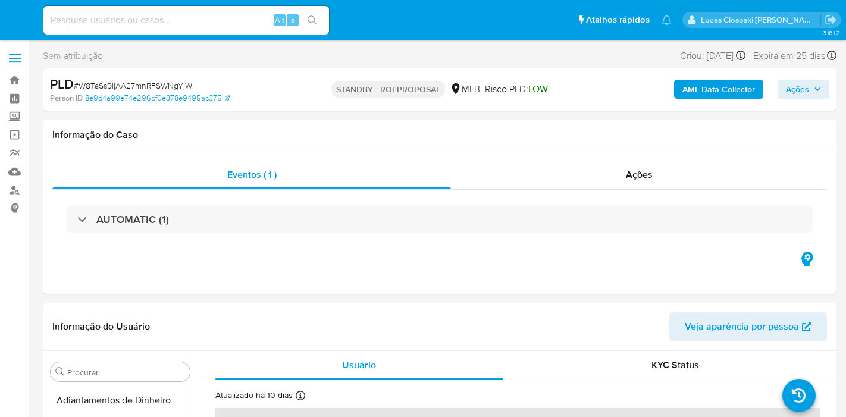
select select "10"
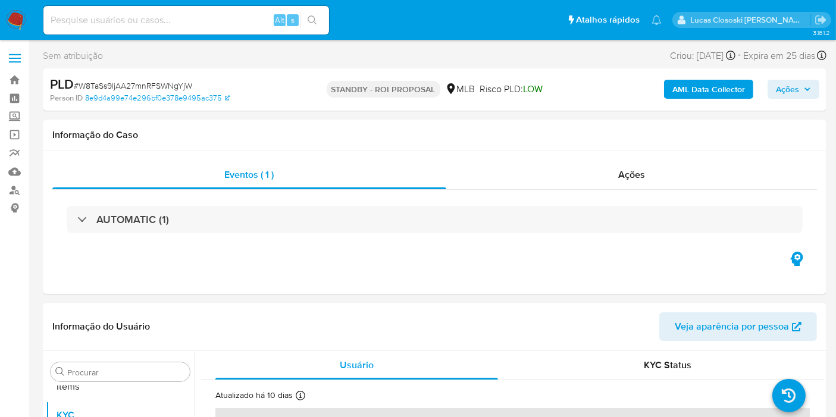
scroll to position [616, 0]
click at [18, 26] on img at bounding box center [16, 20] width 20 height 20
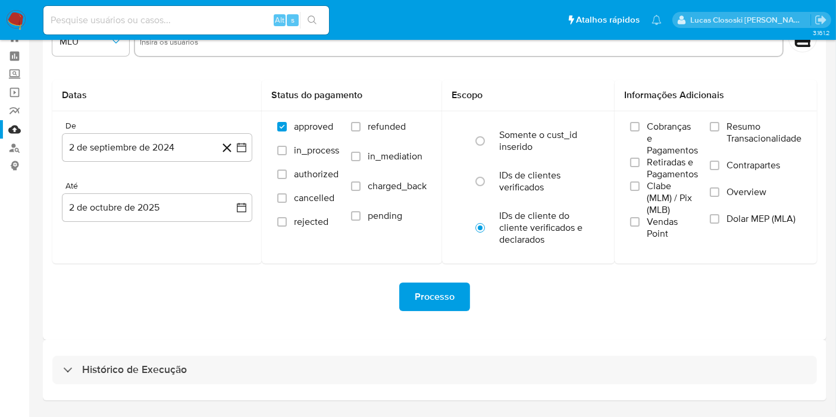
scroll to position [75, 0]
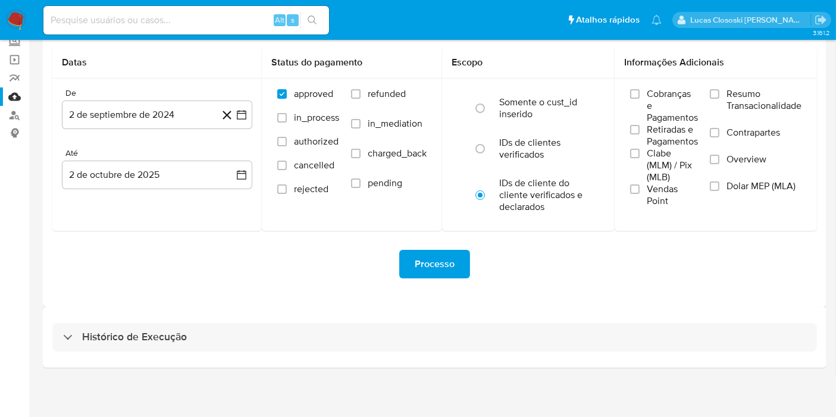
click at [262, 321] on div "Histórico de Execução" at bounding box center [435, 337] width 784 height 61
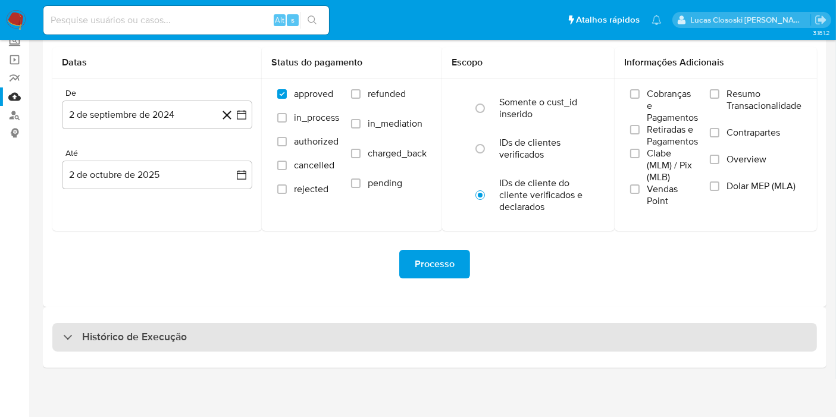
click at [262, 324] on div "Histórico de Execução" at bounding box center [434, 337] width 765 height 29
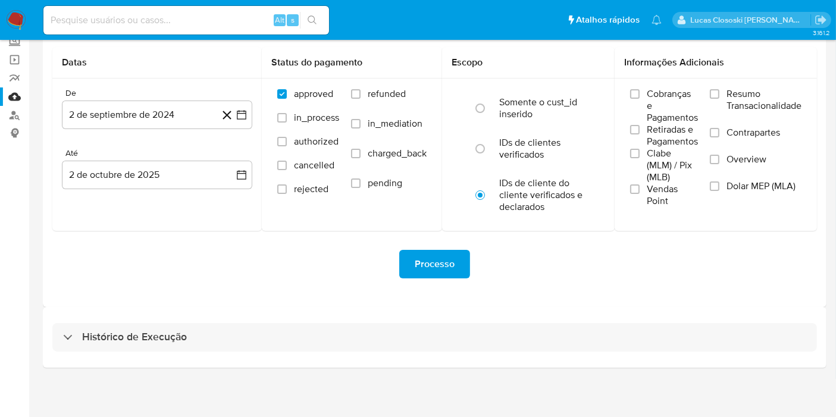
select select "10"
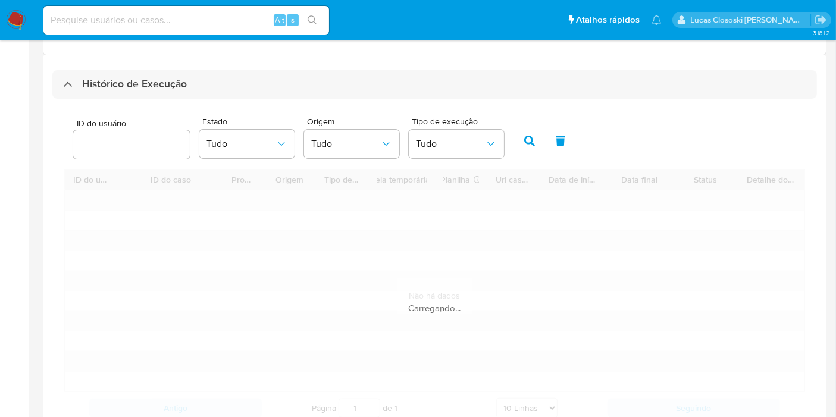
scroll to position [340, 0]
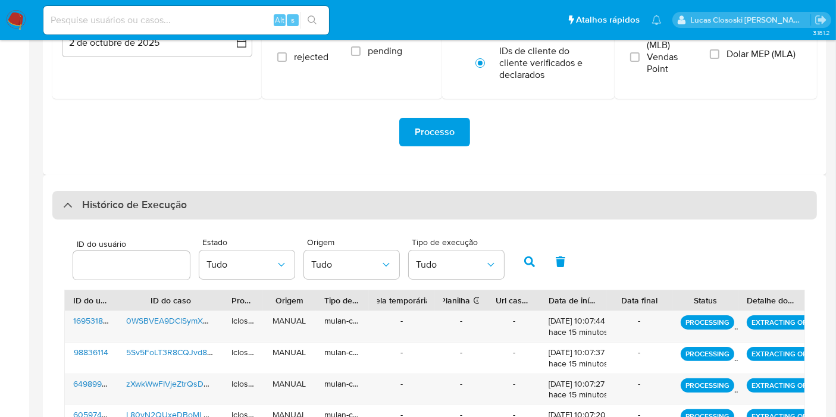
click at [280, 213] on div "Histórico de Execução" at bounding box center [434, 205] width 765 height 29
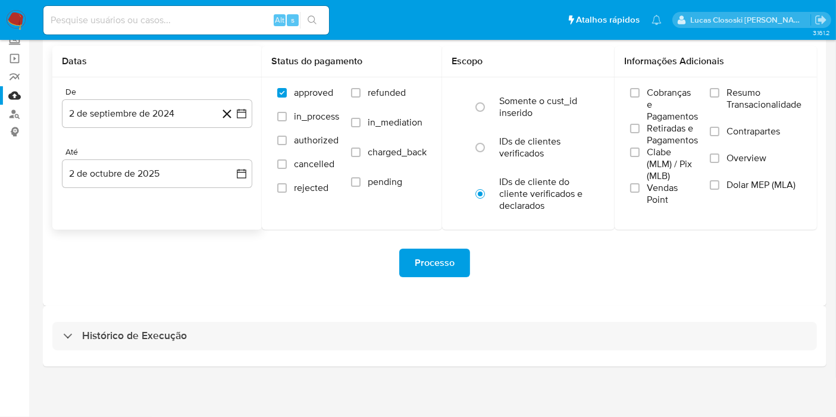
scroll to position [75, 0]
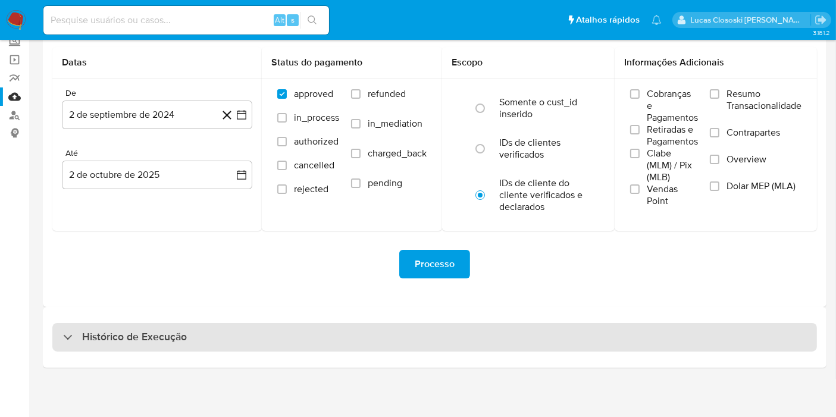
click at [173, 348] on div "Histórico de Execução" at bounding box center [434, 337] width 765 height 29
select select "10"
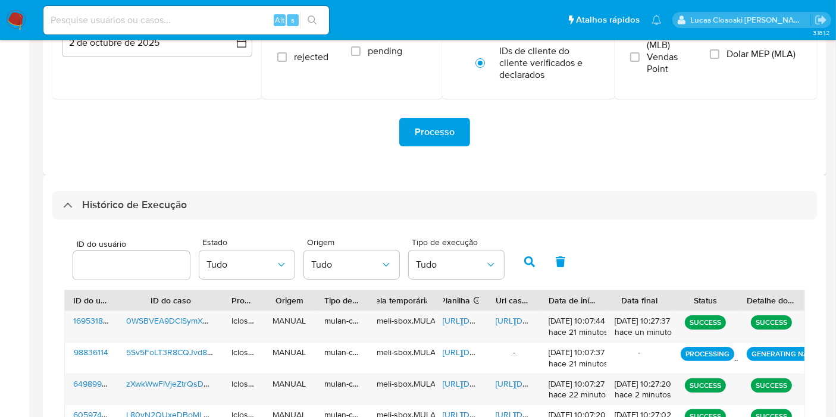
scroll to position [340, 0]
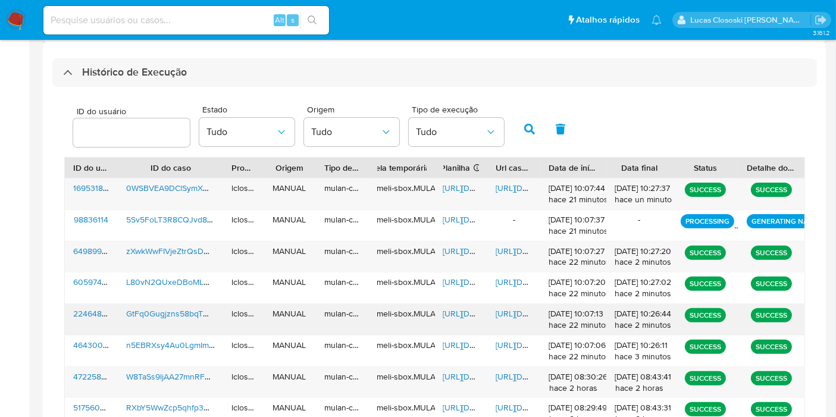
click at [461, 308] on span "[URL][DOMAIN_NAME]" at bounding box center [484, 314] width 82 height 12
click at [504, 314] on span "[URL][DOMAIN_NAME]" at bounding box center [537, 314] width 82 height 12
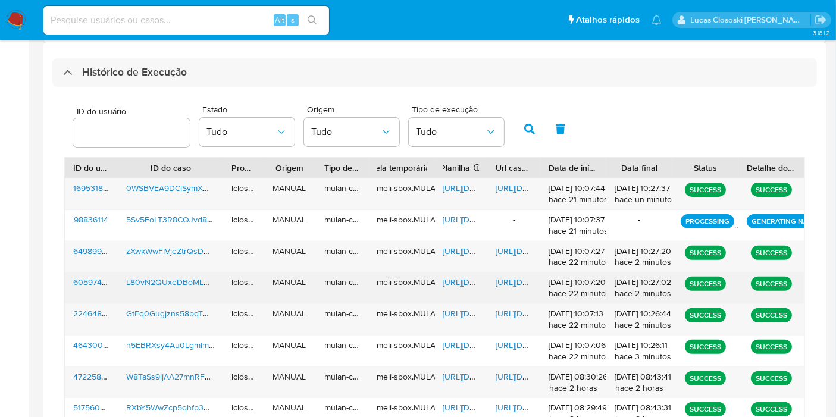
click at [462, 281] on span "[URL][DOMAIN_NAME]" at bounding box center [484, 282] width 82 height 12
click at [514, 283] on span "[URL][DOMAIN_NAME]" at bounding box center [537, 282] width 82 height 12
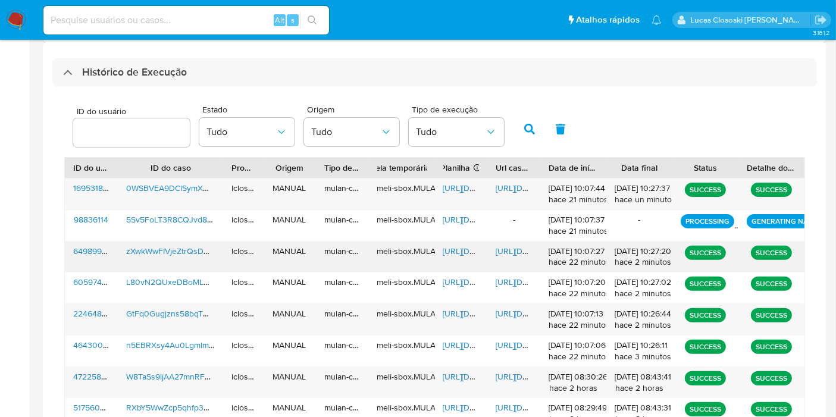
click at [465, 250] on span "[URL][DOMAIN_NAME]" at bounding box center [484, 251] width 82 height 12
click at [510, 254] on span "[URL][DOMAIN_NAME]" at bounding box center [537, 251] width 82 height 12
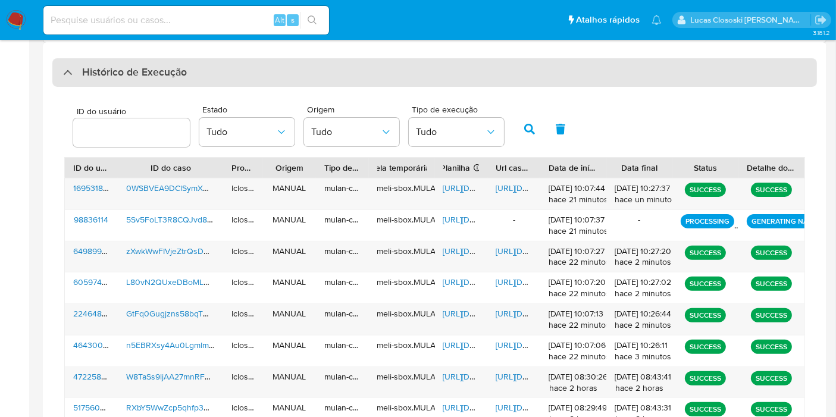
click at [202, 84] on div "Histórico de Execução" at bounding box center [434, 72] width 765 height 29
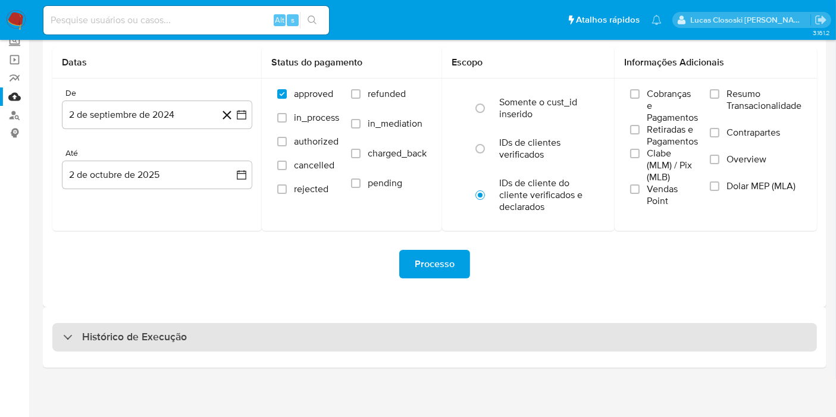
click at [205, 330] on div "Histórico de Execução" at bounding box center [434, 337] width 765 height 29
select select "10"
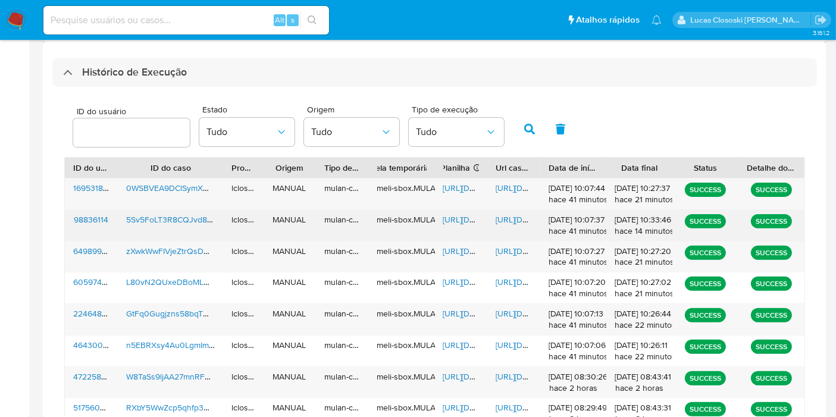
click at [512, 220] on span "[URL][DOMAIN_NAME]" at bounding box center [537, 220] width 82 height 12
click at [449, 222] on span "[URL][DOMAIN_NAME]" at bounding box center [484, 220] width 82 height 12
click at [514, 224] on span "[URL][DOMAIN_NAME]" at bounding box center [537, 220] width 82 height 12
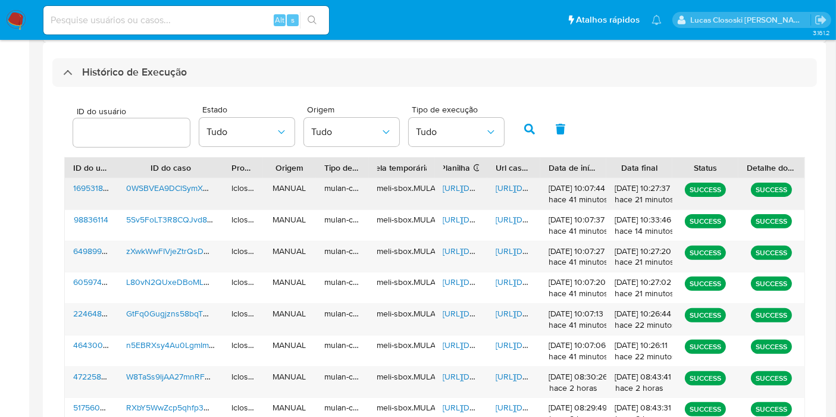
click at [453, 191] on span "[URL][DOMAIN_NAME]" at bounding box center [484, 188] width 82 height 12
click at [520, 186] on span "[URL][DOMAIN_NAME]" at bounding box center [537, 188] width 82 height 12
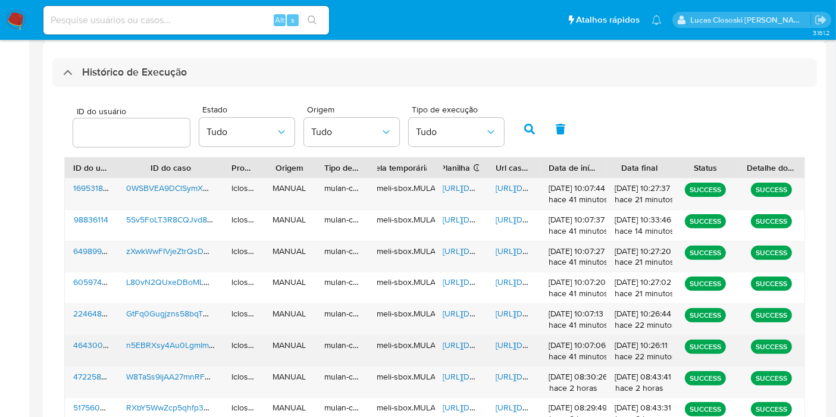
click at [512, 341] on span "[URL][DOMAIN_NAME]" at bounding box center [537, 345] width 82 height 12
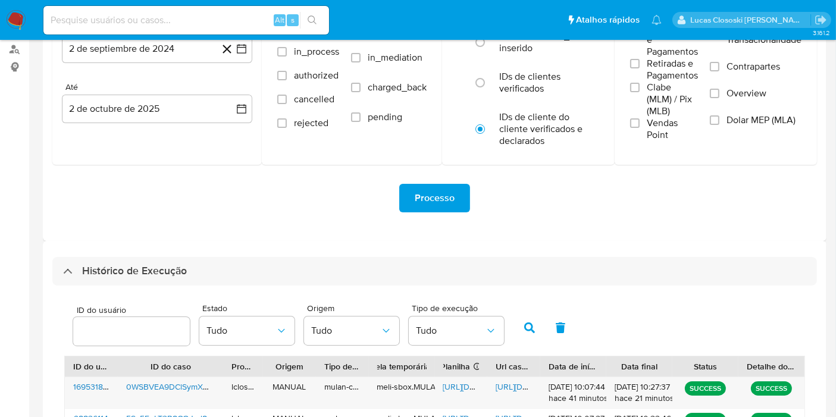
scroll to position [9, 0]
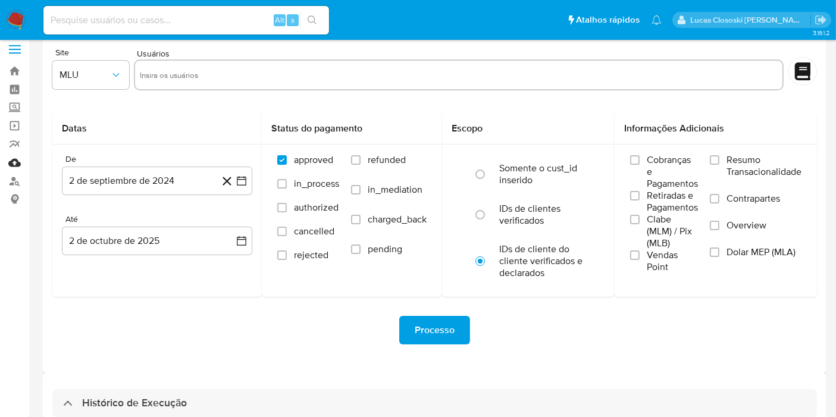
click at [18, 164] on link "Mulan" at bounding box center [71, 163] width 142 height 18
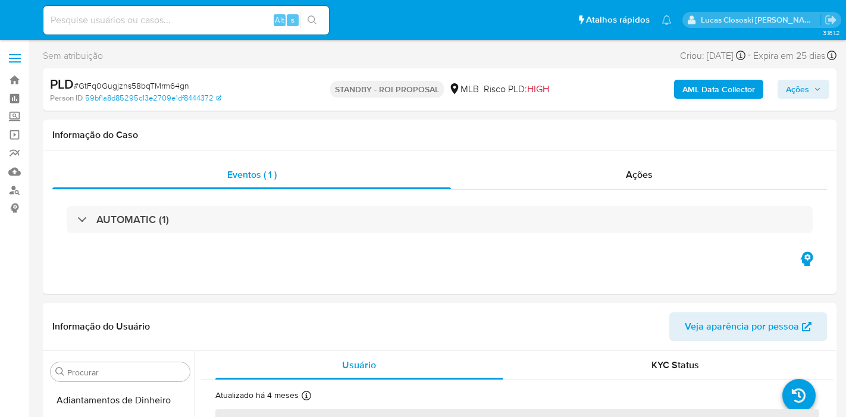
select select "10"
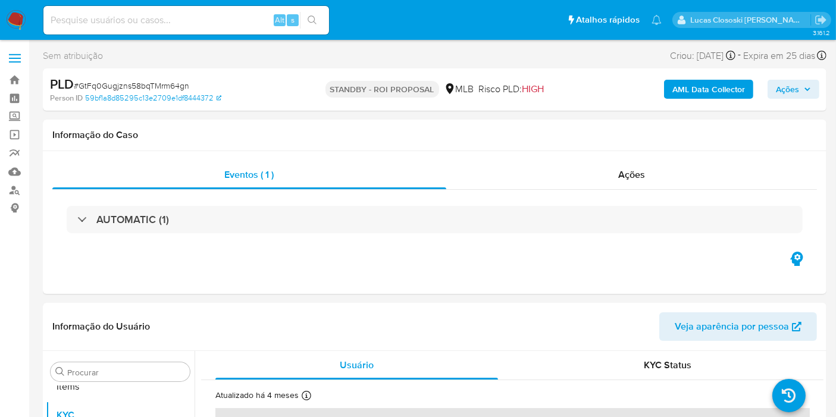
scroll to position [616, 0]
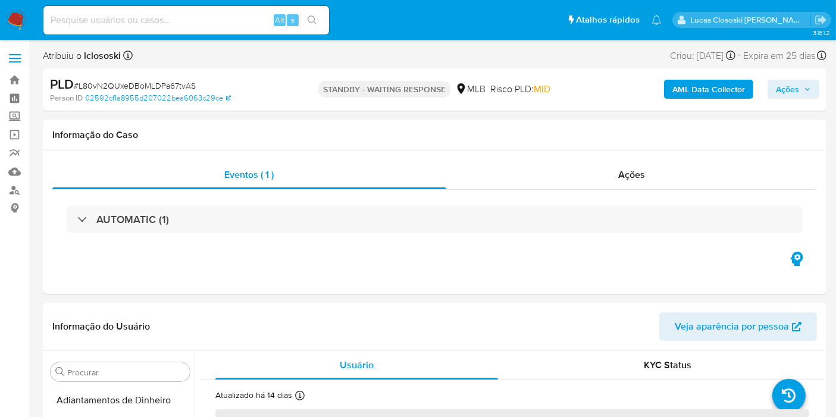
select select "10"
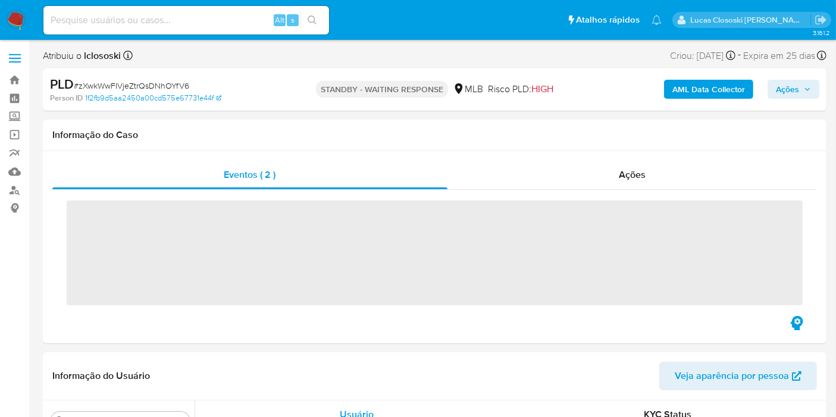
scroll to position [616, 0]
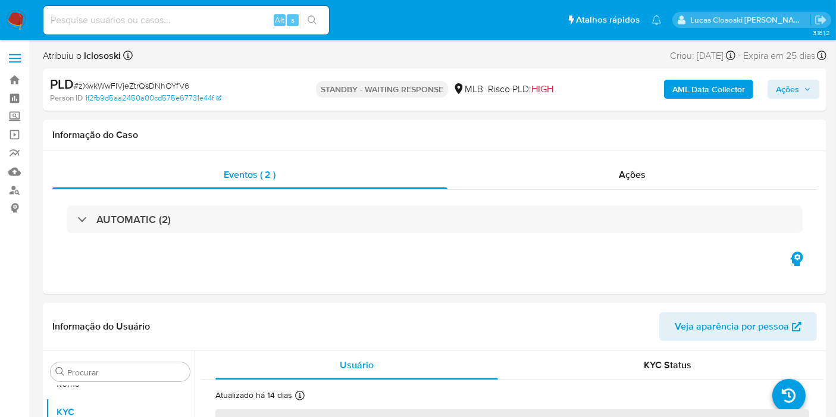
select select "10"
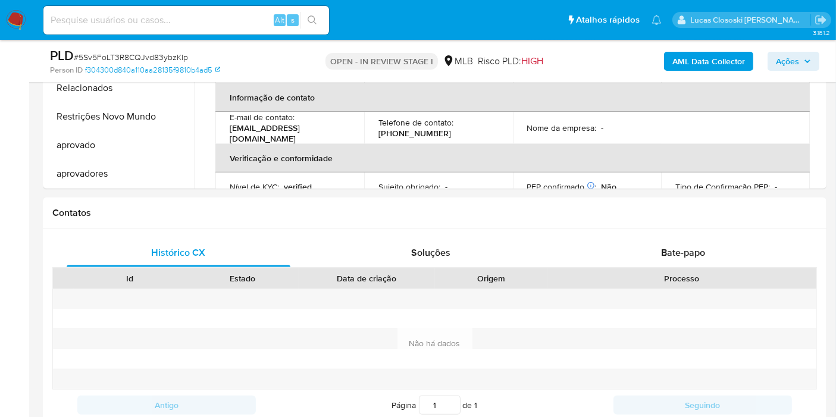
scroll to position [396, 0]
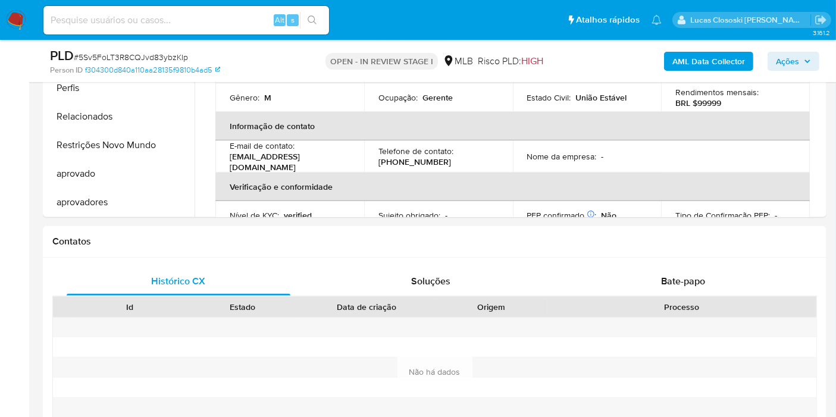
click at [117, 52] on span "# 5Sv5FoLT3R8CQJvd83ybzKIp" at bounding box center [131, 57] width 114 height 12
copy div "PLD # 5Sv5FoLT3R8CQJvd83ybzKIp"
click at [163, 60] on span "# 5Sv5FoLT3R8CQJvd83ybzKIp" at bounding box center [131, 57] width 114 height 12
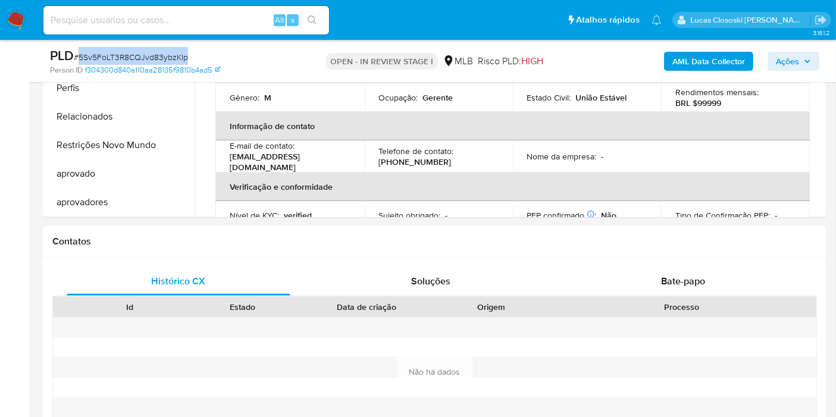
click at [163, 60] on span "# 5Sv5FoLT3R8CQJvd83ybzKIp" at bounding box center [131, 57] width 114 height 12
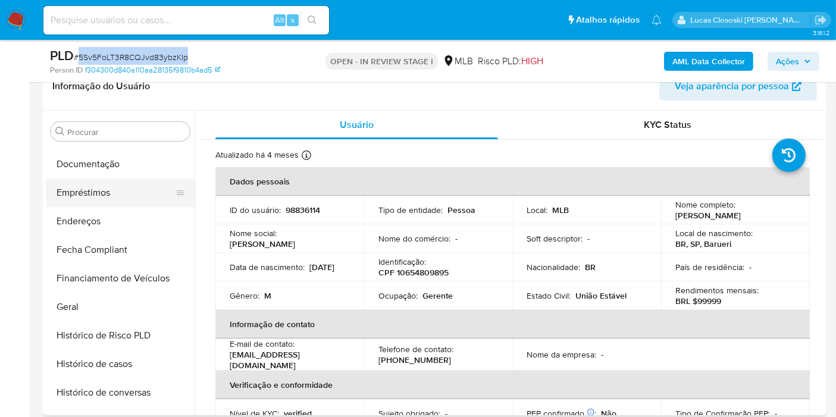
scroll to position [154, 0]
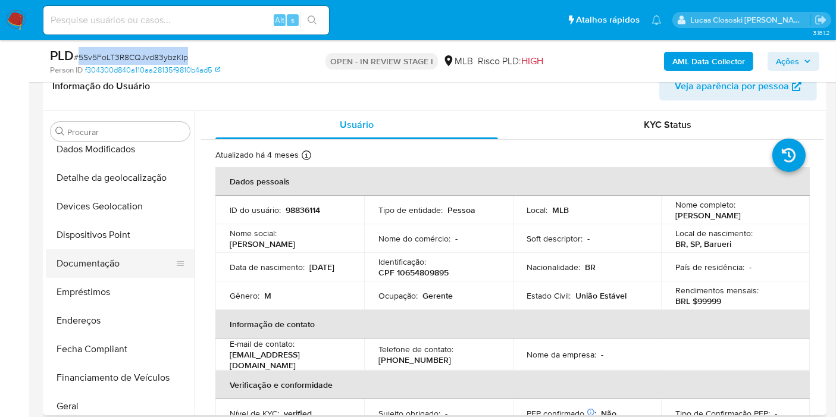
click at [102, 266] on button "Documentação" at bounding box center [115, 263] width 139 height 29
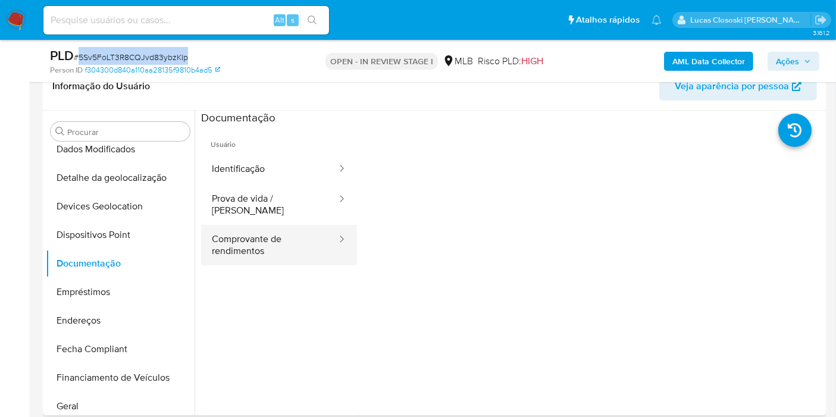
click at [230, 225] on button "Comprovante de rendimentos" at bounding box center [269, 245] width 137 height 40
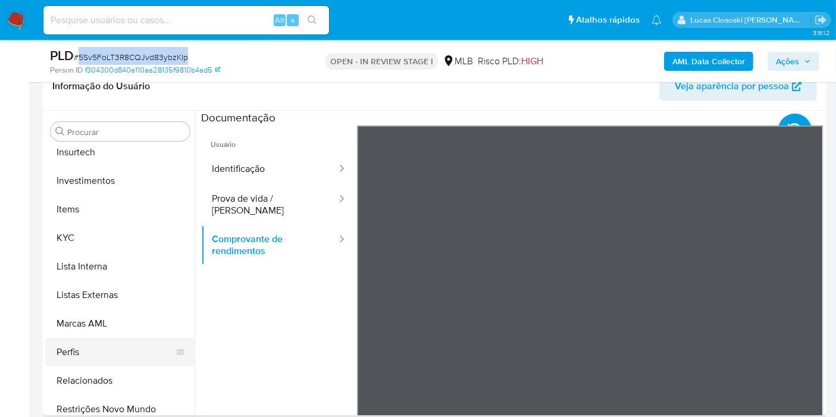
scroll to position [616, 0]
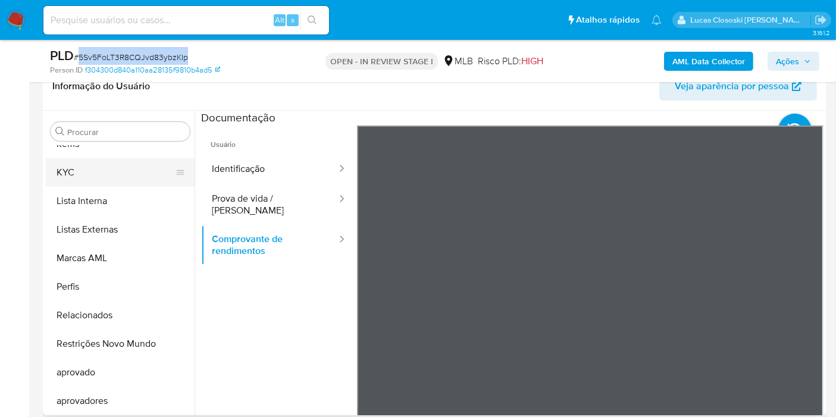
click at [82, 179] on button "KYC" at bounding box center [115, 172] width 139 height 29
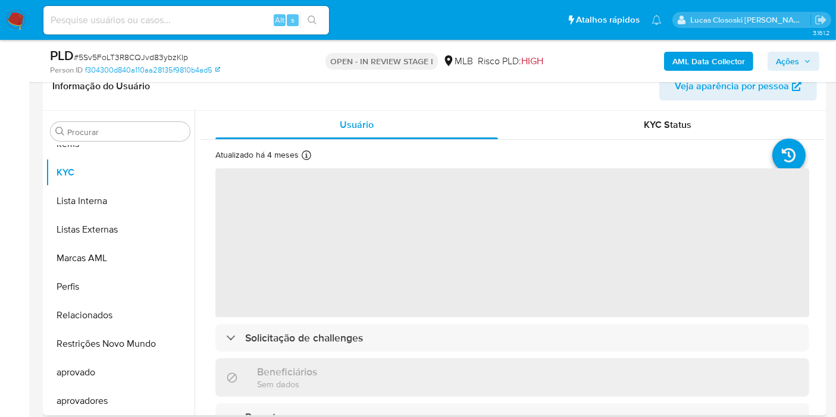
click at [469, 230] on span "‌" at bounding box center [512, 242] width 594 height 149
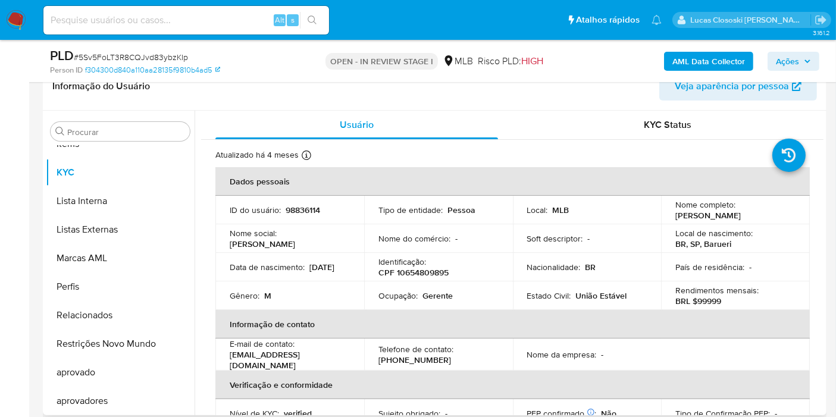
click at [416, 274] on p "CPF 10654809895" at bounding box center [413, 272] width 70 height 11
copy p "10654809895"
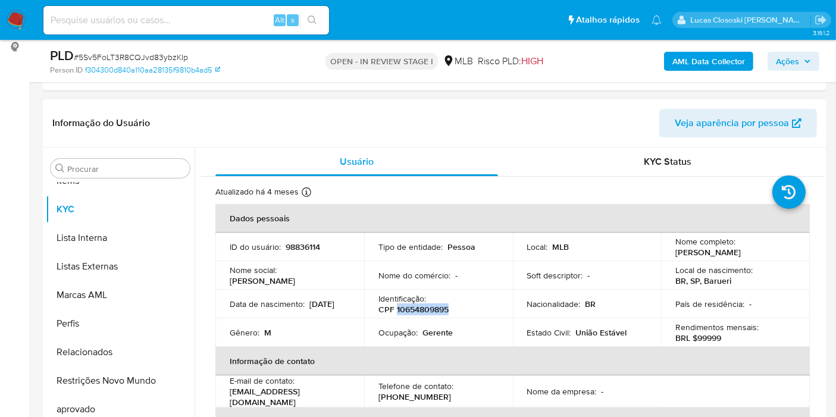
scroll to position [198, 0]
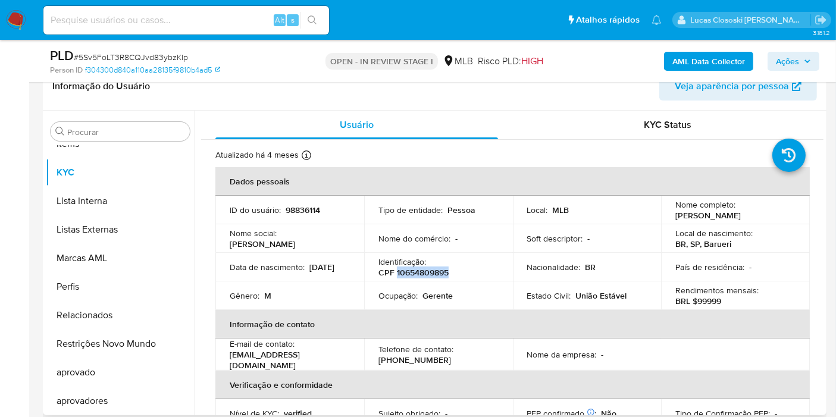
copy p "10654809895"
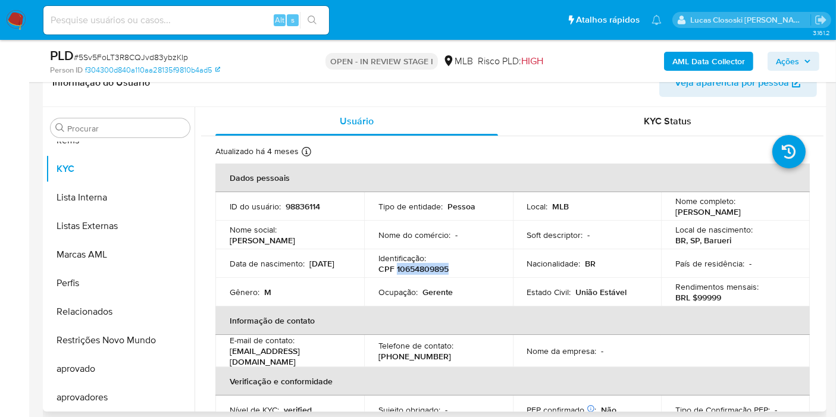
scroll to position [264, 0]
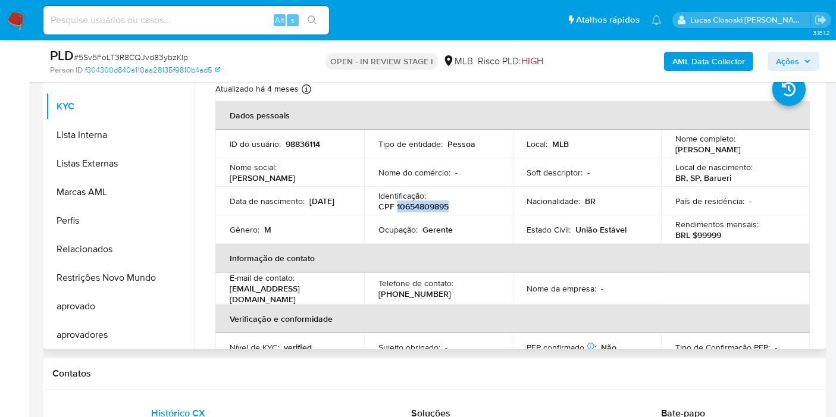
copy p "10654809895"
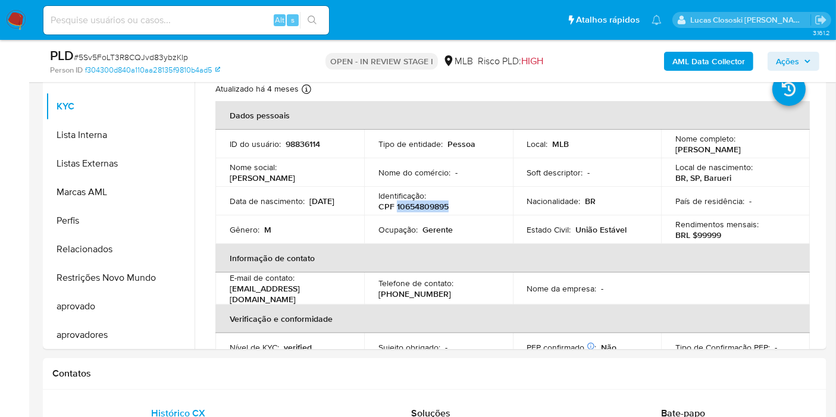
copy p "10654809895"
click at [703, 70] on b "AML Data Collector" at bounding box center [708, 61] width 73 height 19
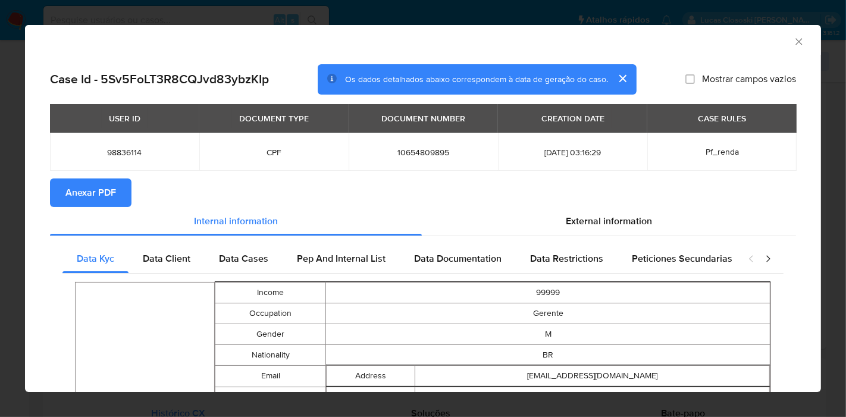
click at [128, 197] on button "Anexar PDF" at bounding box center [91, 193] width 82 height 29
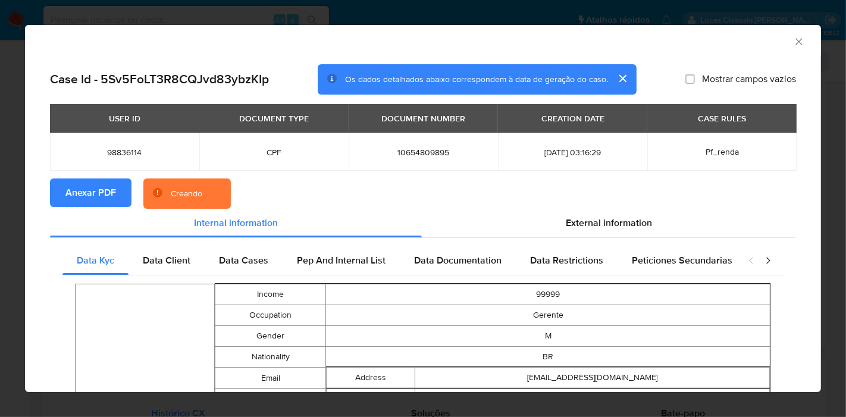
click at [128, 197] on button "Anexar PDF" at bounding box center [91, 193] width 82 height 29
click at [602, 222] on span "External information" at bounding box center [609, 223] width 86 height 14
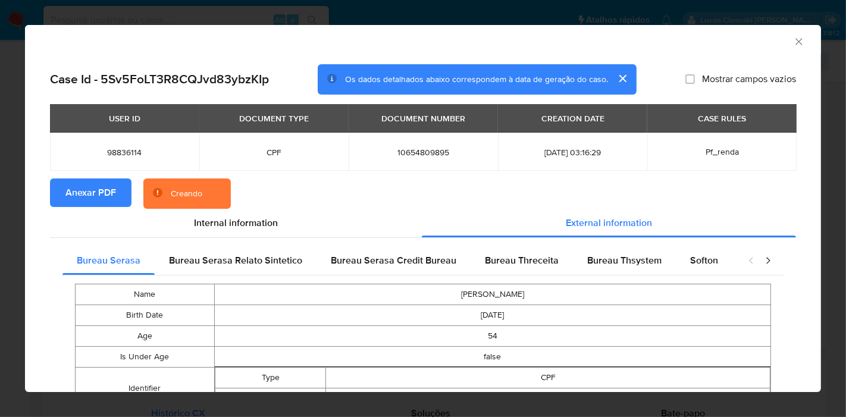
click at [687, 249] on div "Softon" at bounding box center [704, 260] width 57 height 29
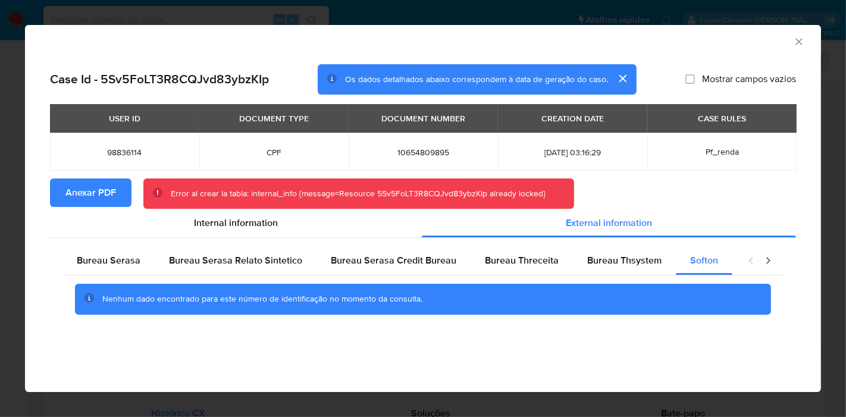
click at [95, 195] on span "Anexar PDF" at bounding box center [90, 193] width 51 height 26
click at [796, 45] on icon "Fechar a janela" at bounding box center [799, 42] width 12 height 12
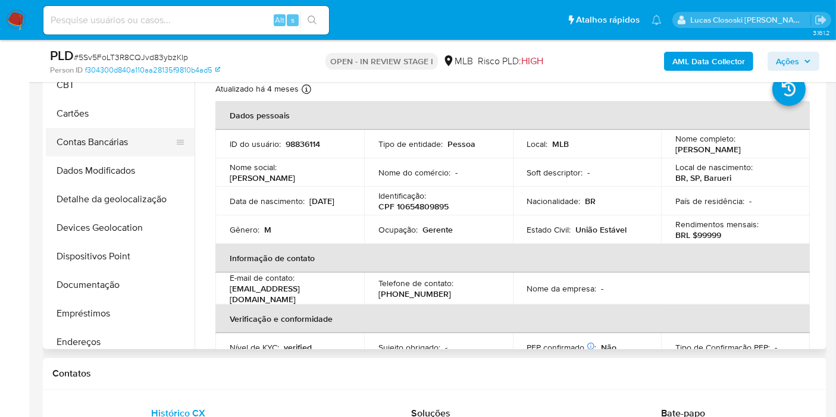
scroll to position [0, 0]
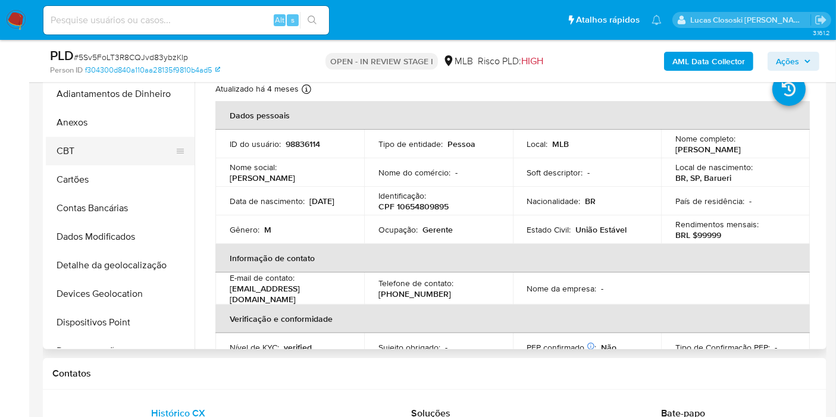
click at [78, 139] on button "CBT" at bounding box center [115, 151] width 139 height 29
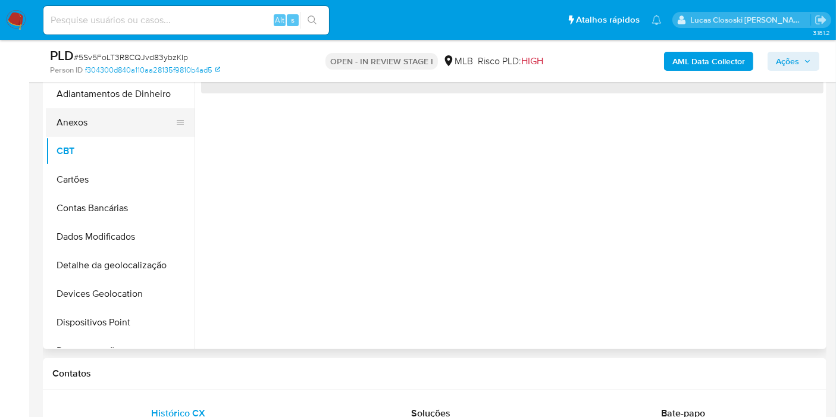
click at [81, 118] on button "Anexos" at bounding box center [115, 122] width 139 height 29
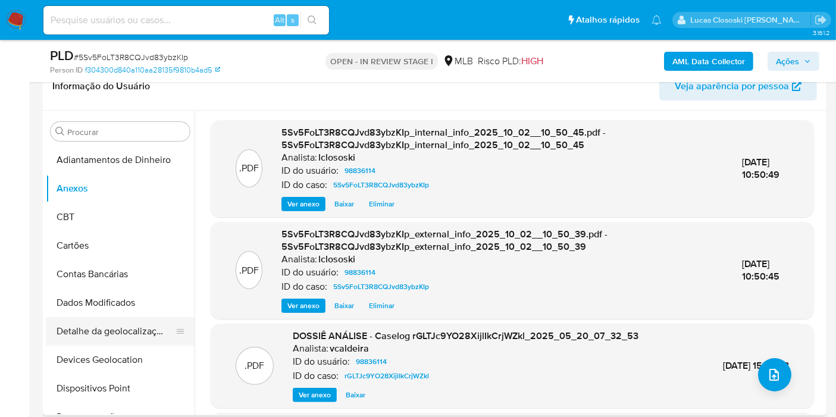
click at [103, 319] on button "Detalhe da geolocalização" at bounding box center [115, 331] width 139 height 29
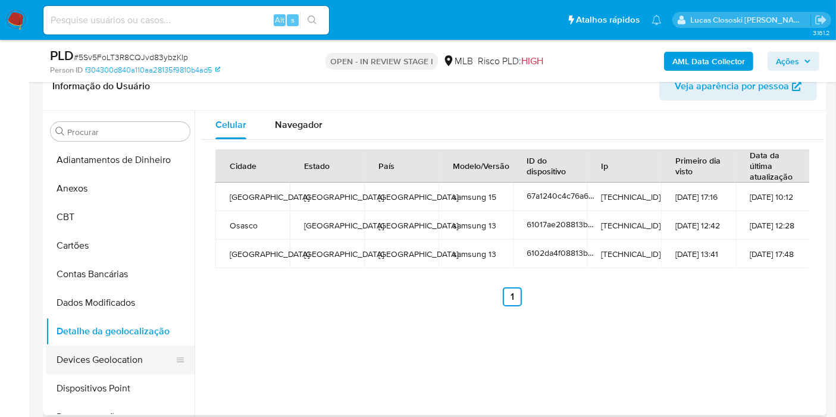
click at [70, 349] on button "Devices Geolocation" at bounding box center [115, 360] width 139 height 29
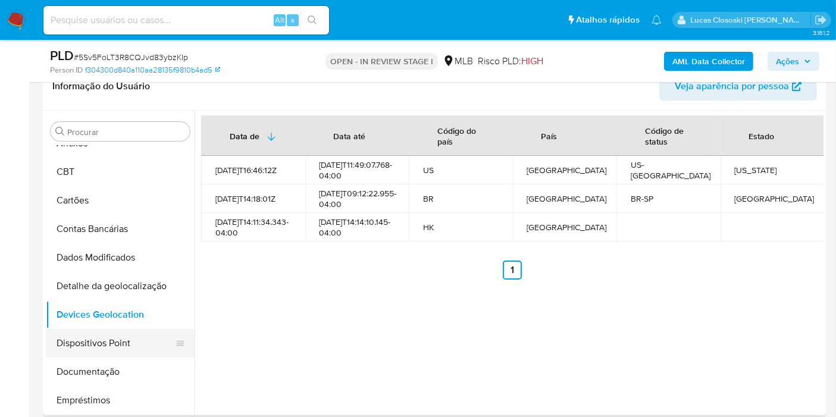
scroll to position [66, 0]
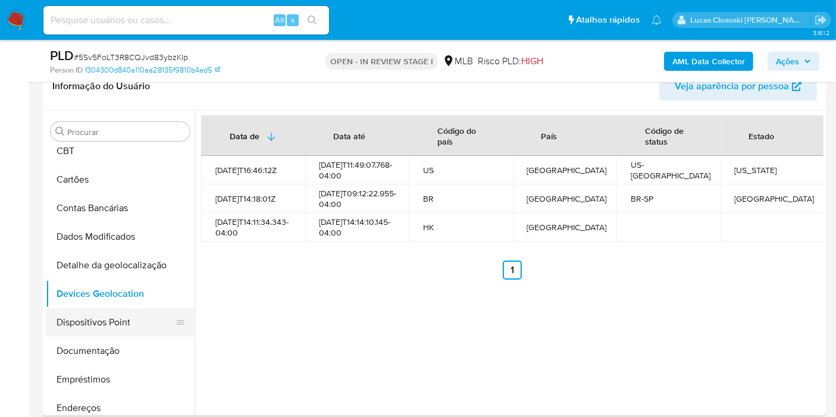
click at [84, 323] on button "Dispositivos Point" at bounding box center [115, 322] width 139 height 29
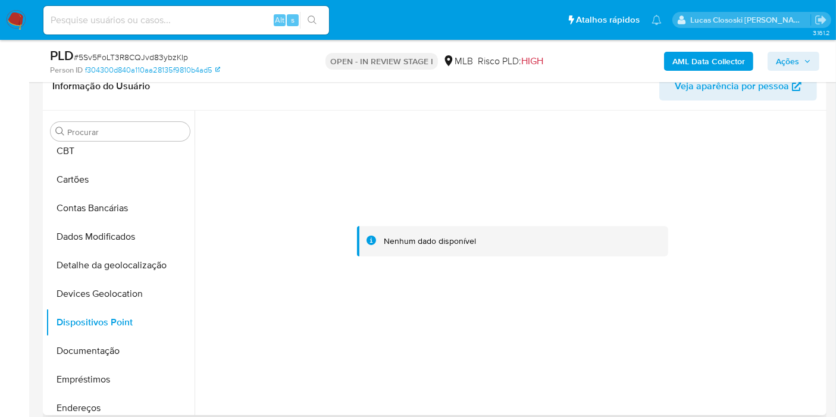
drag, startPoint x: 317, startPoint y: 361, endPoint x: 374, endPoint y: 274, distance: 103.5
click at [317, 361] on div at bounding box center [512, 242] width 622 height 262
click at [93, 348] on button "Documentação" at bounding box center [115, 351] width 139 height 29
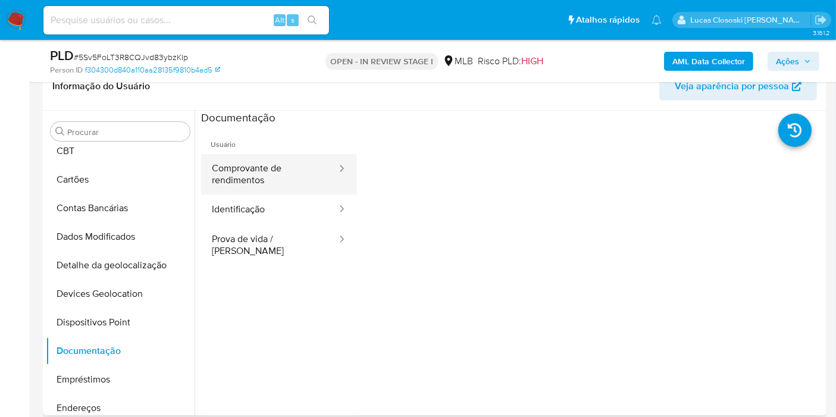
click at [246, 173] on button "Comprovante de rendimentos" at bounding box center [269, 174] width 137 height 40
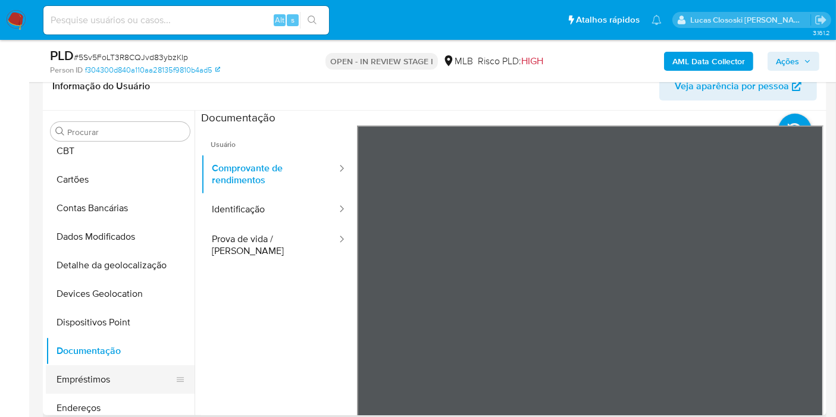
click at [68, 380] on button "Empréstimos" at bounding box center [115, 379] width 139 height 29
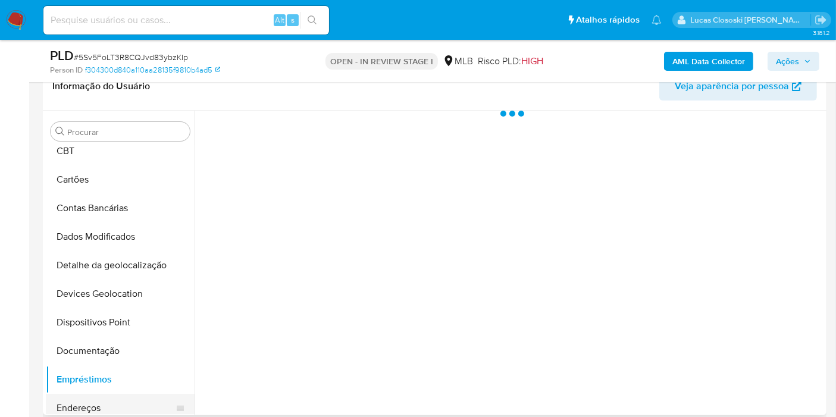
click at [75, 396] on button "Endereços" at bounding box center [115, 408] width 139 height 29
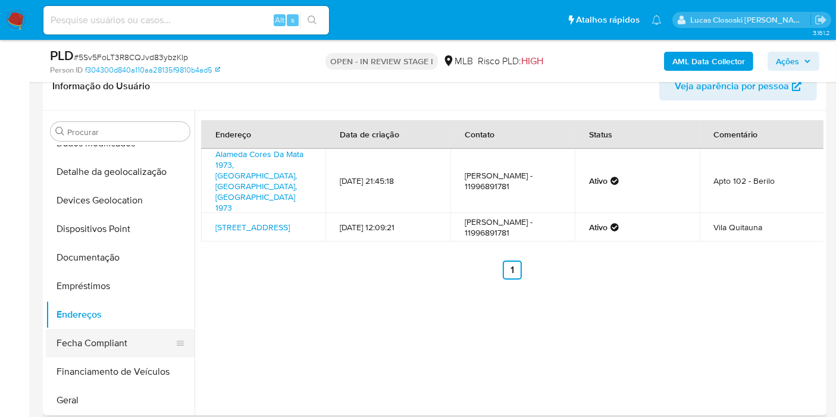
scroll to position [198, 0]
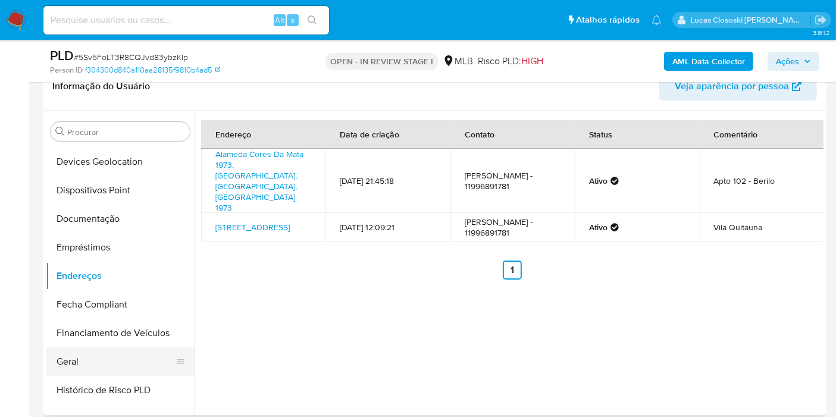
click at [74, 353] on button "Geral" at bounding box center [115, 362] width 139 height 29
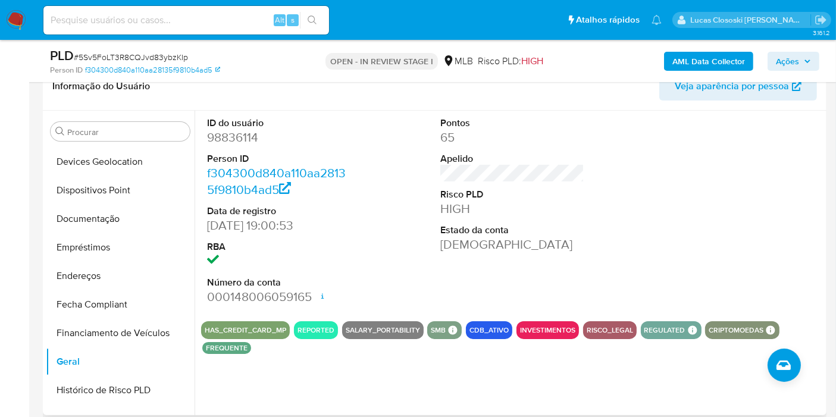
scroll to position [396, 0]
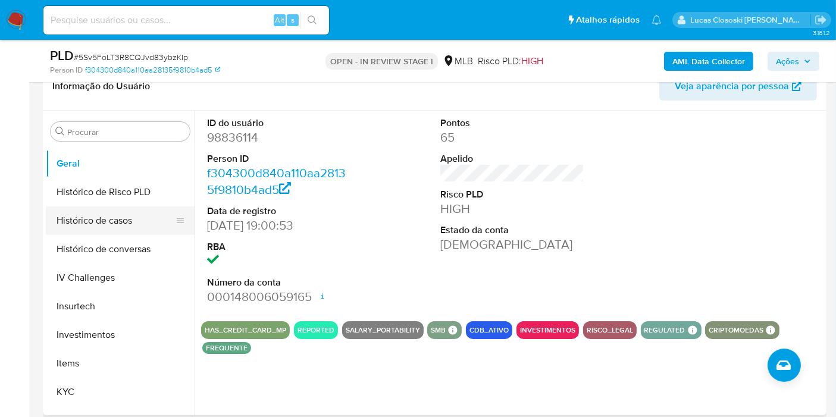
click at [114, 209] on button "Histórico de casos" at bounding box center [115, 220] width 139 height 29
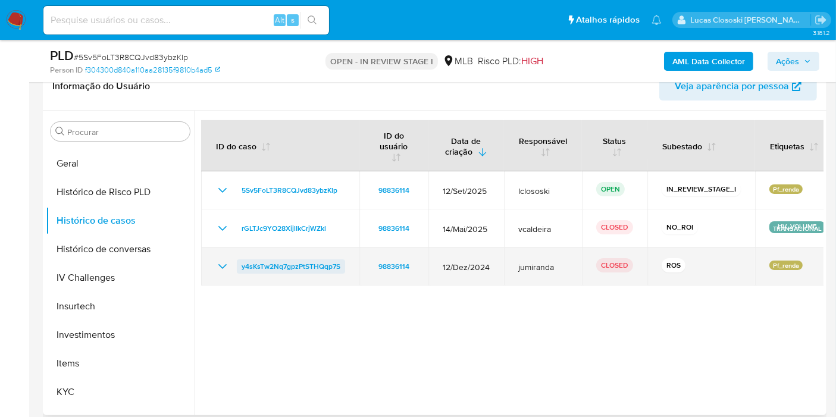
drag, startPoint x: 356, startPoint y: 261, endPoint x: 240, endPoint y: 264, distance: 116.1
click at [240, 264] on td "y4sKsTw2Nq7gpzPtSTHQqp7S" at bounding box center [280, 267] width 158 height 38
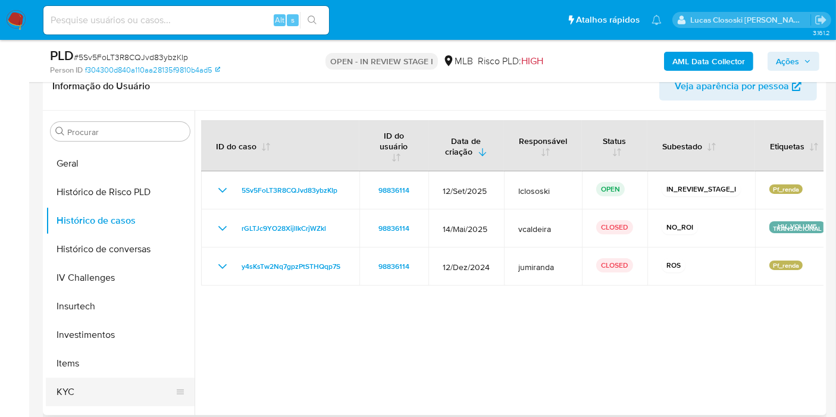
click at [78, 393] on button "KYC" at bounding box center [115, 392] width 139 height 29
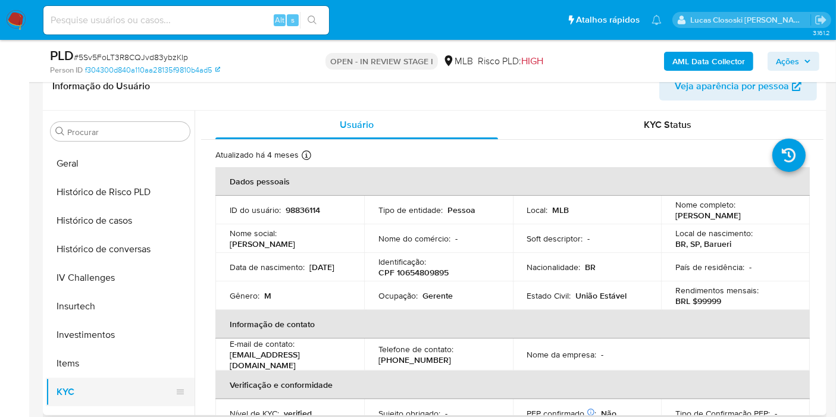
scroll to position [616, 0]
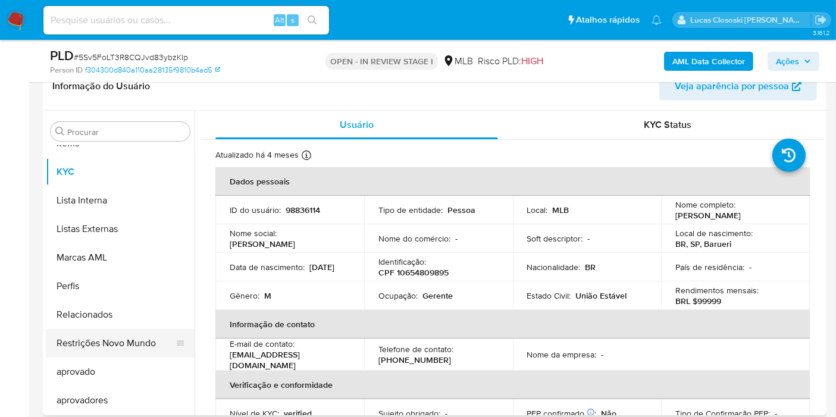
click at [124, 349] on button "Restrições Novo Mundo" at bounding box center [115, 343] width 139 height 29
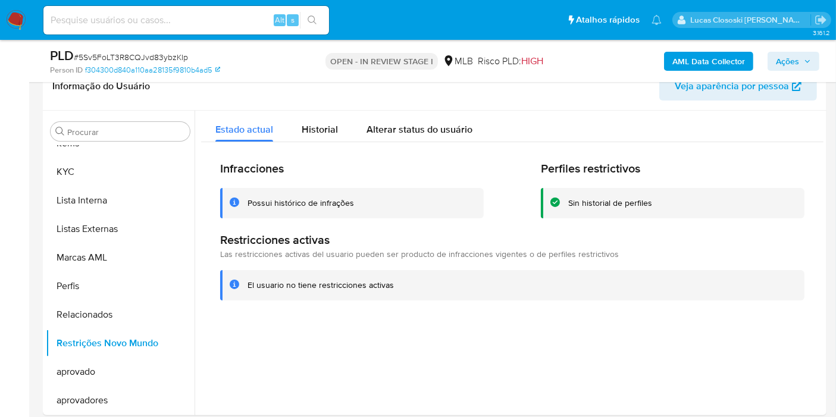
click at [96, 57] on span "# 5Sv5FoLT3R8CQJvd83ybzKIp" at bounding box center [131, 57] width 114 height 12
copy span "5Sv5FoLT3R8CQJvd83ybzKIp"
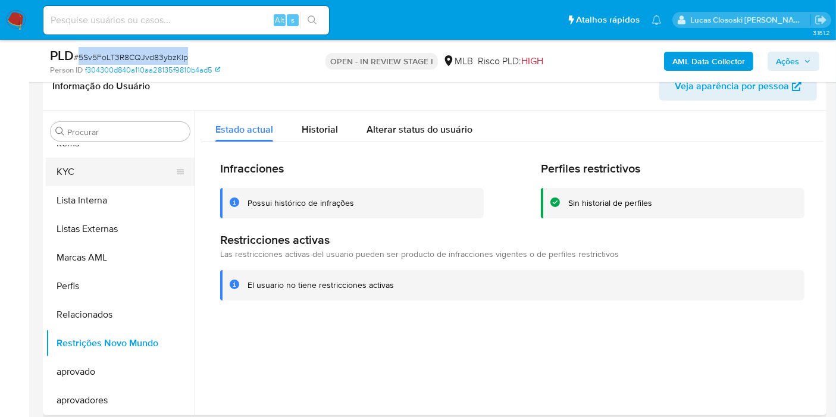
click at [63, 161] on button "KYC" at bounding box center [115, 172] width 139 height 29
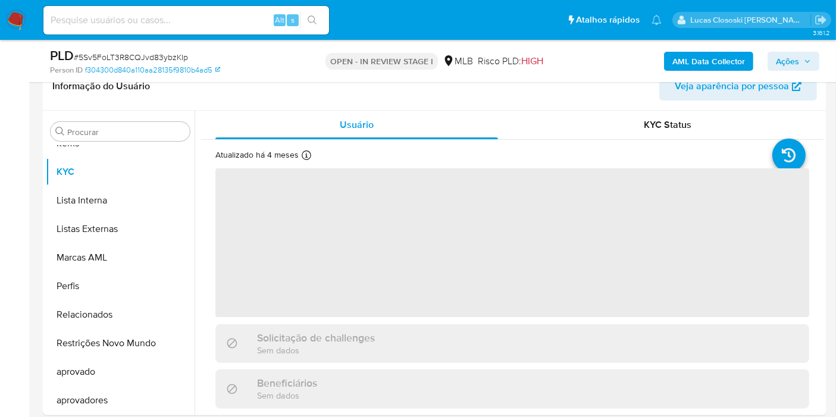
click at [230, 76] on div "PLD # 5Sv5FoLT3R8CQJvd83ybzKIp Person ID f304300d840a110aa28135f9810b4ad5 OPEN …" at bounding box center [435, 61] width 784 height 42
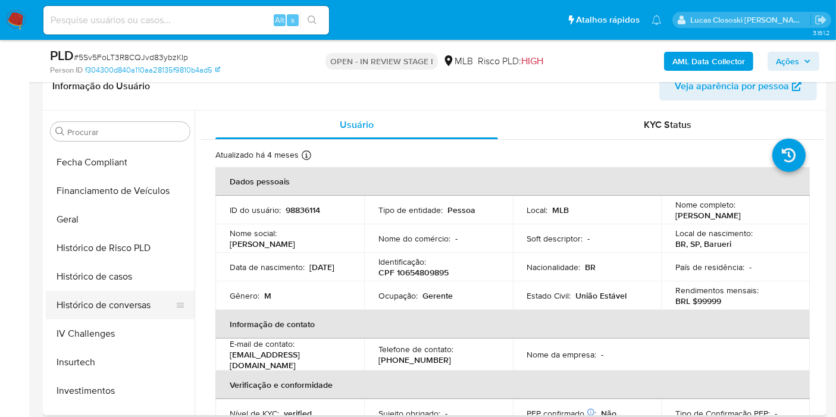
scroll to position [286, 0]
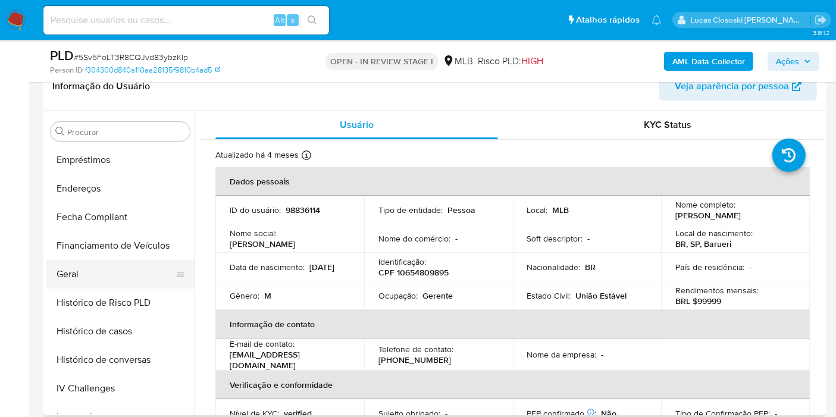
click at [76, 284] on button "Geral" at bounding box center [115, 274] width 139 height 29
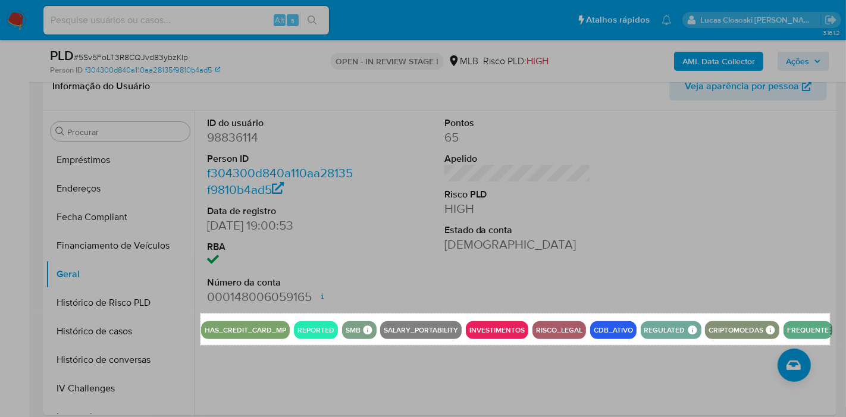
drag, startPoint x: 201, startPoint y: 314, endPoint x: 830, endPoint y: 345, distance: 630.3
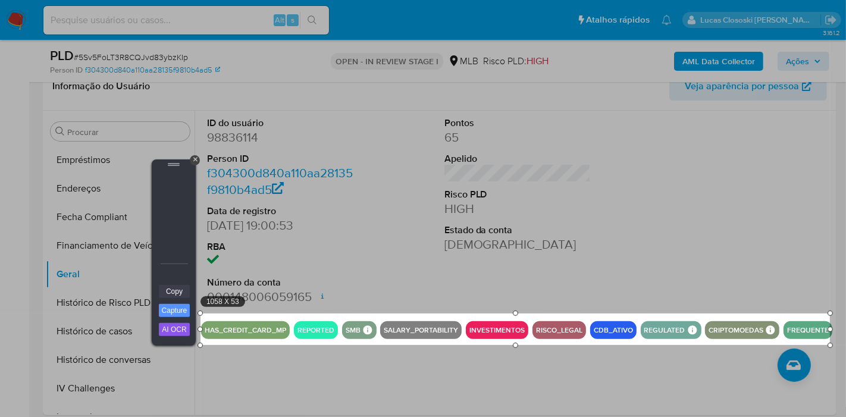
click at [185, 287] on link "Copy" at bounding box center [174, 291] width 31 height 13
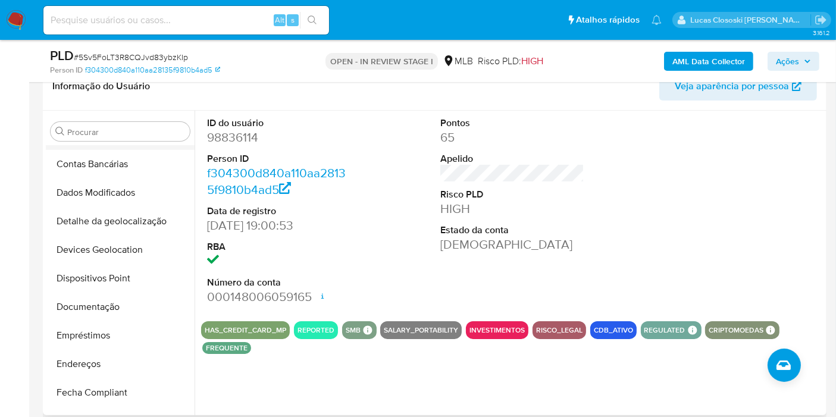
scroll to position [21, 0]
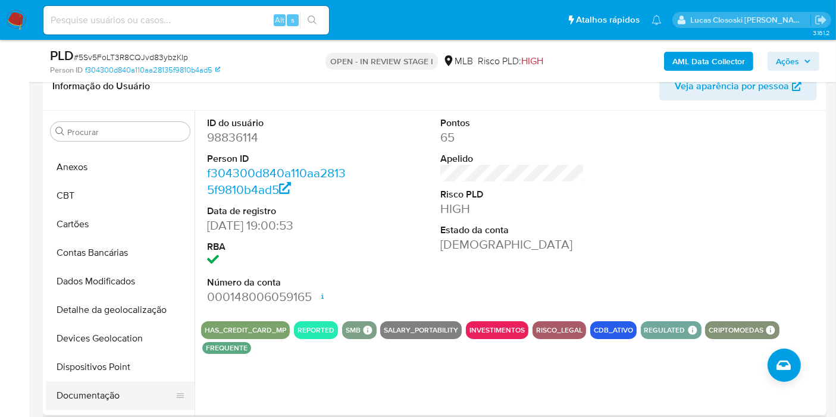
click at [107, 390] on button "Documentação" at bounding box center [115, 395] width 139 height 29
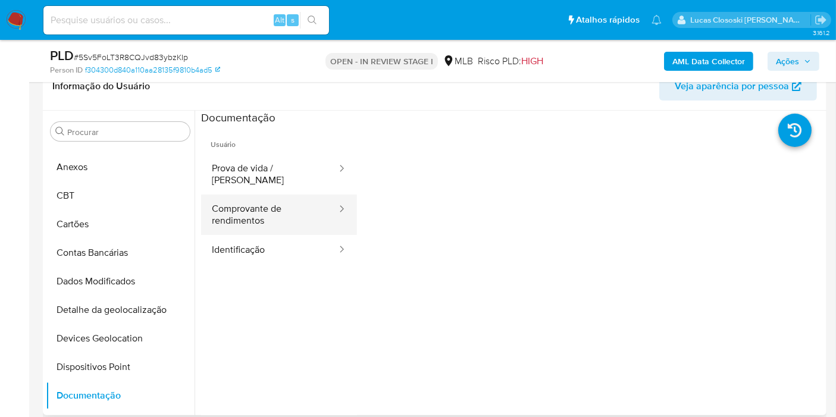
click at [266, 195] on button "Comprovante de rendimentos" at bounding box center [269, 215] width 137 height 40
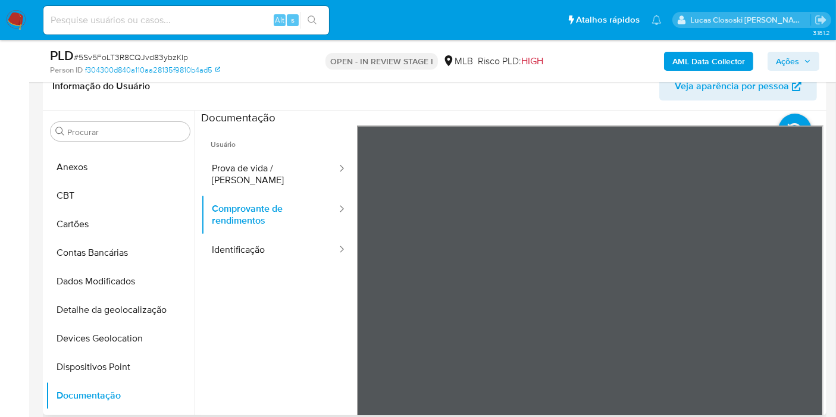
click at [815, 137] on section at bounding box center [512, 309] width 622 height 396
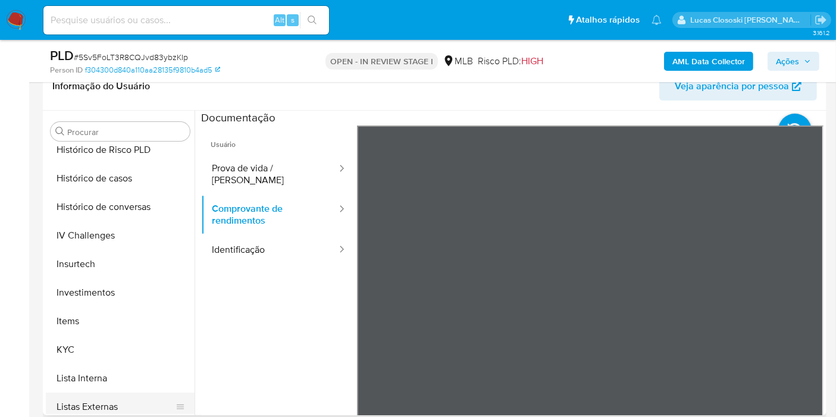
scroll to position [550, 0]
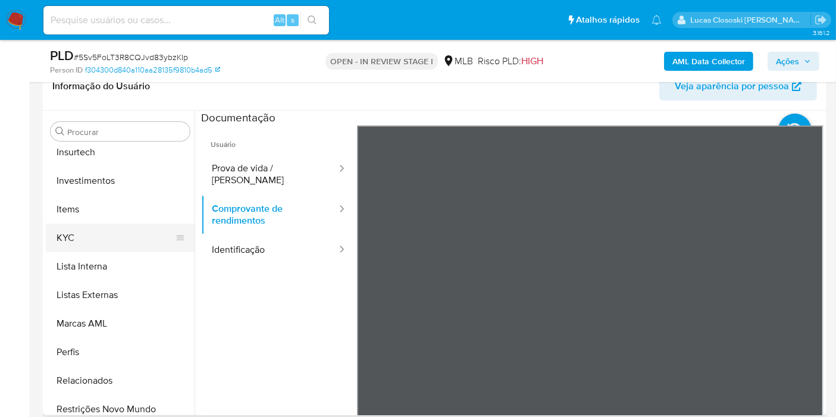
click at [96, 231] on button "KYC" at bounding box center [115, 238] width 139 height 29
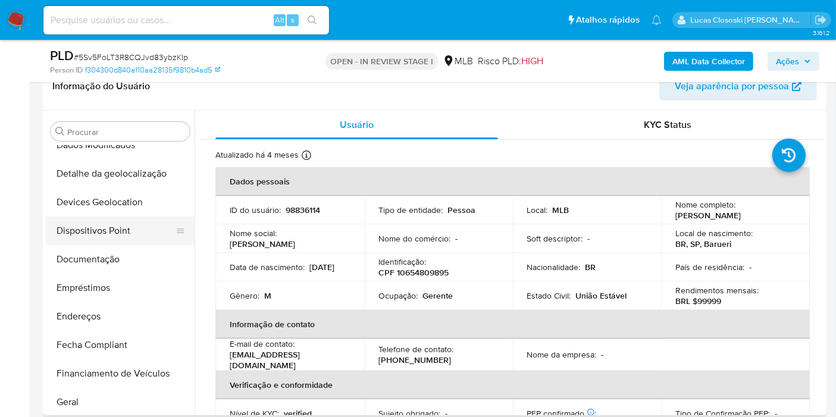
scroll to position [154, 0]
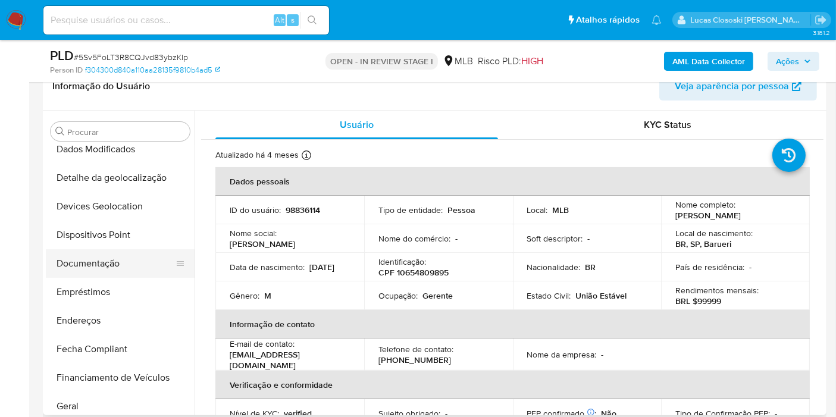
click at [101, 259] on button "Documentação" at bounding box center [115, 263] width 139 height 29
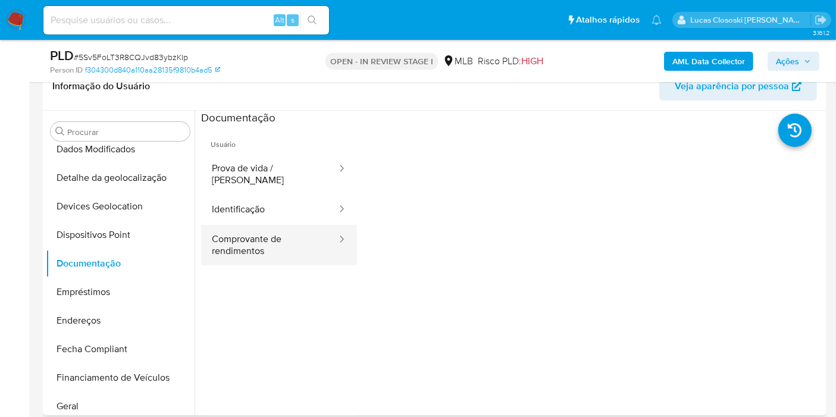
click at [236, 244] on button "Comprovante de rendimentos" at bounding box center [269, 245] width 137 height 40
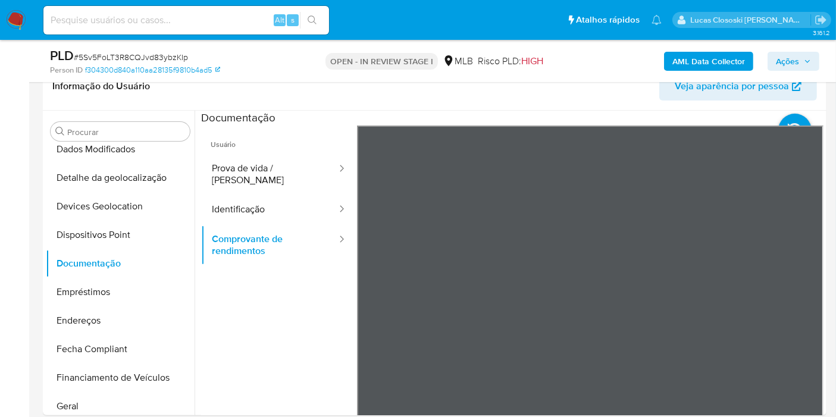
click at [787, 58] on span "Ações" at bounding box center [787, 61] width 23 height 19
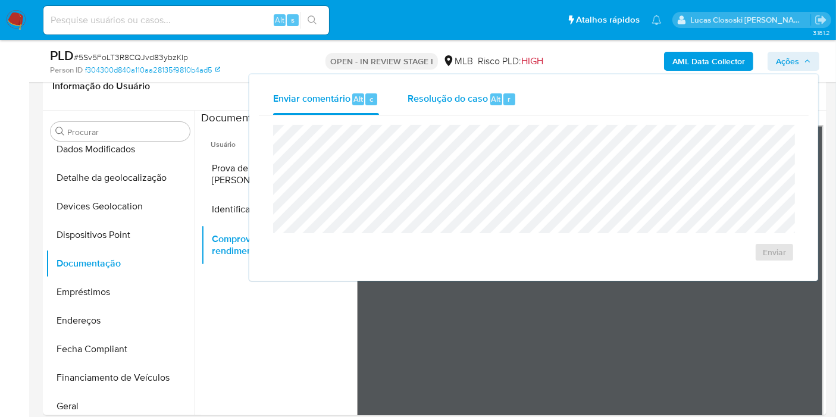
click at [428, 106] on div "Resolução do caso Alt r" at bounding box center [462, 99] width 109 height 31
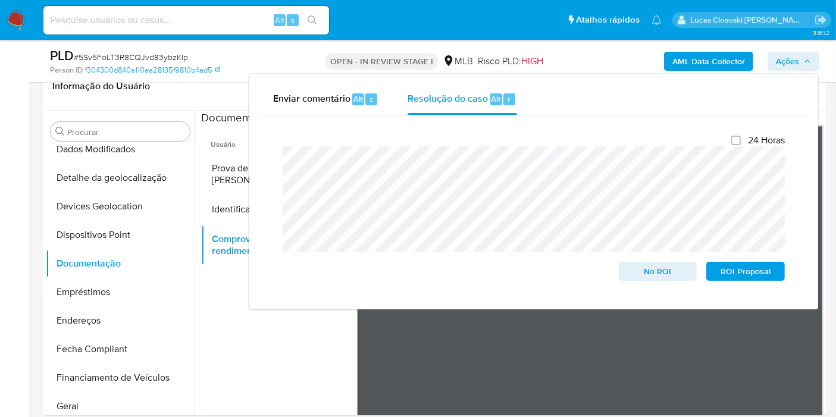
click at [809, 64] on icon "button" at bounding box center [807, 61] width 7 height 7
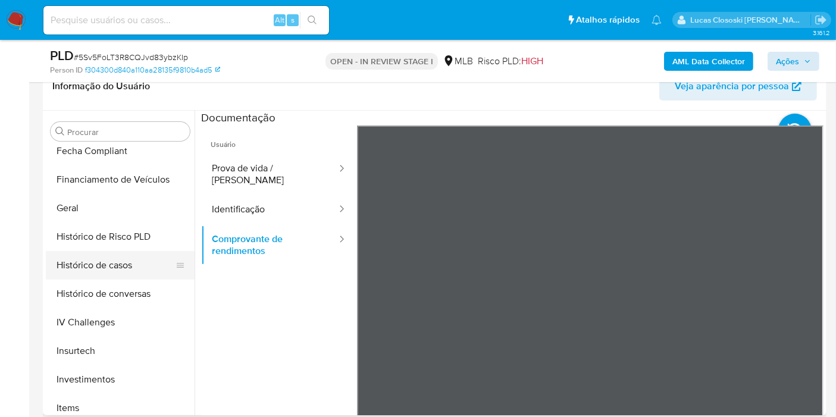
click at [113, 256] on button "Histórico de casos" at bounding box center [115, 265] width 139 height 29
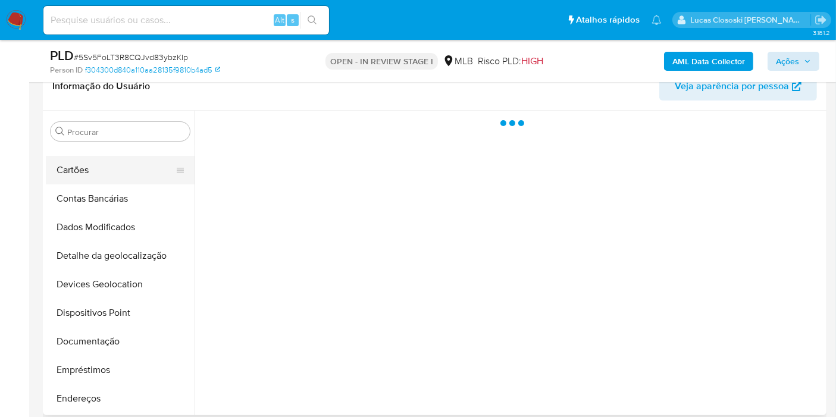
scroll to position [0, 0]
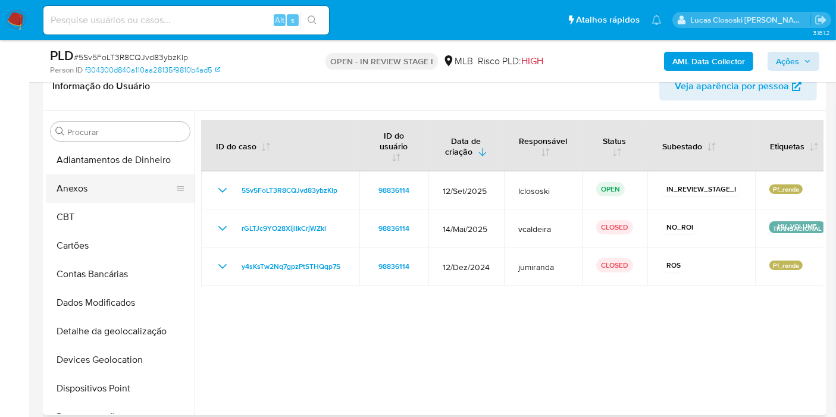
click at [109, 193] on button "Anexos" at bounding box center [115, 188] width 139 height 29
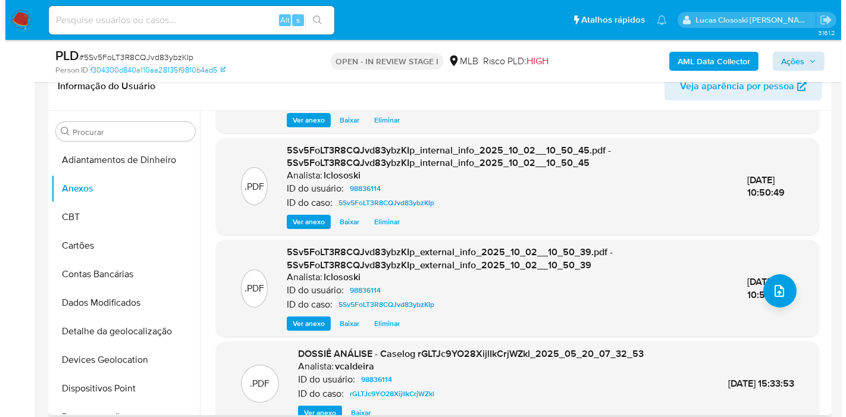
scroll to position [66, 0]
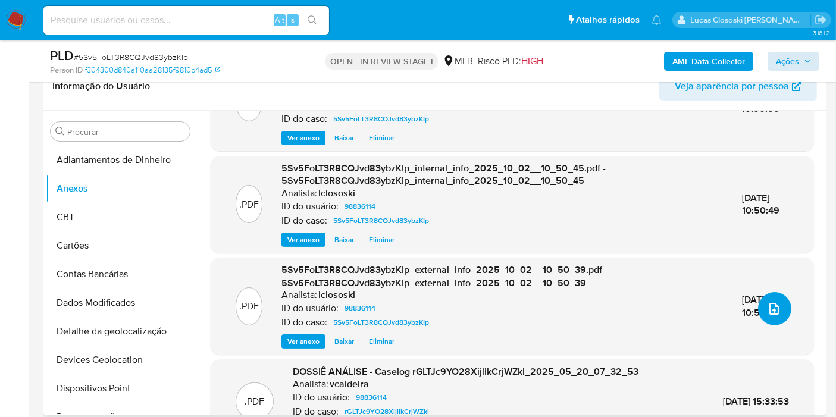
click at [780, 300] on button "upload-file" at bounding box center [774, 308] width 33 height 33
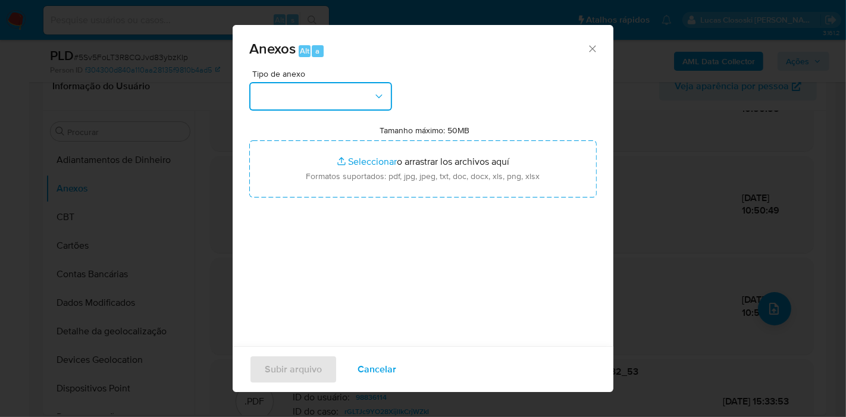
click at [337, 97] on button "button" at bounding box center [320, 96] width 143 height 29
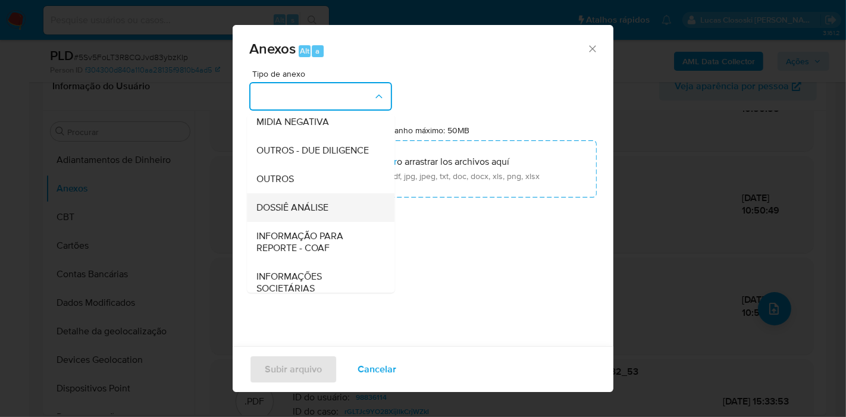
scroll to position [183, 0]
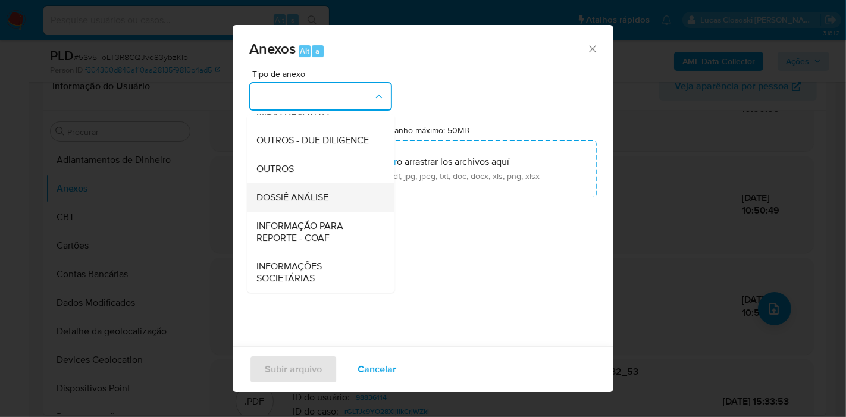
click at [336, 198] on div "DOSSIÊ ANÁLISE" at bounding box center [316, 197] width 121 height 29
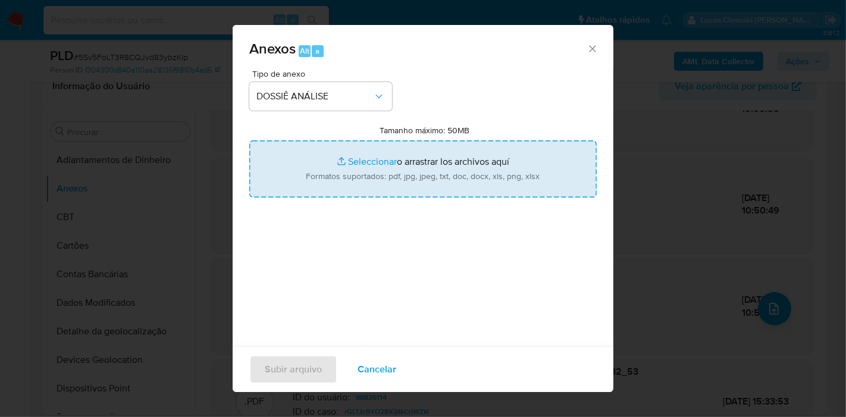
click at [350, 174] on input "Tamanho máximo: 50MB Seleccionar archivos" at bounding box center [423, 168] width 348 height 57
type input "C:\fakepath\Mulan 98836114_2025_10_02_09_23_24.xlsx"
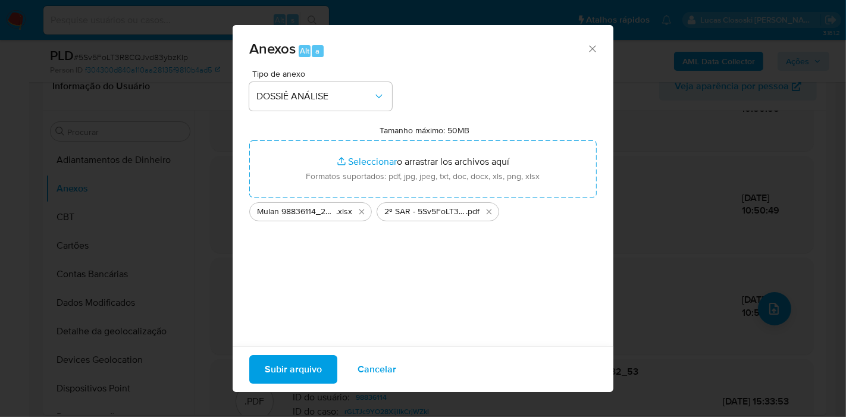
drag, startPoint x: 350, startPoint y: 174, endPoint x: 293, endPoint y: 358, distance: 192.7
click at [293, 358] on span "Subir arquivo" at bounding box center [293, 369] width 57 height 26
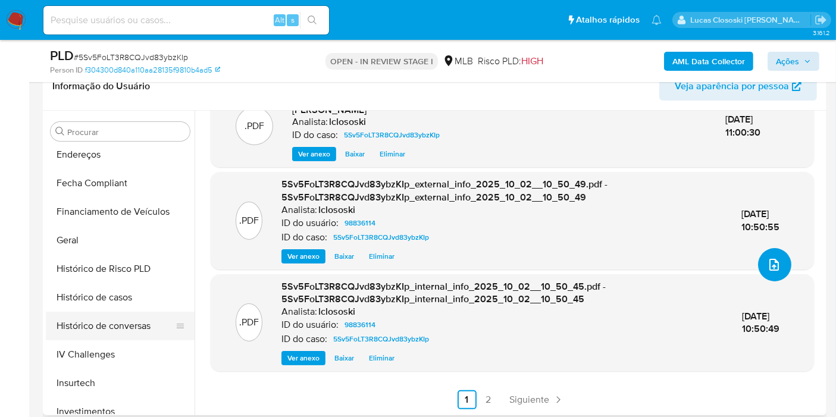
scroll to position [330, 0]
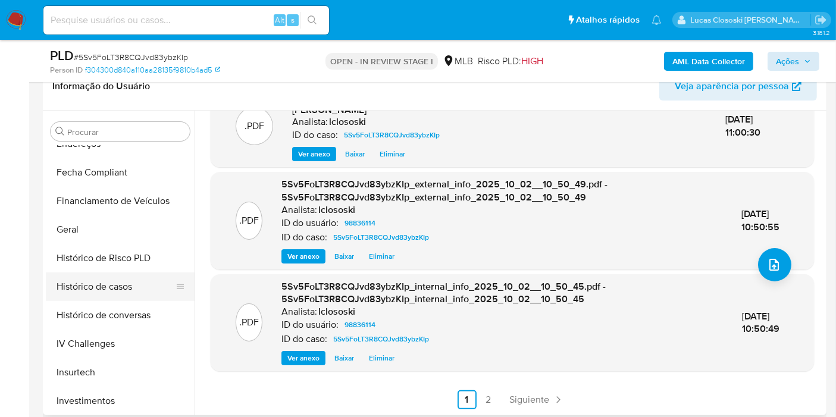
click at [102, 278] on button "Histórico de casos" at bounding box center [115, 287] width 139 height 29
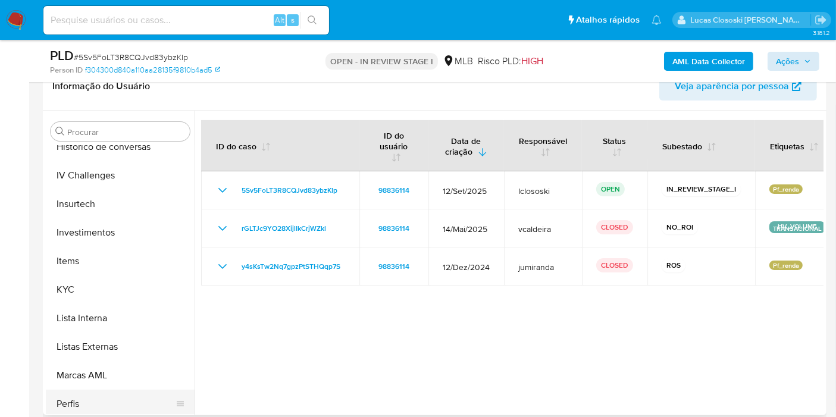
scroll to position [616, 0]
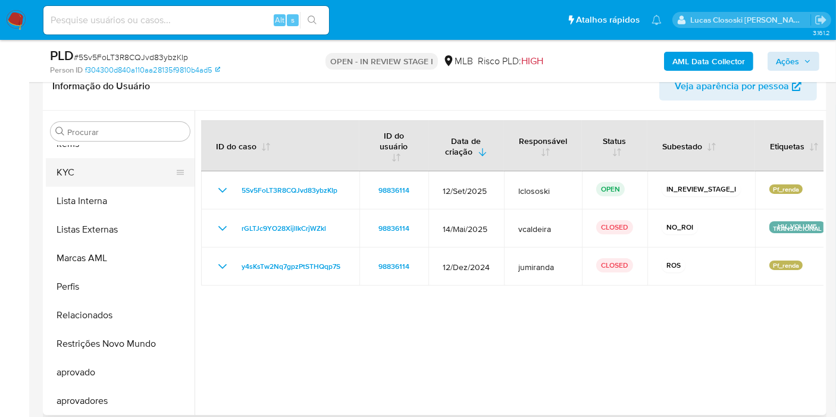
click at [89, 171] on button "KYC" at bounding box center [115, 172] width 139 height 29
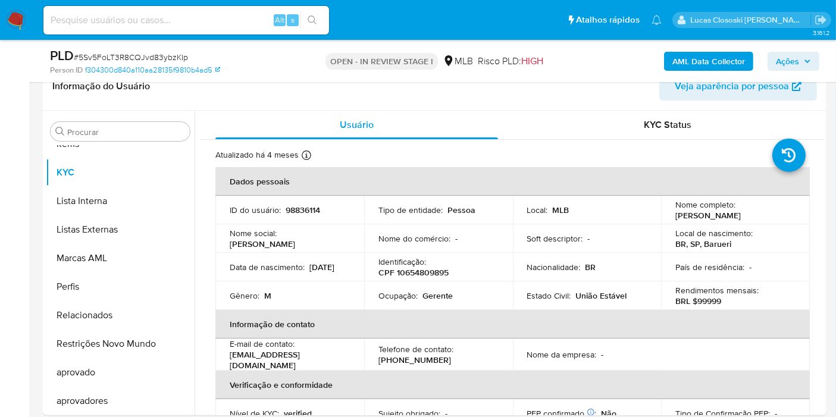
click at [797, 60] on span "Ações" at bounding box center [787, 61] width 23 height 19
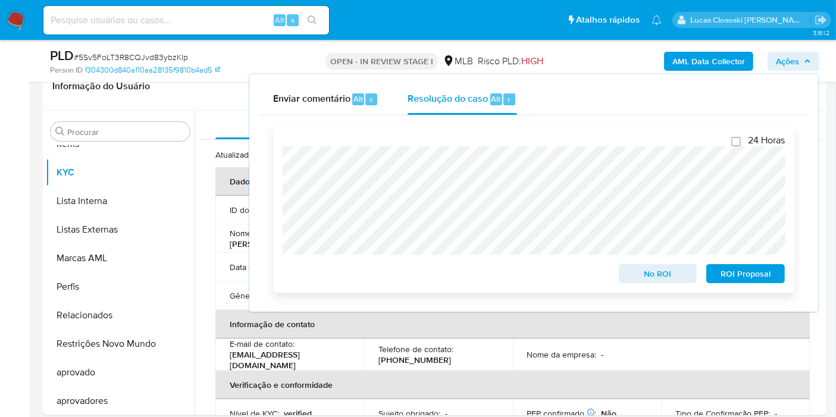
click at [758, 274] on span "ROI Proposal" at bounding box center [746, 273] width 62 height 17
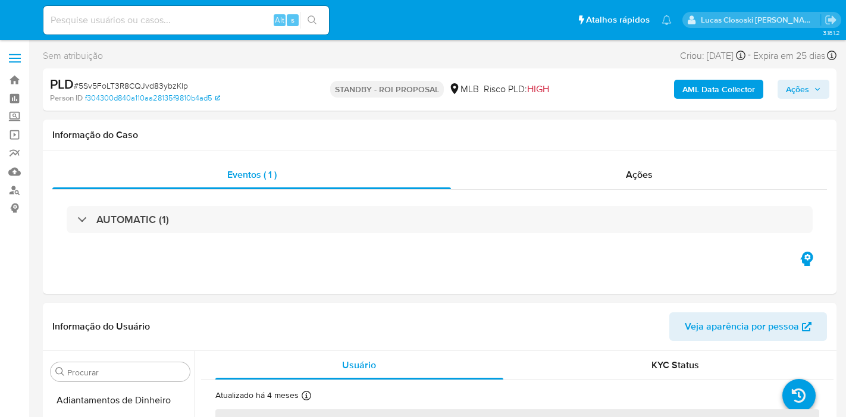
select select "10"
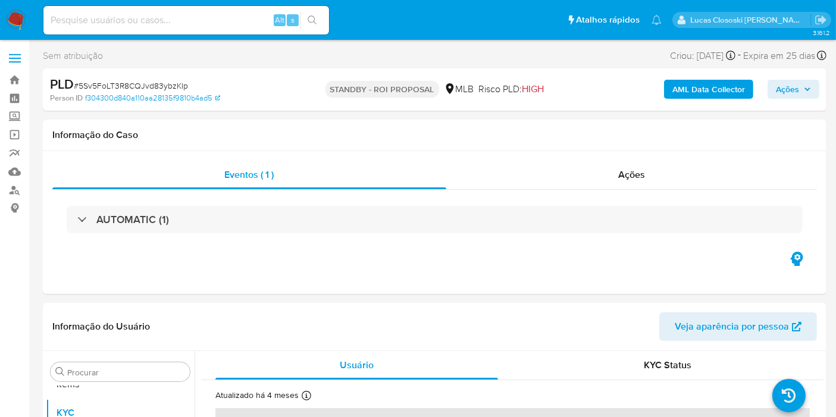
scroll to position [616, 0]
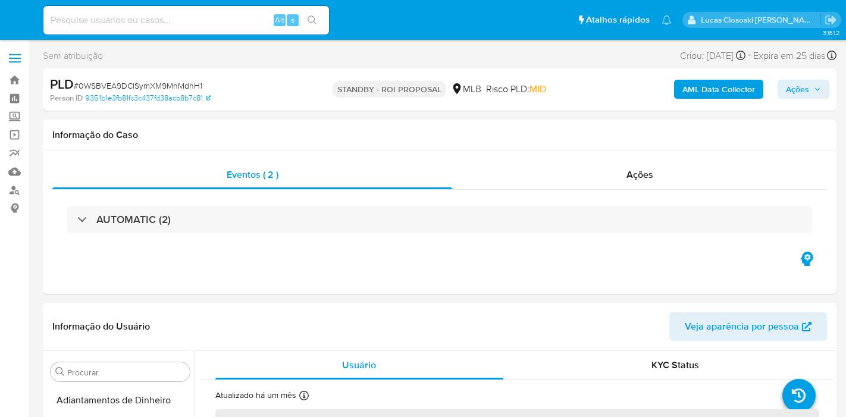
select select "10"
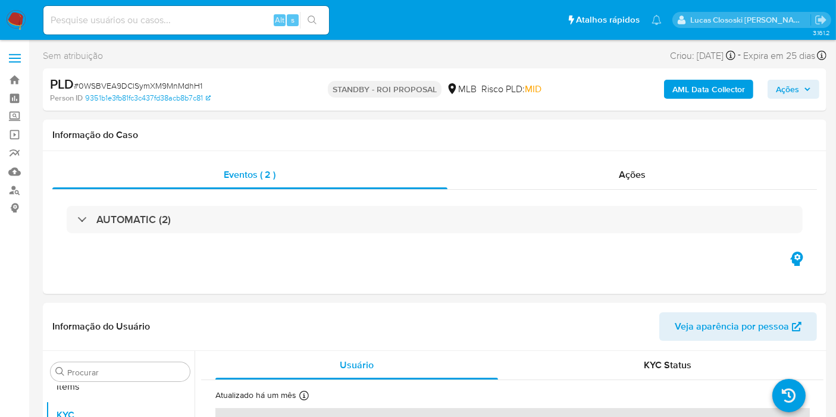
scroll to position [616, 0]
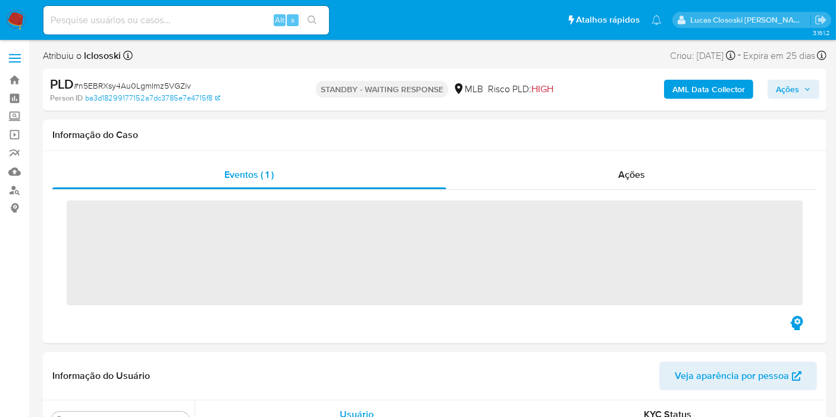
scroll to position [616, 0]
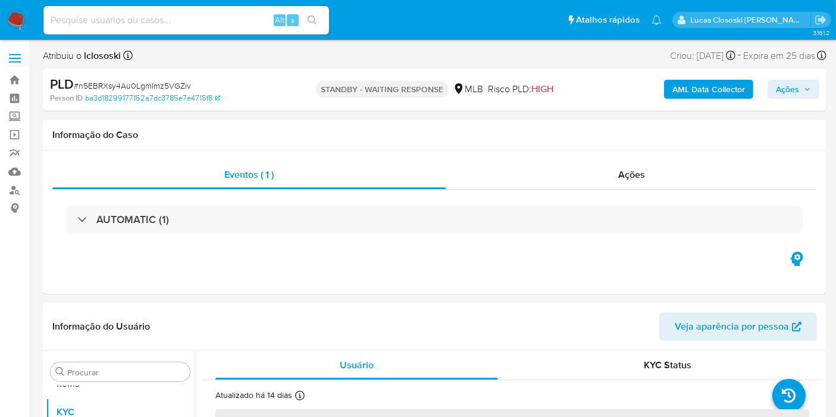
select select "10"
click at [15, 7] on nav "Pausado Ver notificaciones Alt s Atalhos rápidos Presiona las siguientes teclas…" at bounding box center [418, 20] width 836 height 40
click at [15, 9] on nav "Pausado Ver notificaciones Alt s Atalhos rápidos Presiona las siguientes teclas…" at bounding box center [418, 20] width 836 height 40
click at [15, 11] on img at bounding box center [16, 20] width 20 height 20
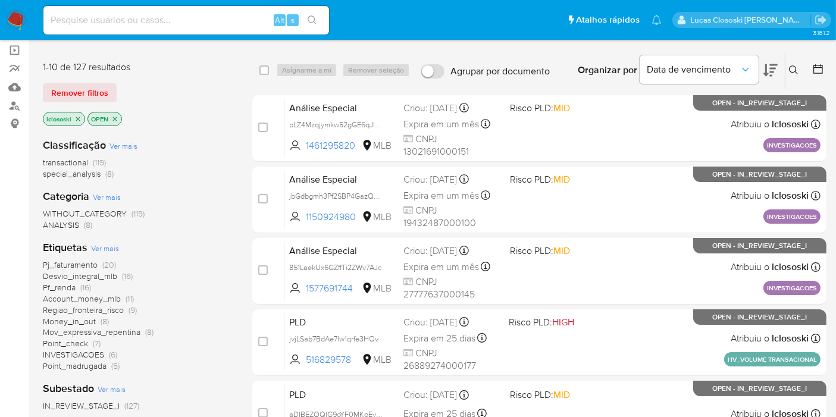
scroll to position [132, 0]
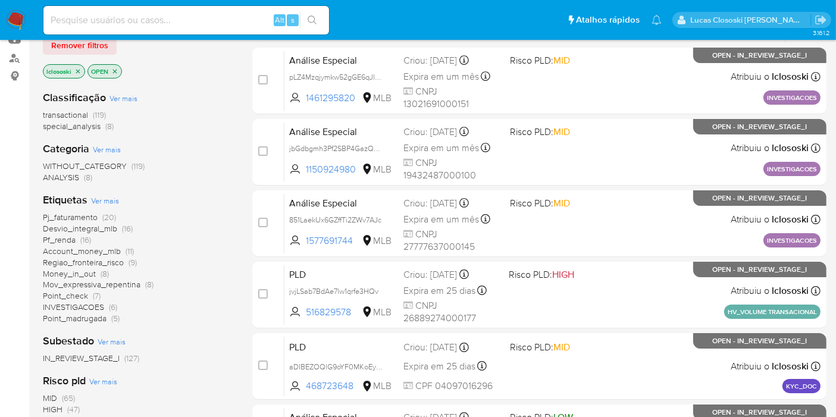
click at [61, 234] on span "Pf_renda" at bounding box center [59, 240] width 33 height 12
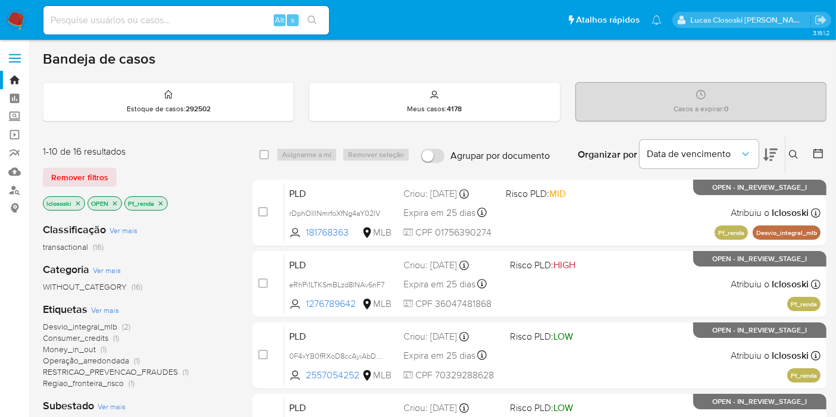
click at [762, 159] on div "Data de vencimento" at bounding box center [709, 154] width 138 height 37
click at [763, 156] on icon at bounding box center [770, 155] width 14 height 12
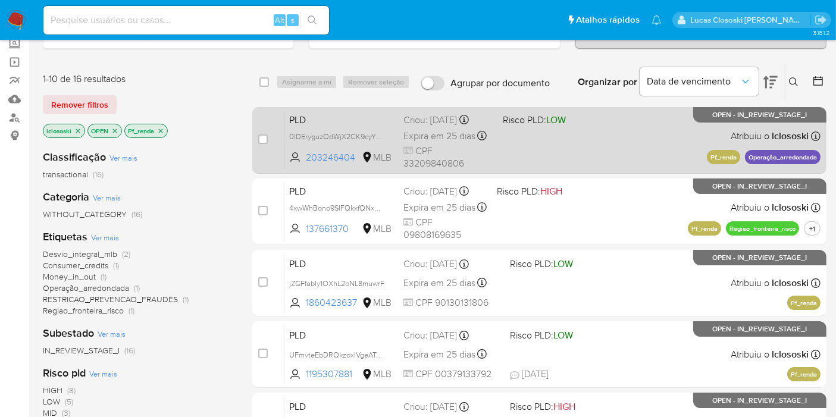
scroll to position [132, 0]
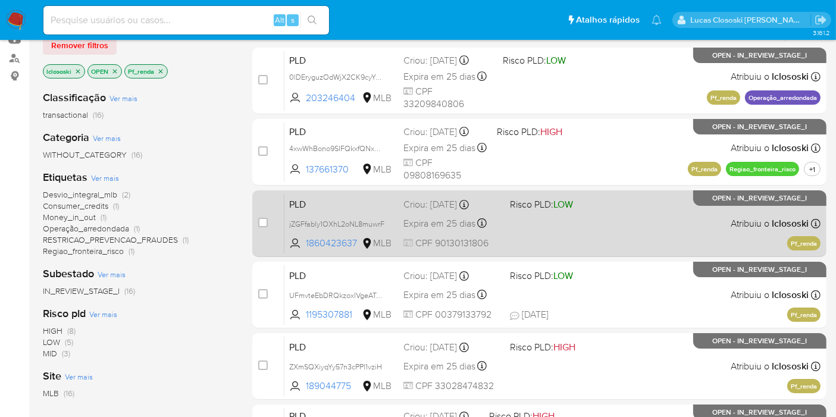
drag, startPoint x: 566, startPoint y: 229, endPoint x: 566, endPoint y: 236, distance: 6.5
click at [566, 236] on div "PLD jZGFfably1OXhL2oNL8muwrF 1860423637 MLB Risco PLD: LOW Criou: 12/09/2025 Cr…" at bounding box center [552, 223] width 536 height 60
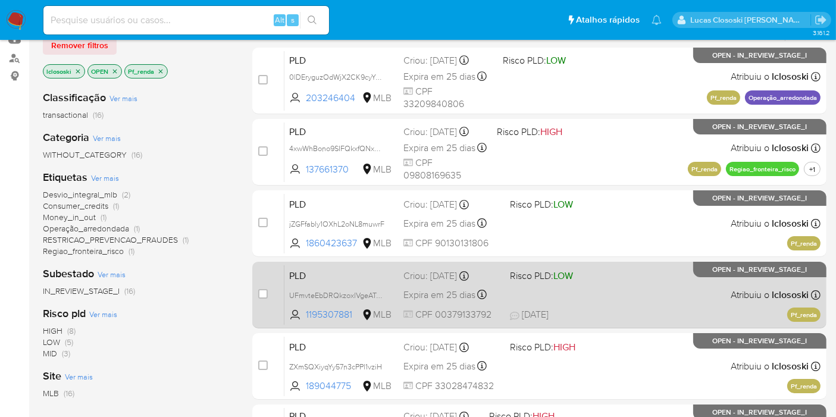
click at [627, 298] on div "PLD UFmvteEbDRQkzoxlVgeATsMk 1195307881 MLB Risco PLD: LOW Criou: 12/09/2025 Cr…" at bounding box center [552, 295] width 536 height 60
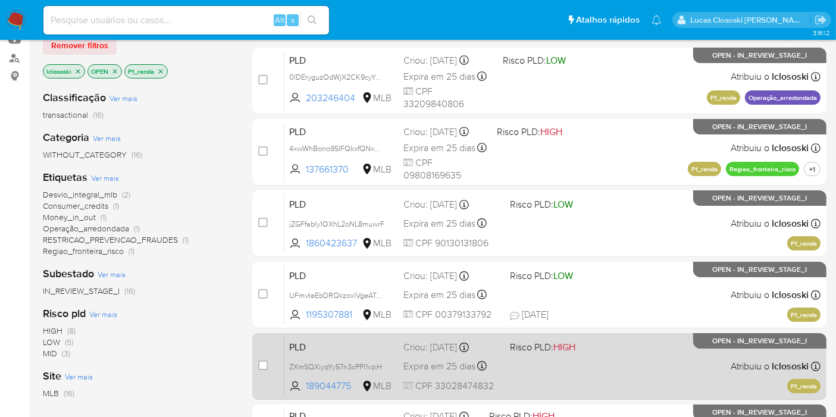
click at [595, 374] on div "PLD ZXmSQXiyqYy57n3cPPl1vziH 189044775 MLB Risco PLD: HIGH Criou: 12/09/2025 Cr…" at bounding box center [552, 366] width 536 height 60
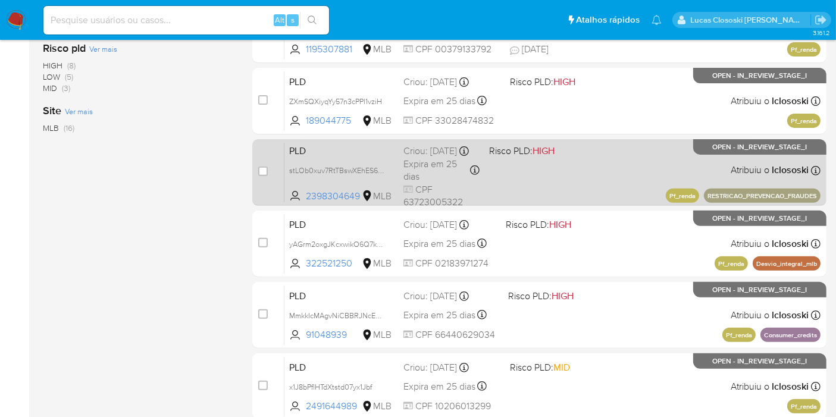
scroll to position [462, 0]
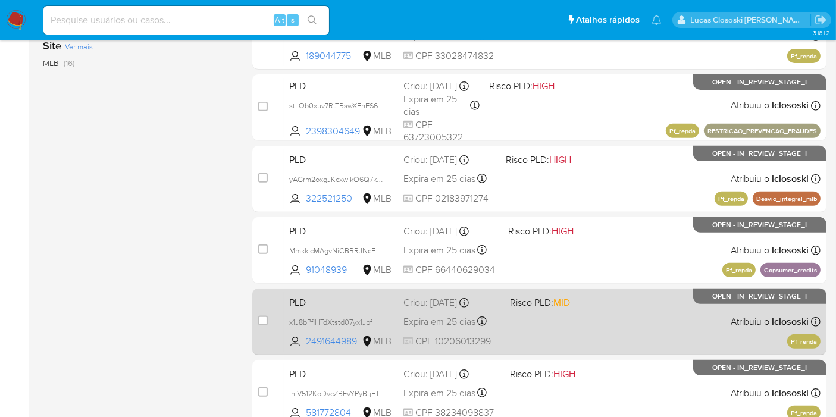
click at [573, 320] on span at bounding box center [558, 321] width 97 height 2
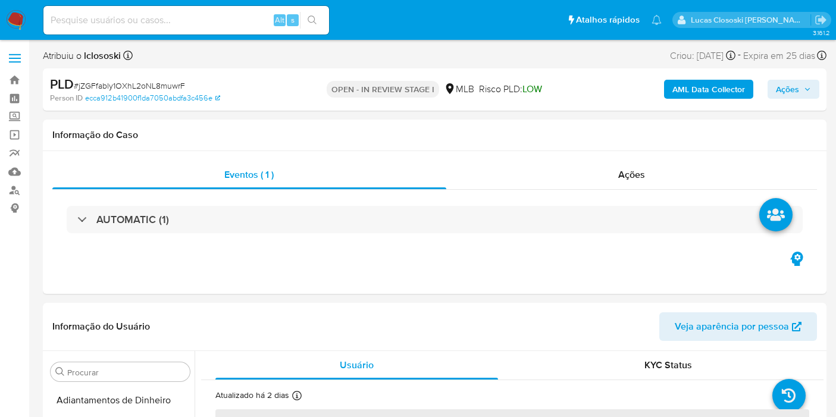
select select "10"
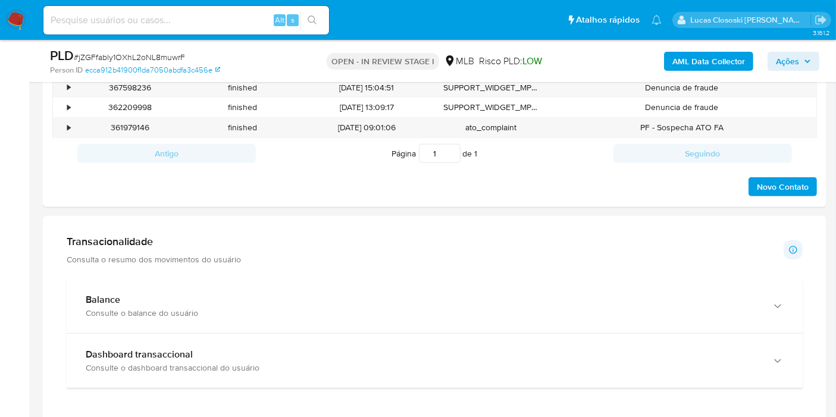
scroll to position [727, 0]
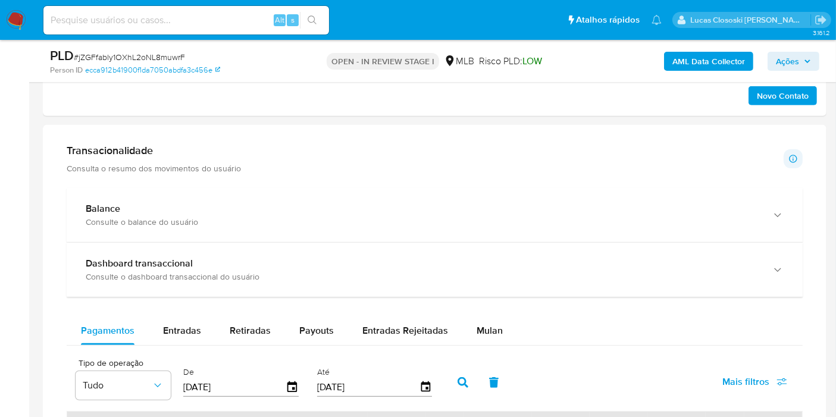
click at [479, 317] on div "Mulan" at bounding box center [490, 331] width 26 height 29
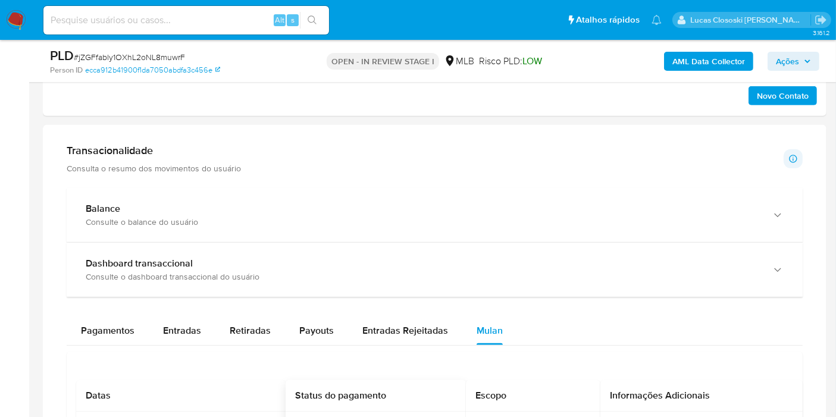
scroll to position [925, 0]
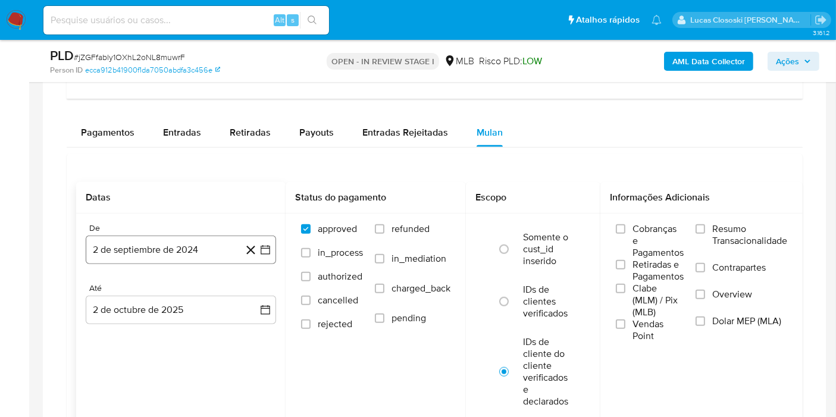
click at [259, 245] on icon "button" at bounding box center [265, 250] width 12 height 12
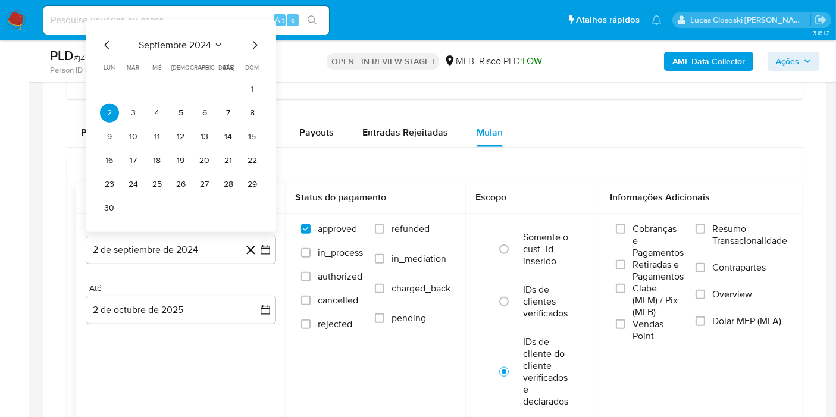
click at [156, 39] on span "septiembre 2024" at bounding box center [175, 45] width 73 height 12
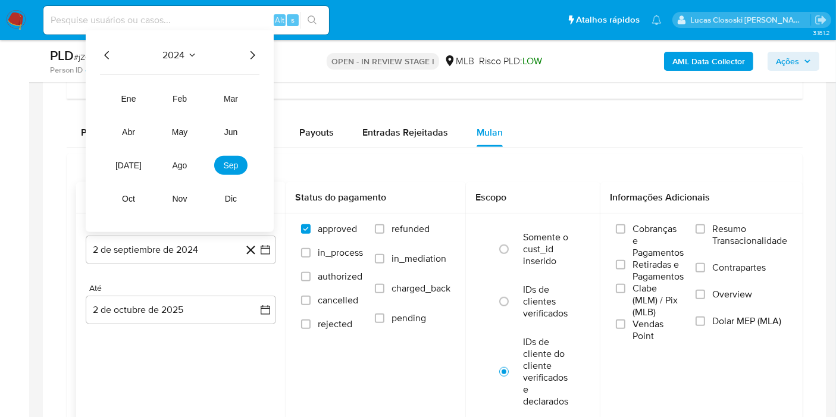
click at [255, 48] on icon "Año siguiente" at bounding box center [252, 55] width 14 height 14
click at [181, 161] on span "ago" at bounding box center [180, 166] width 15 height 10
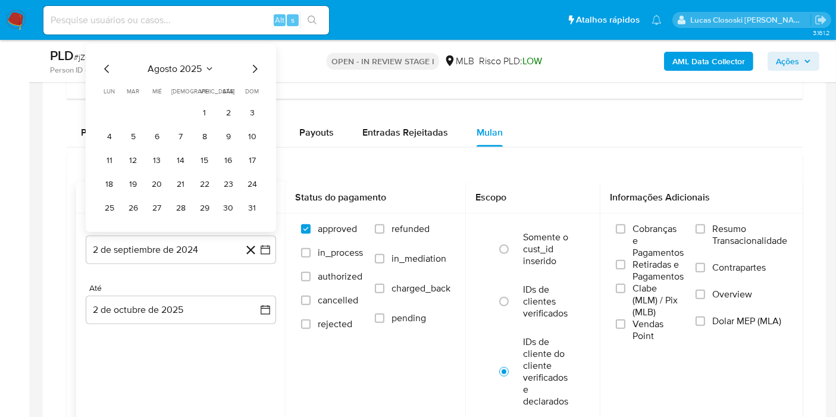
click at [192, 118] on tr "1 2 3" at bounding box center [181, 113] width 162 height 19
click at [198, 114] on button "1" at bounding box center [204, 113] width 19 height 19
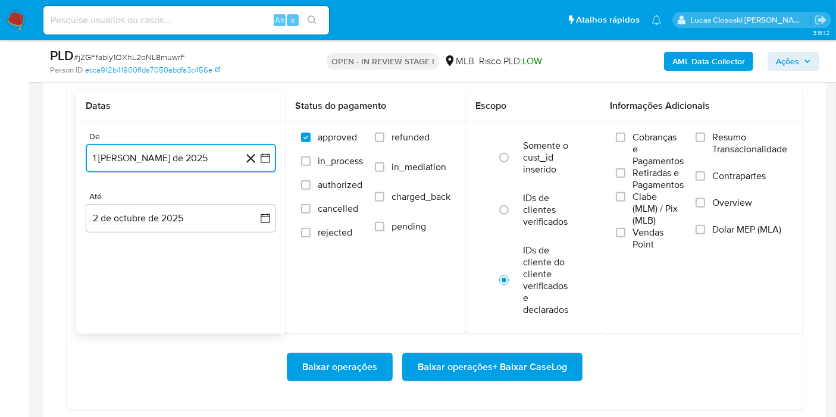
scroll to position [1123, 0]
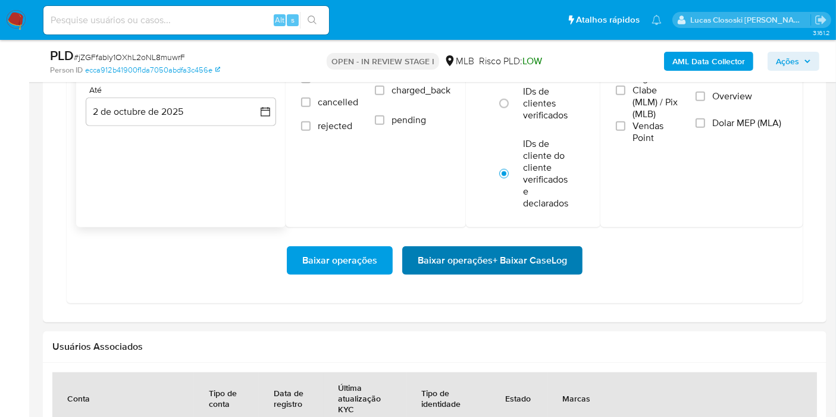
click at [565, 256] on span "Baixar operações + Baixar CaseLog" at bounding box center [492, 261] width 149 height 26
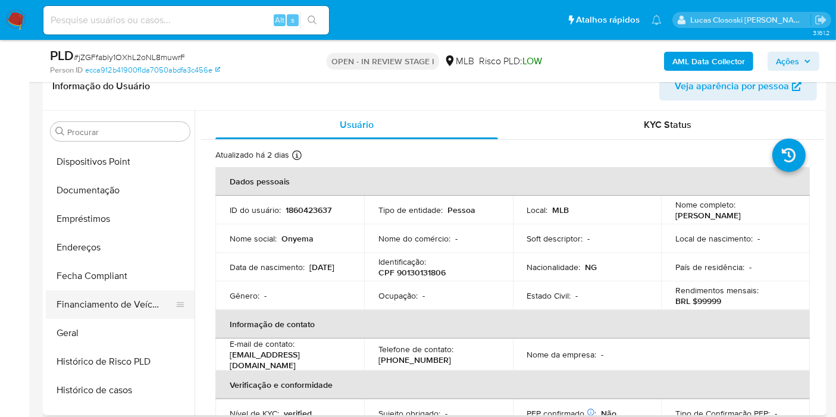
scroll to position [154, 0]
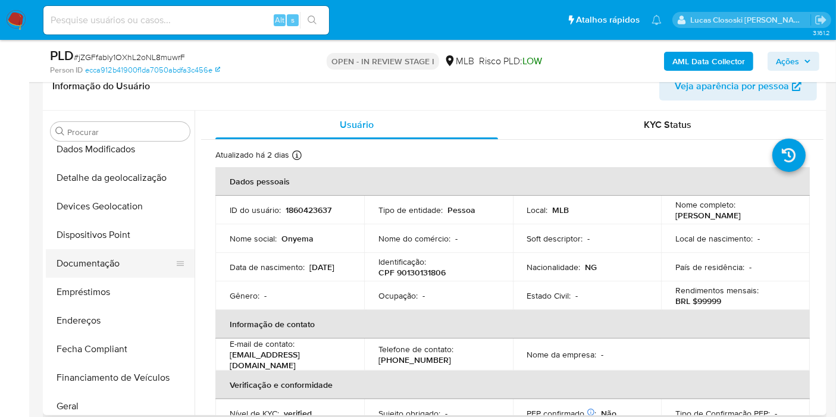
click at [109, 266] on button "Documentação" at bounding box center [115, 263] width 139 height 29
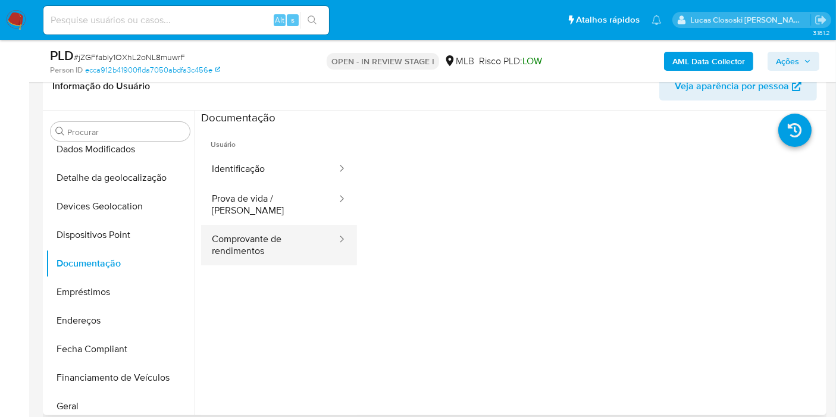
click at [243, 242] on button "Comprovante de rendimentos" at bounding box center [269, 245] width 137 height 40
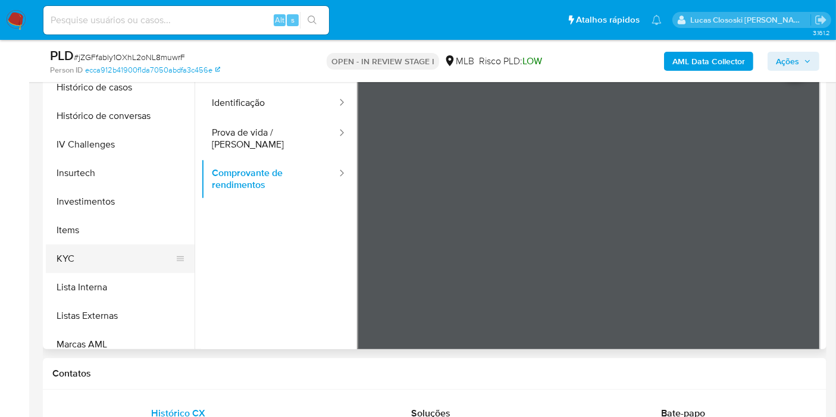
scroll to position [484, 0]
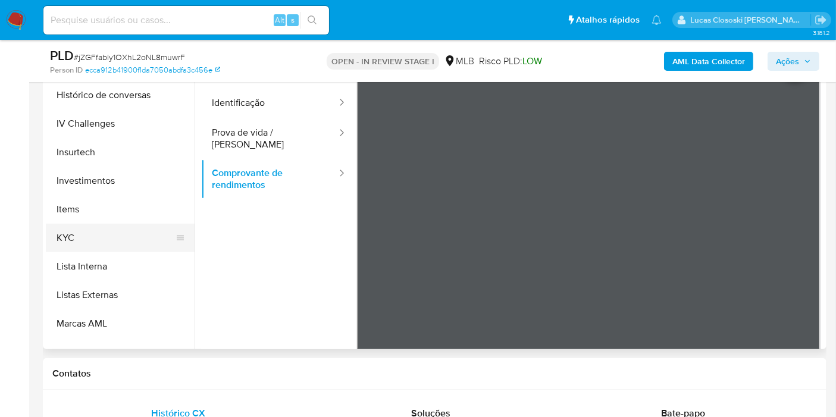
click at [108, 224] on button "KYC" at bounding box center [115, 238] width 139 height 29
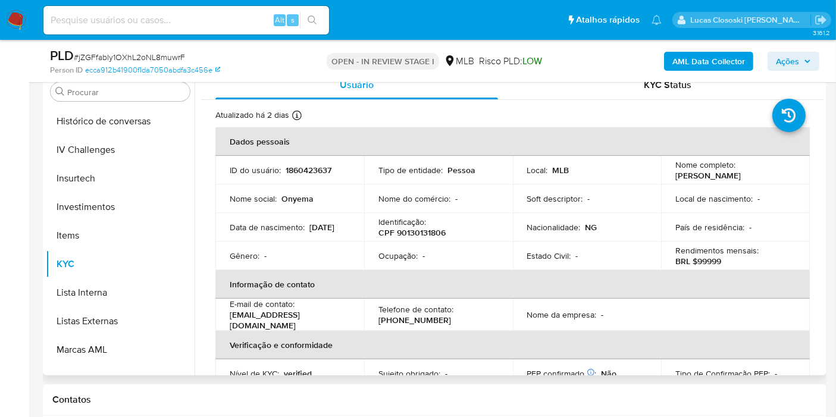
scroll to position [198, 0]
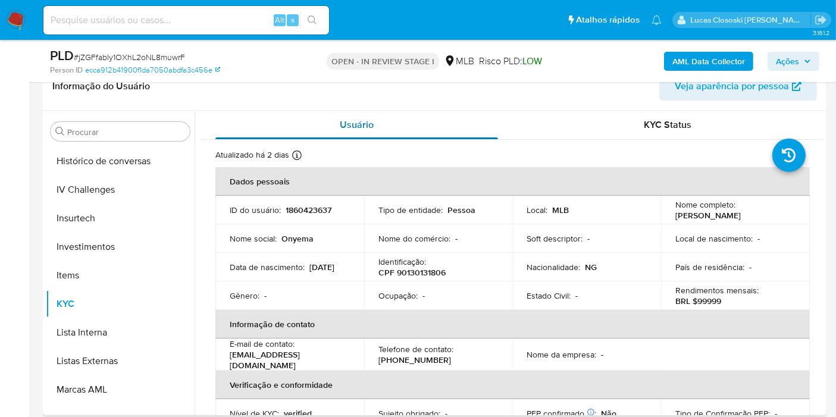
click at [436, 121] on div "Usuário" at bounding box center [356, 125] width 283 height 29
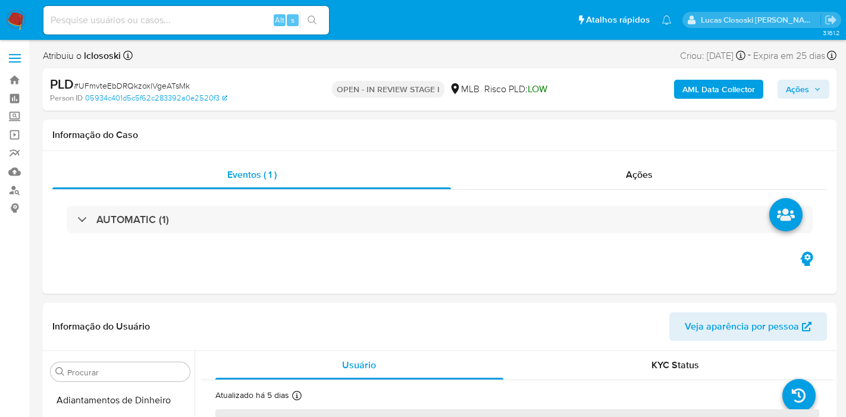
select select "10"
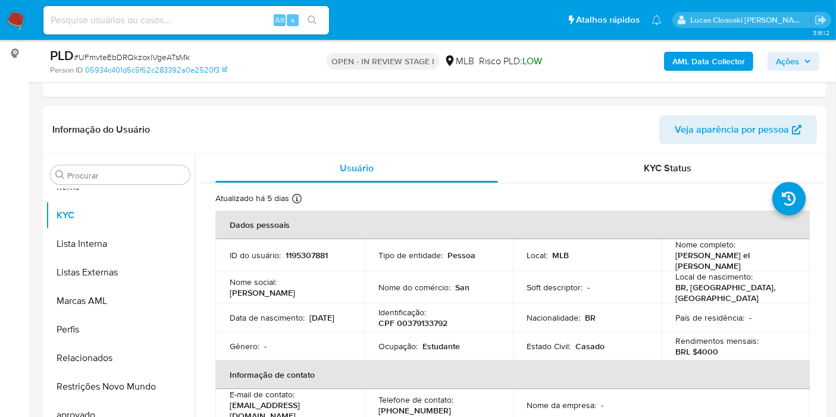
scroll to position [264, 0]
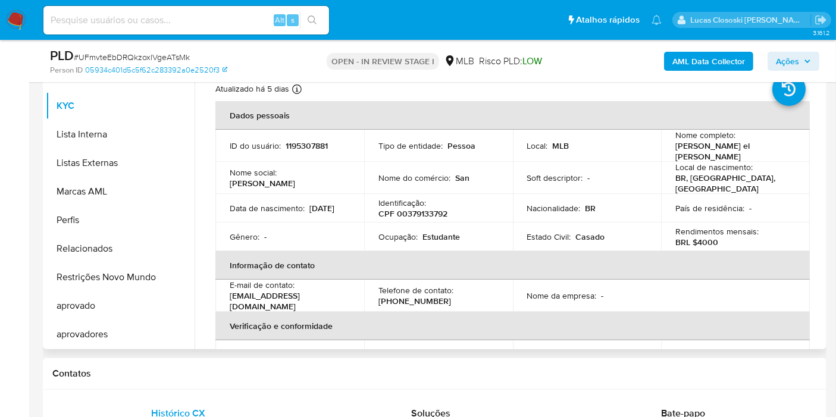
click at [408, 211] on p "CPF 00379133792" at bounding box center [412, 213] width 69 height 11
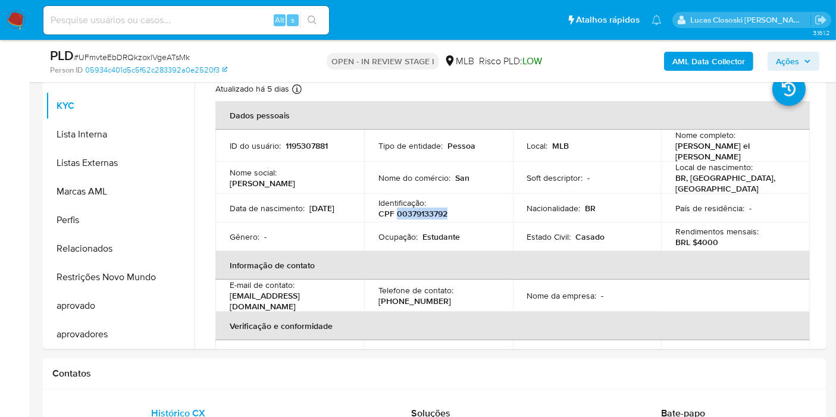
copy p "00379133792"
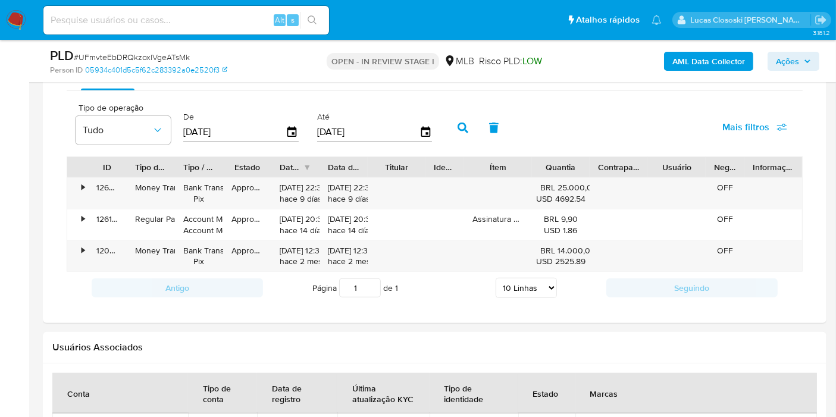
scroll to position [925, 0]
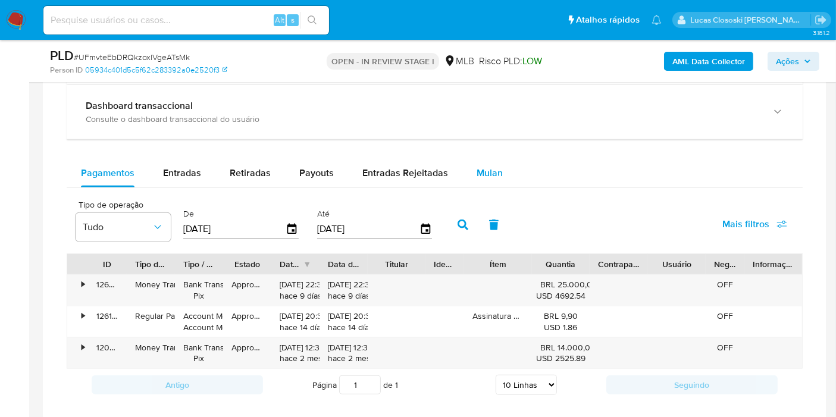
click at [478, 159] on div "Mulan" at bounding box center [490, 173] width 26 height 29
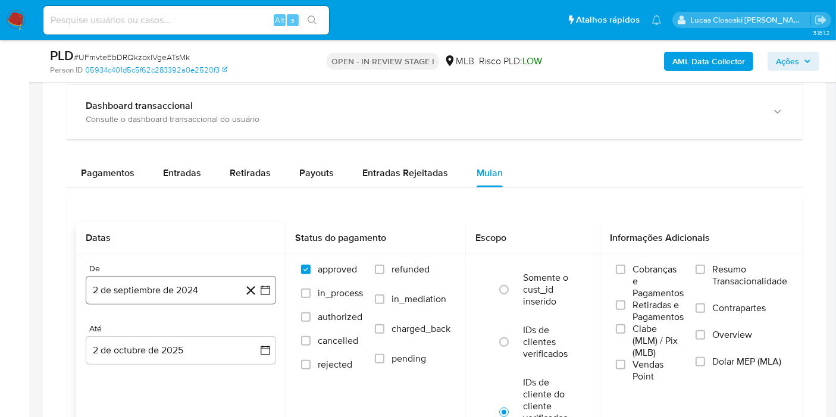
click at [260, 284] on icon "button" at bounding box center [265, 290] width 12 height 12
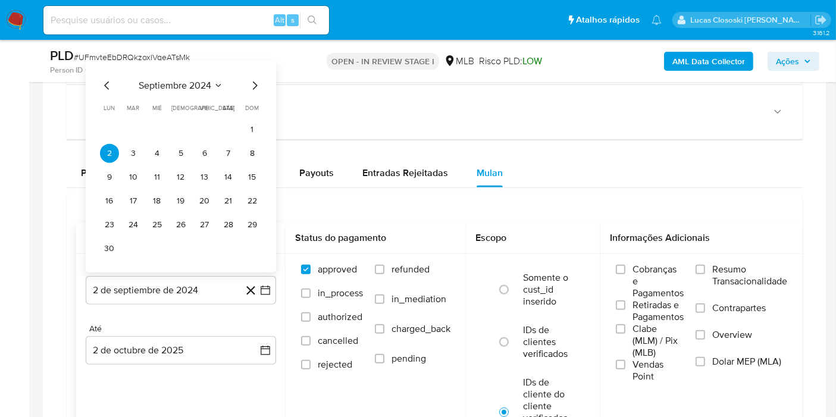
click at [164, 87] on span "septiembre 2024" at bounding box center [175, 86] width 73 height 12
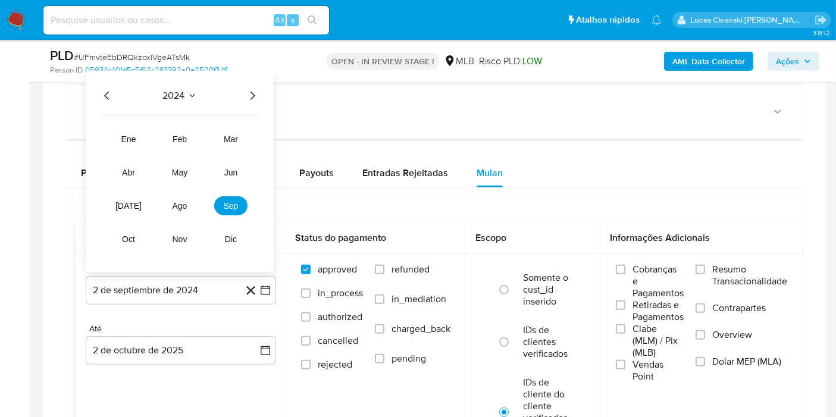
click at [249, 94] on icon "Año siguiente" at bounding box center [252, 96] width 14 height 14
click at [184, 201] on span "ago" at bounding box center [180, 206] width 15 height 10
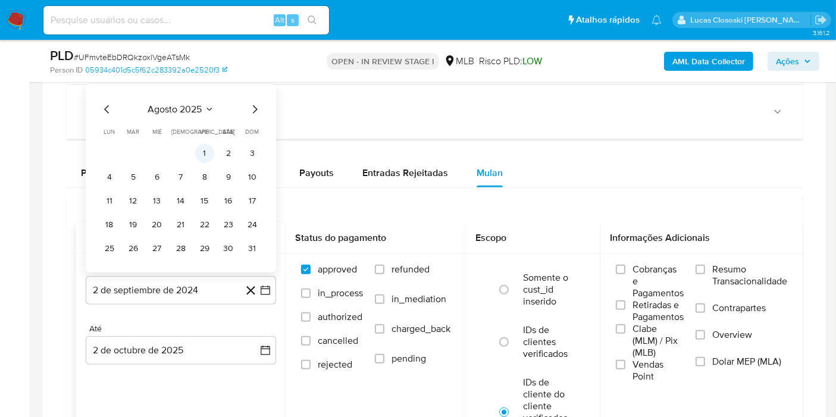
click at [207, 150] on button "1" at bounding box center [204, 153] width 19 height 19
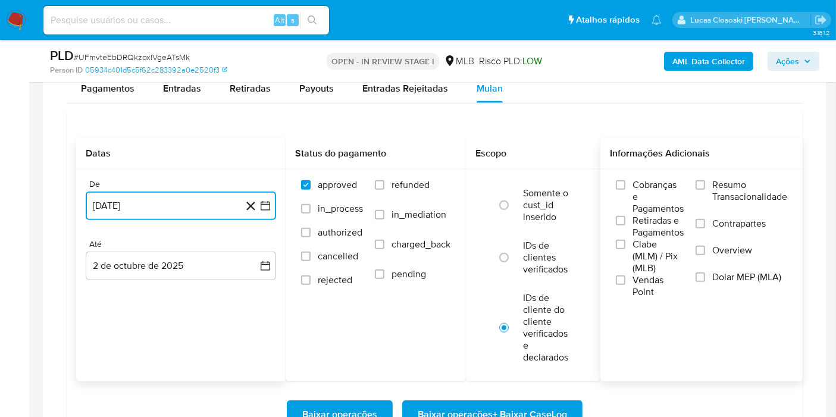
scroll to position [1057, 0]
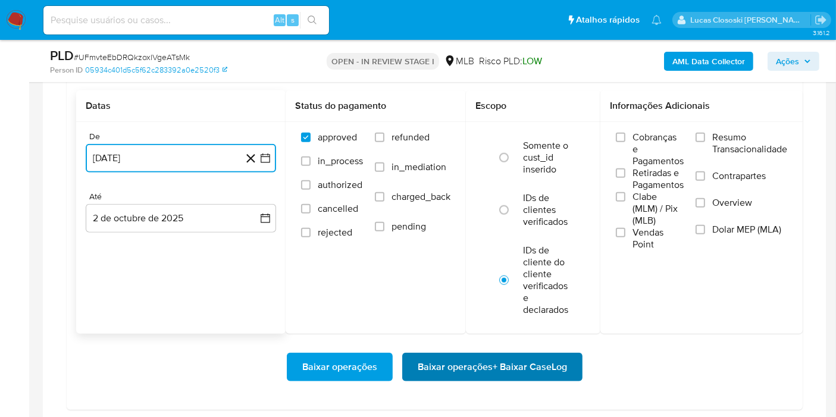
click at [539, 354] on span "Baixar operações + Baixar CaseLog" at bounding box center [492, 367] width 149 height 26
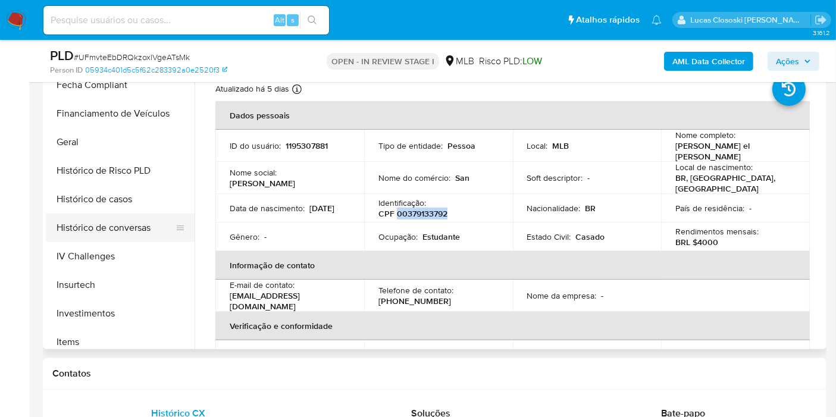
scroll to position [220, 0]
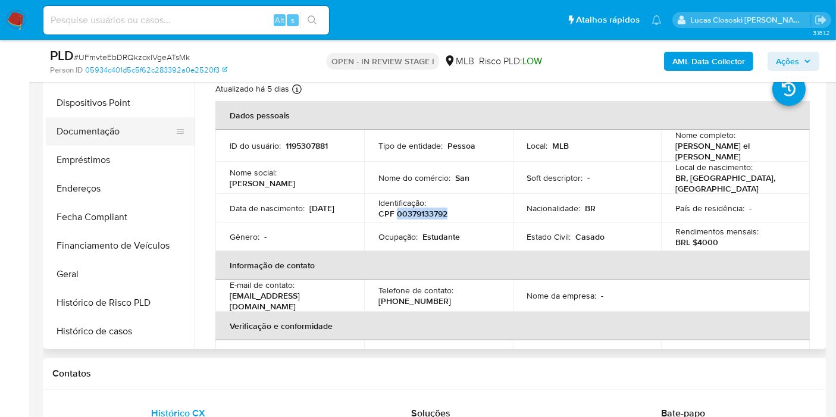
click at [87, 123] on button "Documentação" at bounding box center [115, 131] width 139 height 29
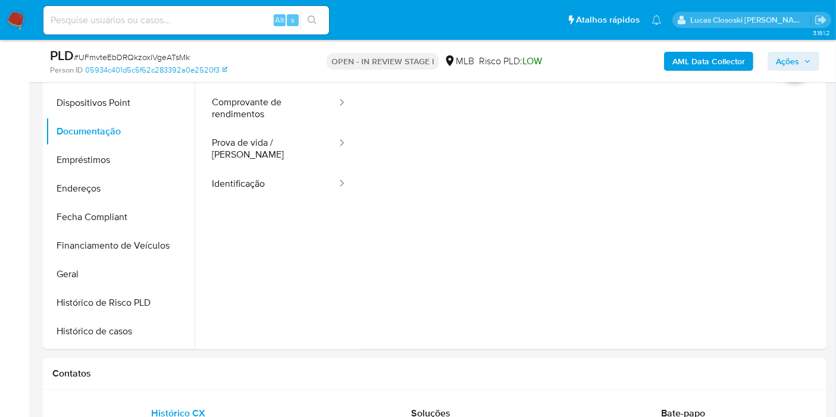
scroll to position [198, 0]
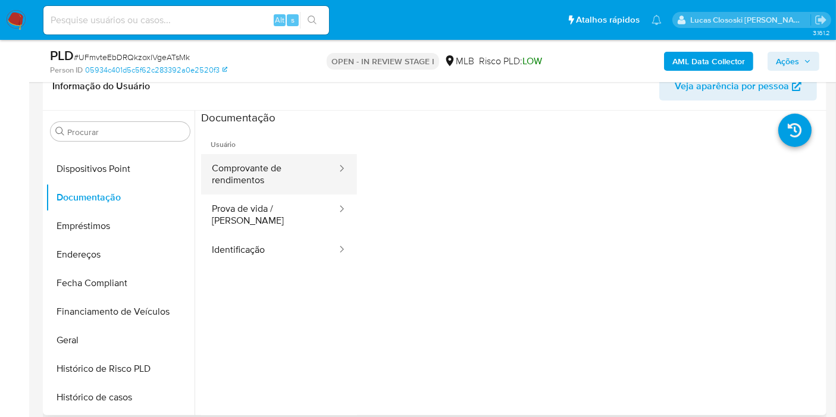
click at [258, 180] on button "Comprovante de rendimentos" at bounding box center [269, 174] width 137 height 40
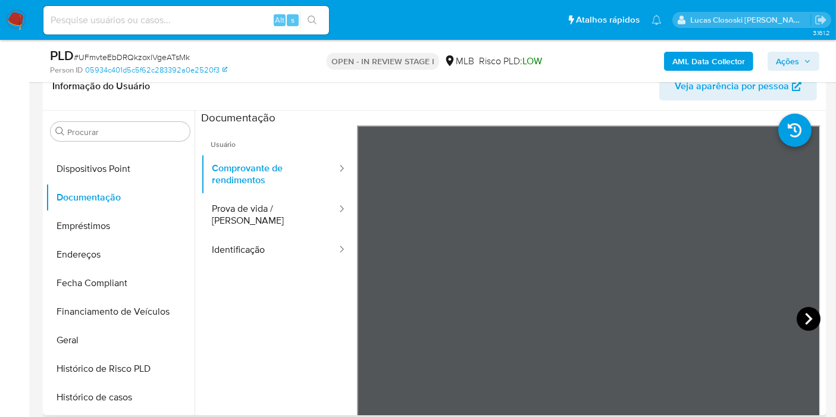
click at [797, 319] on icon at bounding box center [809, 319] width 24 height 24
click at [381, 321] on icon at bounding box center [372, 319] width 24 height 24
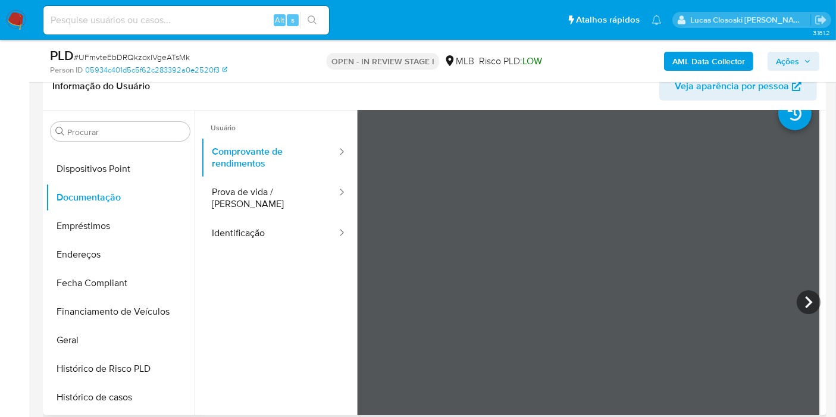
scroll to position [0, 0]
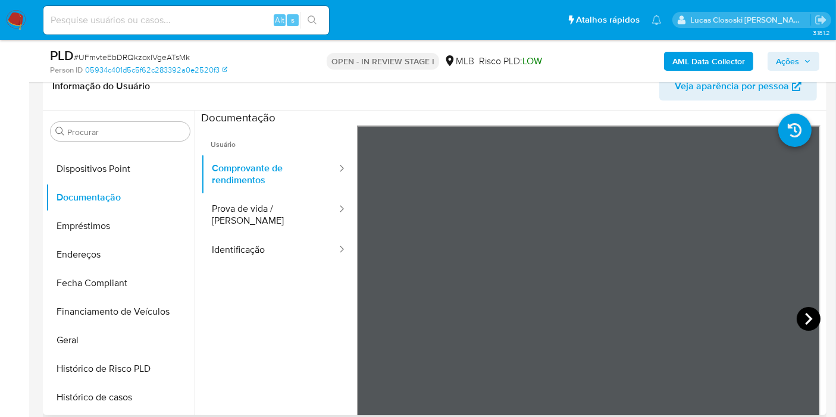
click at [812, 317] on icon at bounding box center [809, 319] width 24 height 24
click at [374, 324] on icon at bounding box center [372, 319] width 24 height 24
click at [805, 314] on icon at bounding box center [809, 319] width 24 height 24
click at [368, 318] on icon at bounding box center [371, 319] width 7 height 12
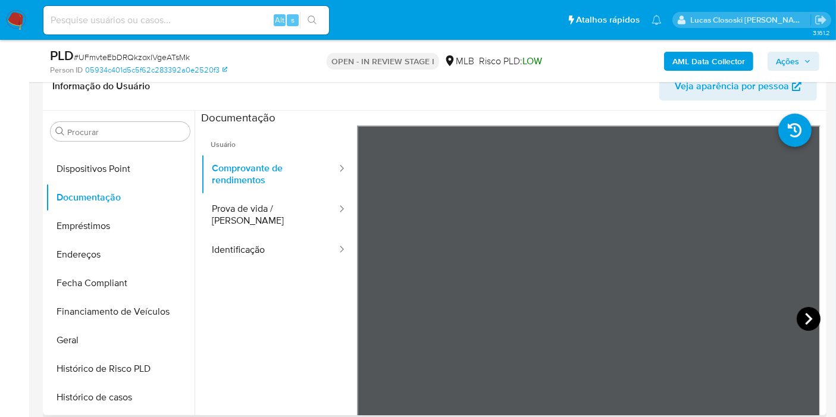
click at [806, 322] on icon at bounding box center [809, 319] width 24 height 24
click at [365, 315] on icon at bounding box center [372, 319] width 24 height 24
click at [802, 327] on icon at bounding box center [809, 319] width 24 height 24
click at [368, 314] on icon at bounding box center [372, 319] width 24 height 24
click at [805, 314] on icon at bounding box center [809, 319] width 24 height 24
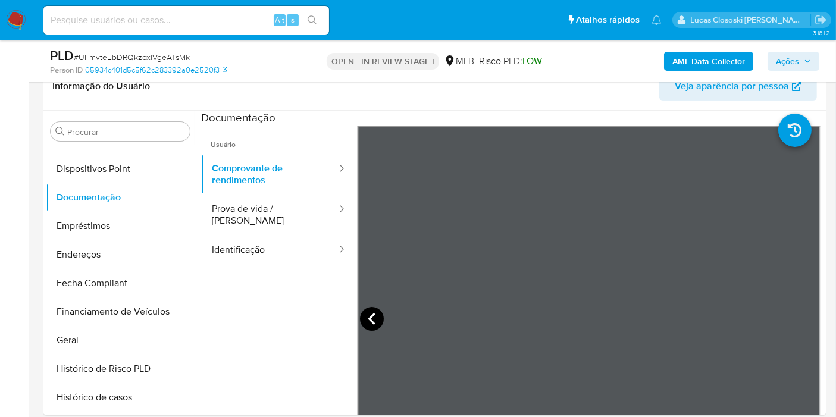
click at [367, 322] on icon at bounding box center [372, 319] width 24 height 24
click at [809, 312] on icon at bounding box center [809, 319] width 24 height 24
click at [368, 321] on icon at bounding box center [372, 319] width 24 height 24
click at [797, 323] on icon at bounding box center [809, 319] width 24 height 24
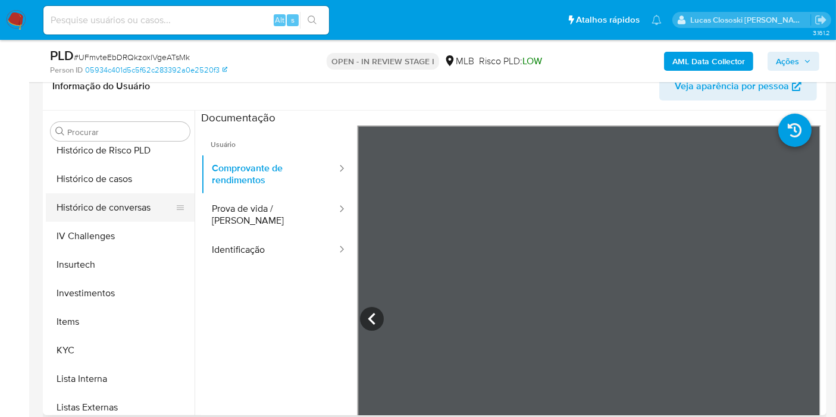
scroll to position [484, 0]
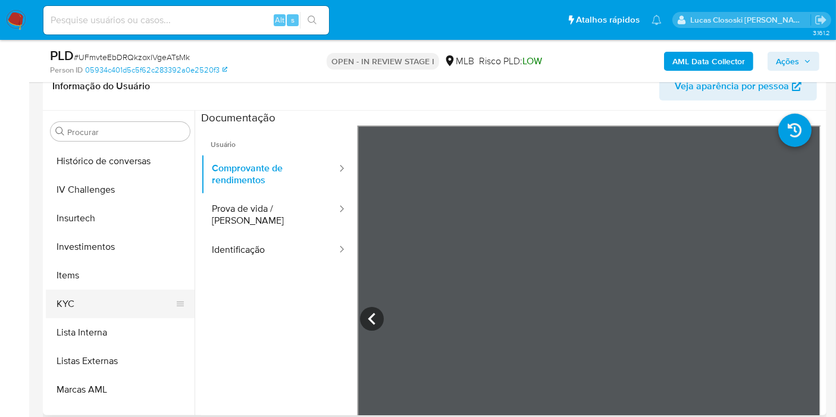
click at [86, 303] on button "KYC" at bounding box center [115, 304] width 139 height 29
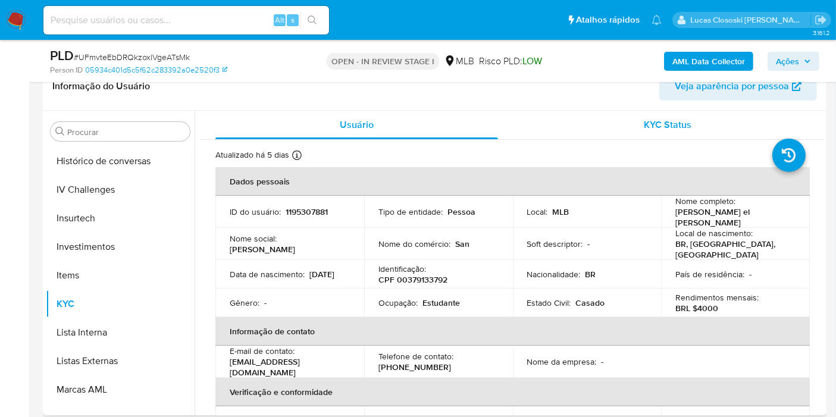
click at [638, 124] on div "KYC Status" at bounding box center [668, 125] width 283 height 29
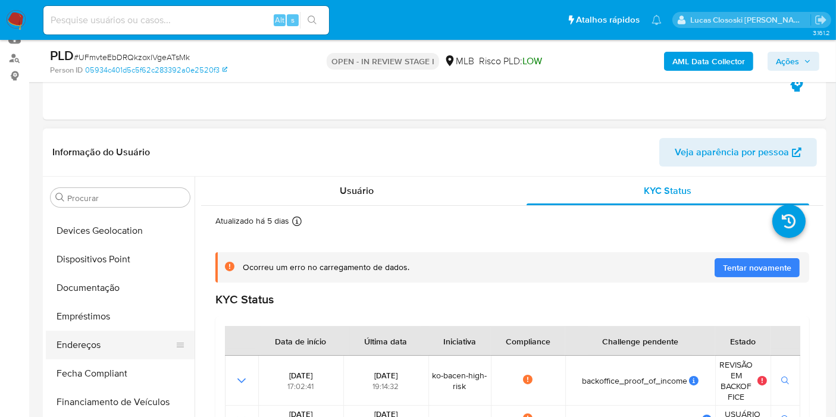
scroll to position [154, 0]
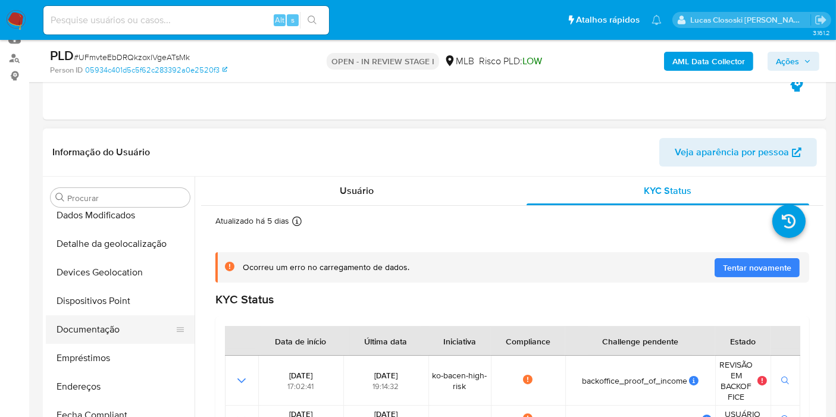
click at [90, 328] on button "Documentação" at bounding box center [115, 329] width 139 height 29
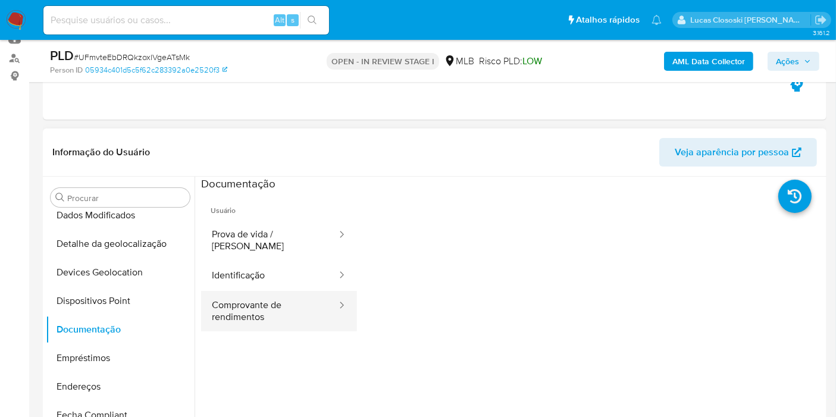
click at [296, 291] on button "Comprovante de rendimentos" at bounding box center [269, 311] width 137 height 40
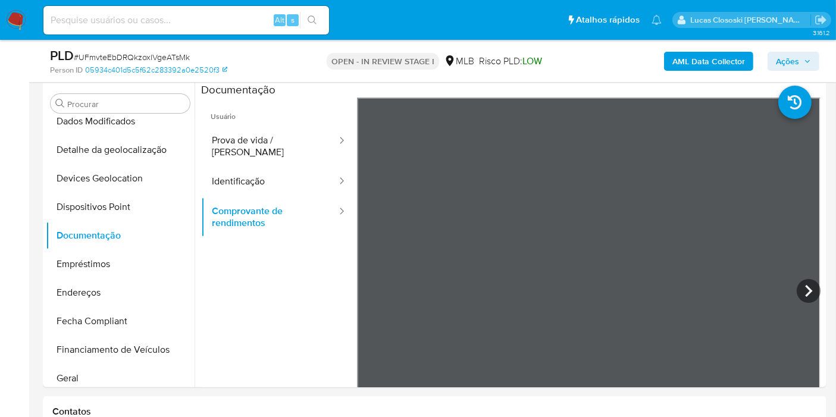
scroll to position [264, 0]
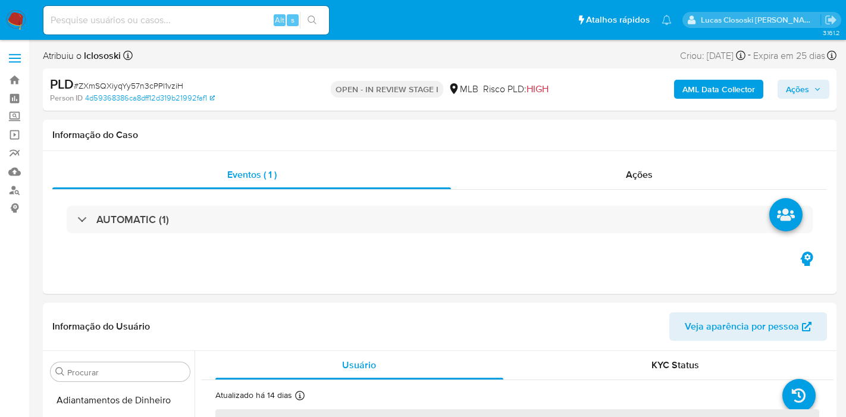
select select "10"
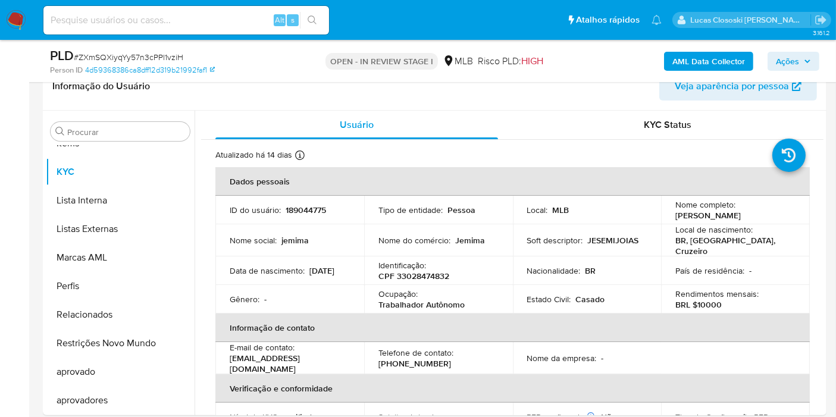
scroll to position [264, 0]
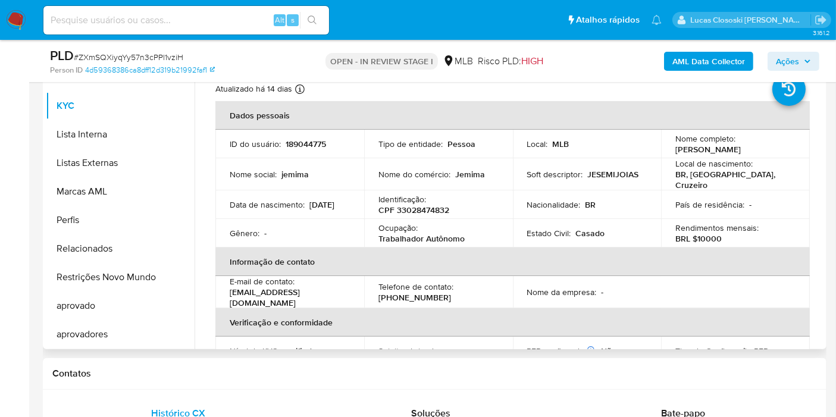
click at [437, 219] on td "Ocupação : Trabalhador Autônomo" at bounding box center [438, 233] width 149 height 29
click at [434, 209] on p "CPF 33028474832" at bounding box center [413, 210] width 71 height 11
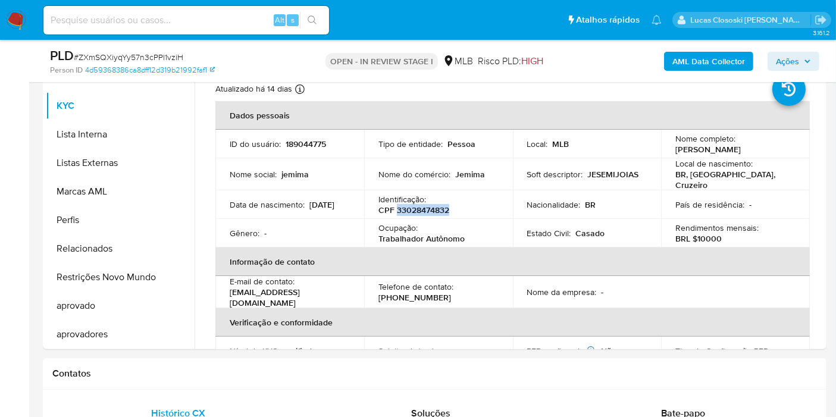
copy p "33028474832"
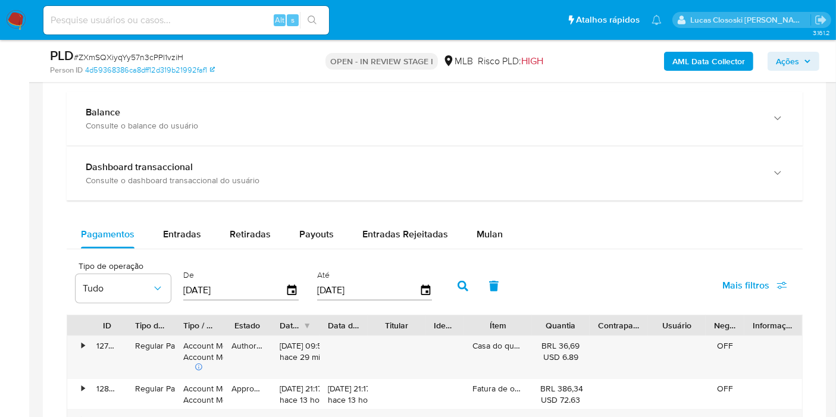
scroll to position [925, 0]
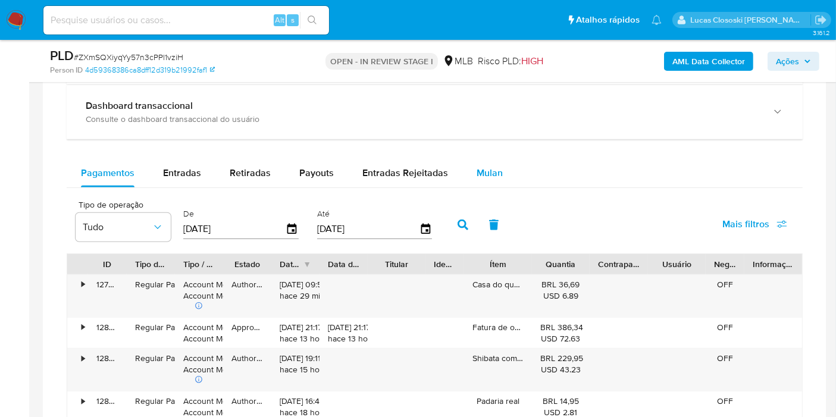
click at [500, 175] on button "Mulan" at bounding box center [489, 173] width 55 height 29
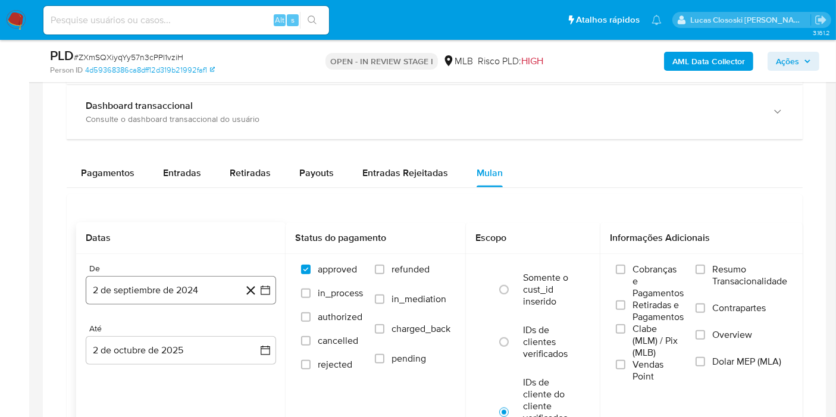
click at [267, 281] on button "2 de septiembre de 2024" at bounding box center [181, 290] width 190 height 29
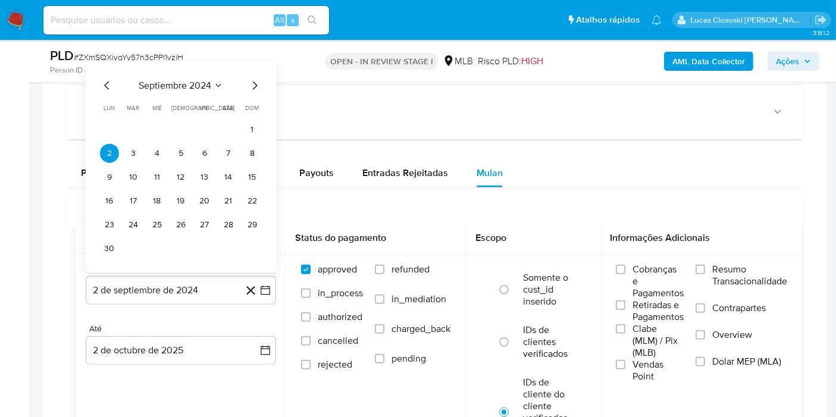
click at [197, 80] on span "septiembre 2024" at bounding box center [175, 86] width 73 height 12
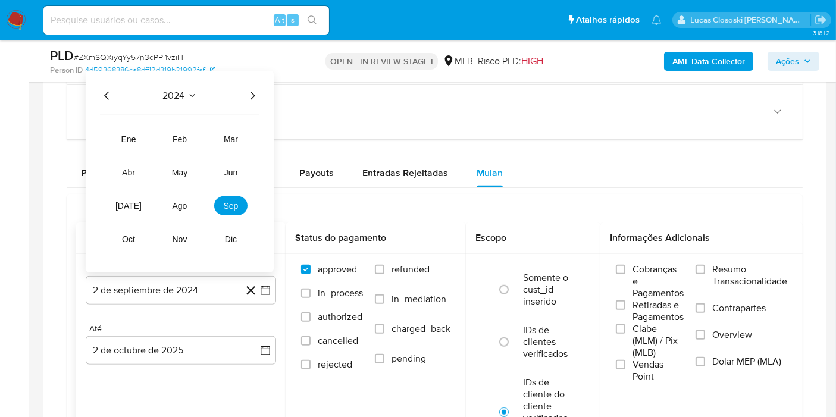
click at [254, 89] on icon "Año siguiente" at bounding box center [252, 96] width 14 height 14
click at [175, 201] on span "ago" at bounding box center [180, 206] width 15 height 10
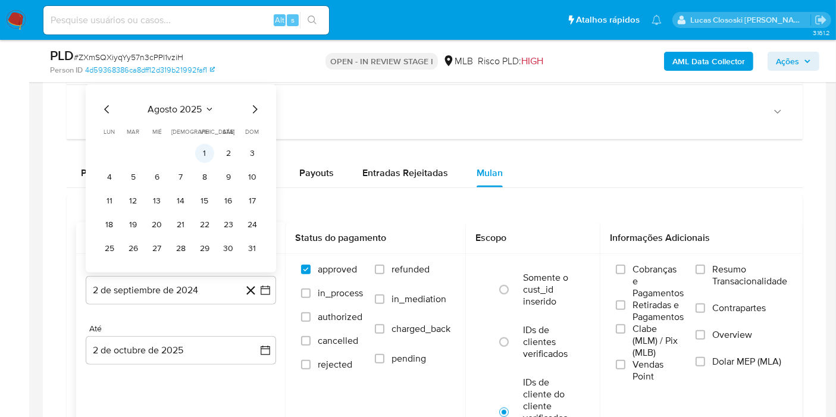
click at [199, 151] on button "1" at bounding box center [204, 153] width 19 height 19
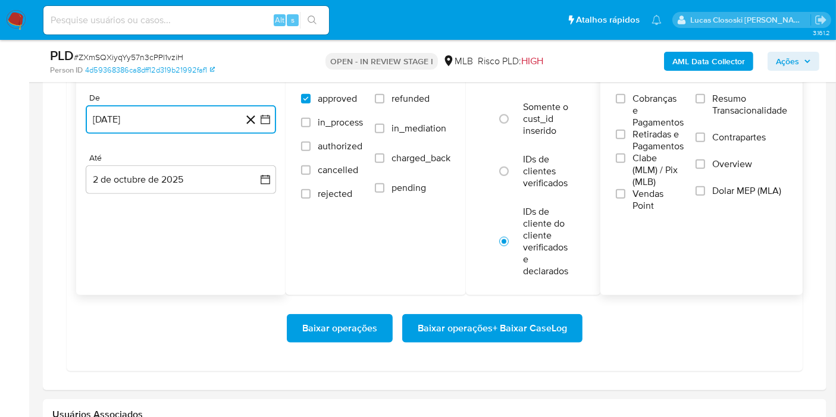
scroll to position [1123, 0]
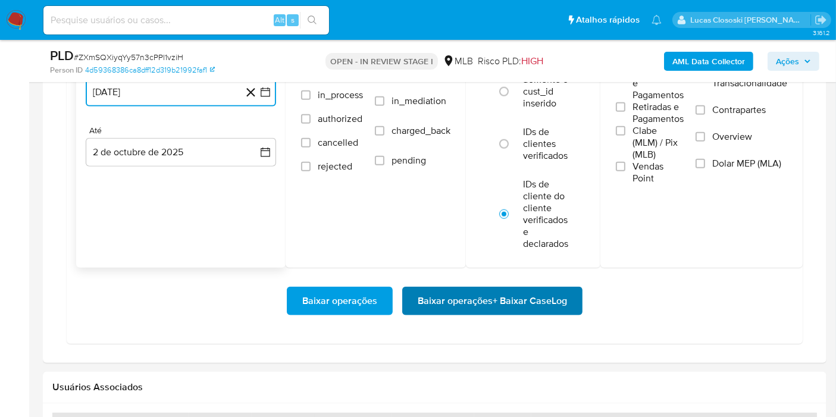
click at [512, 292] on span "Baixar operações + Baixar CaseLog" at bounding box center [492, 301] width 149 height 26
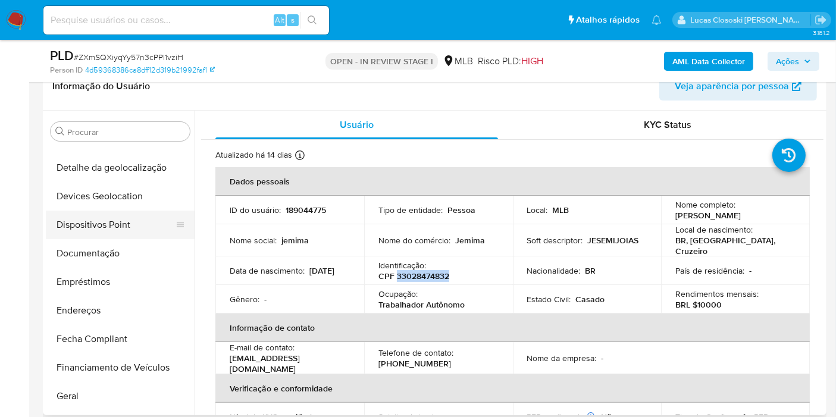
scroll to position [154, 0]
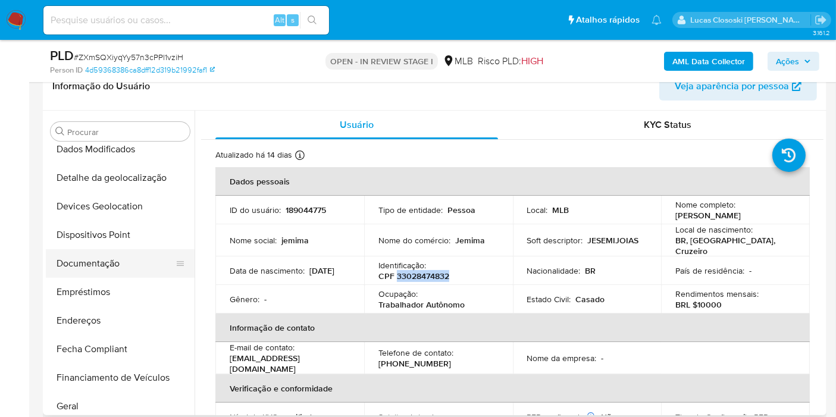
click at [82, 259] on button "Documentação" at bounding box center [115, 263] width 139 height 29
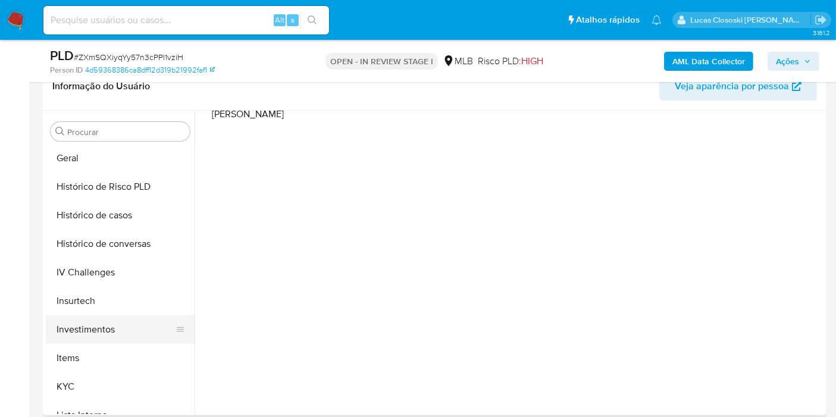
scroll to position [484, 0]
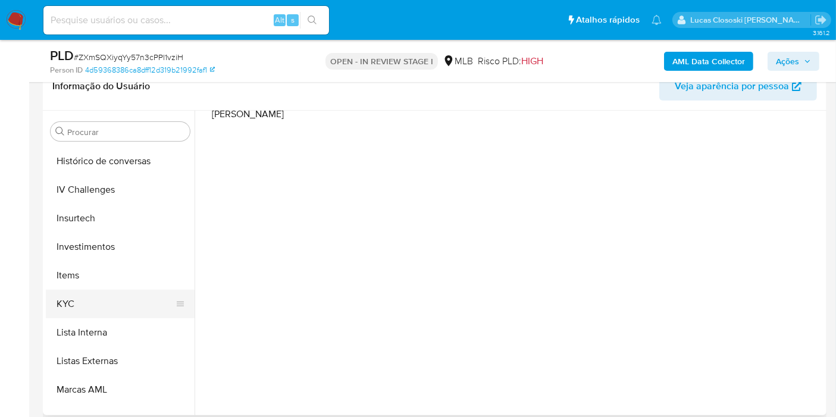
click at [82, 299] on button "KYC" at bounding box center [115, 304] width 139 height 29
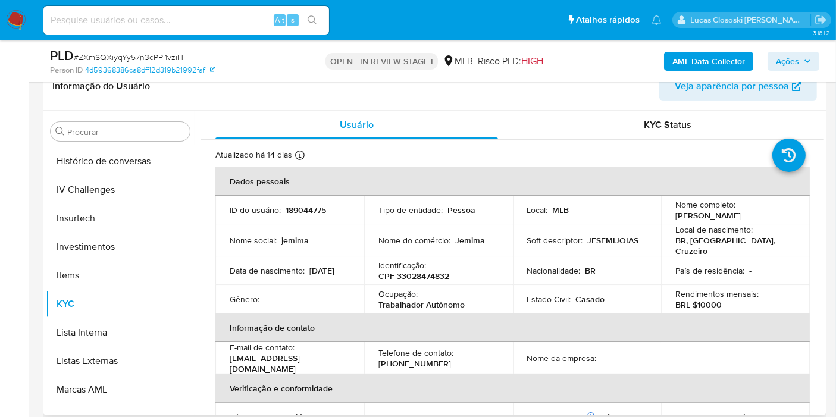
click at [484, 220] on td "Tipo de entidade : Pessoa" at bounding box center [438, 210] width 149 height 29
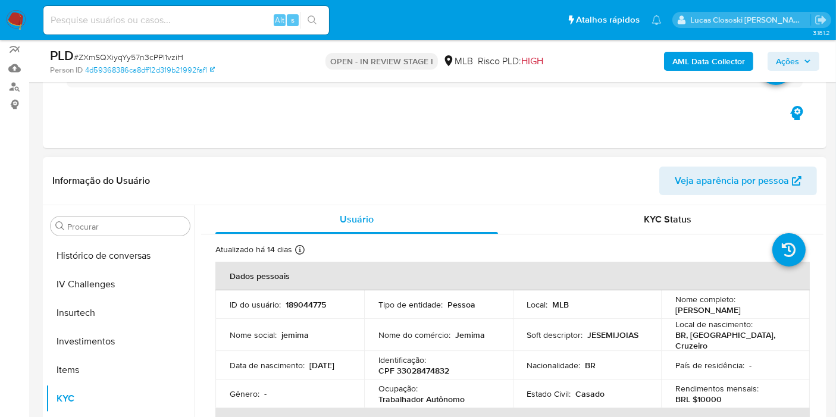
scroll to position [132, 0]
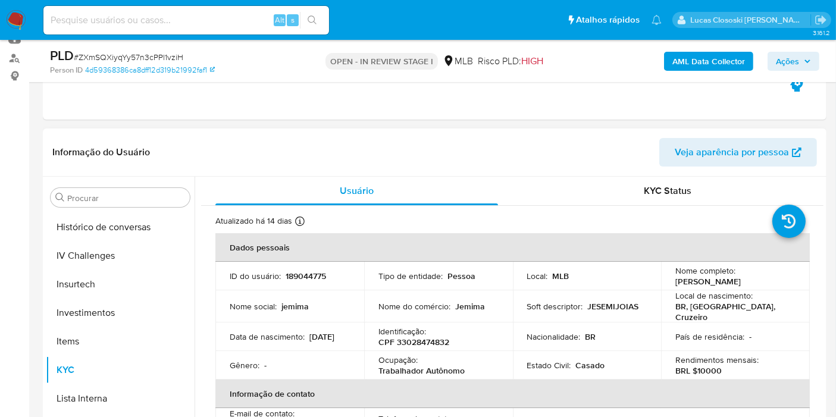
click at [424, 337] on p "CPF 33028474832" at bounding box center [413, 342] width 71 height 11
copy p "33028474832"
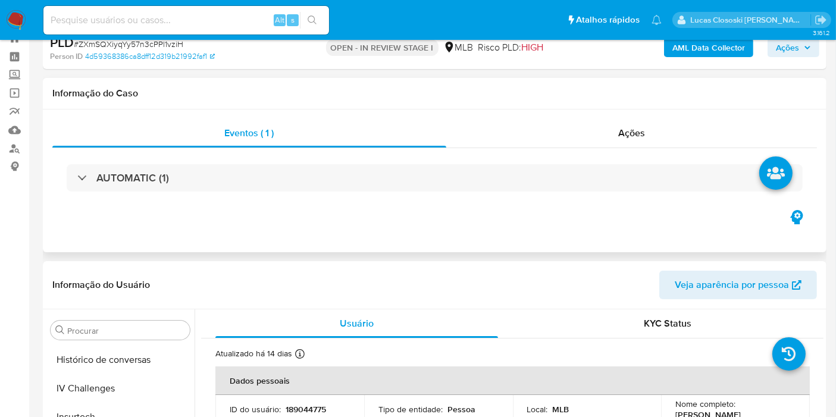
scroll to position [0, 0]
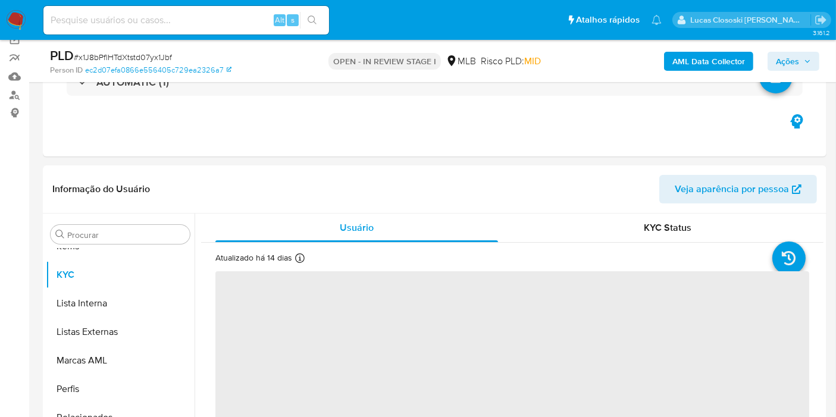
scroll to position [198, 0]
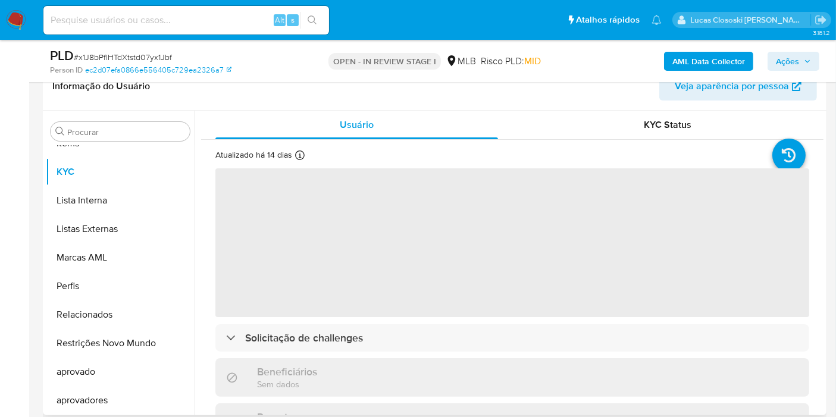
select select "10"
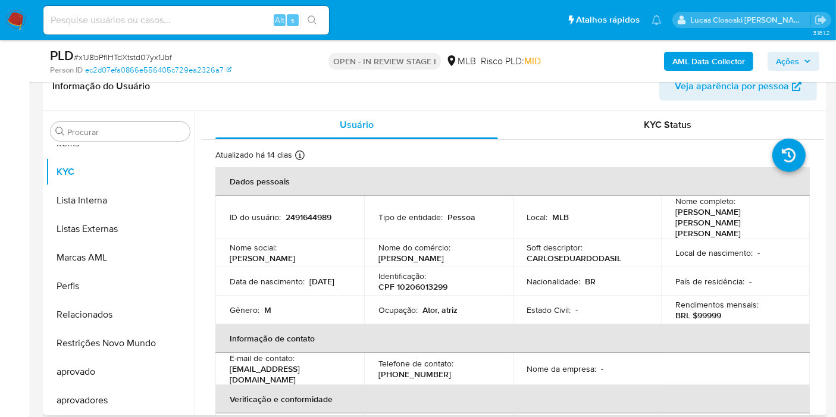
click at [416, 281] on p "CPF 10206013299" at bounding box center [412, 286] width 69 height 11
copy p "10206013299"
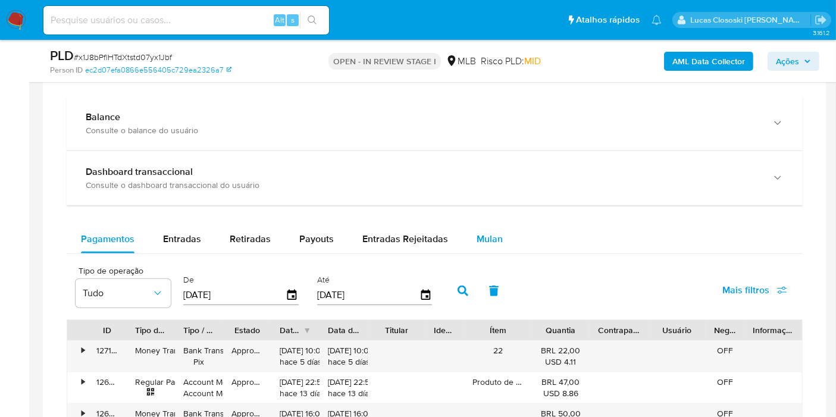
click at [464, 232] on button "Mulan" at bounding box center [489, 239] width 55 height 29
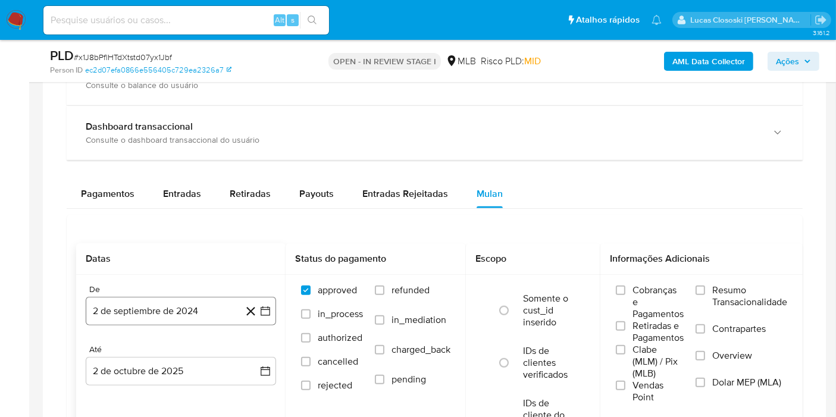
scroll to position [925, 0]
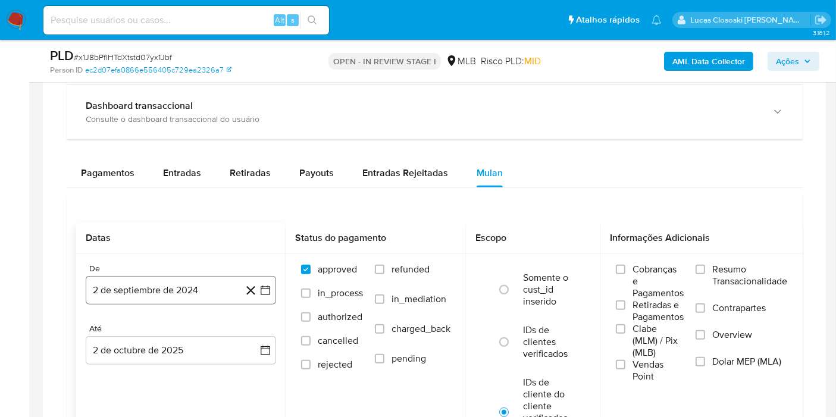
click at [263, 290] on icon "button" at bounding box center [265, 290] width 12 height 12
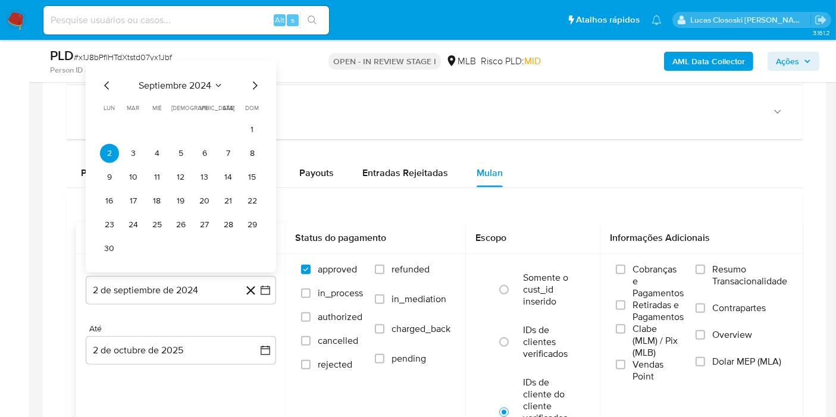
click at [155, 70] on div "septiembre 2024 septiembre 2024 lun lunes mar martes mié miércoles jue jueves v…" at bounding box center [181, 167] width 190 height 212
click at [156, 75] on div "septiembre 2024 septiembre 2024 lun lunes mar martes mié miércoles jue jueves v…" at bounding box center [181, 167] width 190 height 212
click at [158, 80] on span "septiembre 2024" at bounding box center [175, 86] width 73 height 12
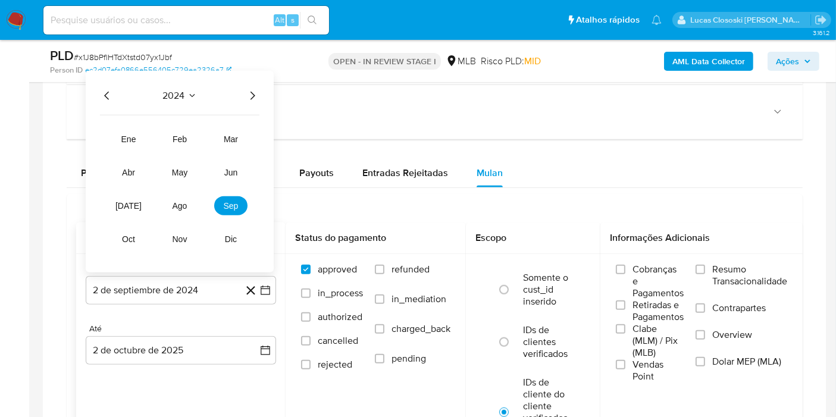
click at [256, 84] on div "2024 2024 ene feb mar abr may jun [DATE] ago sep oct nov dic" at bounding box center [180, 172] width 188 height 202
click at [253, 92] on icon "Año siguiente" at bounding box center [253, 96] width 5 height 8
click at [183, 201] on span "ago" at bounding box center [180, 206] width 15 height 10
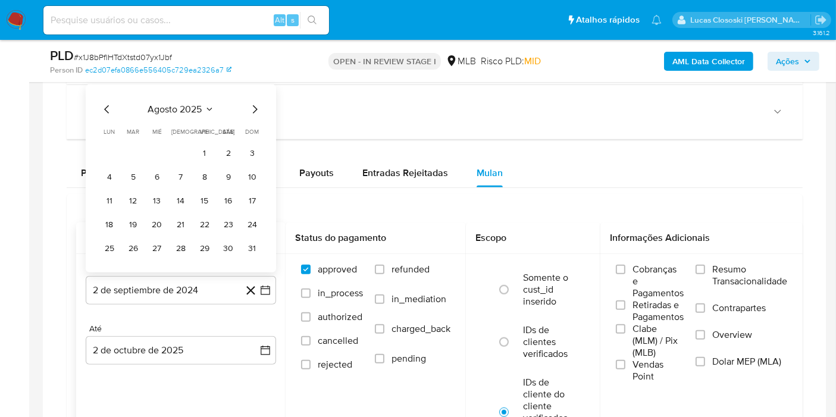
click at [195, 144] on td "1" at bounding box center [204, 153] width 19 height 19
click at [201, 145] on button "1" at bounding box center [204, 153] width 19 height 19
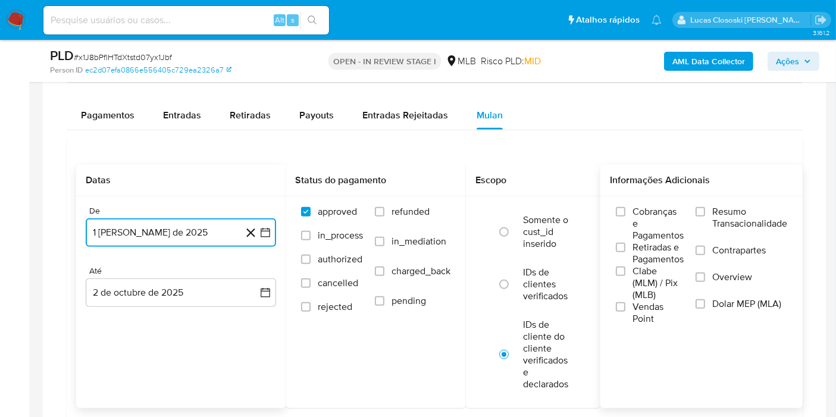
scroll to position [1057, 0]
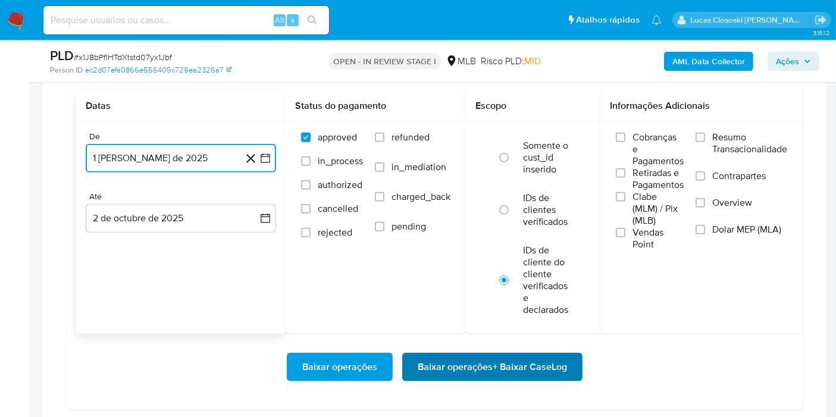
click at [525, 361] on span "Baixar operações + Baixar CaseLog" at bounding box center [492, 367] width 149 height 26
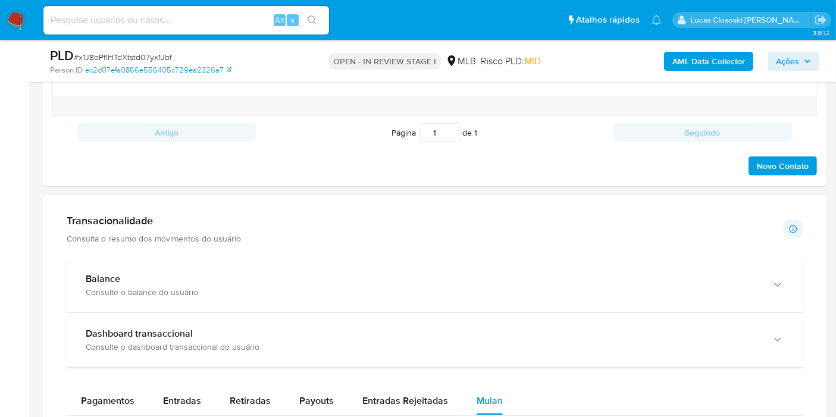
scroll to position [793, 0]
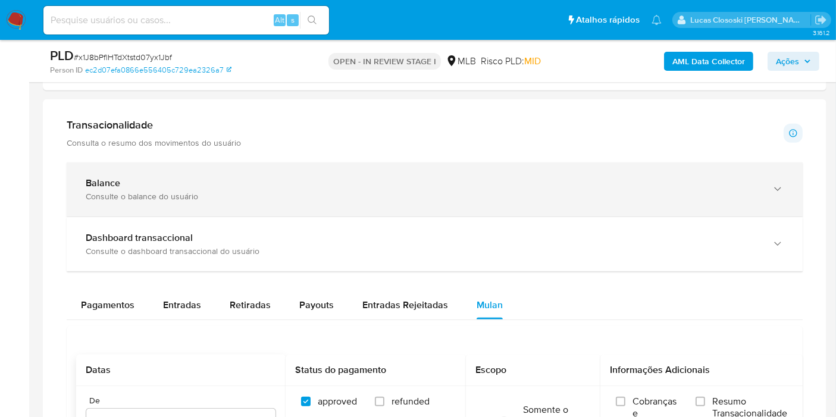
click at [459, 213] on div "Balance Consulte o balance do usuário" at bounding box center [435, 189] width 736 height 54
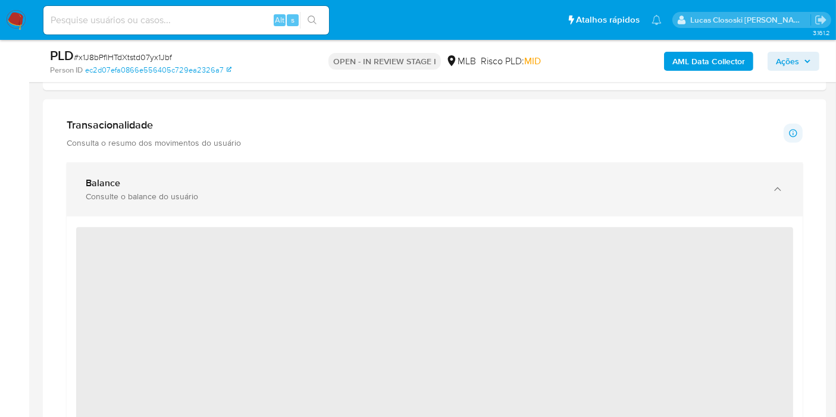
click at [442, 201] on div "Balance Consulte o balance do usuário" at bounding box center [435, 189] width 736 height 54
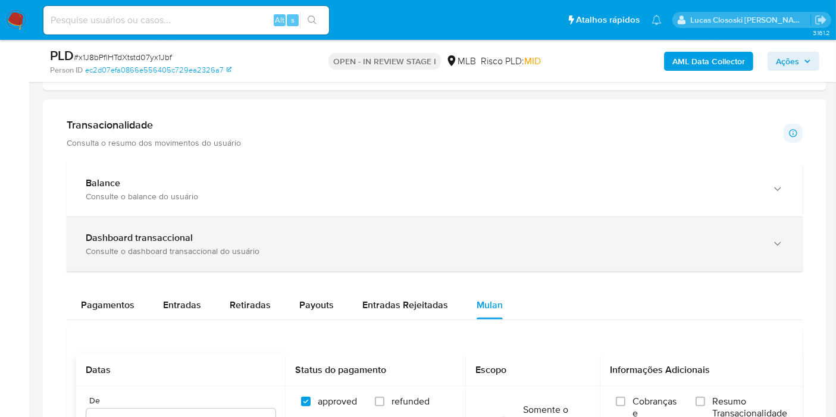
click at [381, 246] on div "Consulte o dashboard transaccional do usuário" at bounding box center [423, 251] width 674 height 11
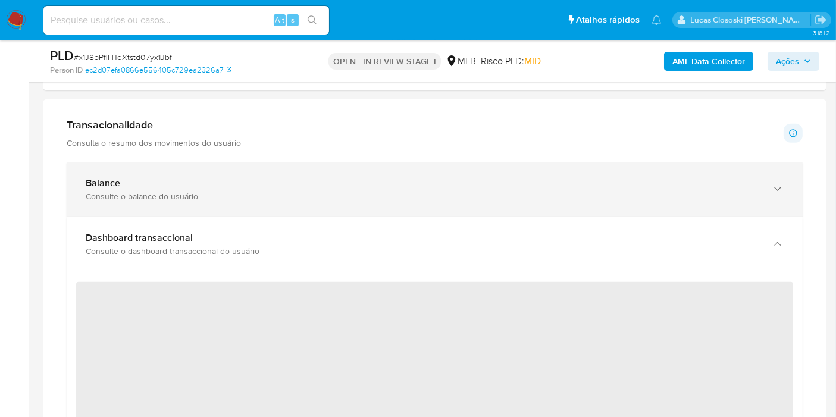
click at [326, 169] on div "Balance Consulte o balance do usuário" at bounding box center [435, 189] width 736 height 54
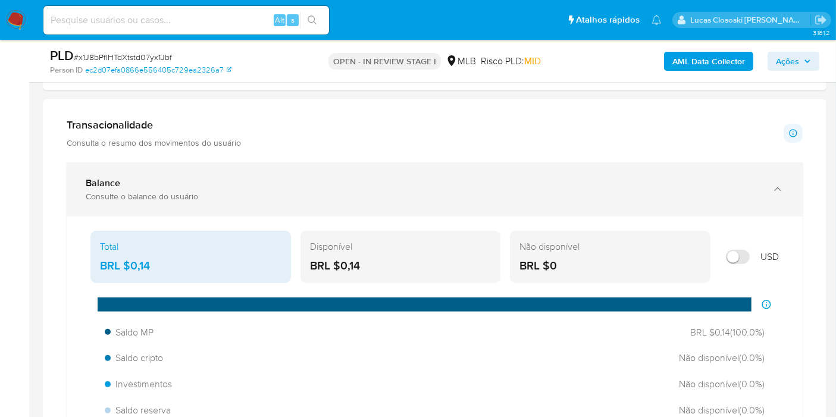
click at [387, 177] on div "Balance" at bounding box center [423, 183] width 674 height 12
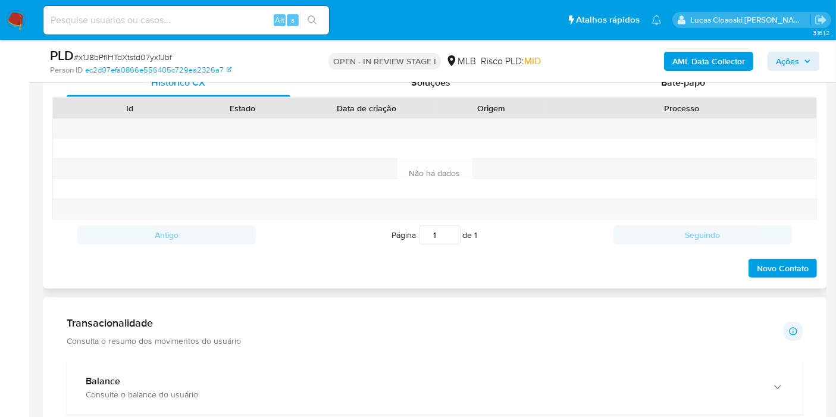
scroll to position [132, 0]
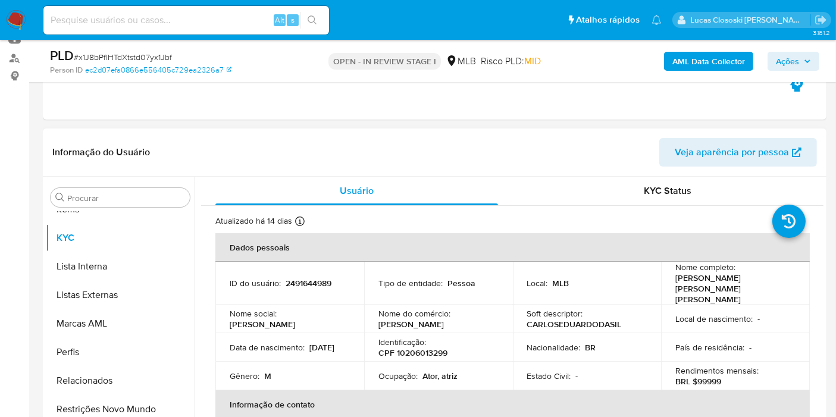
click at [430, 348] on p "CPF 10206013299" at bounding box center [412, 353] width 69 height 11
copy div "Identificação : CPF 10206013299"
click at [395, 317] on td "Nome do comércio : [PERSON_NAME]" at bounding box center [438, 319] width 149 height 29
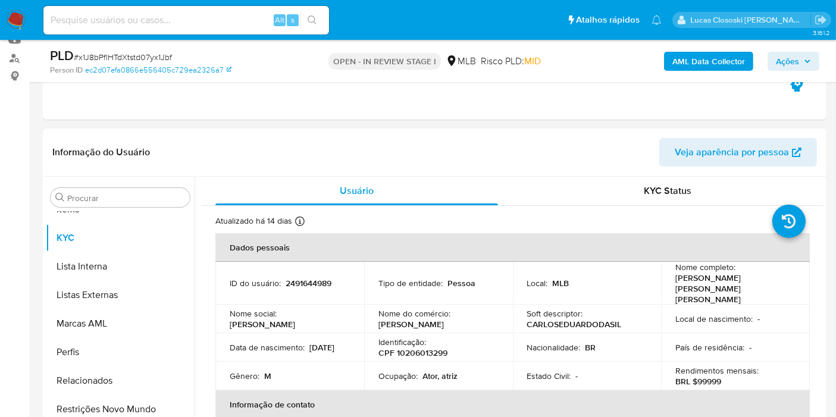
click at [405, 348] on p "CPF 10206013299" at bounding box center [412, 353] width 69 height 11
copy p "10206013299"
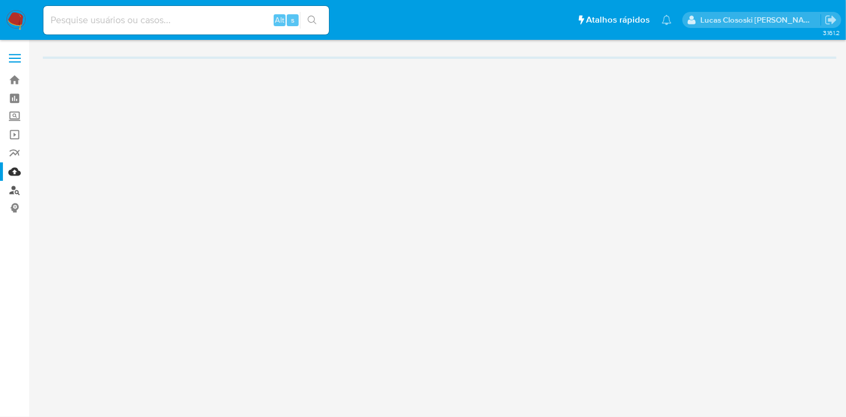
click at [15, 191] on link "Localizador de pessoas" at bounding box center [71, 190] width 142 height 18
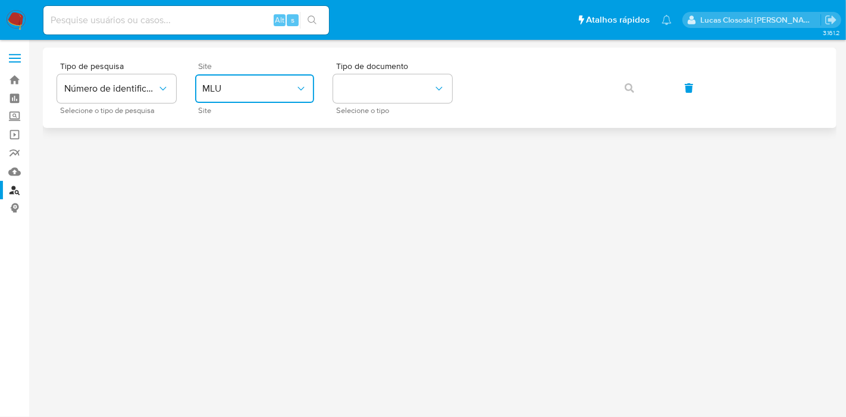
click at [272, 89] on span "MLU" at bounding box center [248, 89] width 93 height 12
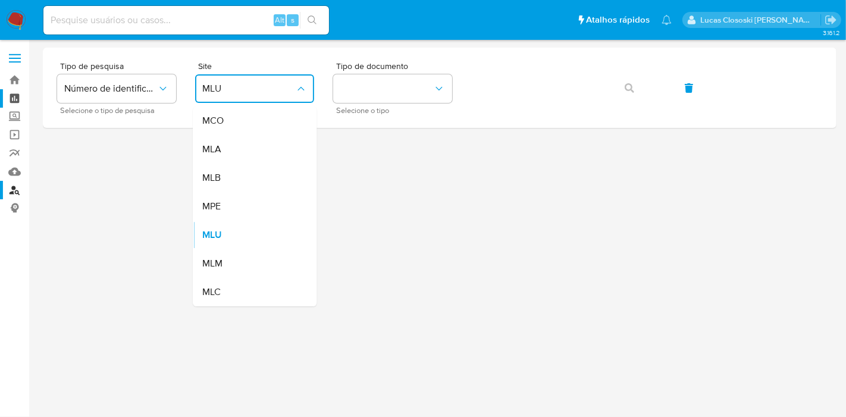
click at [18, 99] on link "Painel" at bounding box center [71, 98] width 142 height 18
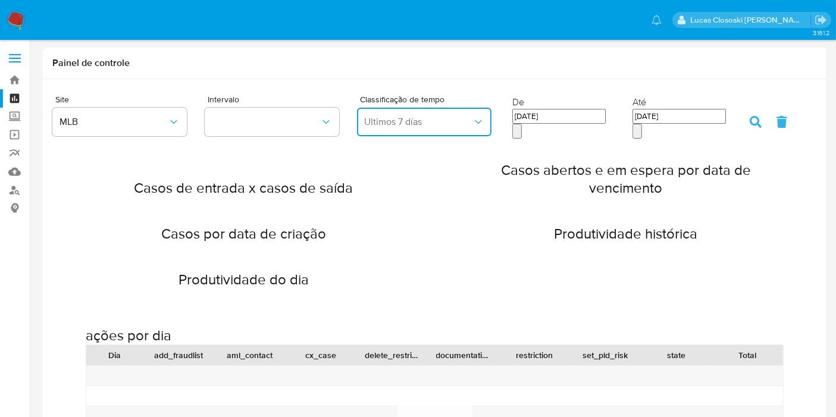
click at [427, 125] on span "Ultimos 7 días" at bounding box center [418, 122] width 108 height 12
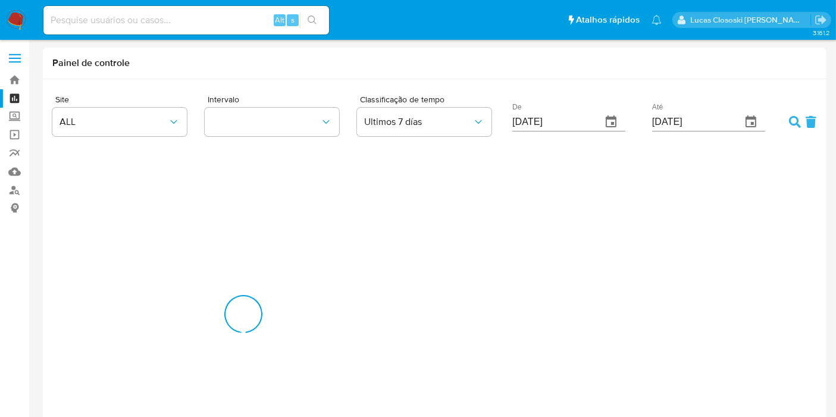
scroll to position [1923, 836]
click at [408, 138] on div "Classificação de tempo Ultimos 7 [PERSON_NAME]" at bounding box center [433, 118] width 152 height 46
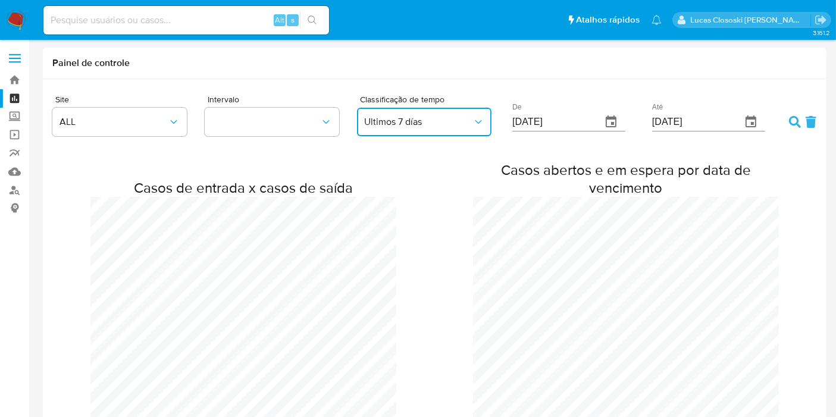
click at [410, 126] on span "Ultimos 7 días" at bounding box center [418, 122] width 108 height 12
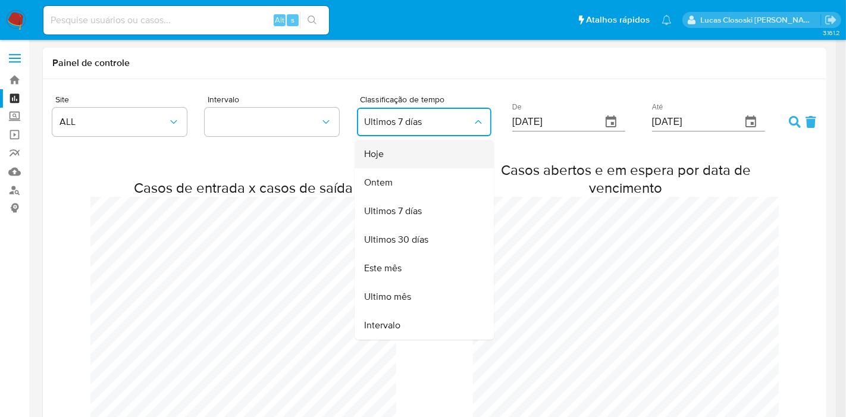
drag, startPoint x: 395, startPoint y: 177, endPoint x: 400, endPoint y: 159, distance: 19.2
click at [400, 159] on ul "Hoje Ontem Ultimos 7 [PERSON_NAME] Ultimos 30 [PERSON_NAME] Este mês Ultimo mês…" at bounding box center [424, 240] width 139 height 200
click at [400, 159] on div "Hoje" at bounding box center [420, 154] width 113 height 29
type input "[DATE]"
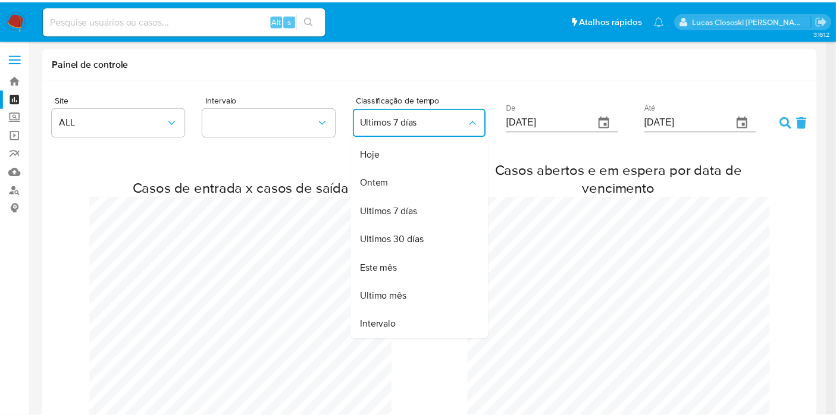
scroll to position [593122, 594208]
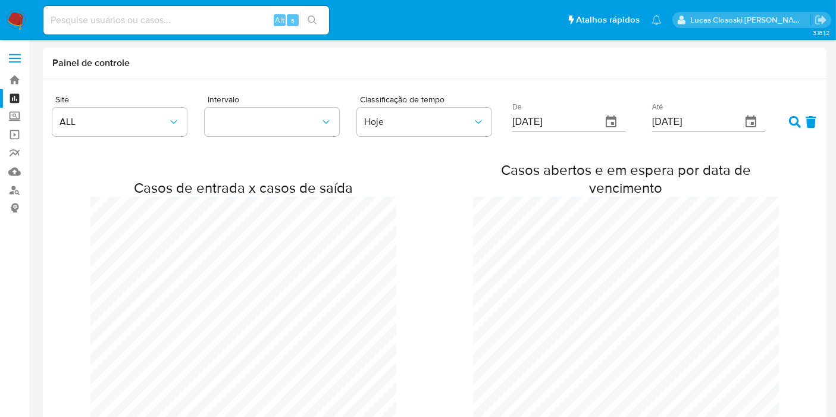
click at [792, 118] on icon at bounding box center [795, 122] width 12 height 12
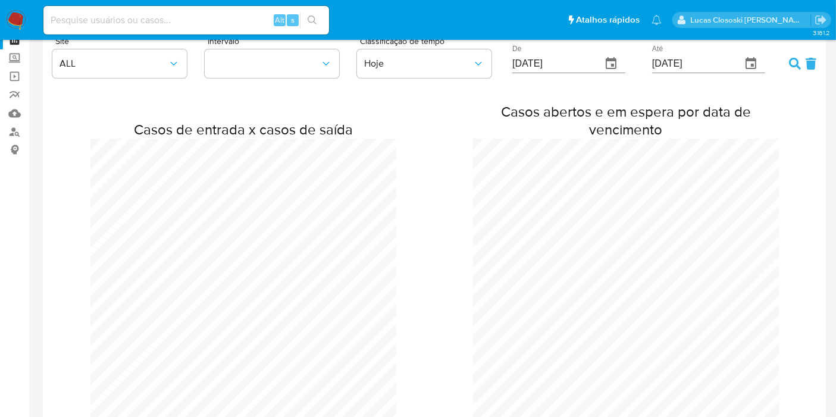
scroll to position [0, 0]
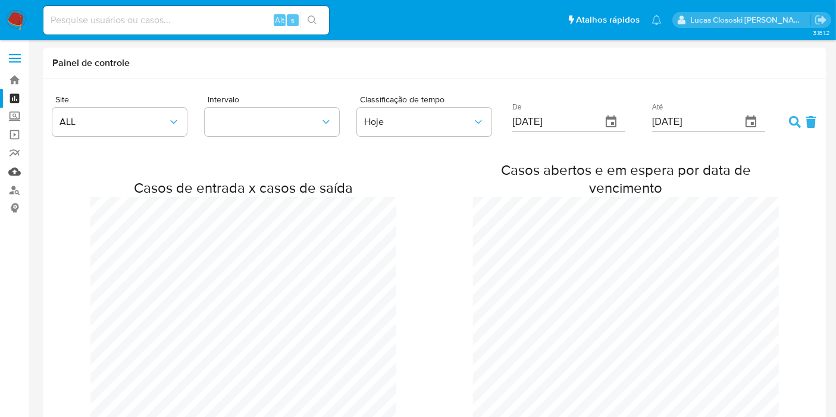
click at [13, 166] on link "Mulan" at bounding box center [71, 171] width 142 height 18
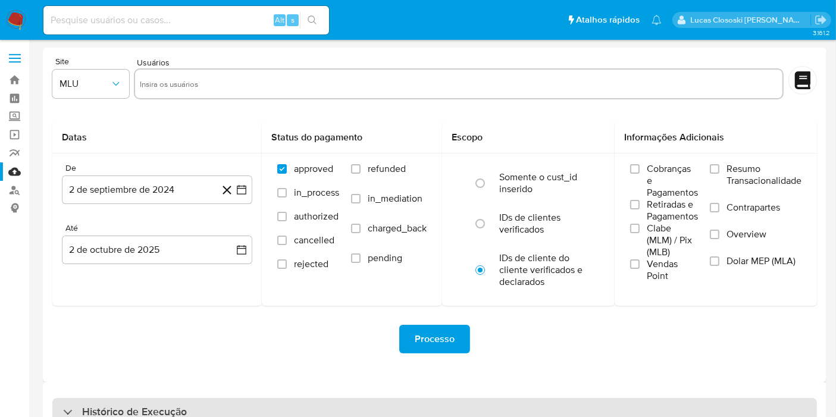
click at [198, 398] on div "Histórico de Execução" at bounding box center [434, 412] width 765 height 29
select select "10"
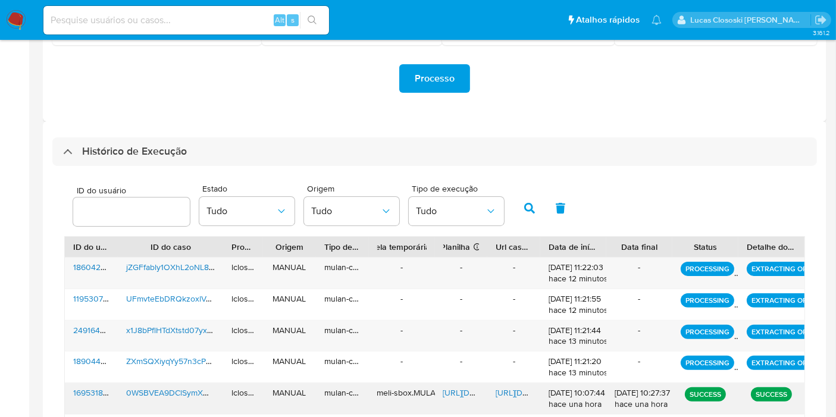
scroll to position [330, 0]
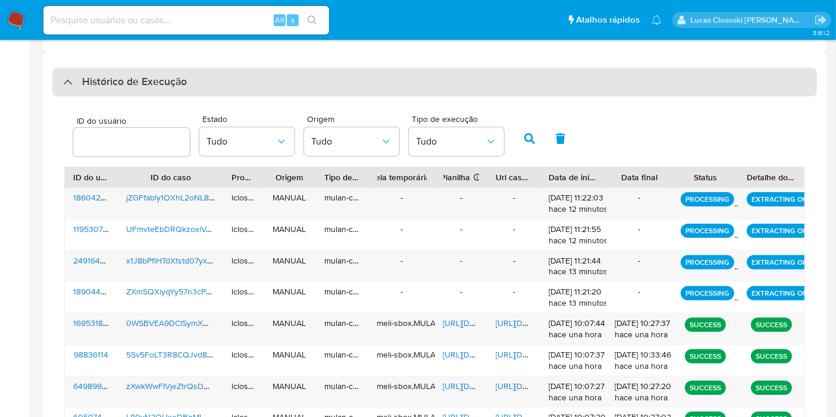
click at [149, 93] on div "Histórico de Execução" at bounding box center [434, 82] width 765 height 29
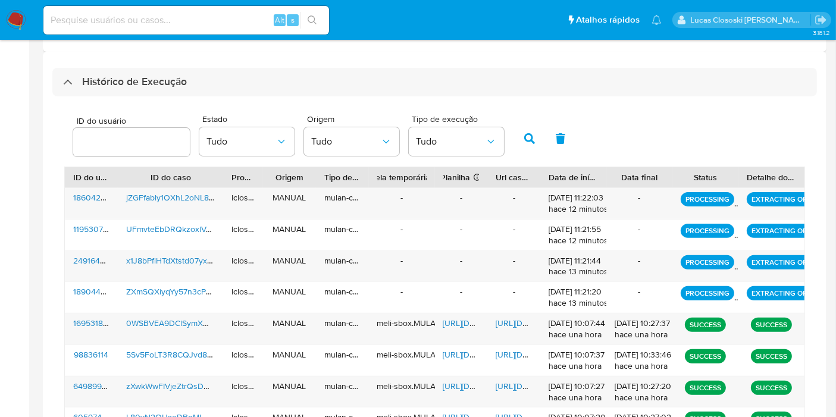
scroll to position [75, 0]
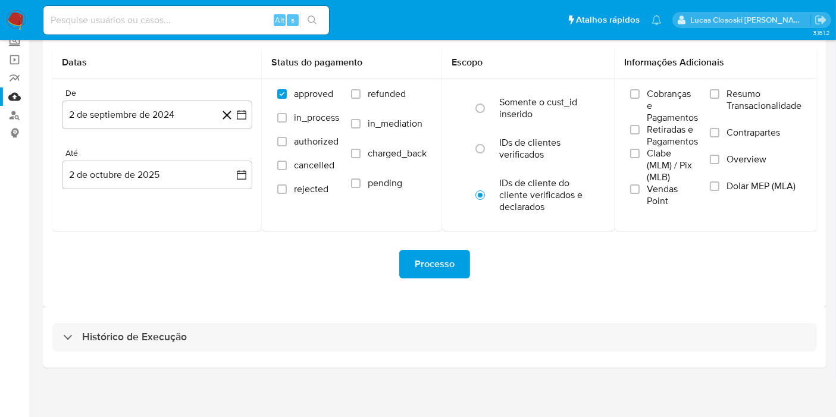
click at [172, 315] on div "Histórico de Execução" at bounding box center [435, 337] width 784 height 61
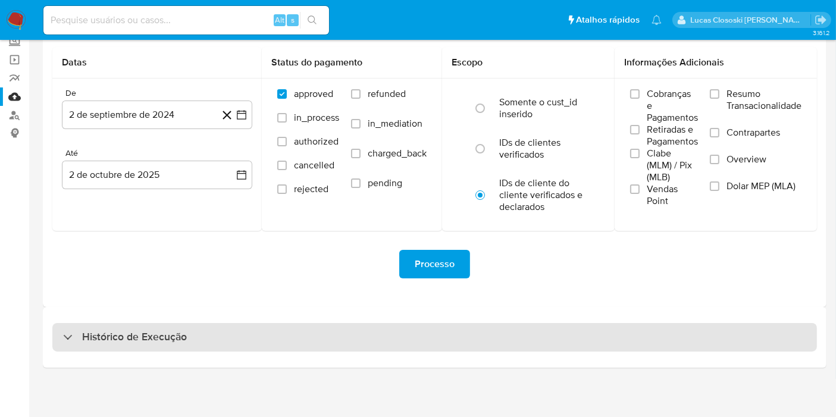
click at [165, 339] on h3 "Histórico de Execução" at bounding box center [134, 337] width 105 height 14
select select "10"
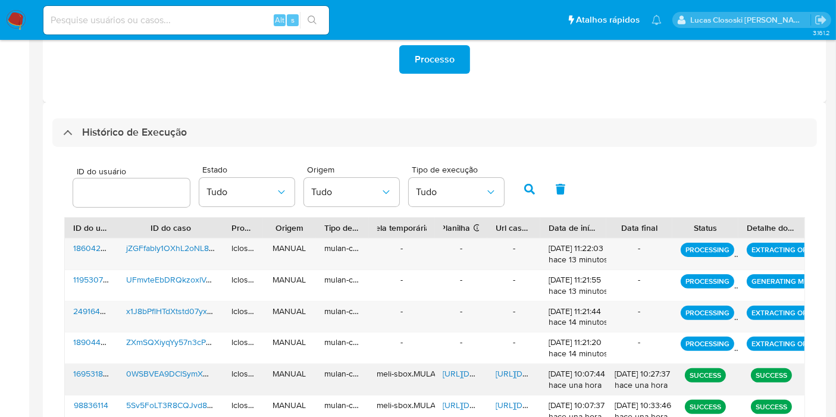
scroll to position [340, 0]
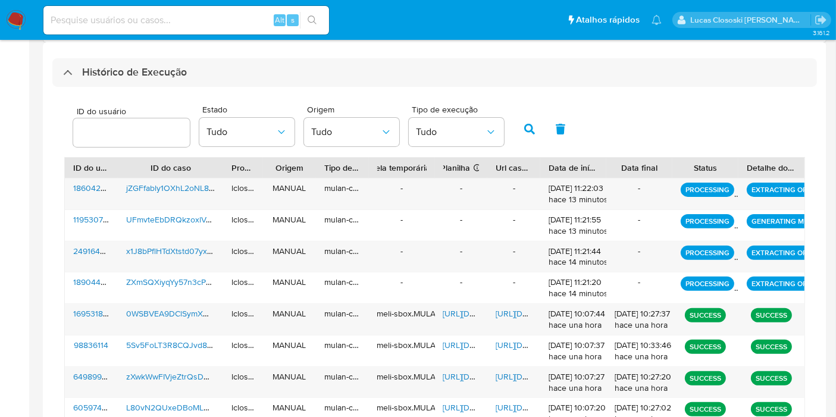
click at [237, 87] on div "ID do usuário Estado Tudo Origem Tudo Tipo de execução Tudo ID do usuário ID do…" at bounding box center [434, 312] width 765 height 450
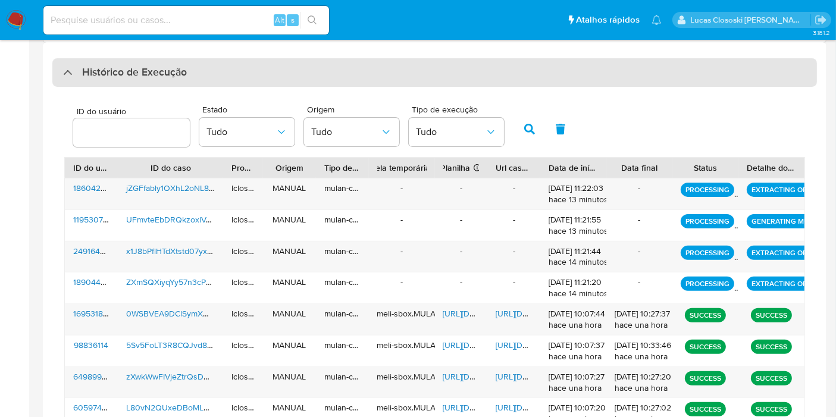
click at [237, 72] on div "Histórico de Execução" at bounding box center [434, 72] width 765 height 29
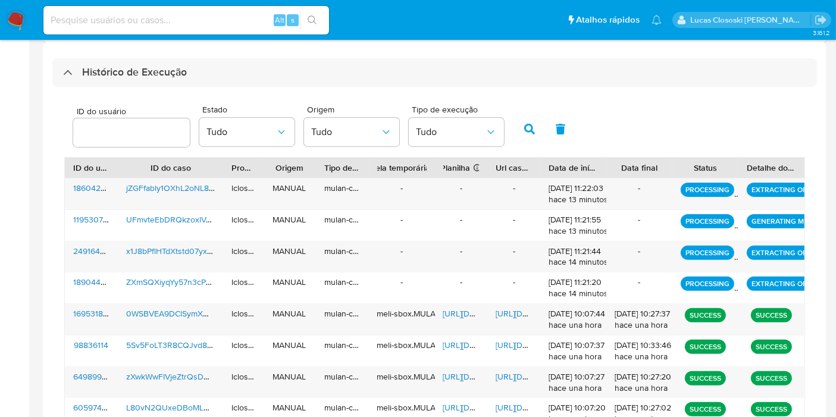
scroll to position [75, 0]
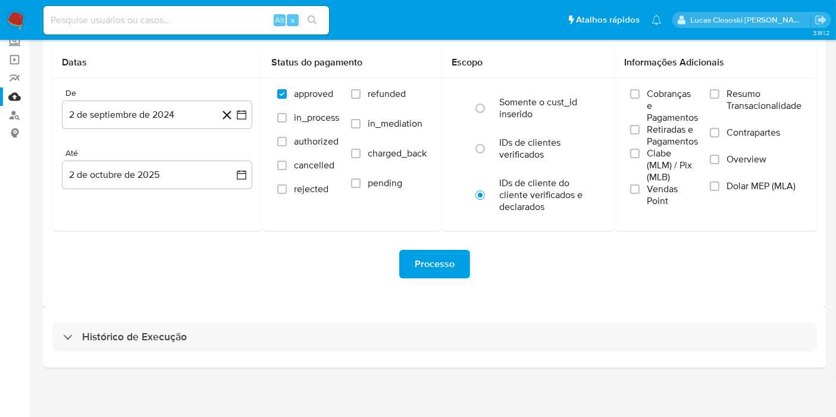
click at [221, 298] on div "Site MLU Usuários Datas De 2 de septiembre de 2024 [DATE] Até 2 de octubre de 2…" at bounding box center [435, 140] width 784 height 334
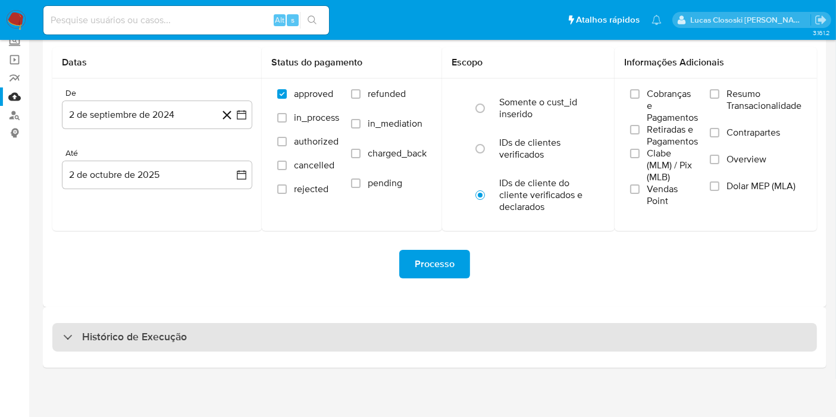
click at [211, 330] on div "Histórico de Execução" at bounding box center [434, 337] width 765 height 29
select select "10"
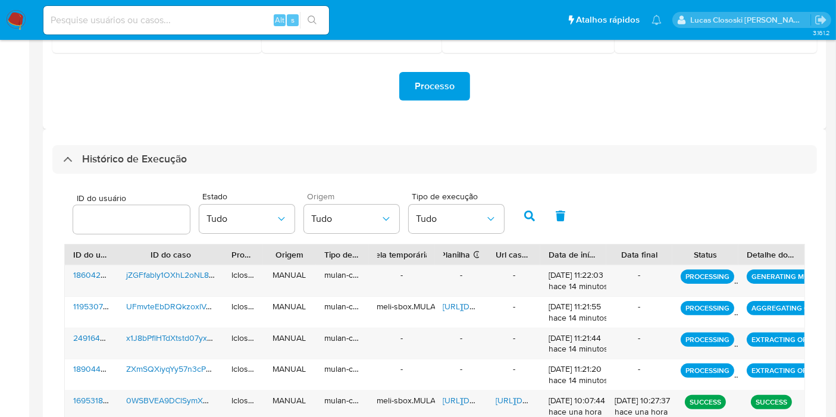
scroll to position [274, 0]
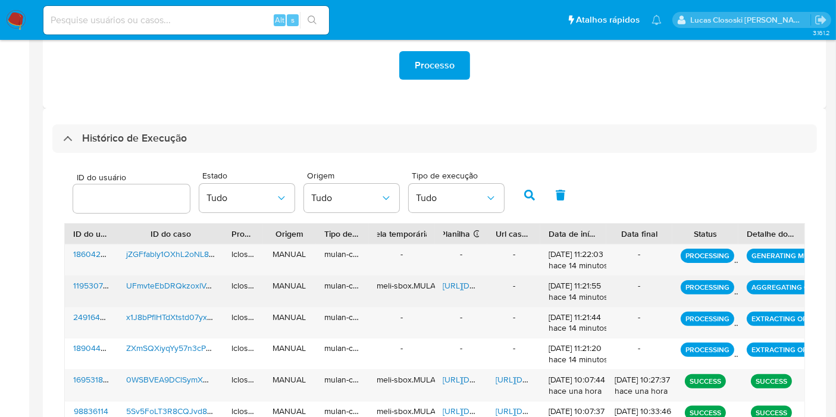
click at [453, 287] on span "[URL][DOMAIN_NAME]" at bounding box center [484, 286] width 82 height 12
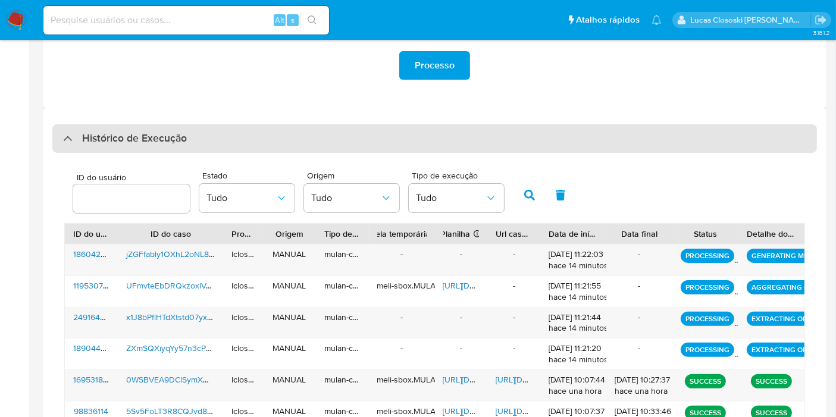
click at [216, 133] on div "Histórico de Execução" at bounding box center [434, 138] width 765 height 29
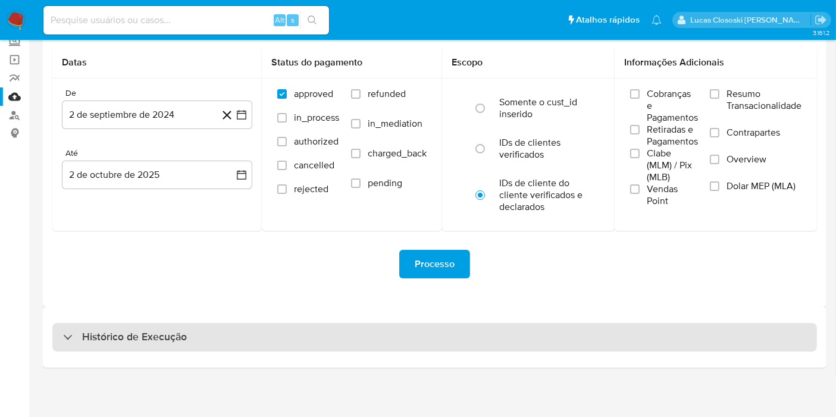
click at [199, 339] on div "Histórico de Execução" at bounding box center [434, 337] width 765 height 29
select select "10"
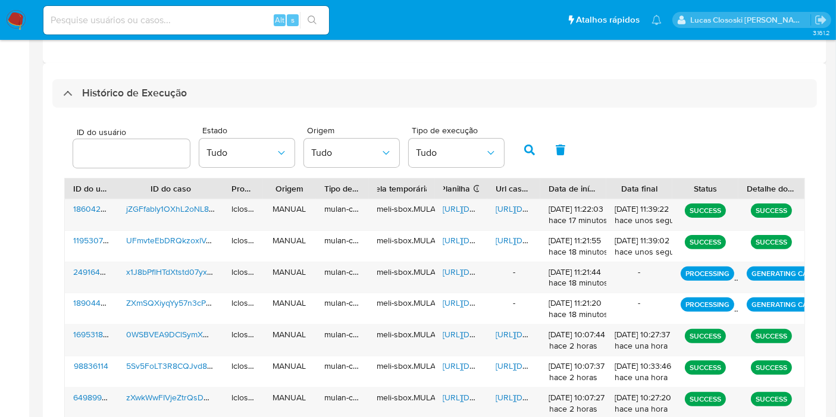
scroll to position [340, 0]
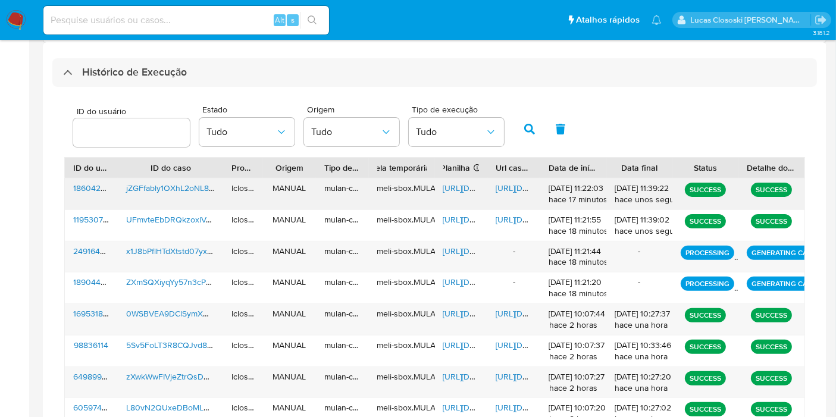
click at [509, 182] on span "[URL][DOMAIN_NAME]" at bounding box center [537, 188] width 82 height 12
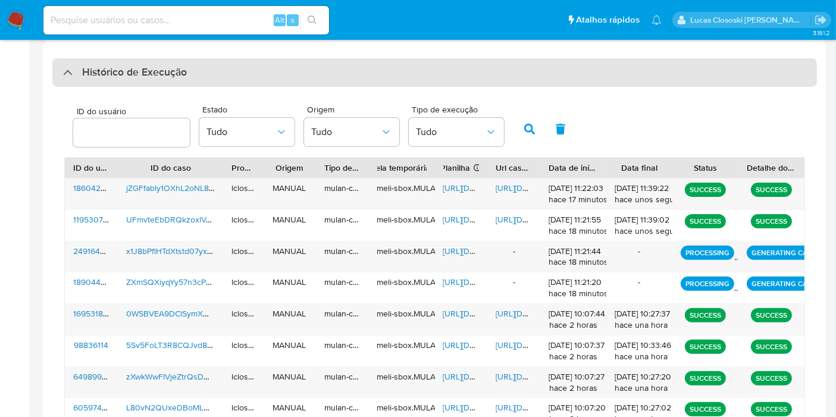
click at [180, 70] on h3 "Histórico de Execução" at bounding box center [134, 72] width 105 height 14
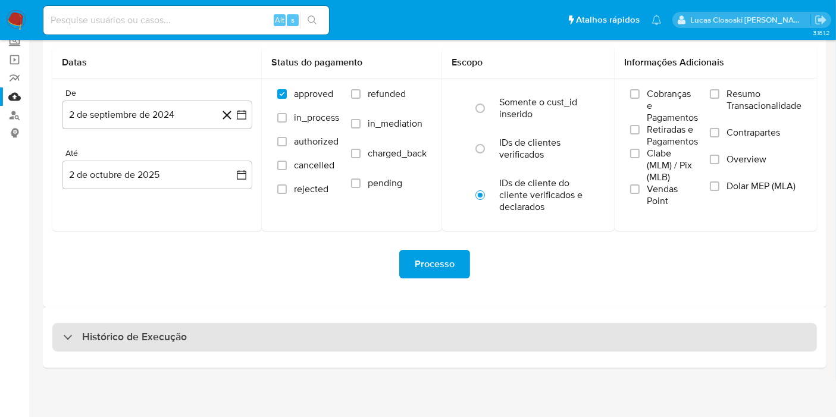
click at [146, 332] on h3 "Histórico de Execução" at bounding box center [134, 337] width 105 height 14
select select "10"
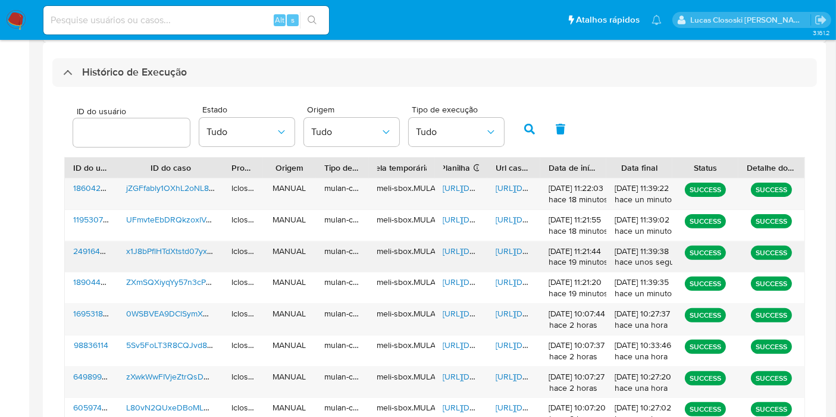
click at [508, 252] on span "[URL][DOMAIN_NAME]" at bounding box center [537, 251] width 82 height 12
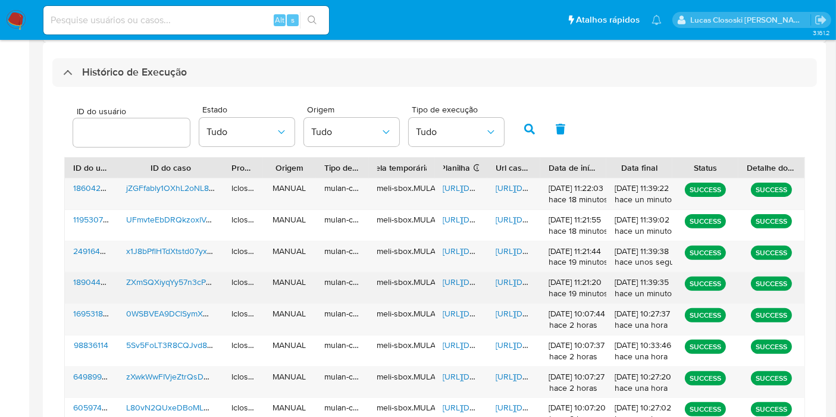
click at [502, 283] on span "[URL][DOMAIN_NAME]" at bounding box center [537, 282] width 82 height 12
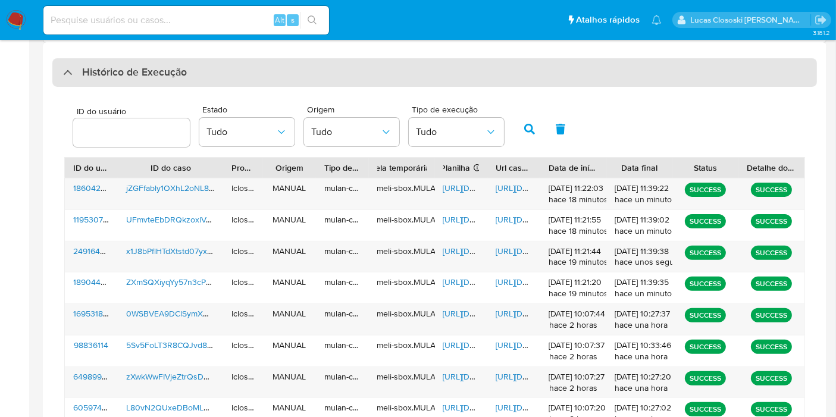
click at [136, 67] on h3 "Histórico de Execução" at bounding box center [134, 72] width 105 height 14
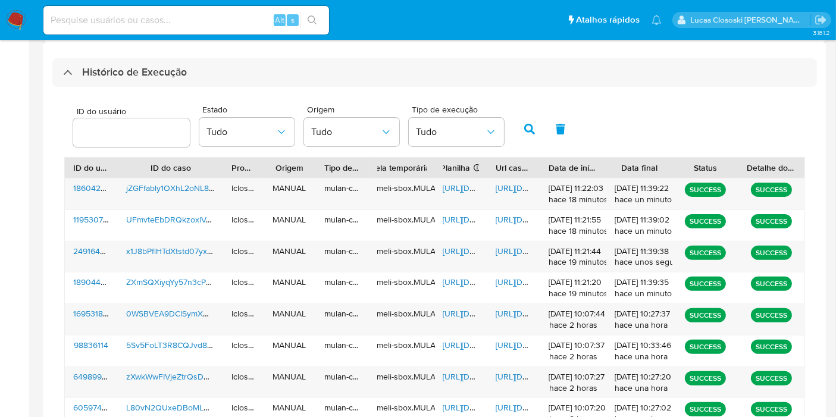
scroll to position [75, 0]
